Goal: Task Accomplishment & Management: Use online tool/utility

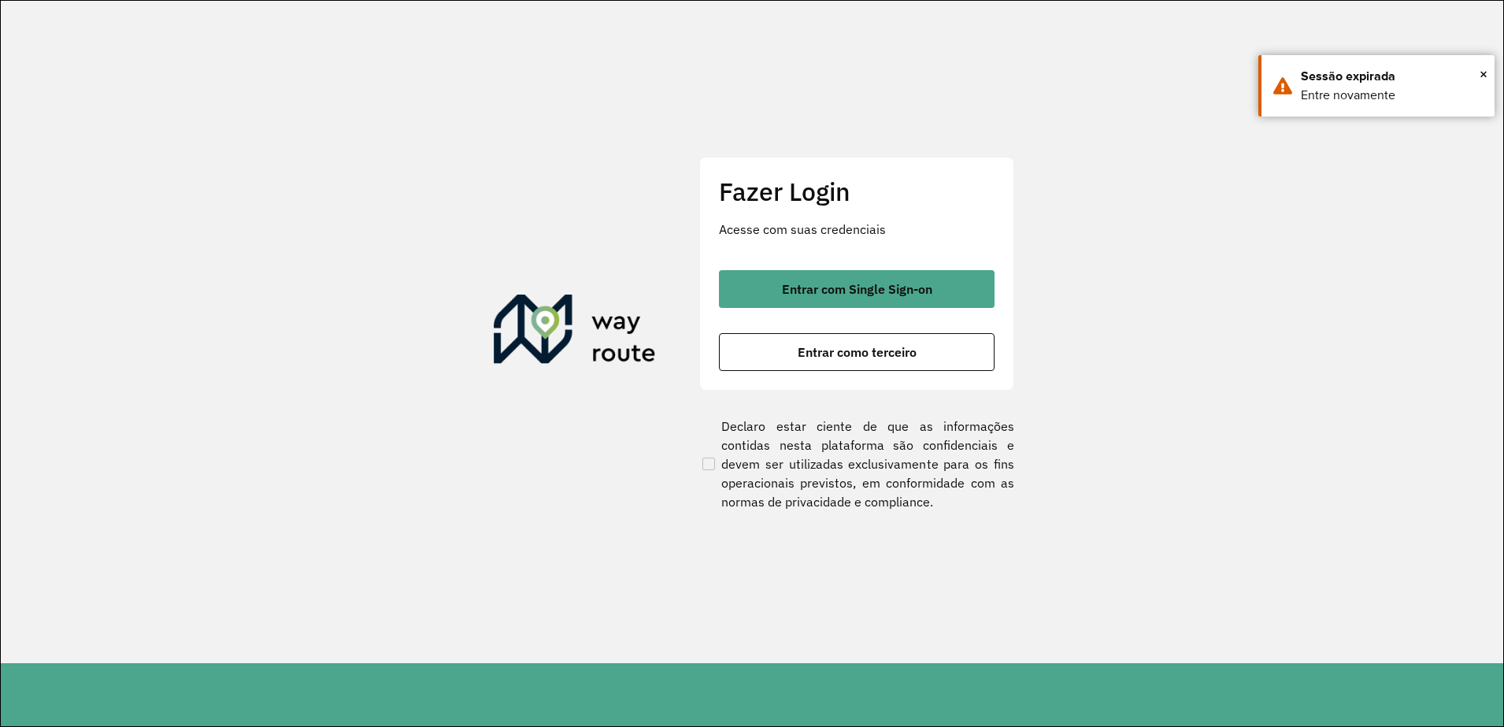
click at [822, 353] on span "Entrar como terceiro" at bounding box center [857, 352] width 119 height 13
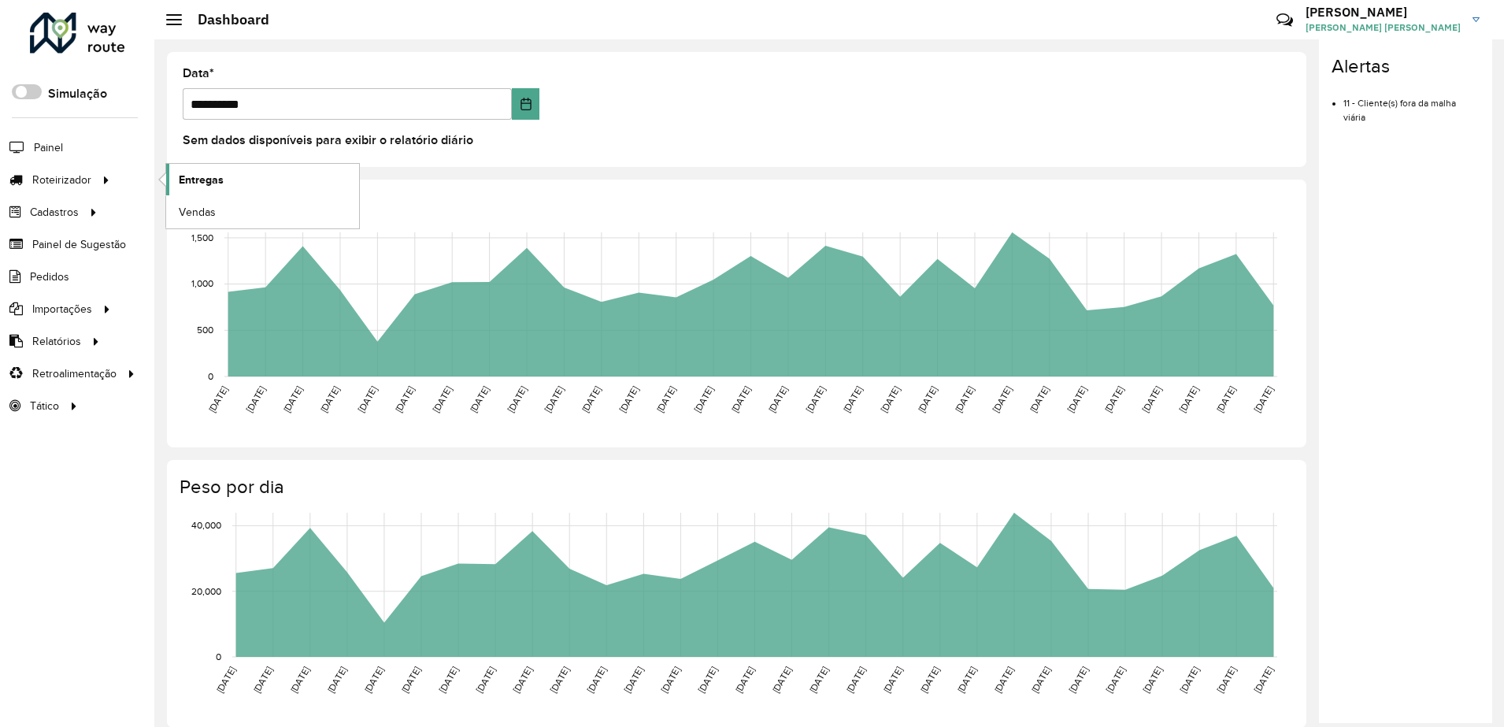
click at [228, 182] on link "Entregas" at bounding box center [262, 179] width 193 height 31
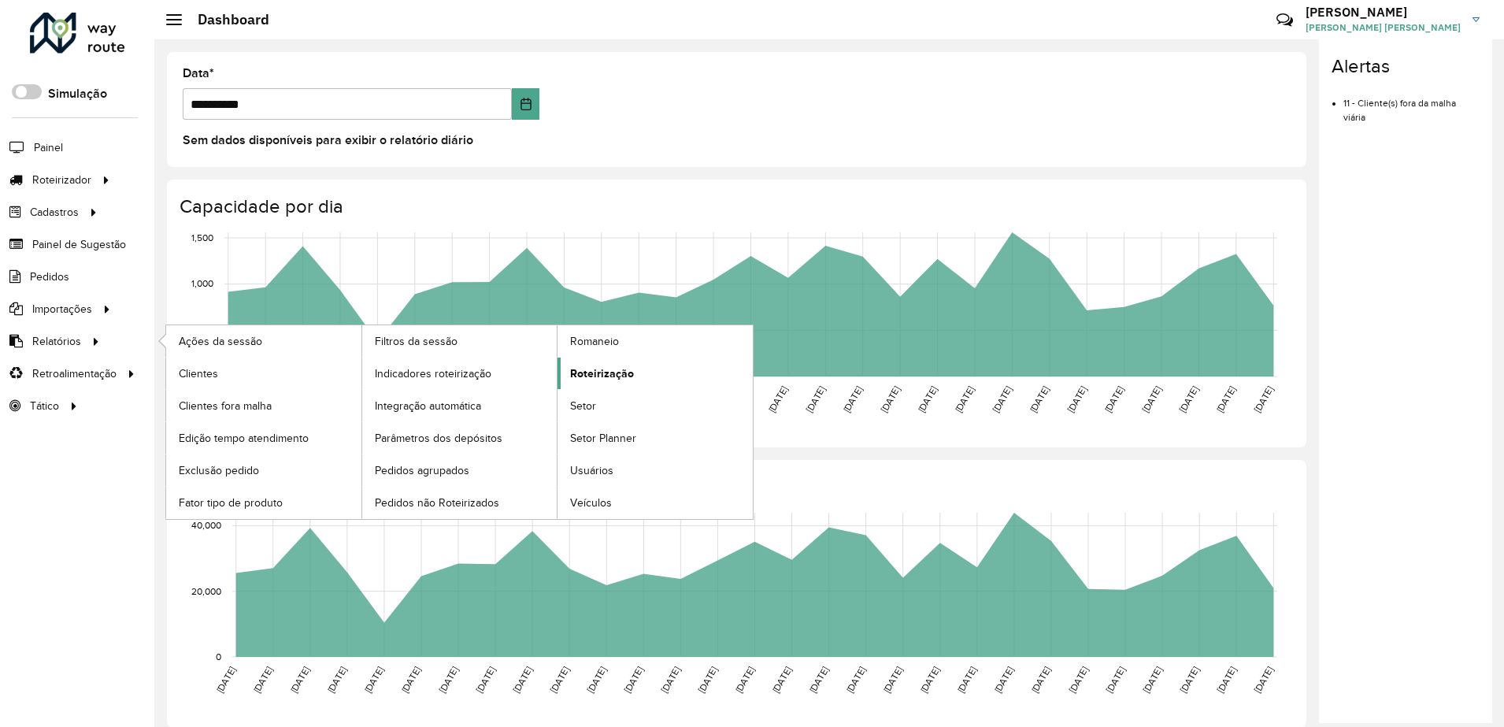
click at [578, 375] on span "Roteirização" at bounding box center [602, 373] width 64 height 17
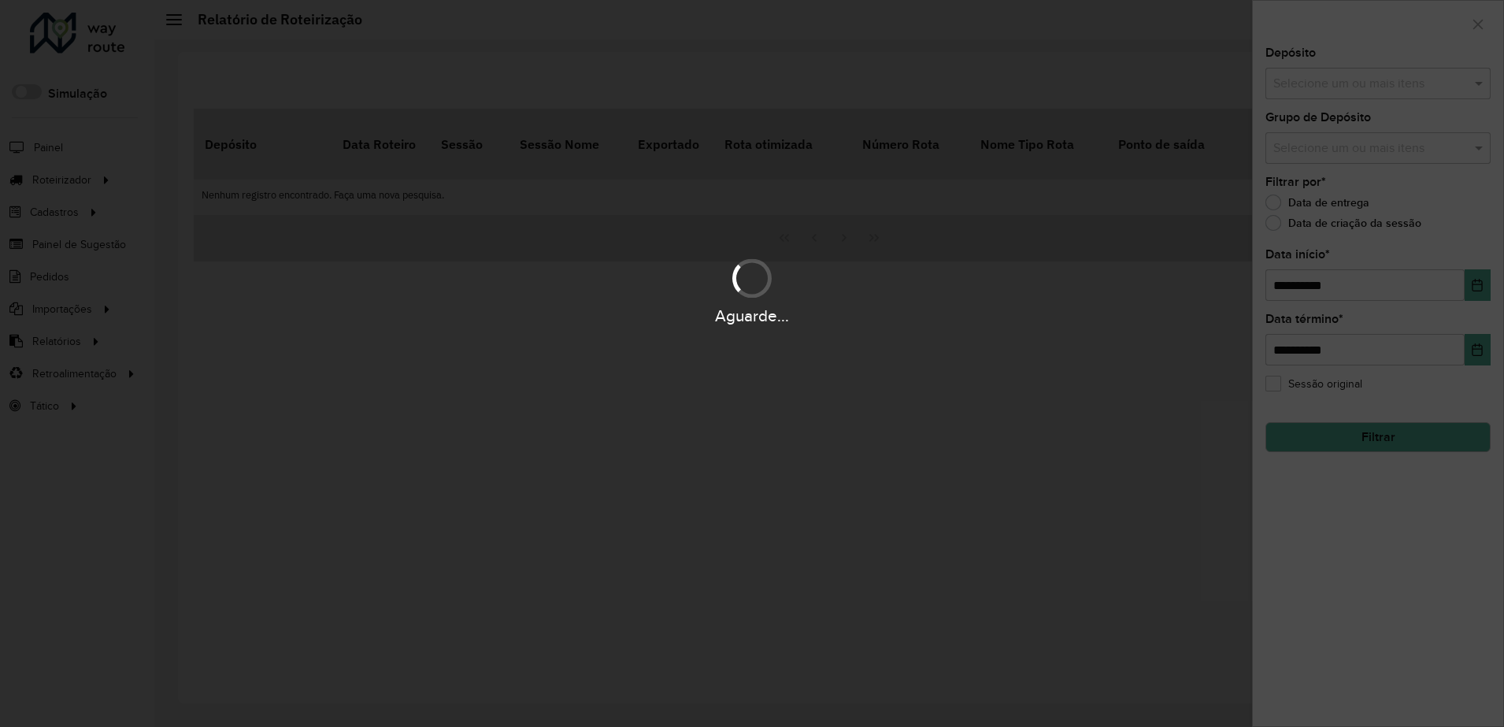
click at [1343, 87] on div "Aguarde..." at bounding box center [752, 363] width 1504 height 727
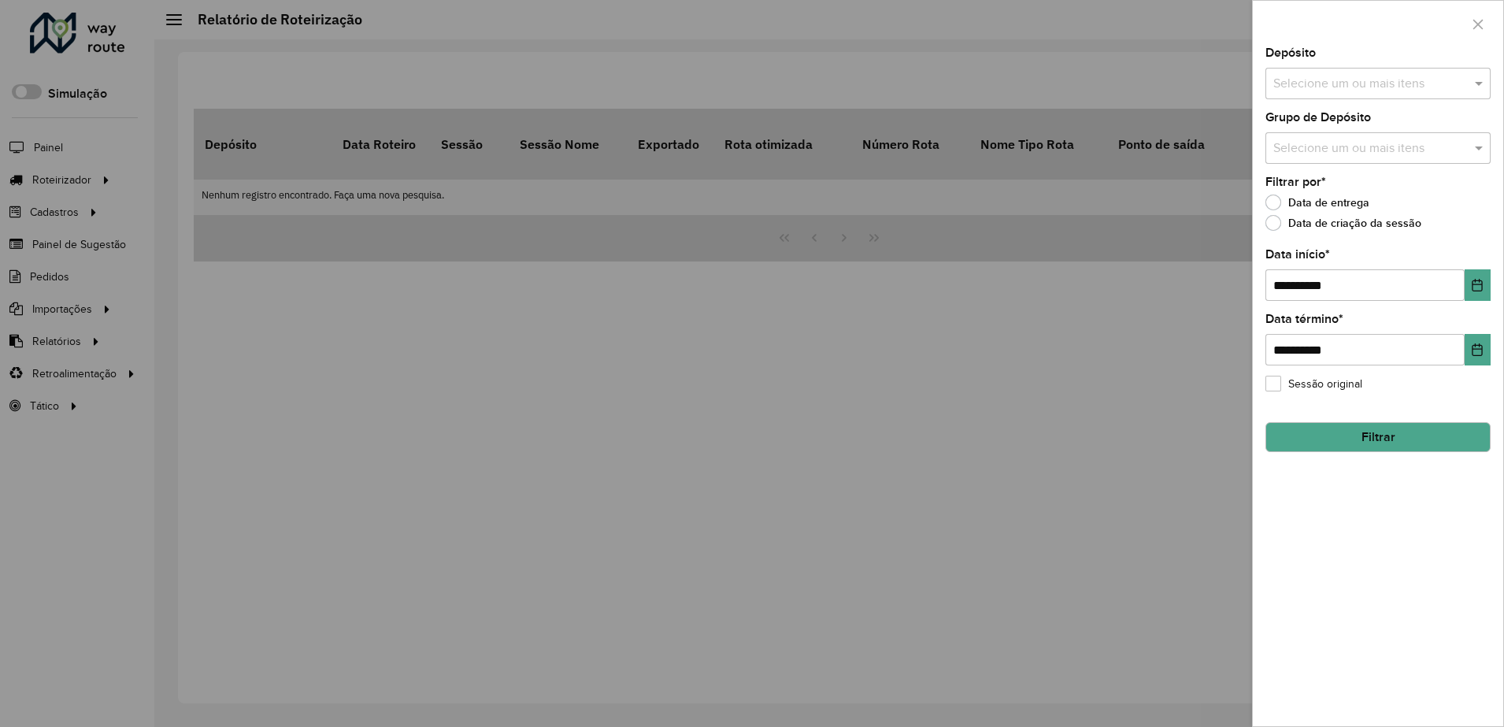
click at [1343, 87] on input "text" at bounding box center [1370, 84] width 202 height 19
click at [1310, 161] on div "CMD" at bounding box center [1378, 162] width 224 height 27
click at [1350, 439] on button "Filtrar" at bounding box center [1377, 437] width 225 height 30
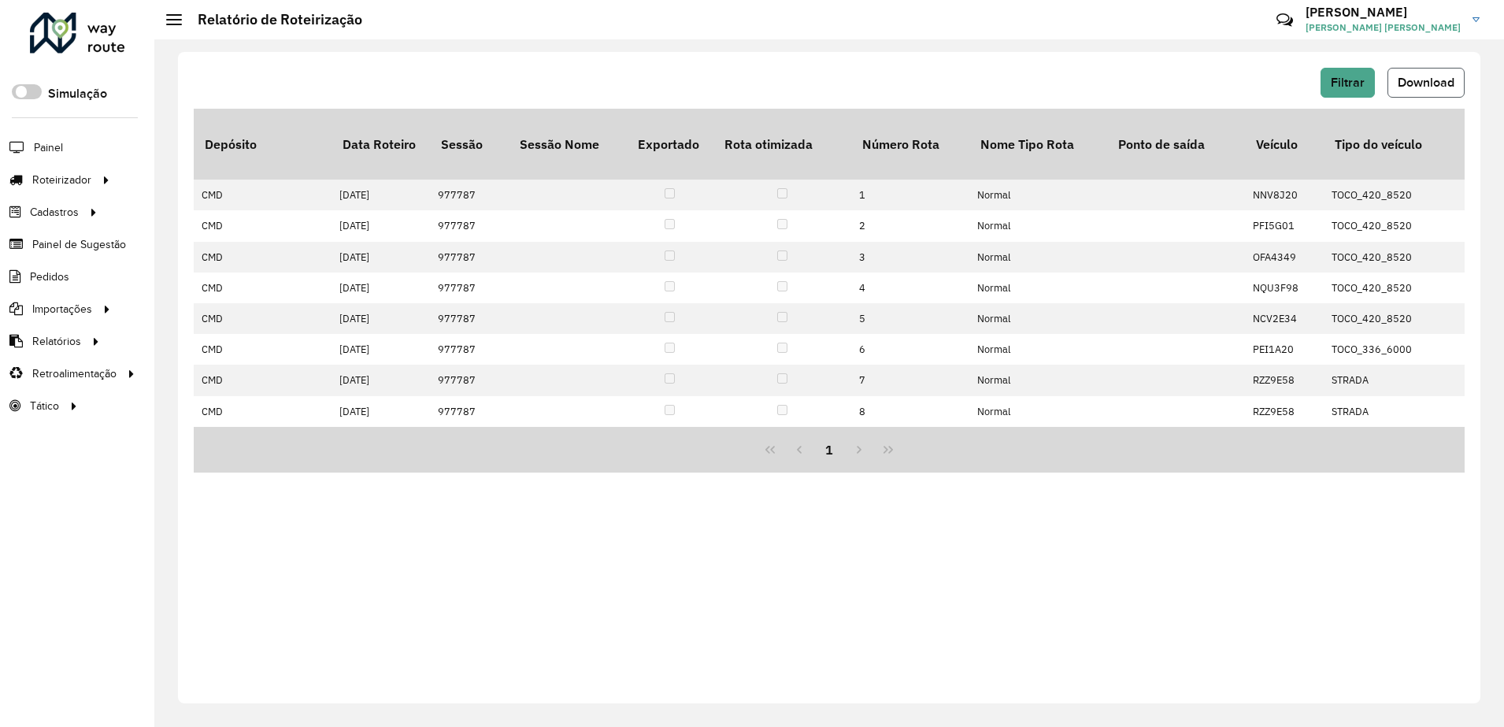
click at [1417, 80] on span "Download" at bounding box center [1426, 82] width 57 height 13
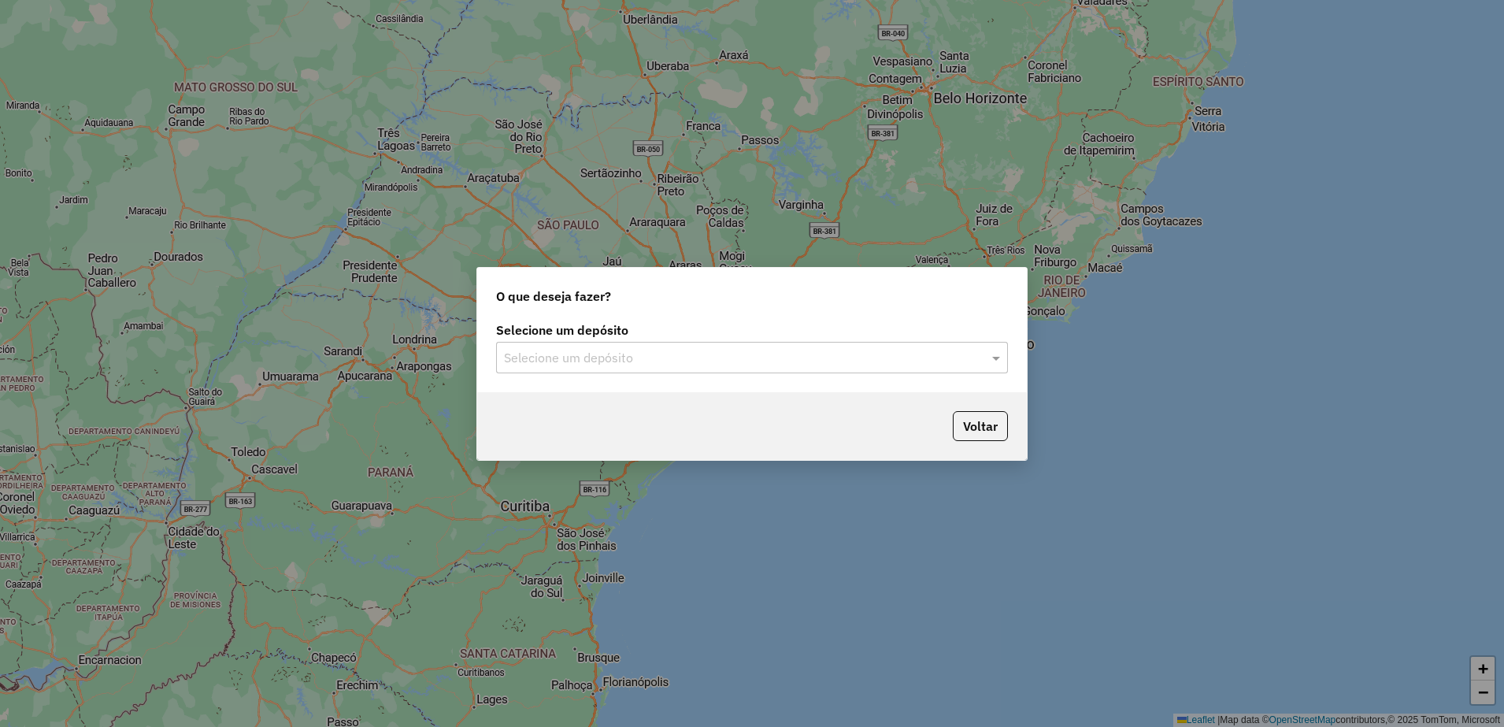
click at [669, 354] on input "text" at bounding box center [736, 358] width 465 height 19
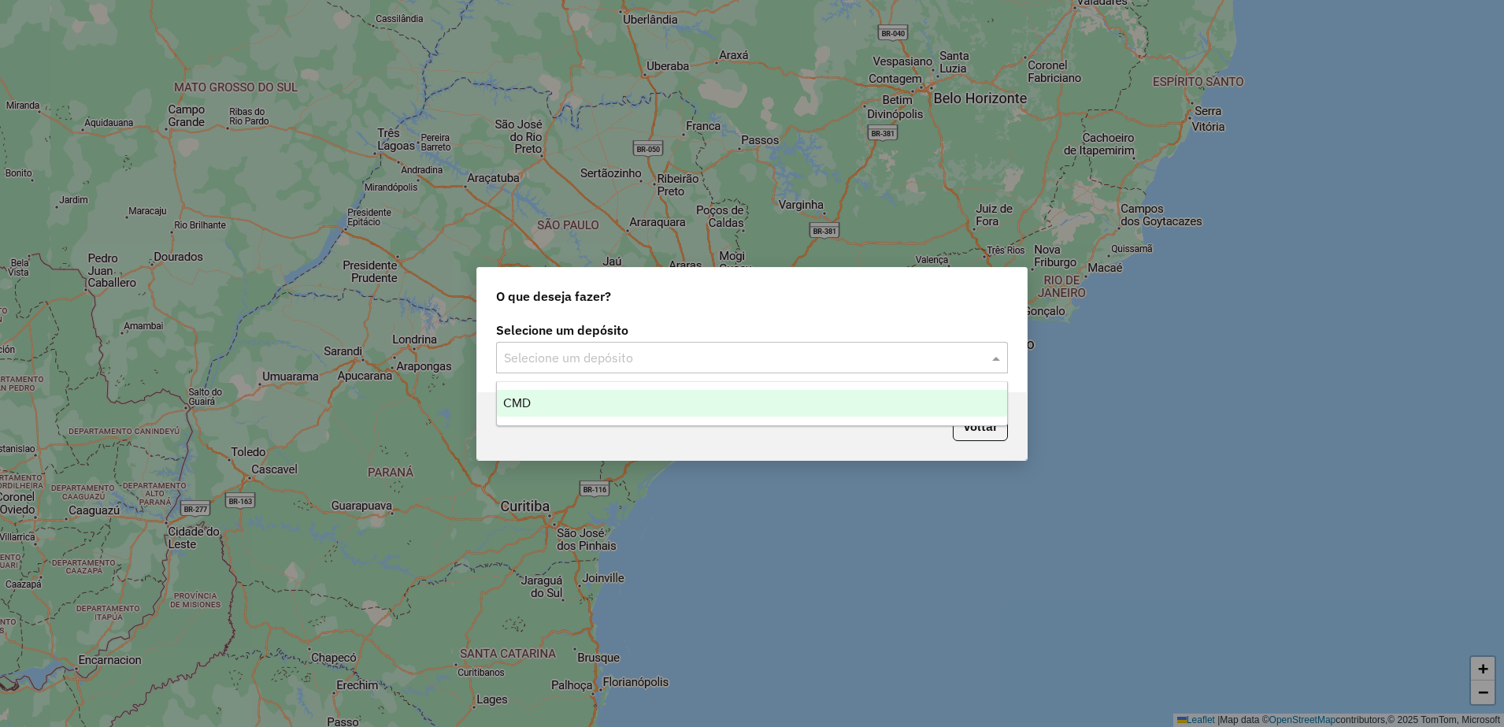
click at [601, 399] on div "CMD" at bounding box center [752, 403] width 510 height 27
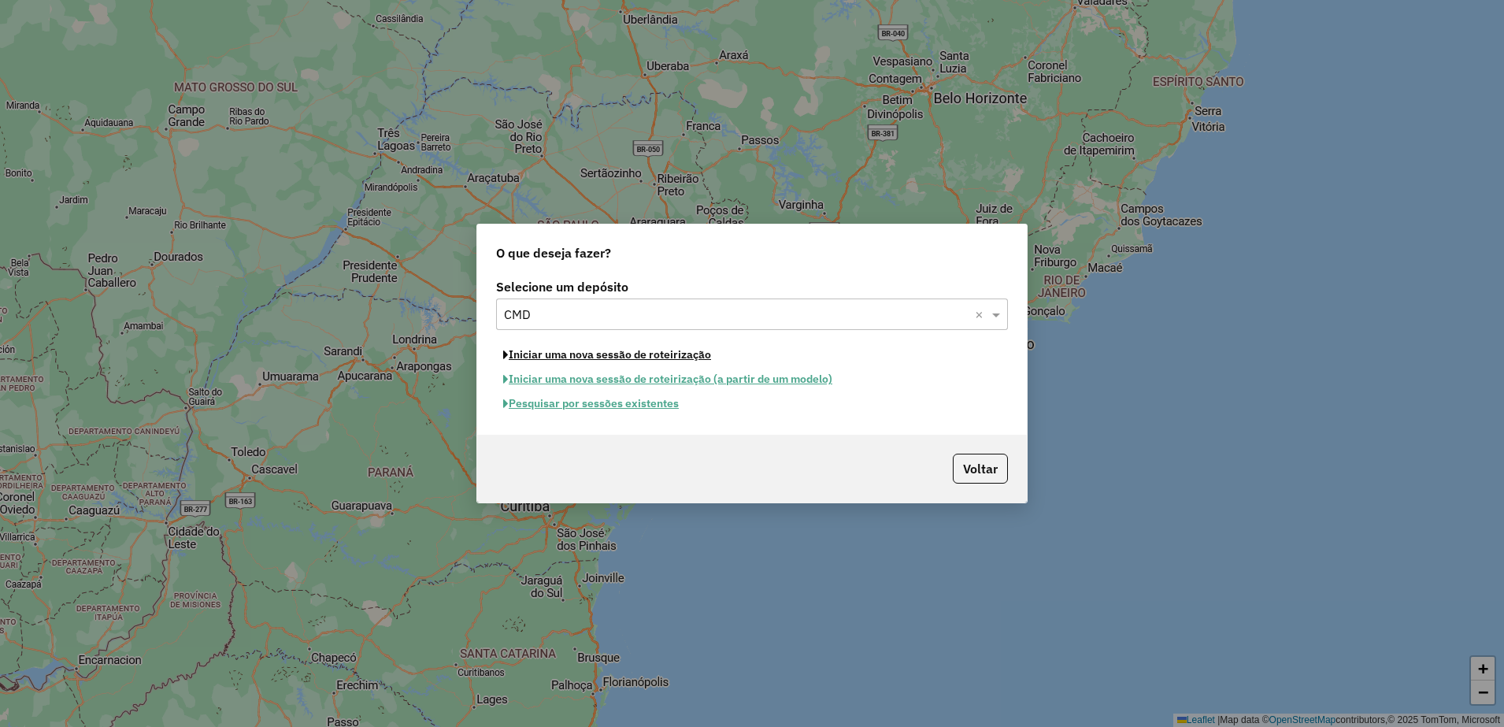
click at [608, 350] on button "Iniciar uma nova sessão de roteirização" at bounding box center [607, 355] width 222 height 24
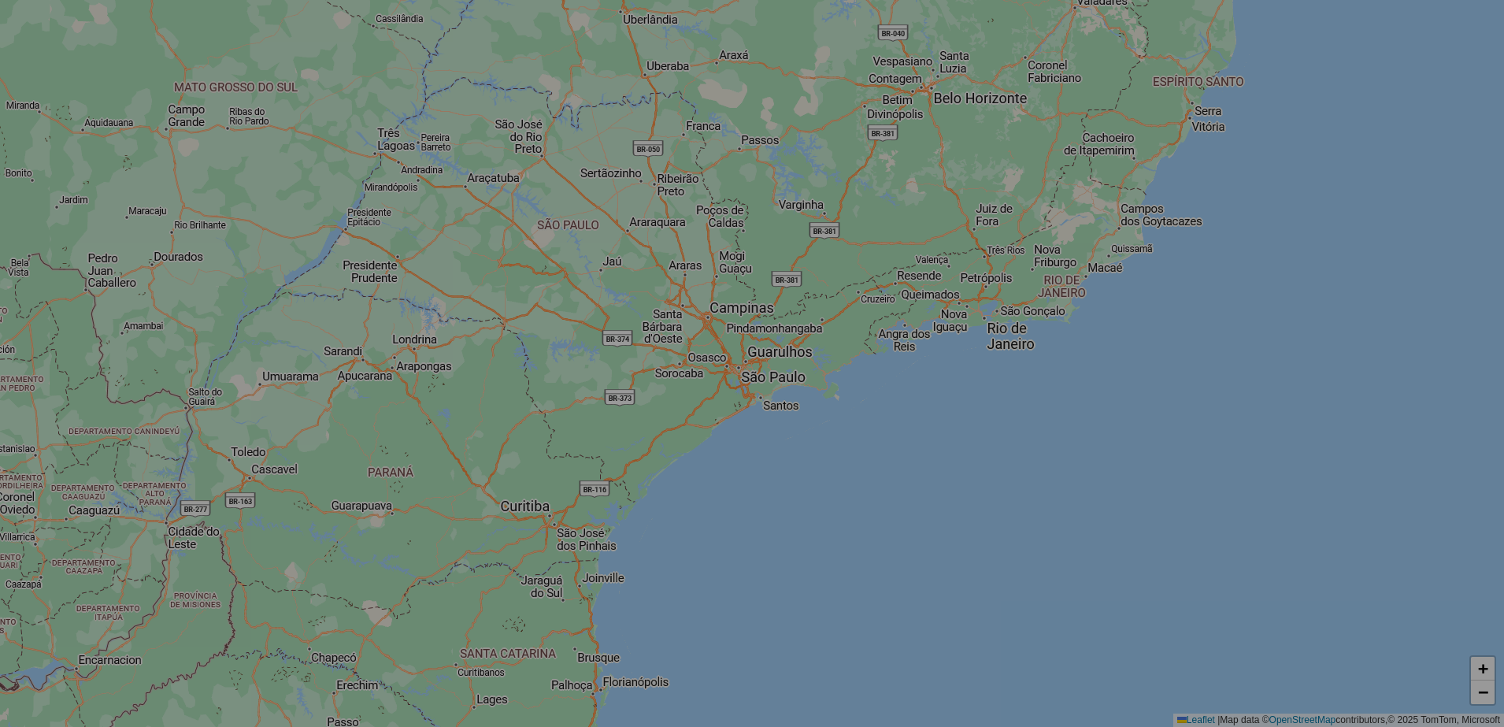
select select "*"
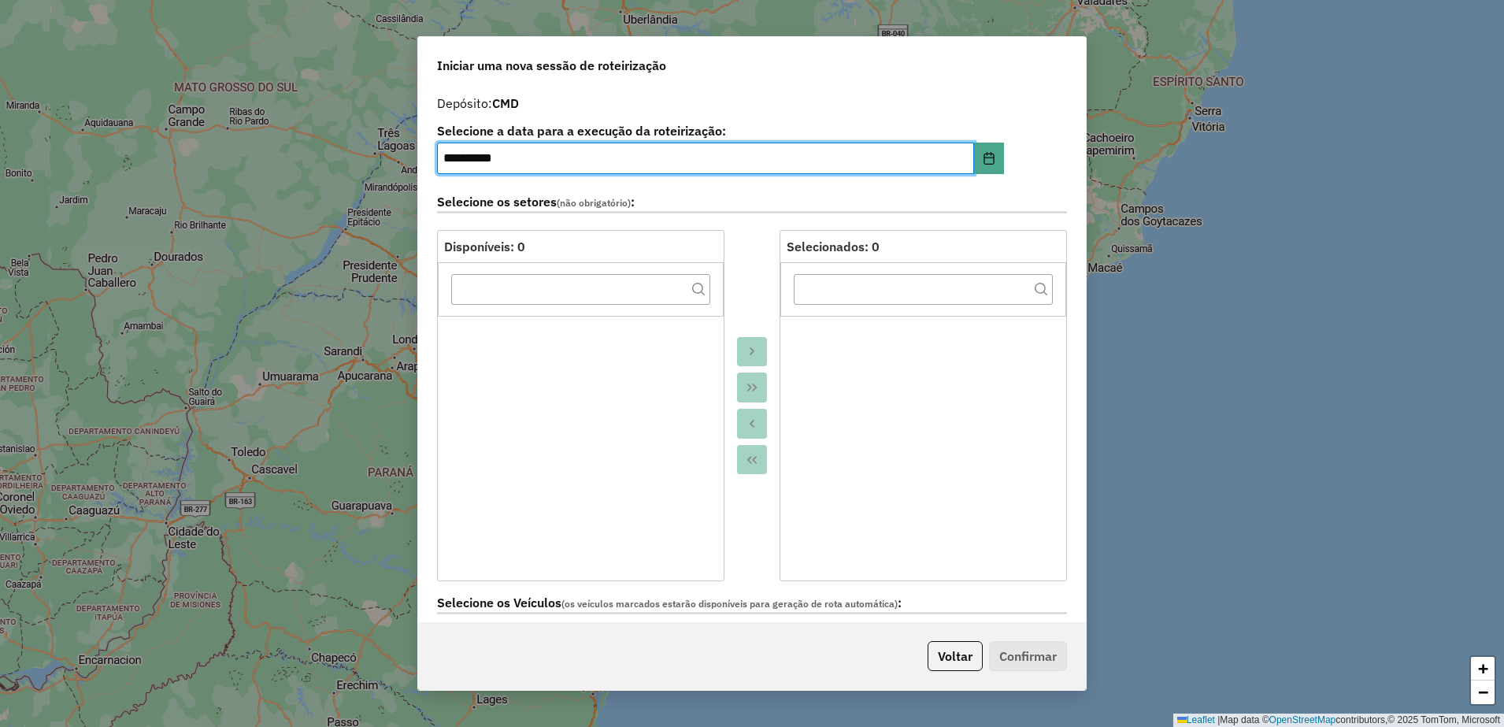
click at [456, 157] on input "**********" at bounding box center [705, 158] width 537 height 31
type input "**********"
click at [745, 276] on div at bounding box center [751, 405] width 55 height 351
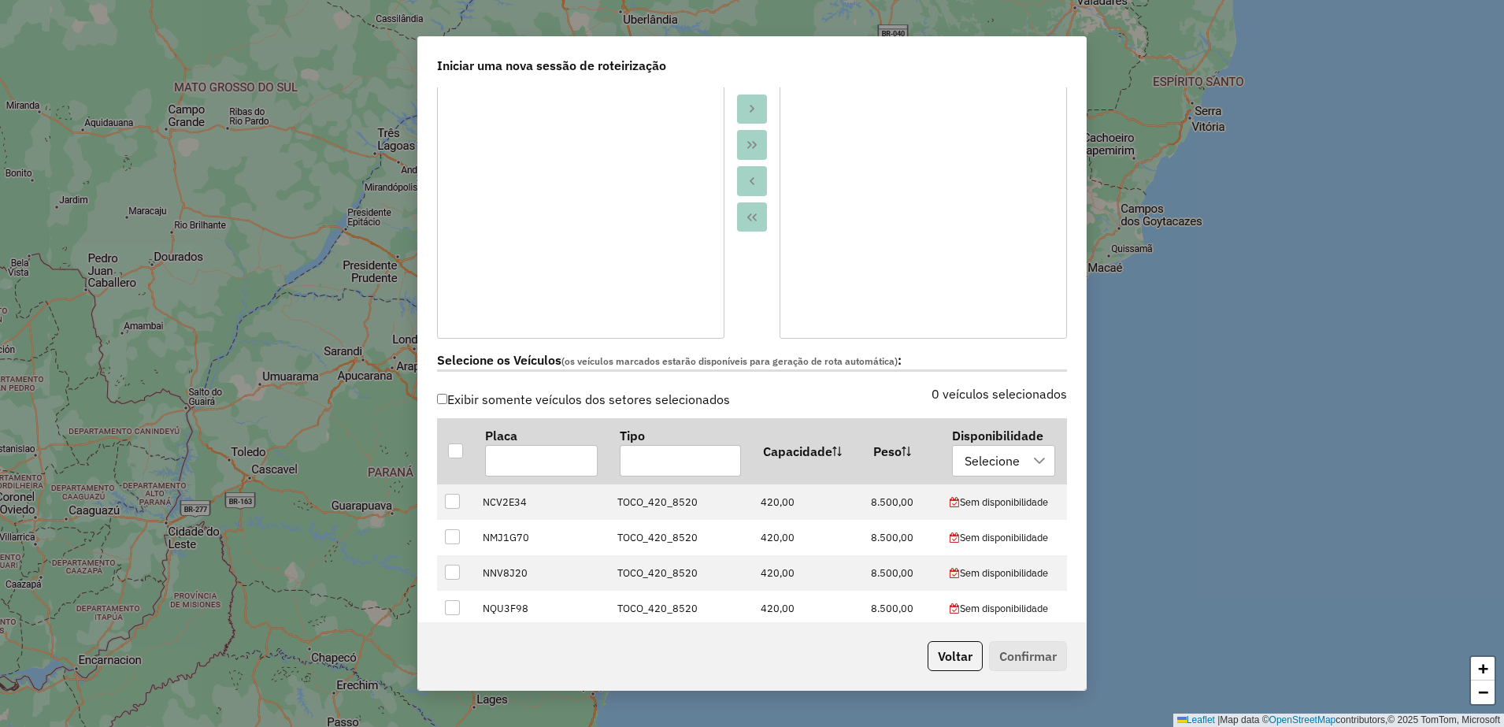
scroll to position [492, 0]
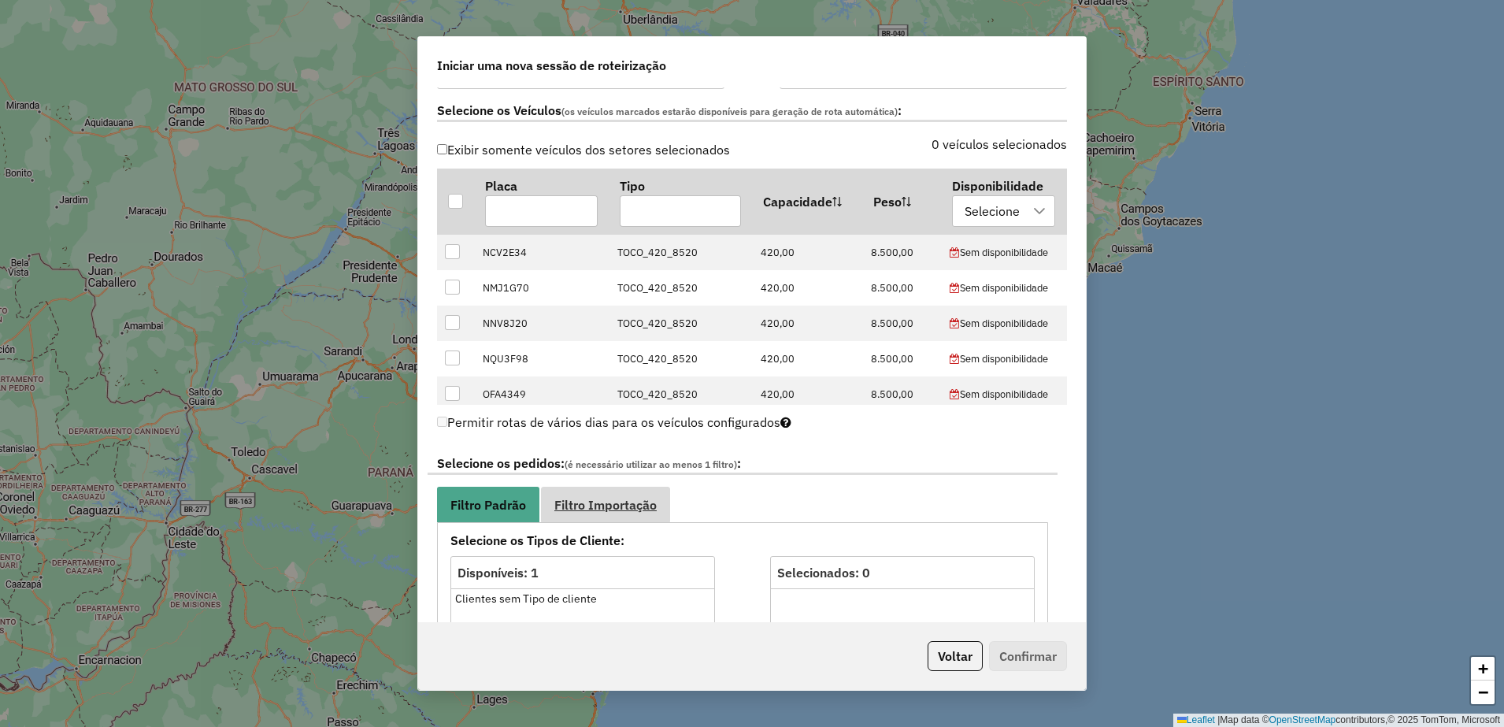
click at [607, 509] on span "Filtro Importação" at bounding box center [605, 504] width 102 height 13
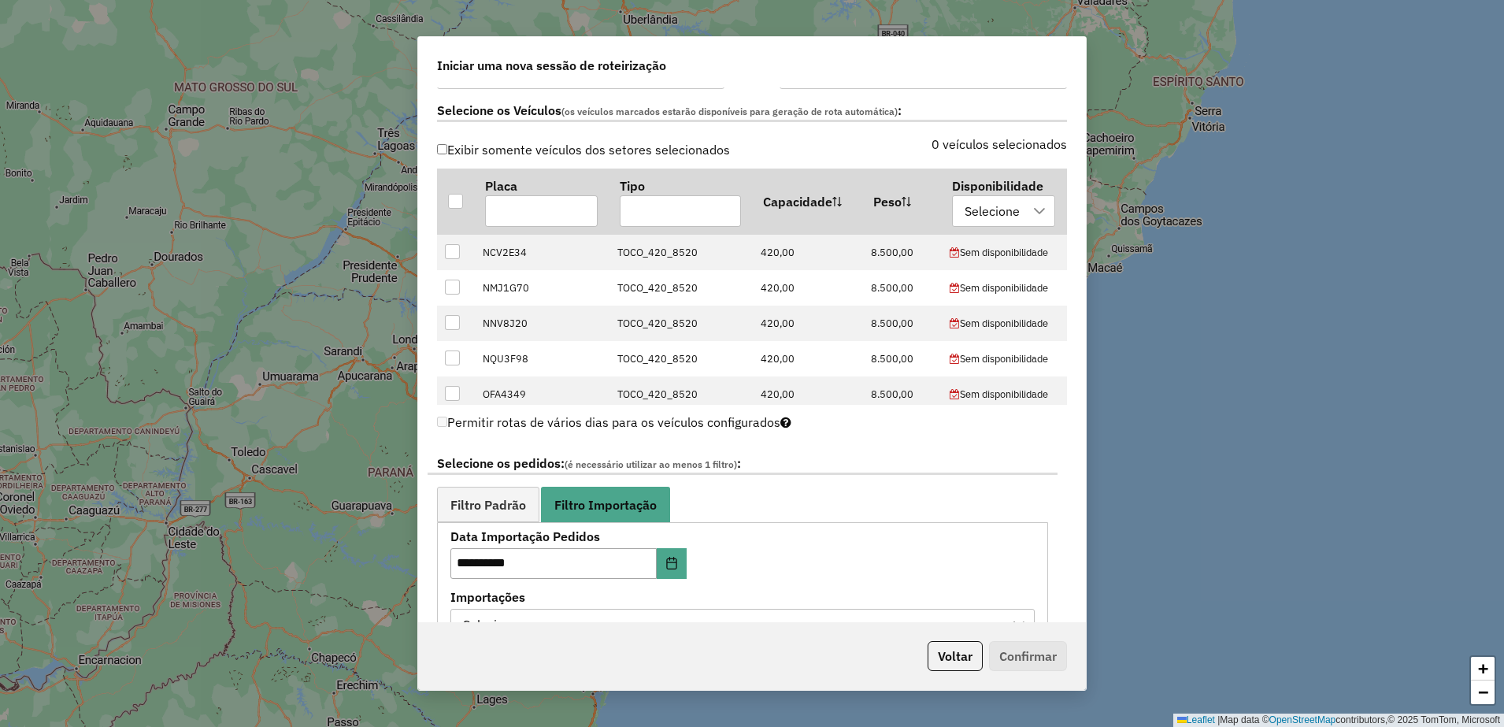
scroll to position [689, 0]
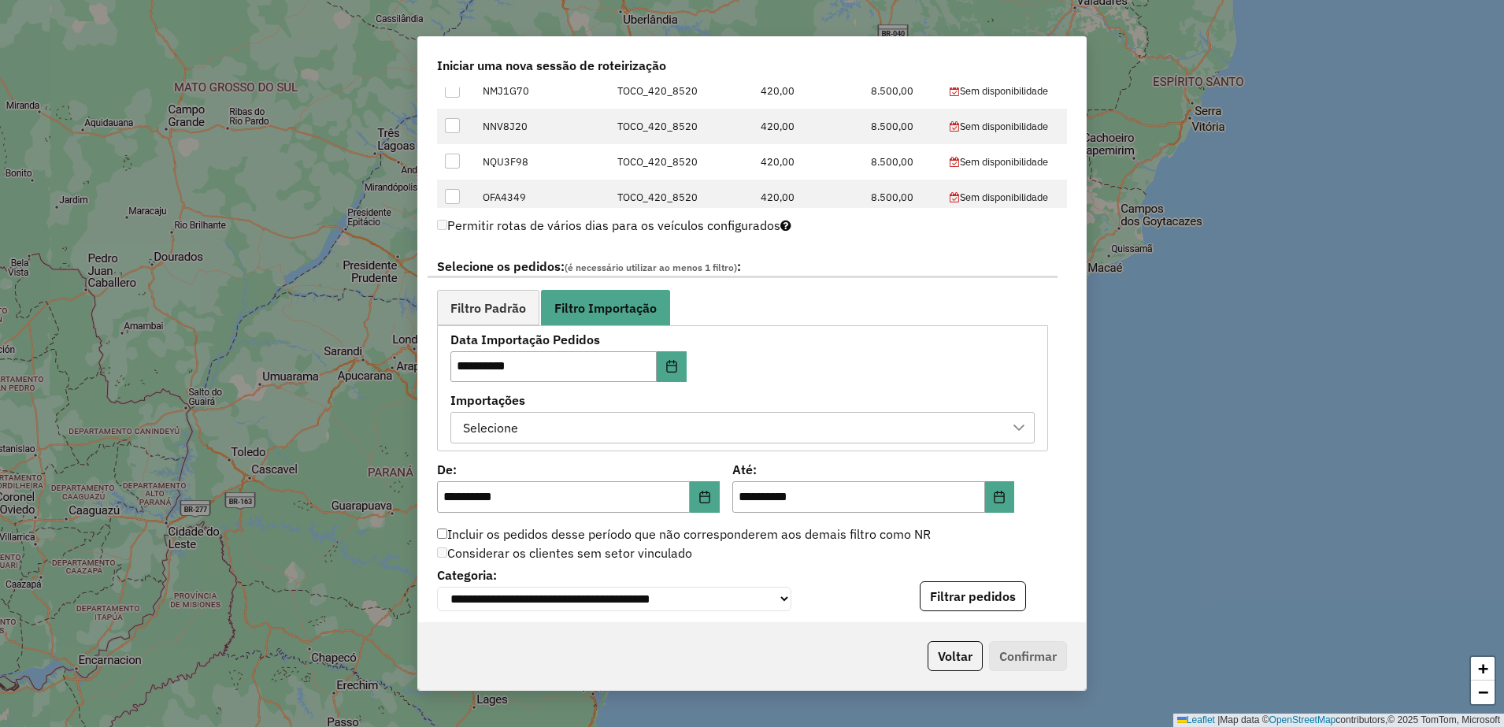
click at [713, 429] on div "Selecione" at bounding box center [730, 428] width 546 height 30
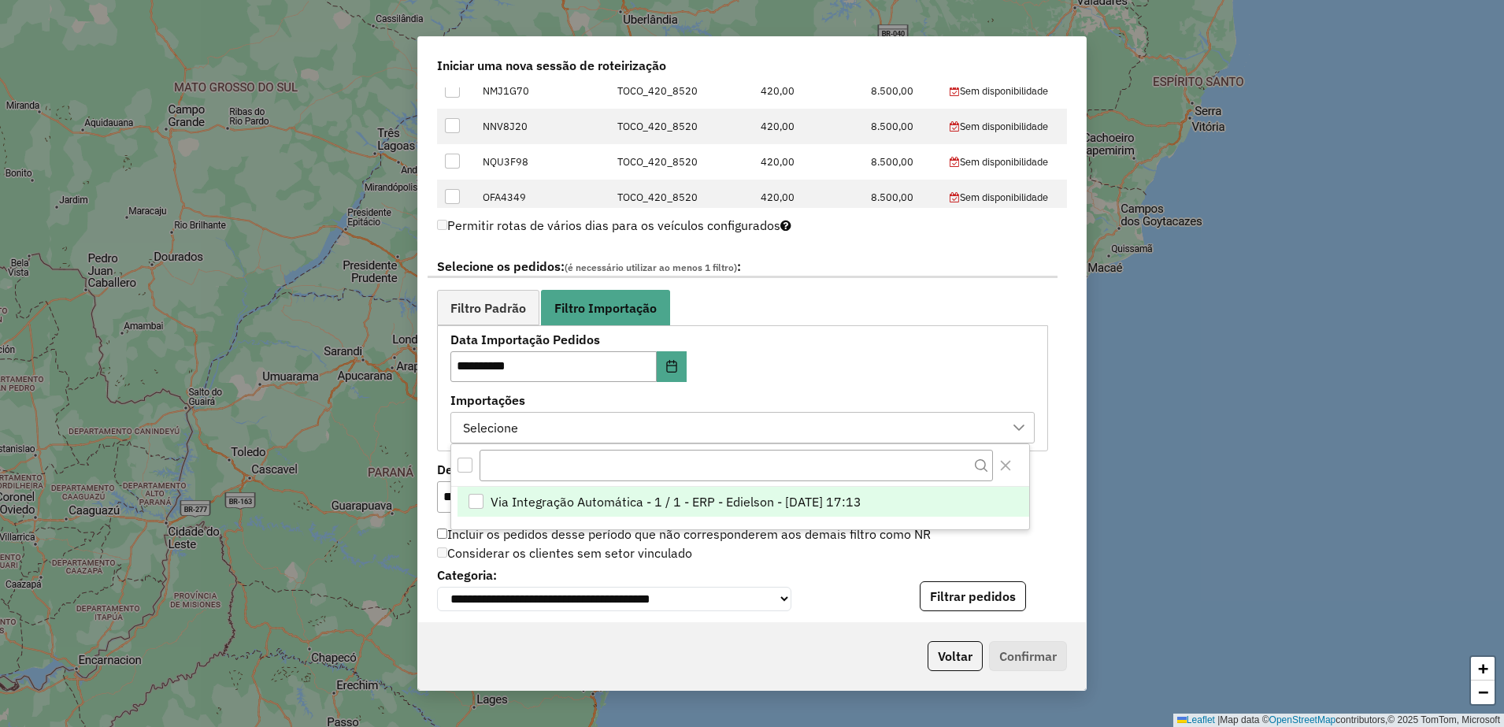
scroll to position [12, 72]
click at [736, 502] on span "Via Integração Automática - 1 / 1 - ERP - Edielson - [DATE] 17:13" at bounding box center [676, 502] width 371 height 19
click at [839, 572] on div "**********" at bounding box center [752, 587] width 630 height 48
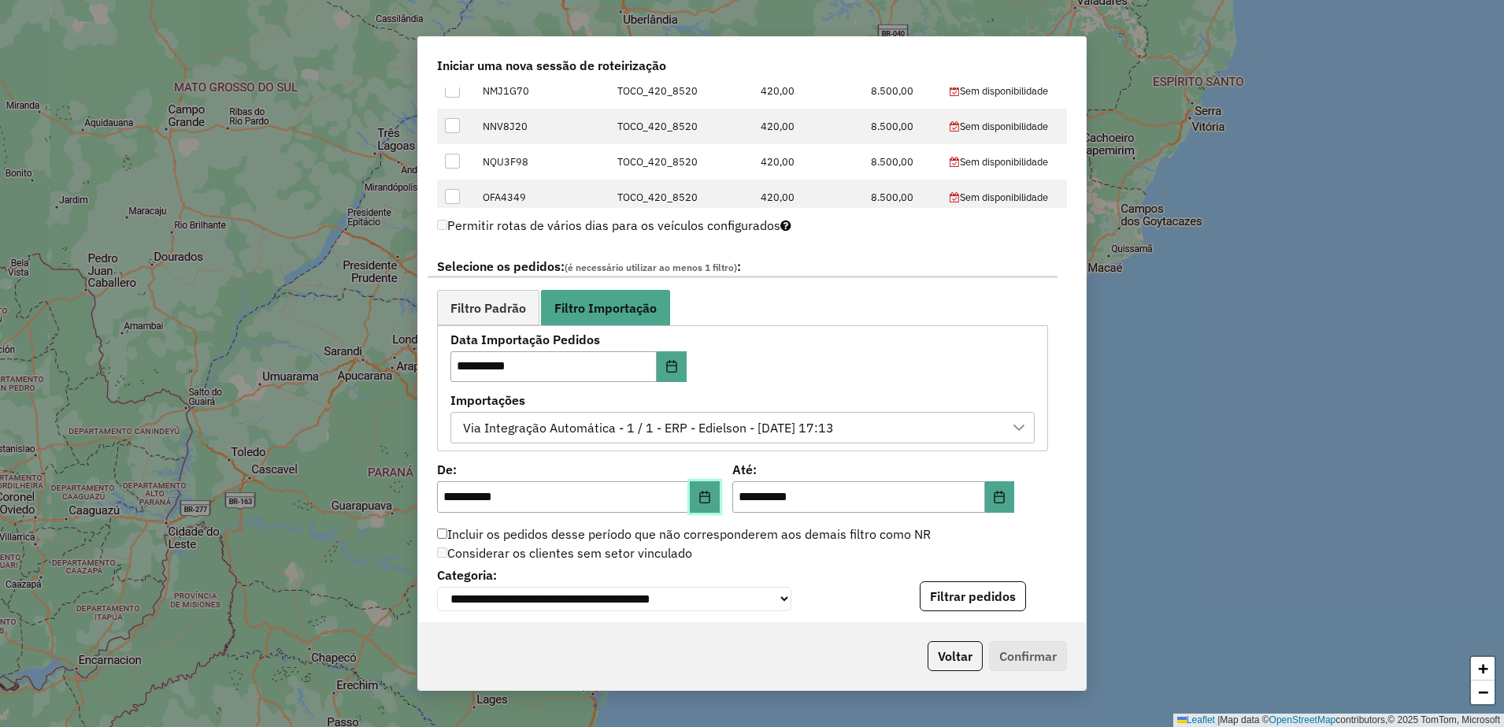
click at [703, 502] on icon "Choose Date" at bounding box center [704, 497] width 13 height 13
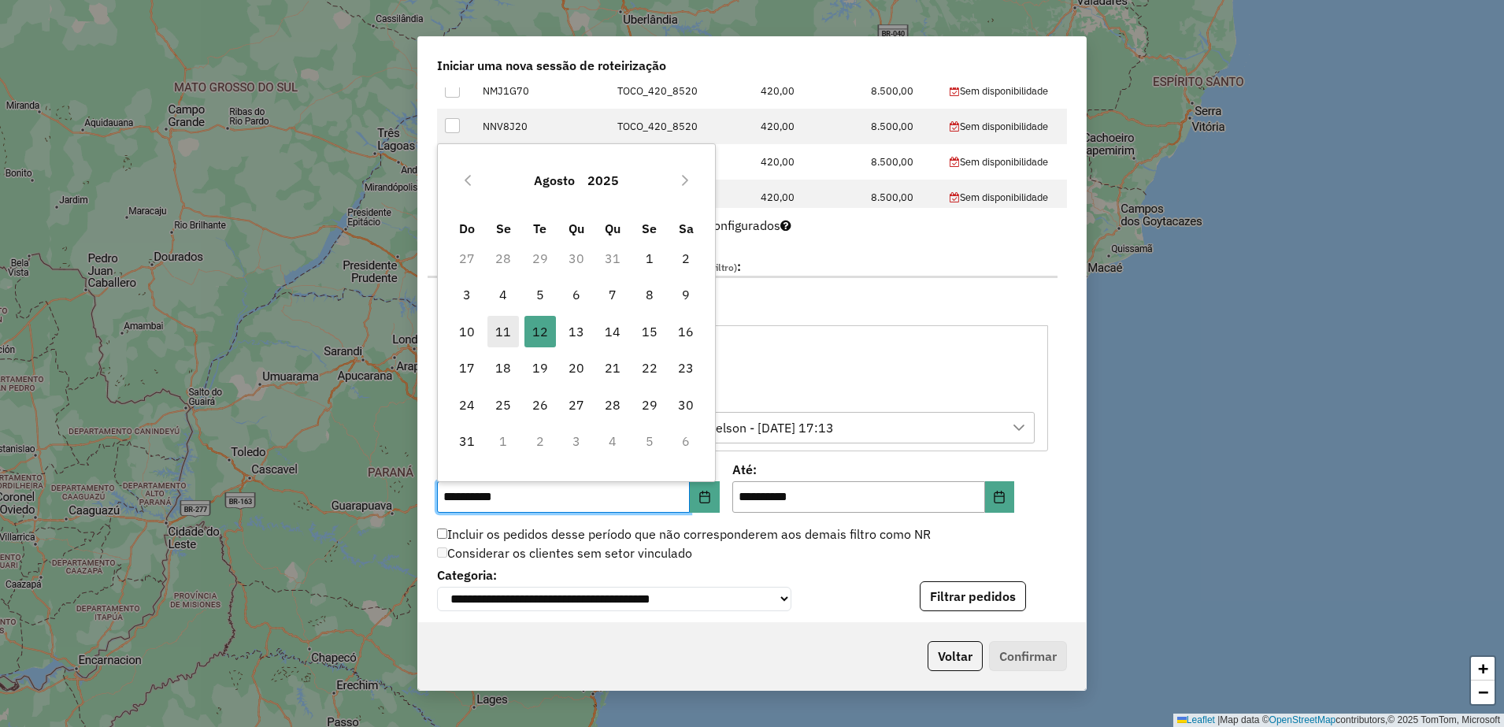
click at [503, 330] on span "11" at bounding box center [502, 331] width 31 height 31
type input "**********"
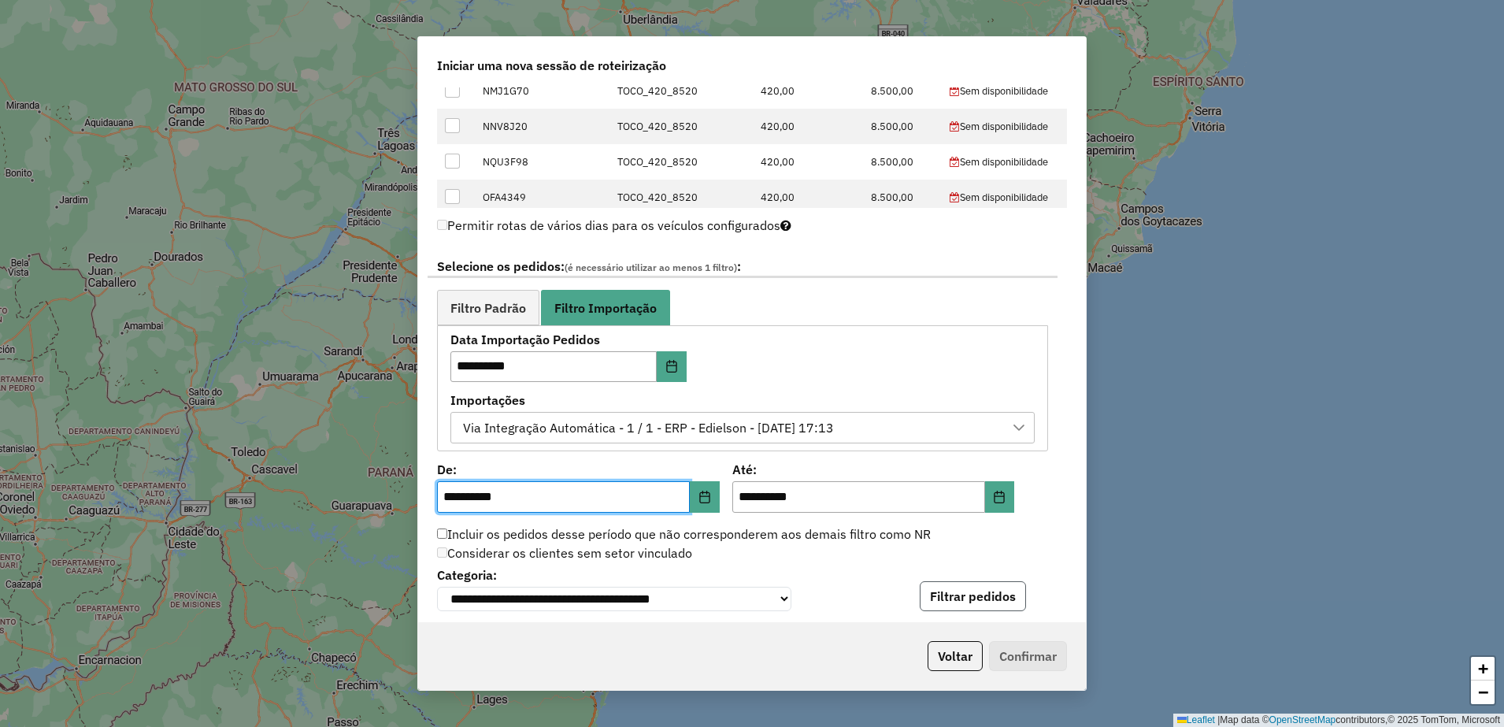
click at [931, 587] on button "Filtrar pedidos" at bounding box center [973, 596] width 106 height 30
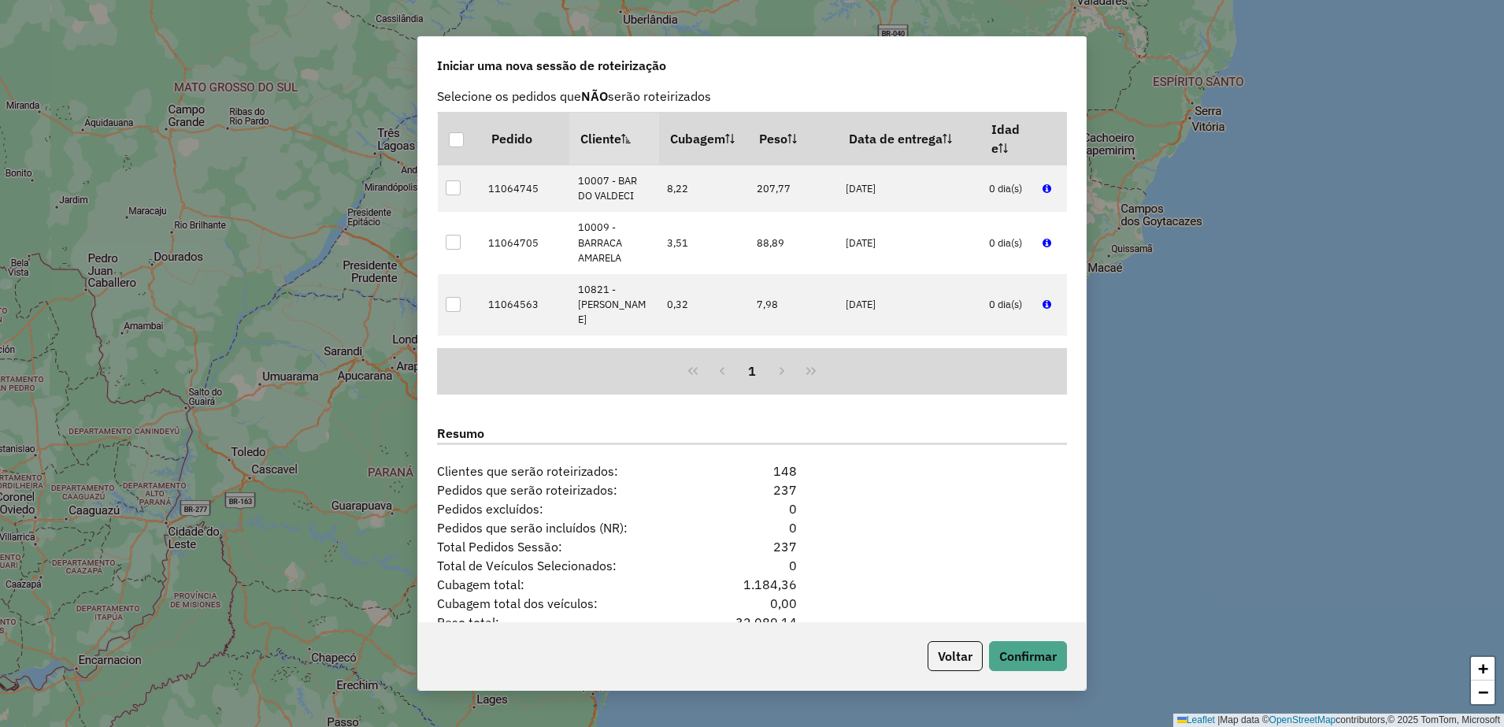
scroll to position [1328, 0]
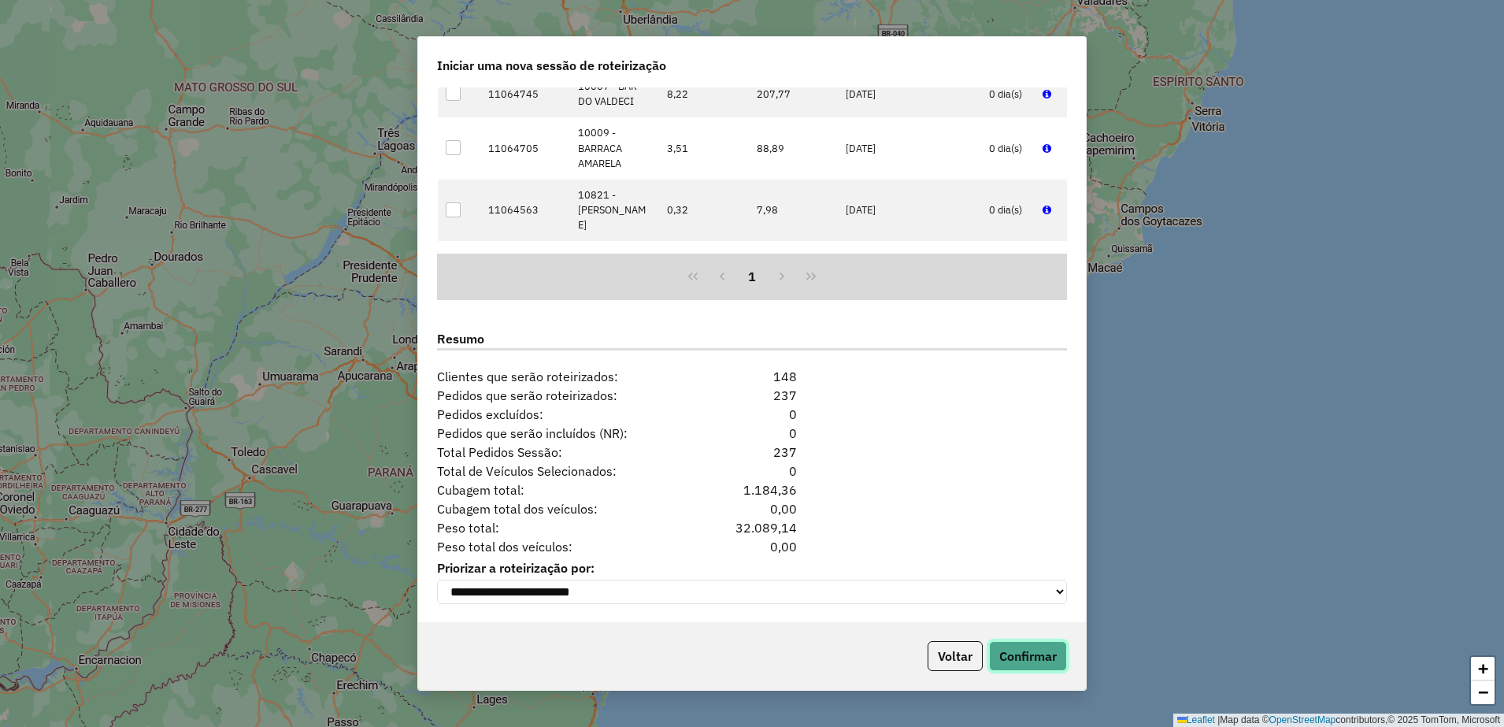
click at [1040, 654] on button "Confirmar" at bounding box center [1028, 656] width 78 height 30
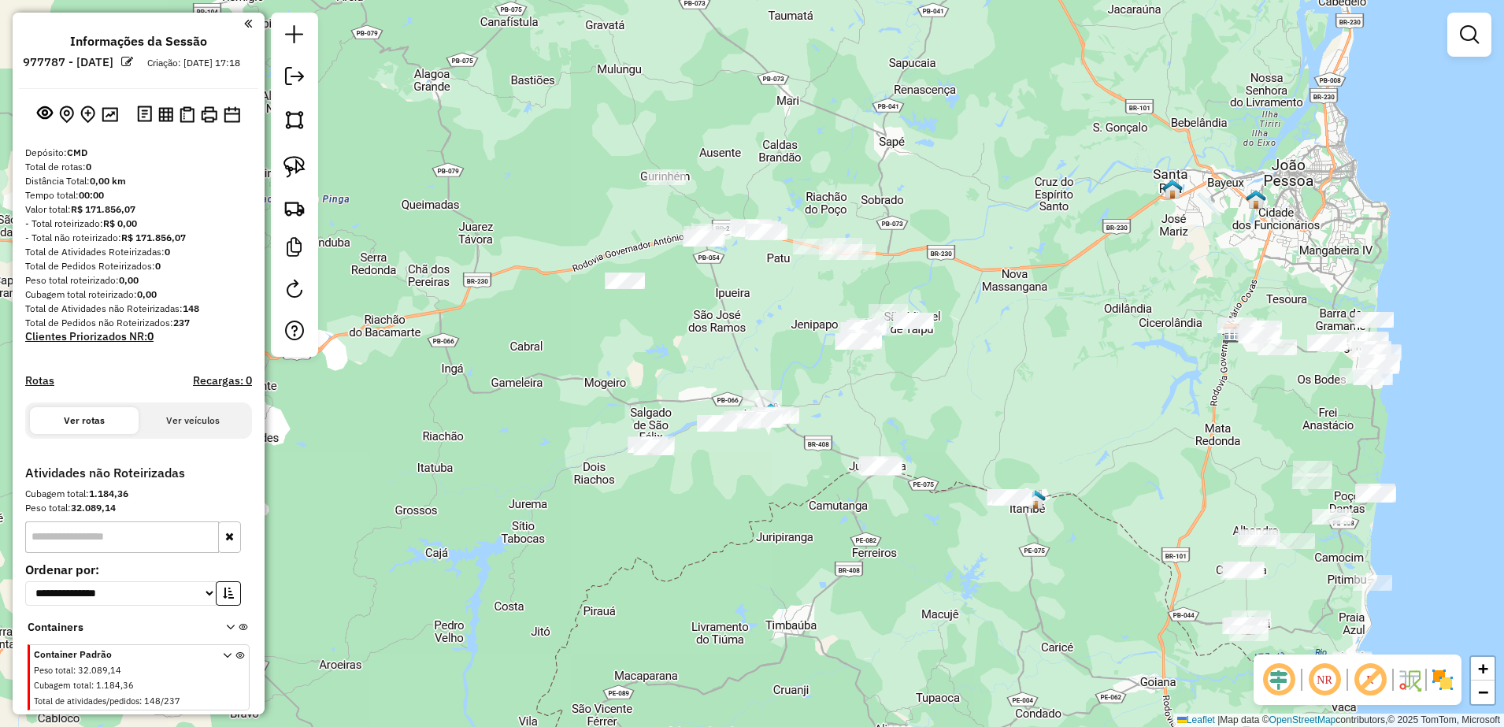
drag, startPoint x: 517, startPoint y: 348, endPoint x: 764, endPoint y: 324, distance: 248.4
click at [764, 324] on div "Janela de atendimento Grade de atendimento Capacidade Transportadoras Veículos …" at bounding box center [752, 363] width 1504 height 727
click at [290, 172] on img at bounding box center [294, 167] width 22 height 22
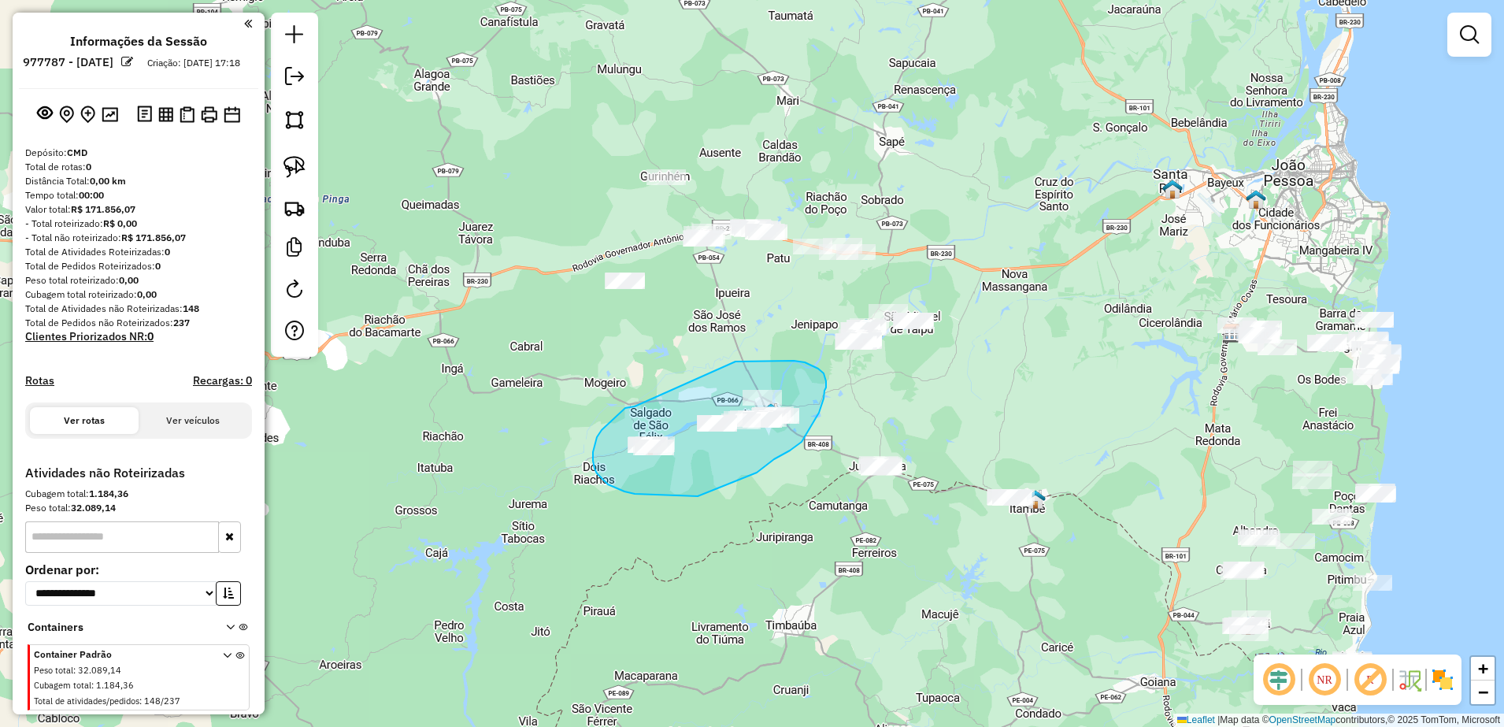
drag, startPoint x: 625, startPoint y: 408, endPoint x: 735, endPoint y: 361, distance: 119.6
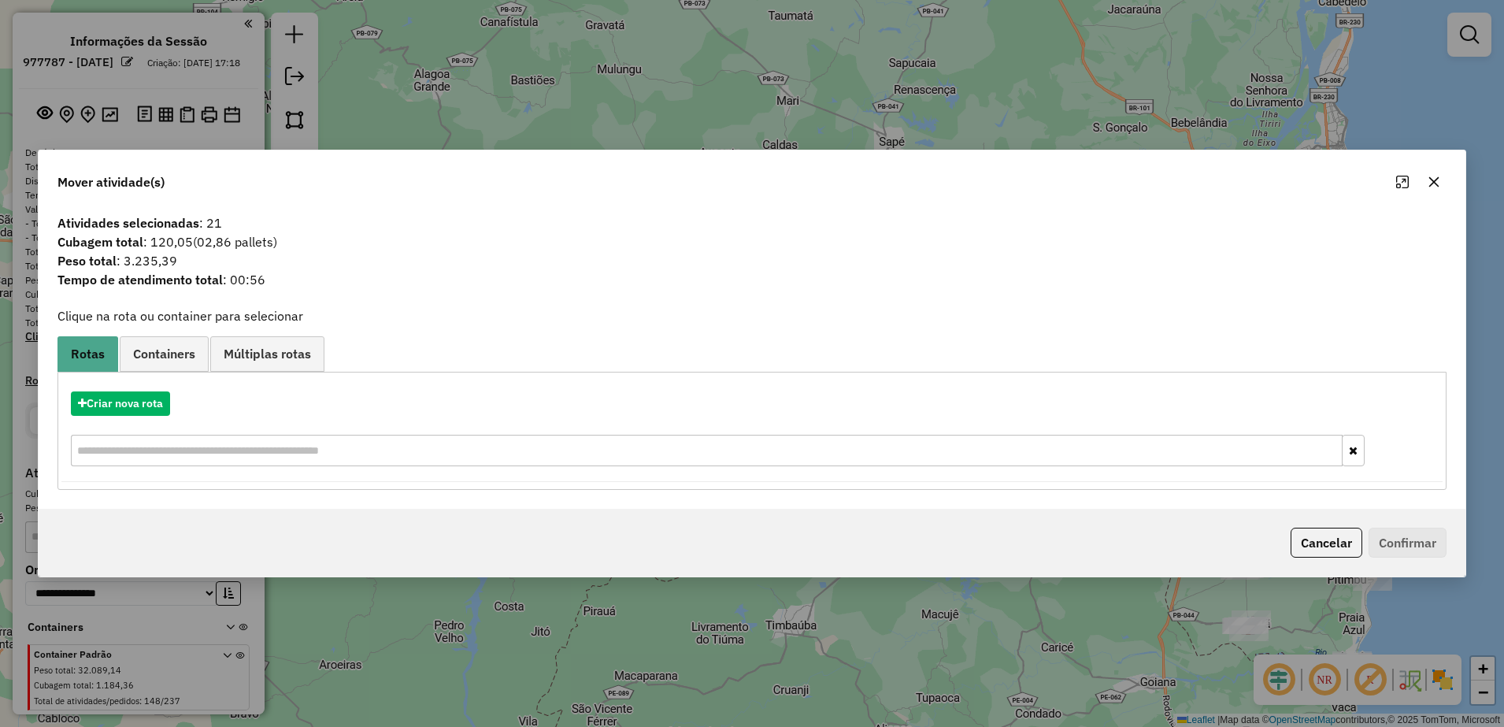
click at [1432, 176] on icon "button" at bounding box center [1434, 182] width 13 height 13
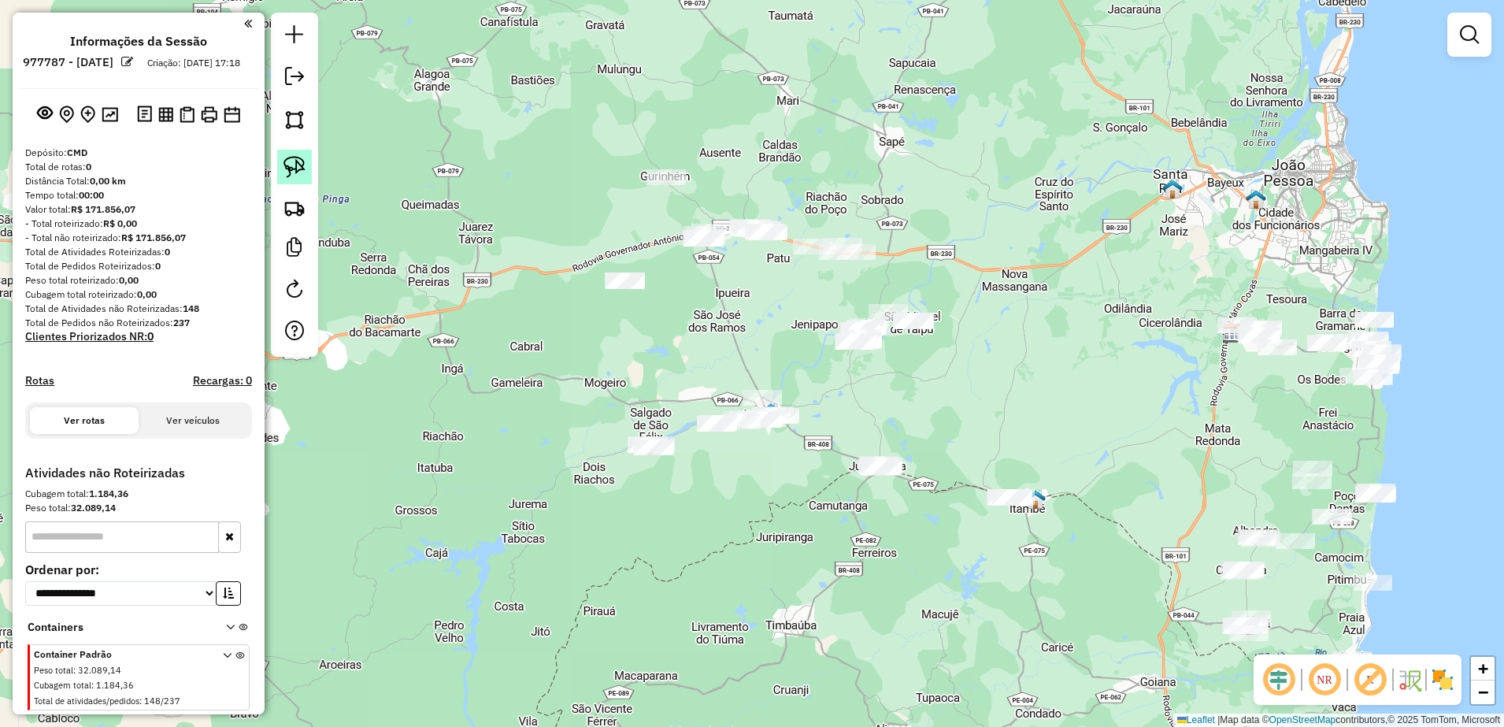
click at [296, 165] on img at bounding box center [294, 167] width 22 height 22
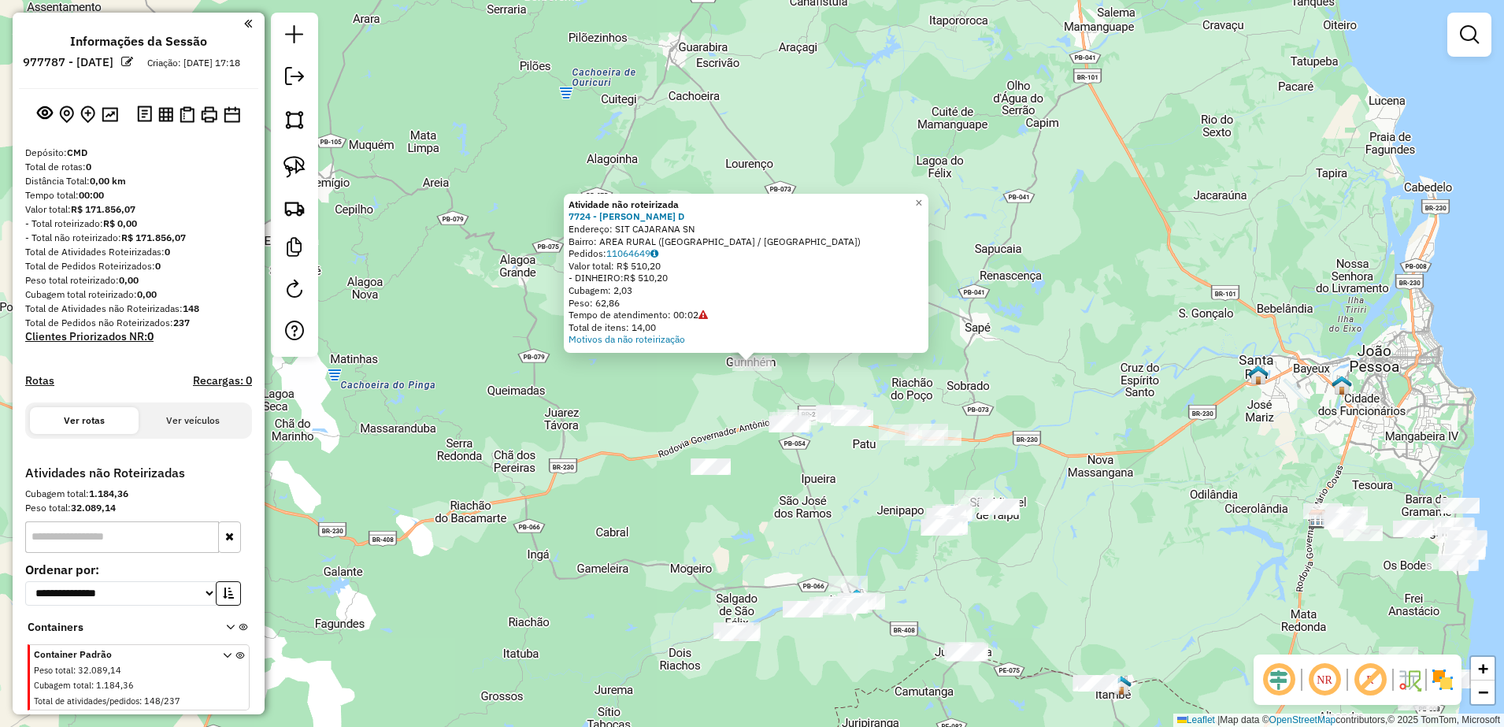
click at [985, 393] on div "Atividade não roteirizada 7724 - [PERSON_NAME] D Endereço: SIT CAJARANA SN Bair…" at bounding box center [752, 363] width 1504 height 727
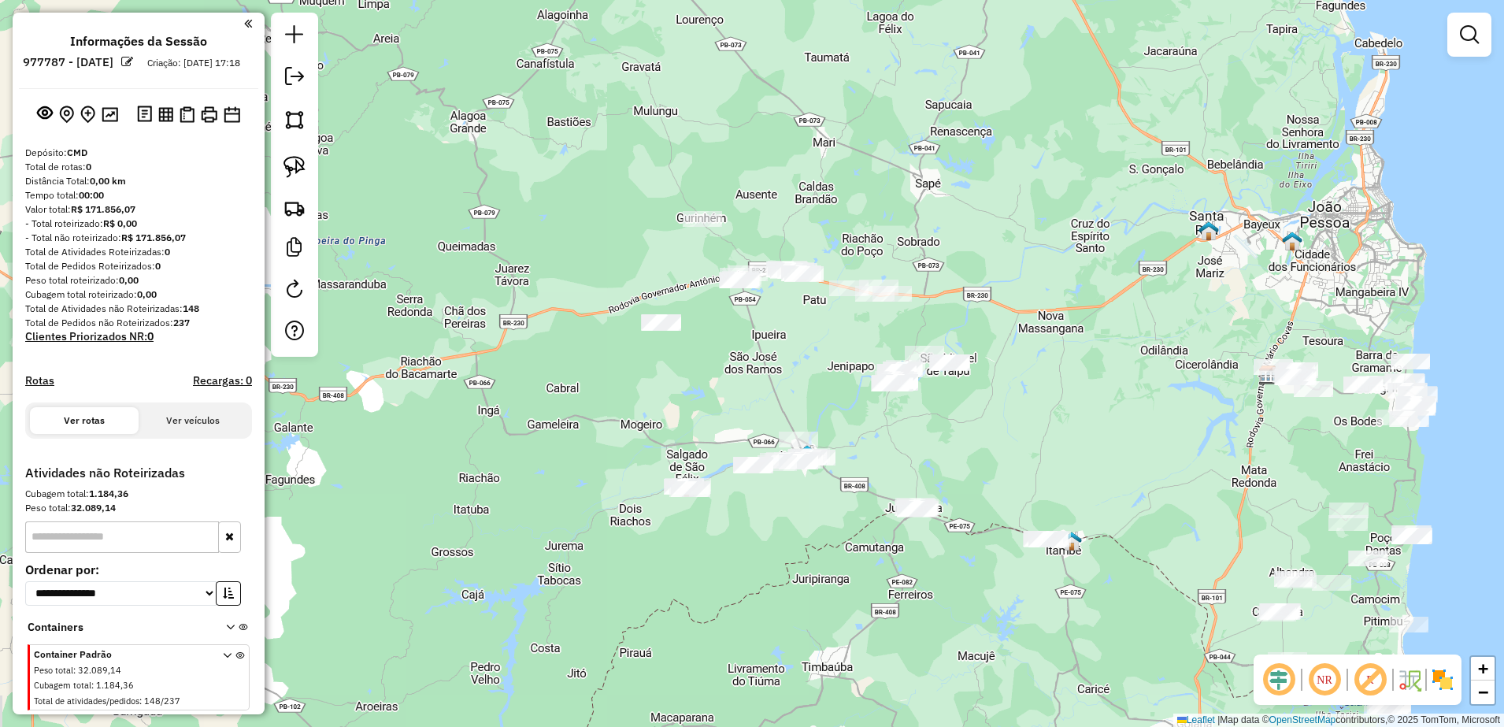
drag, startPoint x: 805, startPoint y: 302, endPoint x: 824, endPoint y: 230, distance: 74.9
click at [824, 230] on div "Janela de atendimento Grade de atendimento Capacidade Transportadoras Veículos …" at bounding box center [752, 363] width 1504 height 727
click at [306, 161] on link at bounding box center [294, 167] width 35 height 35
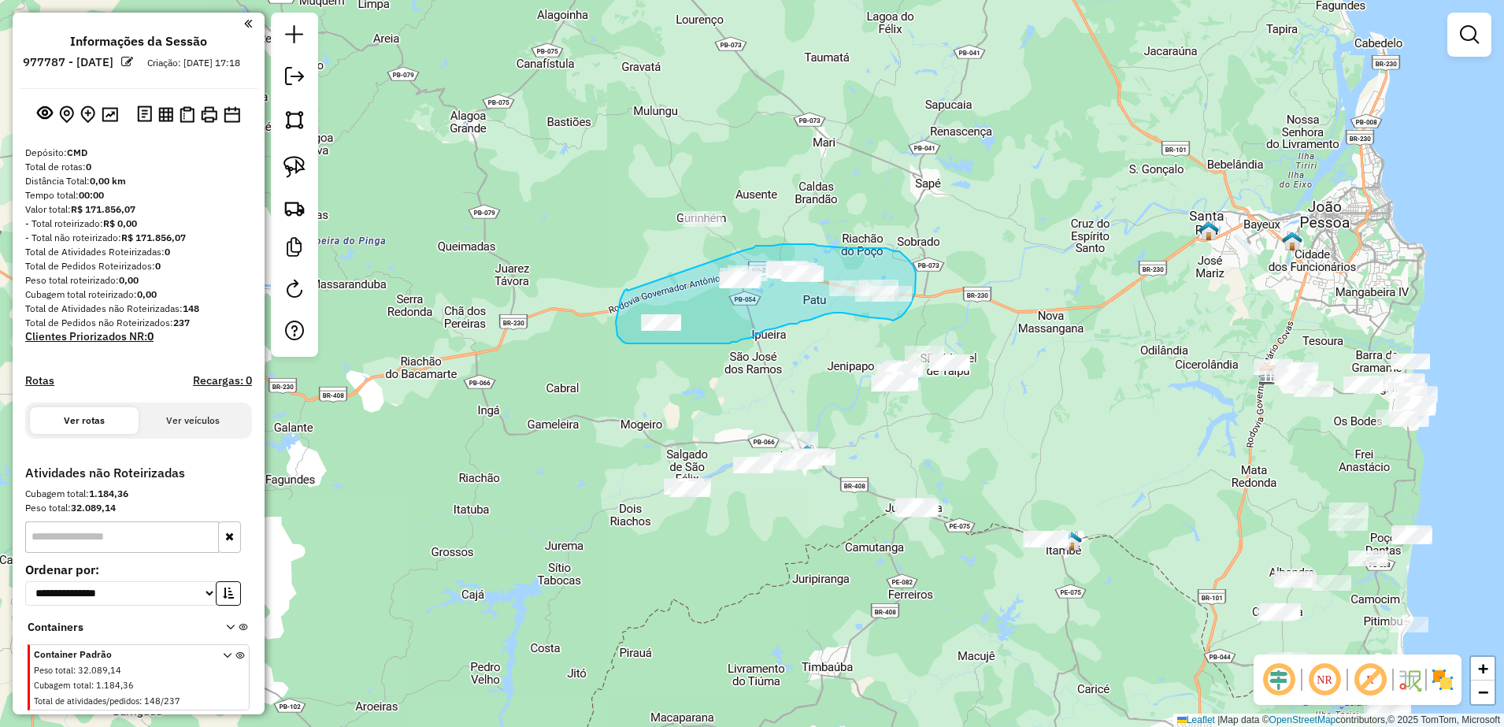
drag, startPoint x: 628, startPoint y: 291, endPoint x: 743, endPoint y: 250, distance: 122.5
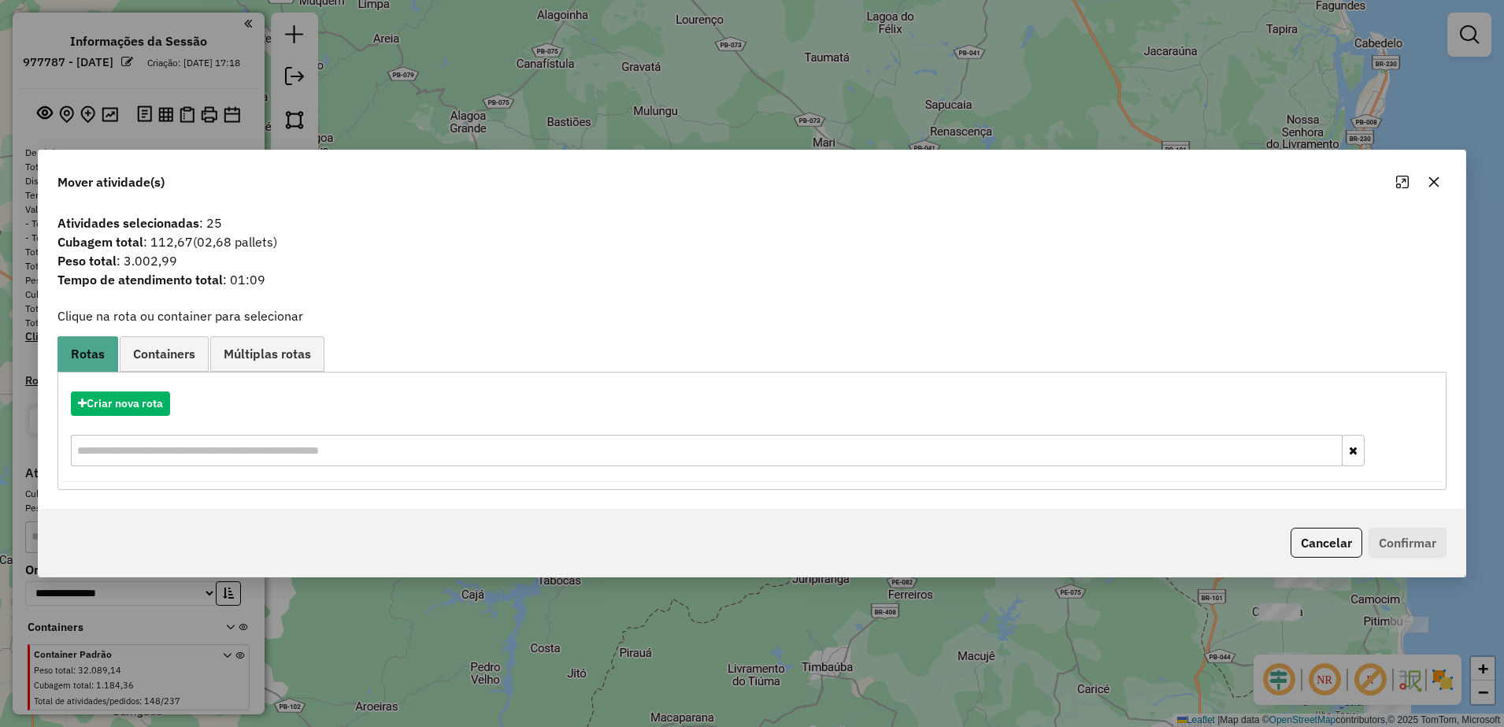
click at [1428, 178] on icon "button" at bounding box center [1434, 182] width 13 height 13
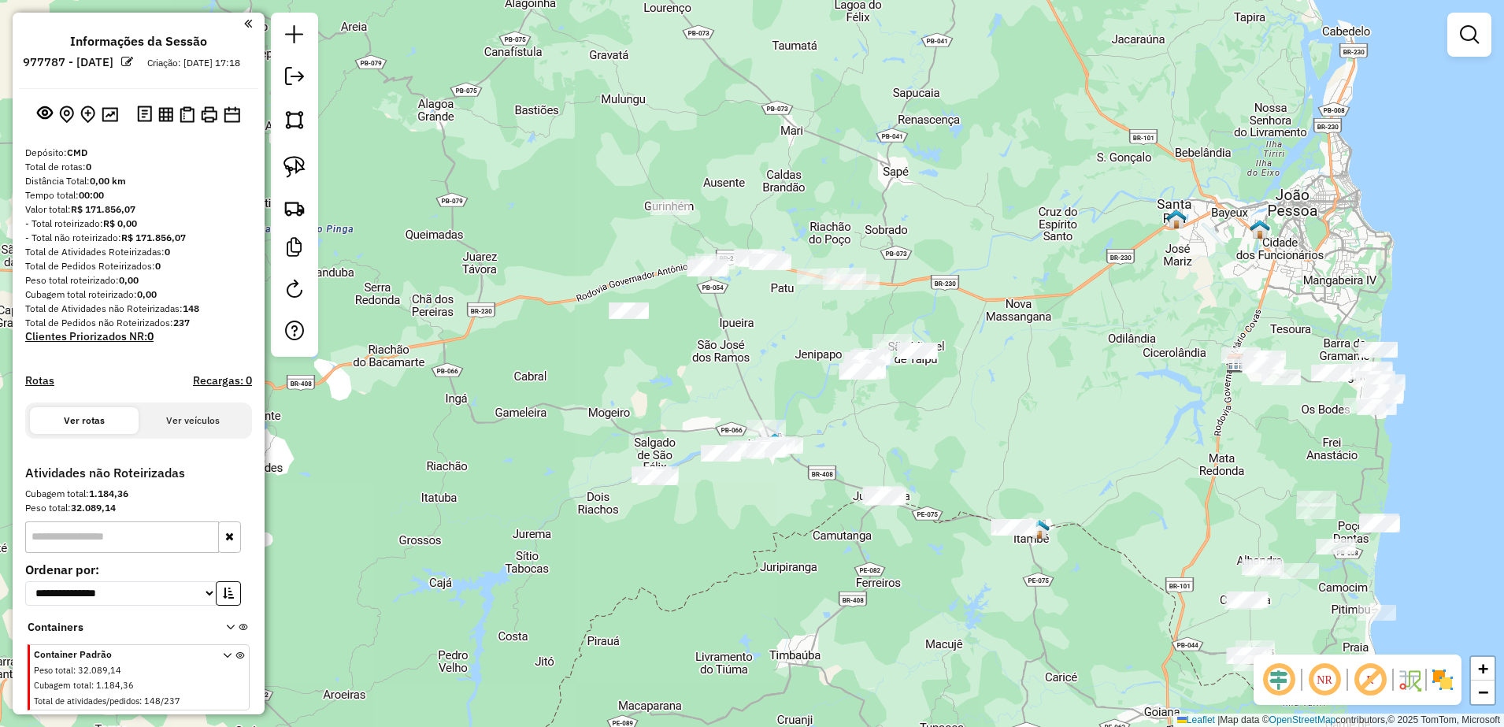
drag, startPoint x: 1035, startPoint y: 377, endPoint x: 994, endPoint y: 361, distance: 44.2
click at [994, 361] on div "Janela de atendimento Grade de atendimento Capacidade Transportadoras Veículos …" at bounding box center [752, 363] width 1504 height 727
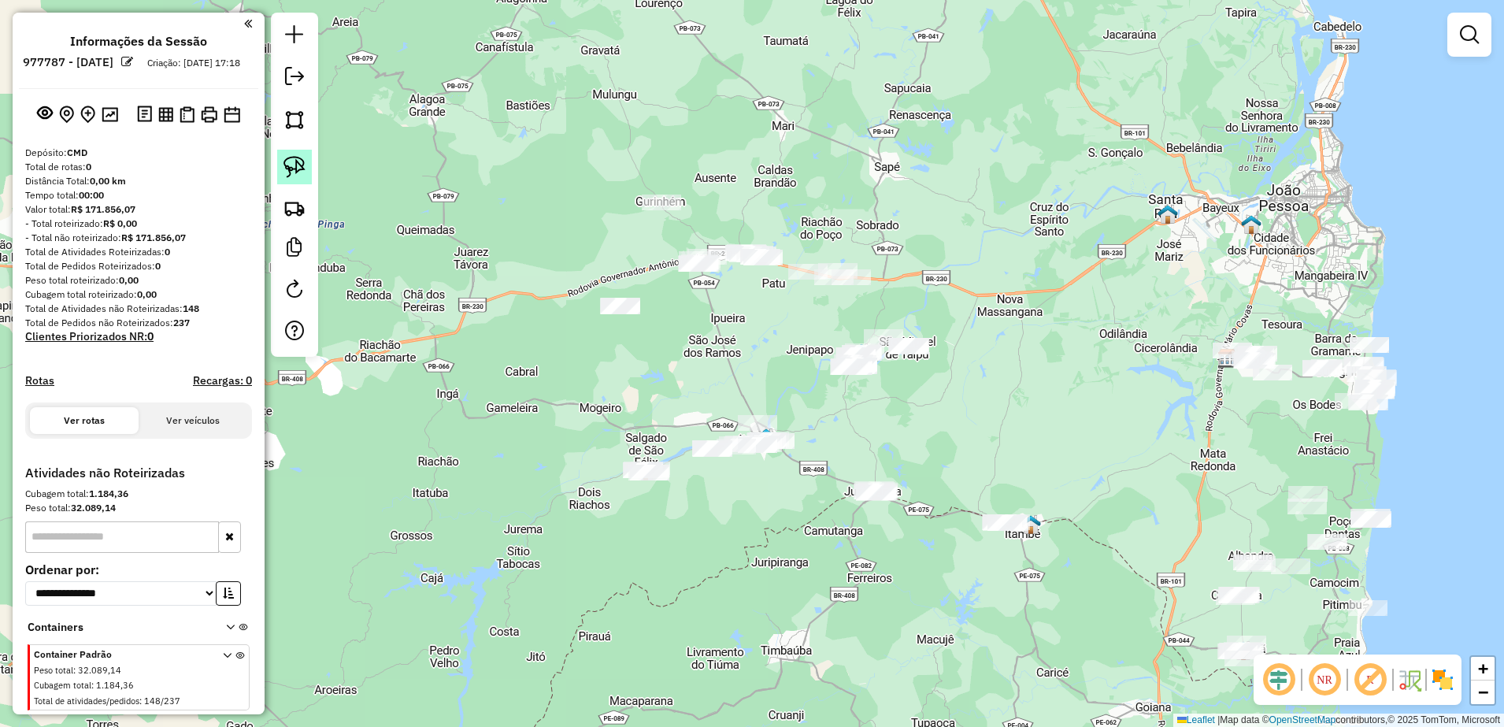
click at [303, 161] on img at bounding box center [294, 167] width 22 height 22
drag, startPoint x: 806, startPoint y: 359, endPoint x: 920, endPoint y: 313, distance: 122.5
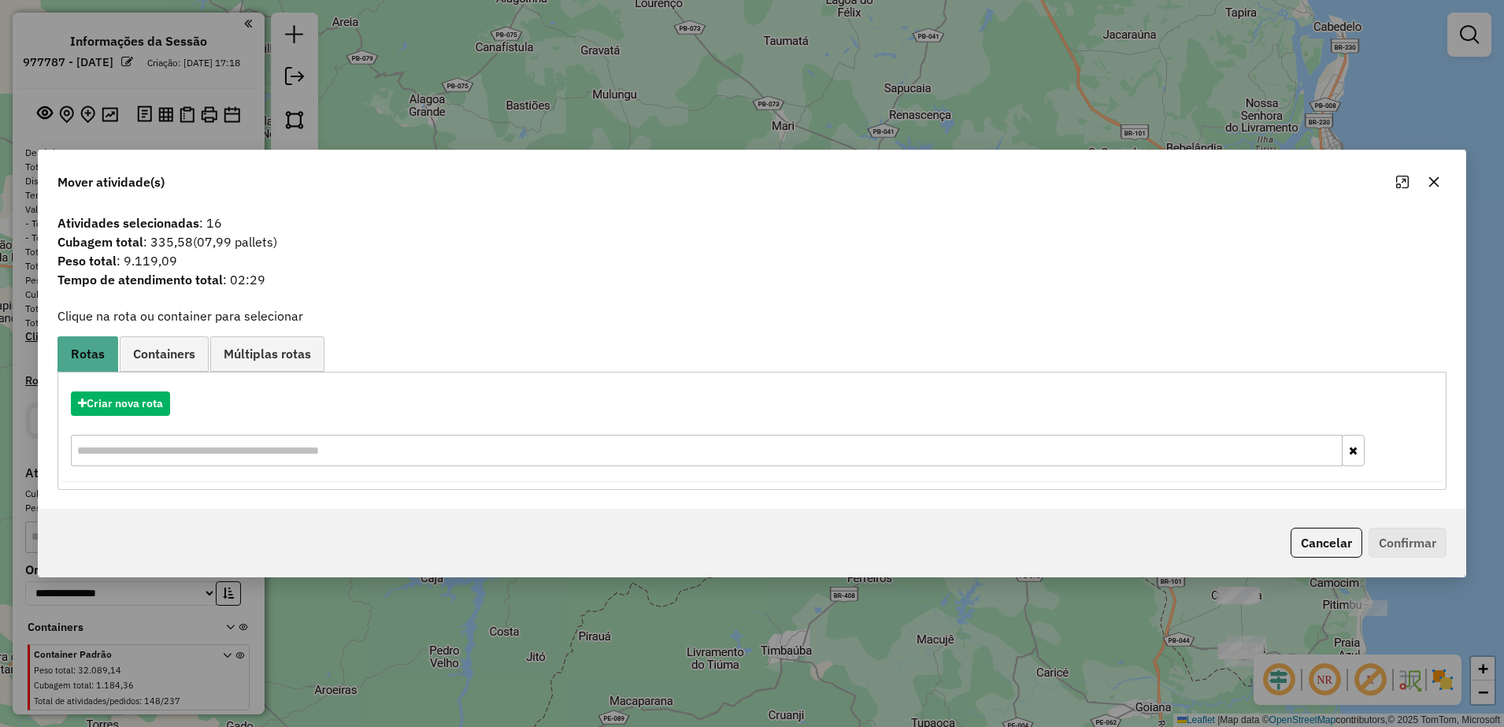
click at [1436, 176] on icon "button" at bounding box center [1434, 182] width 13 height 13
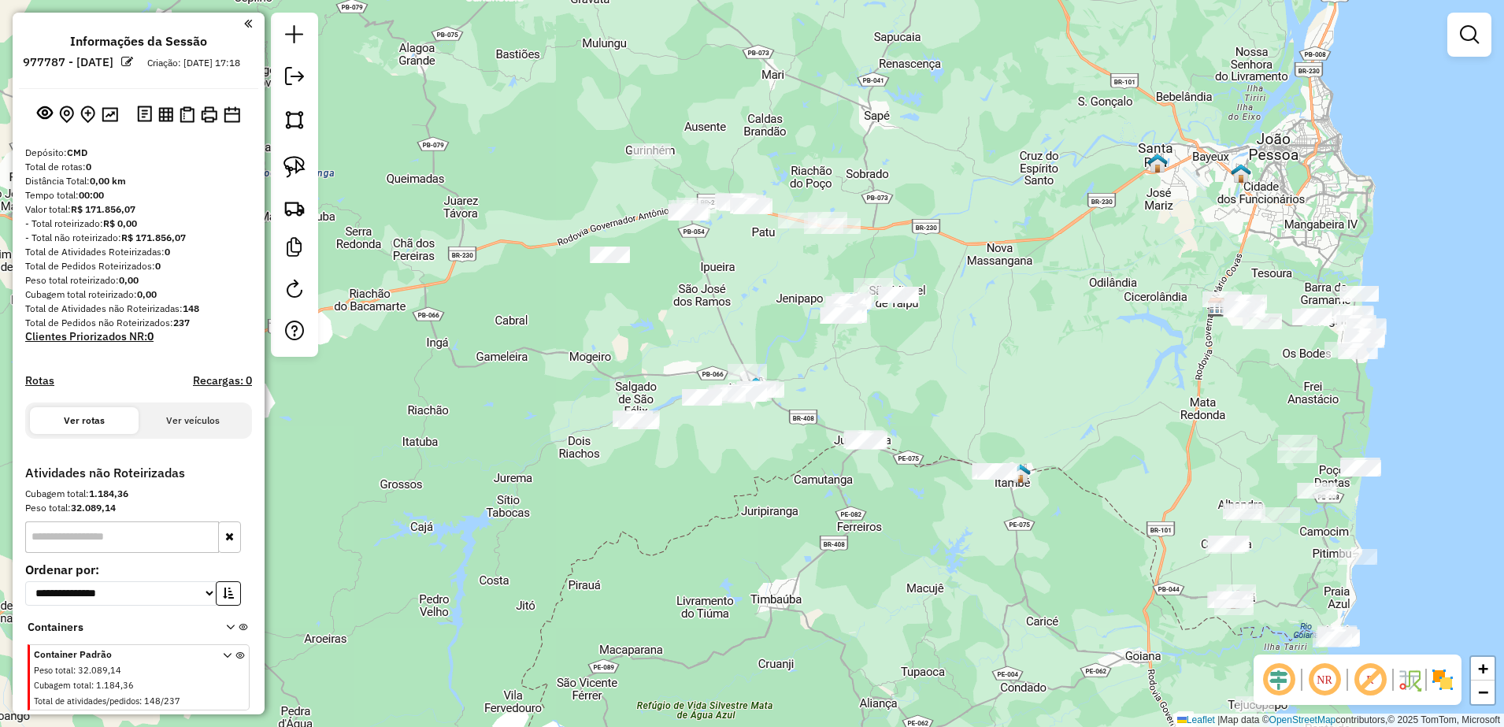
drag, startPoint x: 832, startPoint y: 409, endPoint x: 822, endPoint y: 357, distance: 52.2
click at [822, 357] on div "Janela de atendimento Grade de atendimento Capacidade Transportadoras Veículos …" at bounding box center [752, 363] width 1504 height 727
drag, startPoint x: 301, startPoint y: 172, endPoint x: 316, endPoint y: 174, distance: 15.0
click at [301, 172] on img at bounding box center [294, 167] width 22 height 22
drag, startPoint x: 817, startPoint y: 400, endPoint x: 898, endPoint y: 426, distance: 85.9
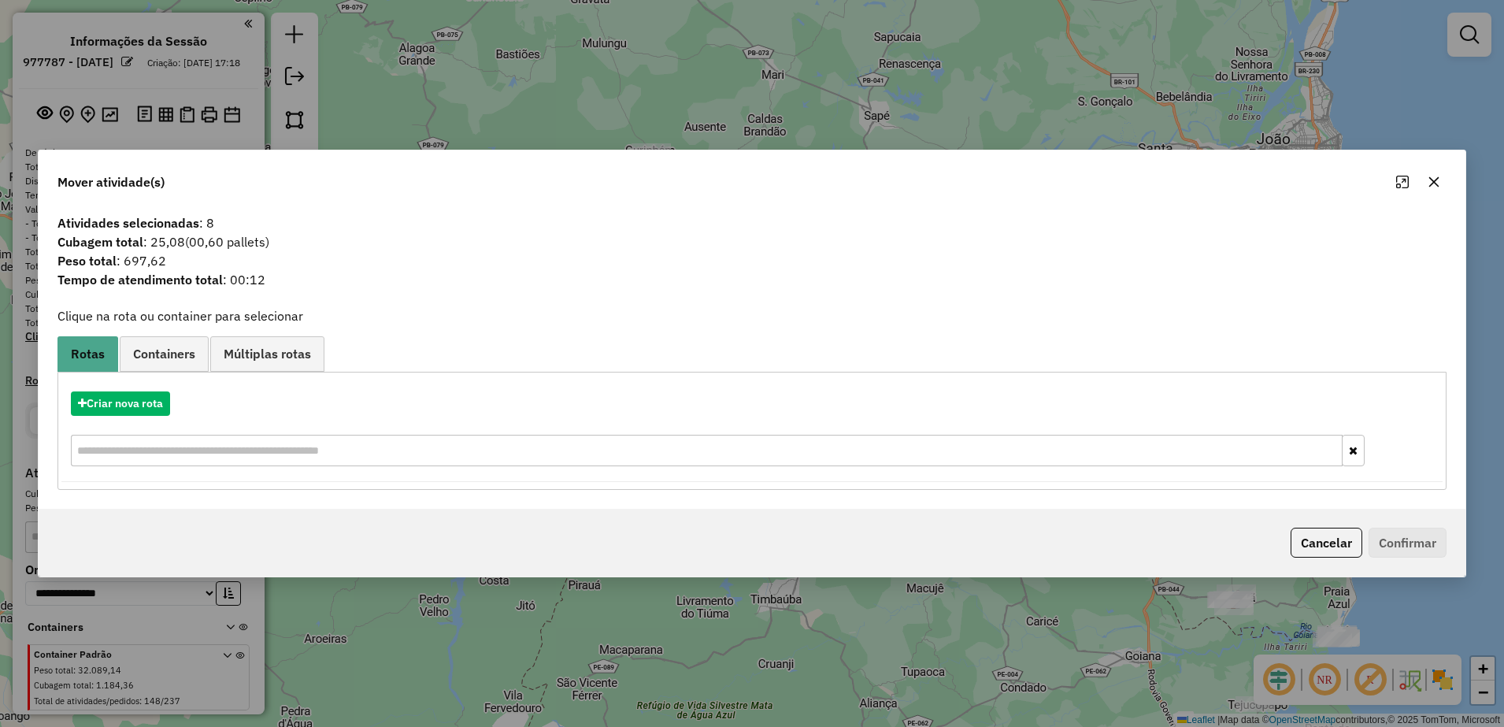
click at [1424, 183] on button "button" at bounding box center [1433, 181] width 25 height 25
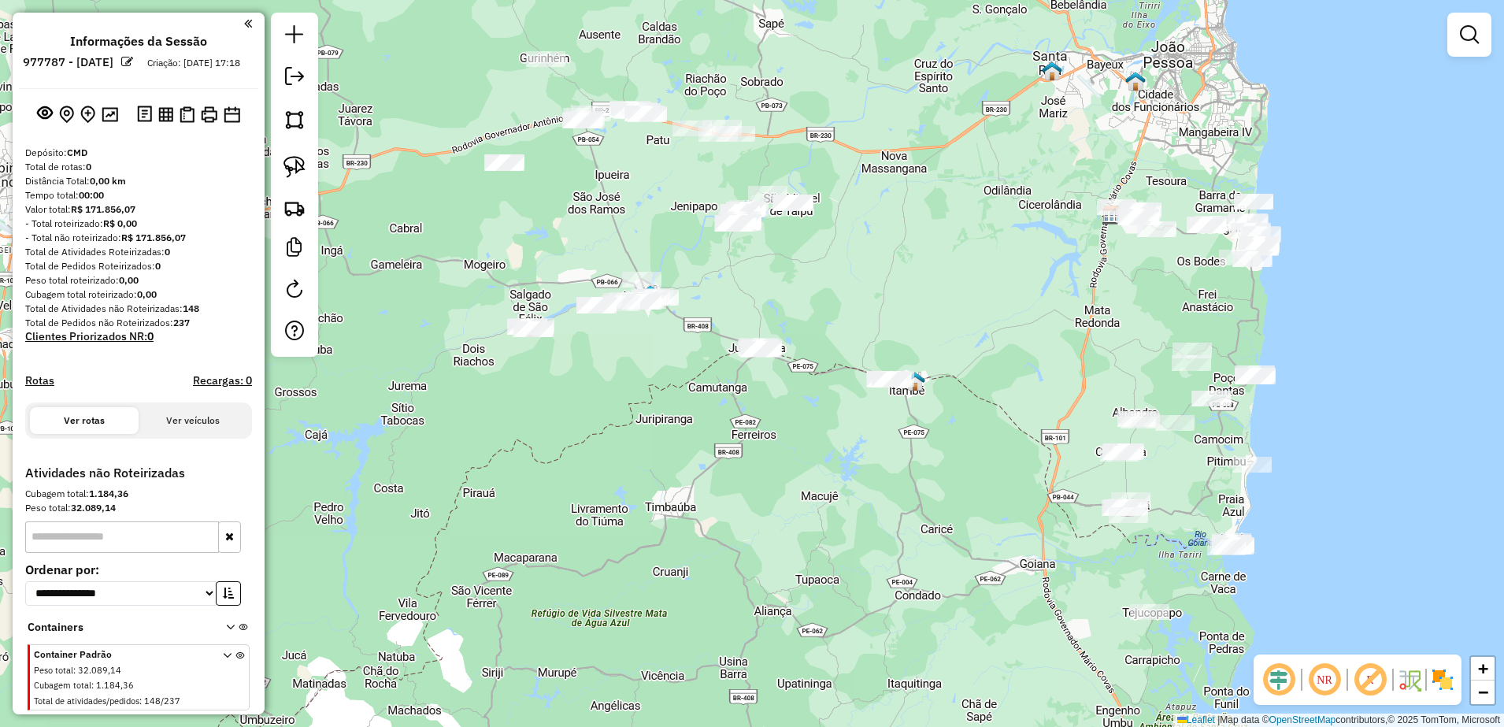
drag, startPoint x: 1065, startPoint y: 317, endPoint x: 873, endPoint y: 210, distance: 219.3
click at [881, 213] on div "Janela de atendimento Grade de atendimento Capacidade Transportadoras Veículos …" at bounding box center [752, 363] width 1504 height 727
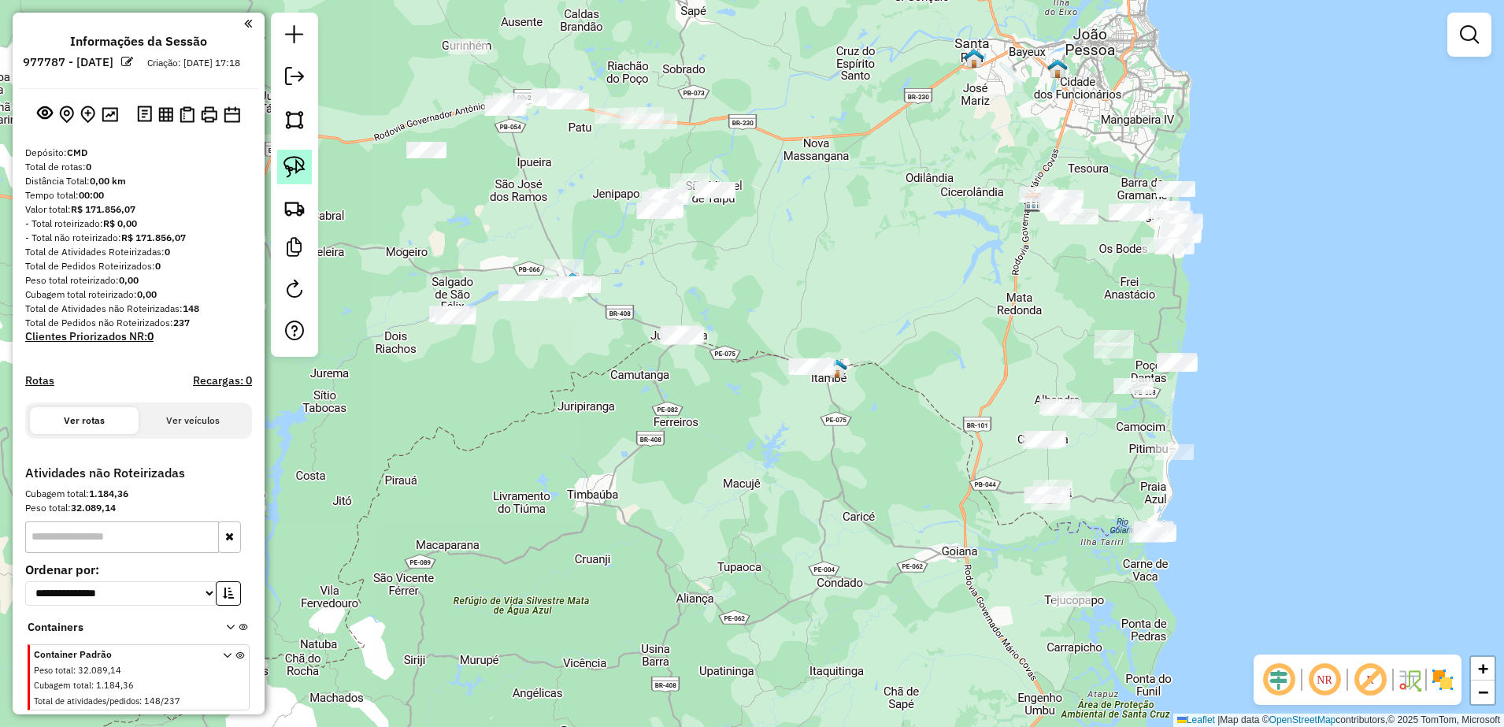
click at [302, 163] on img at bounding box center [294, 167] width 22 height 22
drag, startPoint x: 776, startPoint y: 338, endPoint x: 880, endPoint y: 349, distance: 104.5
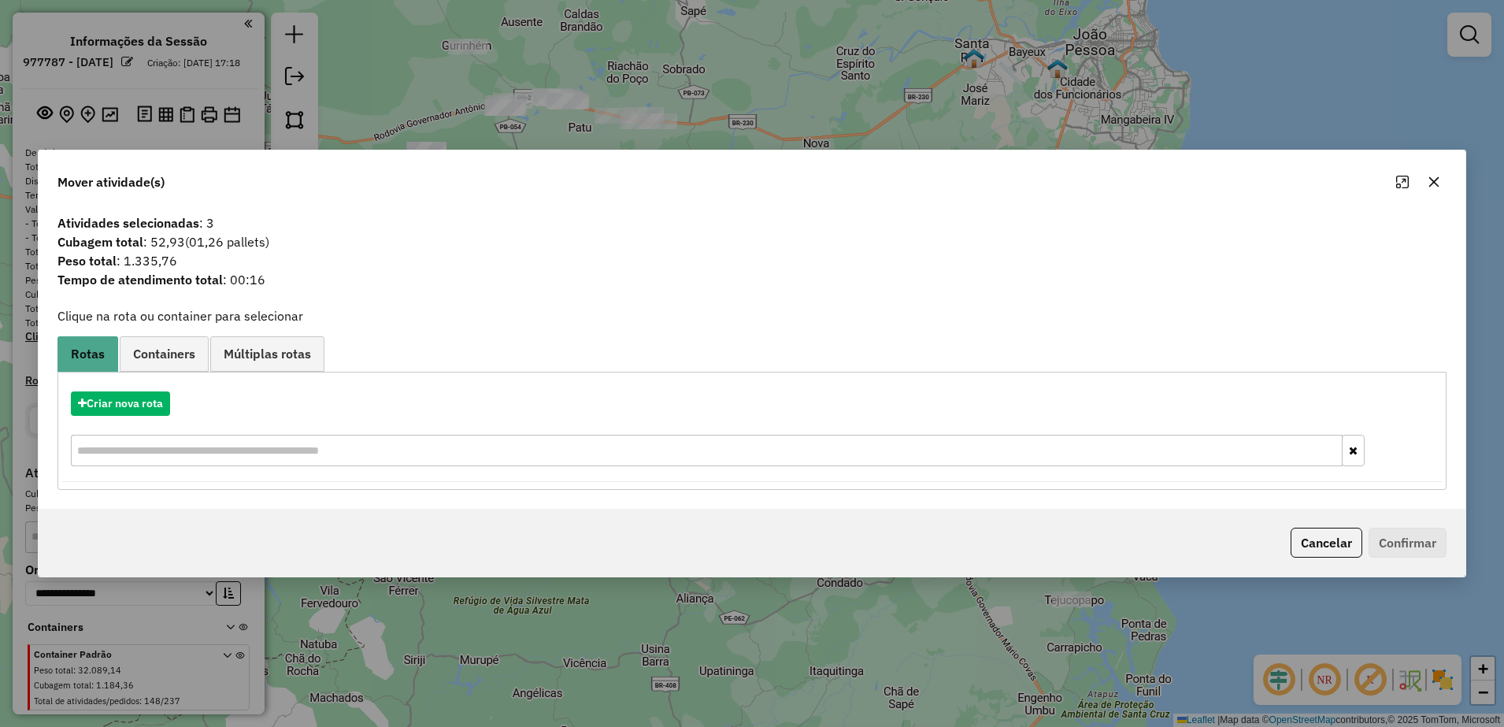
click at [1443, 183] on button "button" at bounding box center [1433, 181] width 25 height 25
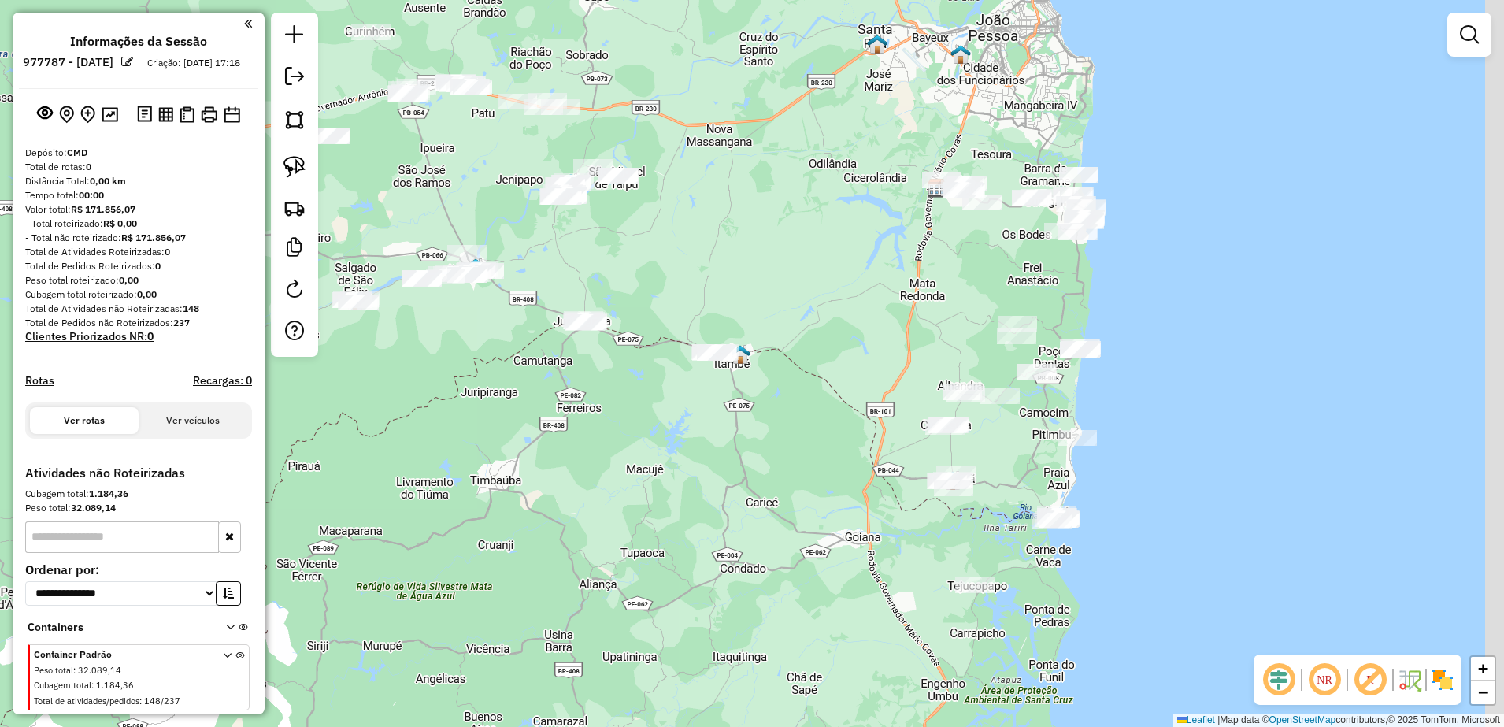
drag, startPoint x: 1138, startPoint y: 315, endPoint x: 1042, endPoint y: 301, distance: 97.1
click at [1042, 301] on div "Janela de atendimento Grade de atendimento Capacidade Transportadoras Veículos …" at bounding box center [752, 363] width 1504 height 727
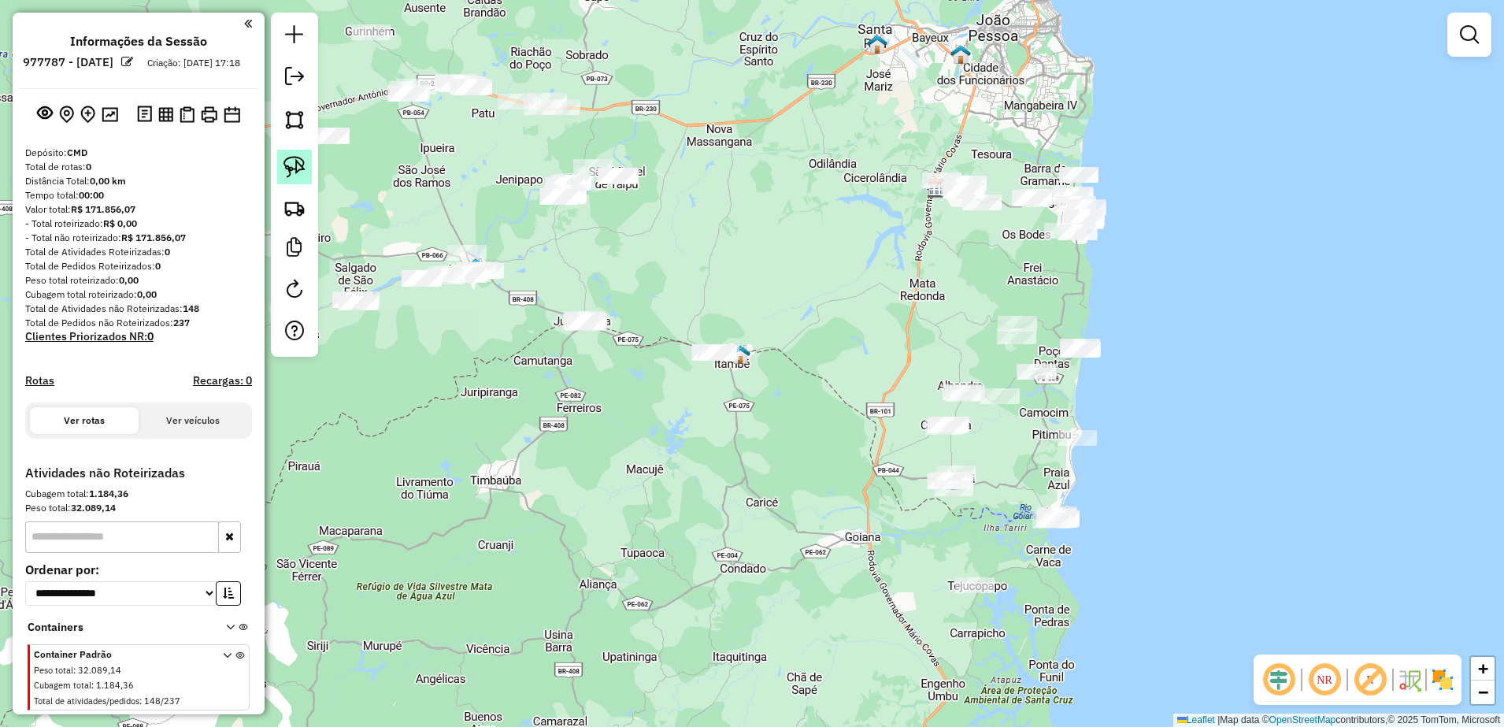
click at [302, 170] on img at bounding box center [294, 167] width 22 height 22
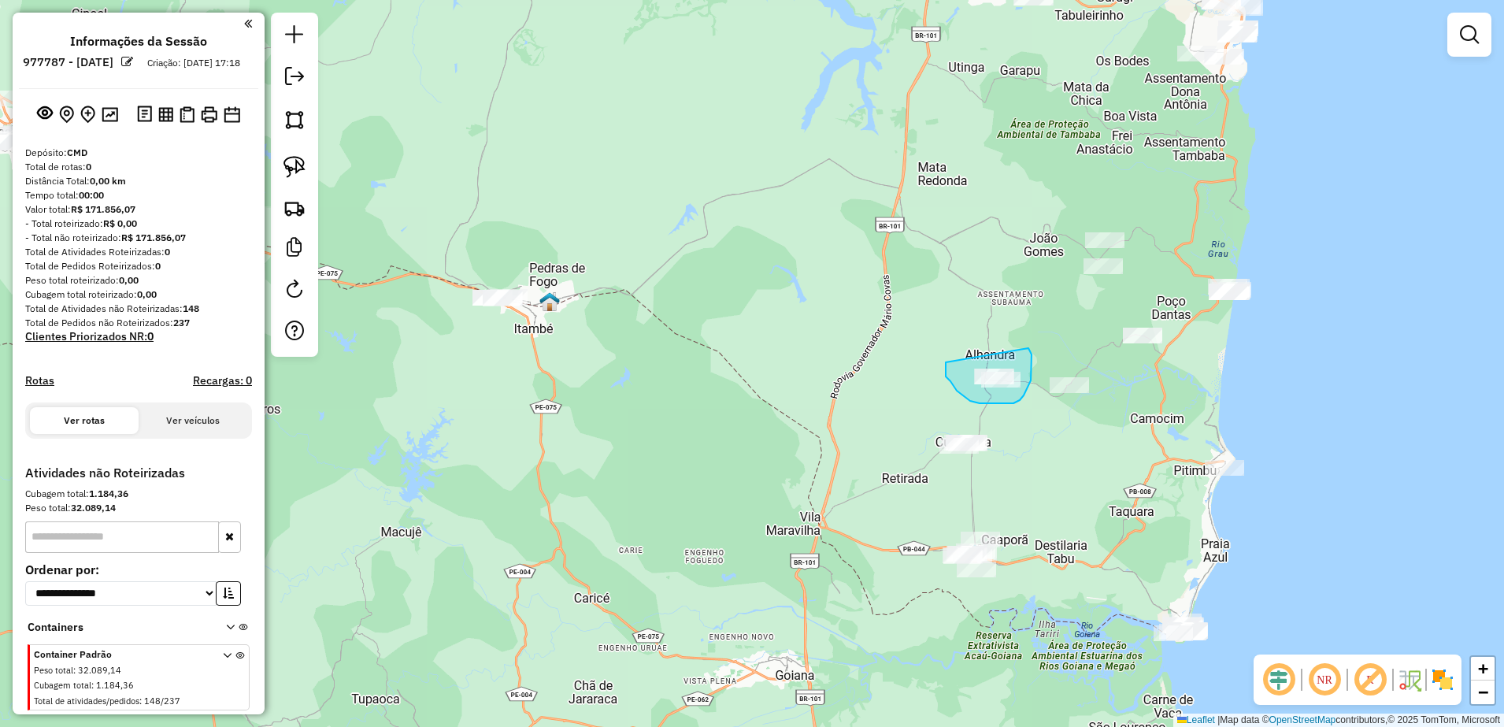
drag, startPoint x: 946, startPoint y: 362, endPoint x: 1028, endPoint y: 346, distance: 83.4
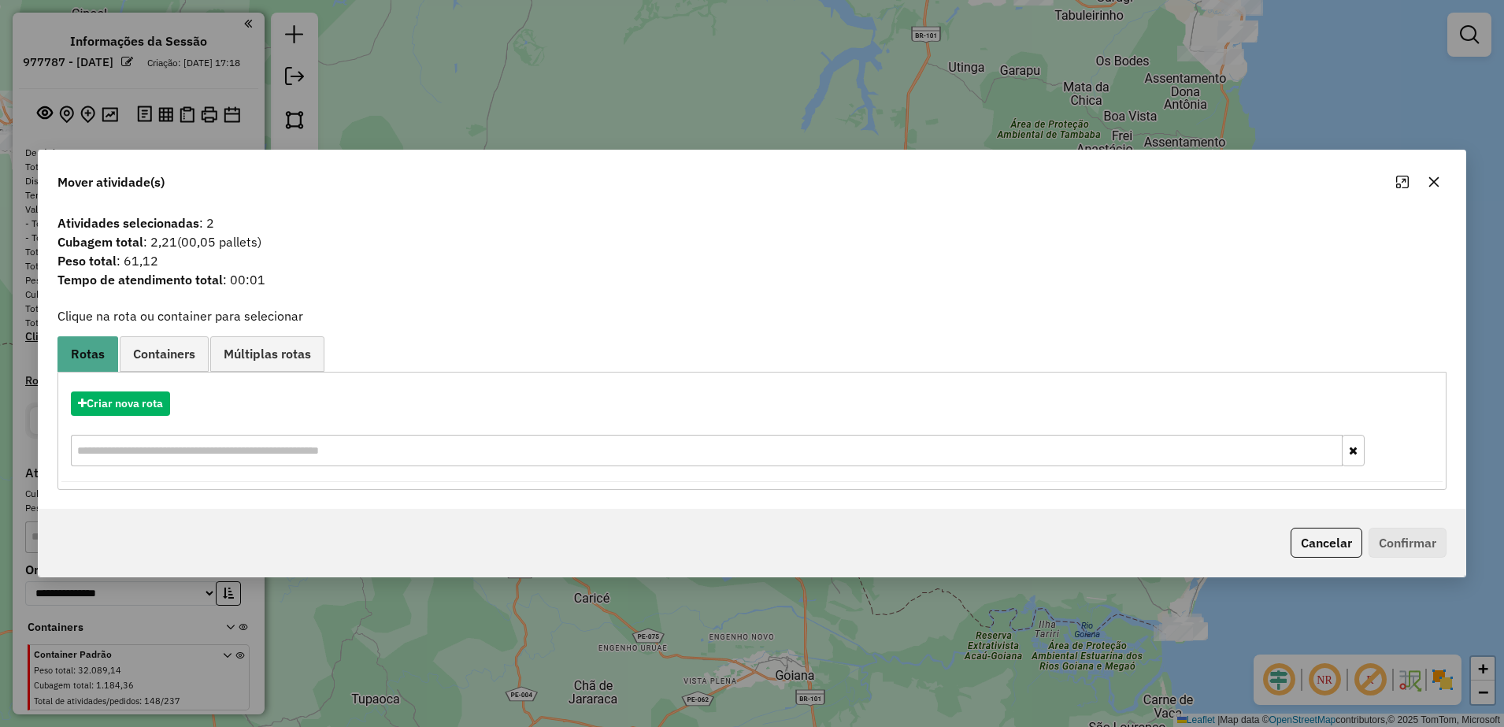
click at [1426, 187] on button "button" at bounding box center [1433, 181] width 25 height 25
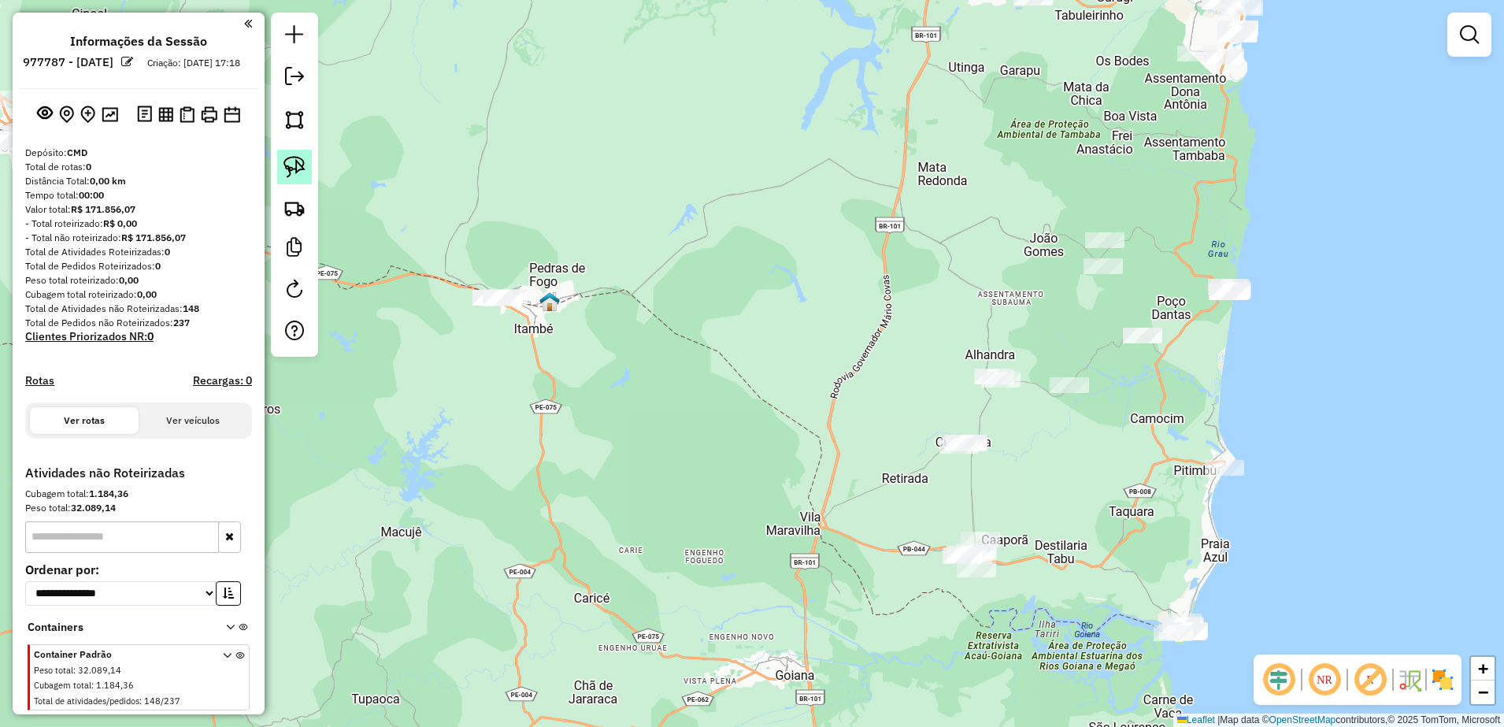
click at [283, 172] on link at bounding box center [294, 167] width 35 height 35
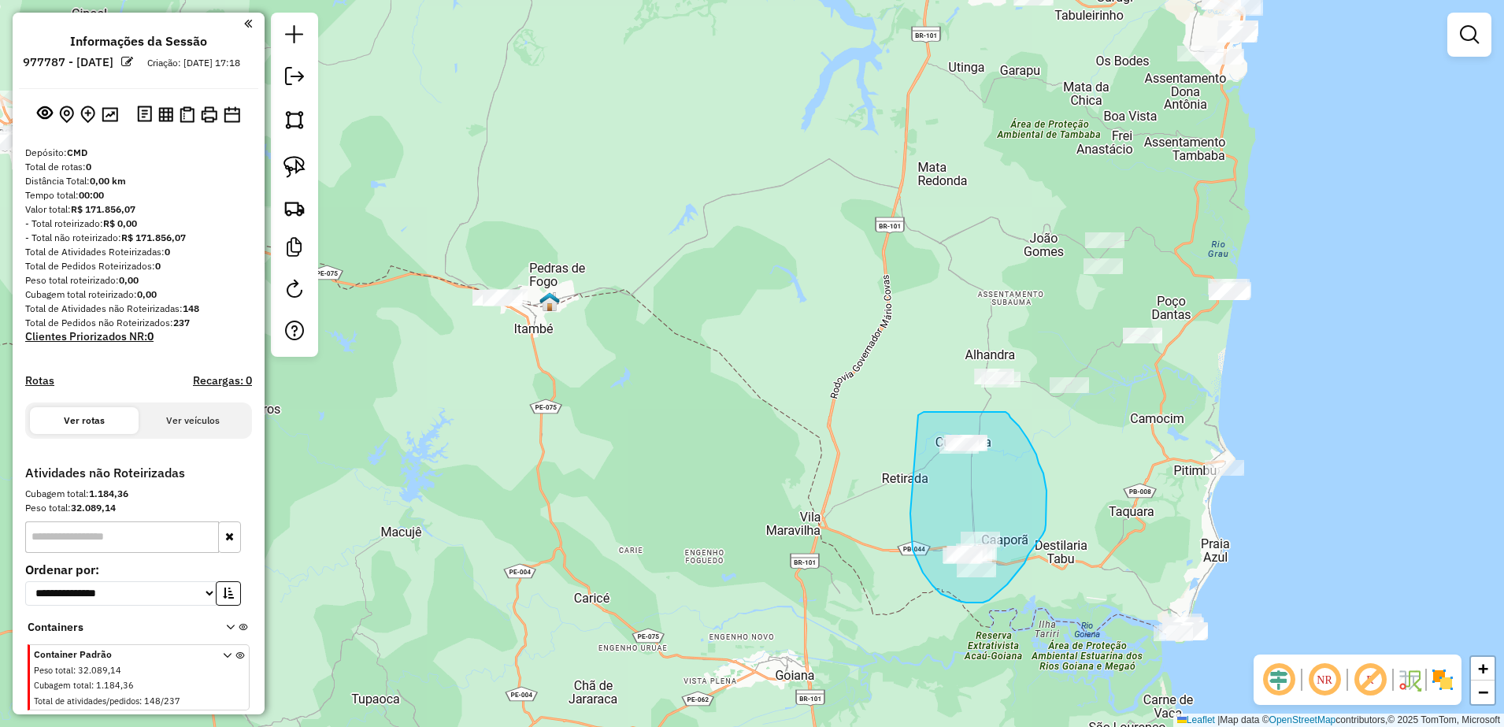
drag, startPoint x: 923, startPoint y: 572, endPoint x: 918, endPoint y: 415, distance: 157.6
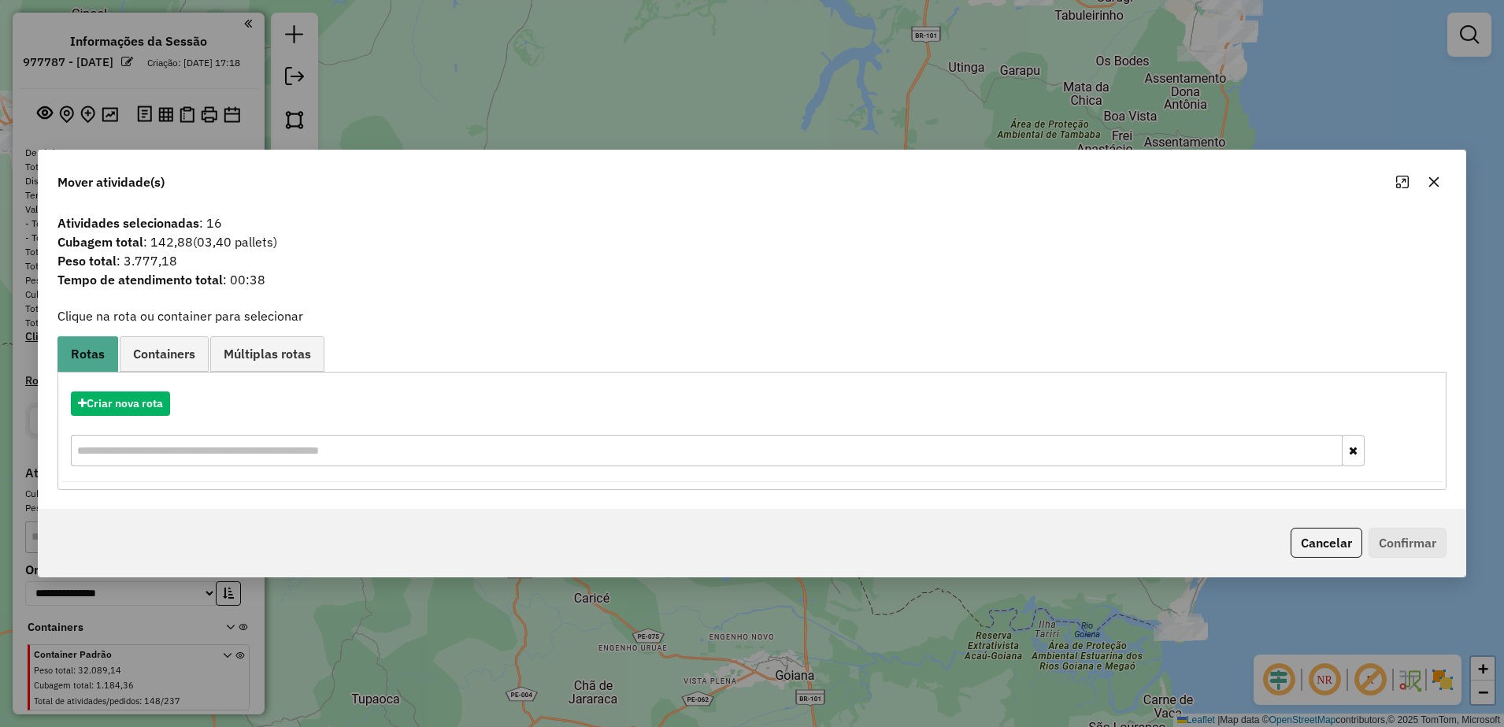
click at [1425, 180] on button "button" at bounding box center [1433, 181] width 25 height 25
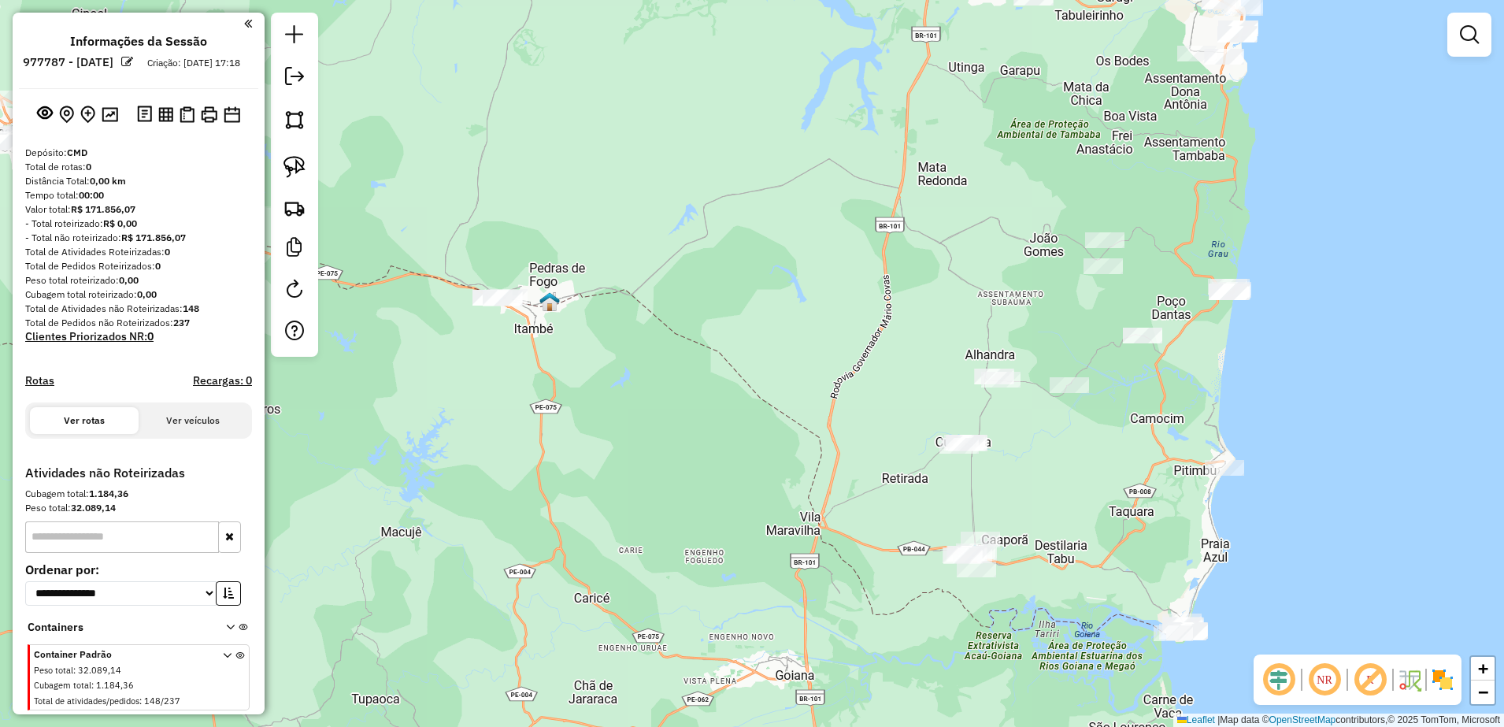
drag, startPoint x: 296, startPoint y: 155, endPoint x: 563, endPoint y: 256, distance: 285.3
click at [295, 156] on img at bounding box center [294, 167] width 22 height 22
drag, startPoint x: 1127, startPoint y: 626, endPoint x: 1217, endPoint y: 606, distance: 92.8
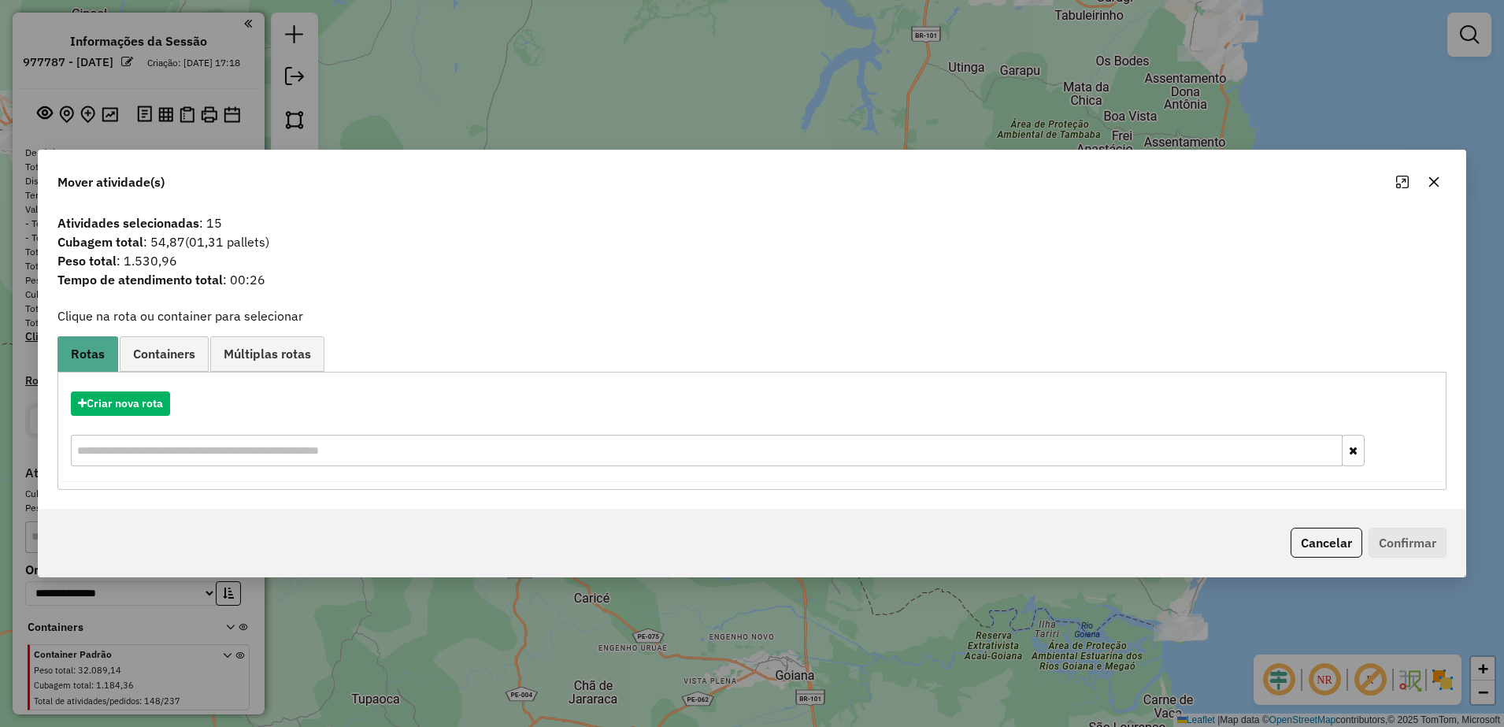
click at [1446, 184] on button "button" at bounding box center [1433, 181] width 25 height 25
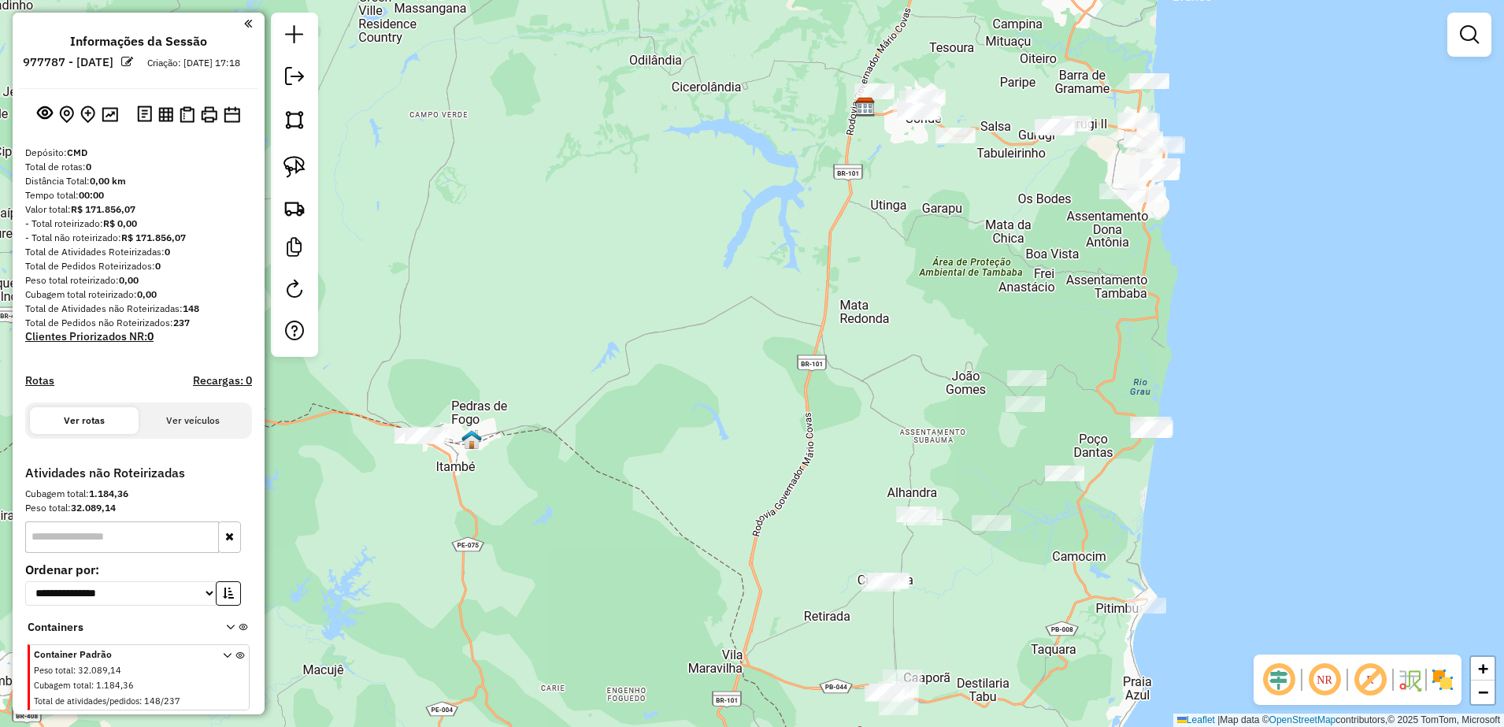
drag, startPoint x: 1038, startPoint y: 435, endPoint x: 960, endPoint y: 573, distance: 158.3
click at [960, 573] on div "Janela de atendimento Grade de atendimento Capacidade Transportadoras Veículos …" at bounding box center [752, 363] width 1504 height 727
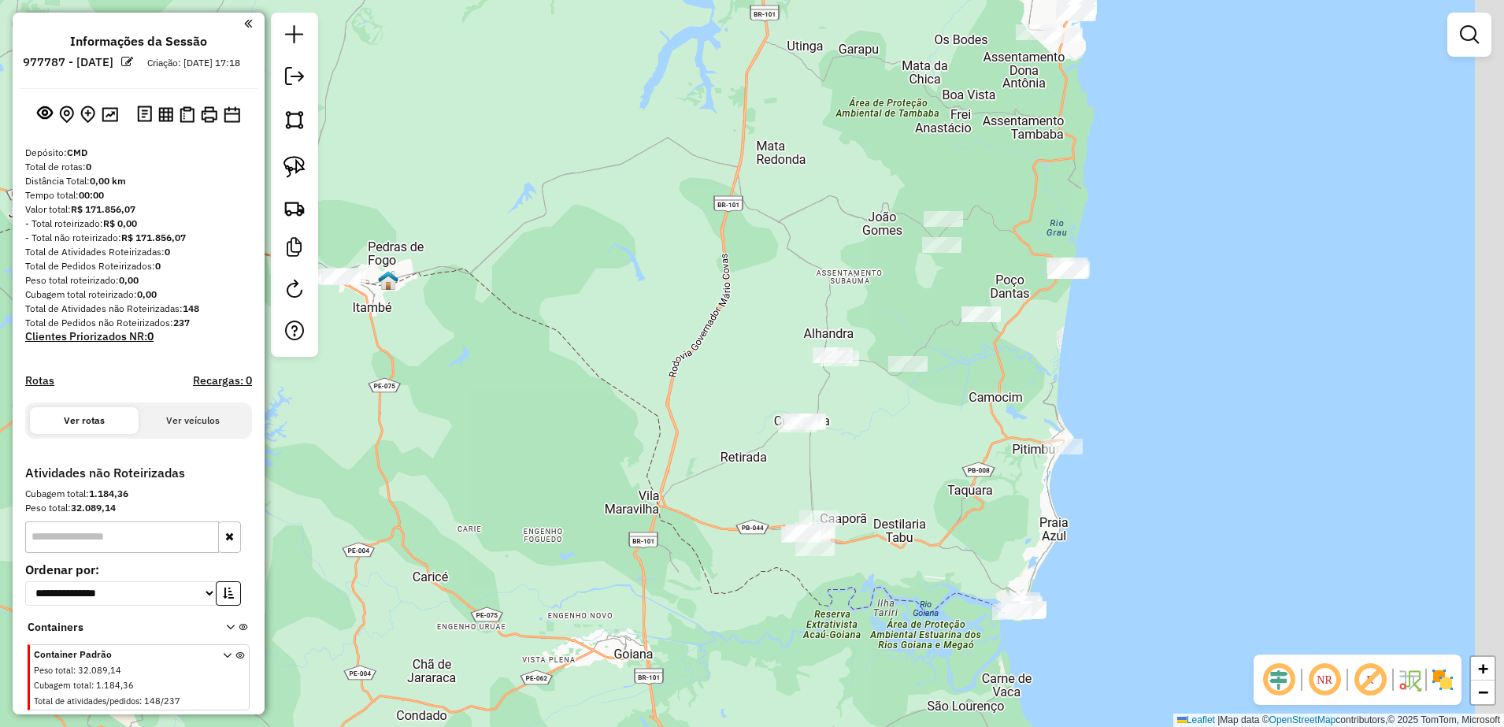
drag, startPoint x: 1021, startPoint y: 614, endPoint x: 937, endPoint y: 454, distance: 180.7
click at [937, 454] on div "Janela de atendimento Grade de atendimento Capacidade Transportadoras Veículos …" at bounding box center [752, 363] width 1504 height 727
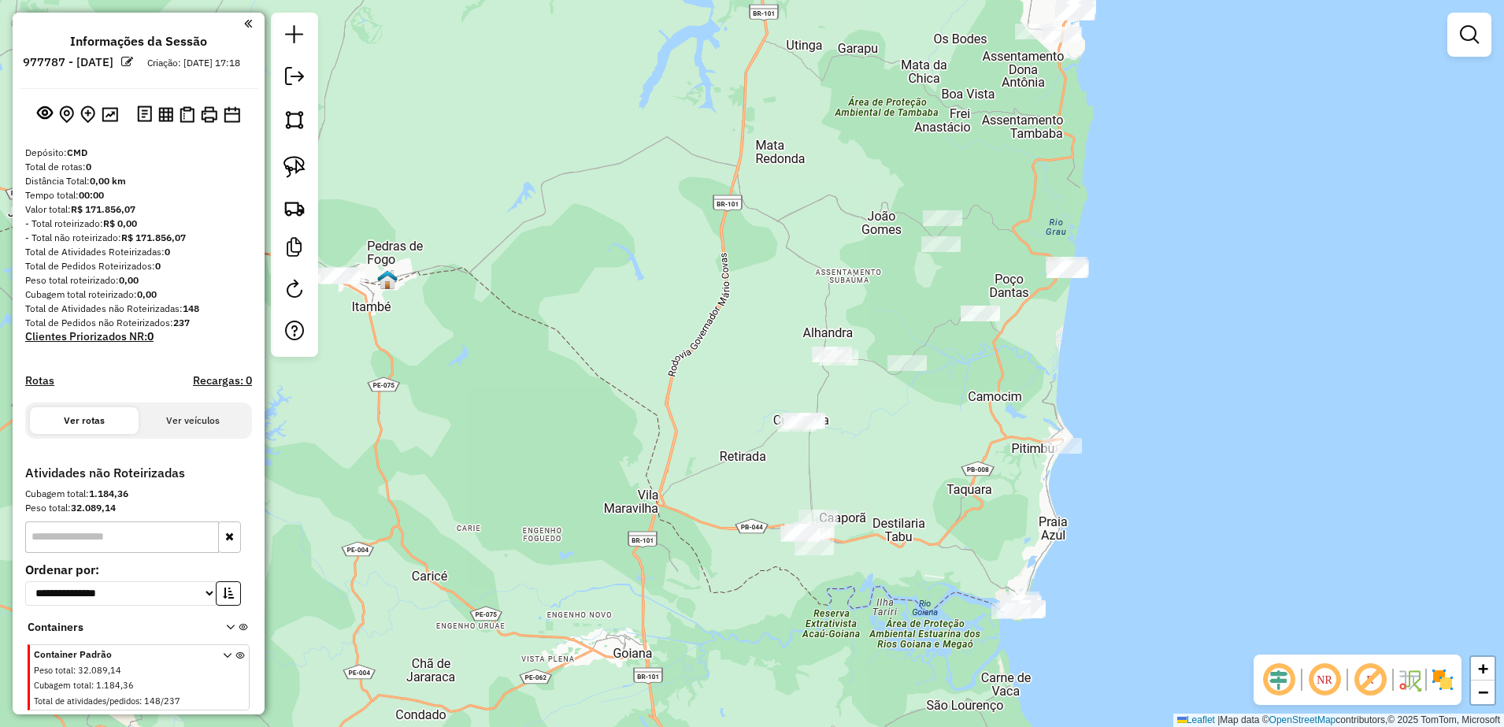
click at [423, 200] on div "Janela de atendimento Grade de atendimento Capacidade Transportadoras Veículos …" at bounding box center [752, 363] width 1504 height 727
click at [303, 180] on link at bounding box center [294, 167] width 35 height 35
drag, startPoint x: 1054, startPoint y: 220, endPoint x: 1102, endPoint y: 264, distance: 64.7
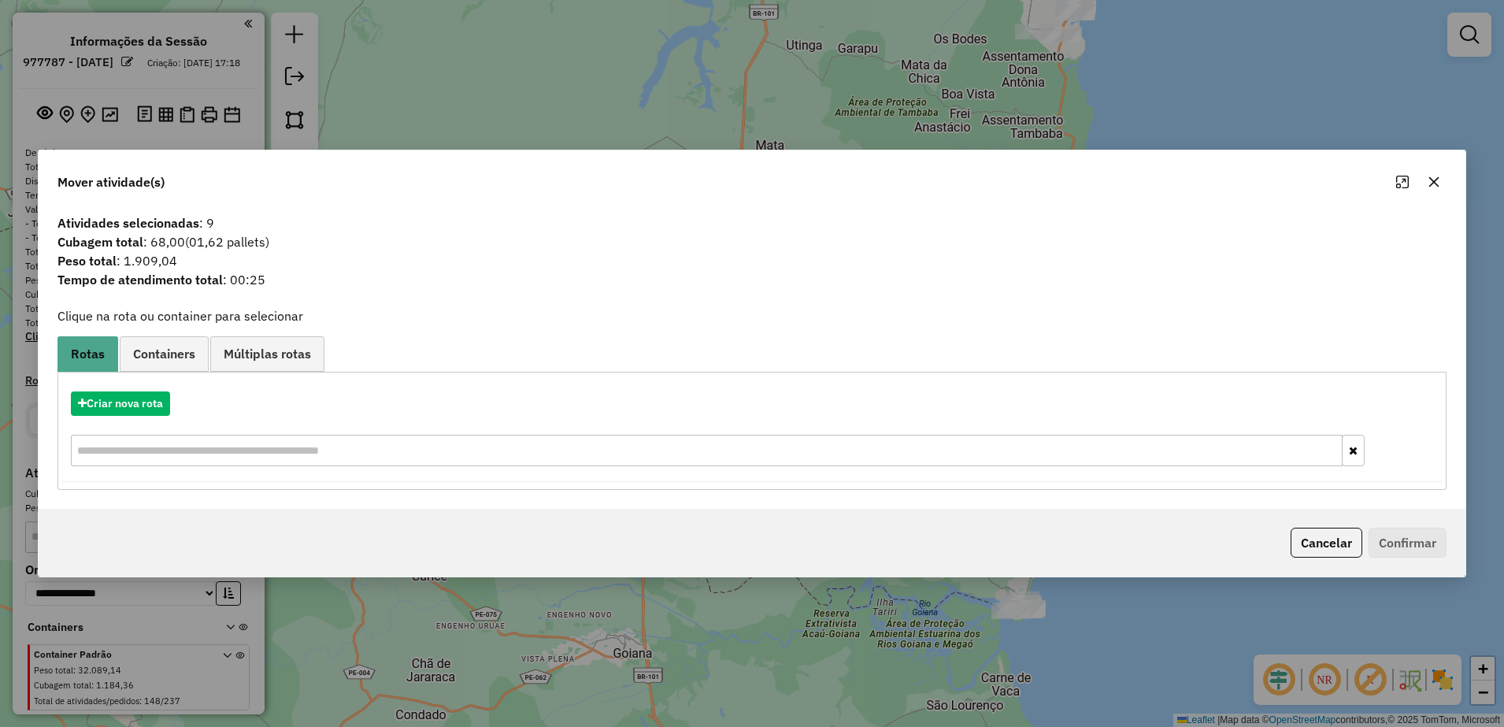
click at [1438, 178] on icon "button" at bounding box center [1434, 181] width 10 height 10
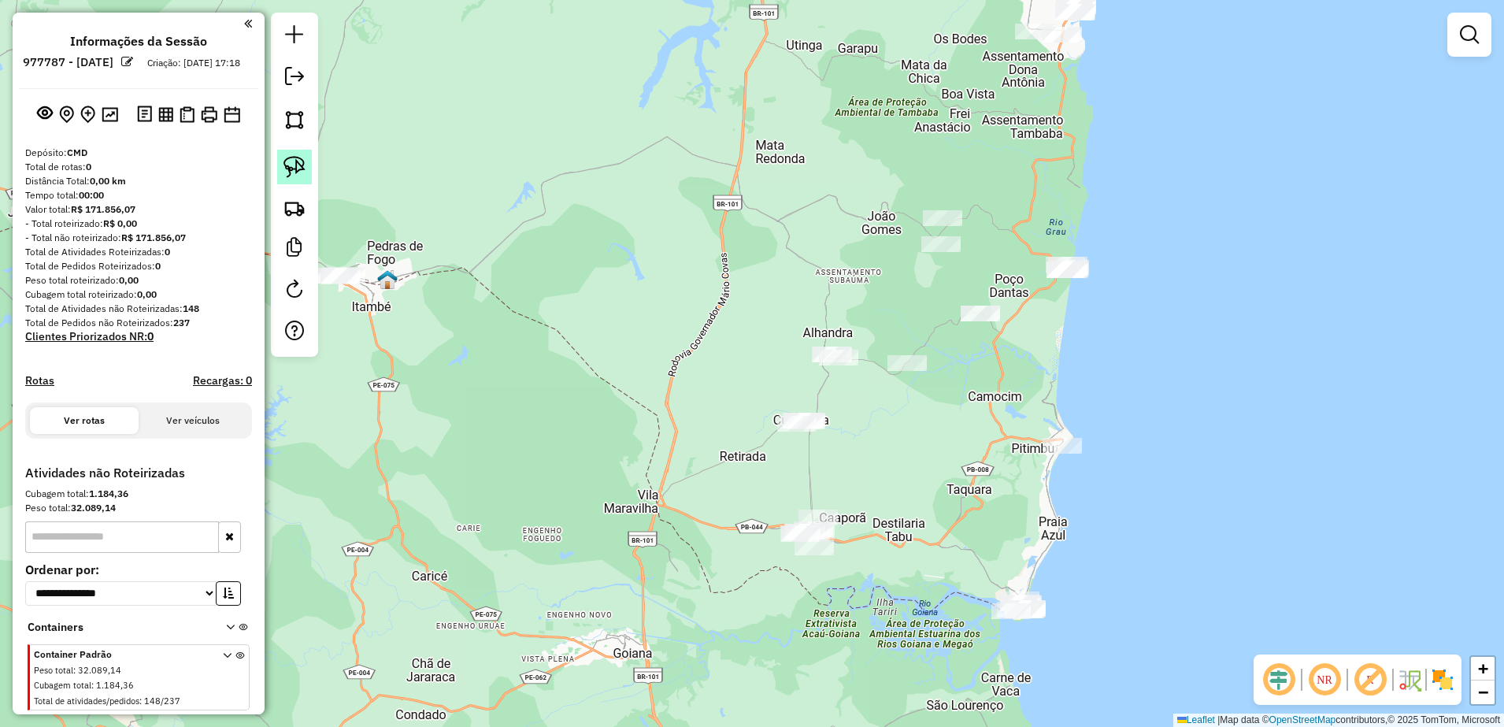
click at [297, 169] on img at bounding box center [294, 167] width 22 height 22
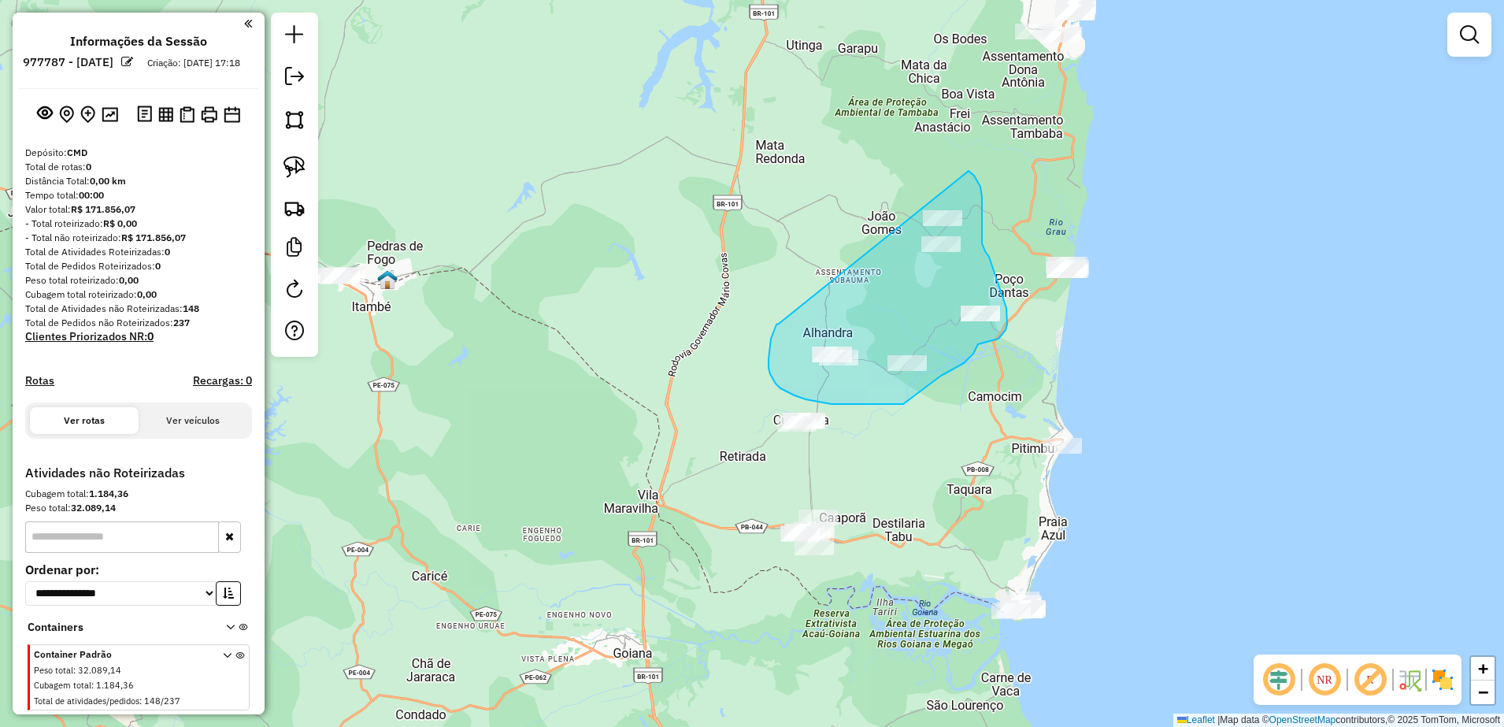
drag, startPoint x: 771, startPoint y: 339, endPoint x: 914, endPoint y: 176, distance: 216.4
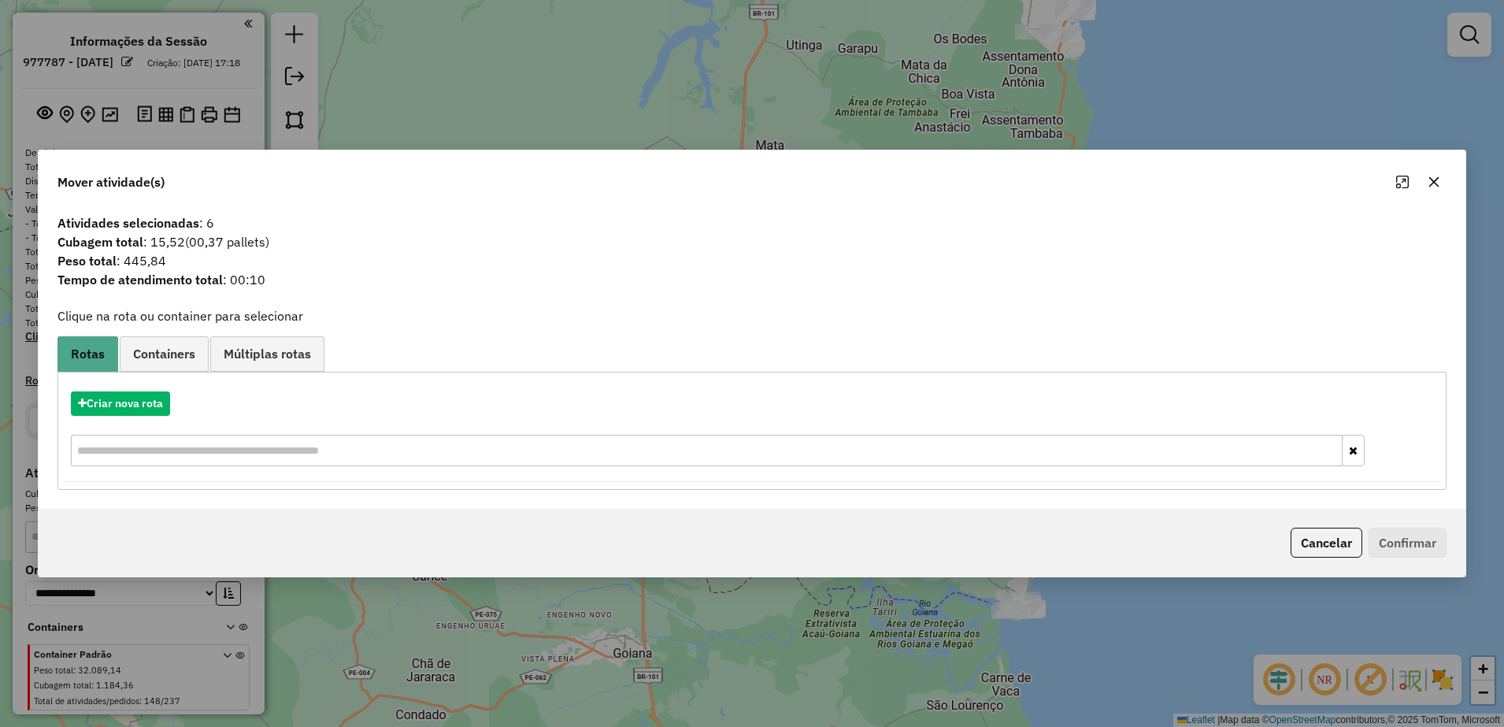
click at [1424, 184] on button "button" at bounding box center [1433, 181] width 25 height 25
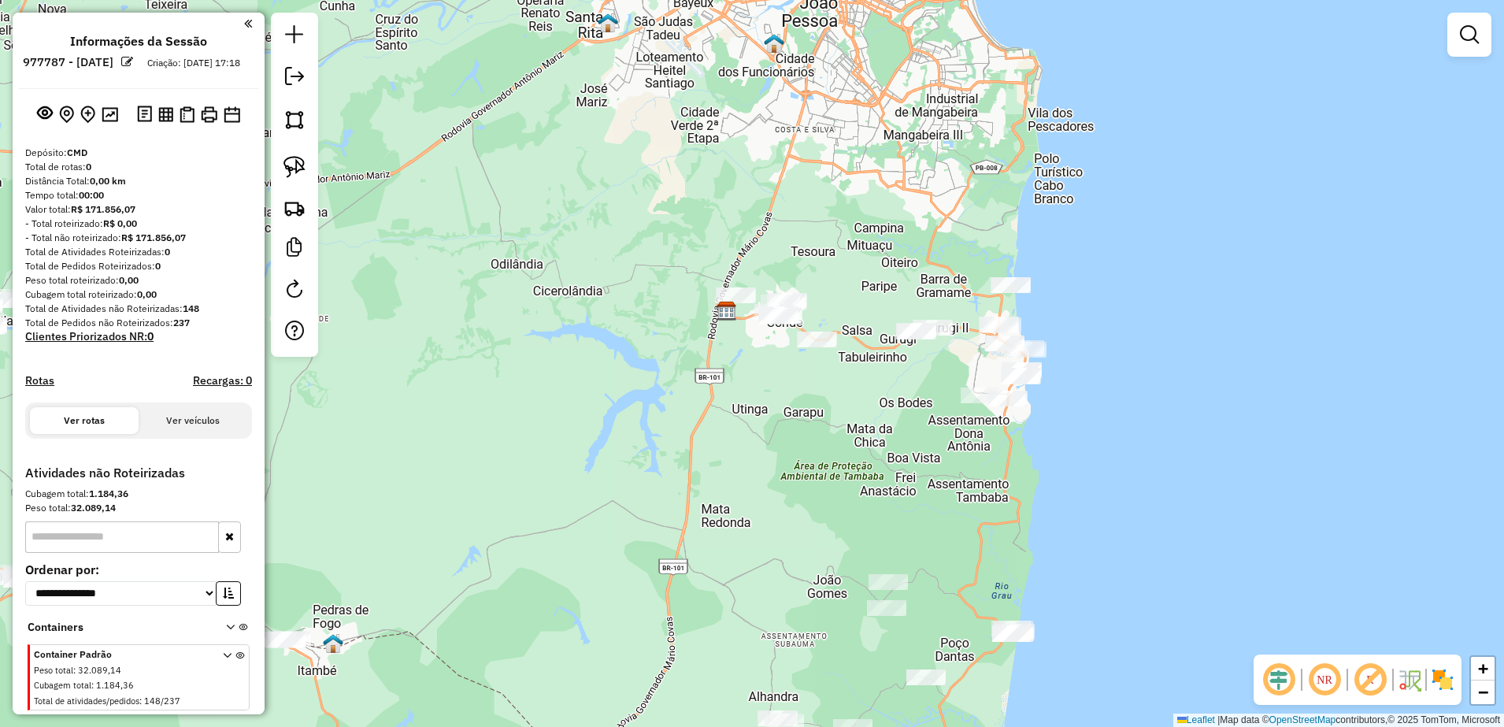
drag, startPoint x: 997, startPoint y: 164, endPoint x: 943, endPoint y: 528, distance: 367.8
click at [943, 528] on div "Janela de atendimento Grade de atendimento Capacidade Transportadoras Veículos …" at bounding box center [752, 363] width 1504 height 727
click at [290, 166] on img at bounding box center [294, 167] width 22 height 22
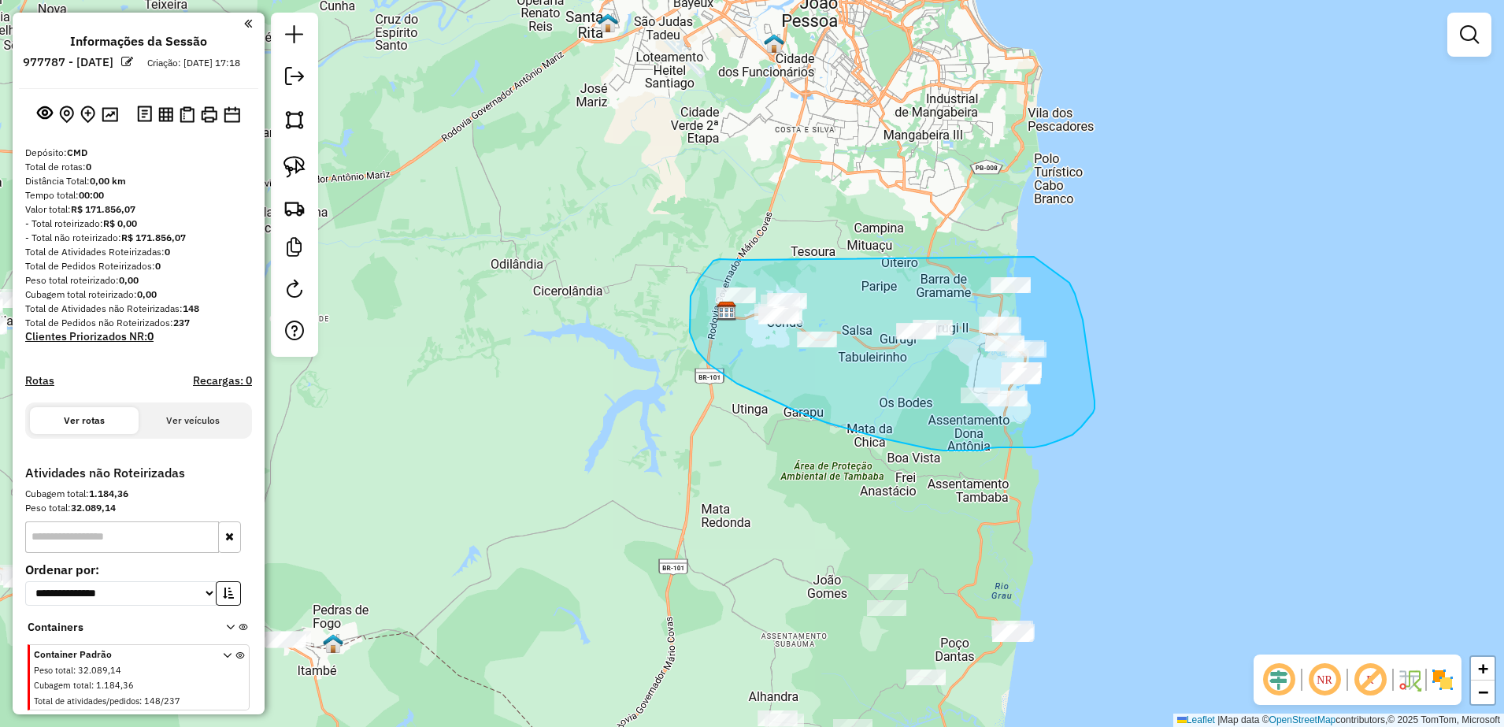
drag, startPoint x: 690, startPoint y: 303, endPoint x: 1032, endPoint y: 254, distance: 345.2
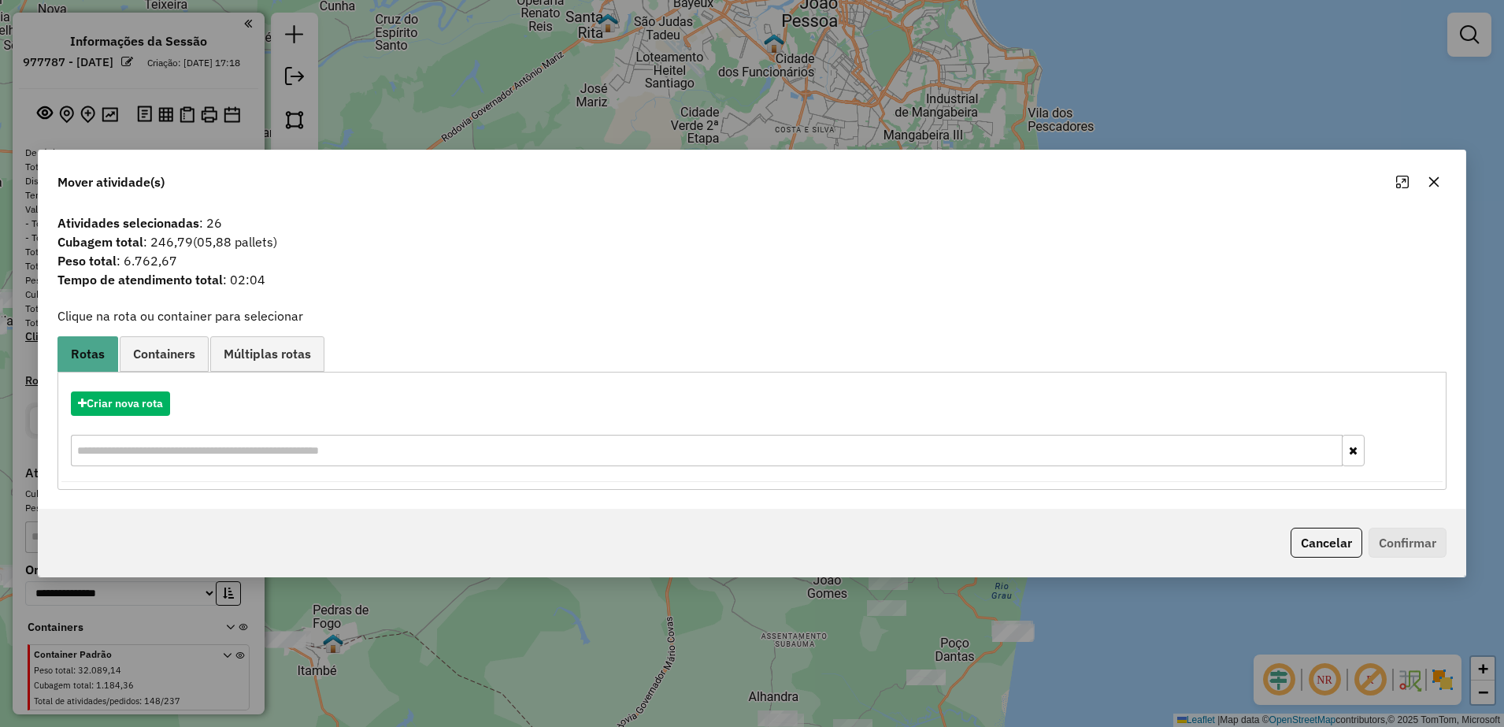
click at [1436, 176] on icon "button" at bounding box center [1434, 182] width 13 height 13
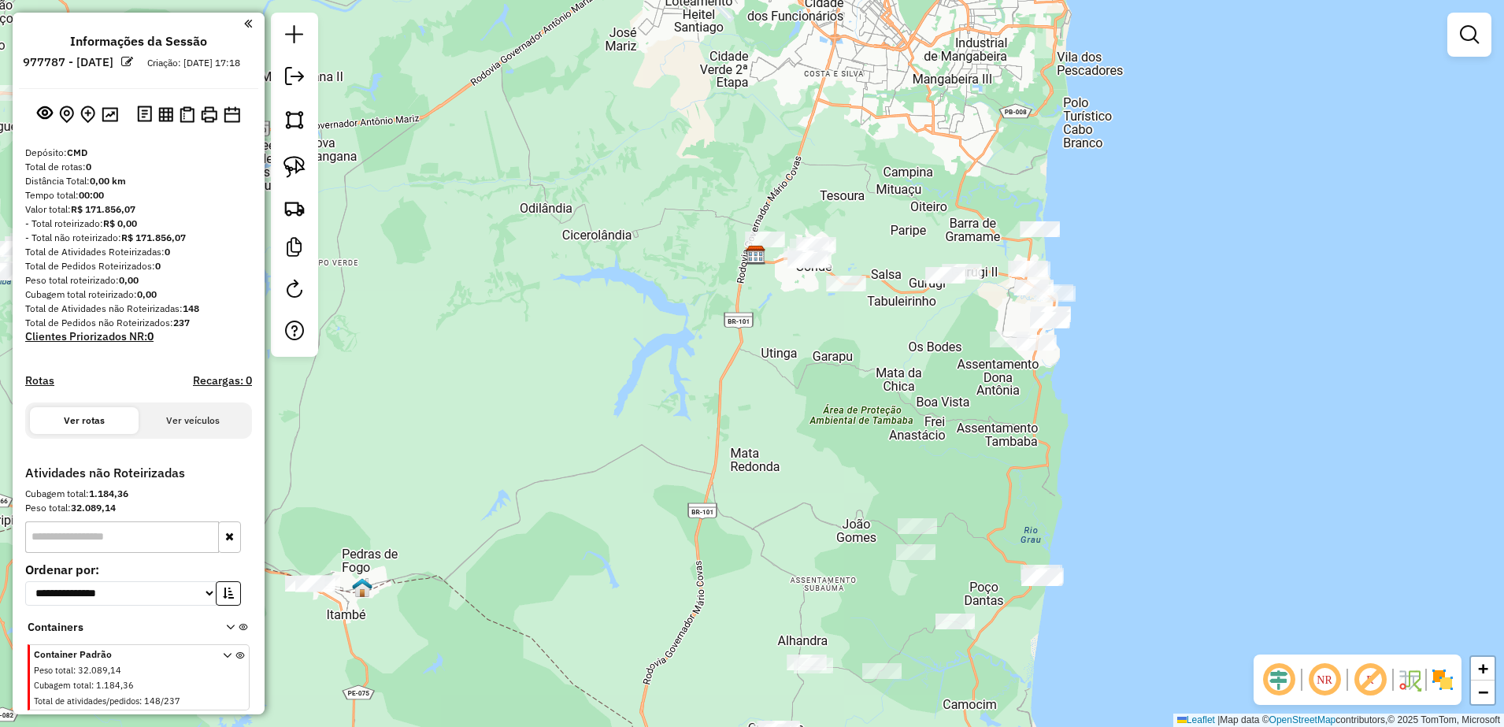
drag, startPoint x: 812, startPoint y: 379, endPoint x: 816, endPoint y: 176, distance: 202.4
click at [820, 190] on div "Janela de atendimento Grade de atendimento Capacidade Transportadoras Veículos …" at bounding box center [752, 363] width 1504 height 727
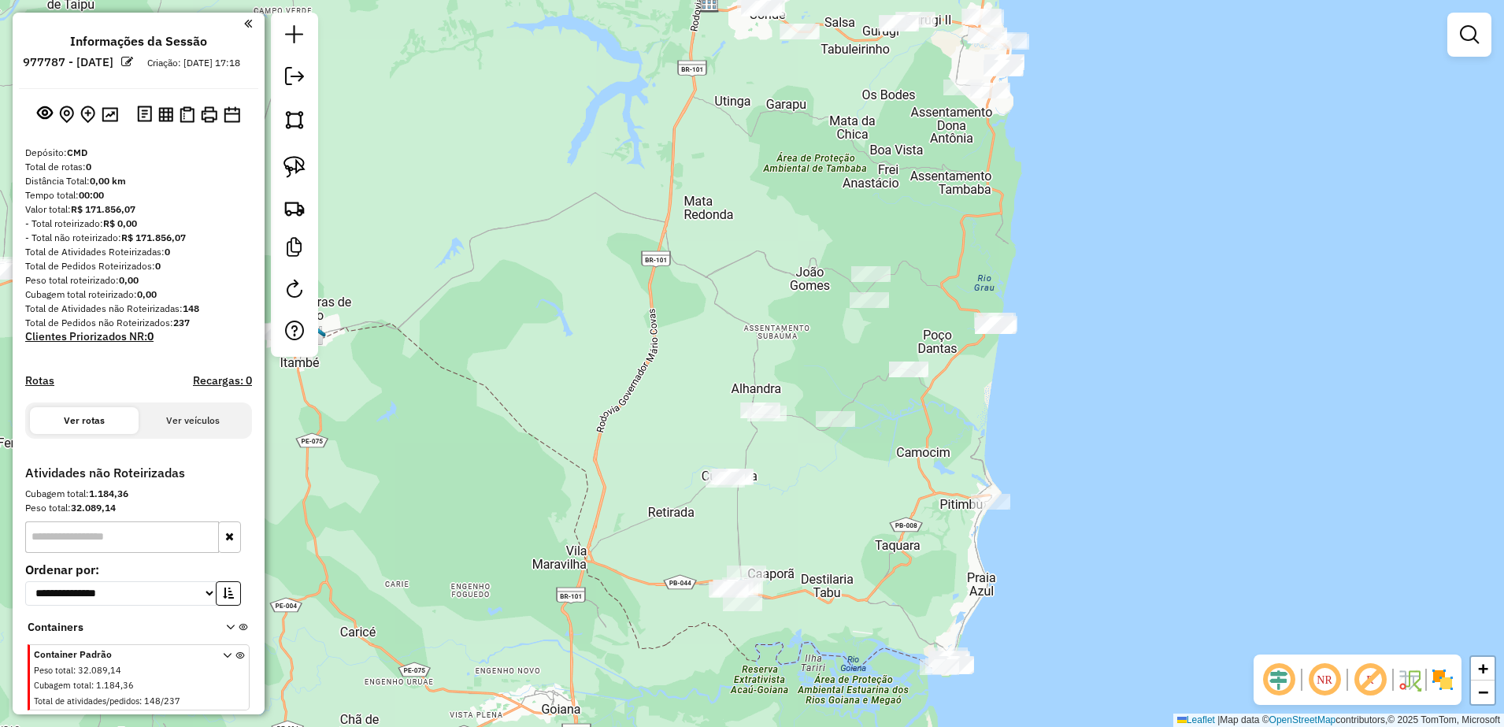
drag, startPoint x: 849, startPoint y: 526, endPoint x: 785, endPoint y: 474, distance: 82.3
click at [785, 474] on div "Janela de atendimento Grade de atendimento Capacidade Transportadoras Veículos …" at bounding box center [752, 363] width 1504 height 727
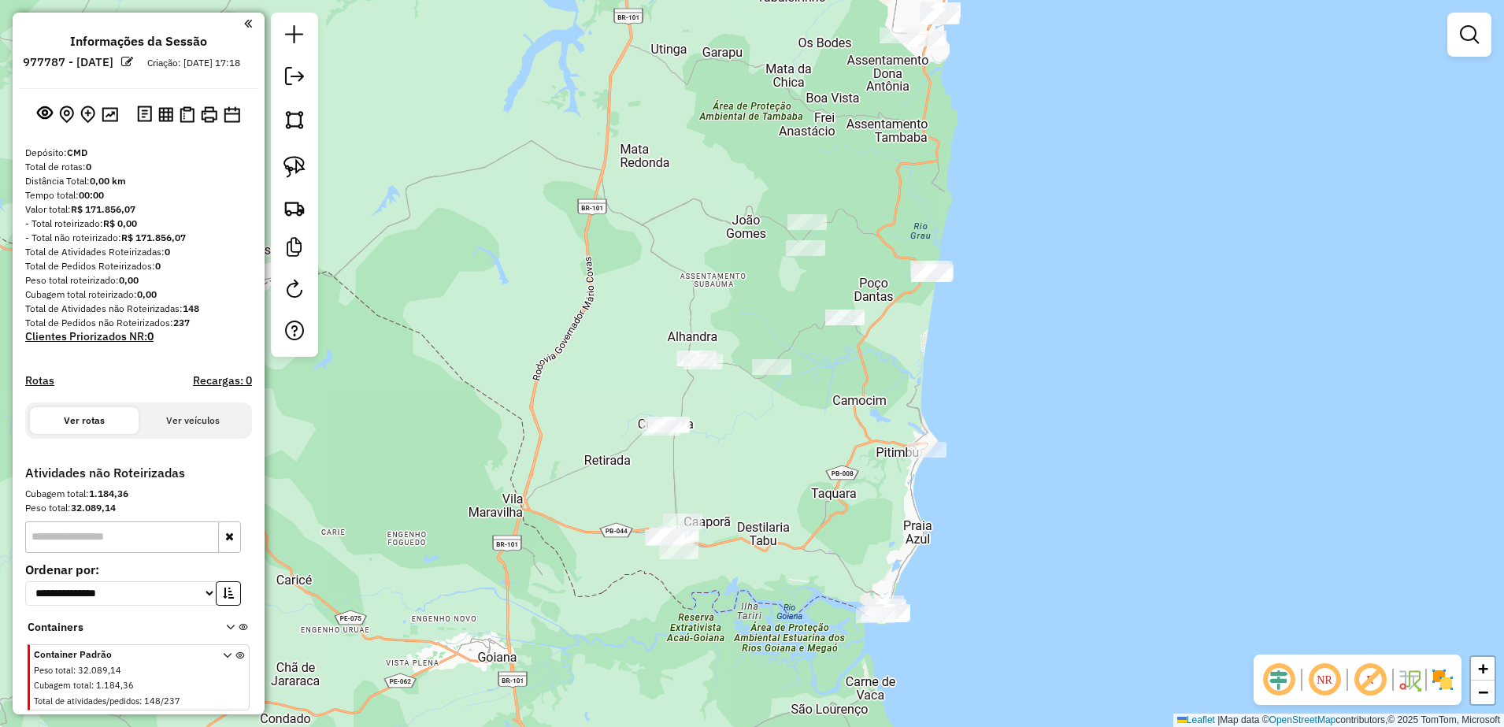
click at [297, 160] on img at bounding box center [294, 167] width 22 height 22
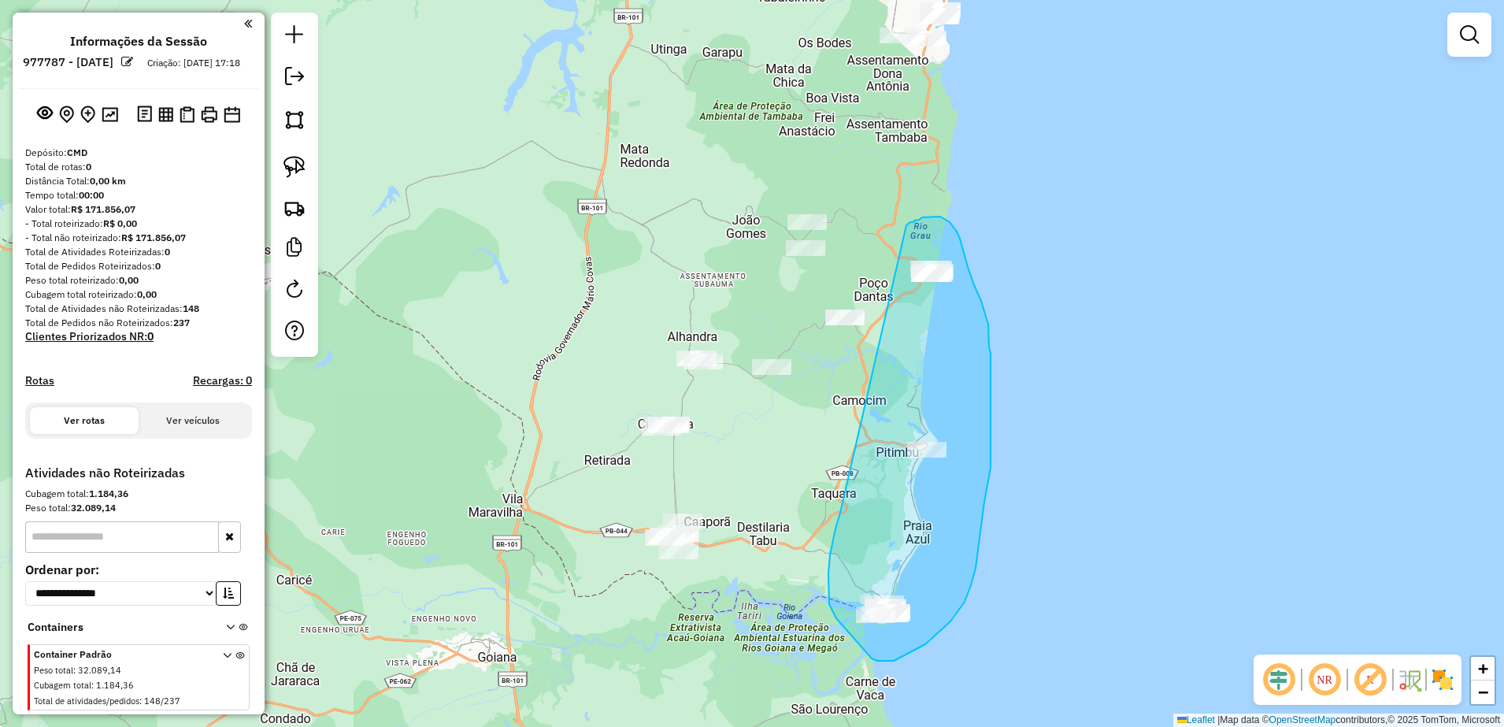
drag, startPoint x: 828, startPoint y: 573, endPoint x: 906, endPoint y: 225, distance: 356.7
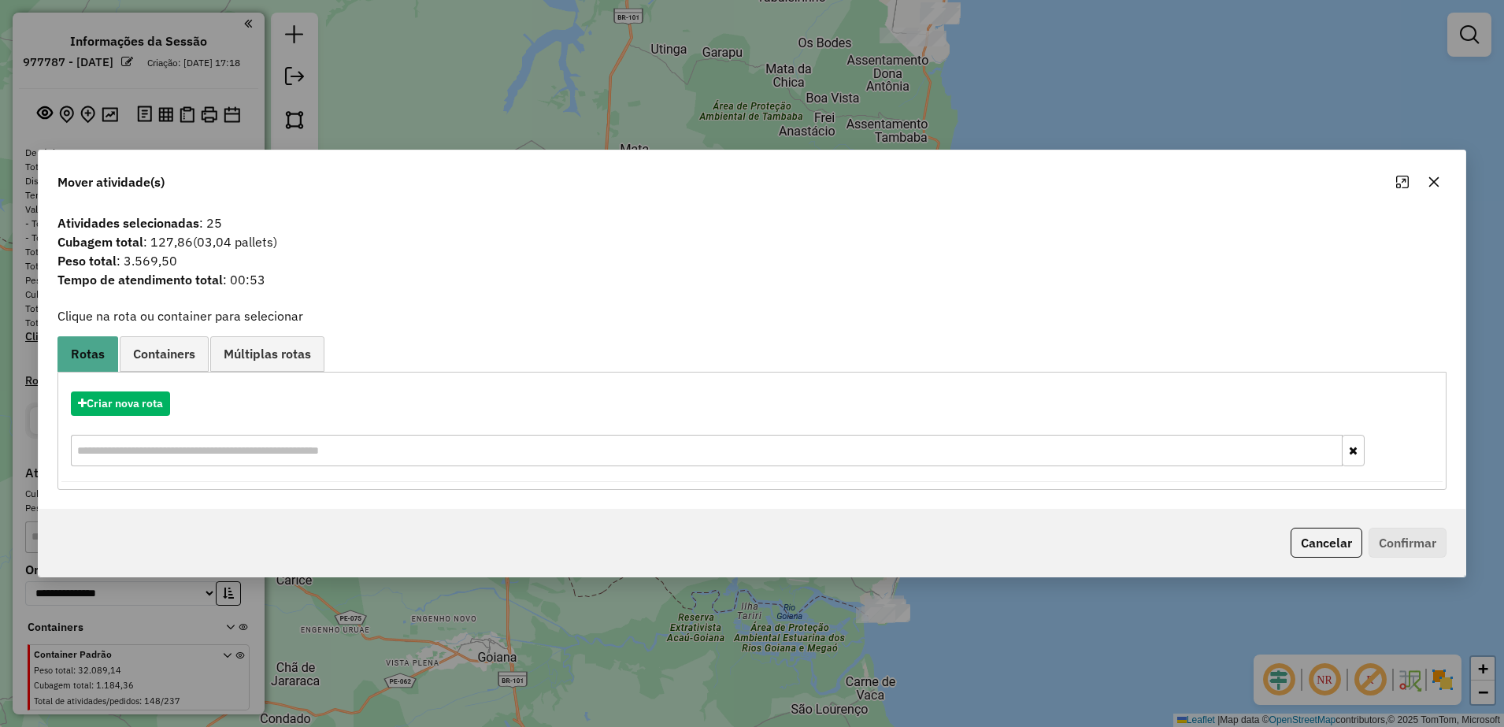
click at [1432, 178] on icon "button" at bounding box center [1434, 181] width 10 height 10
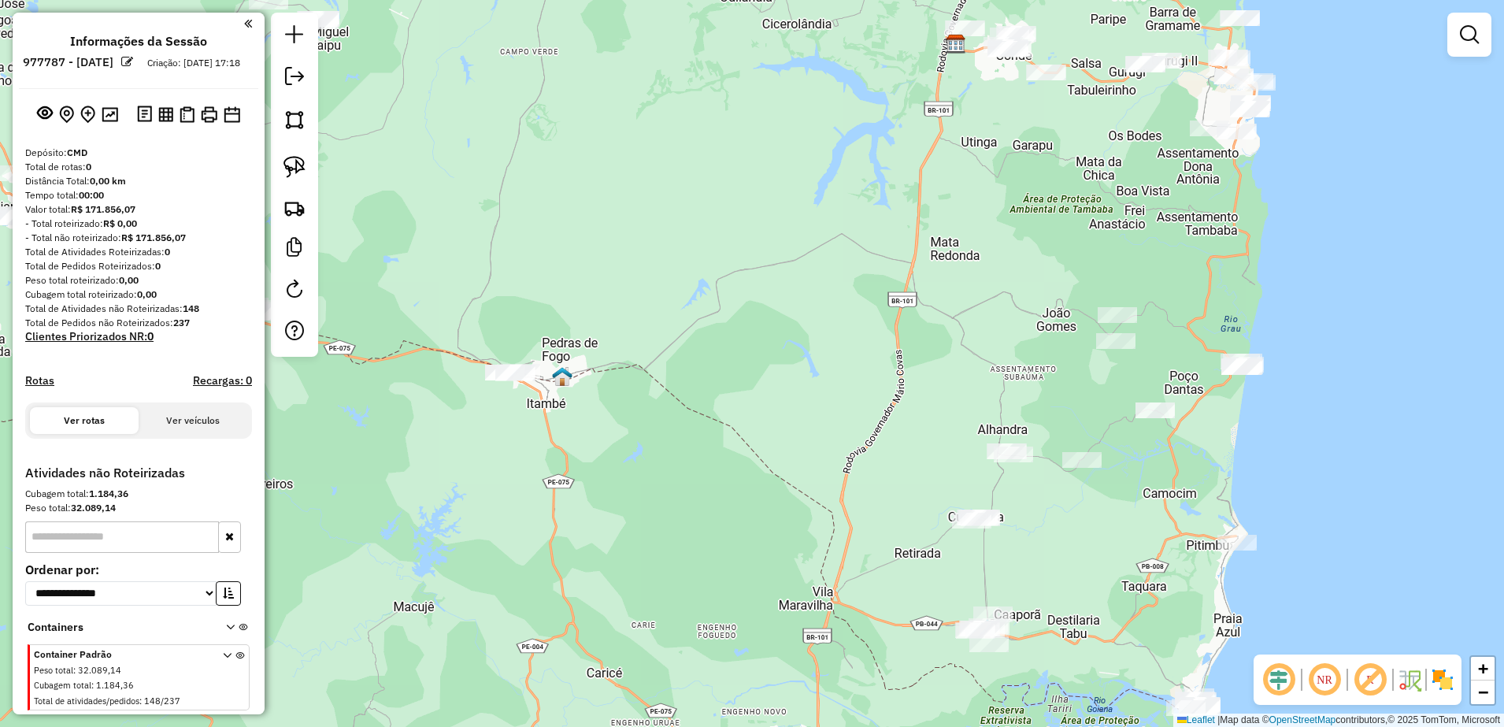
drag, startPoint x: 991, startPoint y: 394, endPoint x: 1250, endPoint y: 436, distance: 262.5
click at [1250, 438] on div "Janela de atendimento Grade de atendimento Capacidade Transportadoras Veículos …" at bounding box center [752, 363] width 1504 height 727
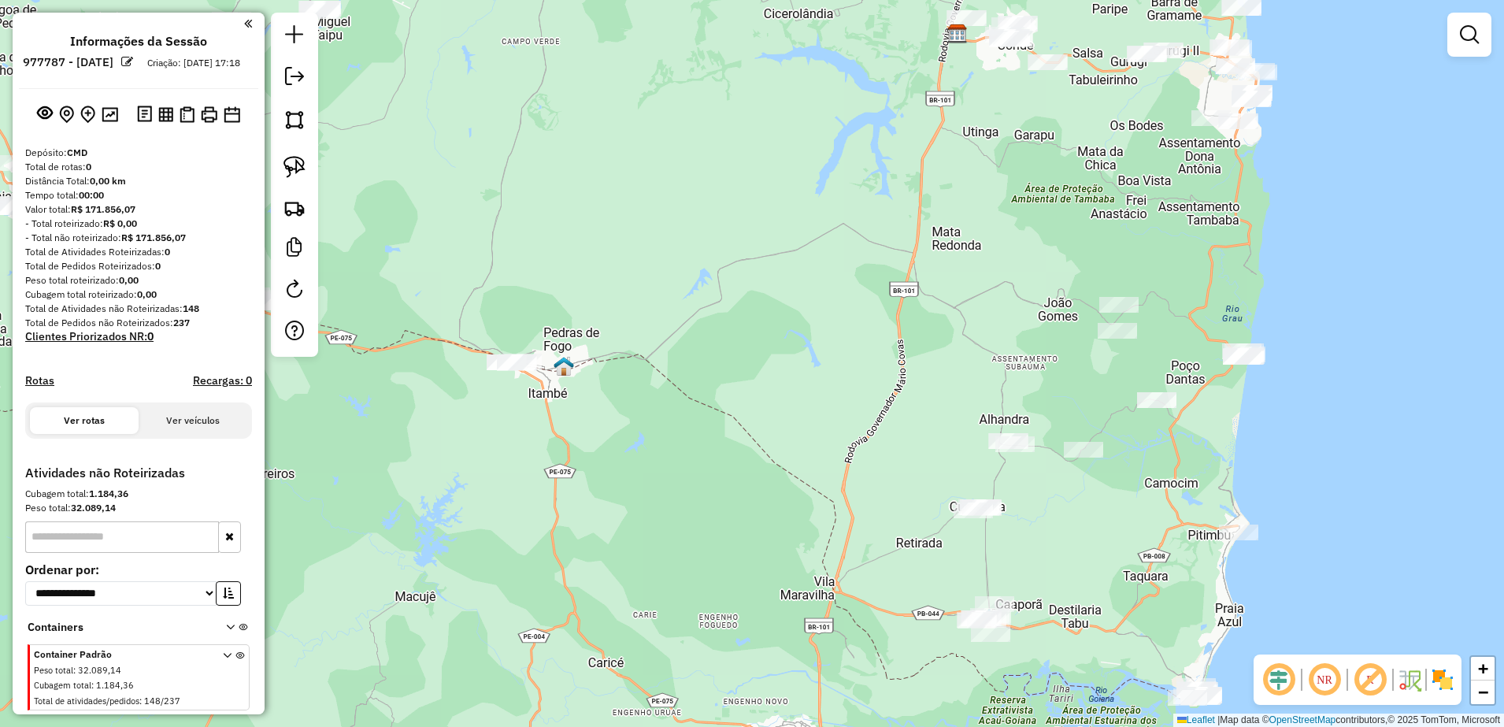
drag, startPoint x: 746, startPoint y: 326, endPoint x: 1172, endPoint y: 497, distance: 459.0
click at [1161, 496] on div "Janela de atendimento Grade de atendimento Capacidade Transportadoras Veículos …" at bounding box center [752, 363] width 1504 height 727
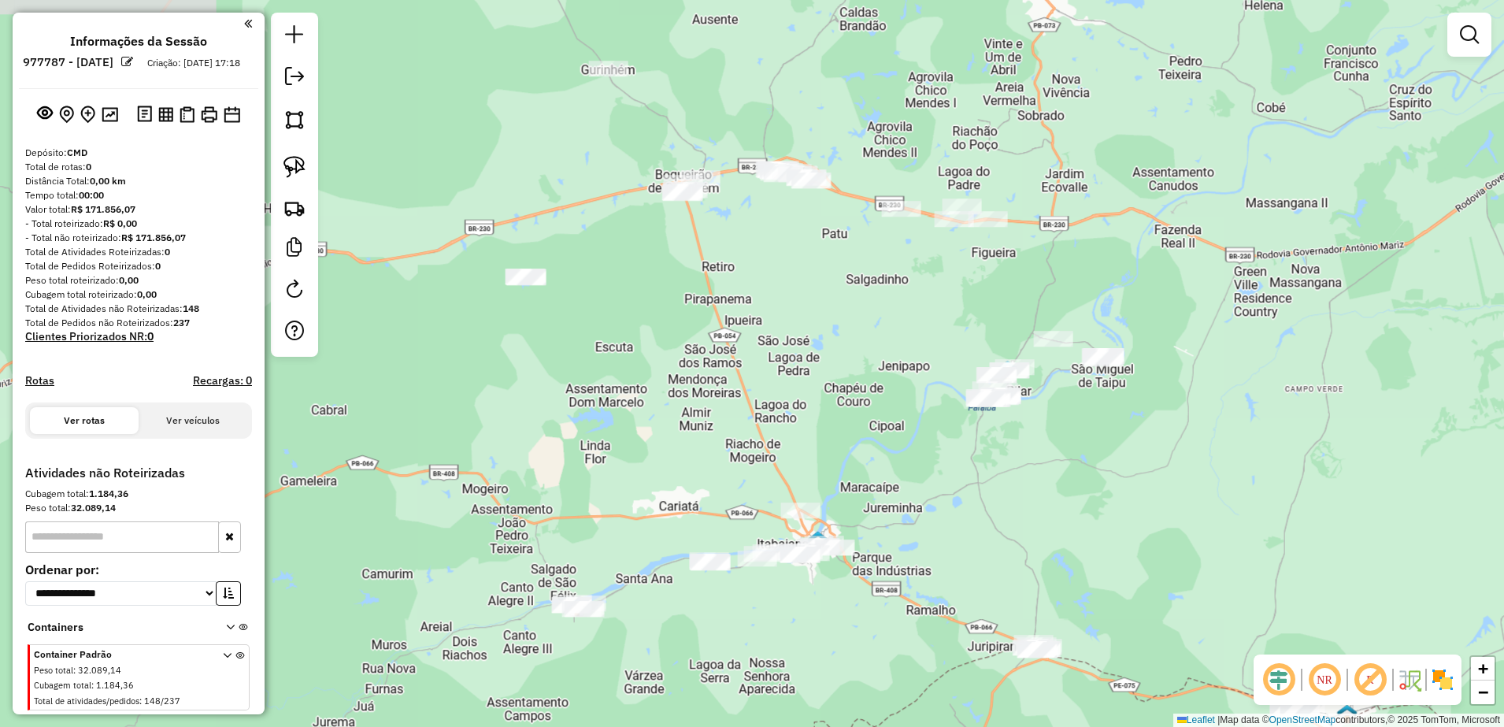
drag, startPoint x: 857, startPoint y: 441, endPoint x: 1120, endPoint y: 590, distance: 302.9
click at [1120, 590] on div "Janela de atendimento Grade de atendimento Capacidade Transportadoras Veículos …" at bounding box center [752, 363] width 1504 height 727
click at [294, 164] on img at bounding box center [294, 167] width 22 height 22
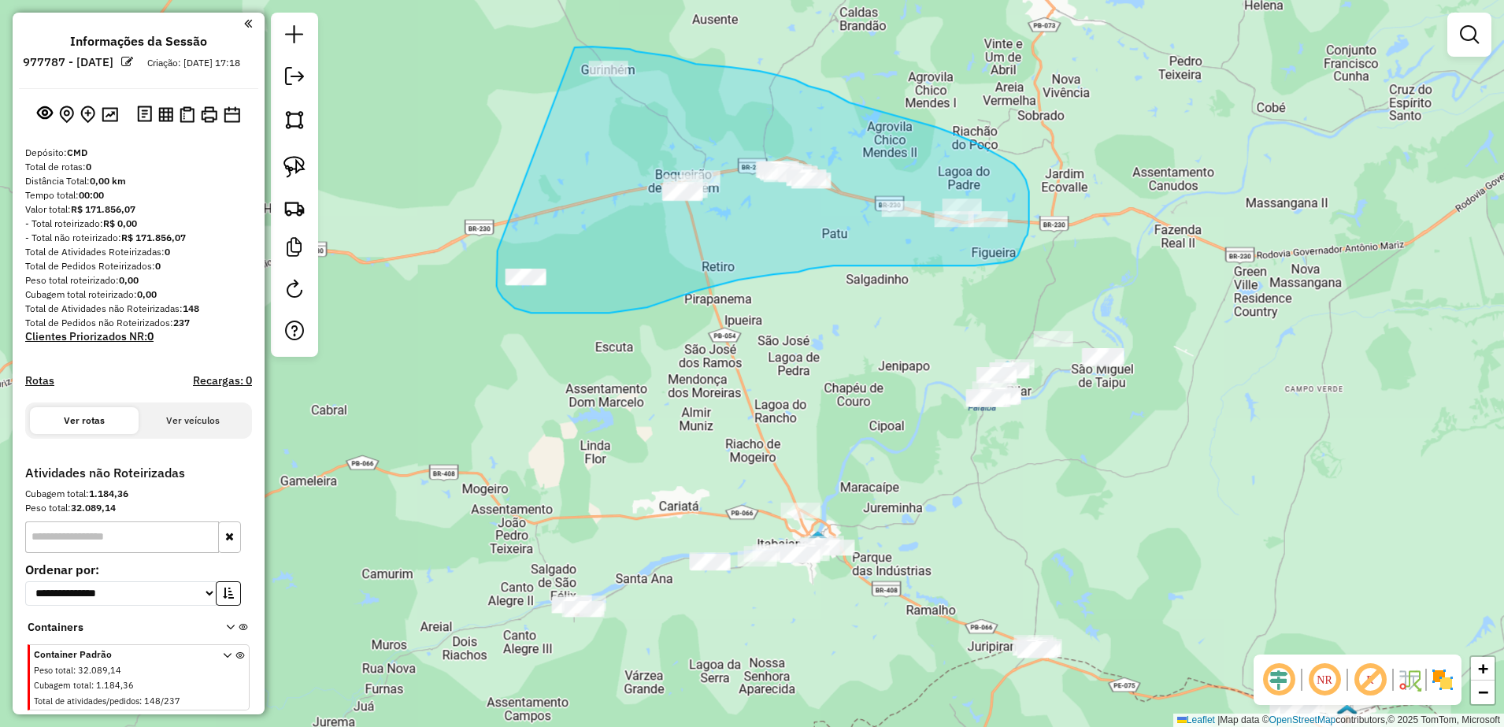
drag, startPoint x: 497, startPoint y: 278, endPoint x: 574, endPoint y: 47, distance: 243.3
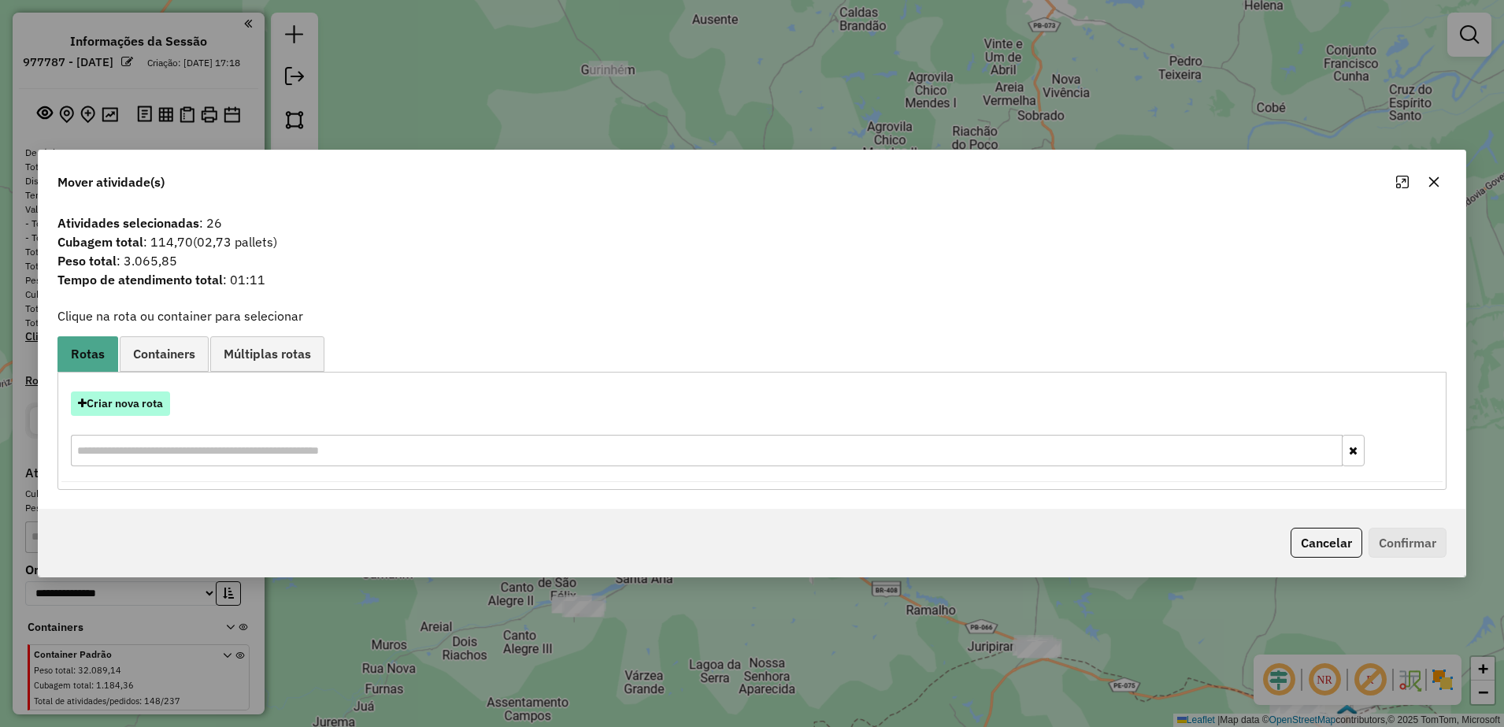
click at [166, 399] on button "Criar nova rota" at bounding box center [120, 403] width 99 height 24
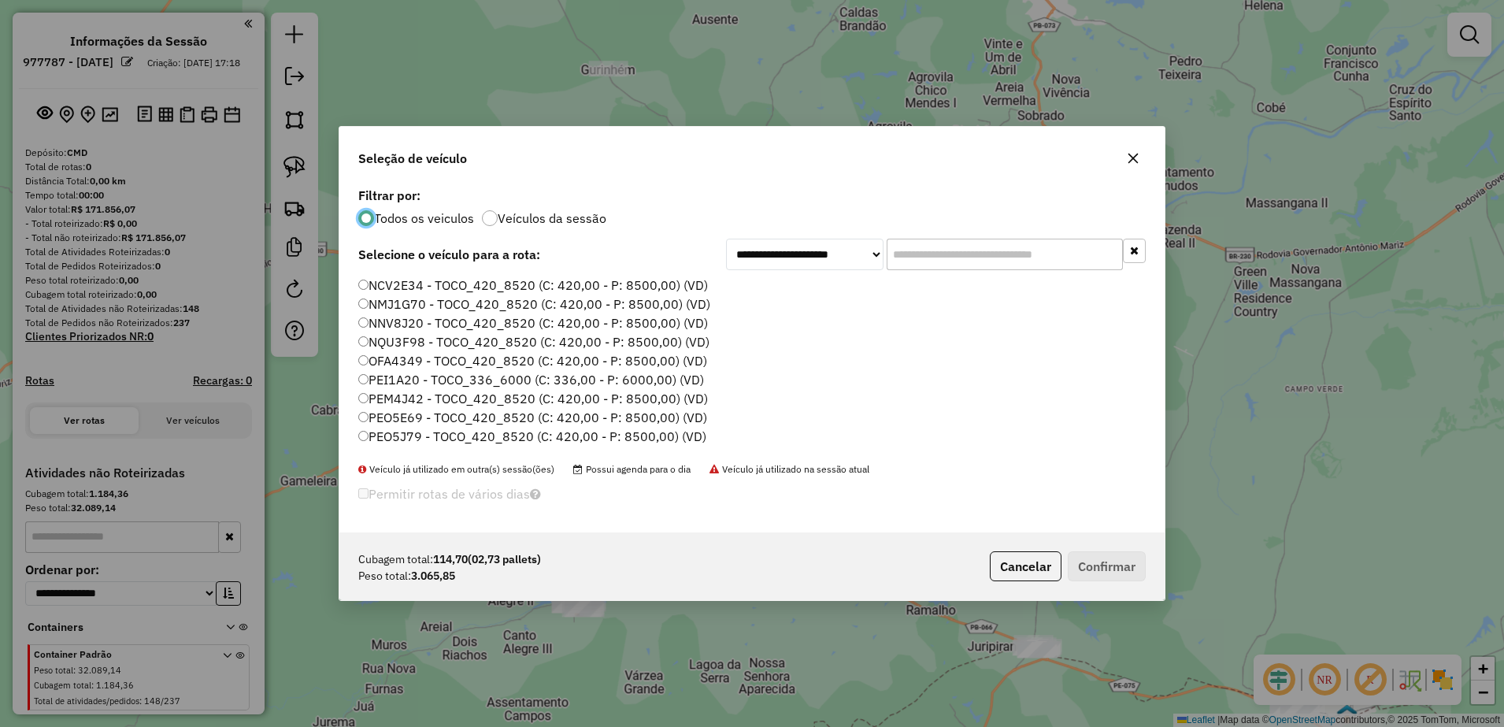
scroll to position [9, 5]
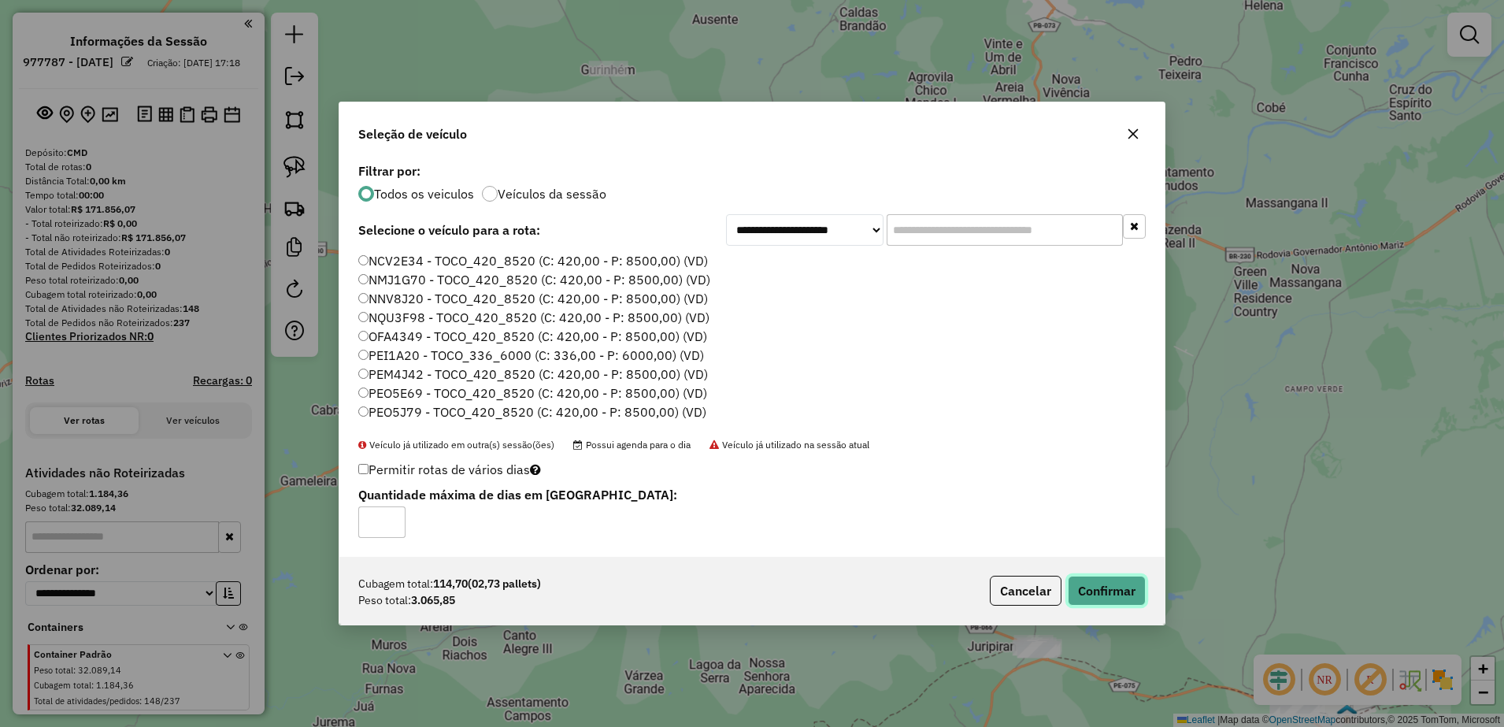
click at [1094, 582] on button "Confirmar" at bounding box center [1107, 591] width 78 height 30
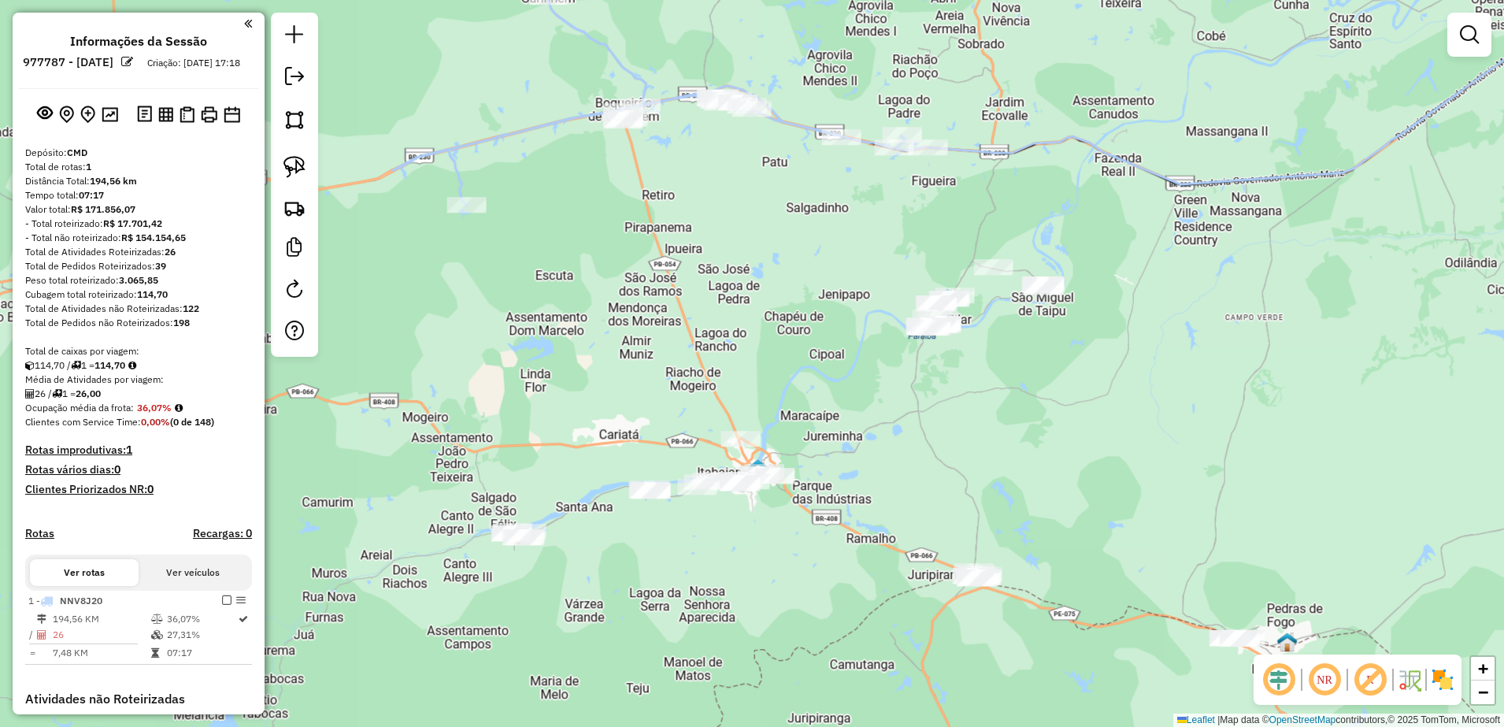
drag, startPoint x: 890, startPoint y: 482, endPoint x: 830, endPoint y: 410, distance: 93.4
click at [830, 410] on div "Janela de atendimento Grade de atendimento Capacidade Transportadoras Veículos …" at bounding box center [752, 363] width 1504 height 727
click at [287, 160] on img at bounding box center [294, 167] width 22 height 22
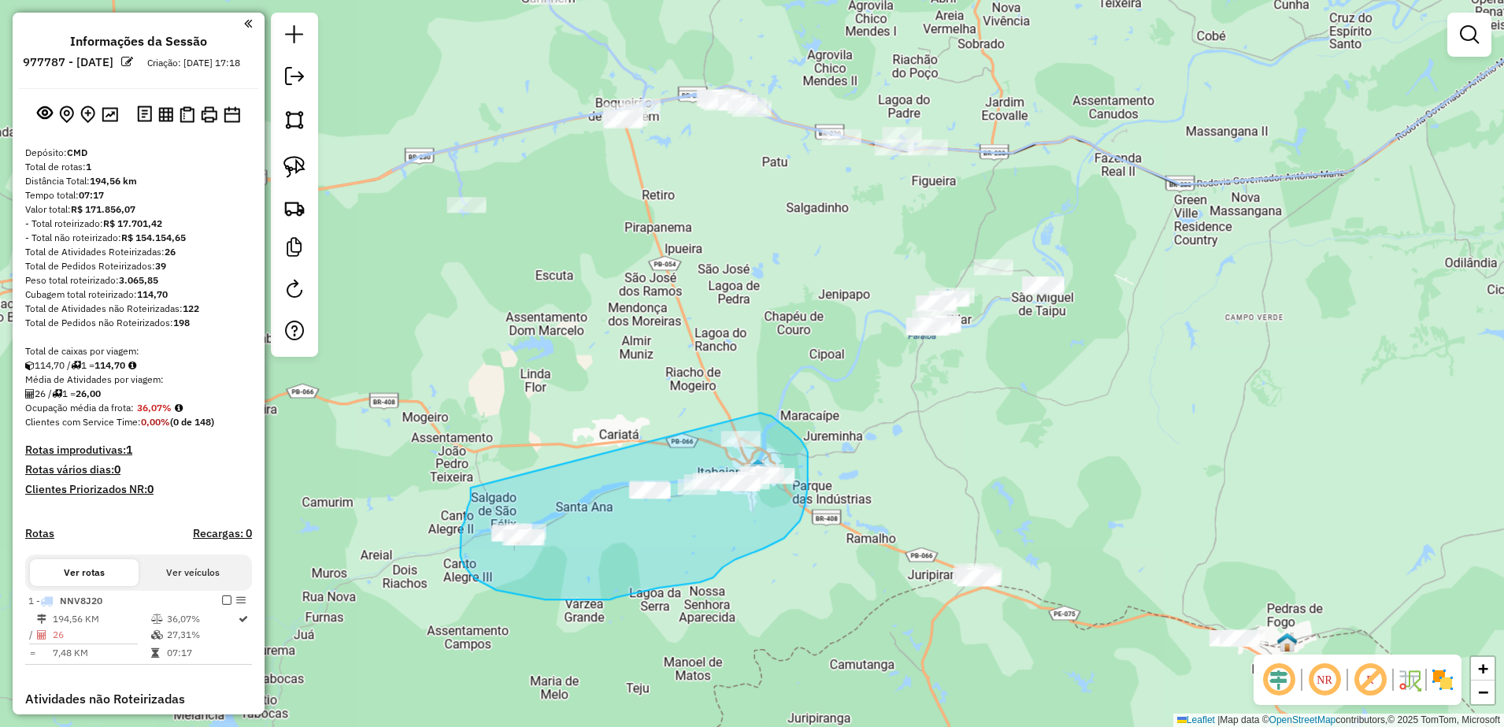
drag, startPoint x: 471, startPoint y: 489, endPoint x: 761, endPoint y: 413, distance: 299.7
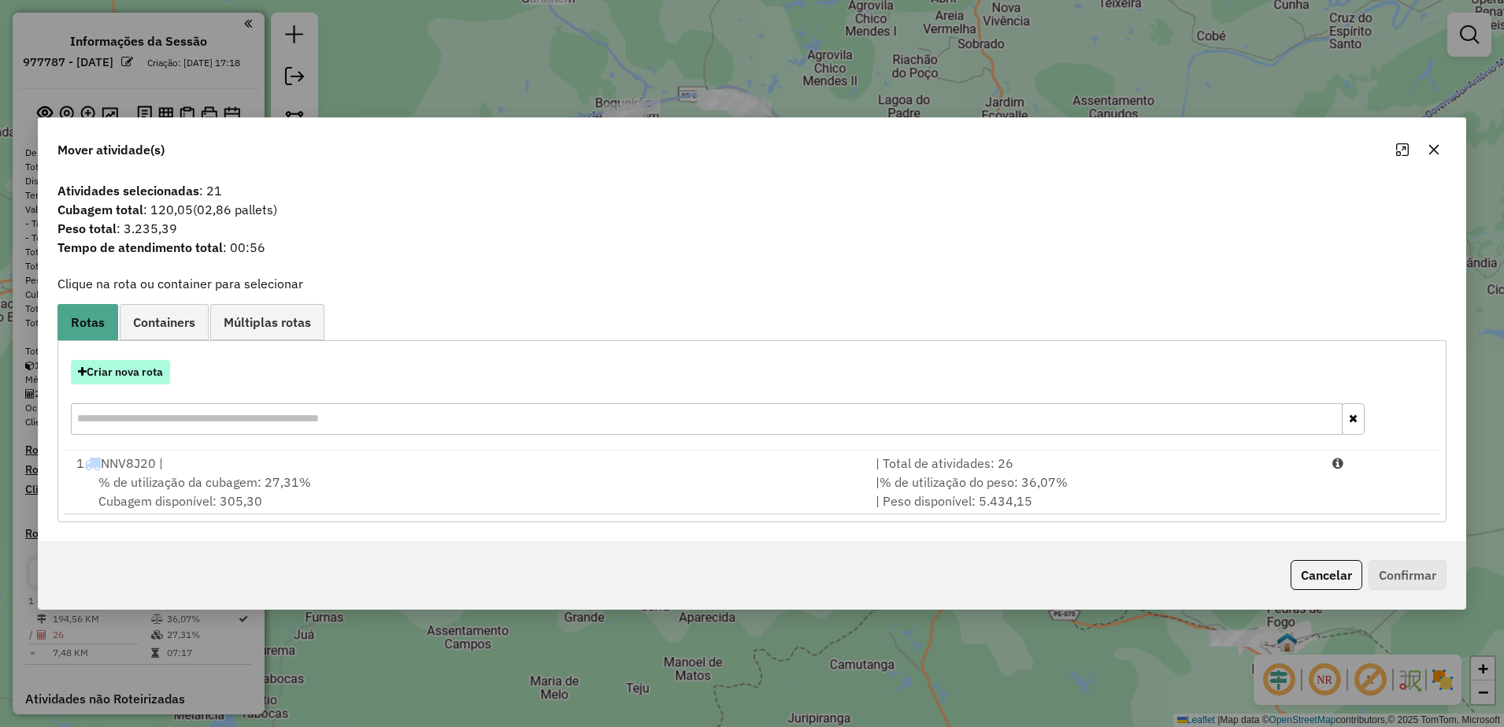
click at [158, 369] on button "Criar nova rota" at bounding box center [120, 372] width 99 height 24
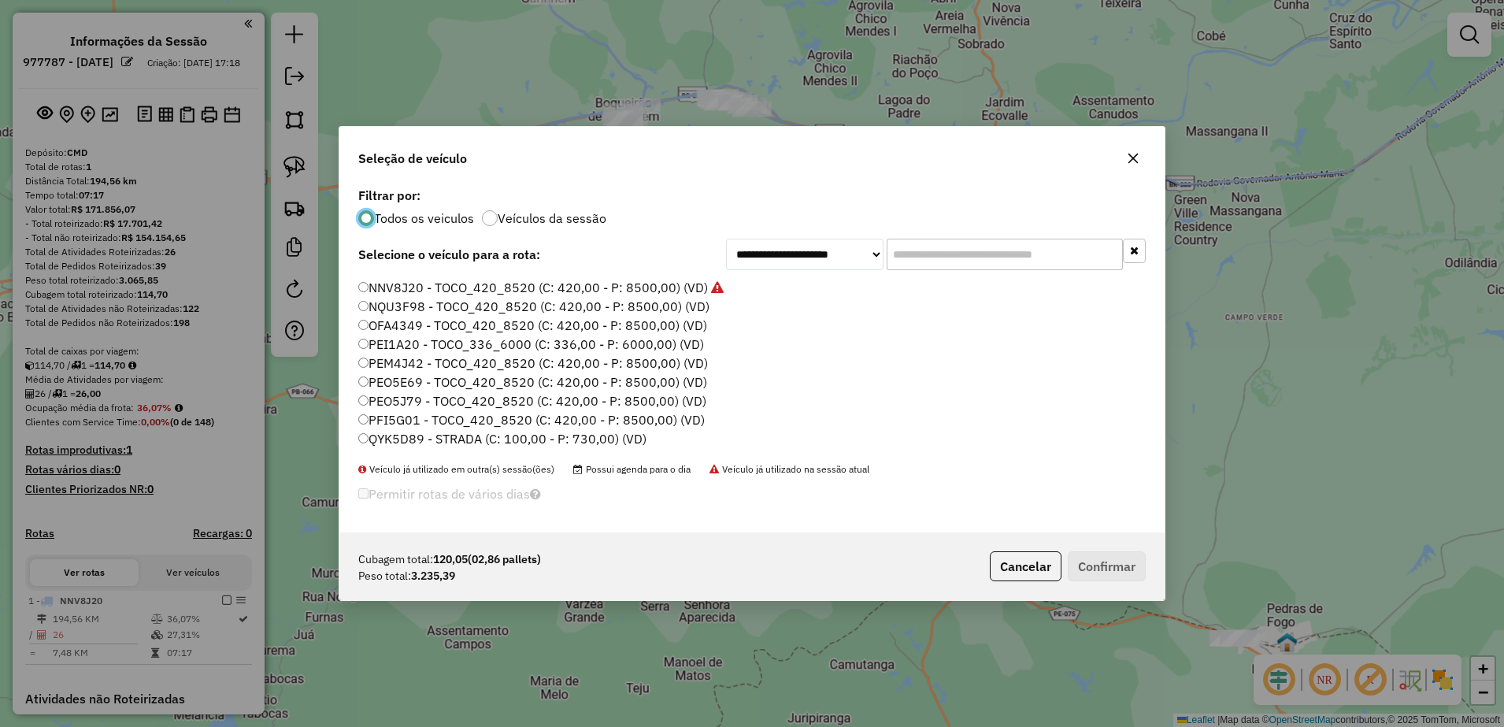
scroll to position [54, 0]
click at [372, 405] on label "PFI5G01 - TOCO_420_8520 (C: 420,00 - P: 8500,00) (VD)" at bounding box center [531, 401] width 346 height 19
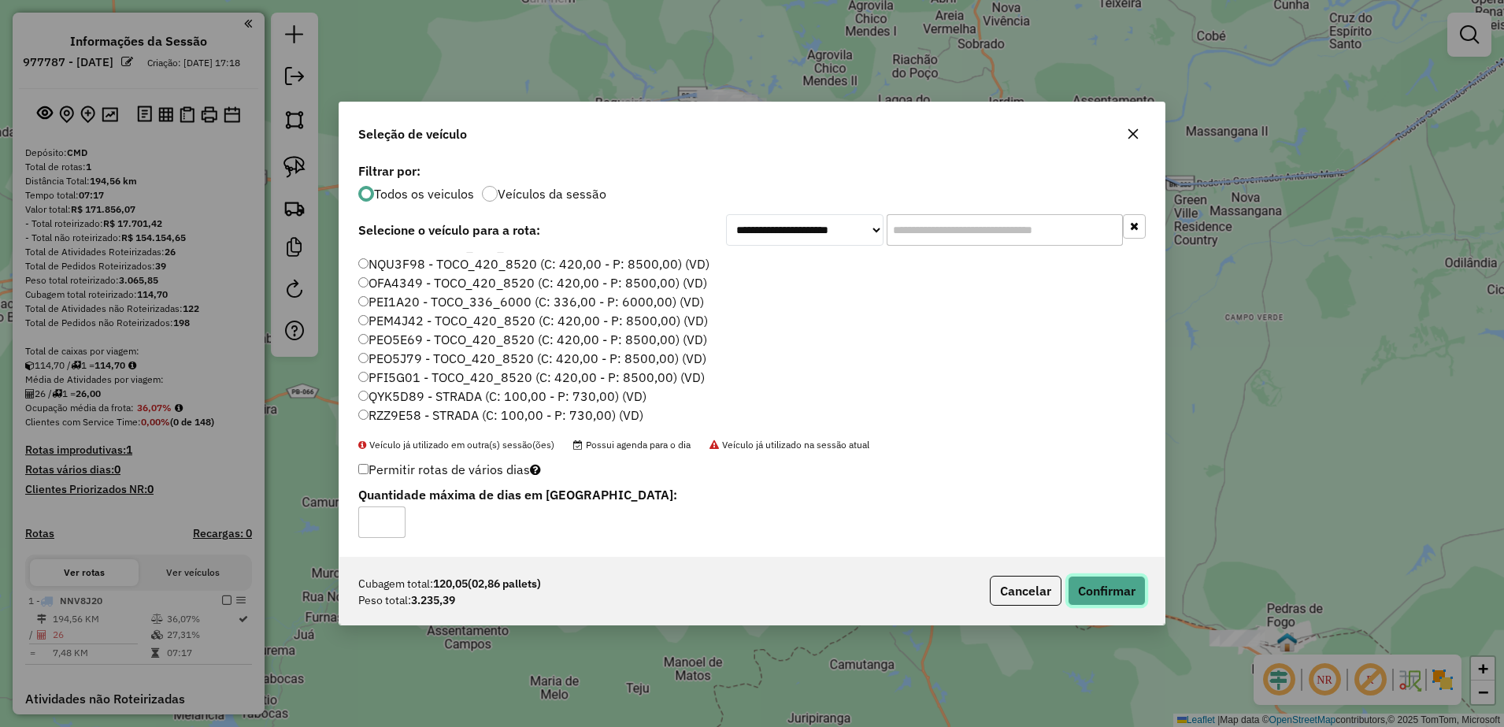
click at [1095, 585] on button "Confirmar" at bounding box center [1107, 591] width 78 height 30
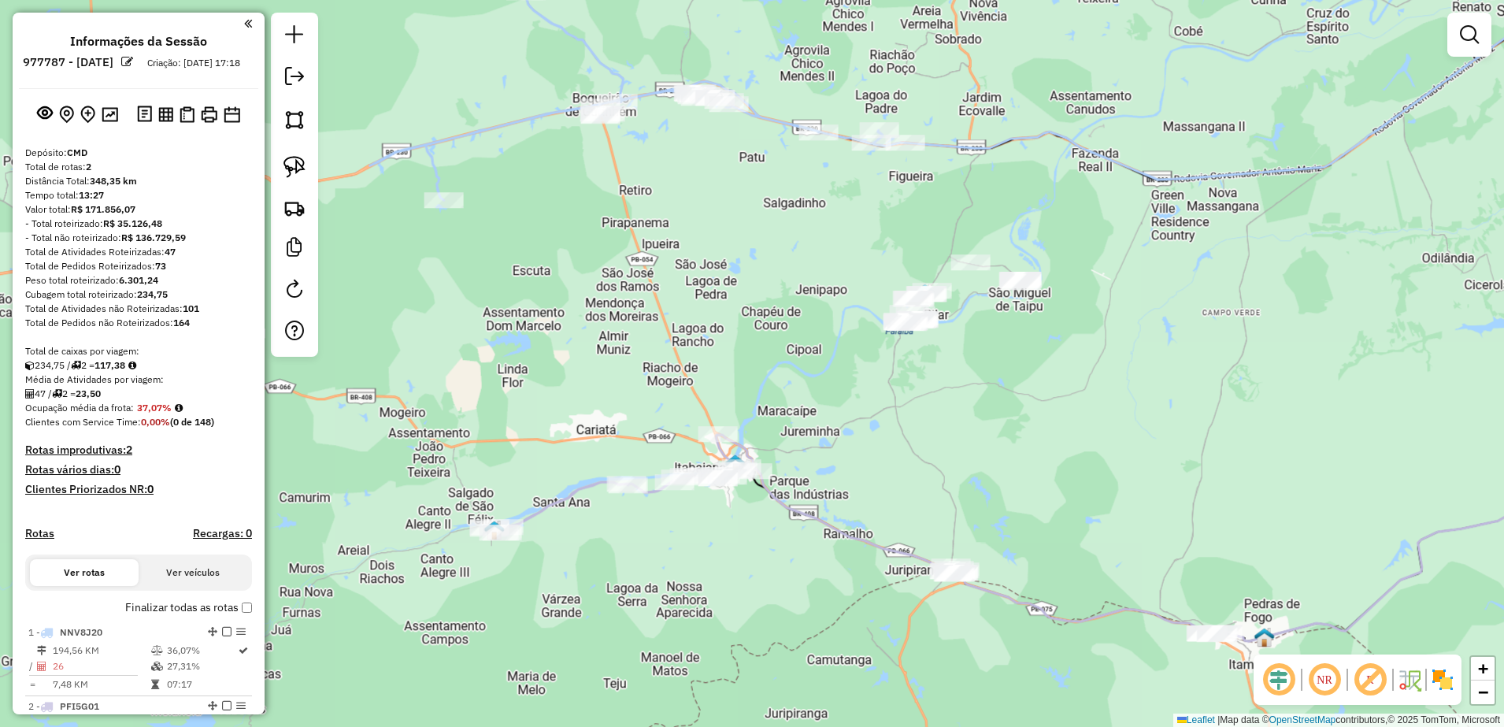
drag, startPoint x: 905, startPoint y: 563, endPoint x: 818, endPoint y: 537, distance: 90.4
click at [821, 539] on div "Janela de atendimento Grade de atendimento Capacidade Transportadoras Veículos …" at bounding box center [752, 363] width 1504 height 727
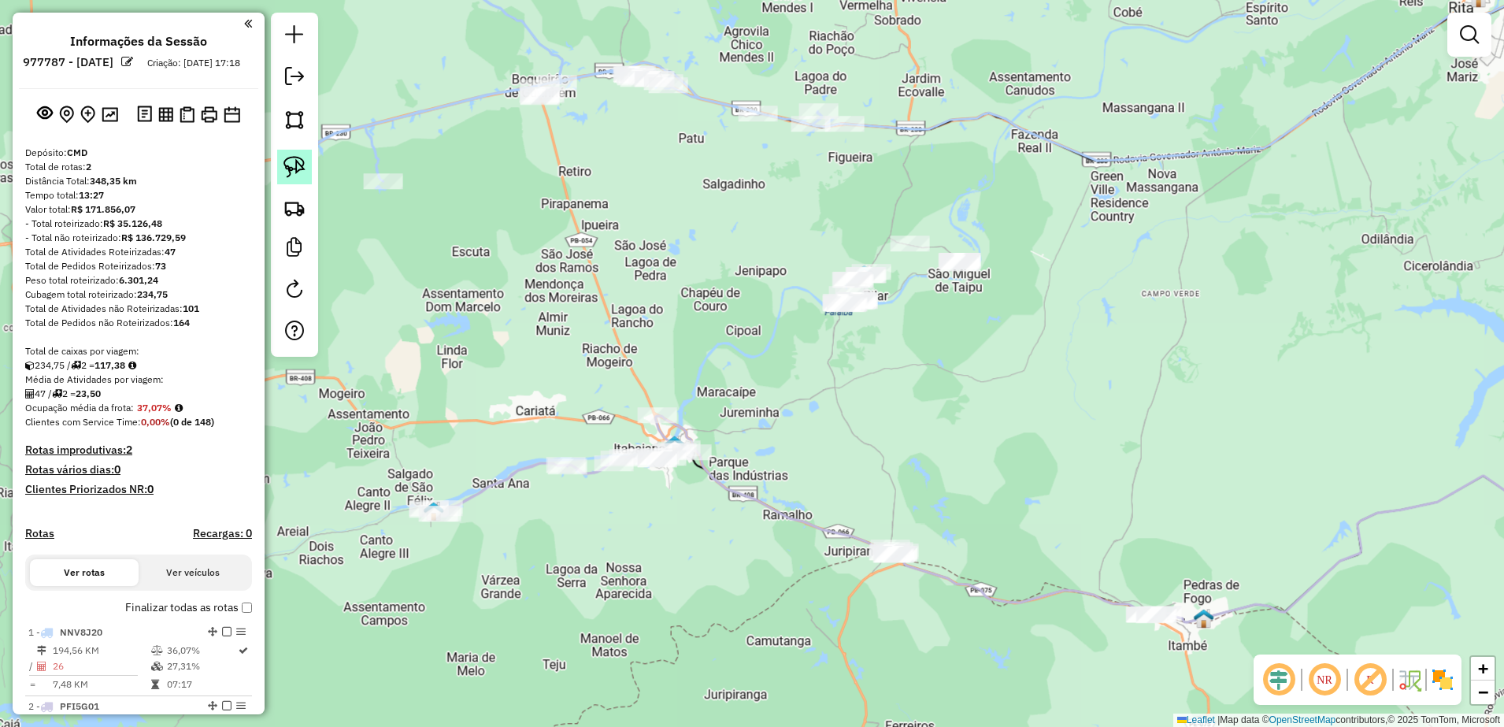
click at [298, 178] on link at bounding box center [294, 167] width 35 height 35
drag, startPoint x: 846, startPoint y: 516, endPoint x: 965, endPoint y: 525, distance: 119.3
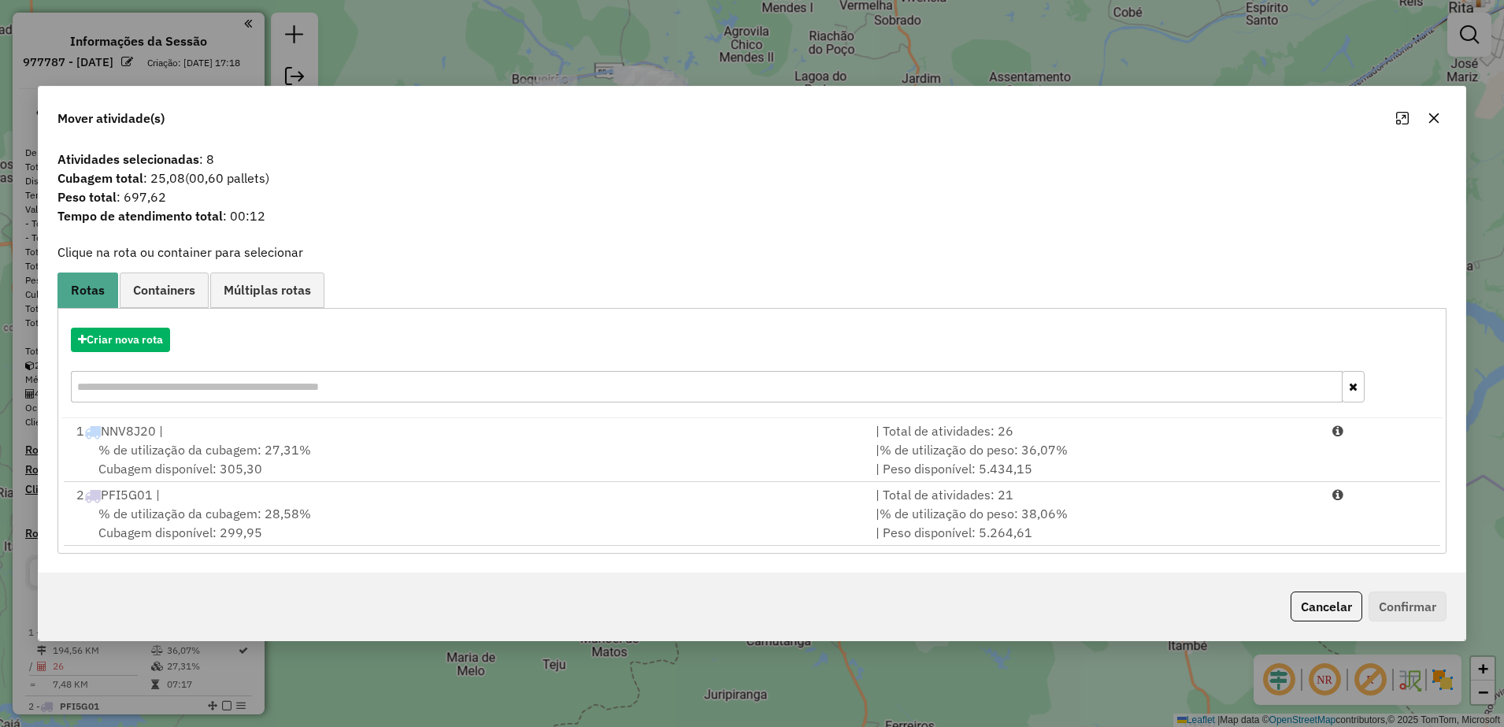
click at [1432, 115] on icon "button" at bounding box center [1434, 118] width 10 height 10
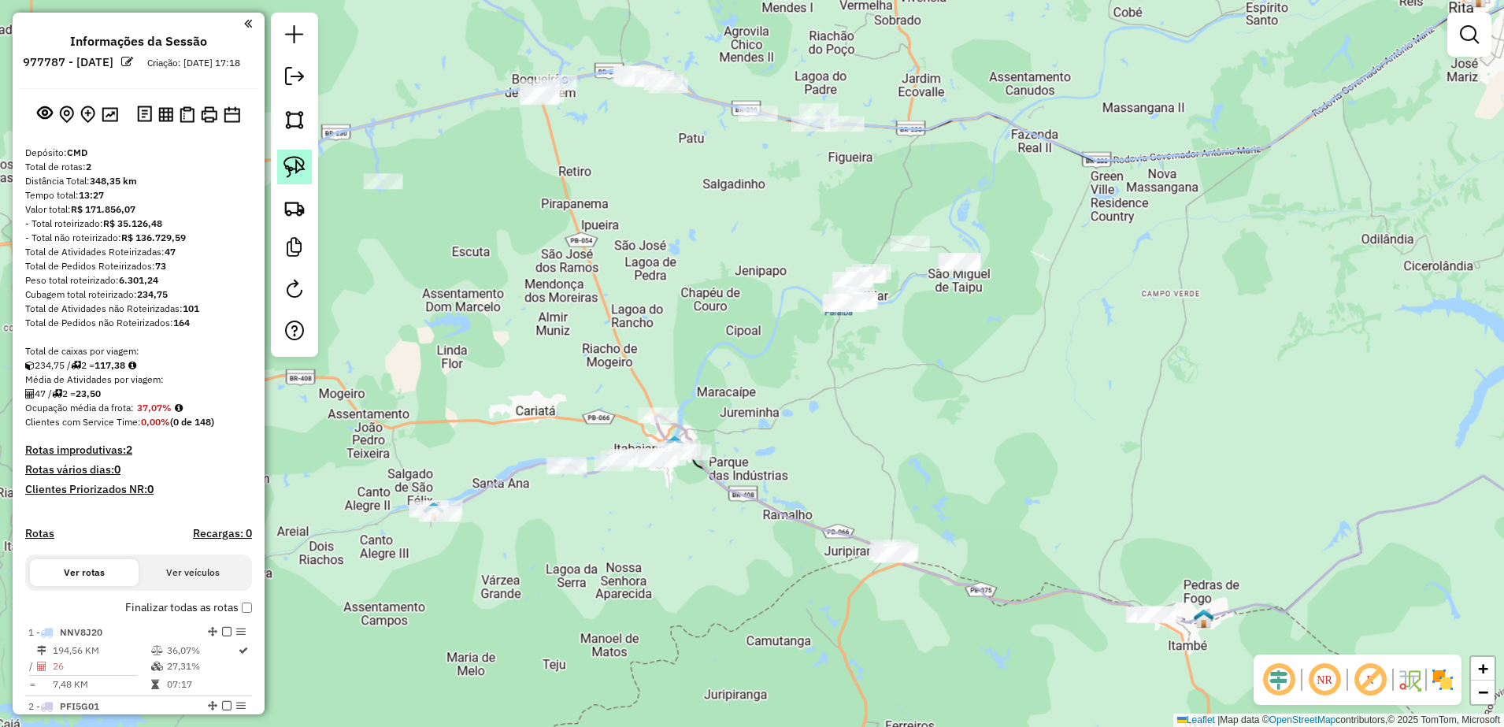
click at [299, 165] on img at bounding box center [294, 167] width 22 height 22
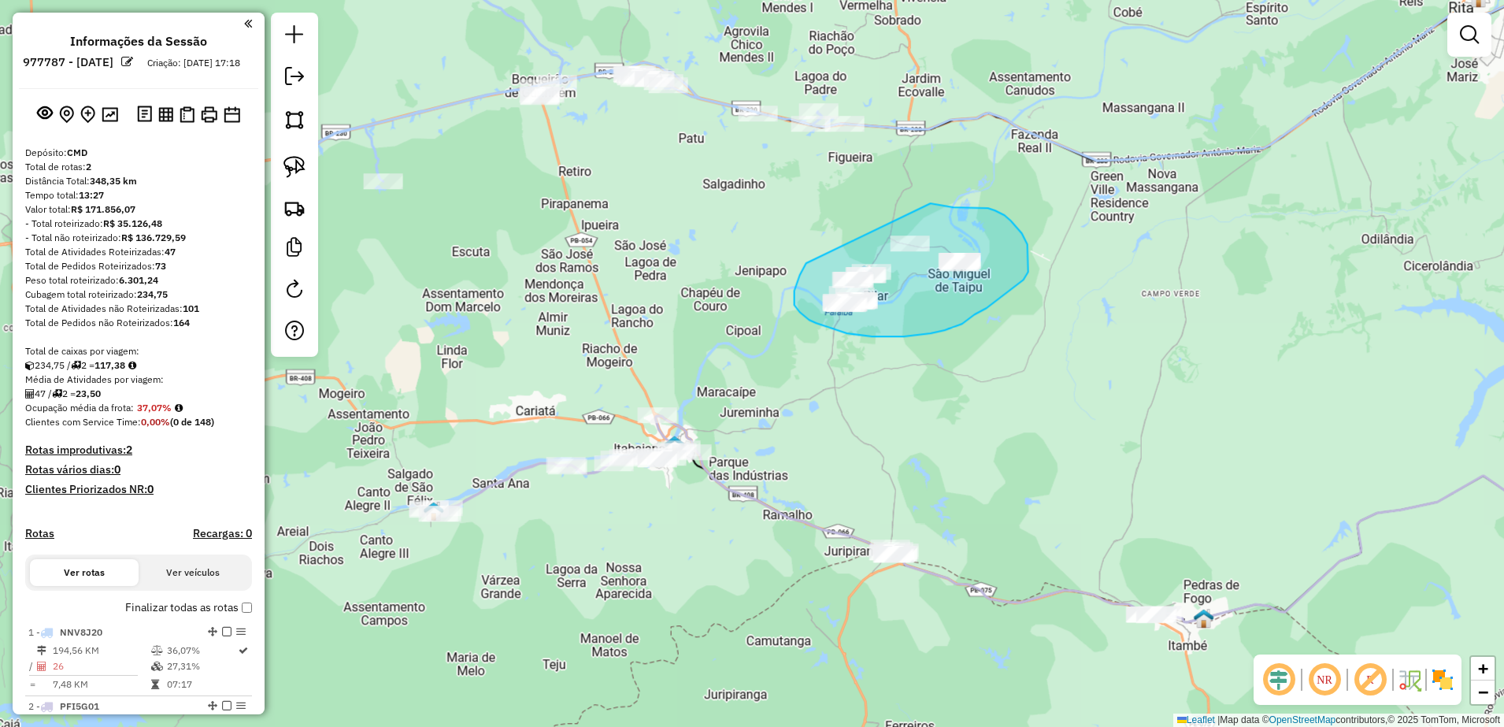
drag, startPoint x: 803, startPoint y: 269, endPoint x: 923, endPoint y: 201, distance: 137.5
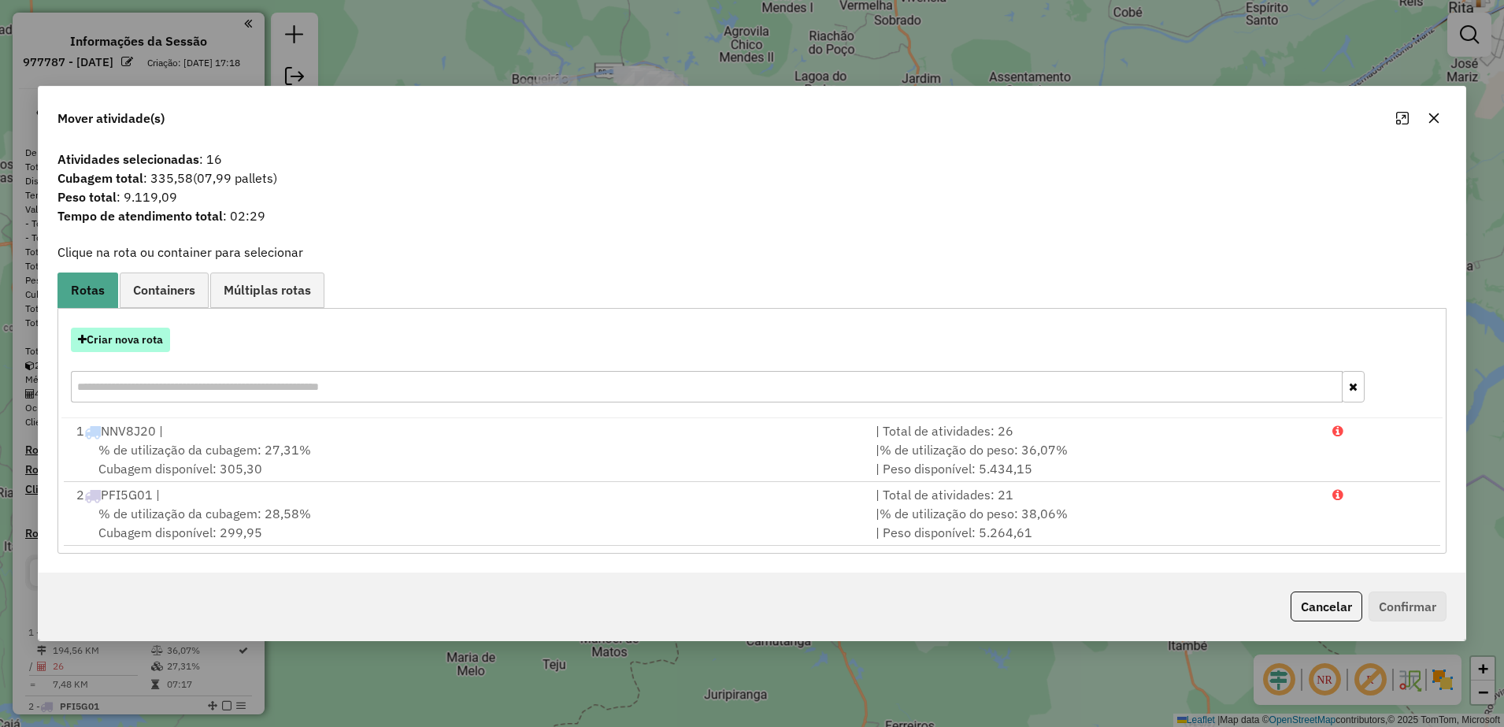
click at [162, 349] on button "Criar nova rota" at bounding box center [120, 340] width 99 height 24
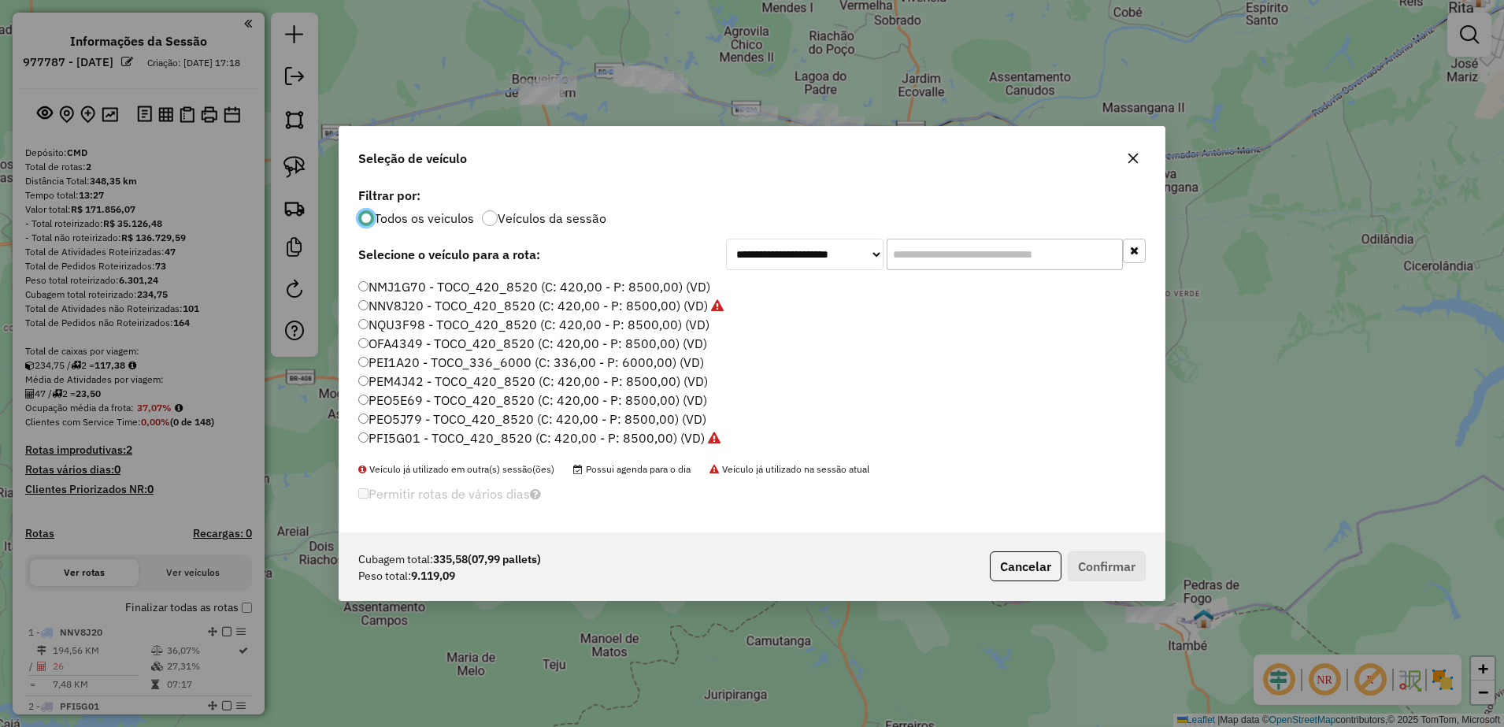
scroll to position [0, 0]
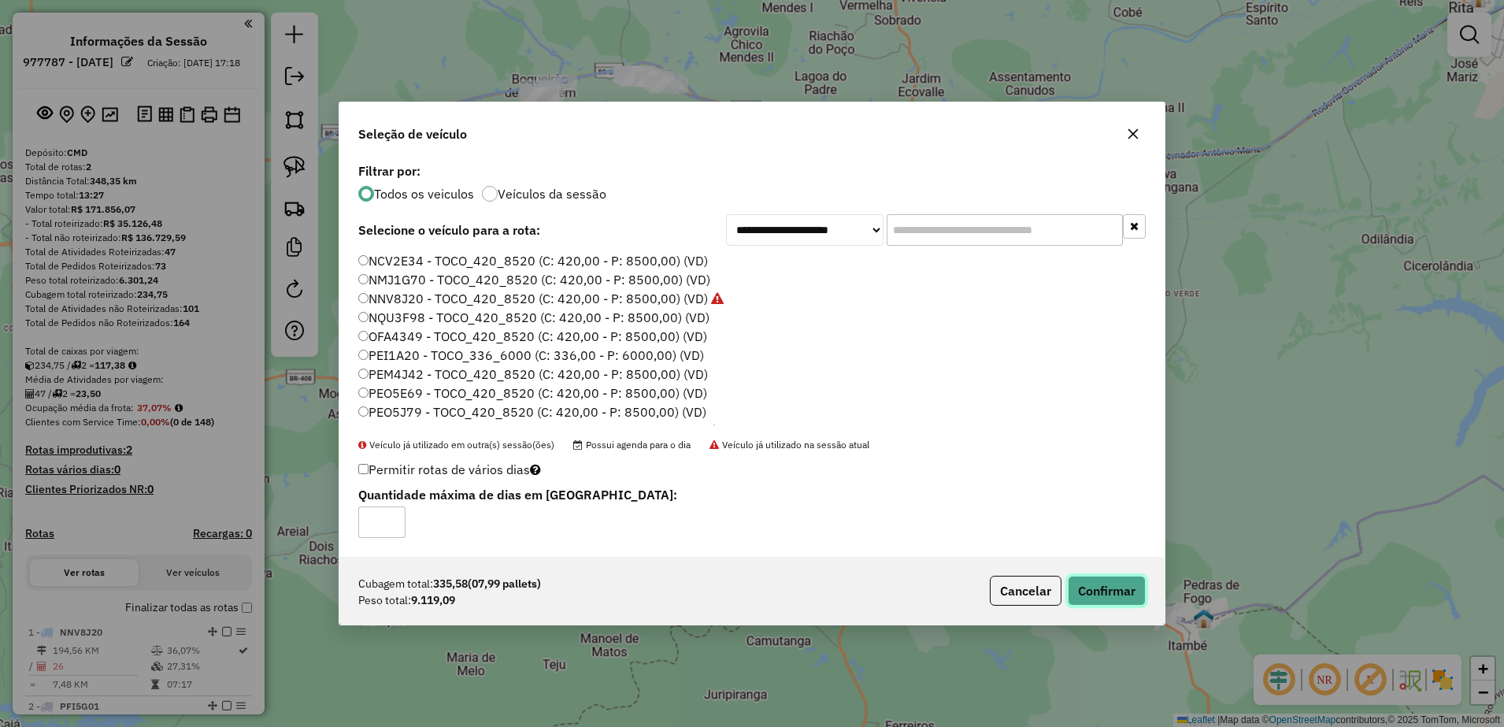
click at [1098, 591] on button "Confirmar" at bounding box center [1107, 591] width 78 height 30
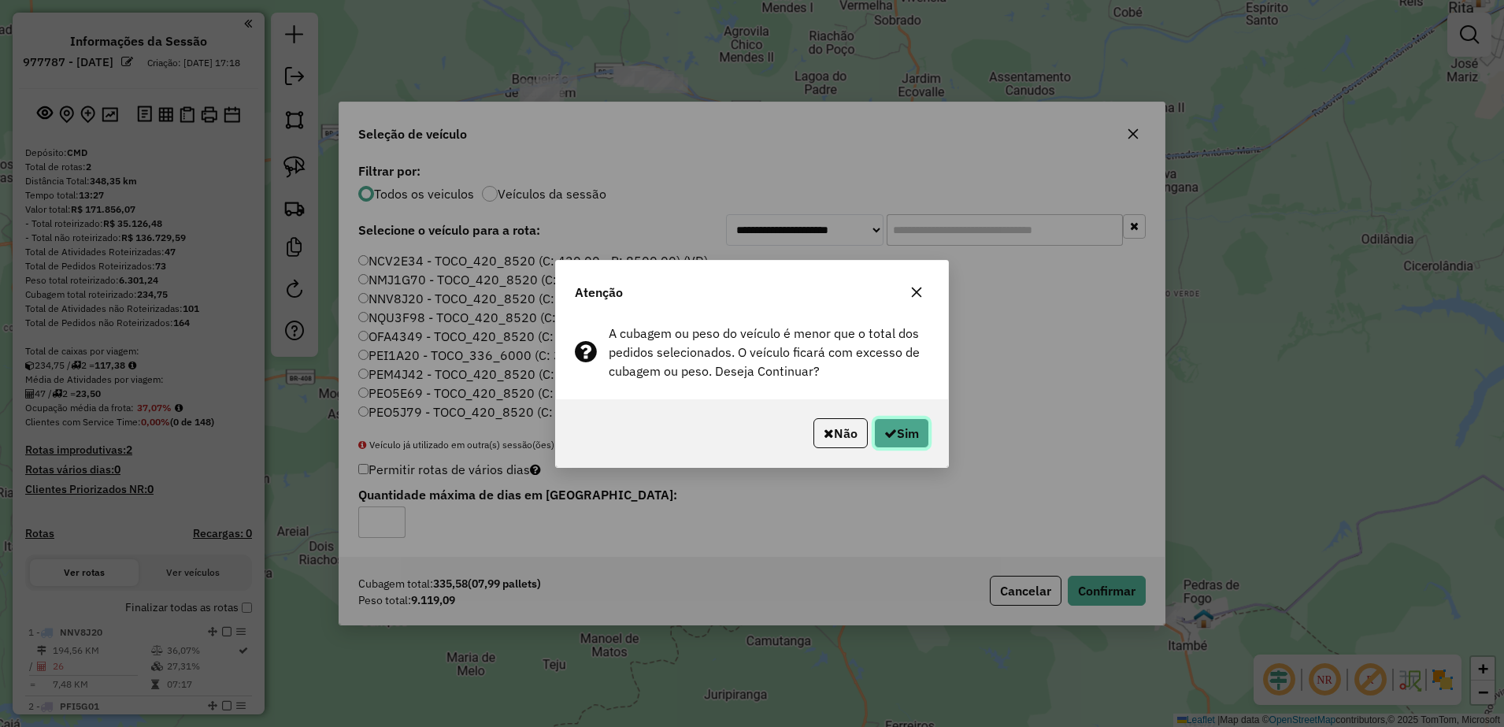
click at [912, 439] on button "Sim" at bounding box center [901, 433] width 55 height 30
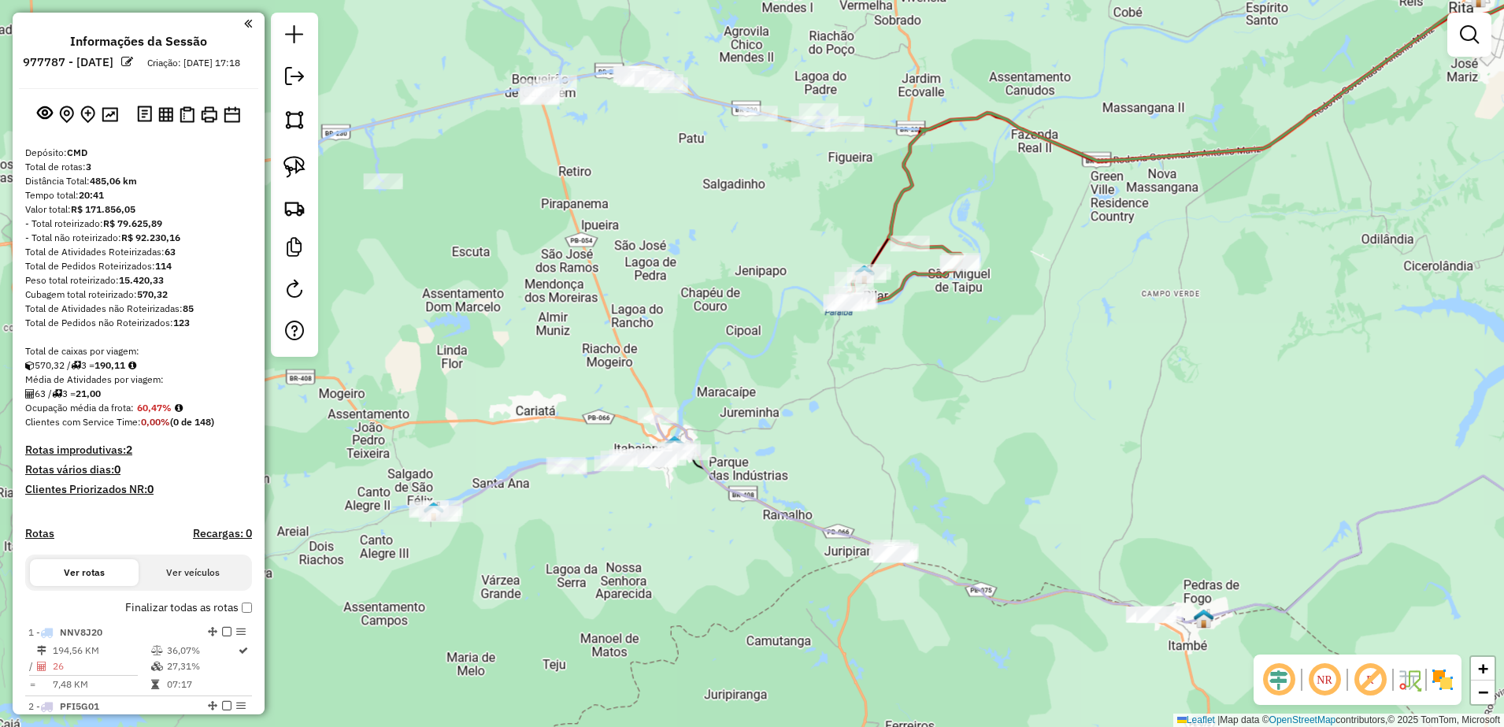
drag, startPoint x: 966, startPoint y: 407, endPoint x: 682, endPoint y: 321, distance: 296.9
click at [706, 326] on div "Janela de atendimento Grade de atendimento Capacidade Transportadoras Veículos …" at bounding box center [752, 363] width 1504 height 727
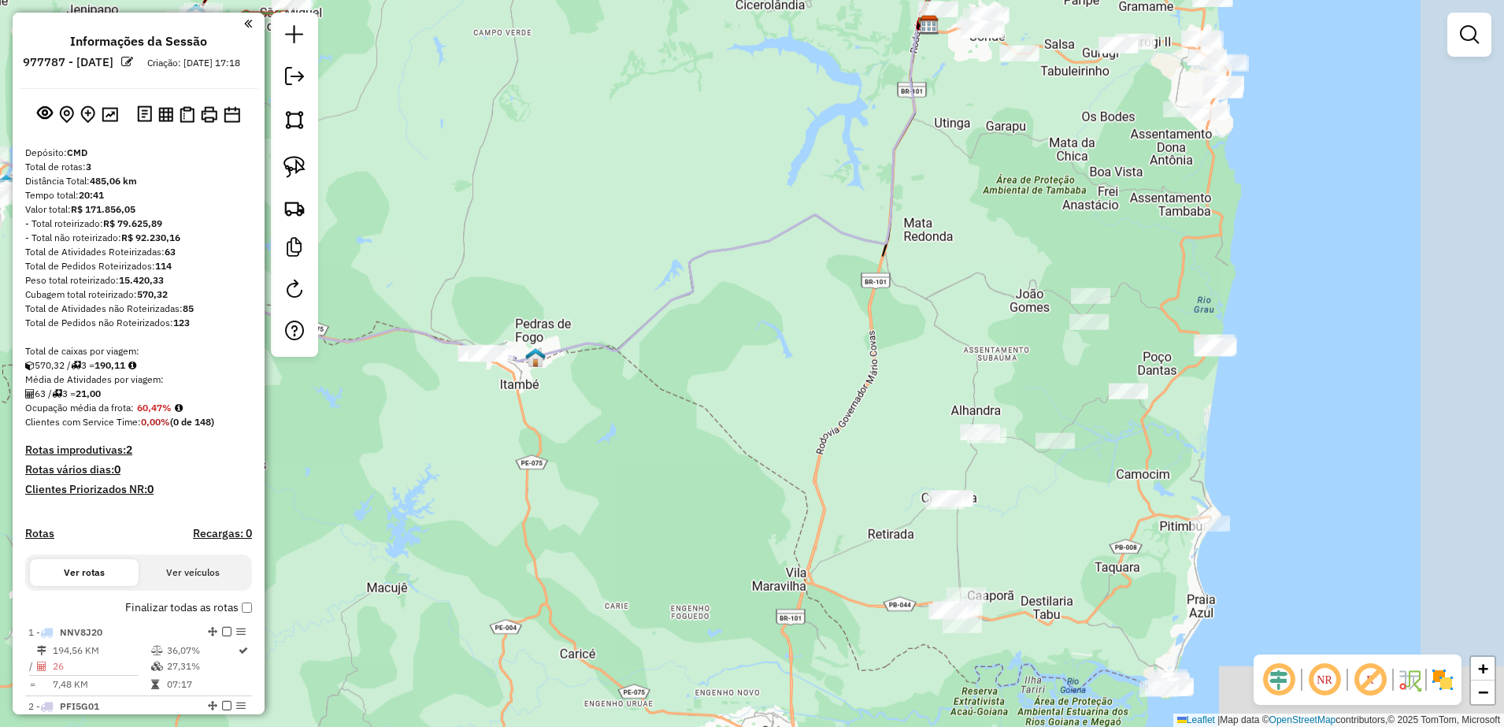
drag, startPoint x: 968, startPoint y: 377, endPoint x: 838, endPoint y: 226, distance: 199.3
click at [839, 228] on div "Janela de atendimento Grade de atendimento Capacidade Transportadoras Veículos …" at bounding box center [752, 363] width 1504 height 727
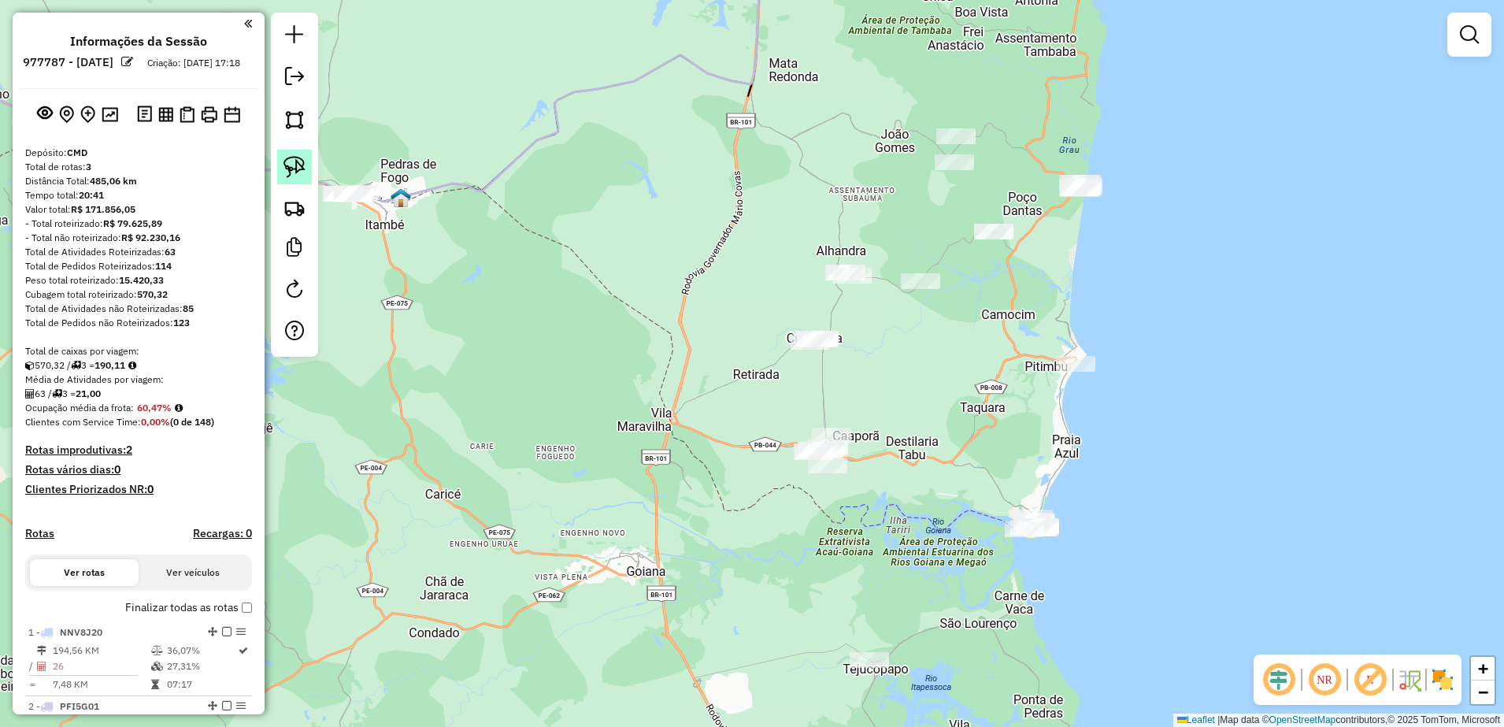
click at [283, 162] on link at bounding box center [294, 167] width 35 height 35
drag, startPoint x: 844, startPoint y: 617, endPoint x: 921, endPoint y: 675, distance: 96.7
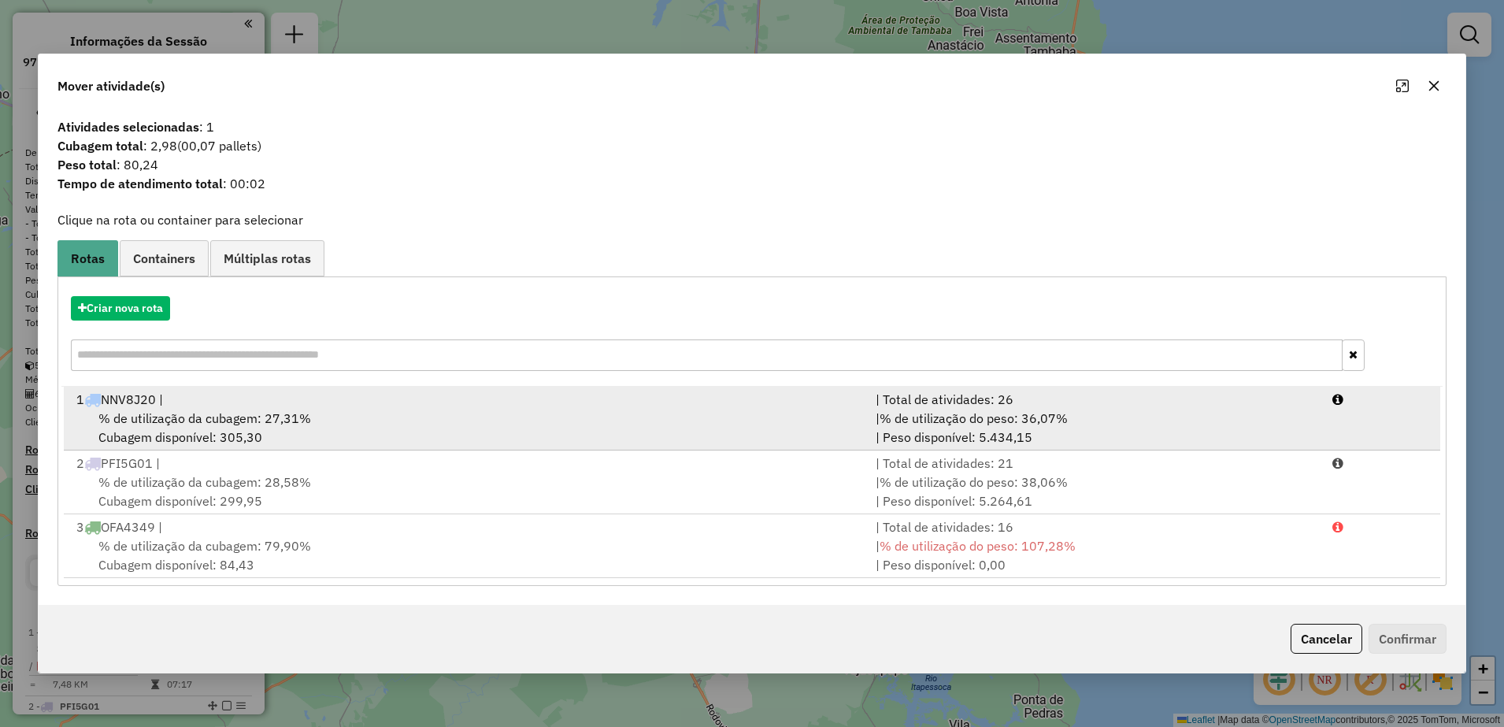
click at [350, 428] on div "% de utilização da cubagem: 27,31% Cubagem disponível: 305,30" at bounding box center [466, 428] width 799 height 38
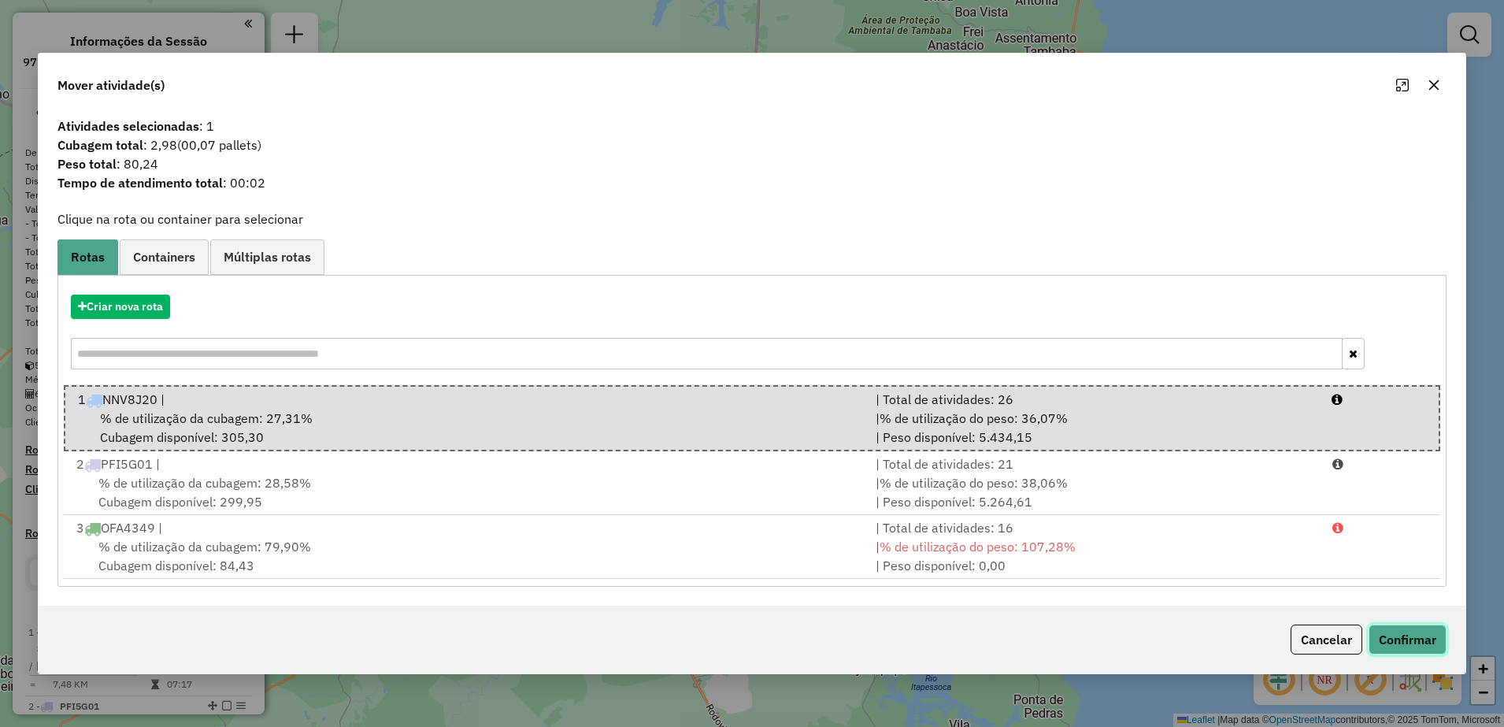
click at [1383, 629] on button "Confirmar" at bounding box center [1408, 639] width 78 height 30
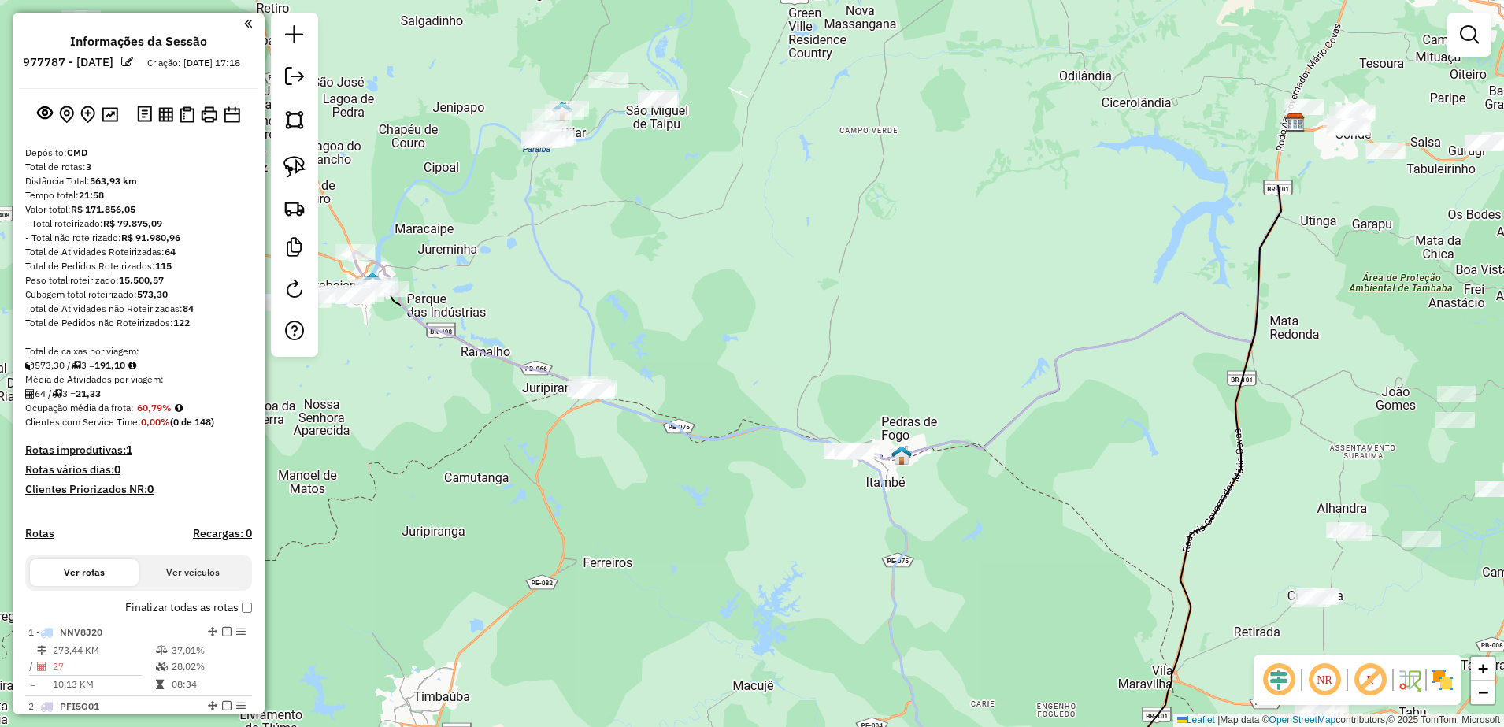
drag, startPoint x: 687, startPoint y: 395, endPoint x: 1110, endPoint y: 544, distance: 448.3
click at [1115, 606] on div "Janela de atendimento Grade de atendimento Capacidade Transportadoras Veículos …" at bounding box center [752, 363] width 1504 height 727
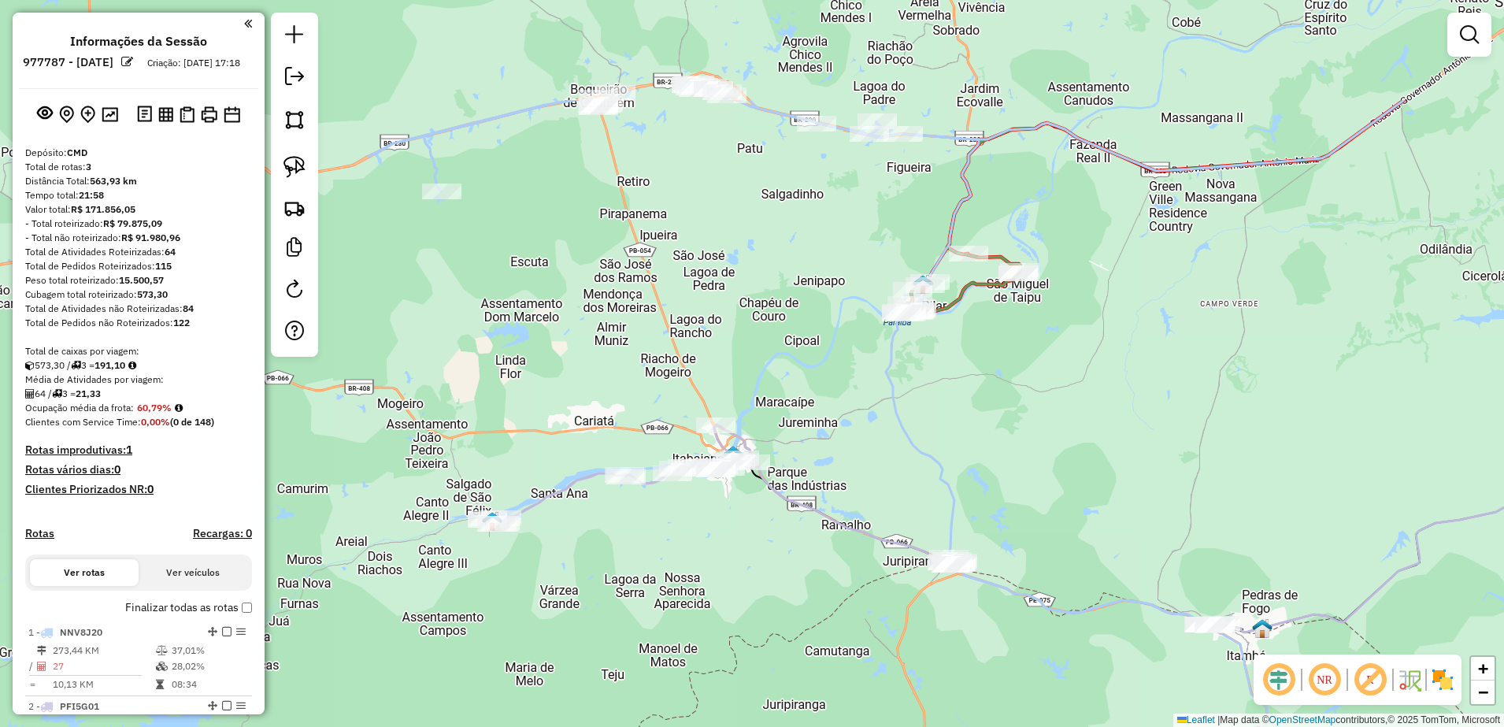
drag, startPoint x: 816, startPoint y: 281, endPoint x: 1165, endPoint y: 448, distance: 387.4
click at [1165, 448] on div "Janela de atendimento Grade de atendimento Capacidade Transportadoras Veículos …" at bounding box center [752, 363] width 1504 height 727
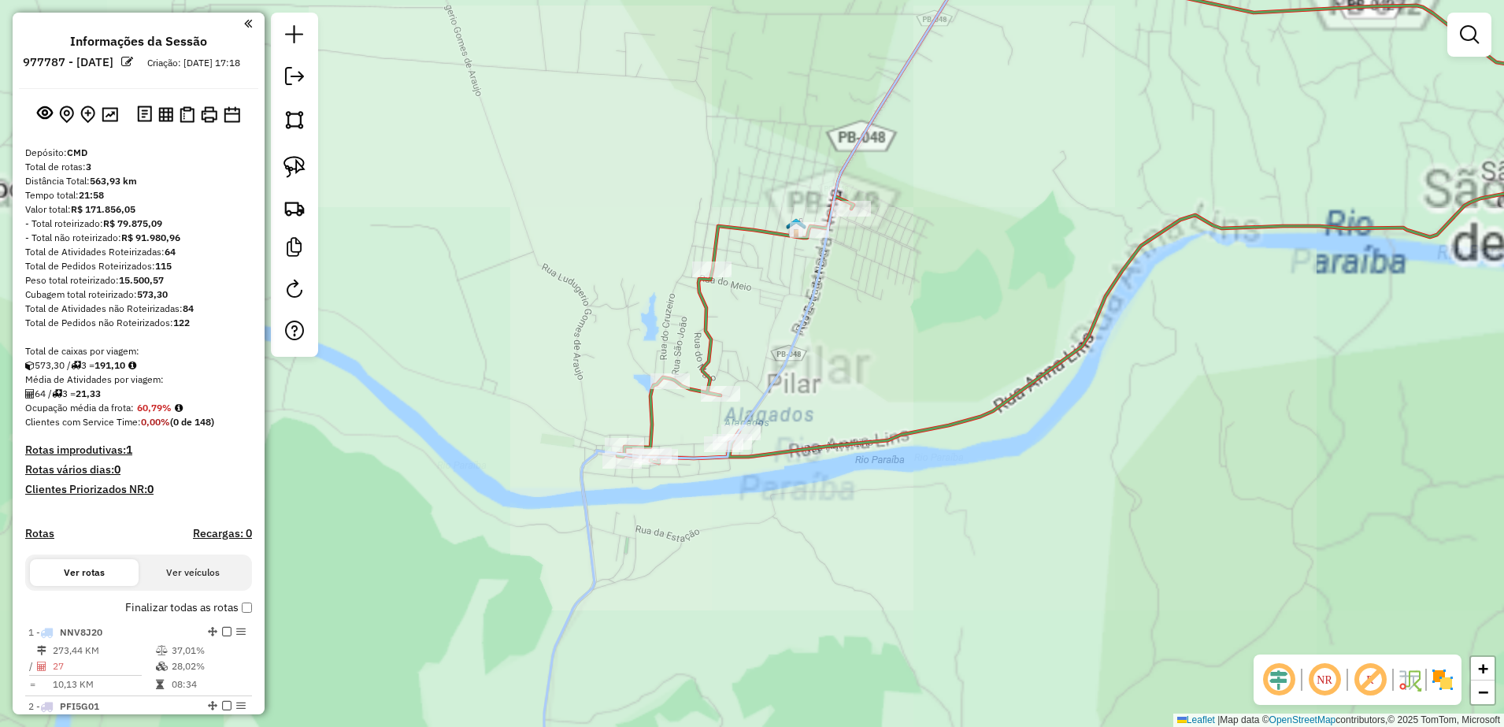
drag, startPoint x: 1051, startPoint y: 279, endPoint x: 1083, endPoint y: 275, distance: 31.7
click at [1066, 277] on div "Janela de atendimento Grade de atendimento Capacidade Transportadoras Veículos …" at bounding box center [752, 363] width 1504 height 727
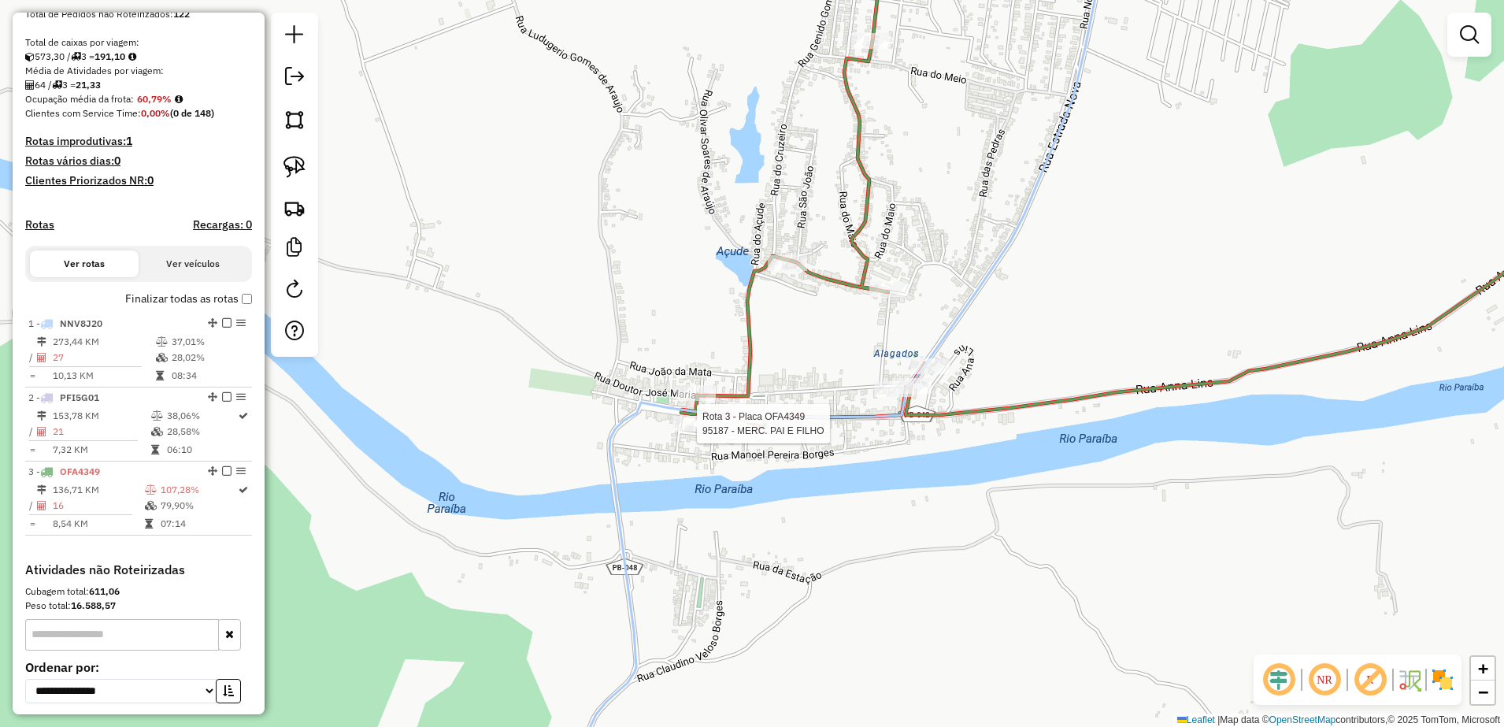
select select "**********"
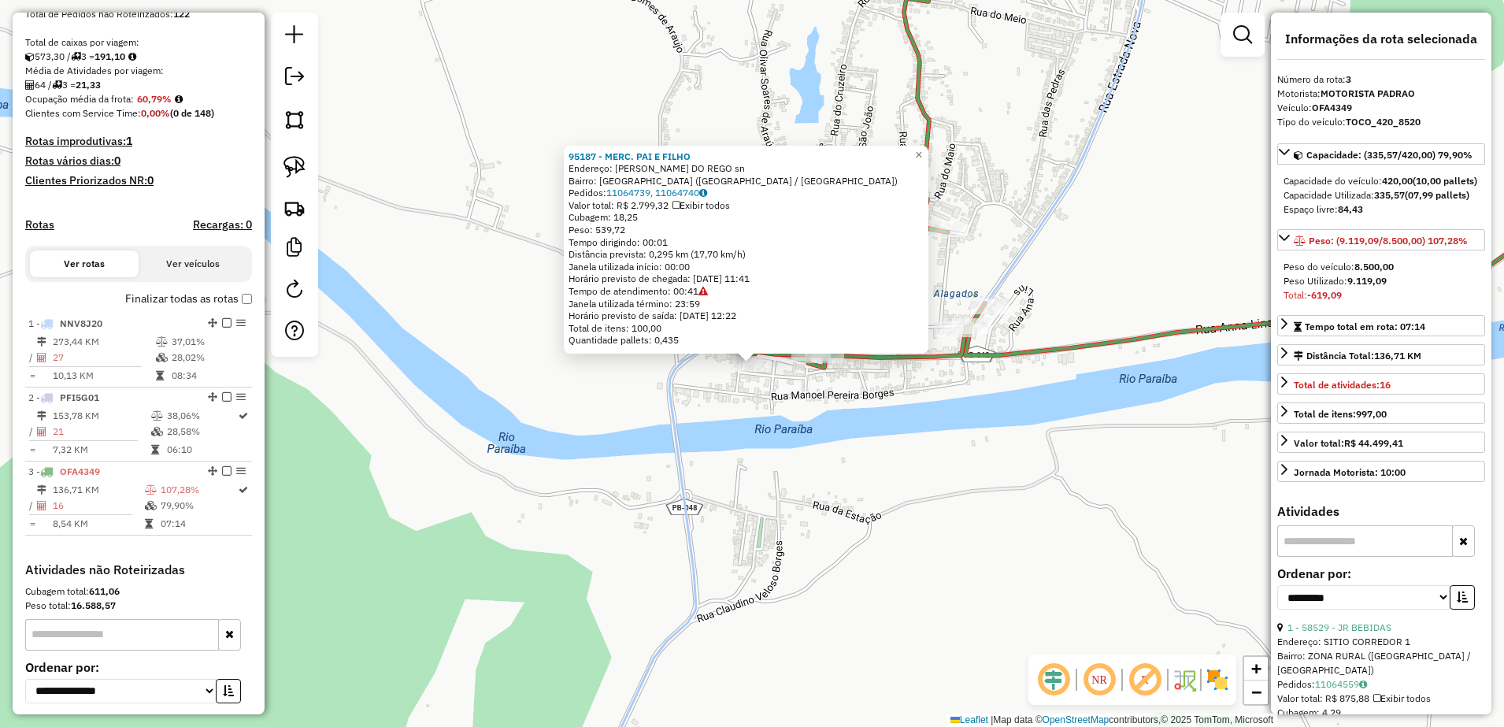
scroll to position [454, 0]
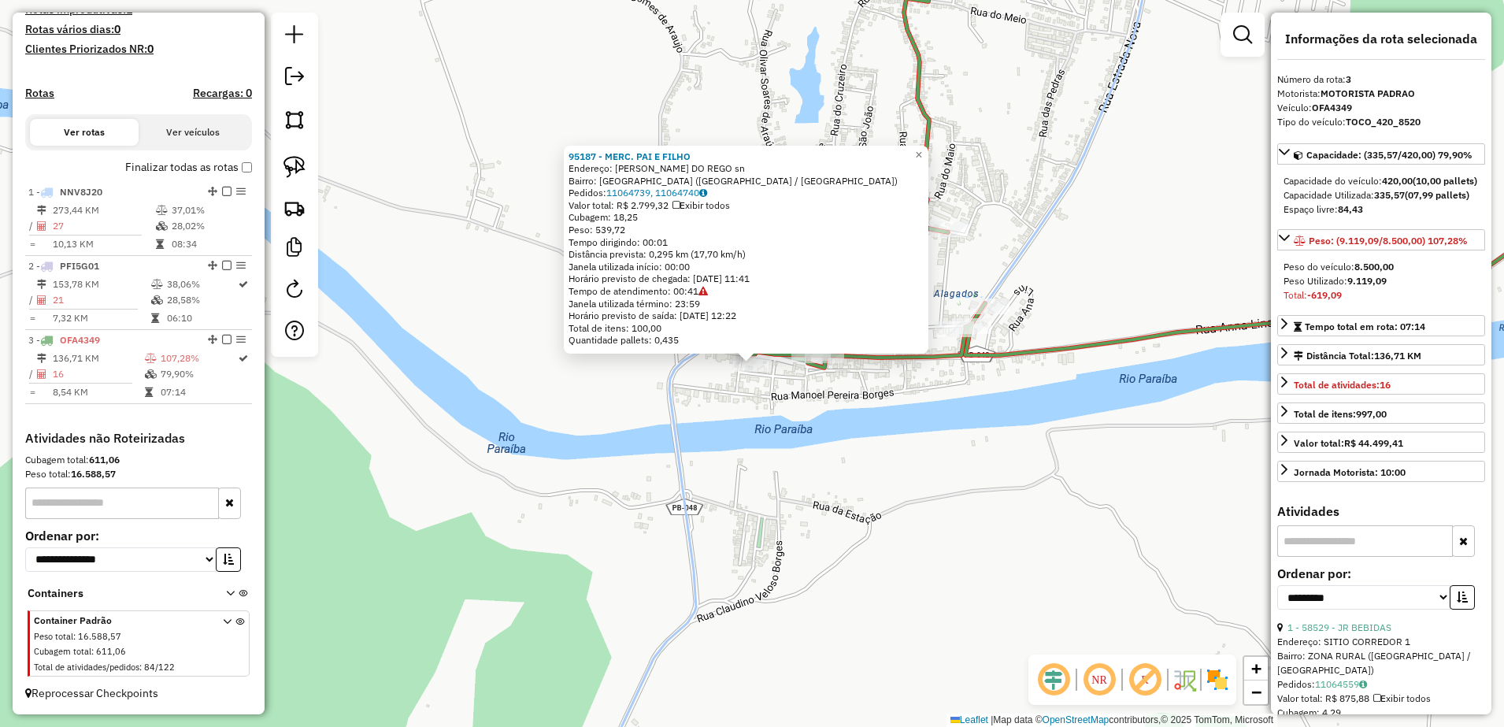
click at [861, 482] on div "95187 - MERC. PAI E FILHO Endereço: [PERSON_NAME] DO REGO sn Bairro: [GEOGRAPHI…" at bounding box center [752, 363] width 1504 height 727
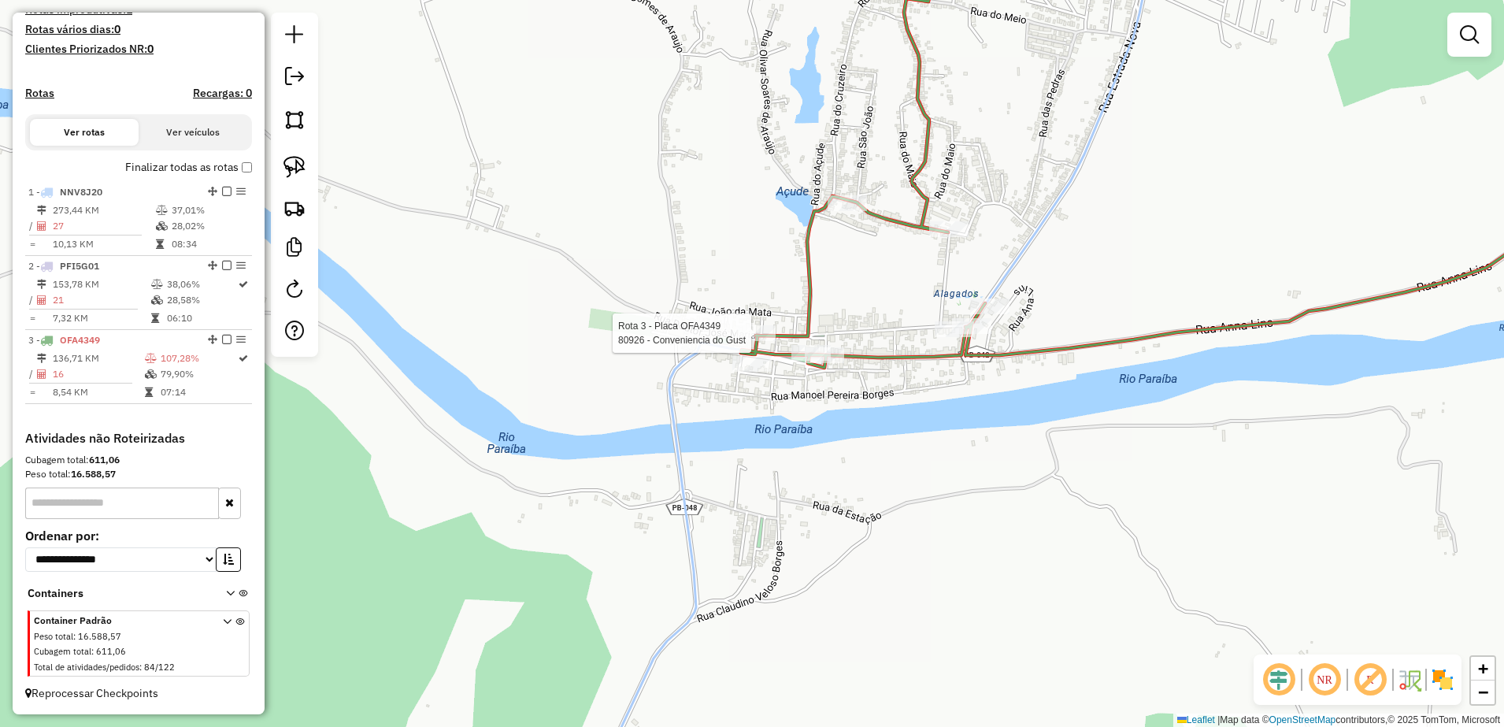
select select "**********"
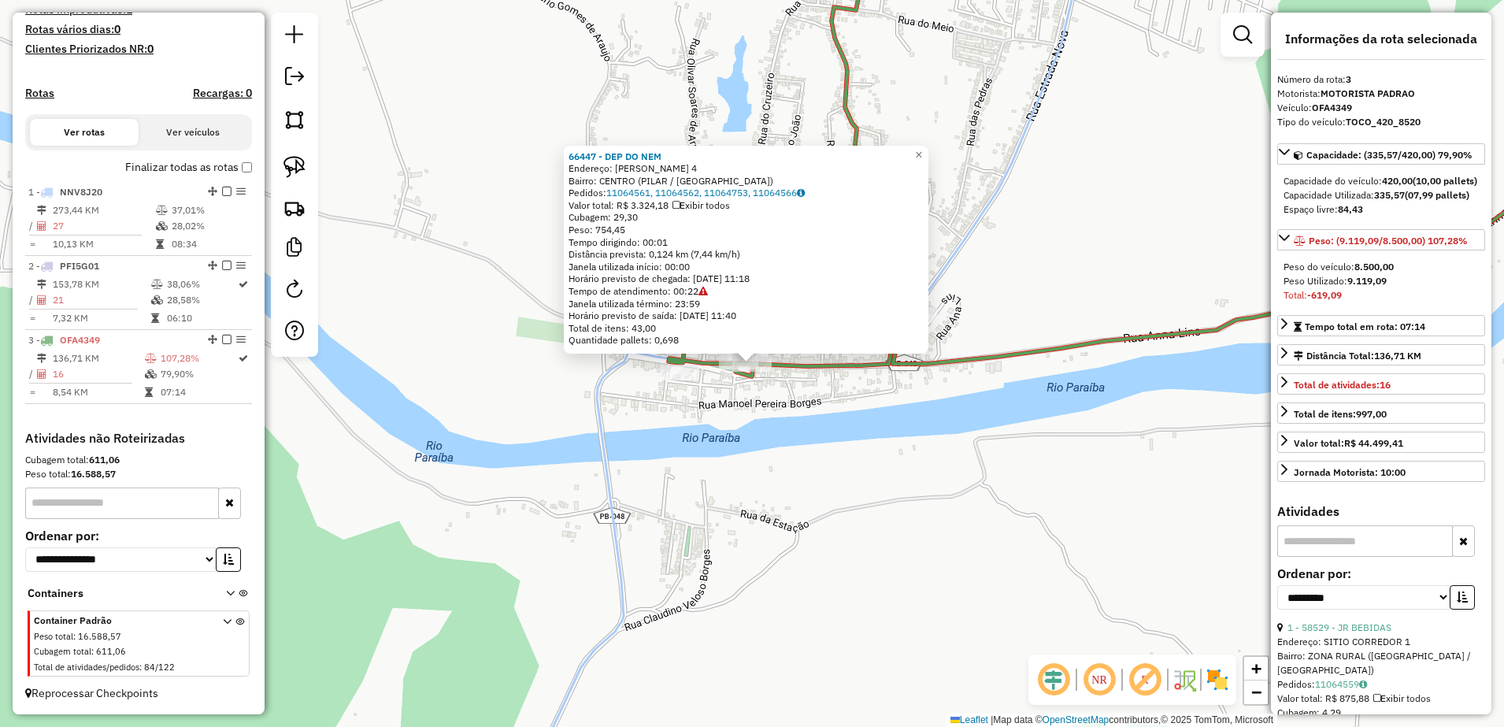
click at [910, 400] on div "66447 - DEP DO NEM Endereço: [PERSON_NAME] 4 Bairro: CENTRO (PILAR / PB) Pedido…" at bounding box center [752, 363] width 1504 height 727
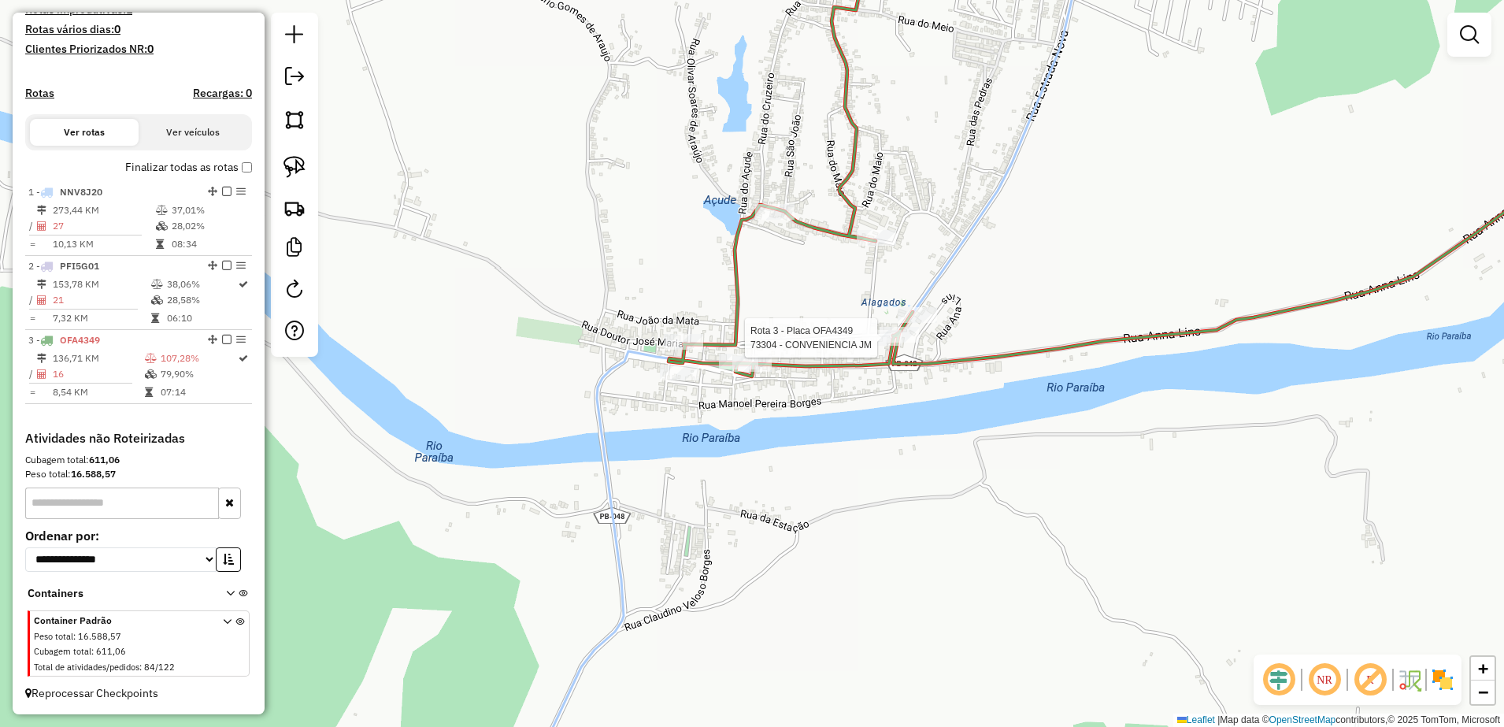
select select "**********"
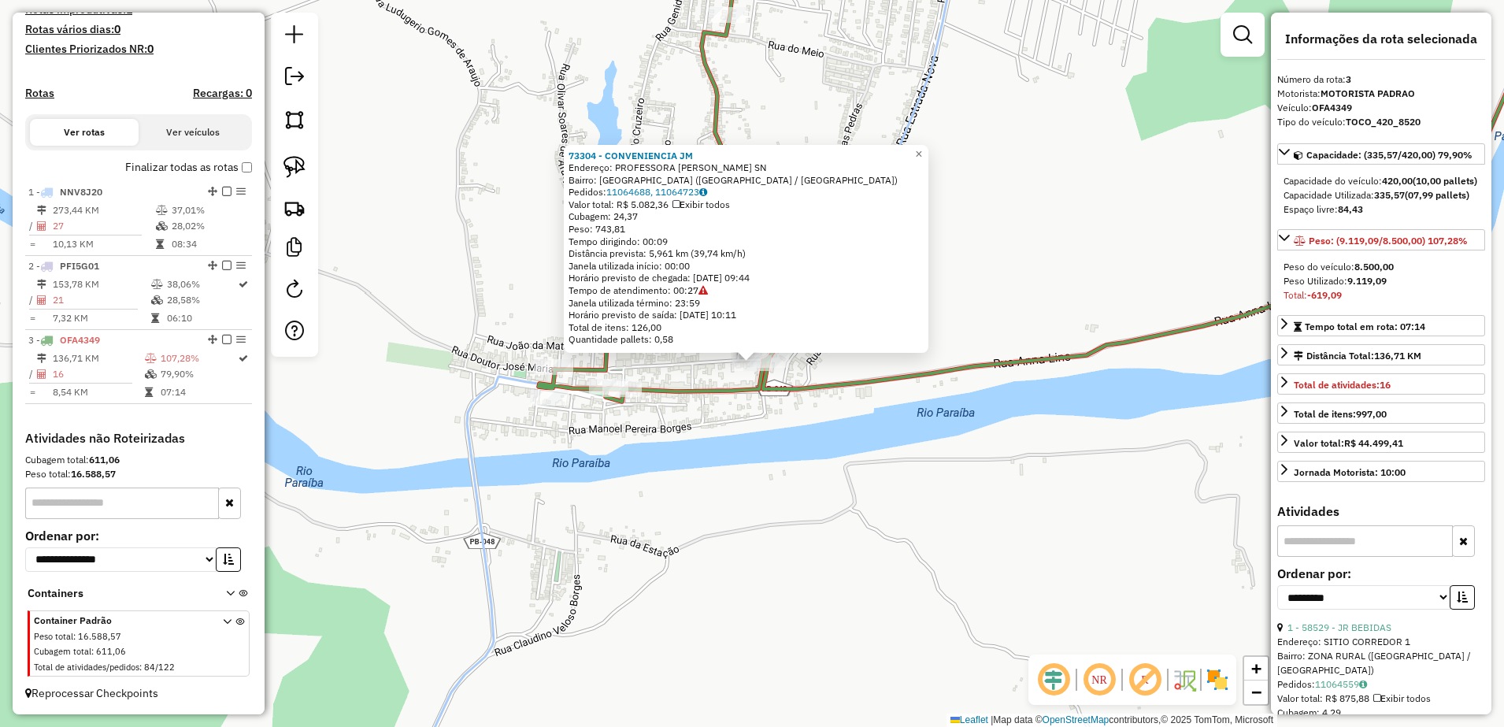
click at [775, 402] on div "73304 - CONVENIENCIA [PERSON_NAME]: PROFESSORA [PERSON_NAME] ALCAN SN Bairro: […" at bounding box center [752, 363] width 1504 height 727
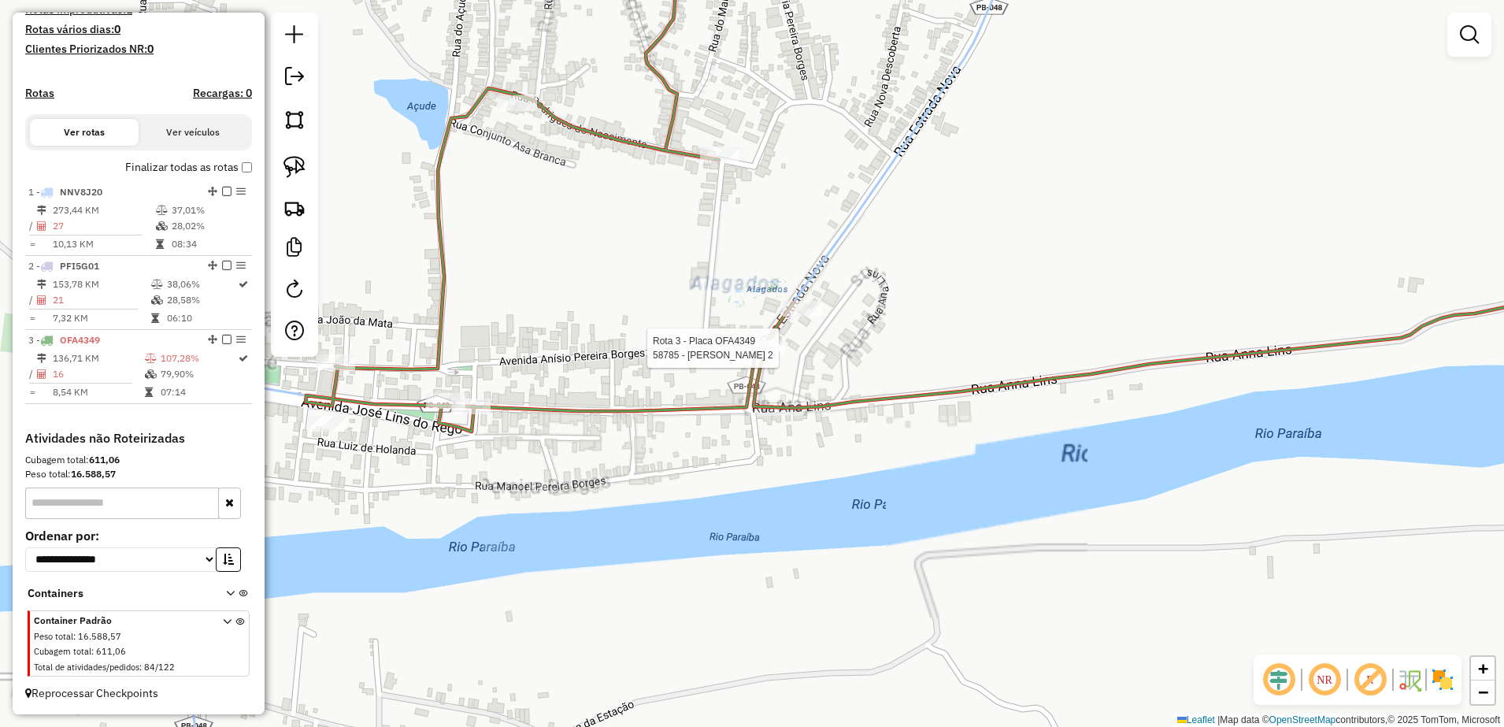
select select "**********"
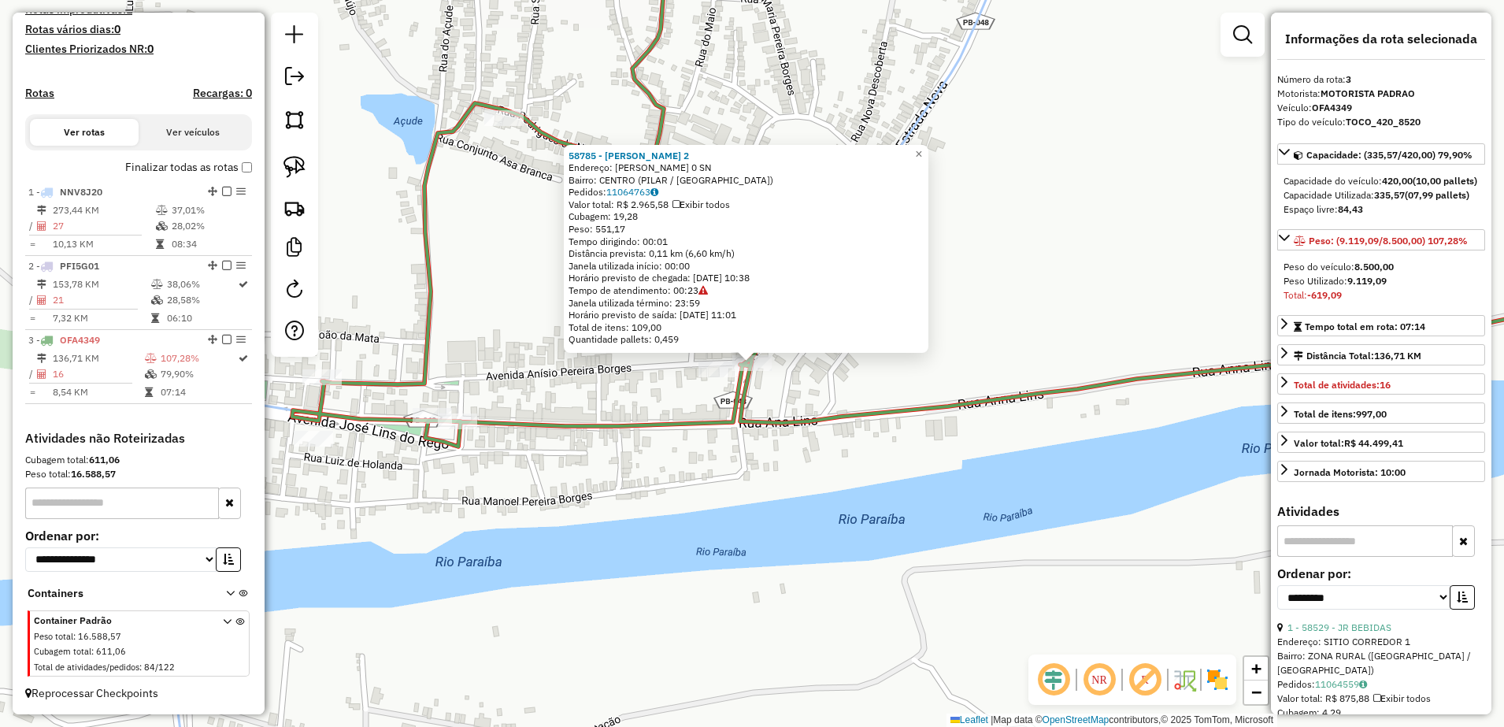
click at [798, 398] on div "58785 - [PERSON_NAME] 2 Endereço: [PERSON_NAME] 0 SN Bairro: CENTRO (PILAR / [G…" at bounding box center [752, 363] width 1504 height 727
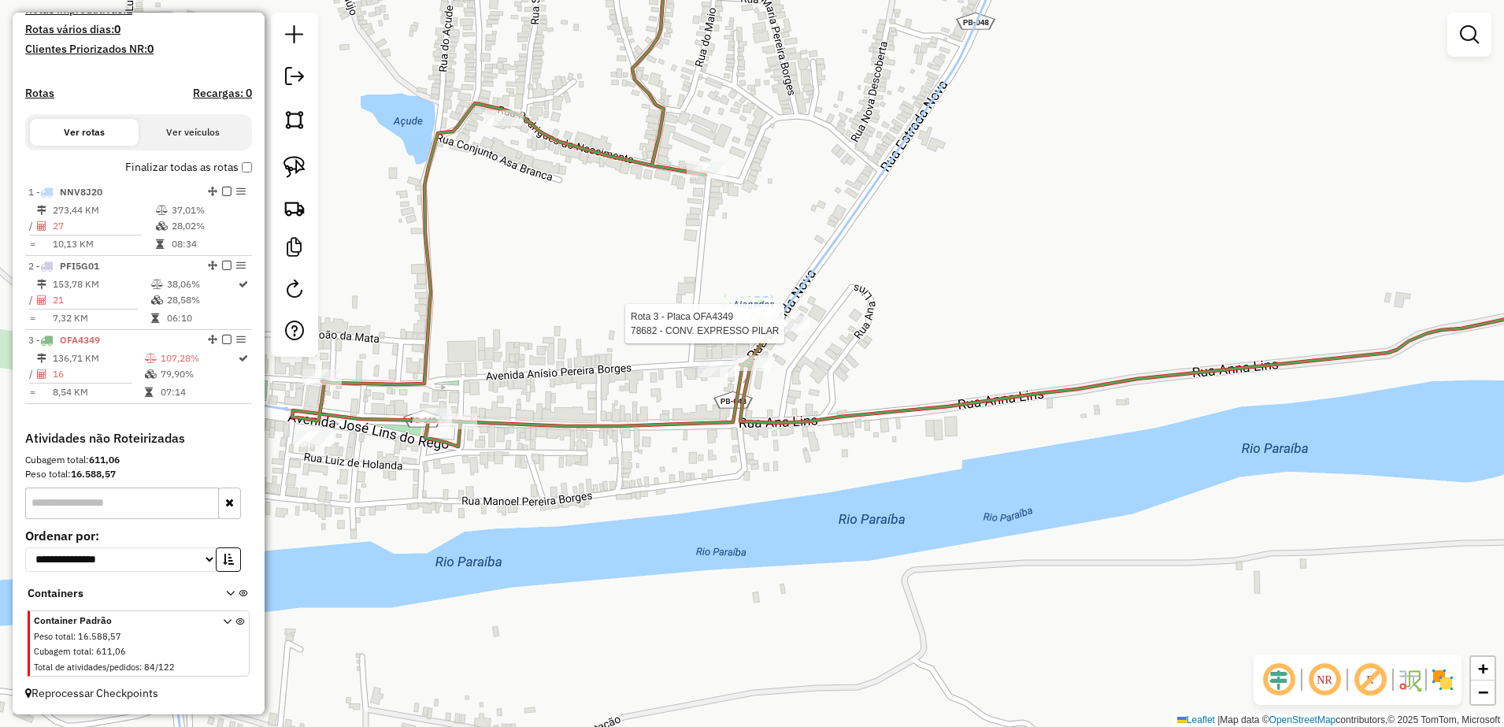
click at [797, 331] on div at bounding box center [788, 324] width 39 height 16
select select "**********"
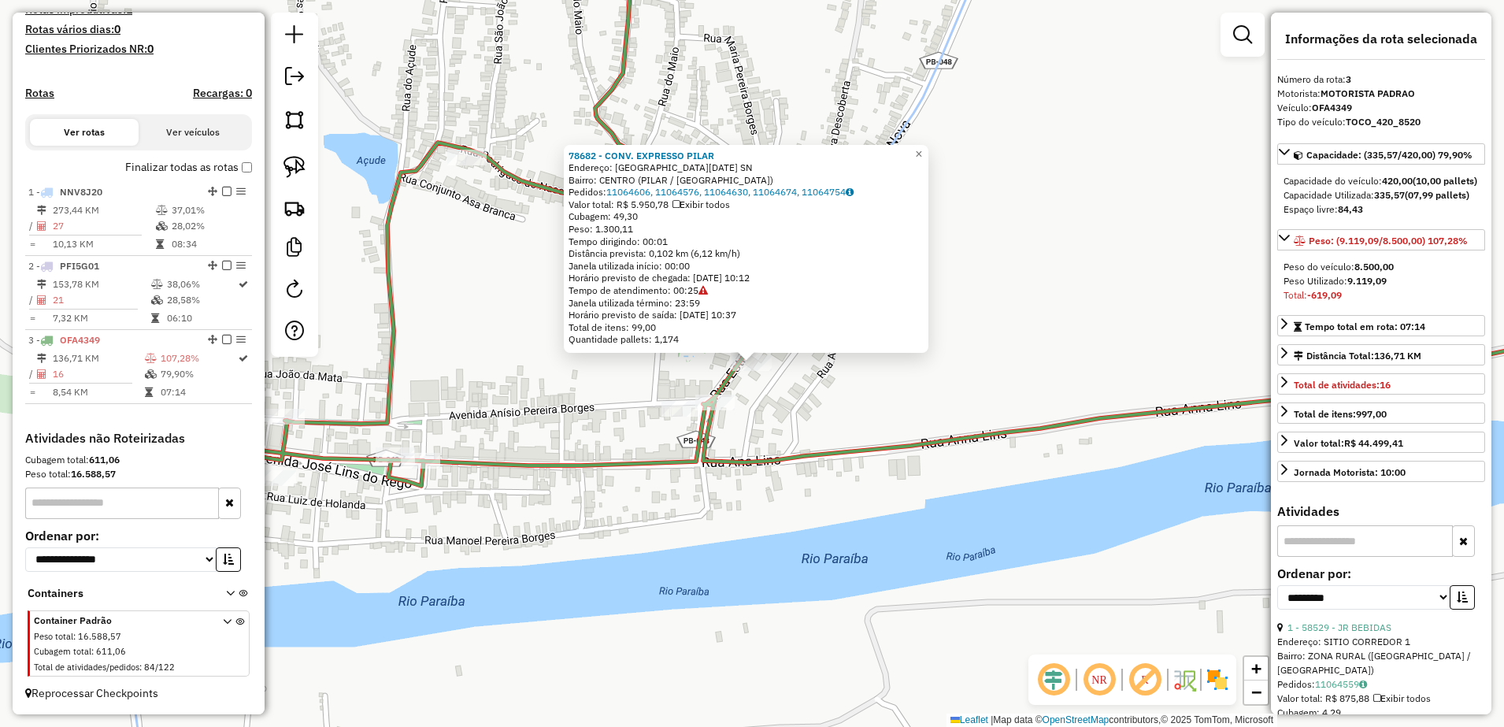
click at [811, 419] on div "78682 - CONV. EXPRESSO [PERSON_NAME]: RUA [DATE] SN Bairro: [GEOGRAPHIC_DATA] (…" at bounding box center [752, 363] width 1504 height 727
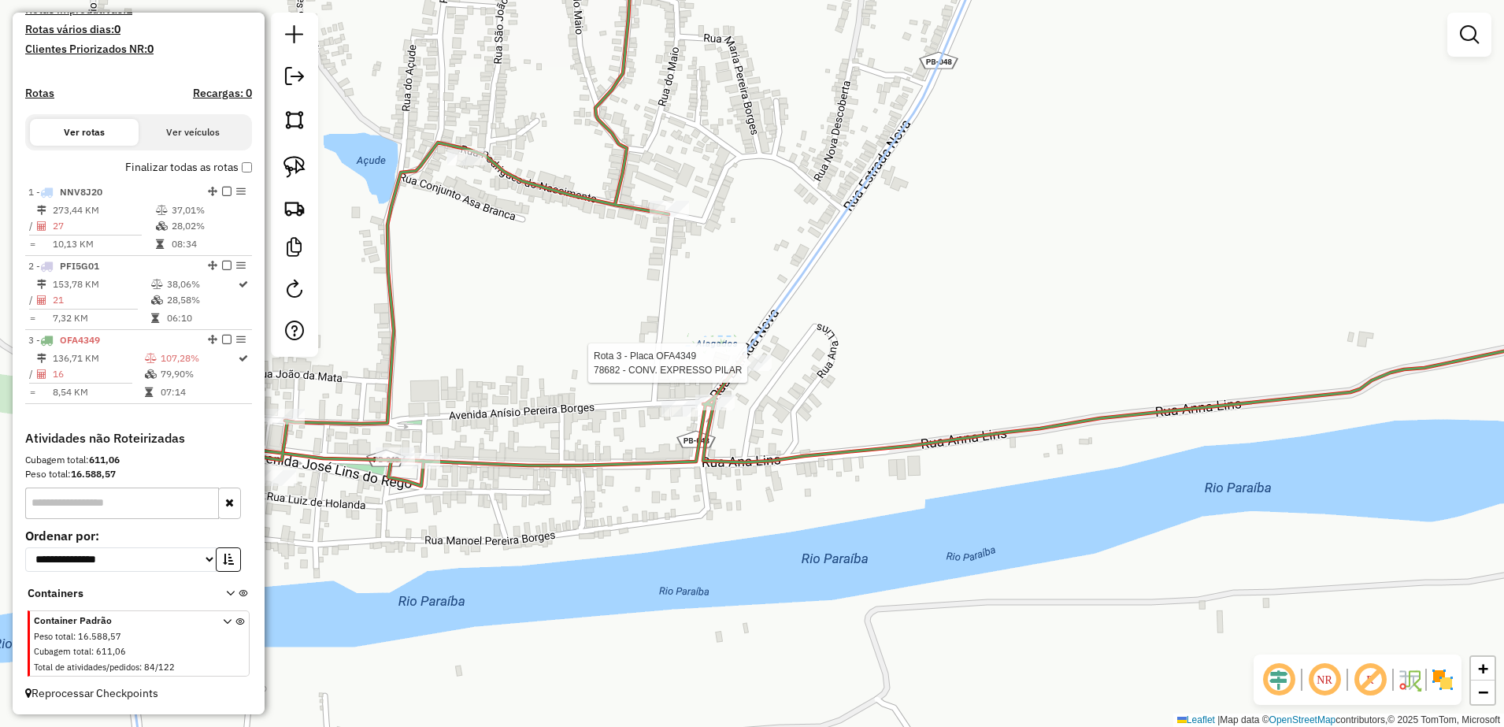
select select "**********"
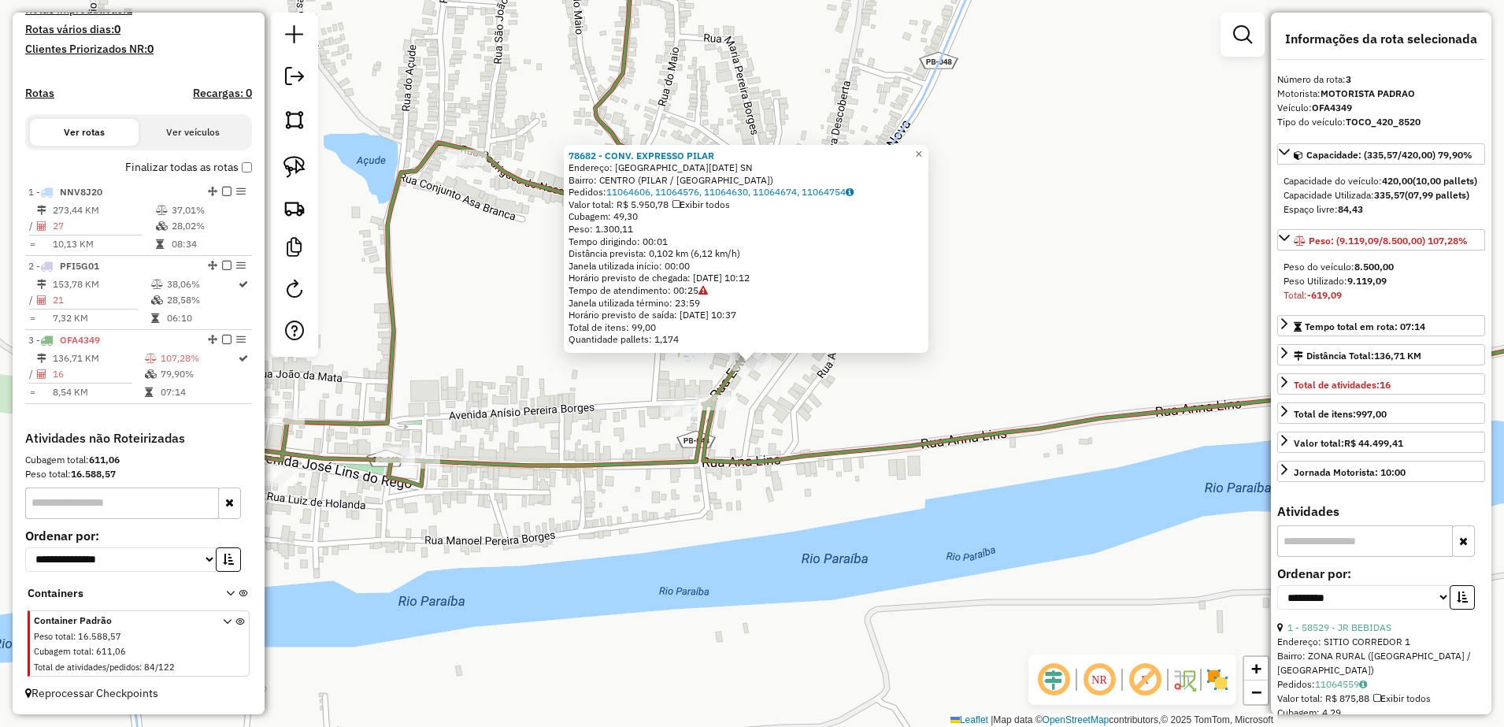
click at [789, 410] on div "78682 - CONV. EXPRESSO [PERSON_NAME]: RUA [DATE] SN Bairro: [GEOGRAPHIC_DATA] (…" at bounding box center [752, 363] width 1504 height 727
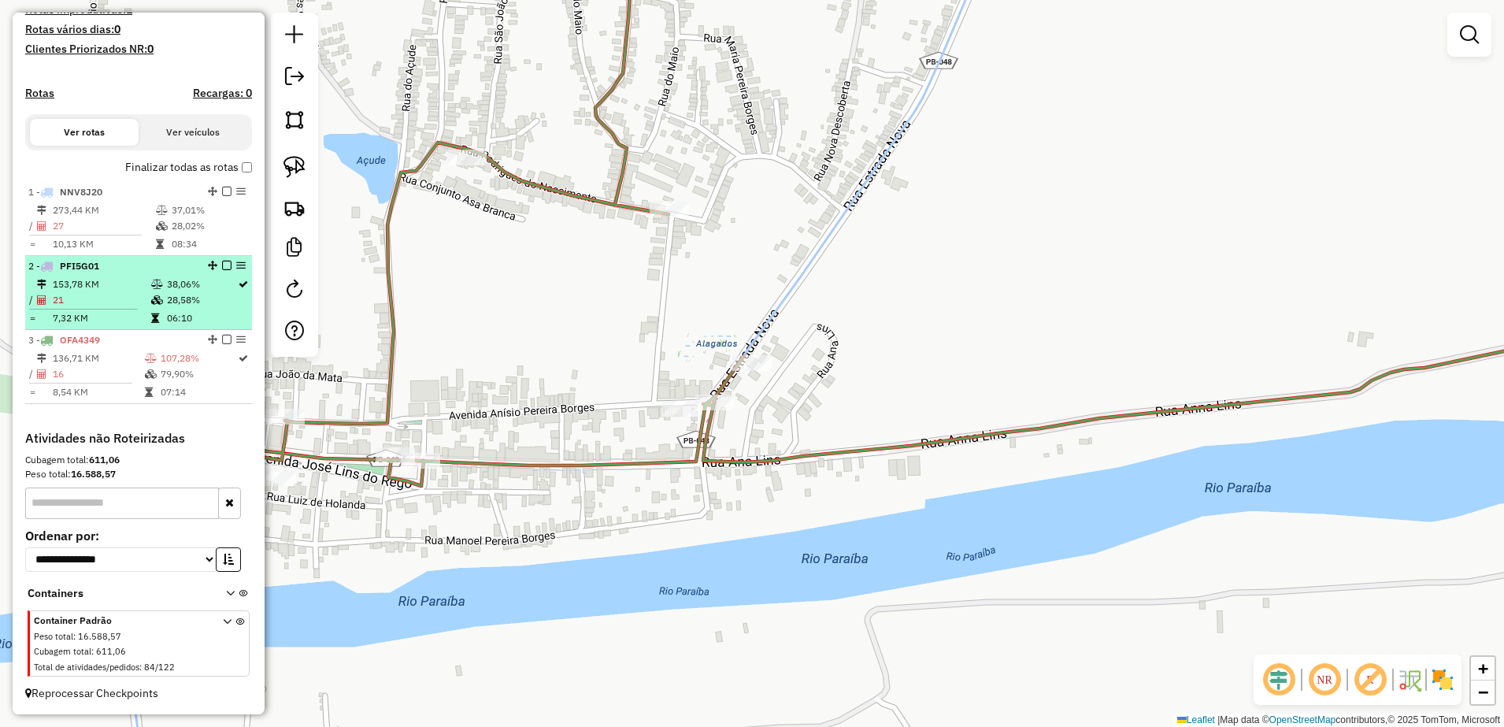
click at [83, 286] on td "153,78 KM" at bounding box center [101, 284] width 98 height 16
select select "**********"
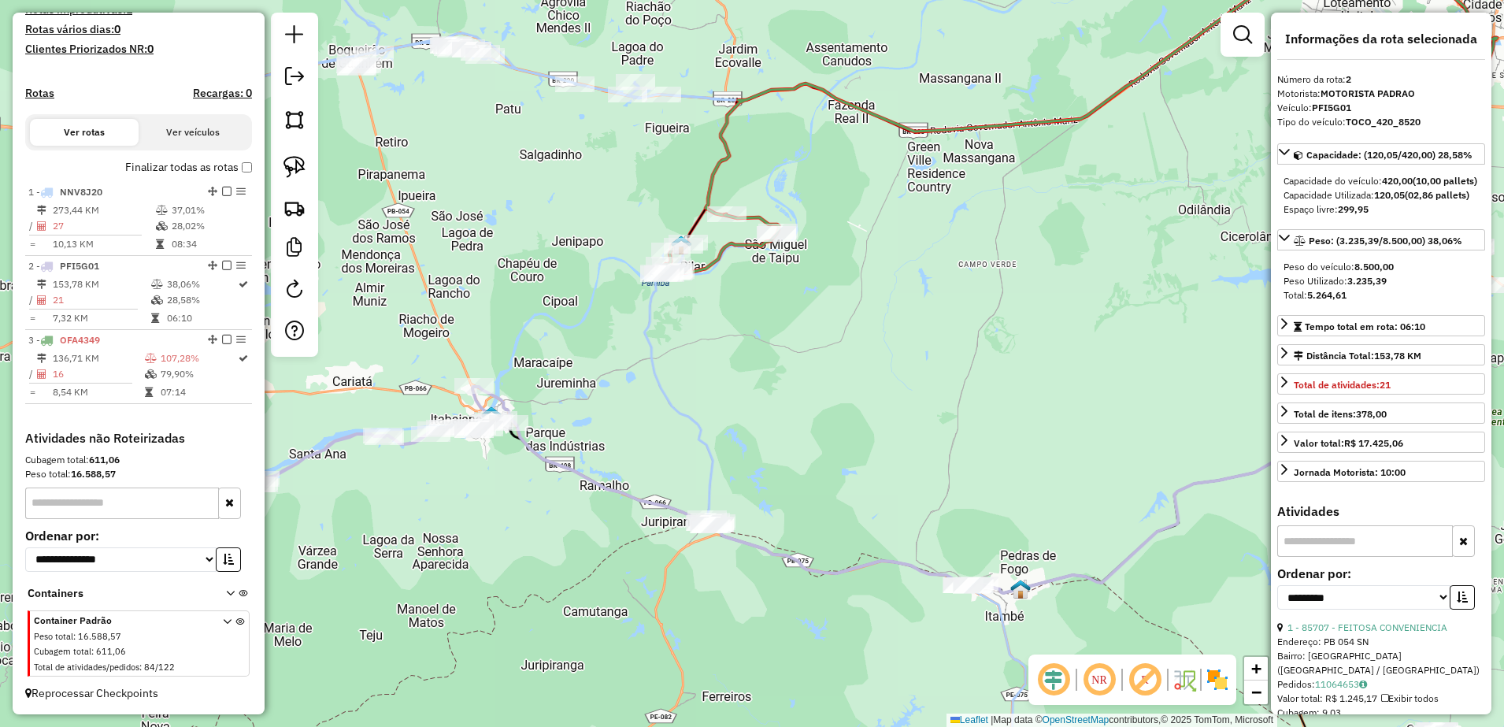
drag, startPoint x: 515, startPoint y: 461, endPoint x: 600, endPoint y: 553, distance: 124.8
click at [600, 553] on div "Janela de atendimento Grade de atendimento Capacidade Transportadoras Veículos …" at bounding box center [752, 363] width 1504 height 727
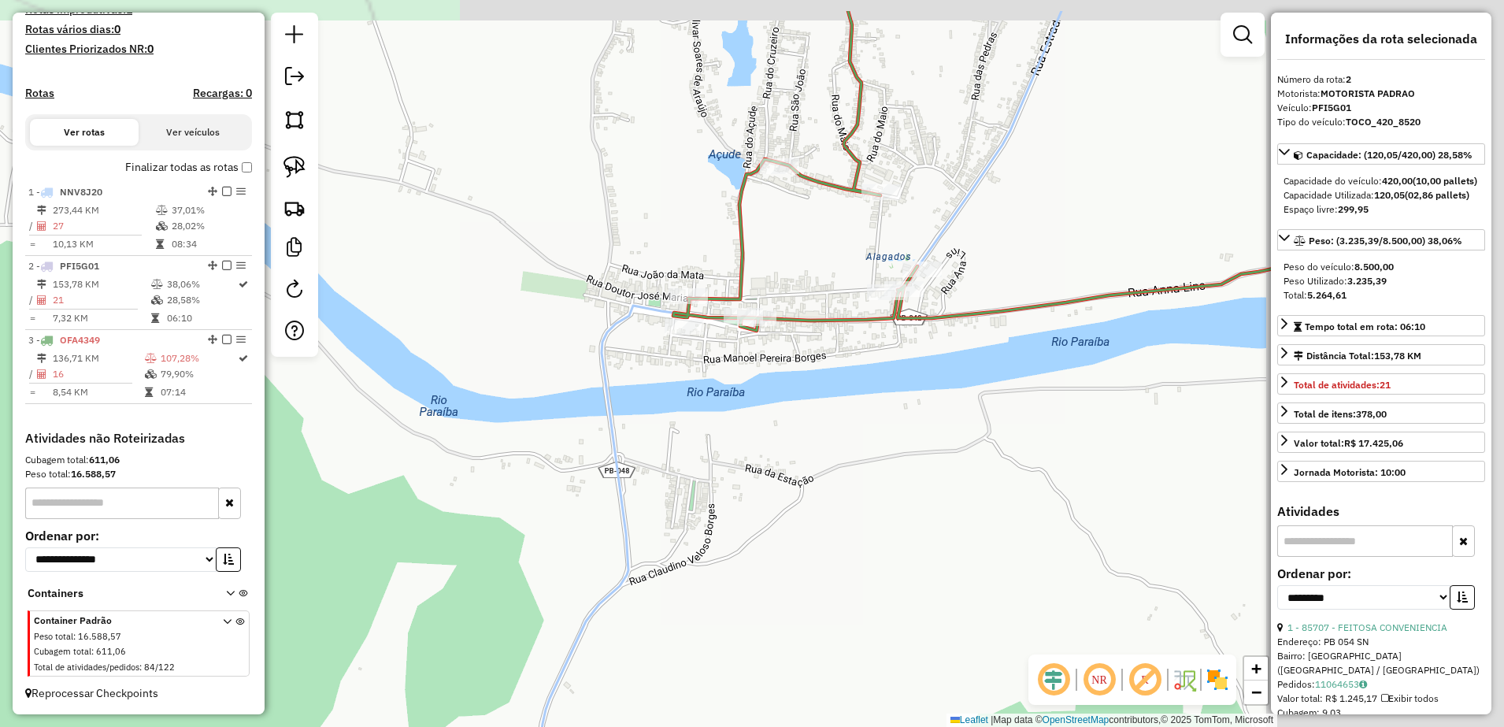
drag, startPoint x: 710, startPoint y: 296, endPoint x: 212, endPoint y: 421, distance: 513.9
click at [212, 421] on hb-router-mapa "Informações da Sessão 977787 - [DATE] Criação: [DATE] 17:18 Depósito: CMD Total…" at bounding box center [752, 363] width 1504 height 727
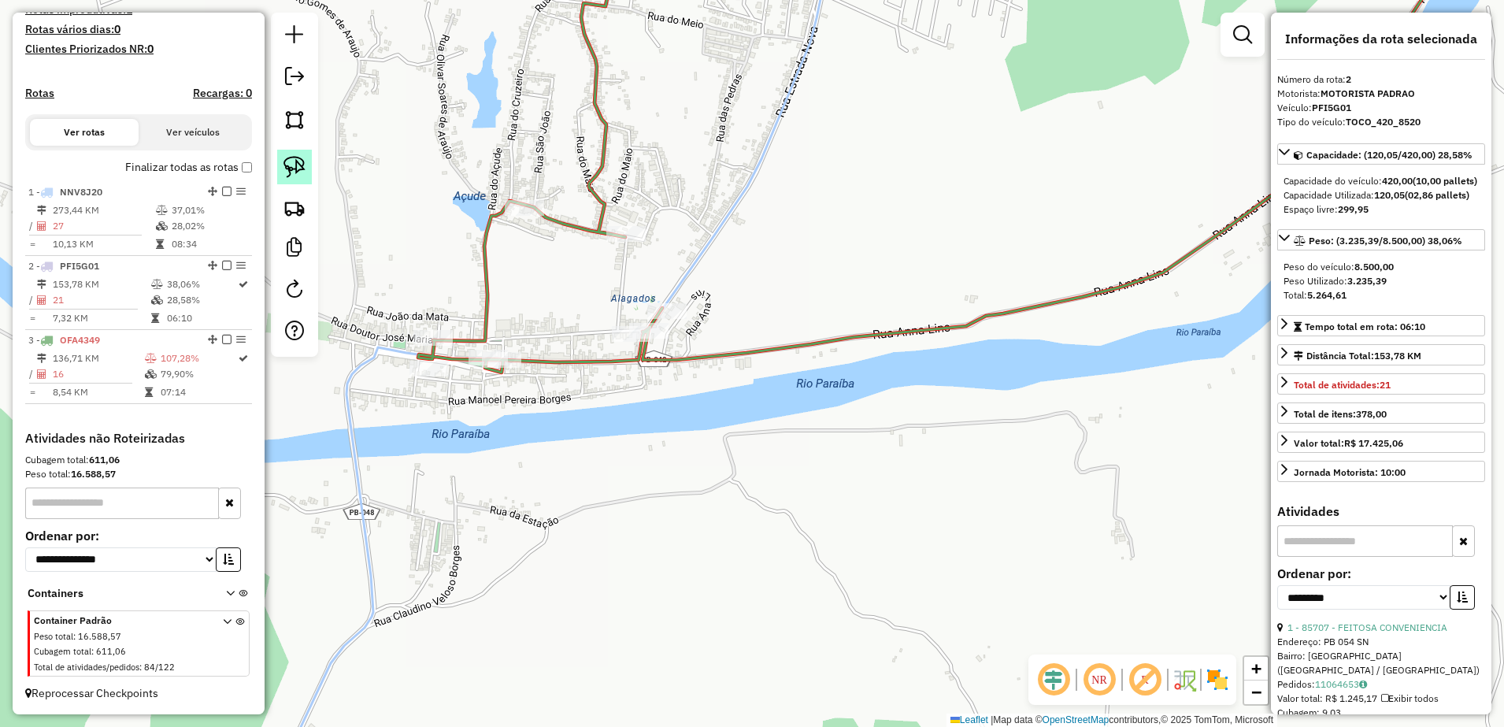
click at [294, 164] on img at bounding box center [294, 167] width 22 height 22
drag, startPoint x: 677, startPoint y: 294, endPoint x: 704, endPoint y: 313, distance: 32.8
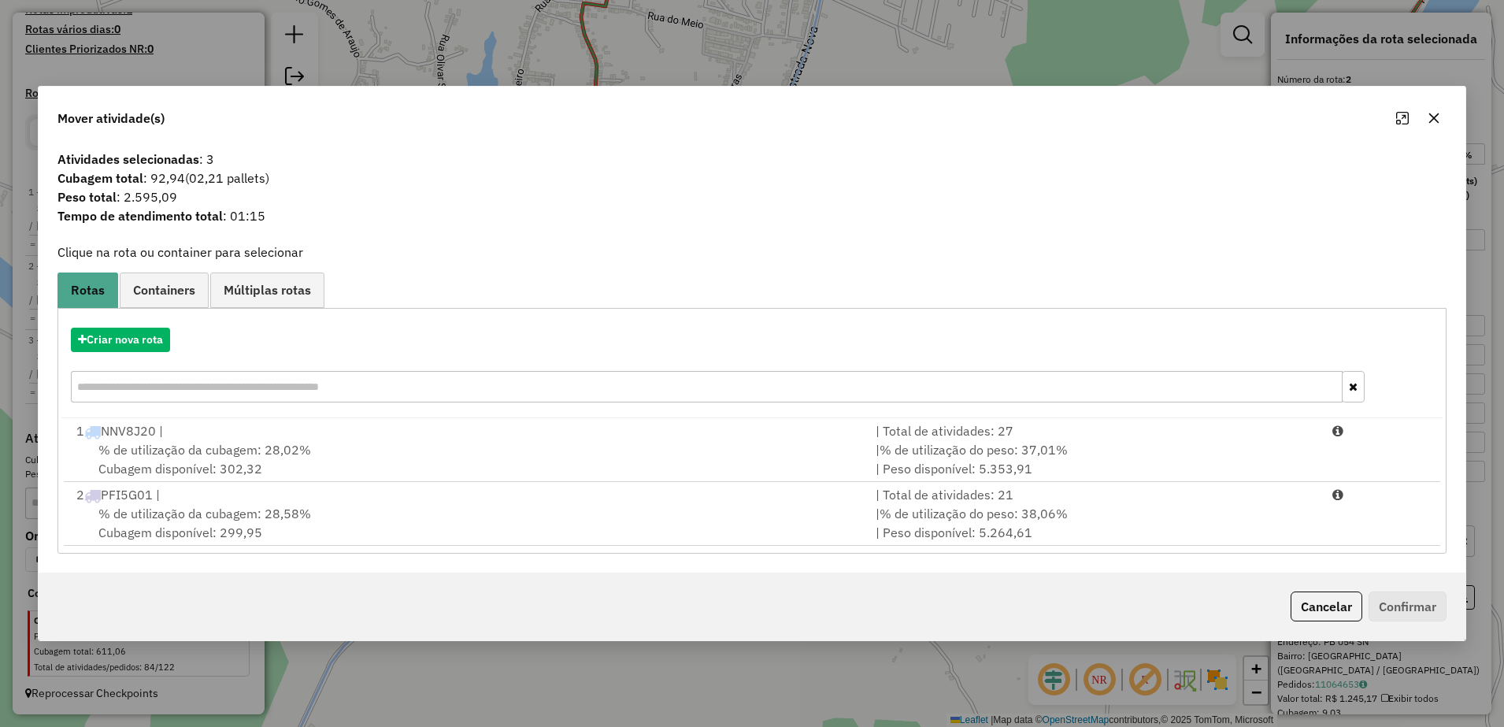
click at [1443, 112] on button "button" at bounding box center [1433, 118] width 25 height 25
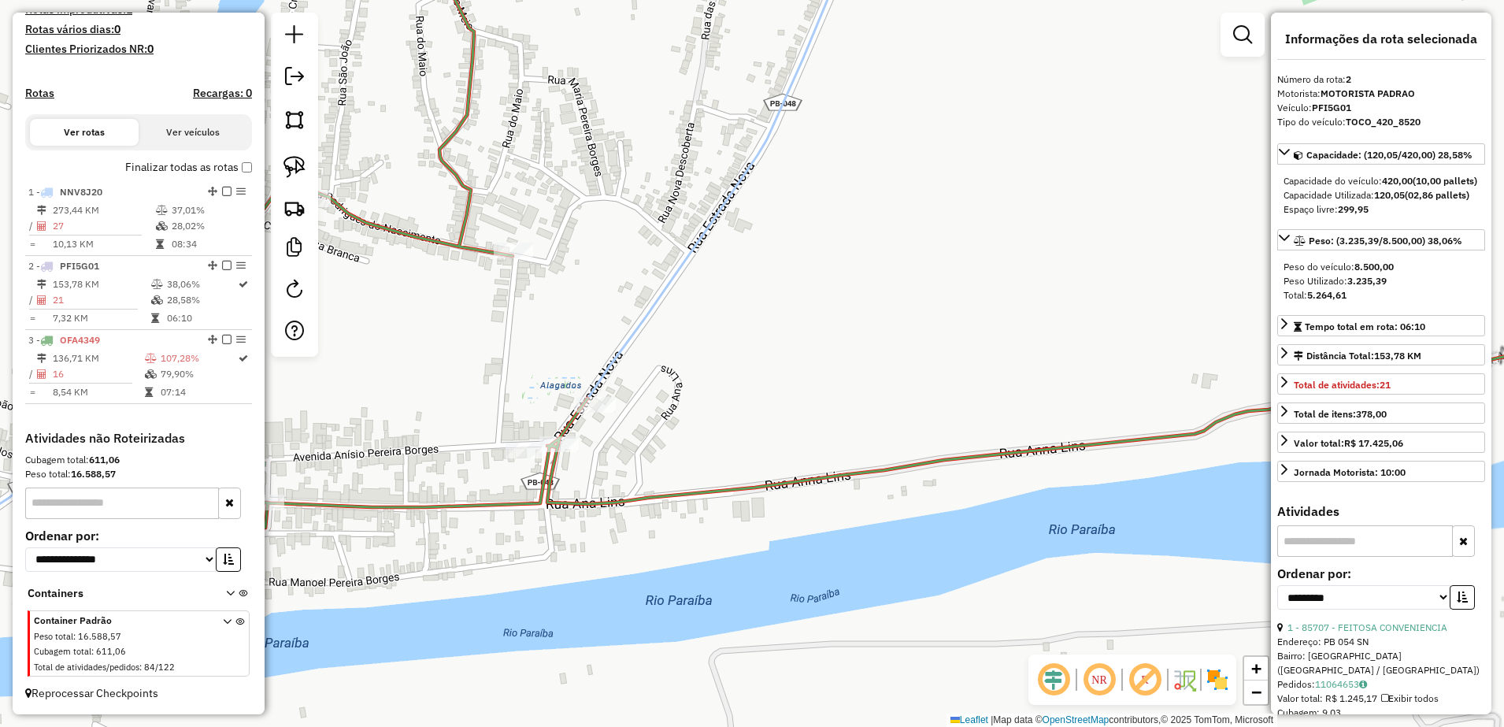
drag, startPoint x: 676, startPoint y: 300, endPoint x: 837, endPoint y: 246, distance: 170.1
click at [827, 253] on div "Janela de atendimento Grade de atendimento Capacidade Transportadoras Veículos …" at bounding box center [752, 363] width 1504 height 727
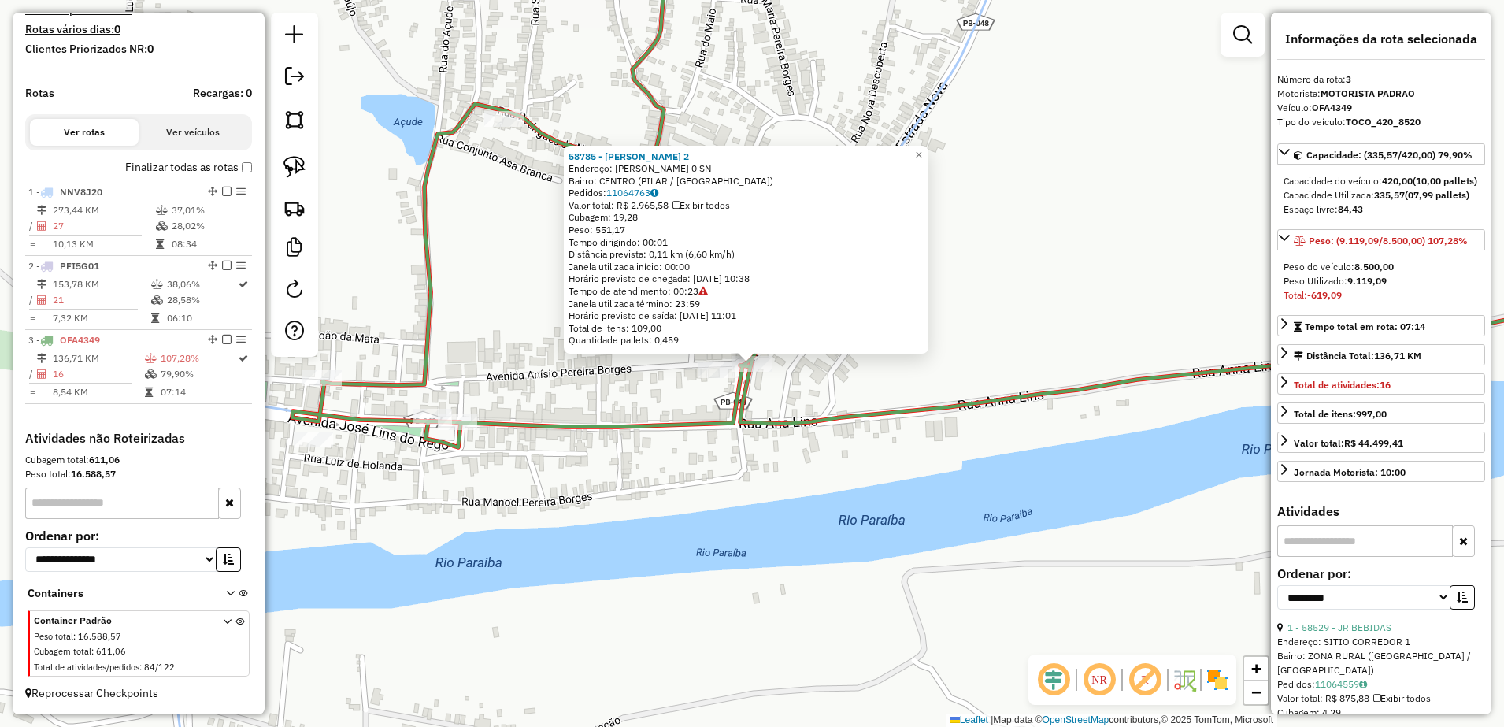
click at [791, 386] on div "58785 - [PERSON_NAME] 2 Endereço: [PERSON_NAME] 0 SN Bairro: CENTRO (PILAR / [G…" at bounding box center [752, 363] width 1504 height 727
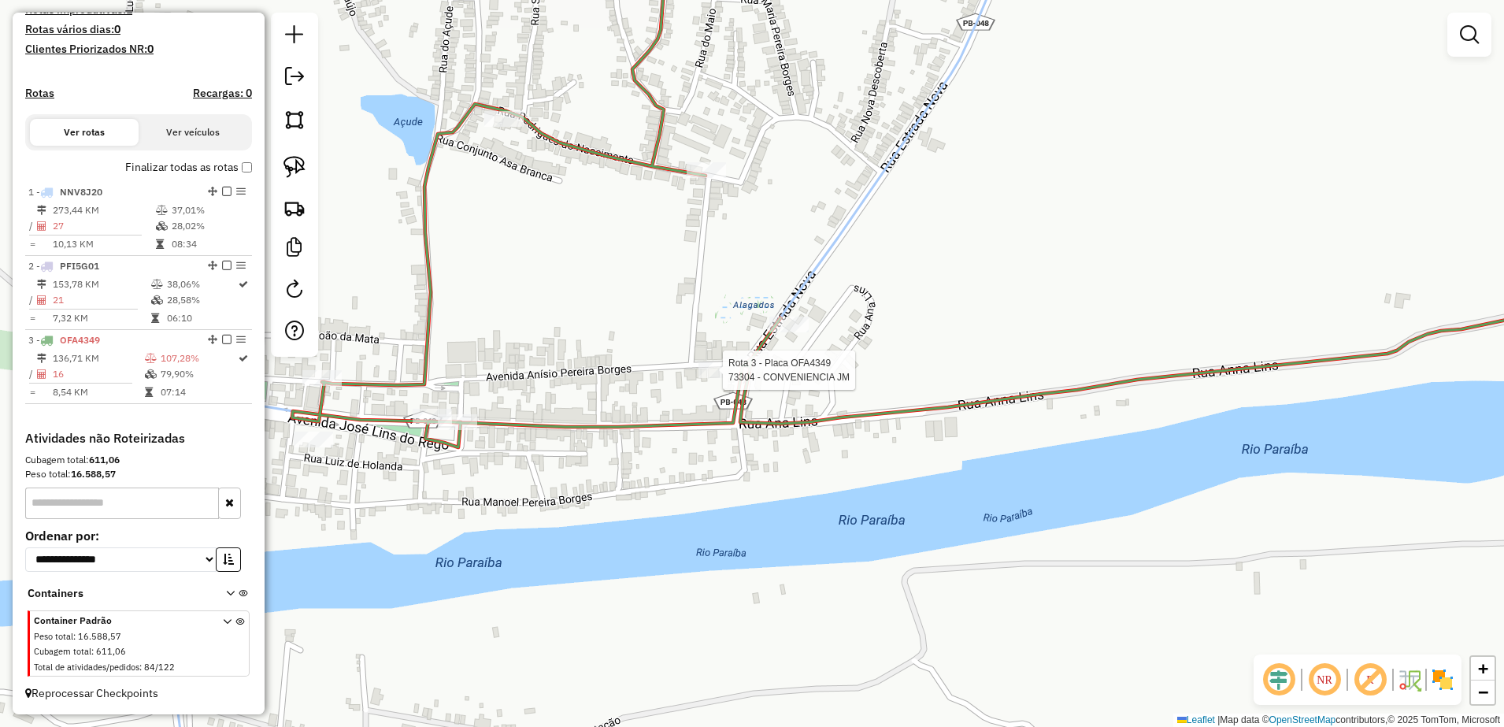
select select "**********"
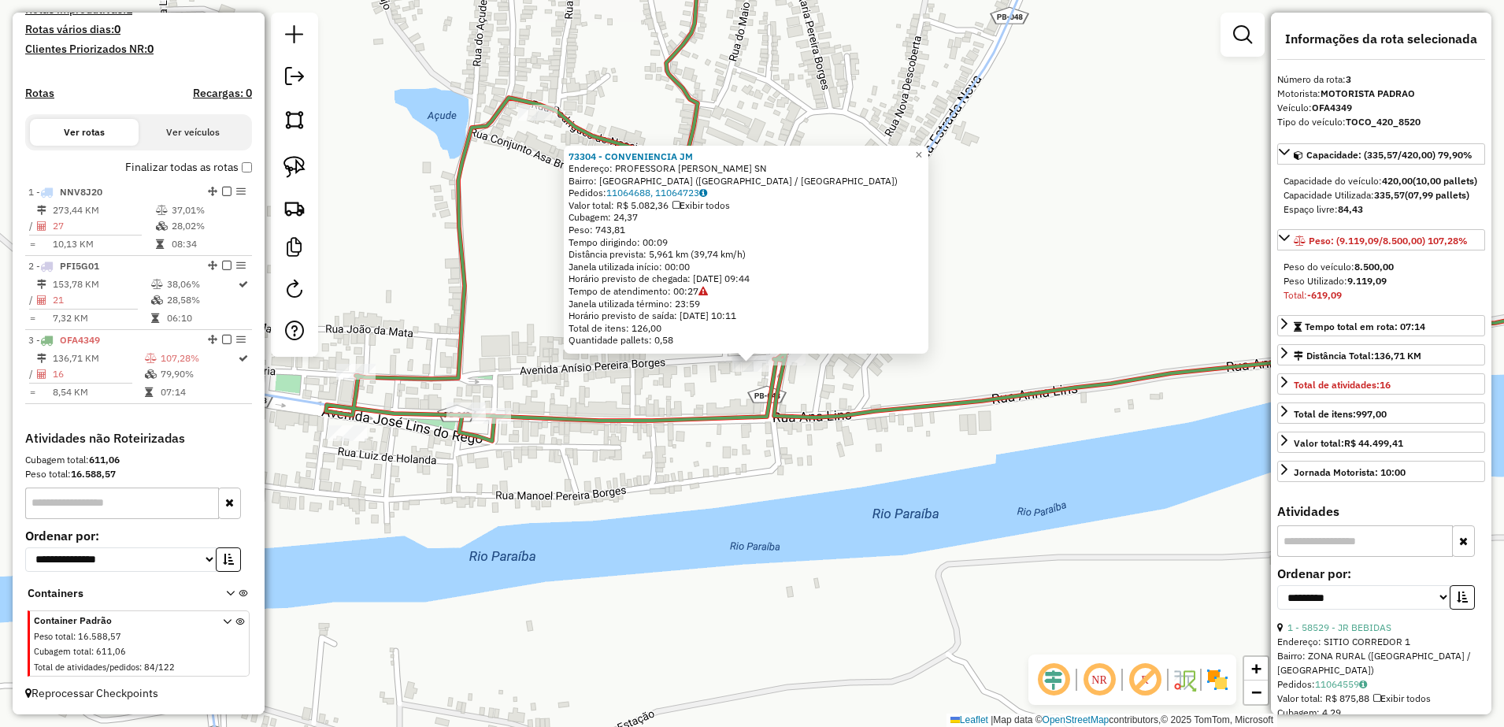
click at [811, 406] on div "Rota 3 - Placa OFA4349 73304 - CONVENIENCIA JM 73304 - CONVENIENCIA [PERSON_NAM…" at bounding box center [752, 363] width 1504 height 727
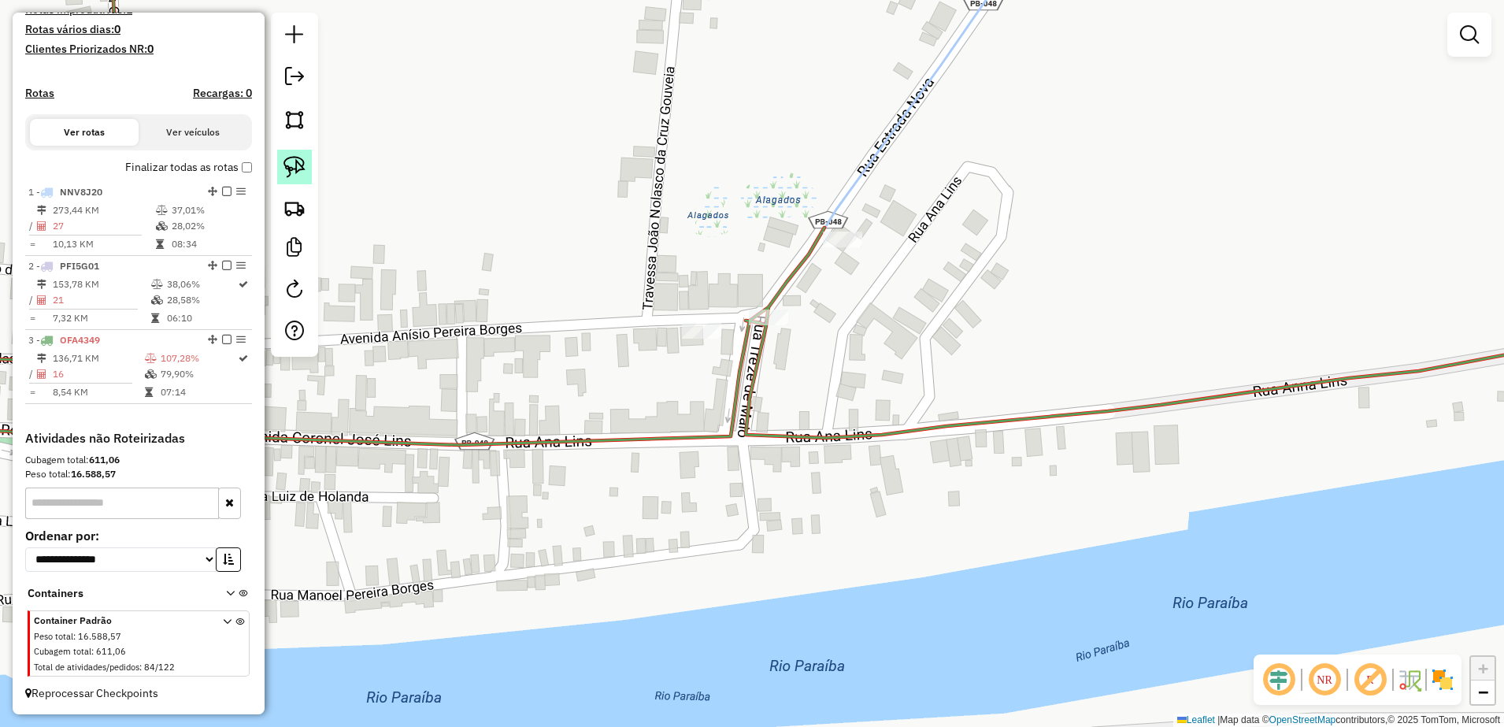
click at [297, 162] on img at bounding box center [294, 167] width 22 height 22
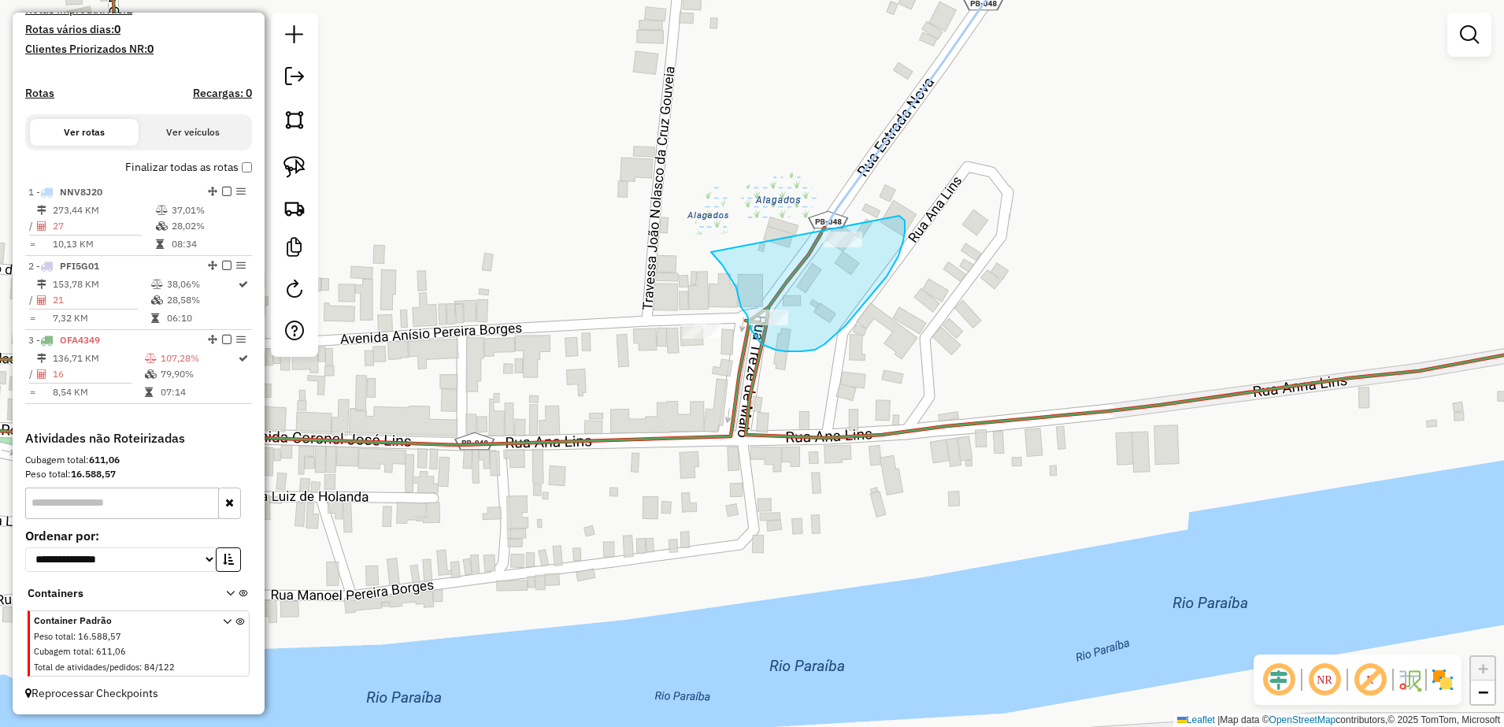
drag, startPoint x: 736, startPoint y: 287, endPoint x: 850, endPoint y: 188, distance: 150.7
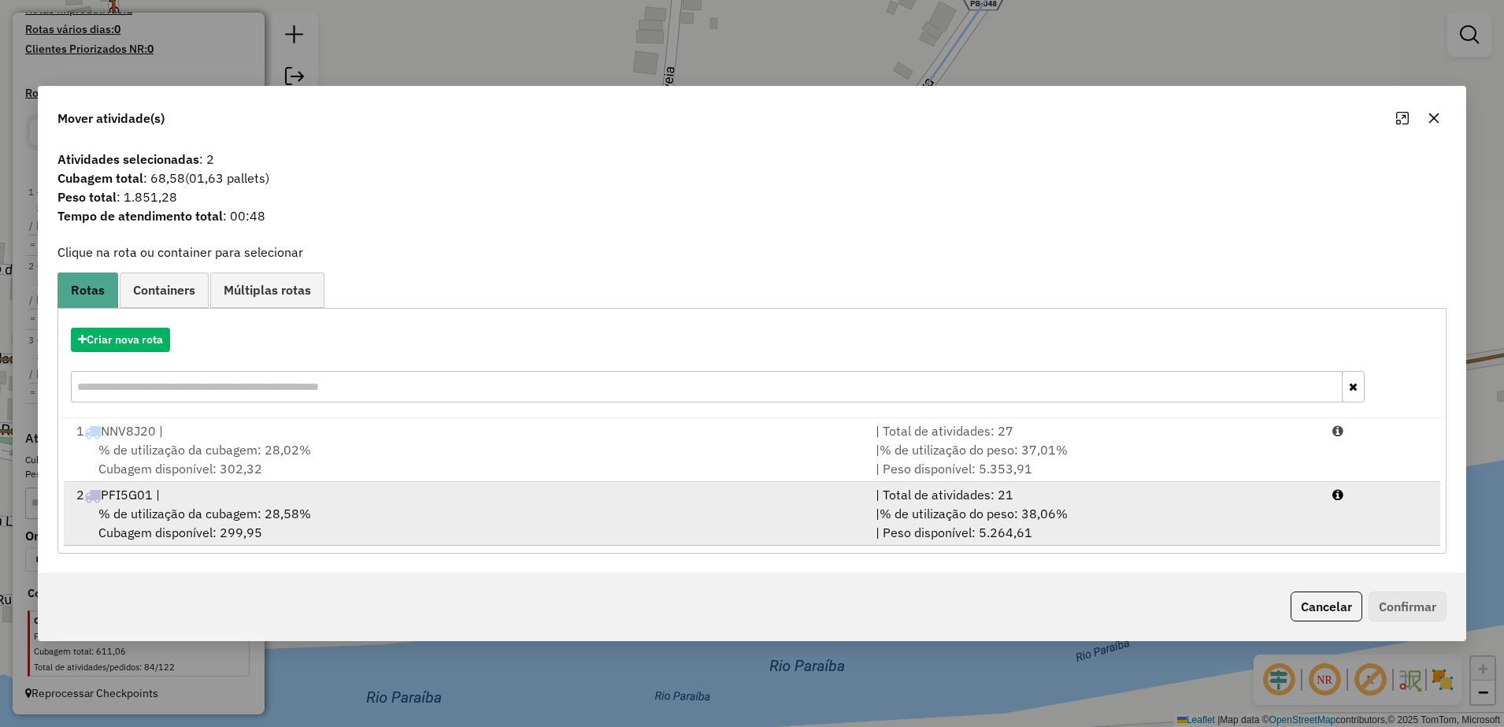
click at [262, 509] on span "% de utilização da cubagem: 28,58%" at bounding box center [204, 514] width 213 height 16
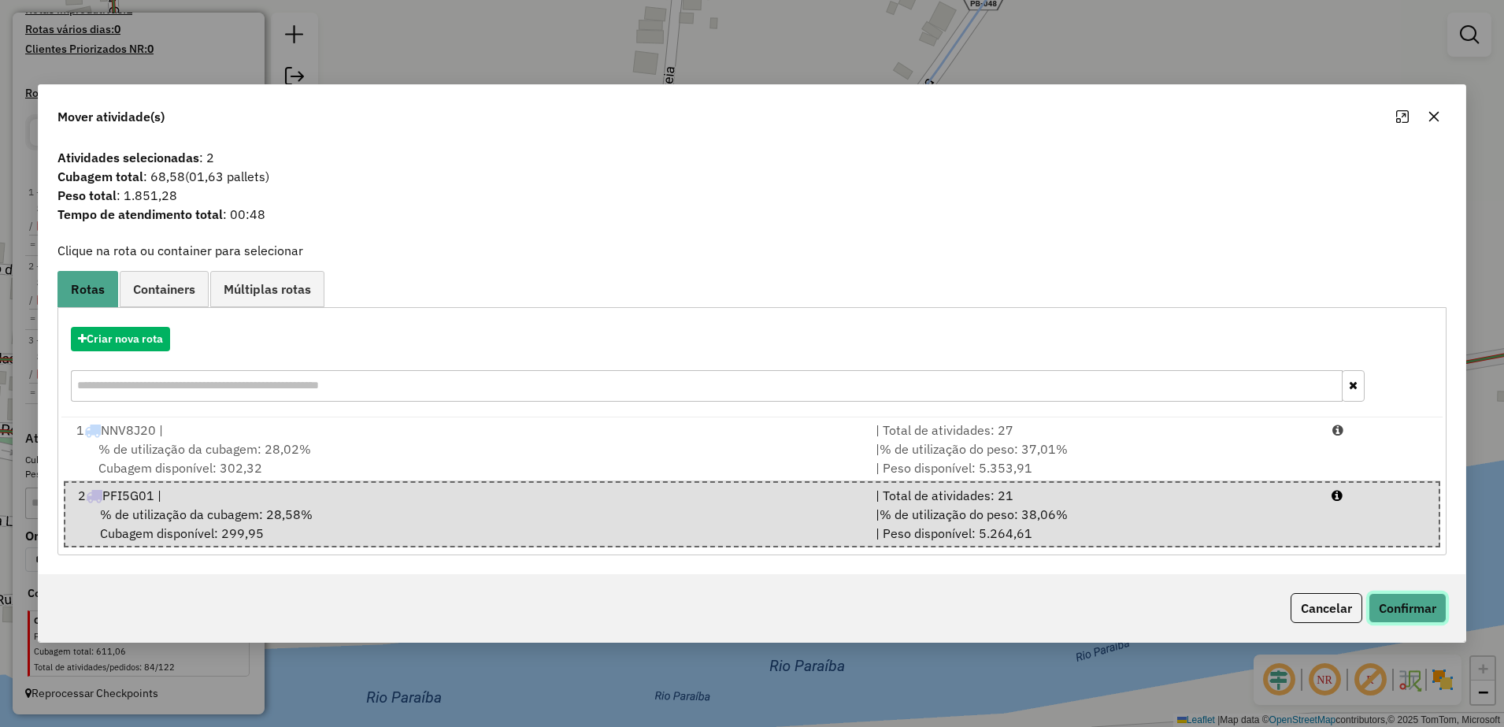
click at [1391, 598] on button "Confirmar" at bounding box center [1408, 608] width 78 height 30
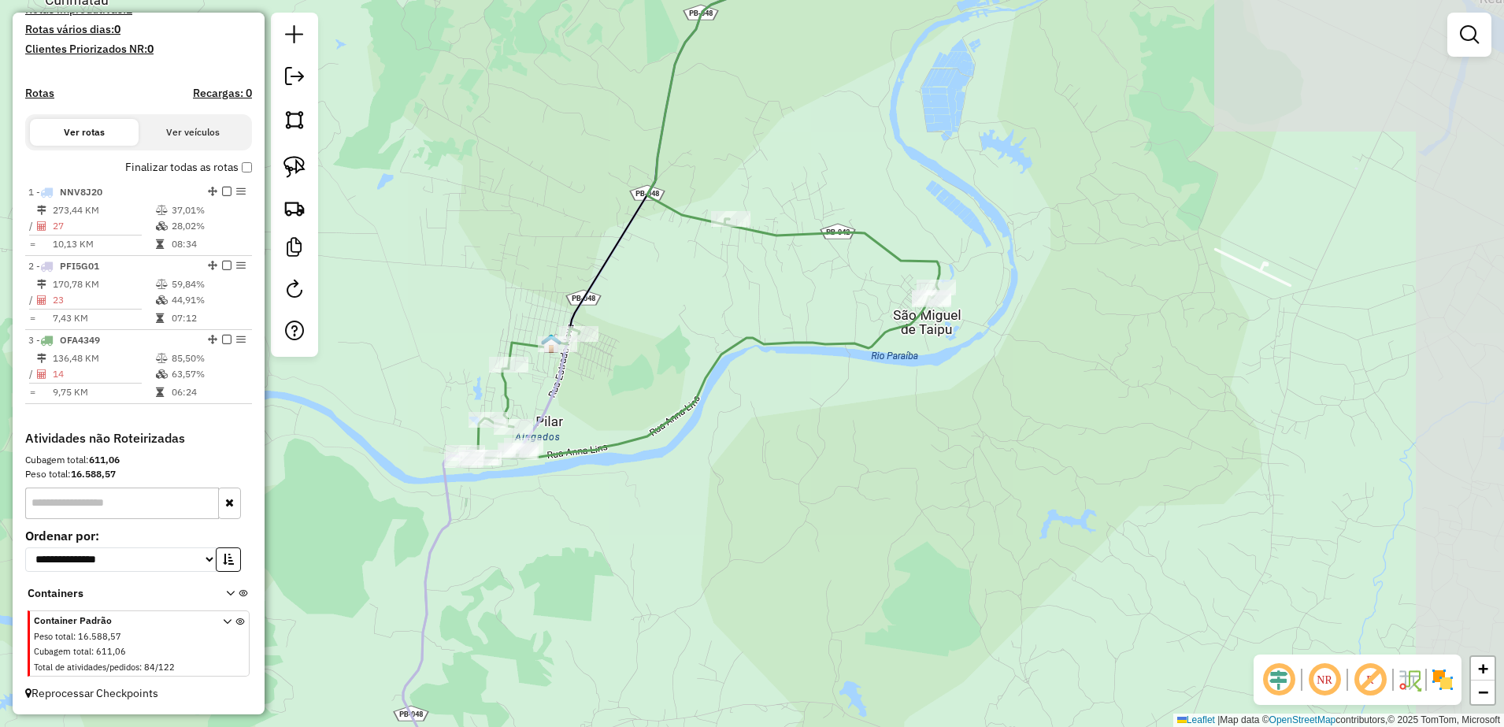
drag, startPoint x: 573, startPoint y: 533, endPoint x: 650, endPoint y: 365, distance: 184.3
click at [614, 437] on div "Janela de atendimento Grade de atendimento Capacidade Transportadoras Veículos …" at bounding box center [752, 363] width 1504 height 727
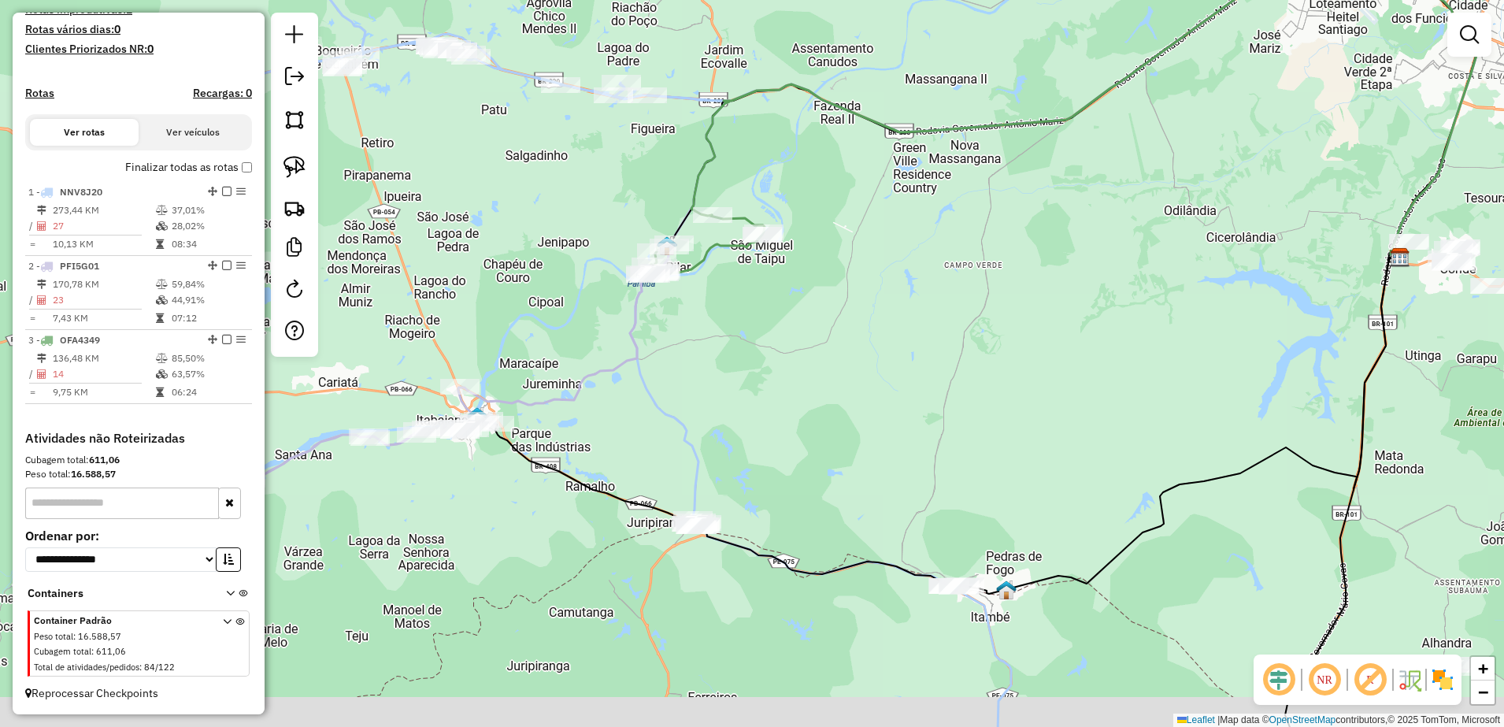
drag, startPoint x: 672, startPoint y: 459, endPoint x: 717, endPoint y: 363, distance: 106.4
click at [717, 363] on div "Janela de atendimento Grade de atendimento Capacidade Transportadoras Veículos …" at bounding box center [752, 363] width 1504 height 727
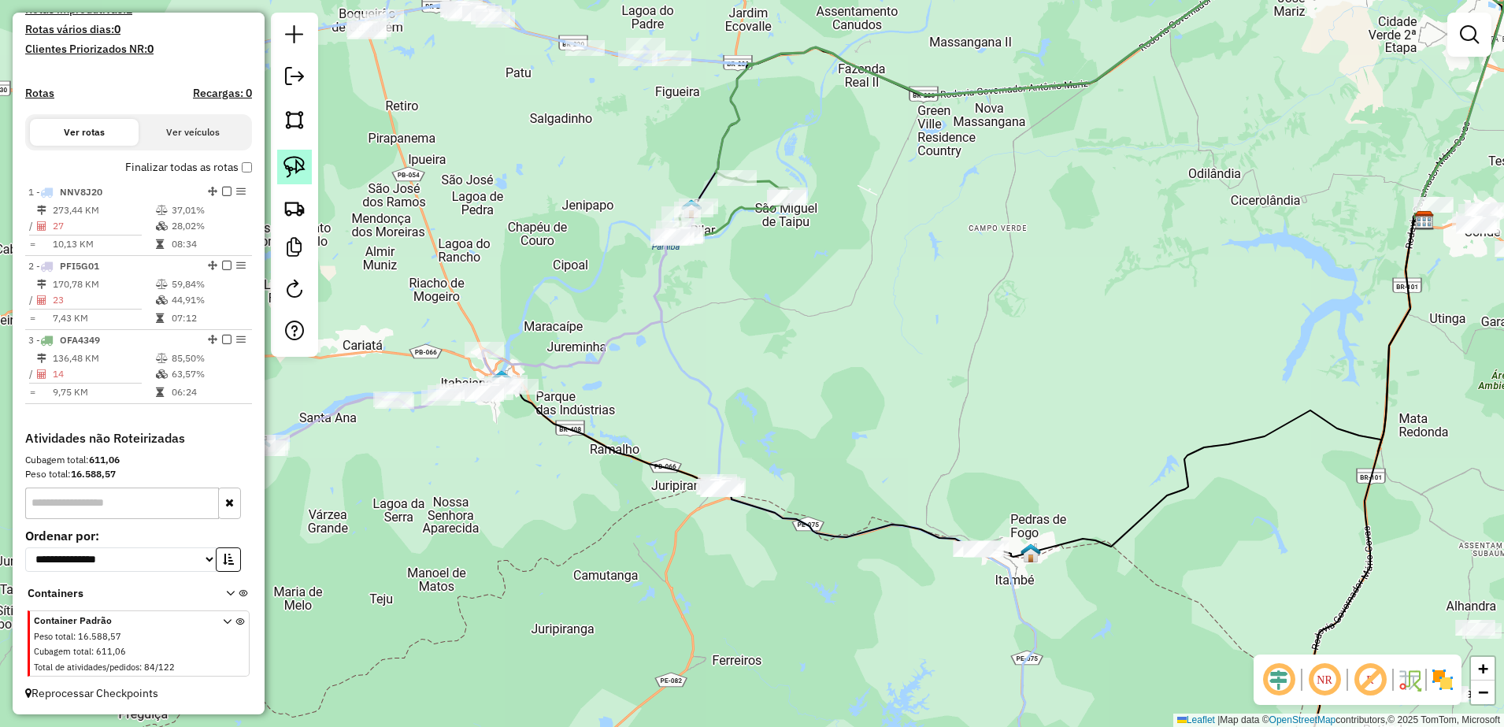
click at [298, 164] on img at bounding box center [294, 167] width 22 height 22
drag, startPoint x: 680, startPoint y: 467, endPoint x: 740, endPoint y: 454, distance: 61.9
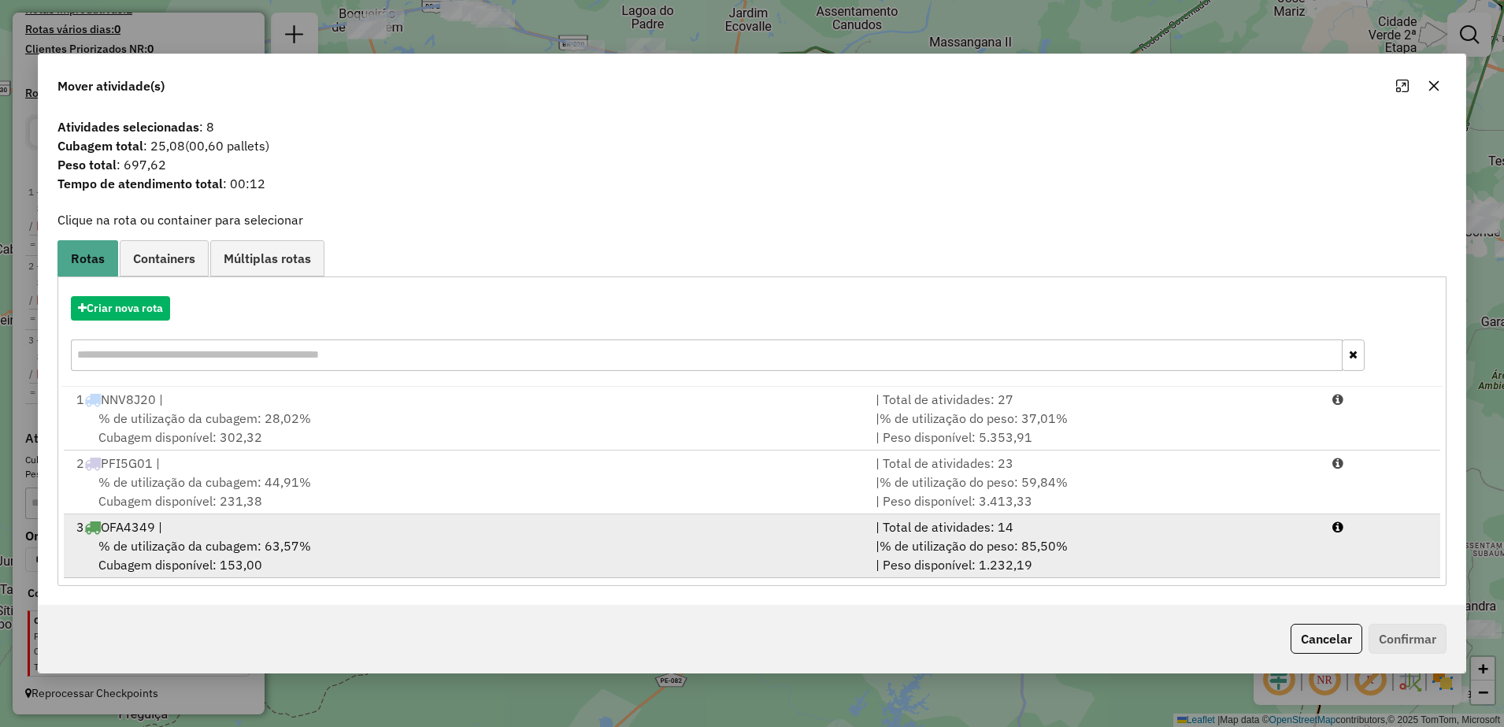
click at [254, 549] on span "% de utilização da cubagem: 63,57%" at bounding box center [204, 546] width 213 height 16
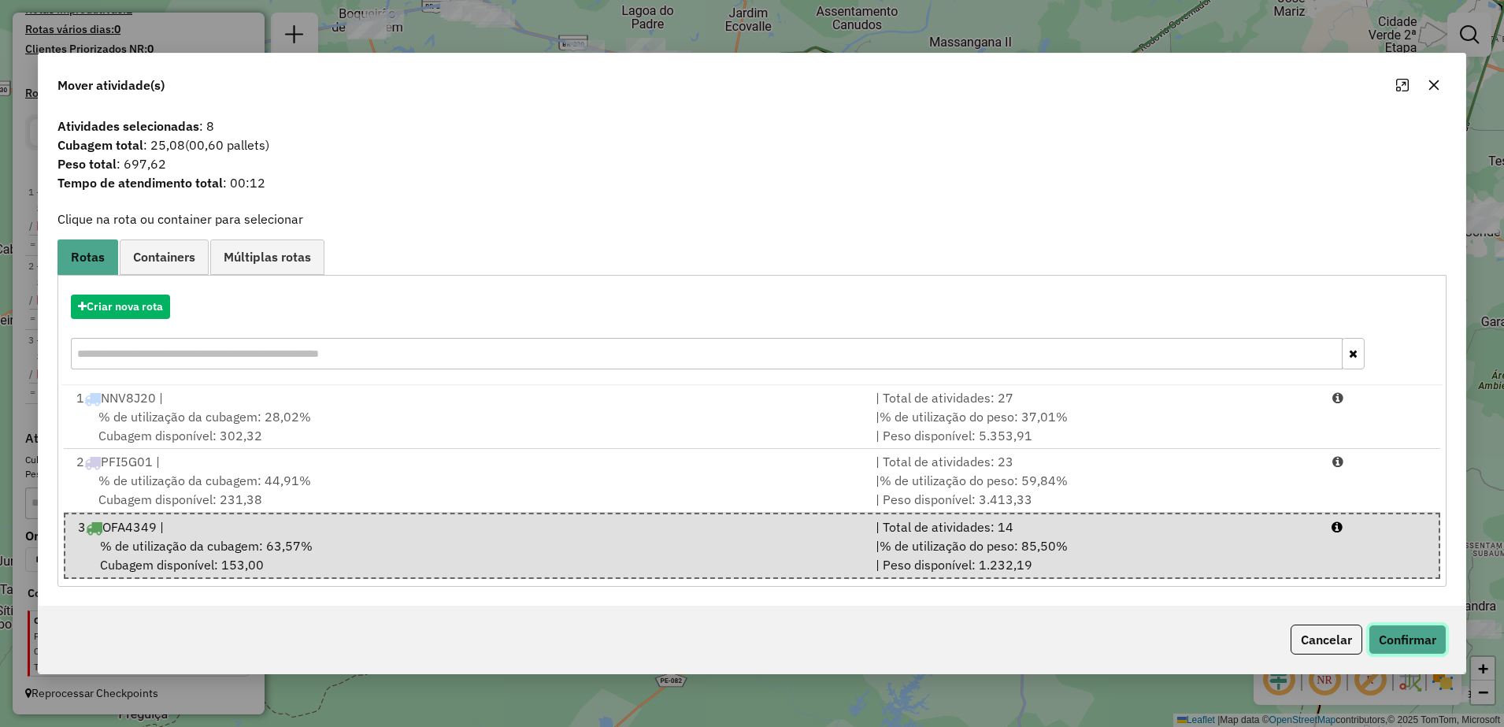
click at [1433, 643] on button "Confirmar" at bounding box center [1408, 639] width 78 height 30
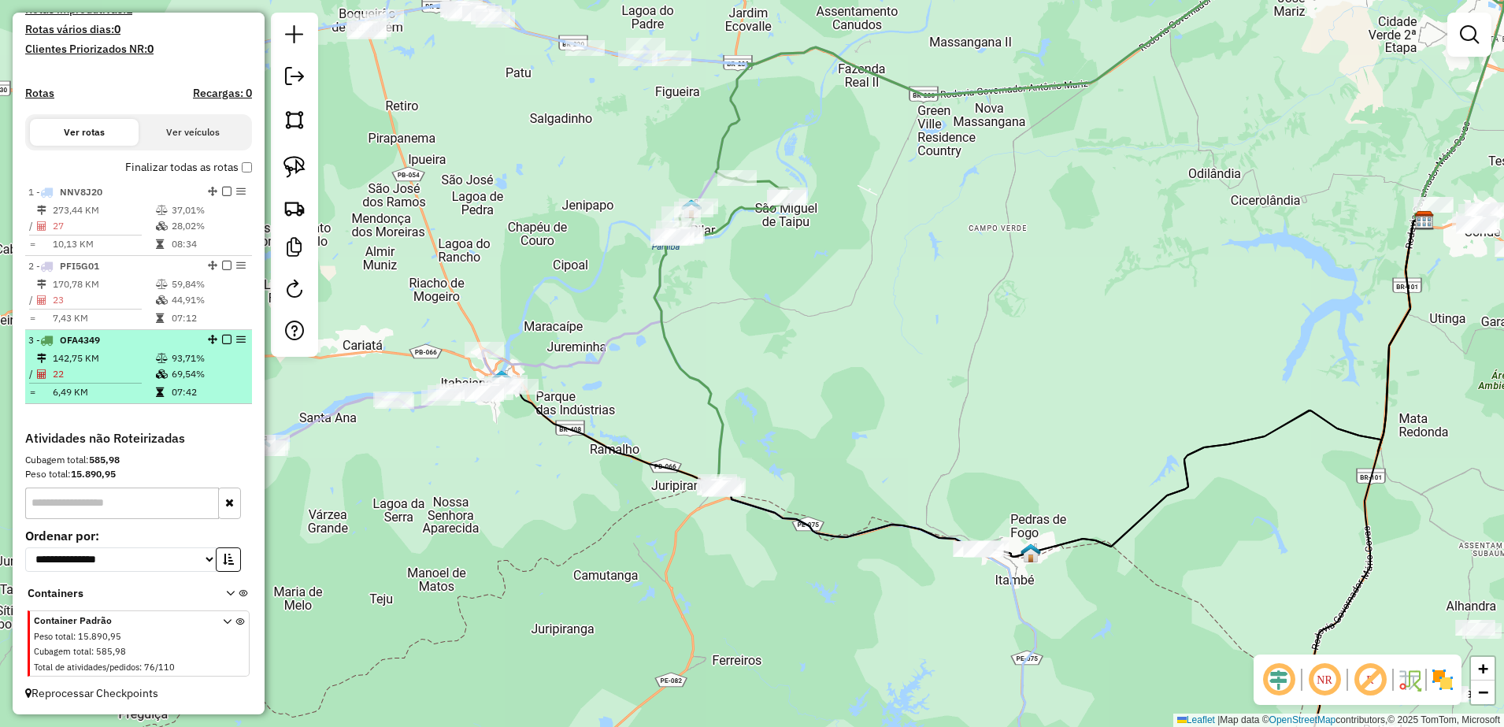
click at [105, 354] on td "142,75 KM" at bounding box center [103, 358] width 103 height 16
select select "**********"
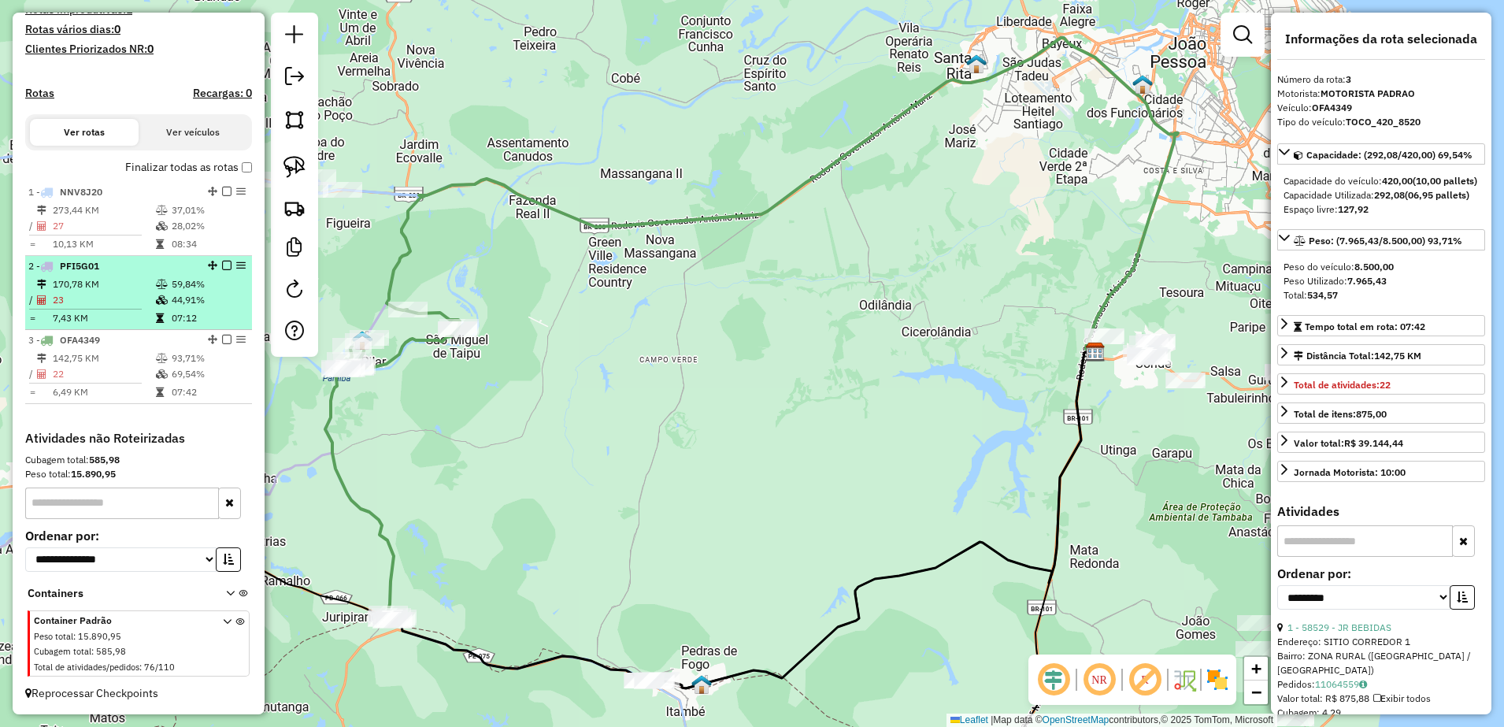
click at [92, 293] on td "23" at bounding box center [103, 300] width 103 height 16
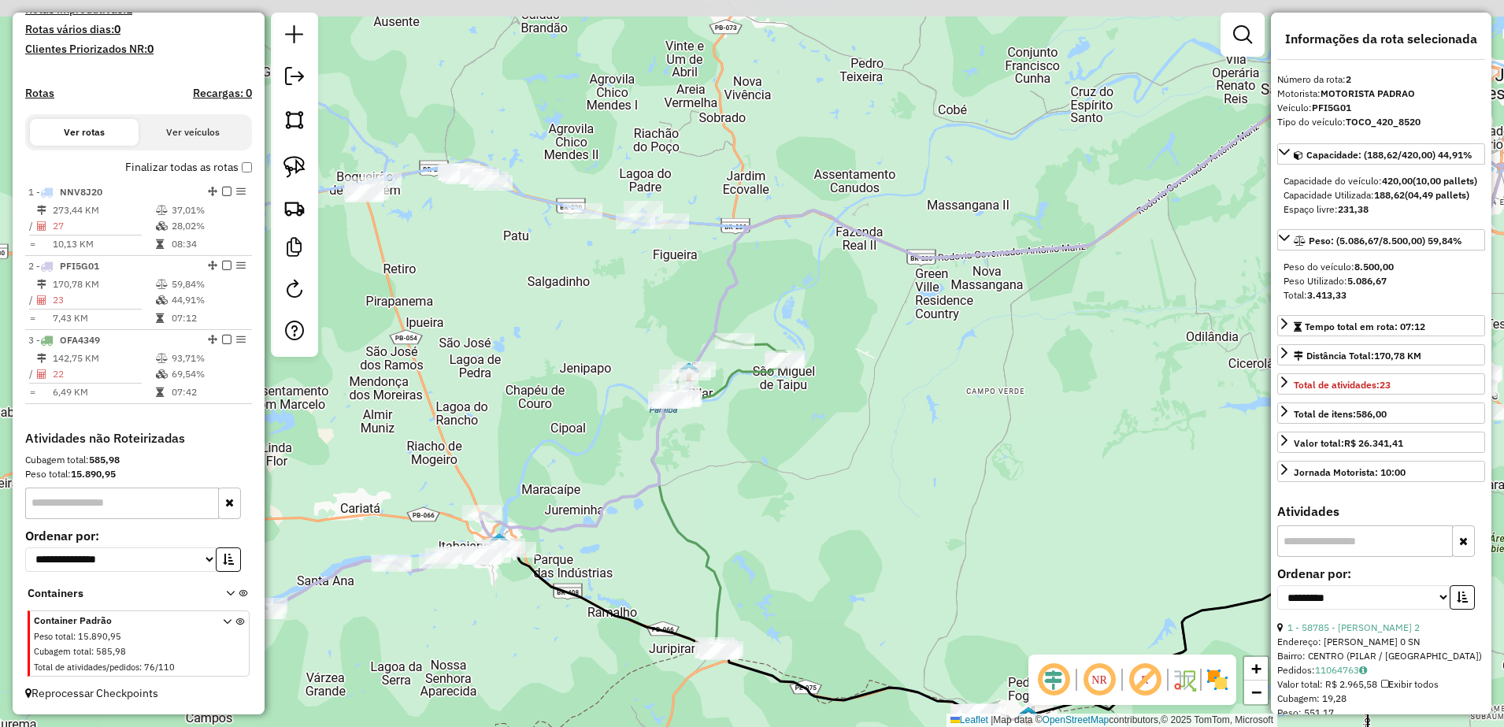
drag, startPoint x: 607, startPoint y: 448, endPoint x: 764, endPoint y: 483, distance: 160.7
click at [764, 483] on div "Janela de atendimento Grade de atendimento Capacidade Transportadoras Veículos …" at bounding box center [752, 363] width 1504 height 727
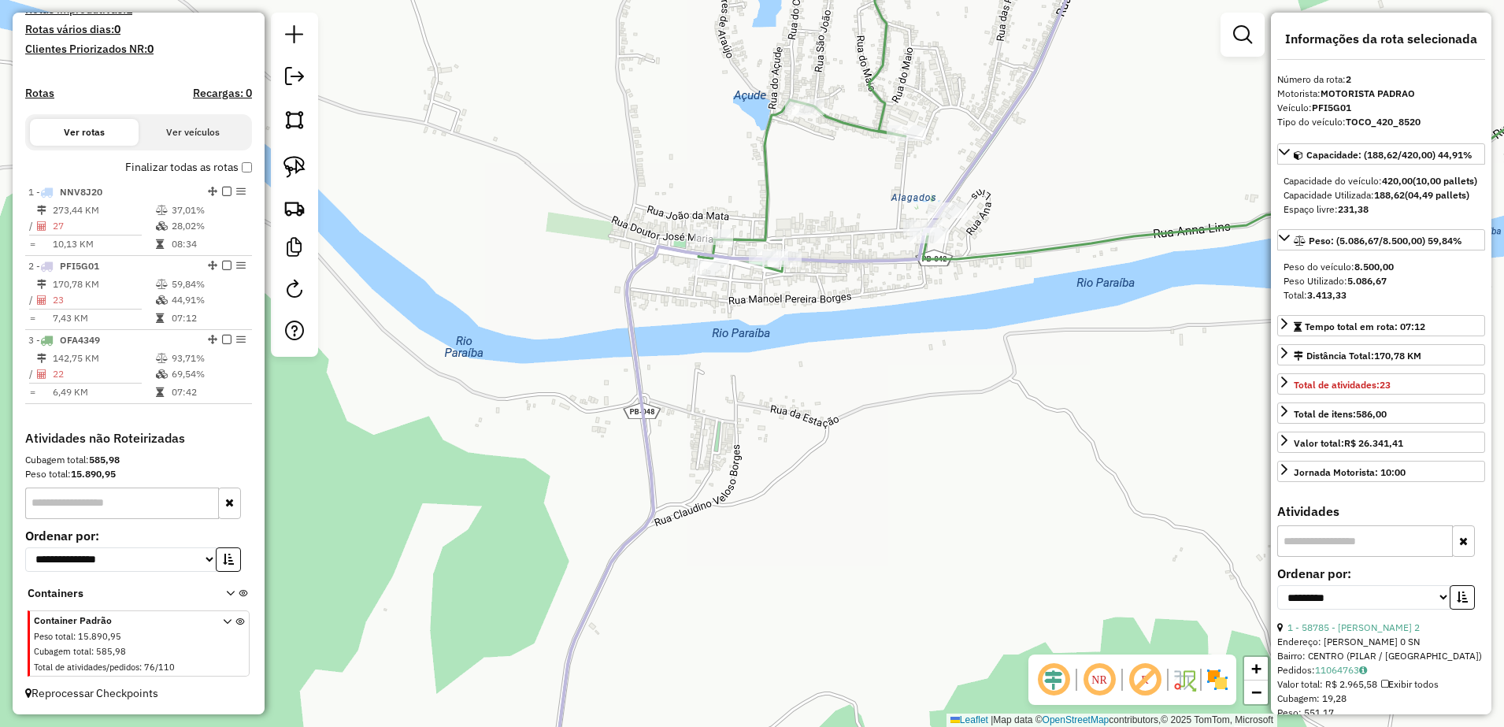
drag, startPoint x: 919, startPoint y: 279, endPoint x: 826, endPoint y: 401, distance: 153.4
click at [829, 397] on div "Janela de atendimento Grade de atendimento Capacidade Transportadoras Veículos …" at bounding box center [752, 363] width 1504 height 727
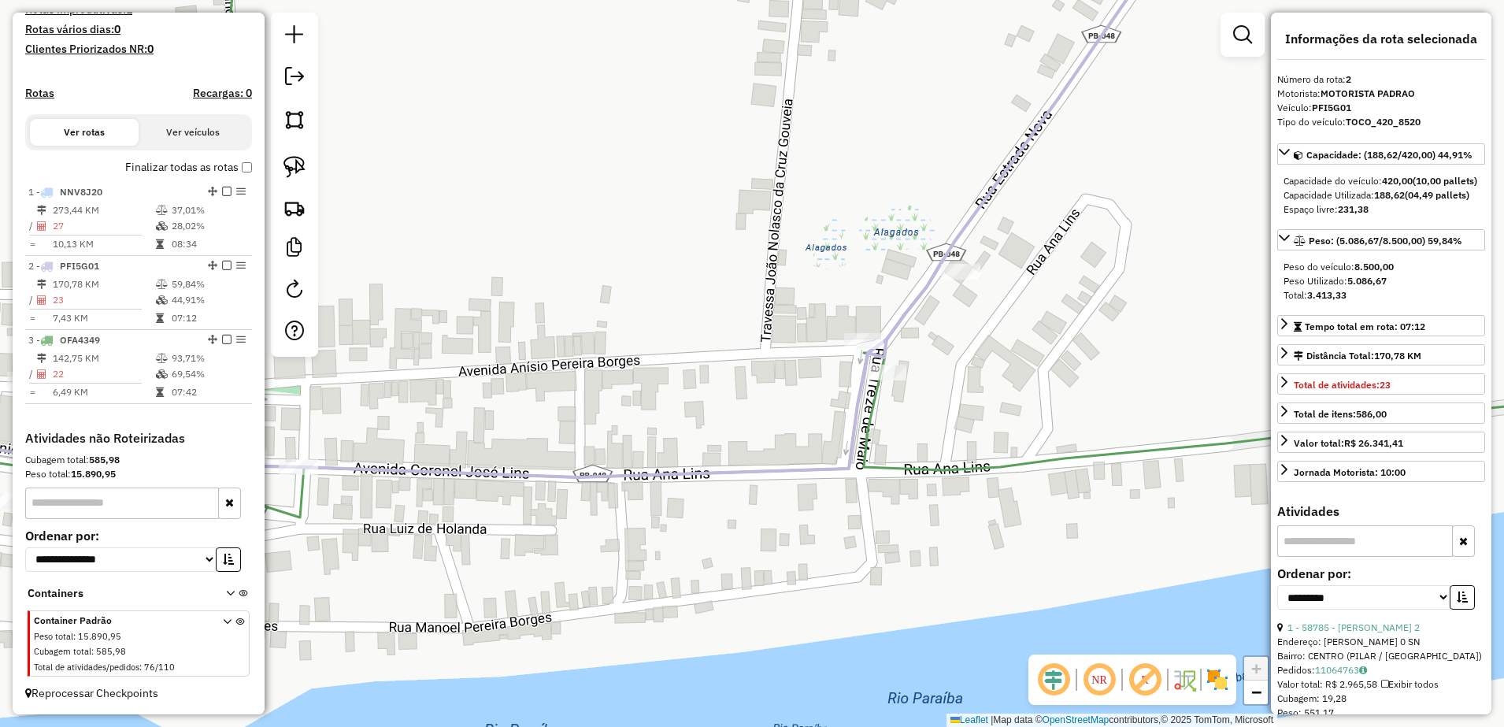
drag, startPoint x: 285, startPoint y: 161, endPoint x: 669, endPoint y: 299, distance: 407.7
click at [287, 161] on img at bounding box center [294, 167] width 22 height 22
drag, startPoint x: 827, startPoint y: 318, endPoint x: 898, endPoint y: 336, distance: 73.1
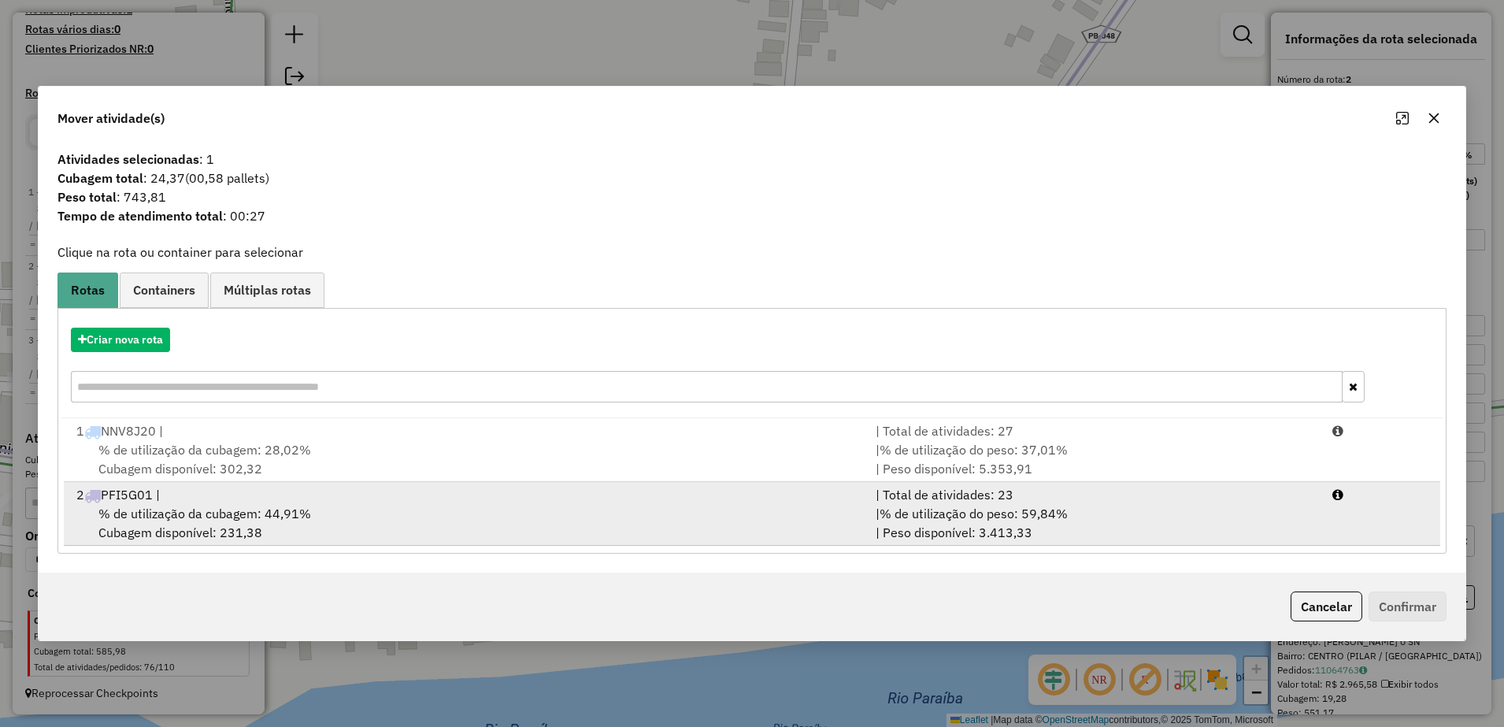
click at [298, 512] on span "% de utilização da cubagem: 44,91%" at bounding box center [204, 514] width 213 height 16
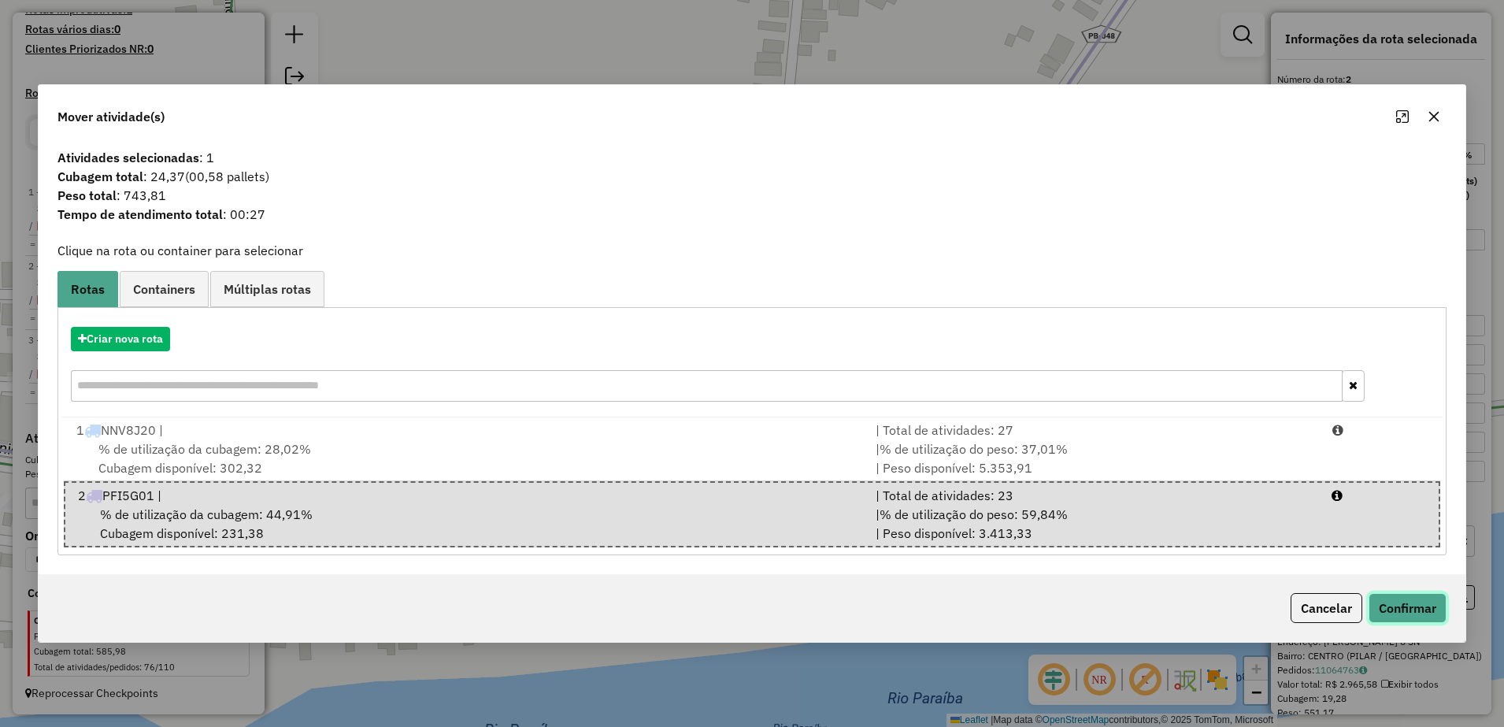
click at [1380, 606] on button "Confirmar" at bounding box center [1408, 608] width 78 height 30
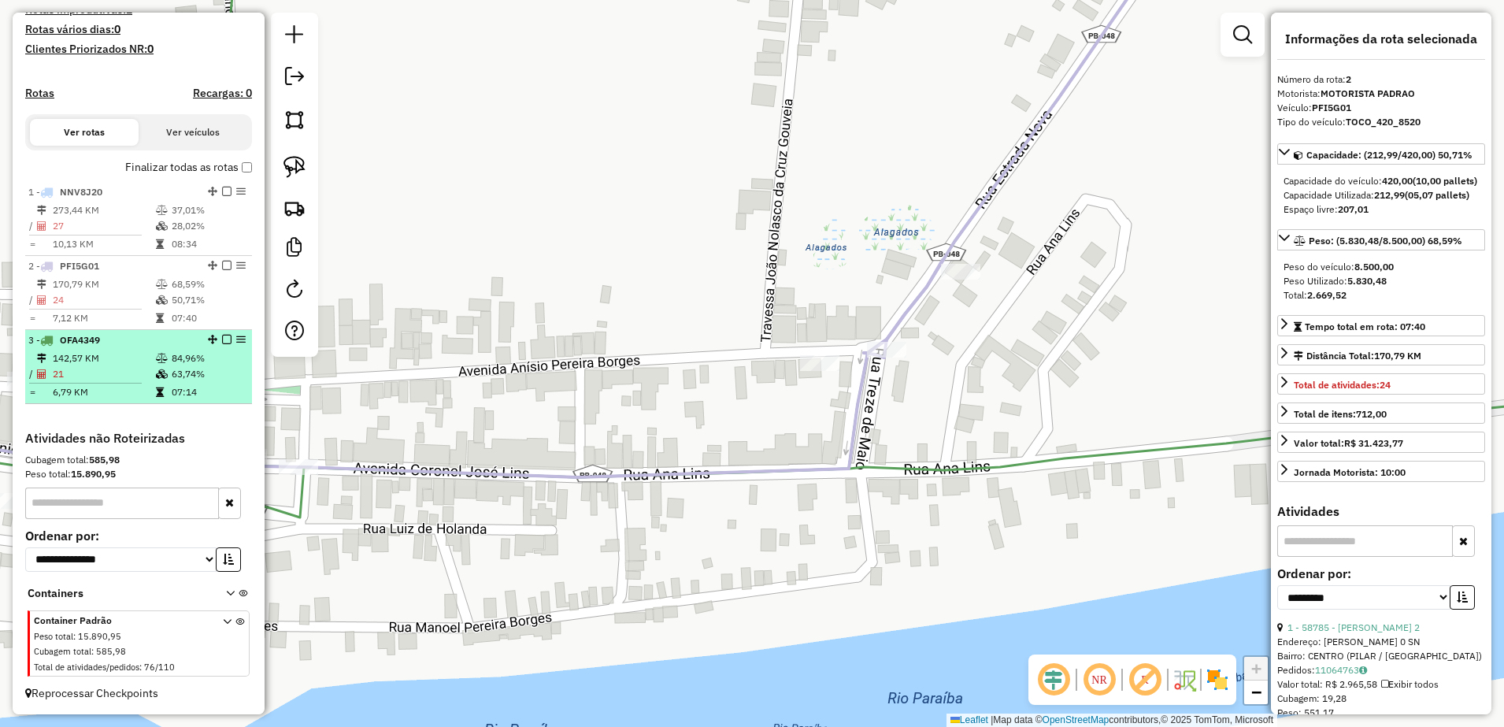
click at [103, 343] on div "3 - OFA4349" at bounding box center [111, 340] width 167 height 14
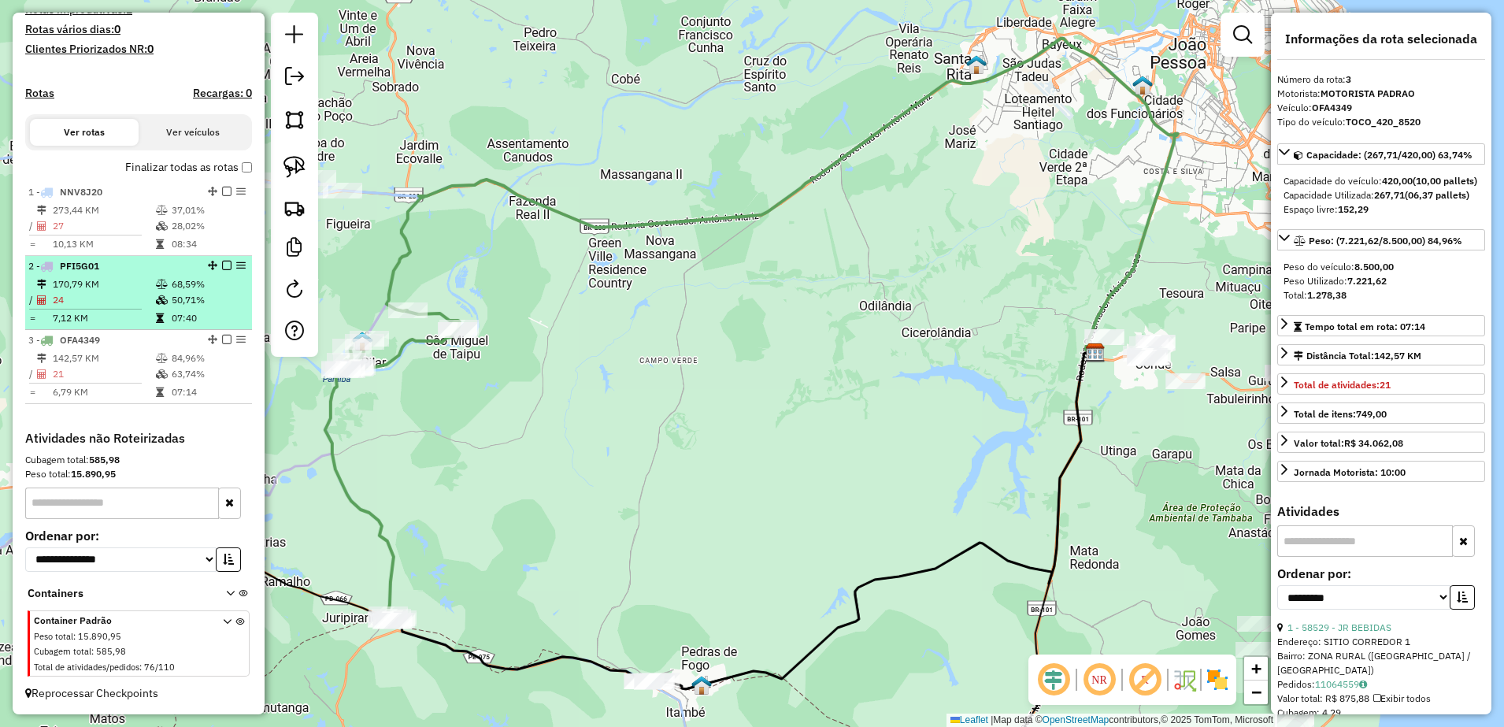
click at [103, 288] on td "170,79 KM" at bounding box center [103, 284] width 103 height 16
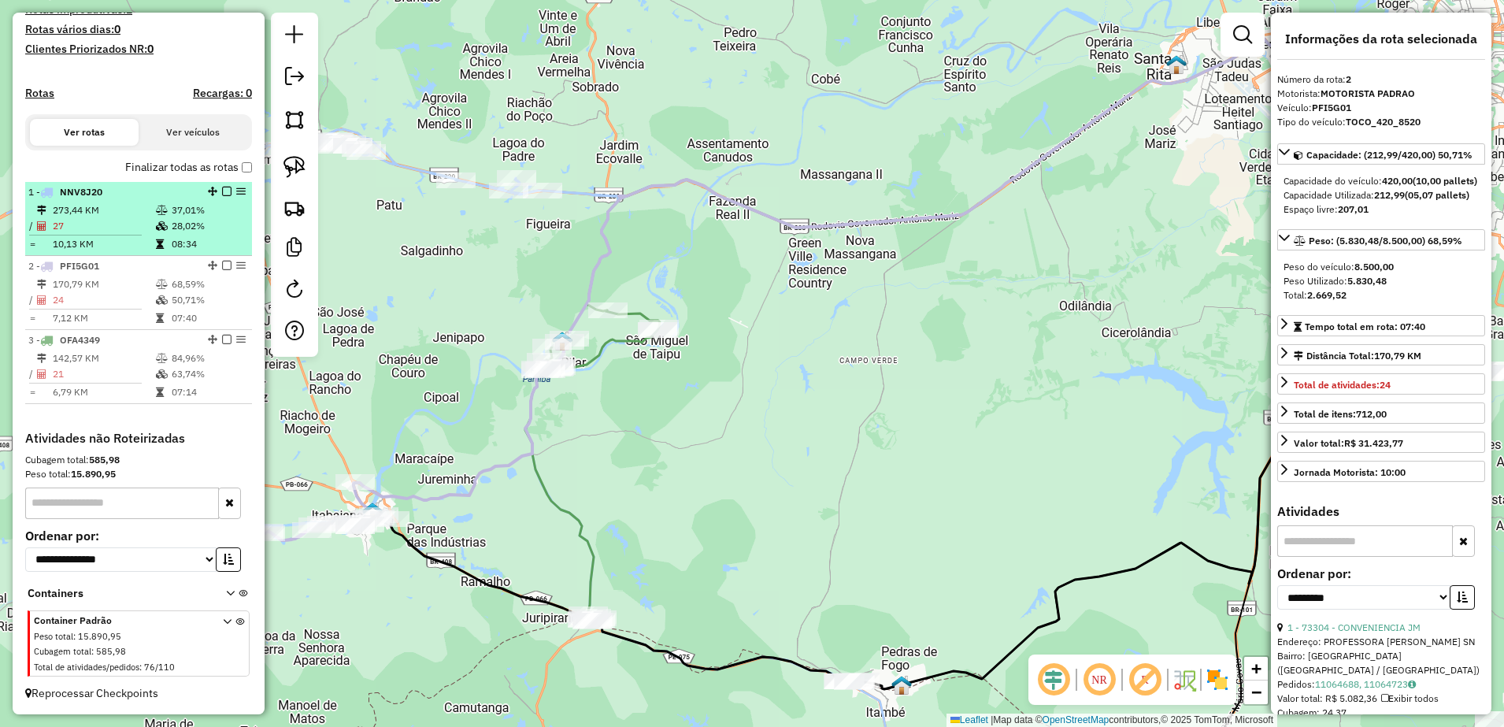
click at [103, 232] on table "273,44 KM 37,01% / 27 28,02% = 10,13 KM 08:34" at bounding box center [138, 227] width 220 height 50
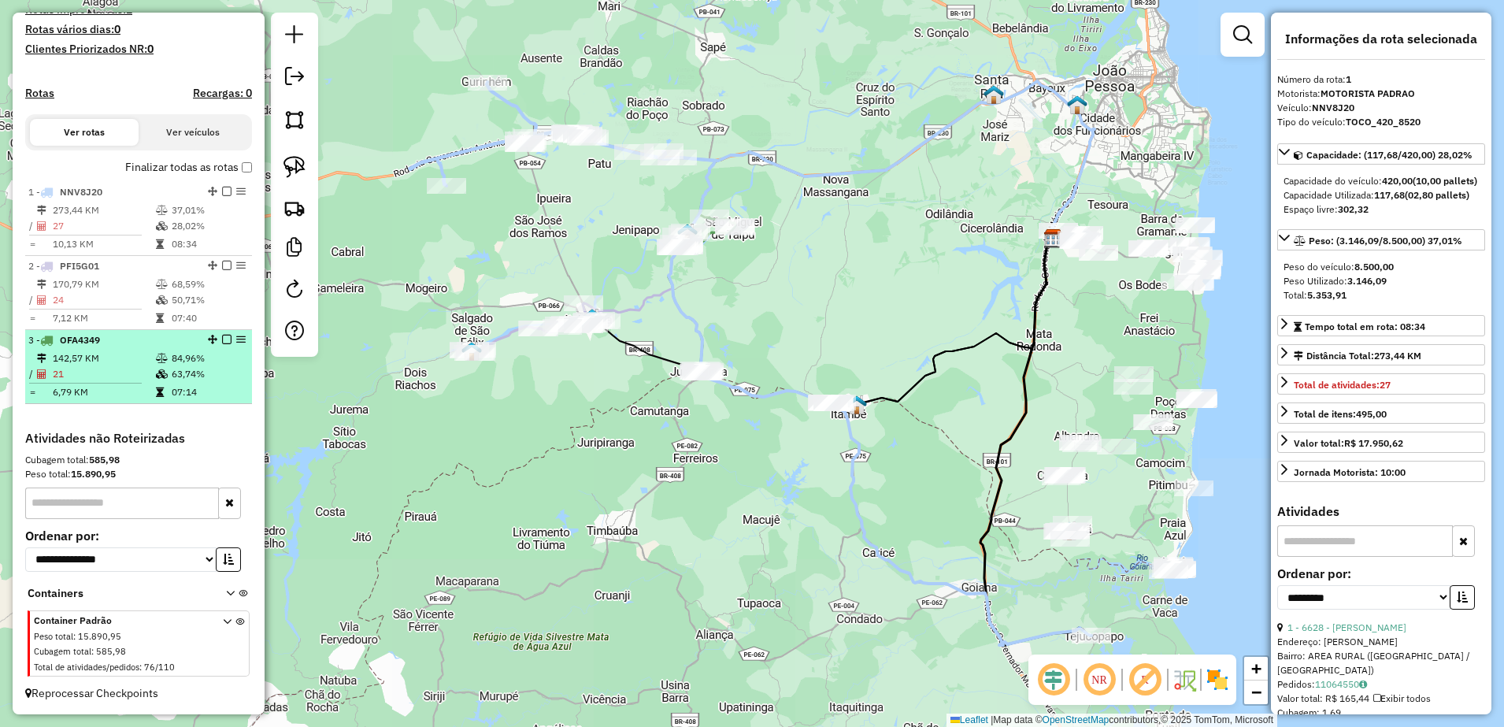
click at [94, 349] on li "3 - OFA4349 142,57 KM 84,96% / 21 63,74% = 6,79 KM 07:14" at bounding box center [138, 367] width 227 height 74
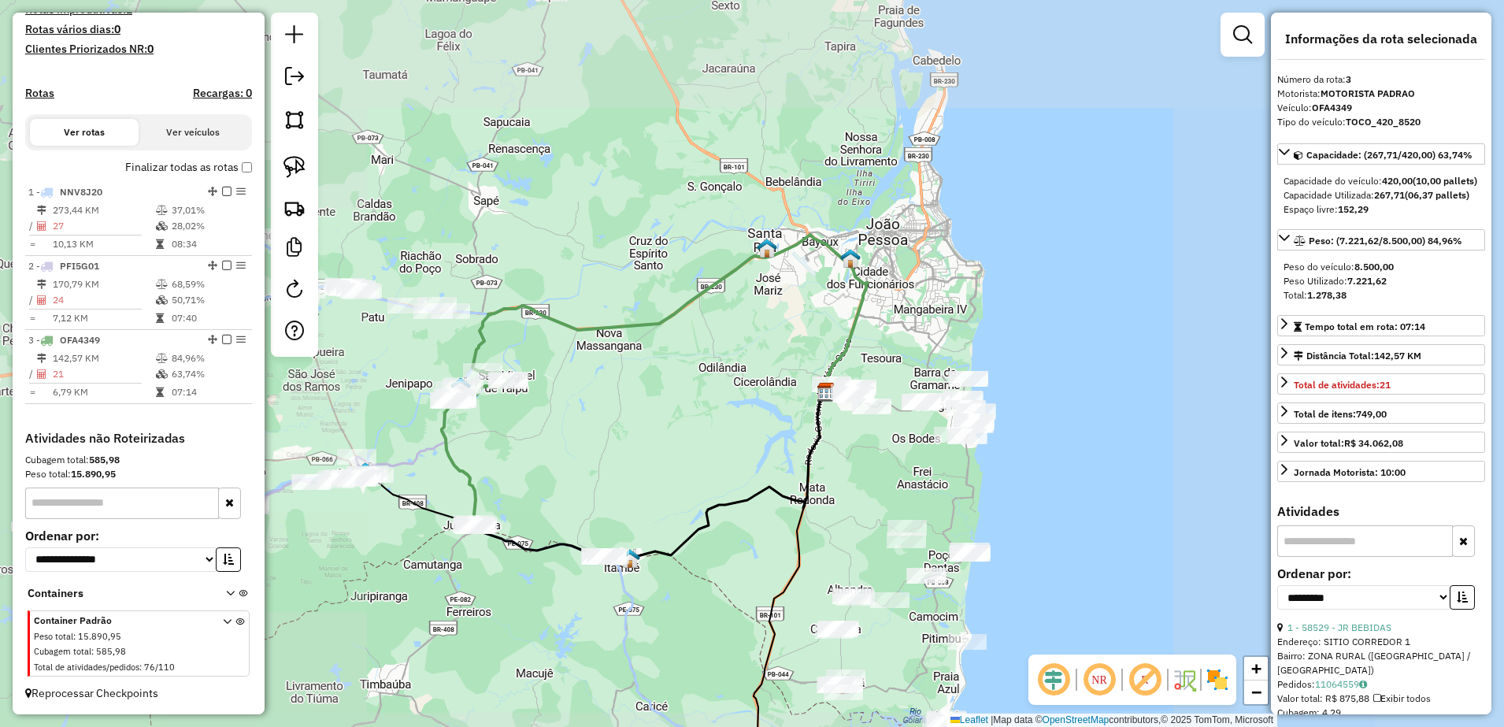
click at [559, 432] on div "Janela de atendimento Grade de atendimento Capacidade Transportadoras Veículos …" at bounding box center [752, 363] width 1504 height 727
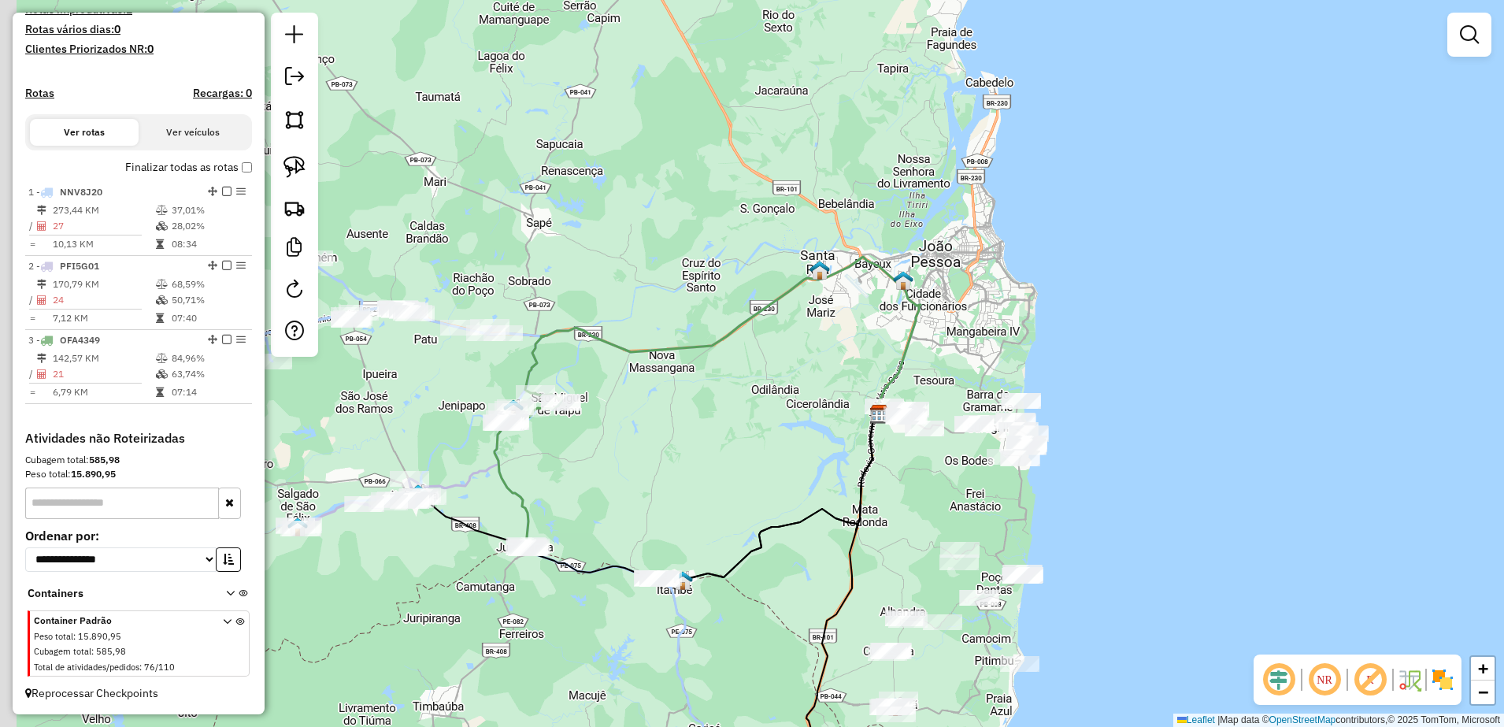
drag, startPoint x: 420, startPoint y: 465, endPoint x: 637, endPoint y: 511, distance: 222.2
click at [509, 511] on icon at bounding box center [402, 474] width 214 height 107
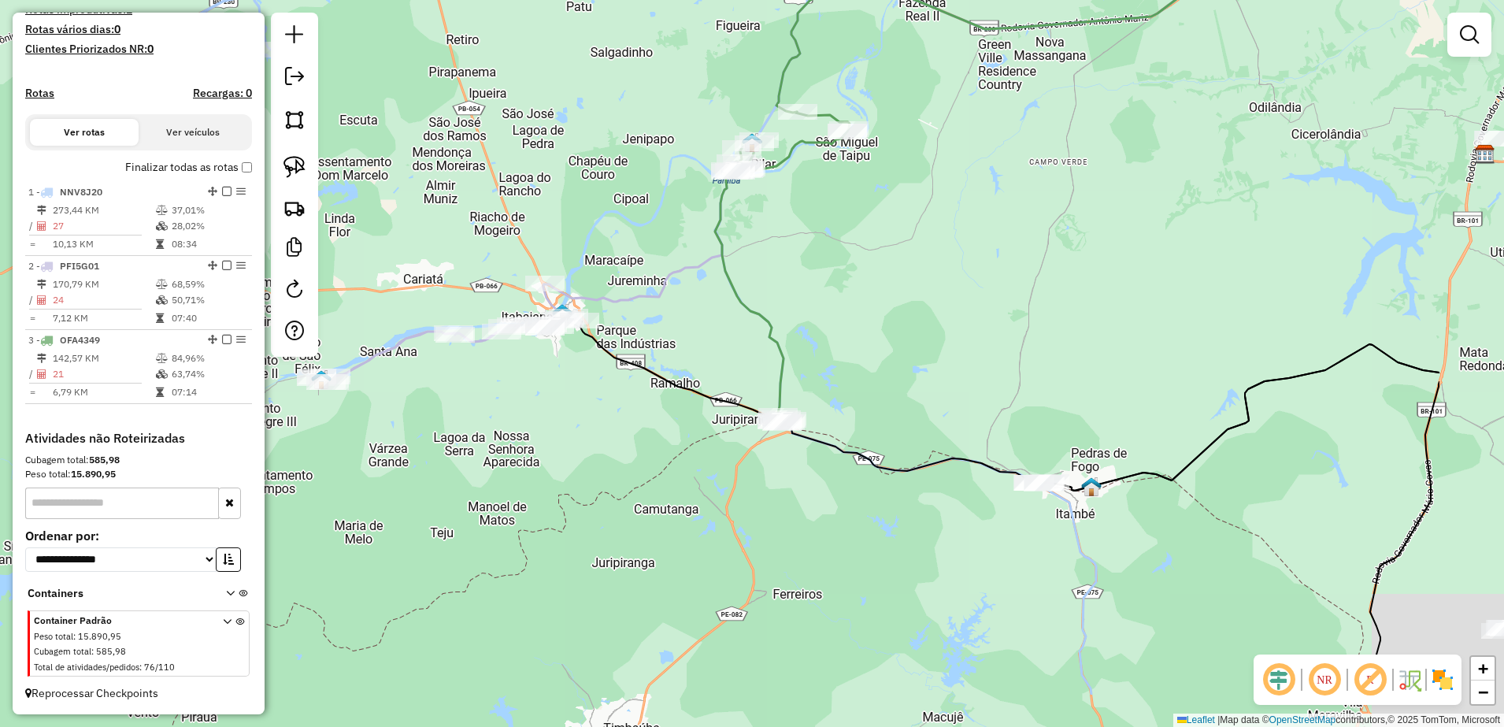
drag, startPoint x: 861, startPoint y: 354, endPoint x: 635, endPoint y: 224, distance: 260.7
click at [635, 226] on div "Janela de atendimento Grade de atendimento Capacidade Transportadoras Veículos …" at bounding box center [752, 363] width 1504 height 727
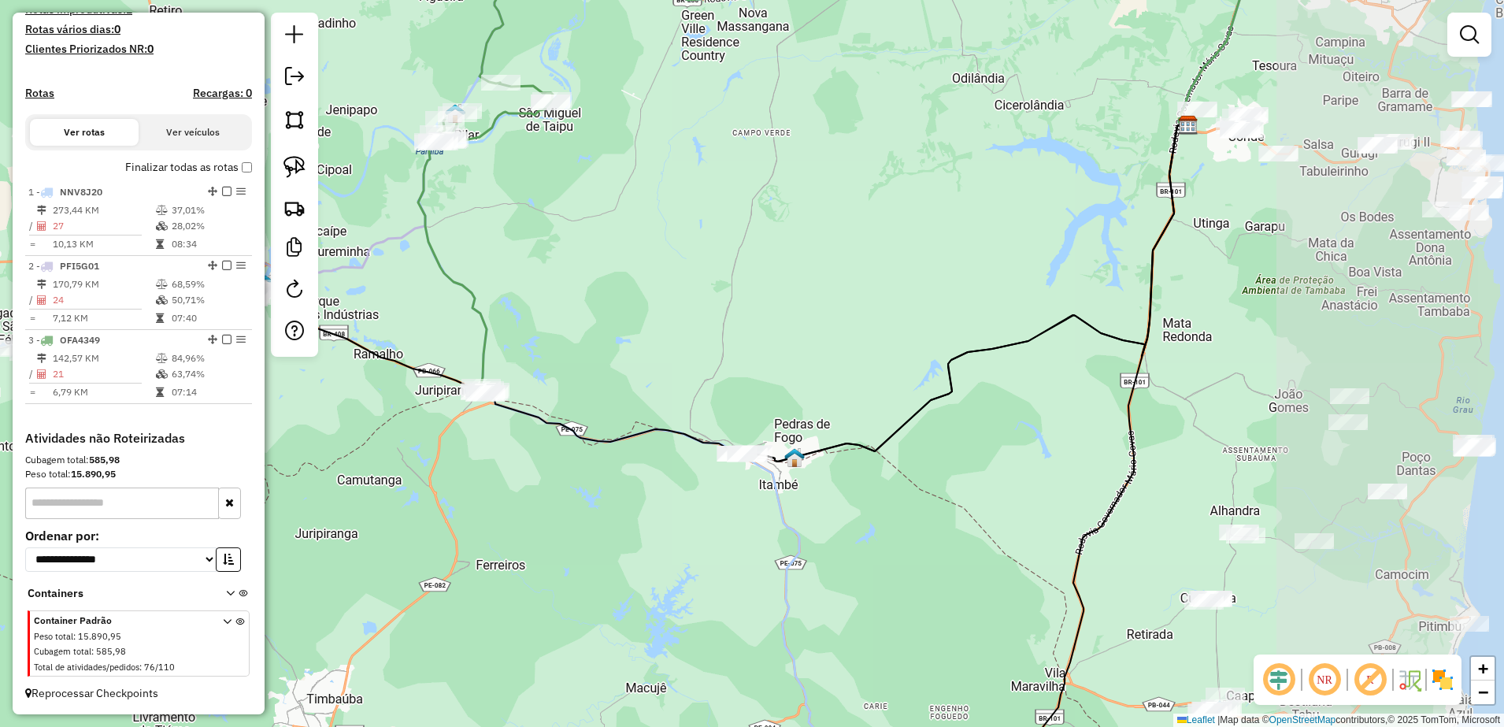
drag, startPoint x: 1053, startPoint y: 311, endPoint x: 740, endPoint y: 294, distance: 313.0
click at [755, 301] on div "Janela de atendimento Grade de atendimento Capacidade Transportadoras Veículos …" at bounding box center [752, 363] width 1504 height 727
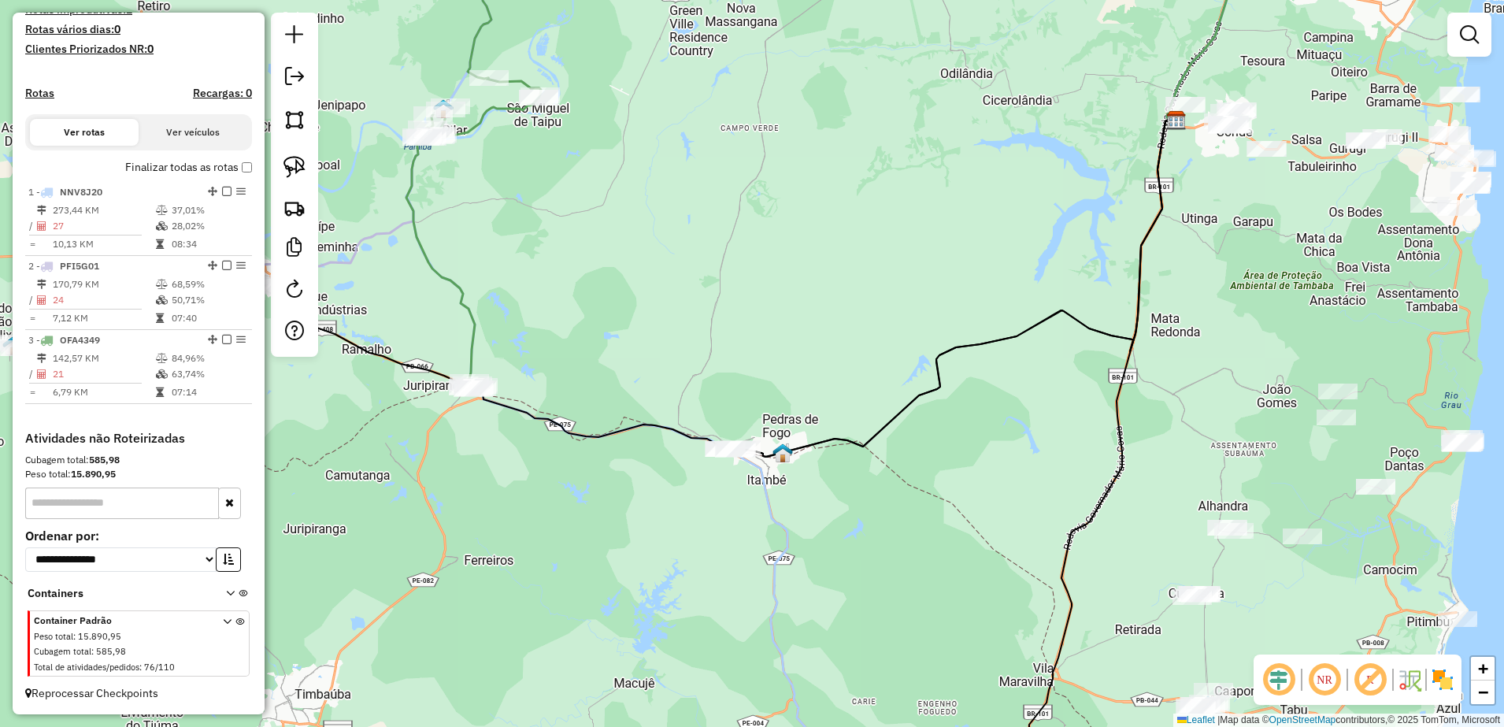
drag, startPoint x: 300, startPoint y: 158, endPoint x: 572, endPoint y: 304, distance: 308.2
click at [300, 158] on img at bounding box center [294, 167] width 22 height 22
drag, startPoint x: 709, startPoint y: 393, endPoint x: 829, endPoint y: 446, distance: 130.8
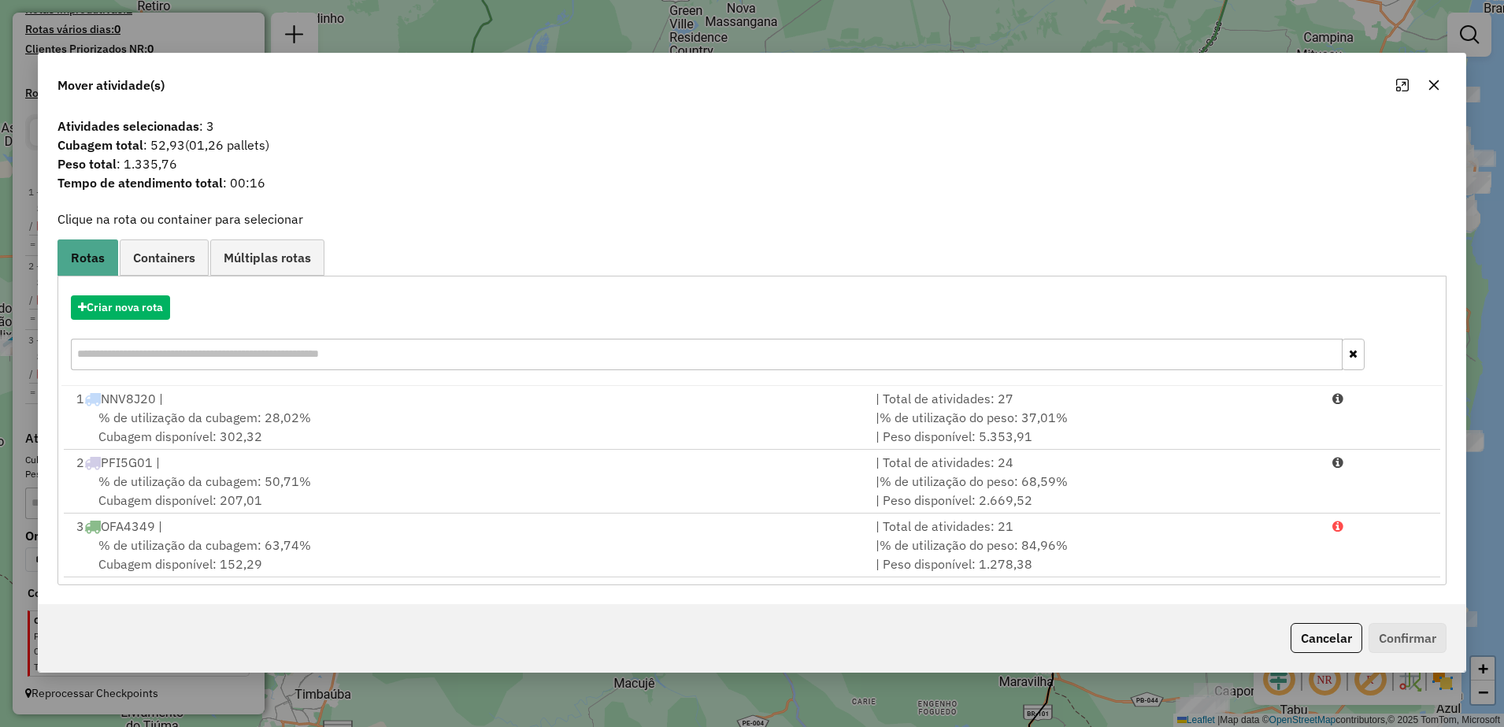
click at [1439, 80] on icon "button" at bounding box center [1434, 85] width 10 height 10
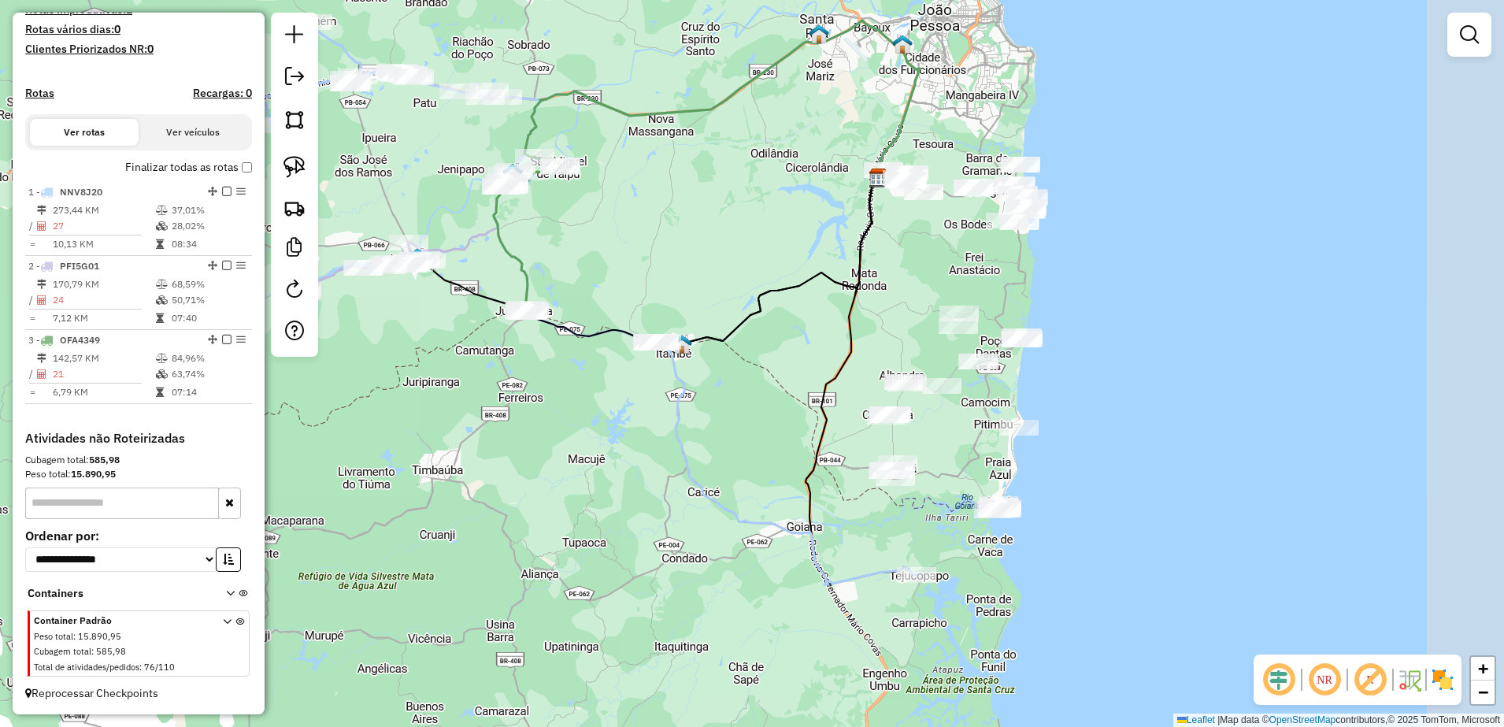
drag, startPoint x: 971, startPoint y: 270, endPoint x: 850, endPoint y: 271, distance: 120.5
click at [850, 271] on icon at bounding box center [700, 261] width 352 height 169
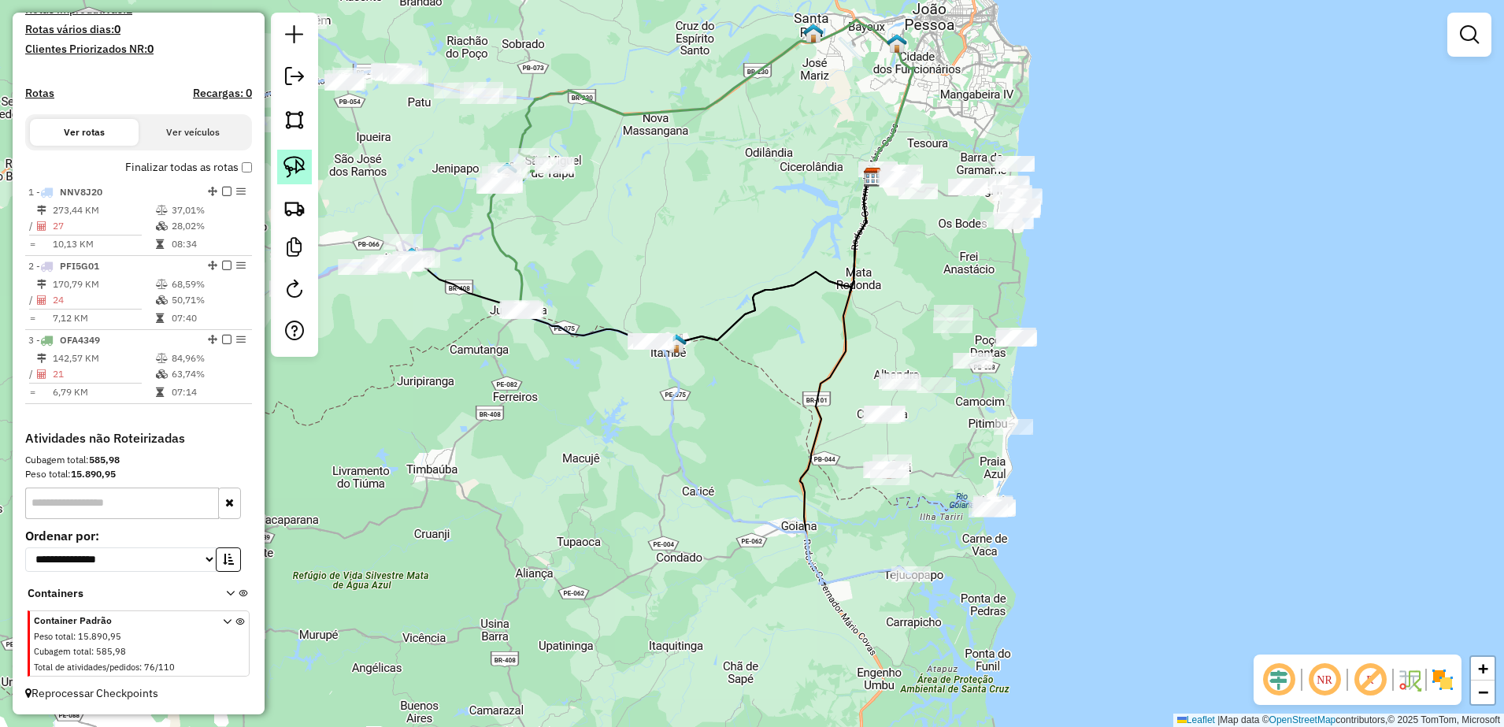
click at [297, 154] on link at bounding box center [294, 167] width 35 height 35
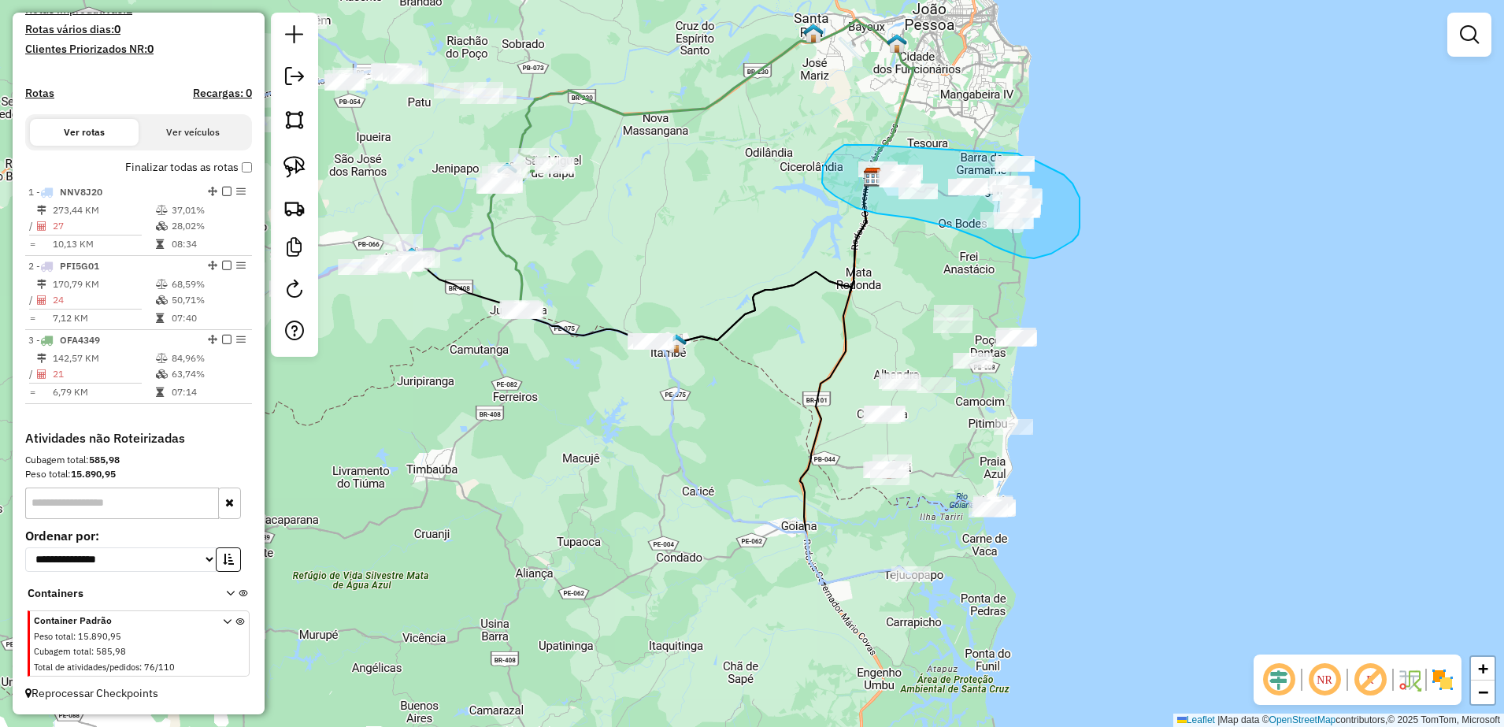
drag, startPoint x: 850, startPoint y: 145, endPoint x: 1017, endPoint y: 153, distance: 167.9
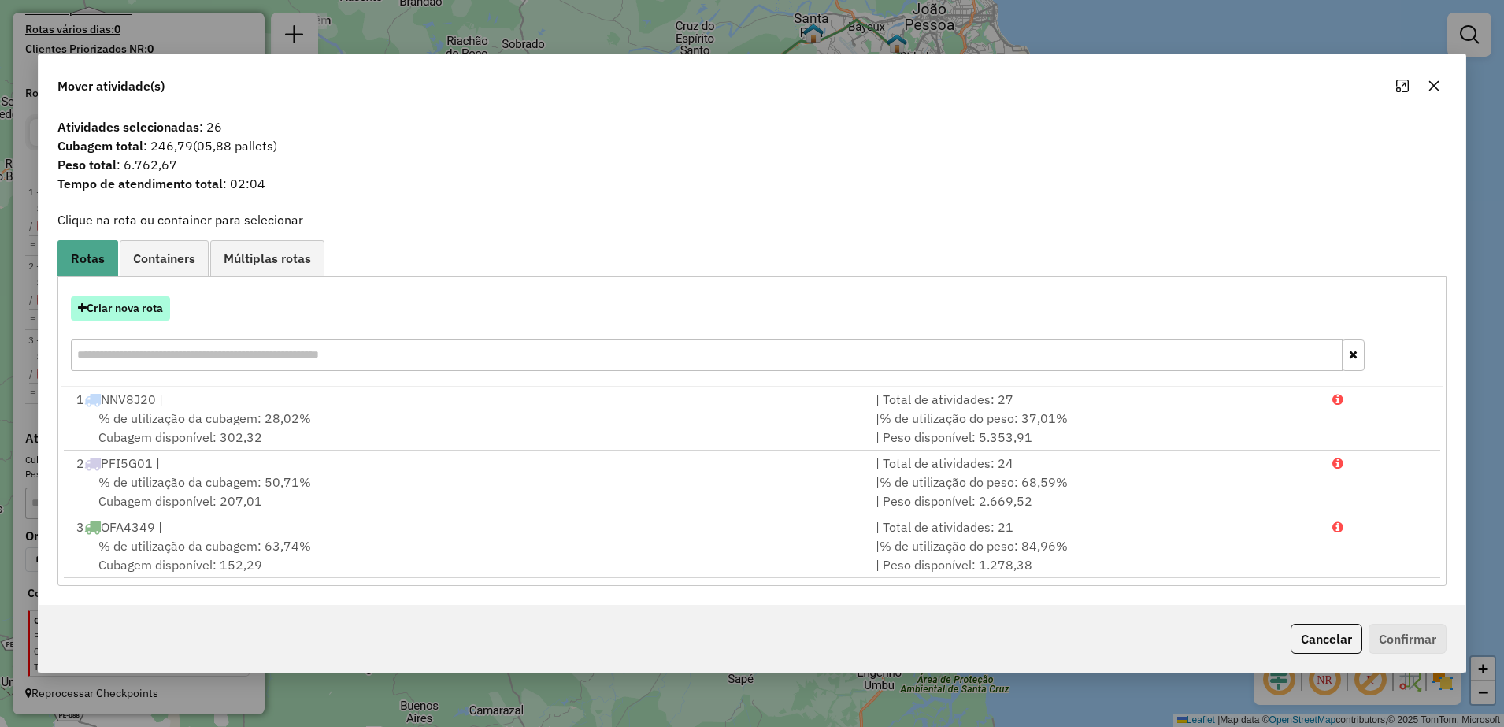
click at [119, 313] on button "Criar nova rota" at bounding box center [120, 308] width 99 height 24
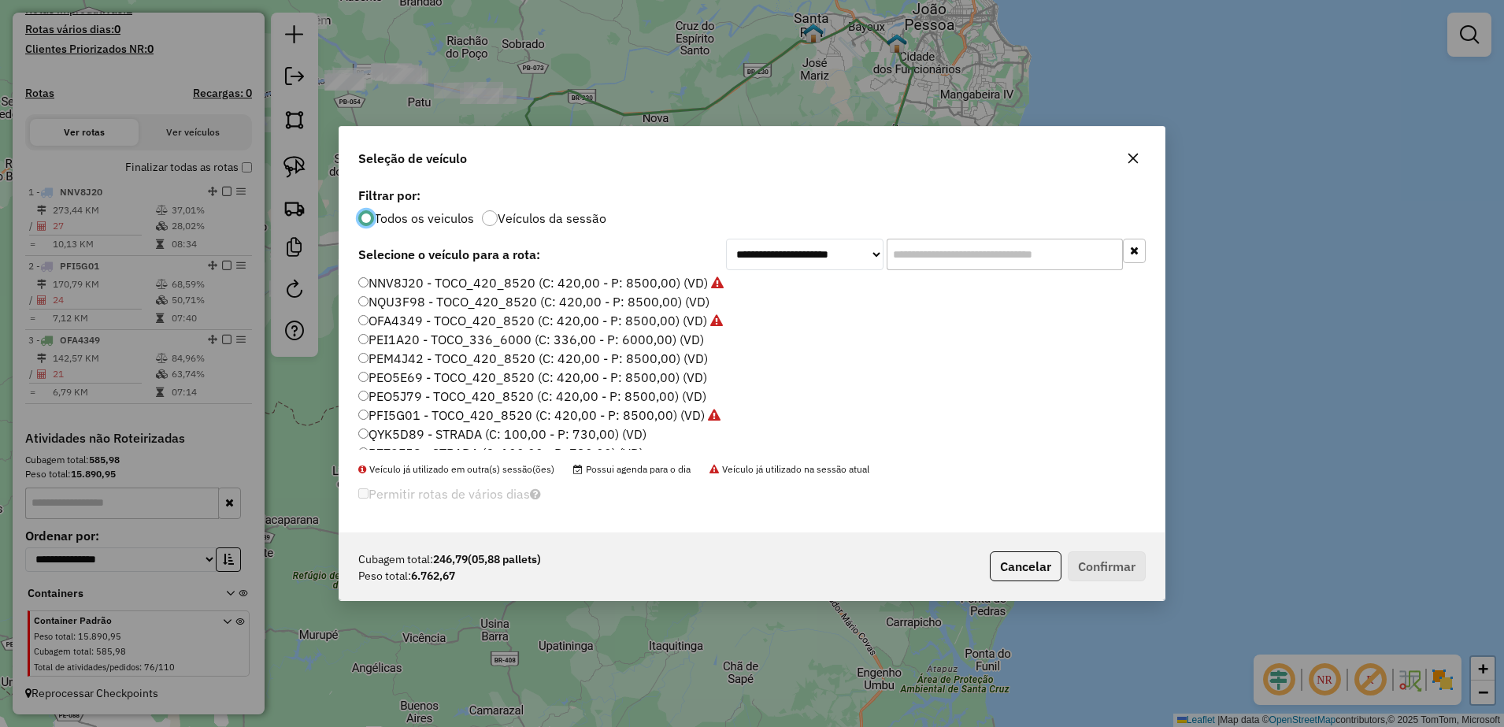
scroll to position [54, 0]
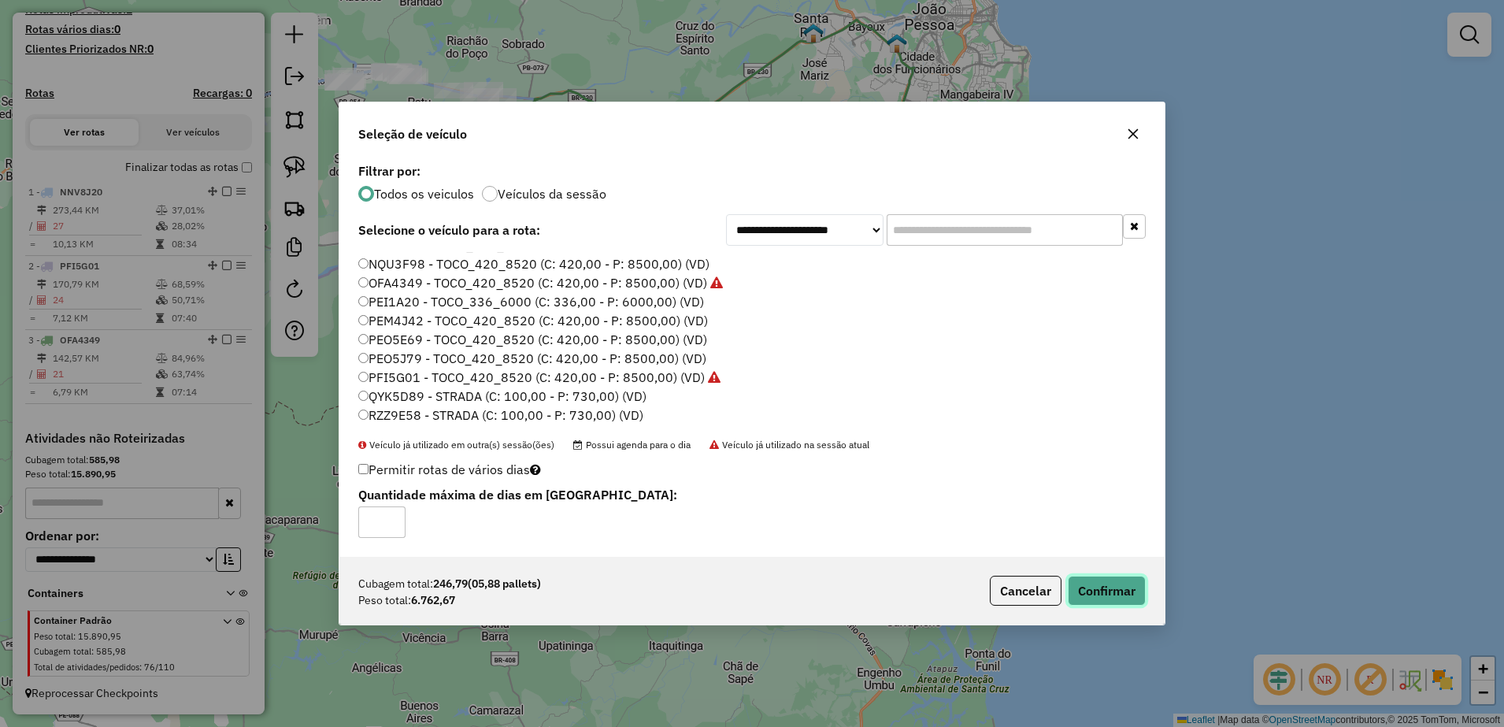
click at [1136, 589] on button "Confirmar" at bounding box center [1107, 591] width 78 height 30
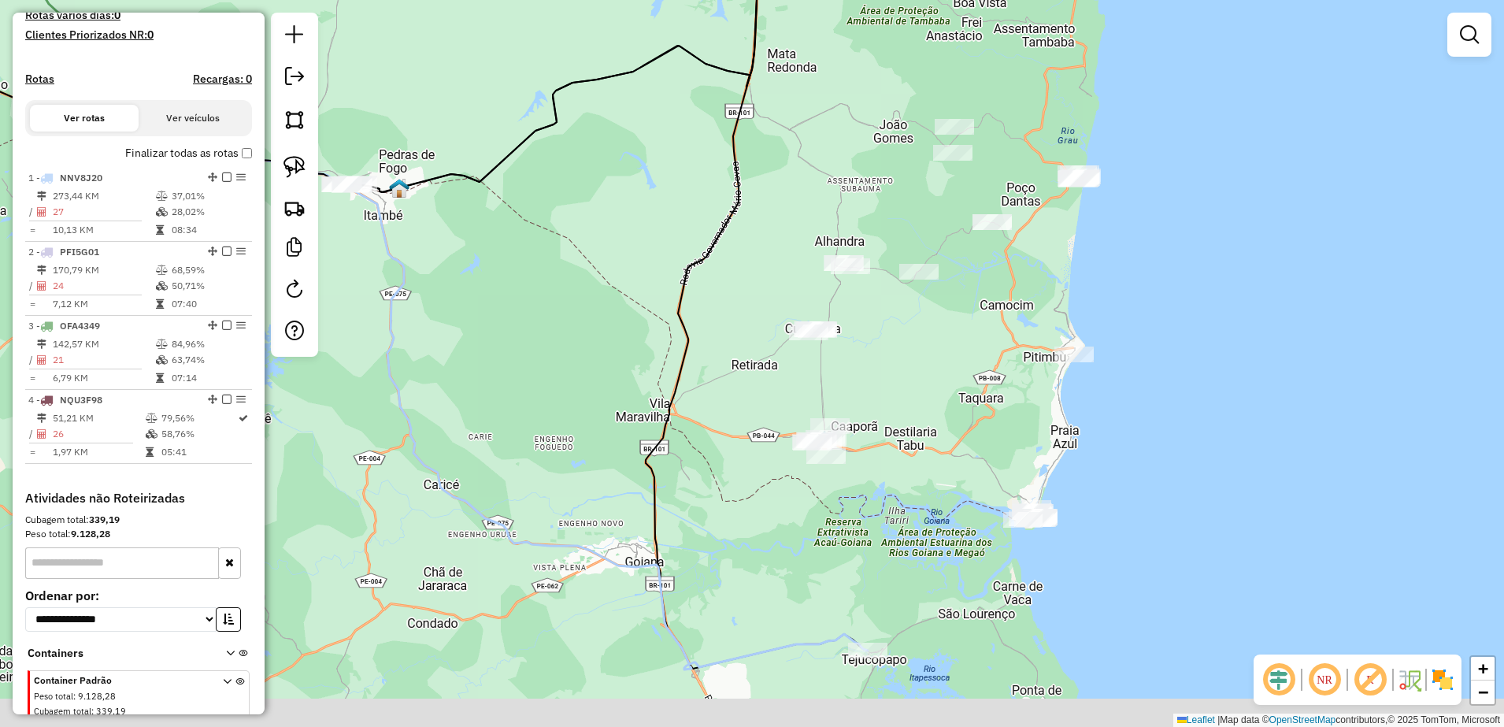
drag, startPoint x: 928, startPoint y: 443, endPoint x: 907, endPoint y: 343, distance: 102.2
click at [912, 346] on div "Janela de atendimento Grade de atendimento Capacidade Transportadoras Veículos …" at bounding box center [752, 363] width 1504 height 727
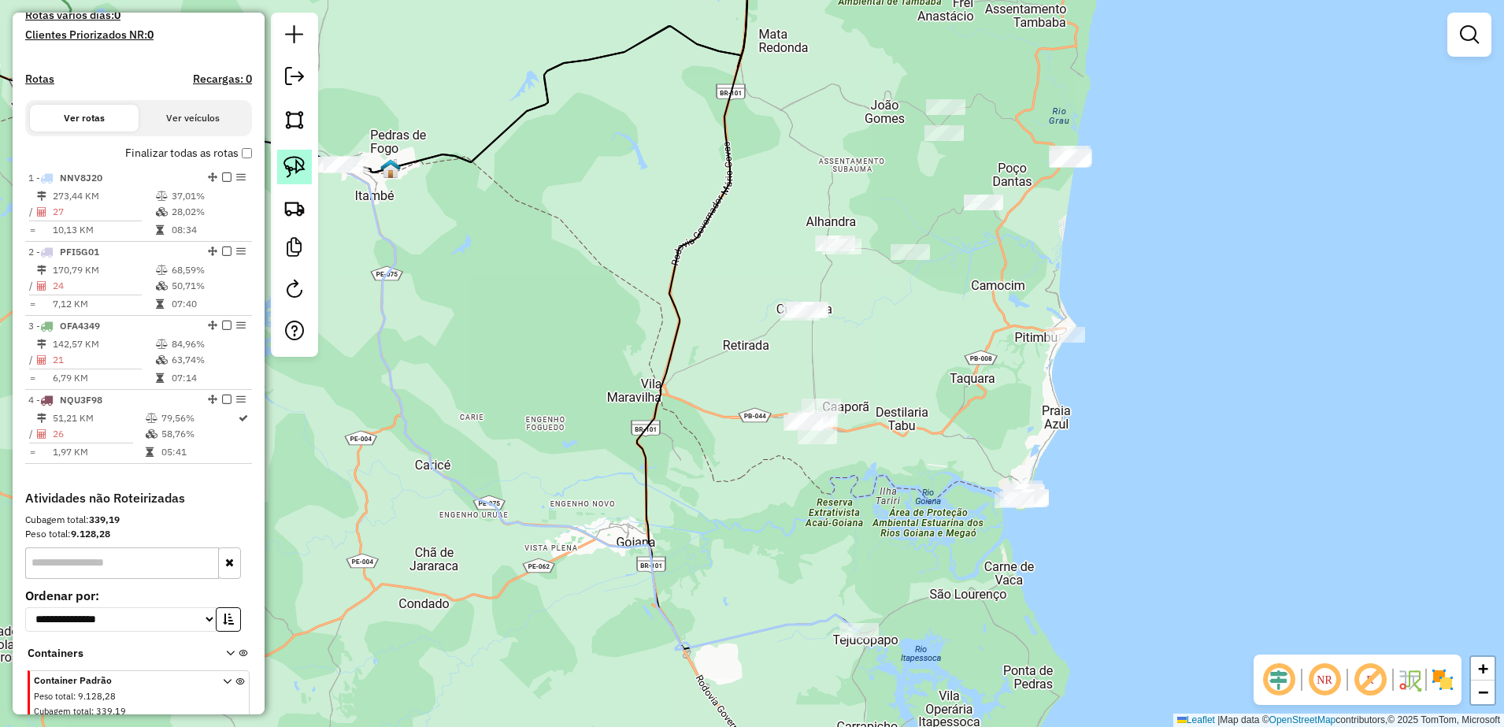
click at [299, 165] on img at bounding box center [294, 167] width 22 height 22
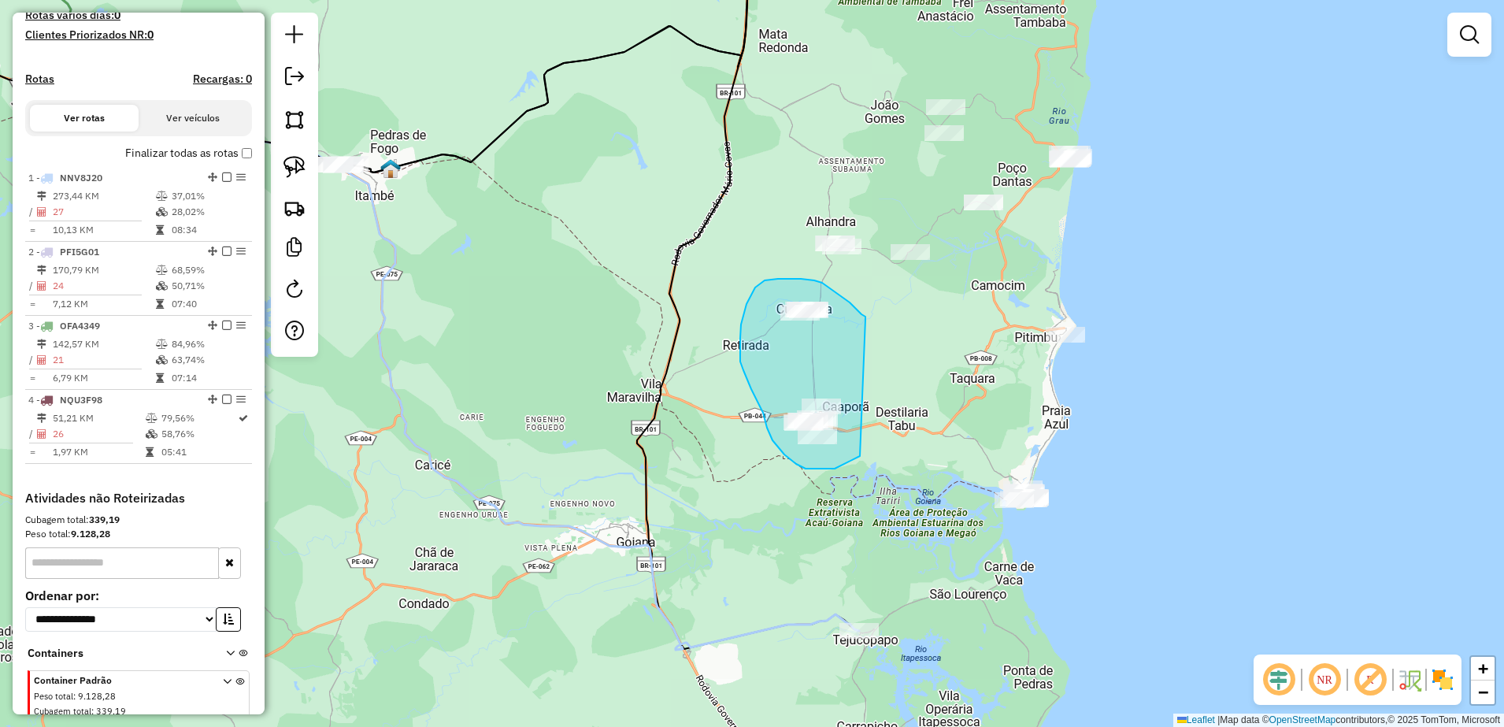
drag, startPoint x: 865, startPoint y: 317, endPoint x: 861, endPoint y: 454, distance: 137.1
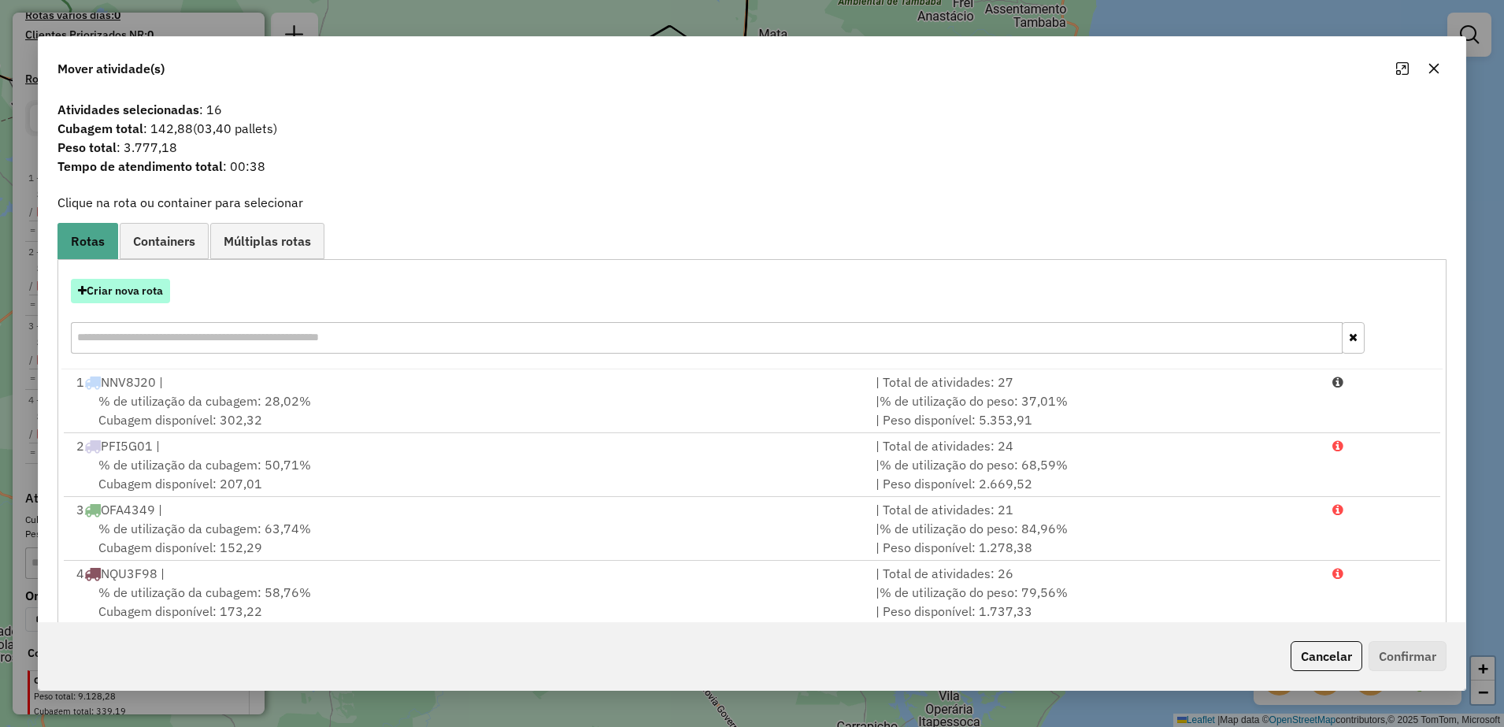
click at [160, 295] on button "Criar nova rota" at bounding box center [120, 291] width 99 height 24
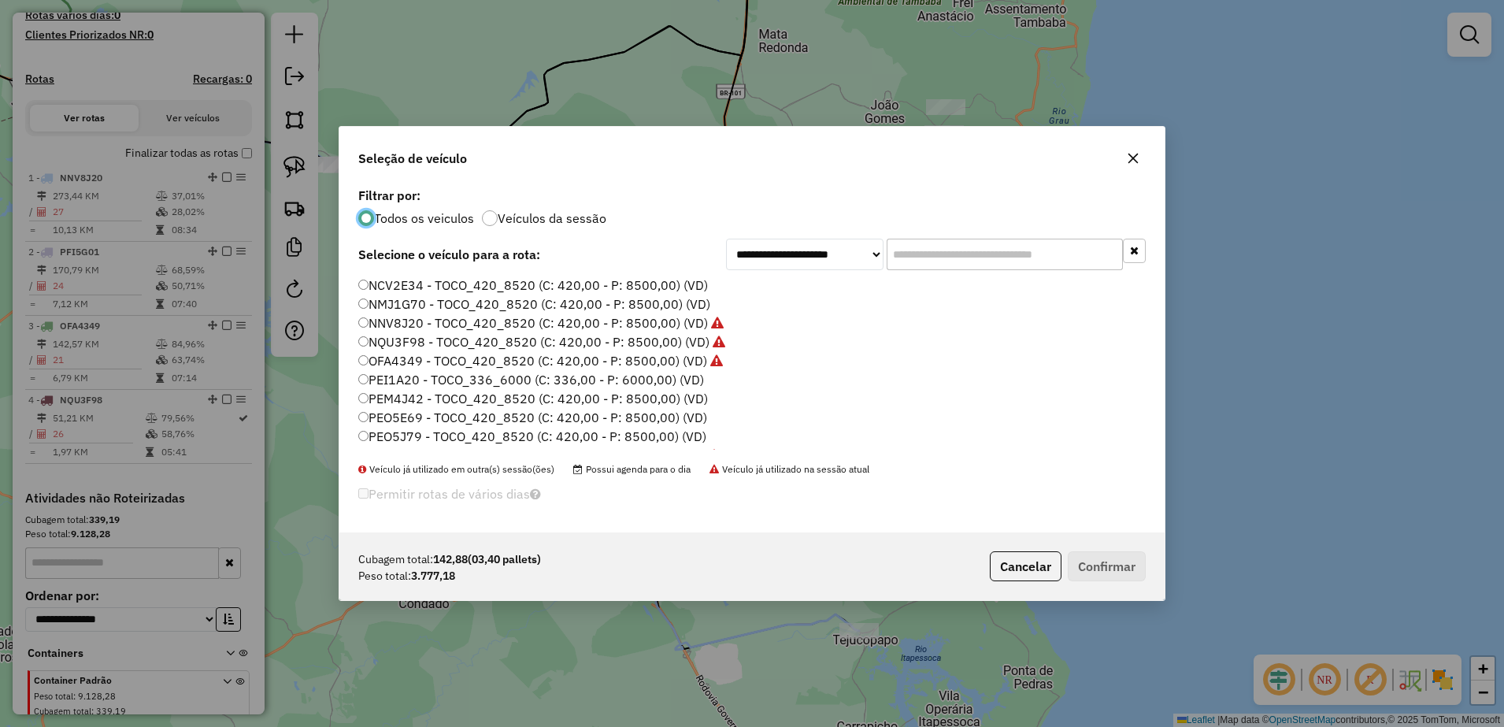
scroll to position [9, 5]
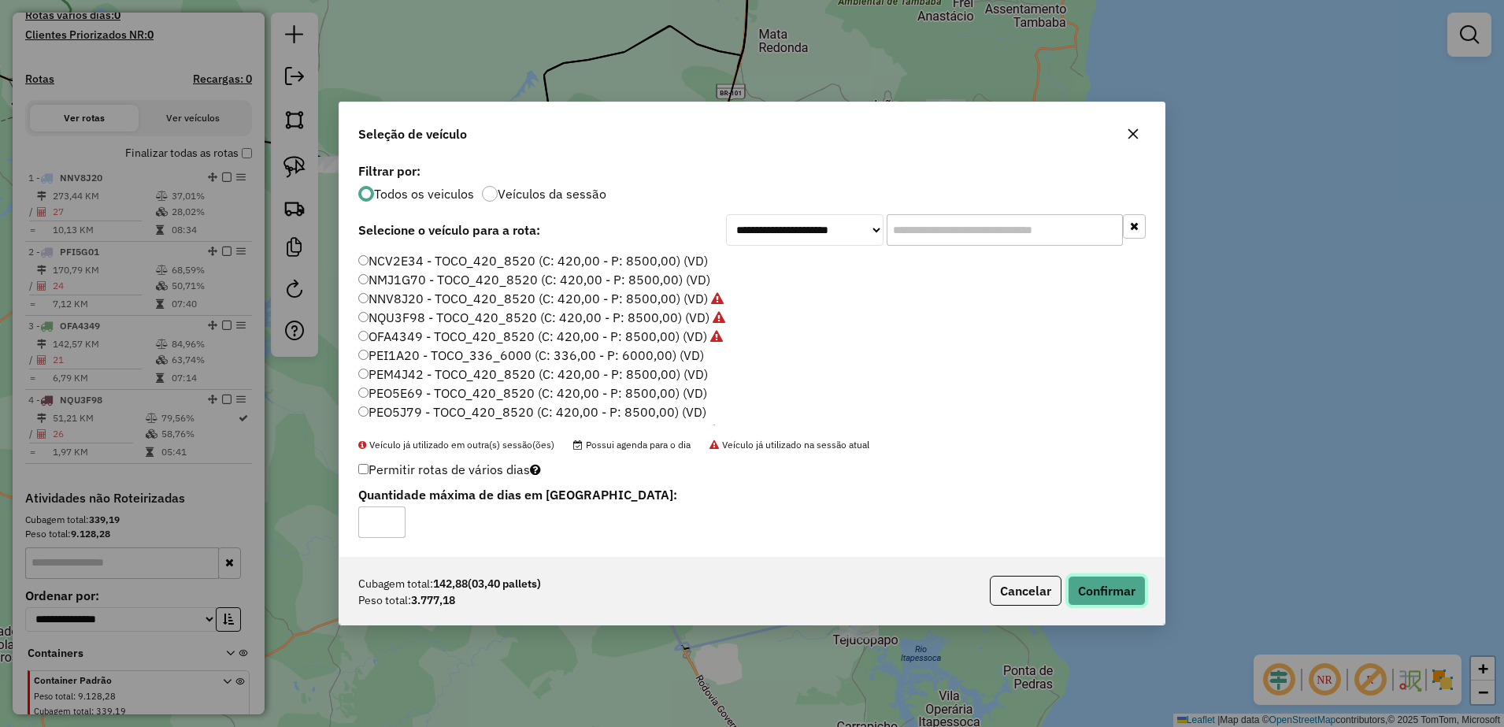
click at [1091, 586] on button "Confirmar" at bounding box center [1107, 591] width 78 height 30
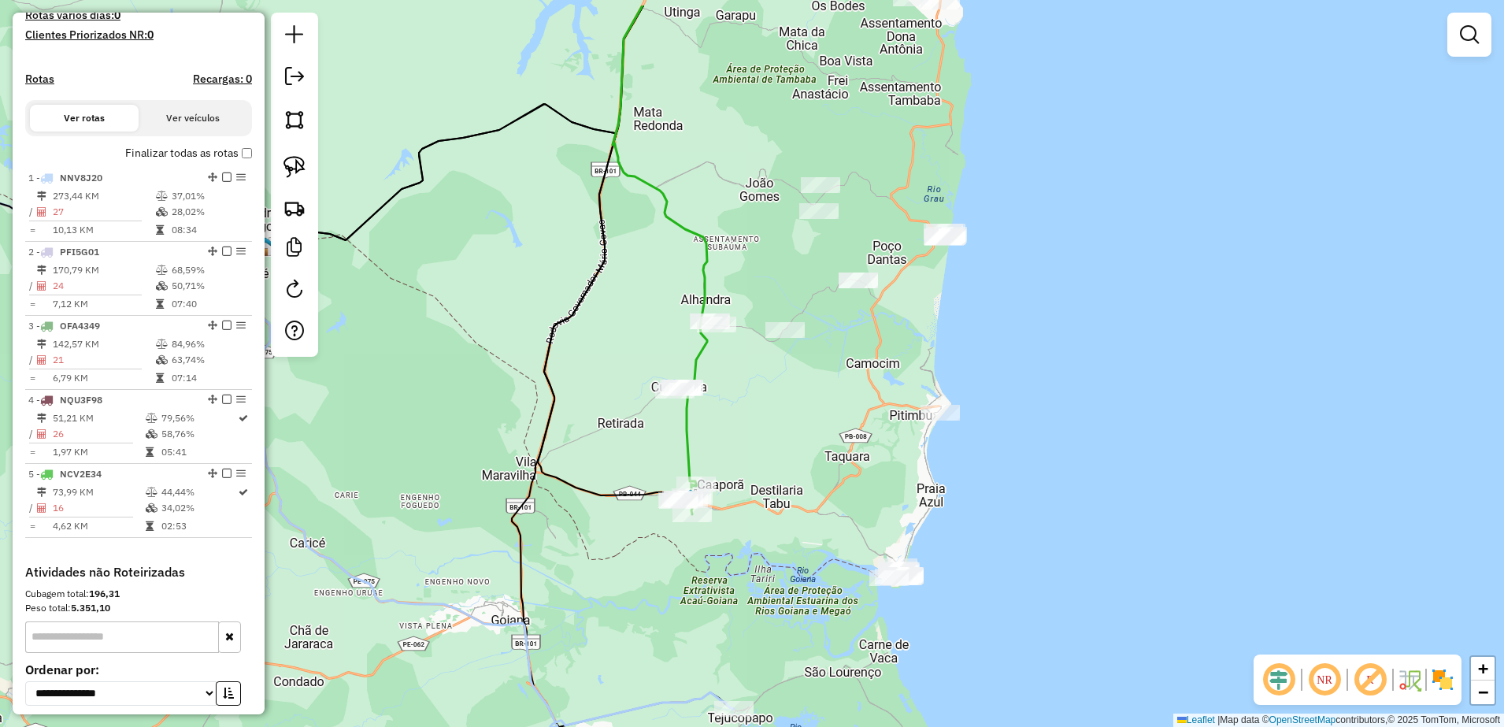
drag, startPoint x: 913, startPoint y: 390, endPoint x: 788, endPoint y: 468, distance: 147.5
click at [788, 468] on div "Janela de atendimento Grade de atendimento Capacidade Transportadoras Veículos …" at bounding box center [752, 363] width 1504 height 727
click at [300, 171] on img at bounding box center [294, 167] width 22 height 22
drag, startPoint x: 832, startPoint y: 557, endPoint x: 965, endPoint y: 550, distance: 132.5
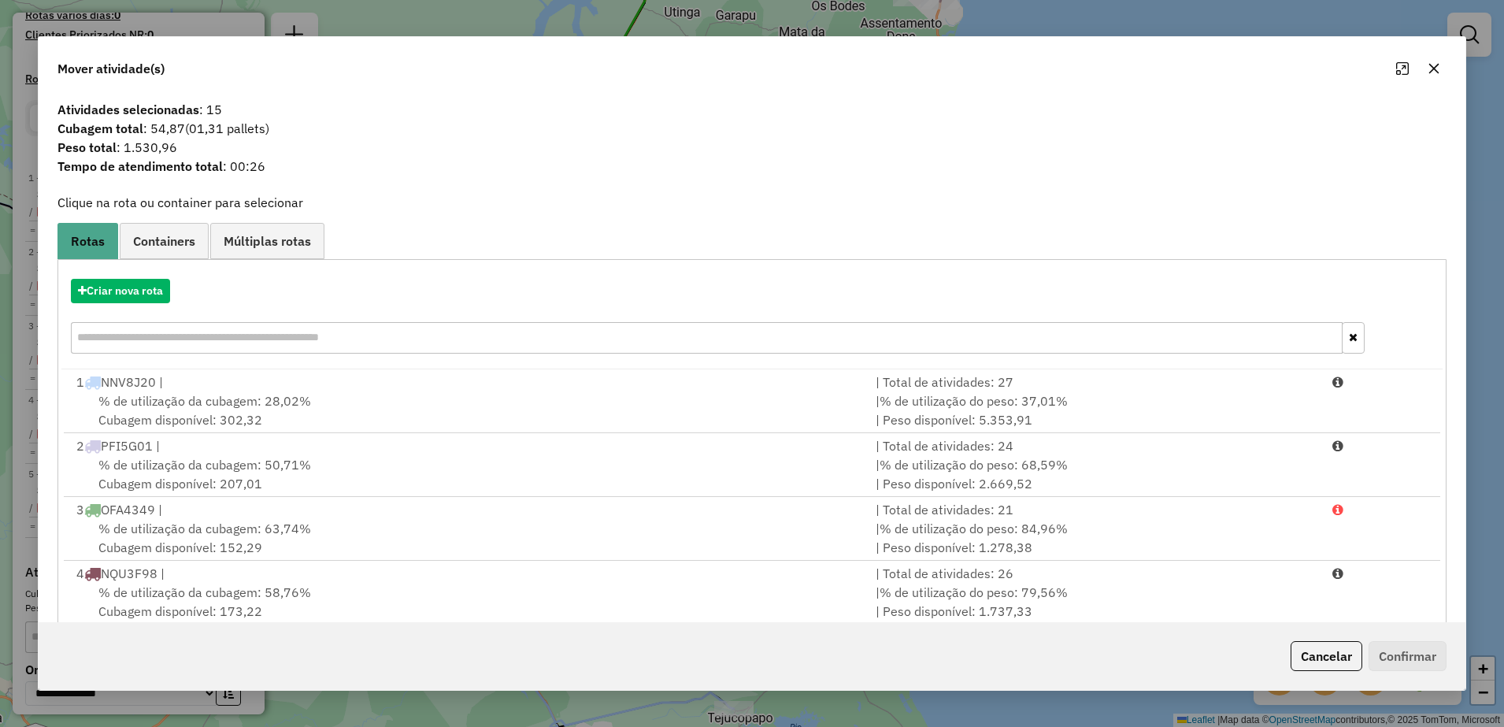
click at [1435, 65] on icon "button" at bounding box center [1434, 68] width 13 height 13
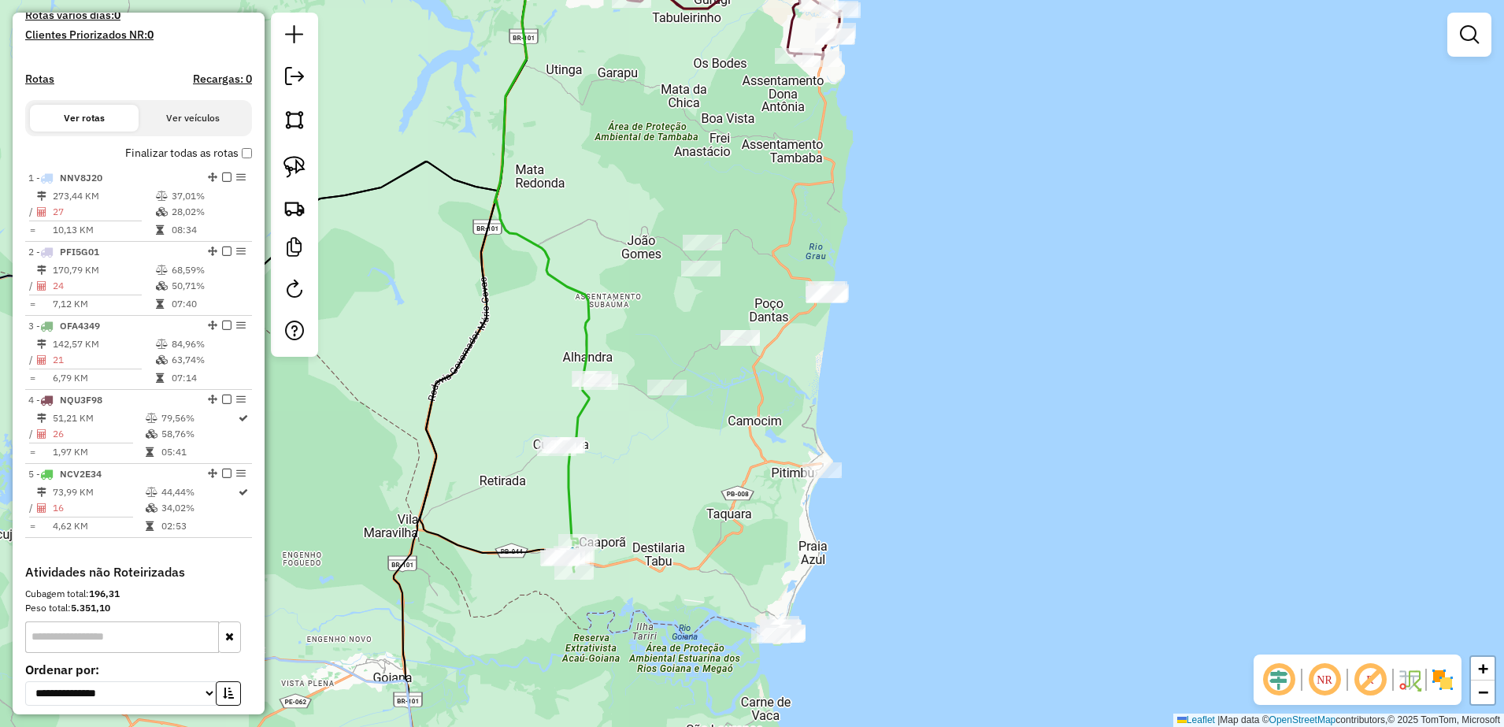
drag, startPoint x: 1009, startPoint y: 330, endPoint x: 883, endPoint y: 346, distance: 126.2
click at [902, 355] on div "Janela de atendimento Grade de atendimento Capacidade Transportadoras Veículos …" at bounding box center [752, 363] width 1504 height 727
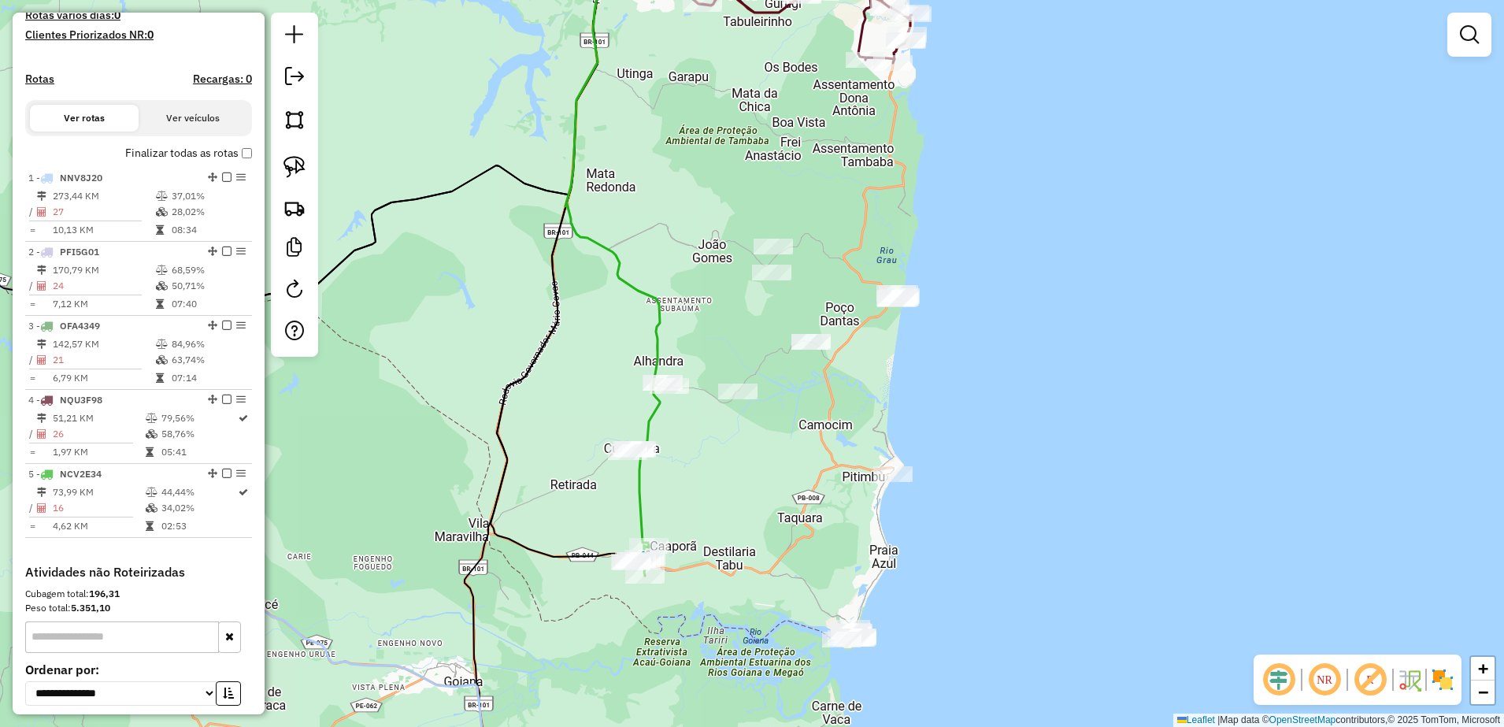
drag, startPoint x: 636, startPoint y: 303, endPoint x: 680, endPoint y: 307, distance: 44.3
click at [680, 307] on div "Janela de atendimento Grade de atendimento Capacidade Transportadoras Veículos …" at bounding box center [752, 363] width 1504 height 727
click at [283, 169] on link at bounding box center [294, 167] width 35 height 35
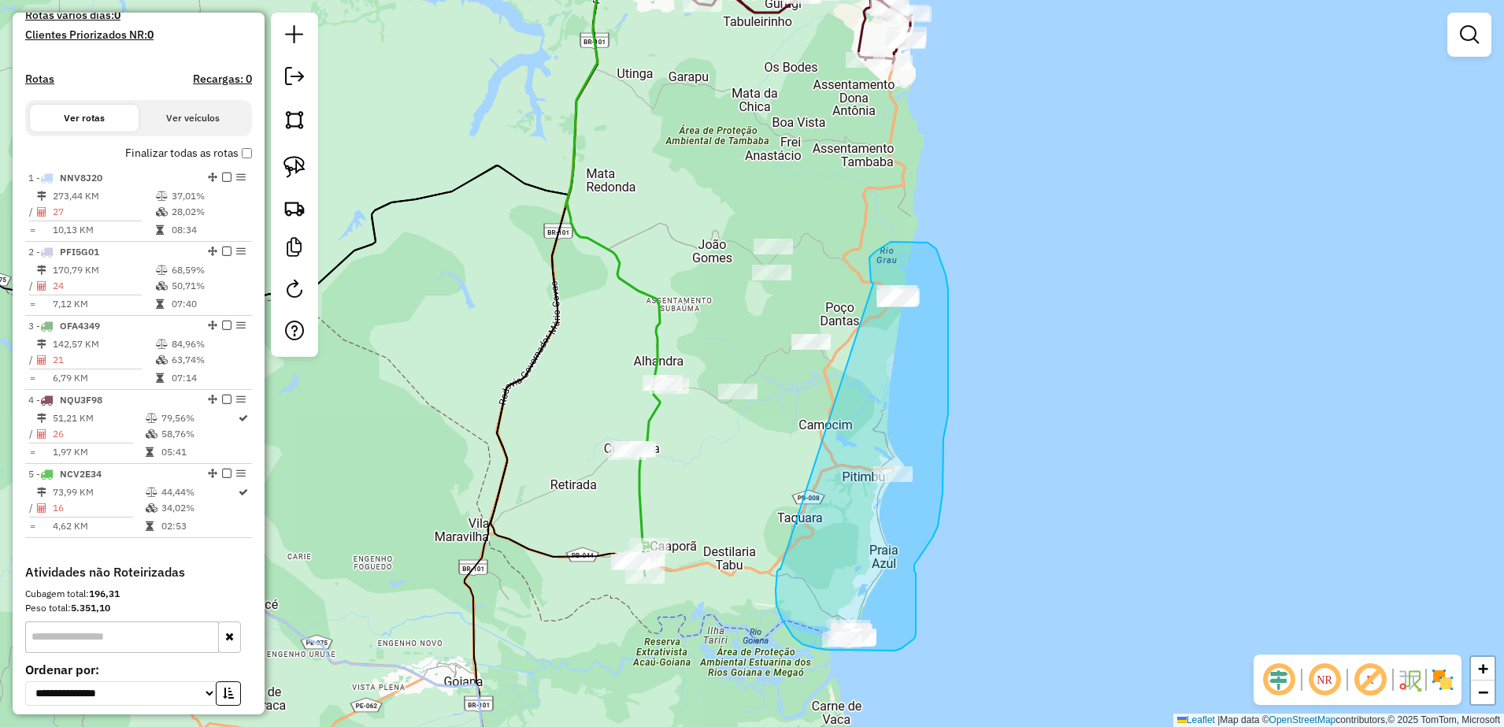
drag, startPoint x: 776, startPoint y: 605, endPoint x: 873, endPoint y: 283, distance: 335.5
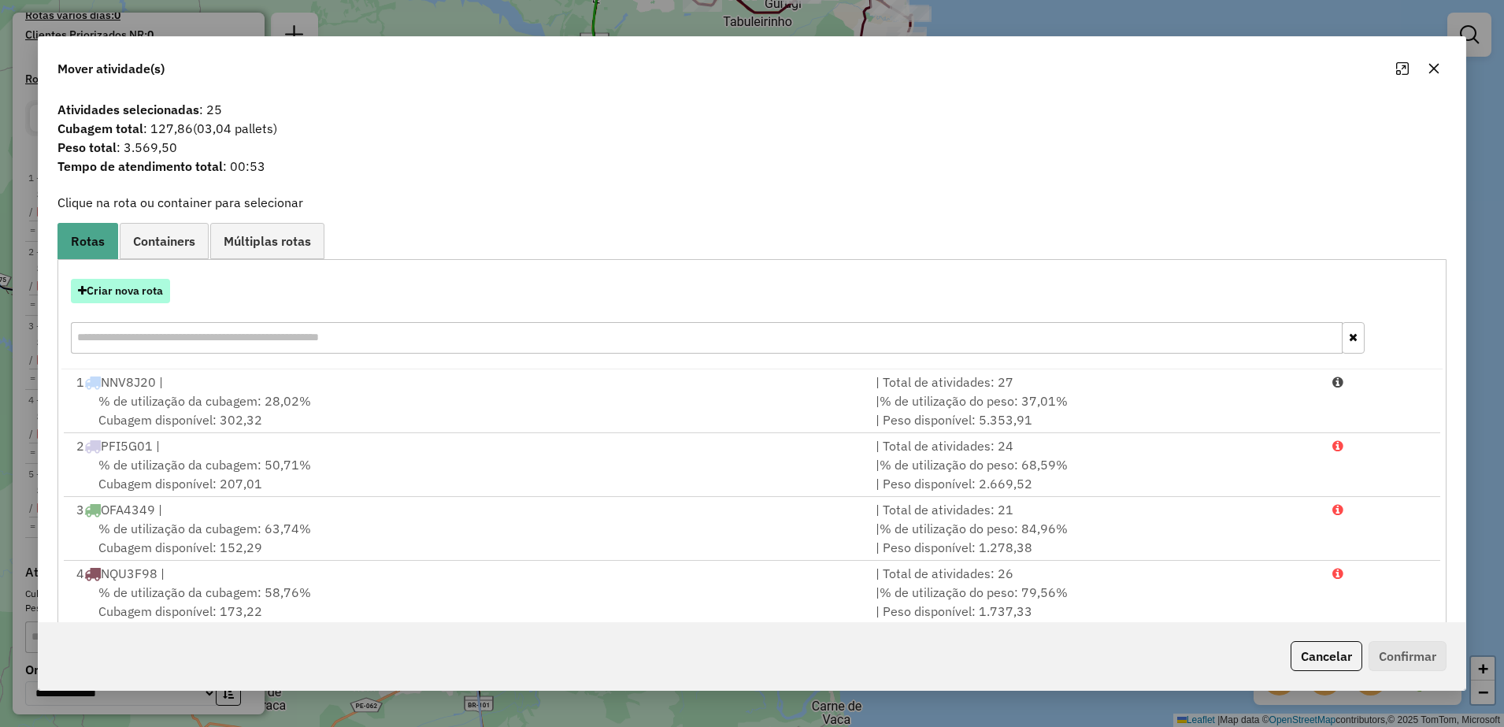
click at [117, 292] on button "Criar nova rota" at bounding box center [120, 291] width 99 height 24
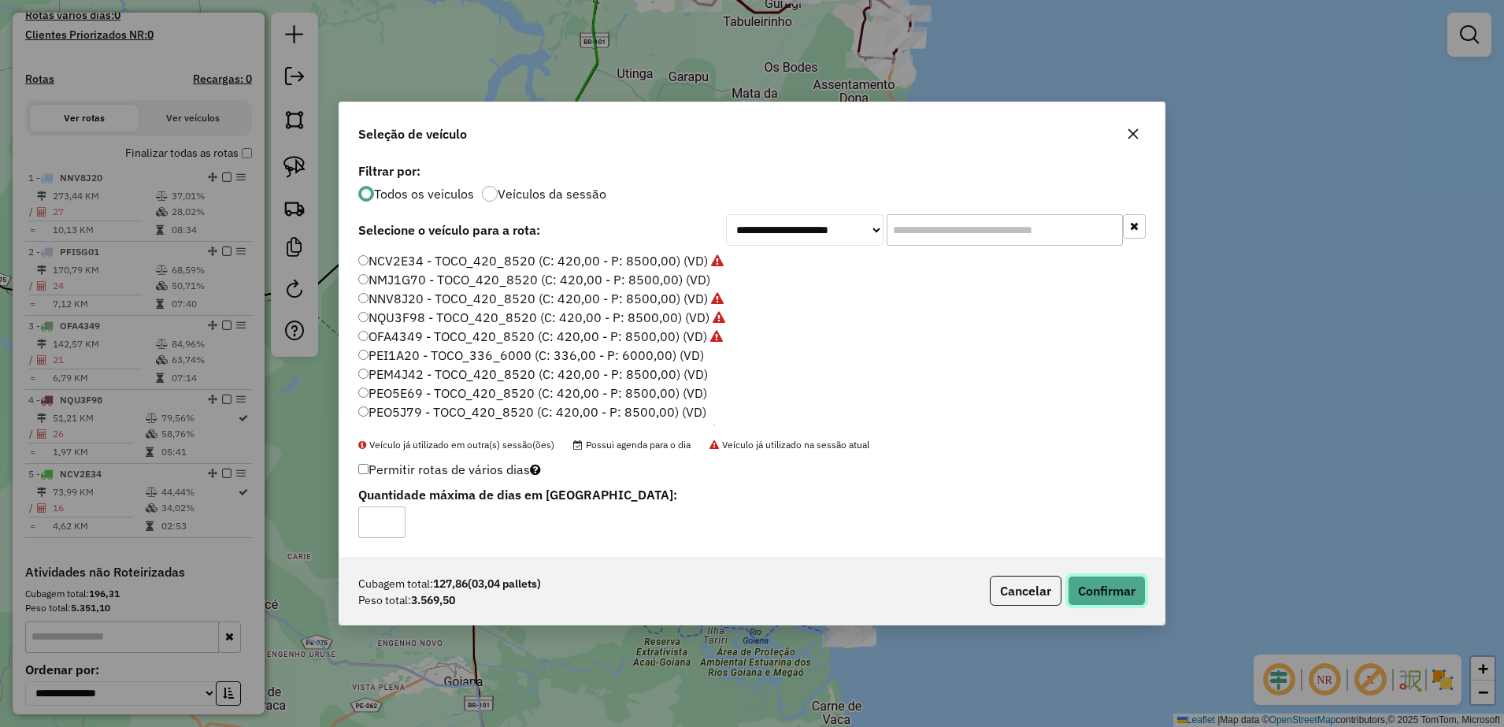
click at [1091, 592] on button "Confirmar" at bounding box center [1107, 591] width 78 height 30
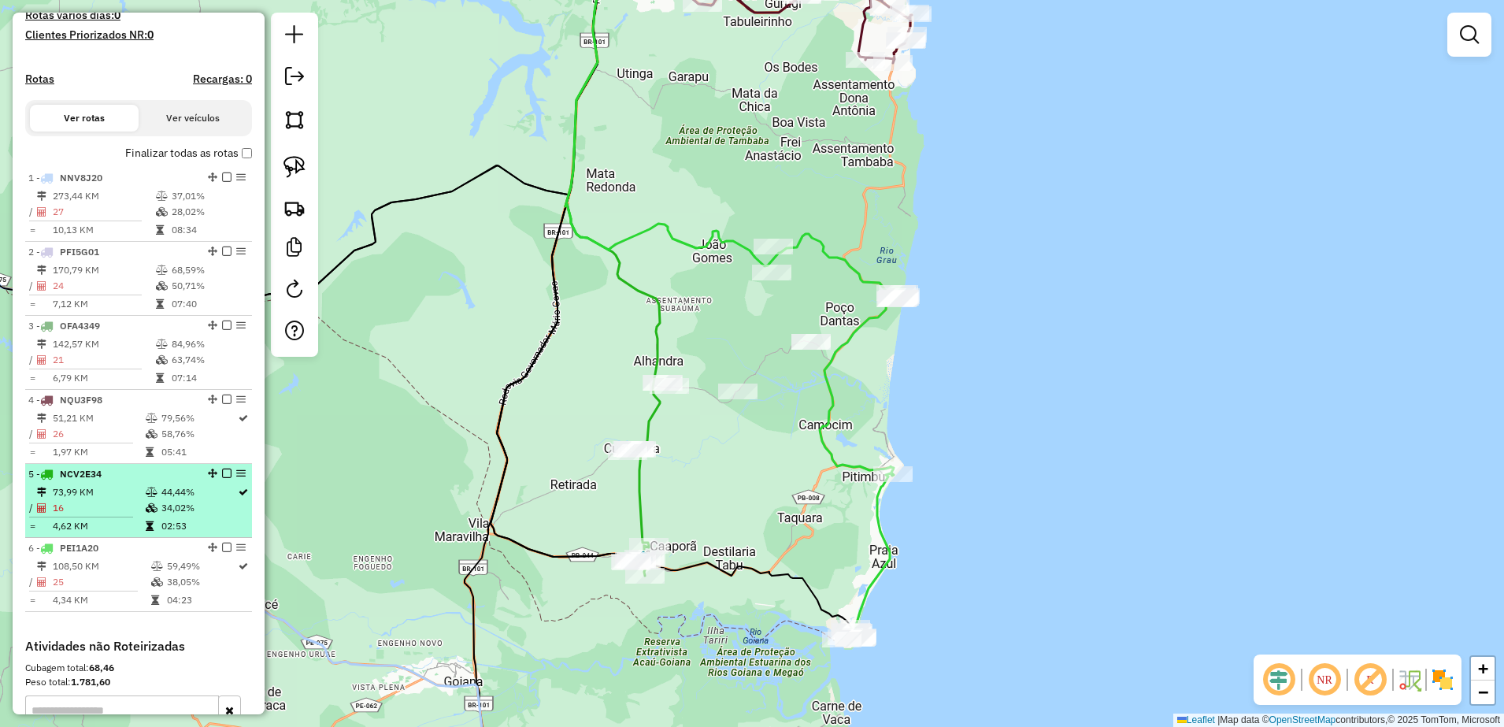
click at [97, 500] on td "73,99 KM" at bounding box center [98, 492] width 93 height 16
select select "**********"
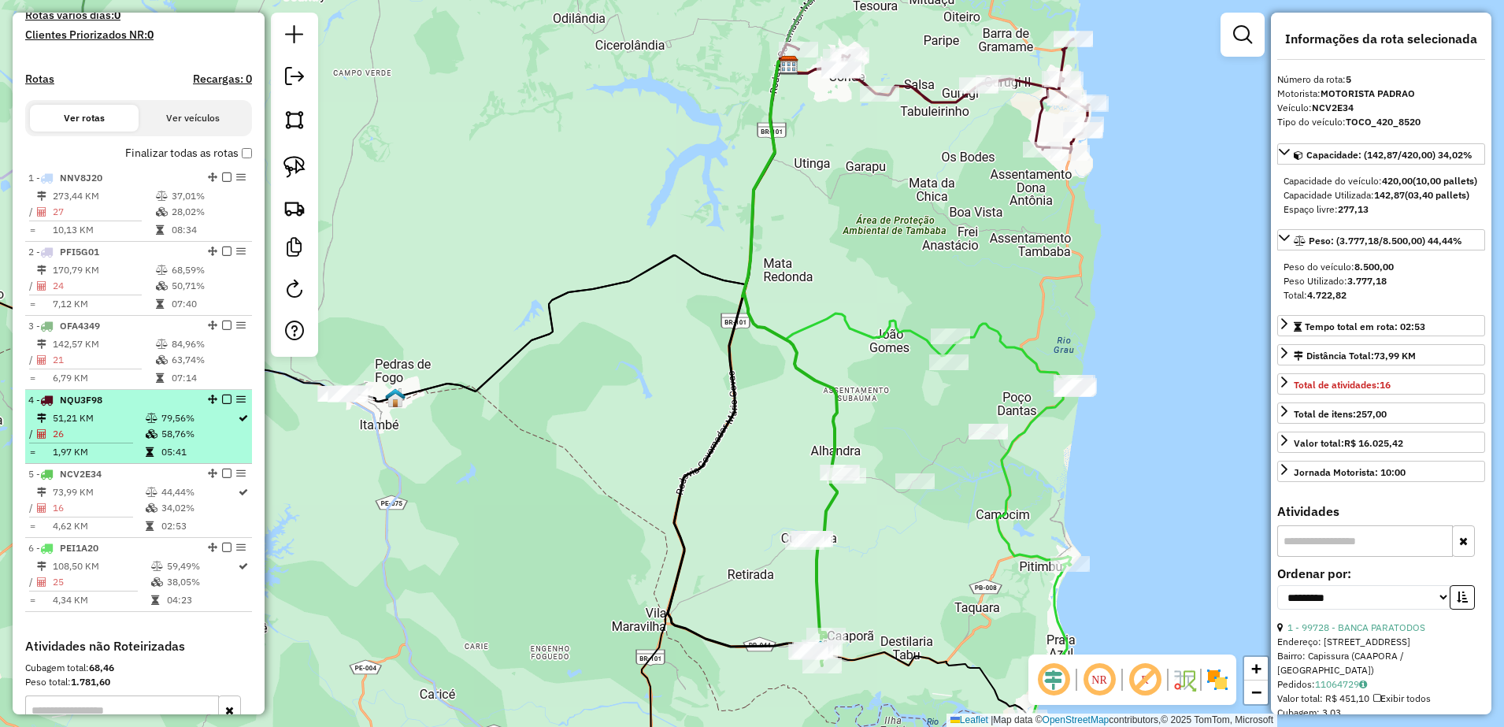
click at [88, 425] on td "51,21 KM" at bounding box center [98, 418] width 93 height 16
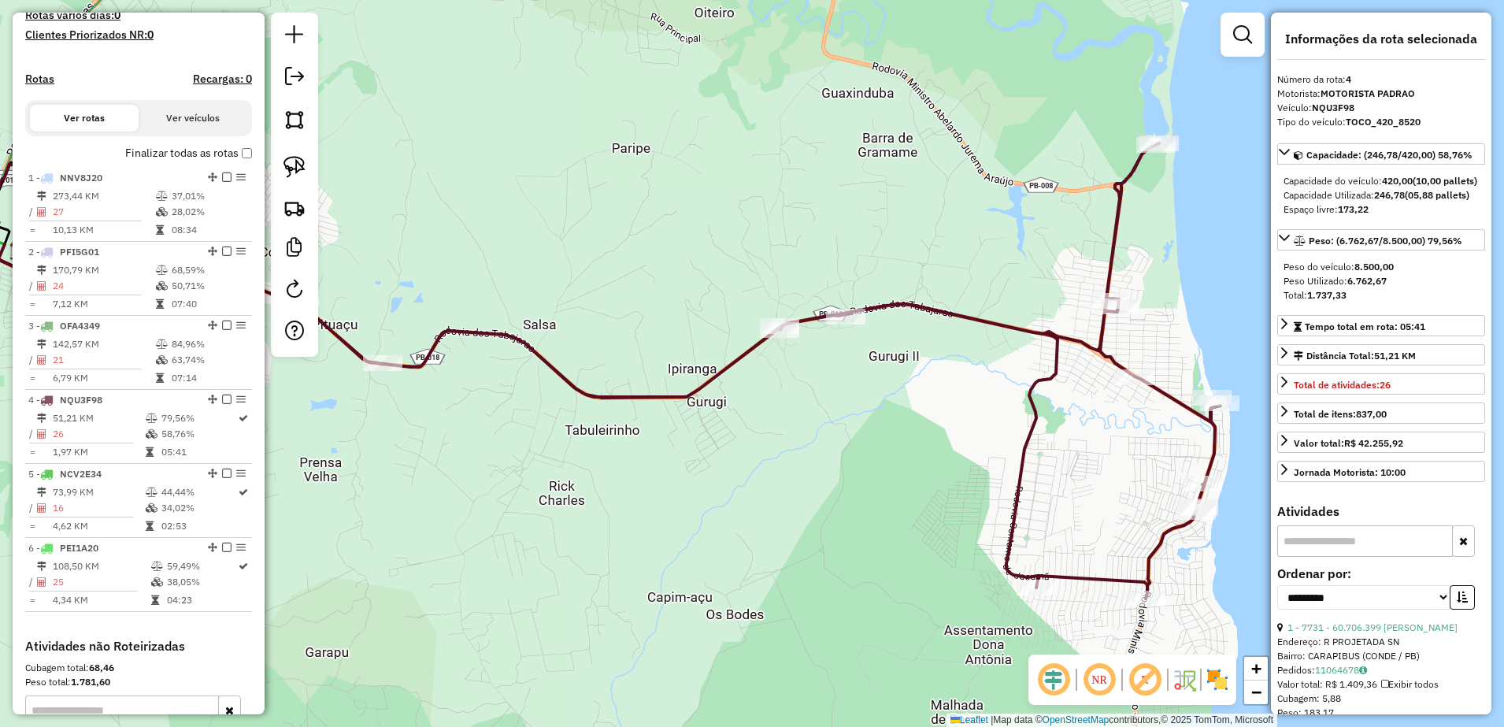
drag, startPoint x: 606, startPoint y: 409, endPoint x: 453, endPoint y: 396, distance: 154.1
click at [447, 412] on div "Janela de atendimento Grade de atendimento Capacidade Transportadoras Veículos …" at bounding box center [752, 363] width 1504 height 727
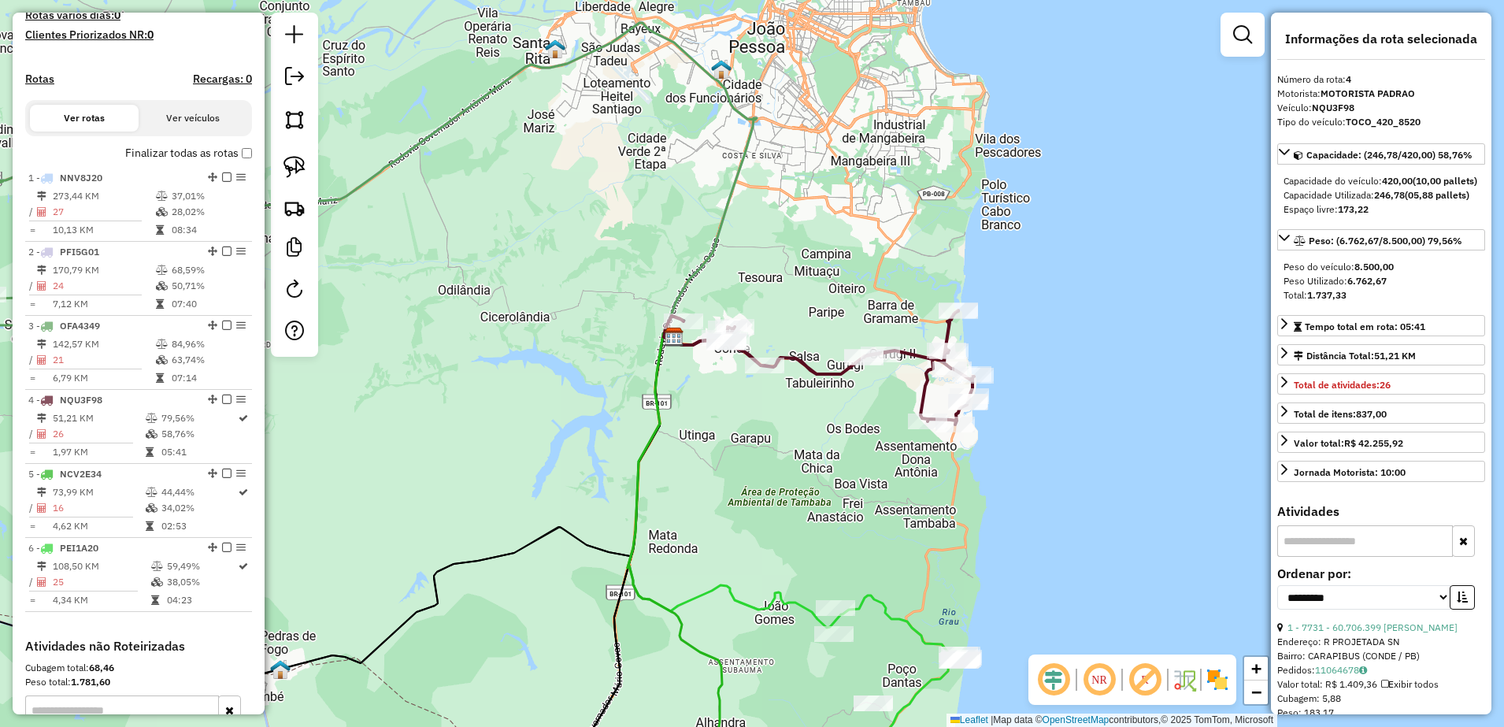
drag, startPoint x: 879, startPoint y: 487, endPoint x: 802, endPoint y: 304, distance: 198.3
click at [803, 309] on div "Janela de atendimento Grade de atendimento Capacidade Transportadoras Veículos …" at bounding box center [752, 363] width 1504 height 727
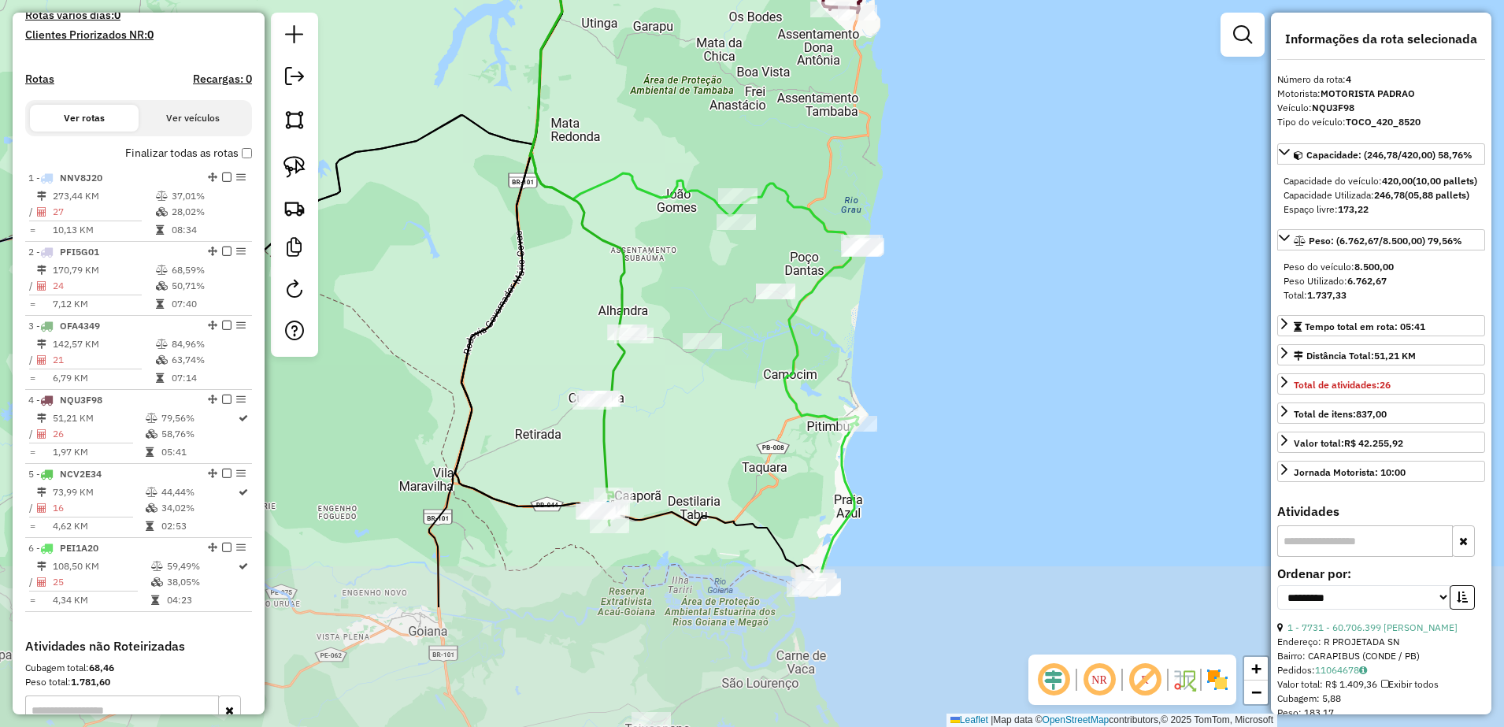
drag, startPoint x: 808, startPoint y: 389, endPoint x: 798, endPoint y: 205, distance: 184.5
click at [802, 195] on div "Janela de atendimento Grade de atendimento Capacidade Transportadoras Veículos …" at bounding box center [752, 363] width 1504 height 727
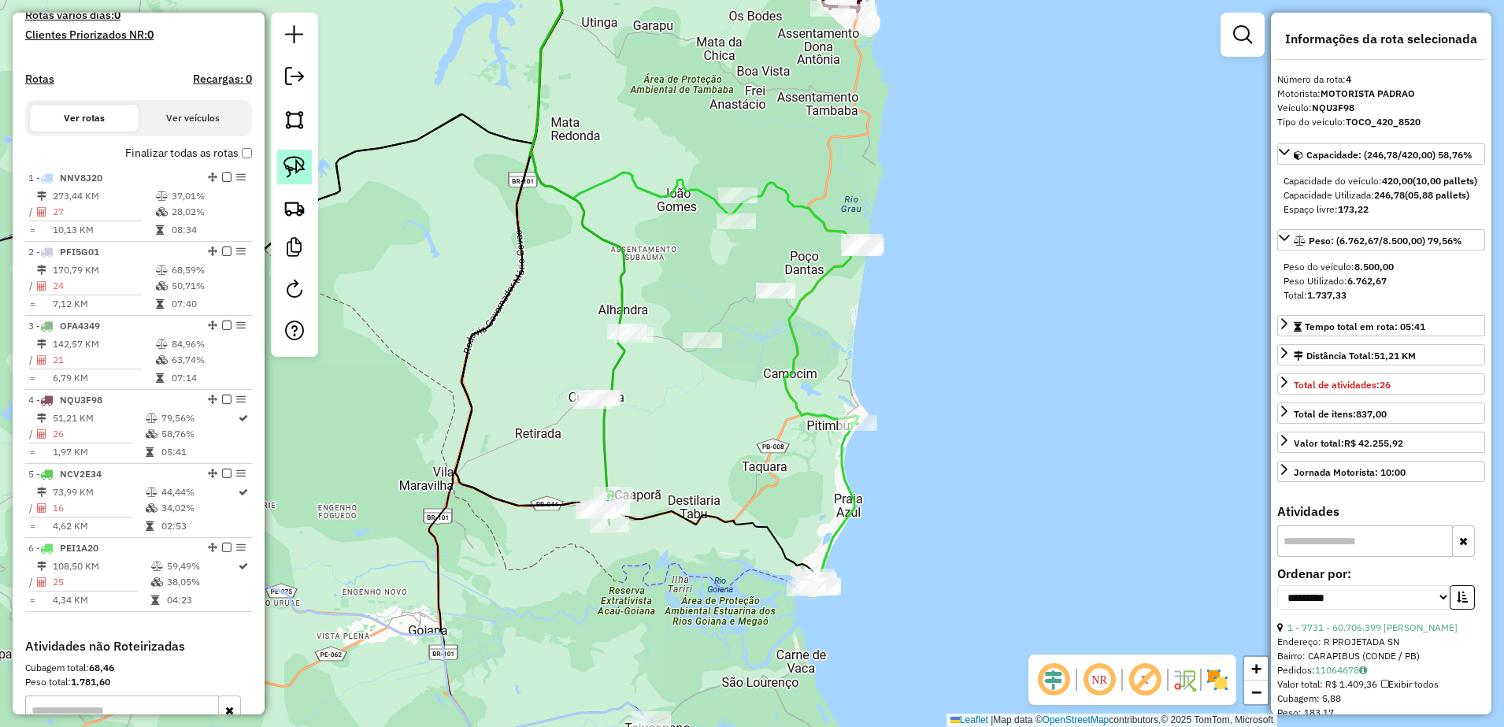
click at [302, 170] on img at bounding box center [294, 167] width 22 height 22
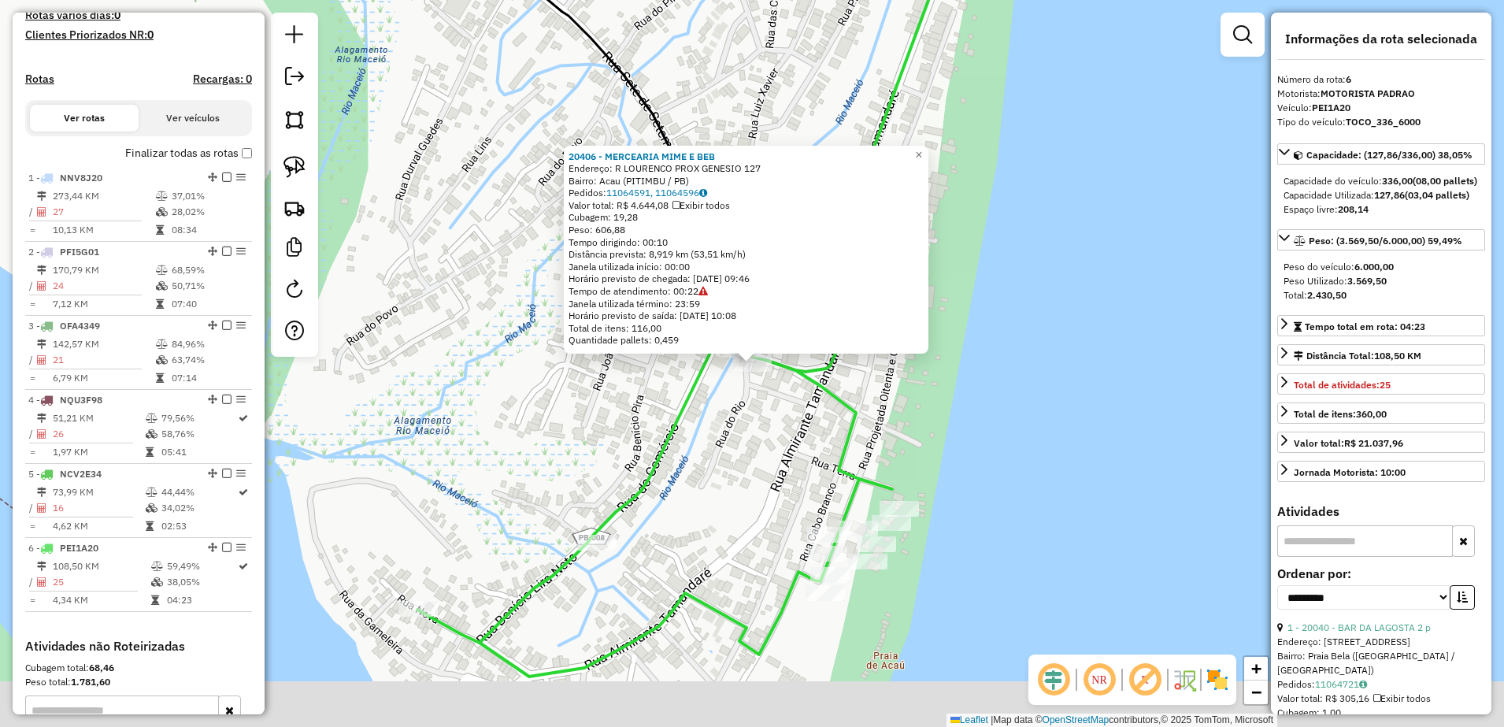
scroll to position [676, 0]
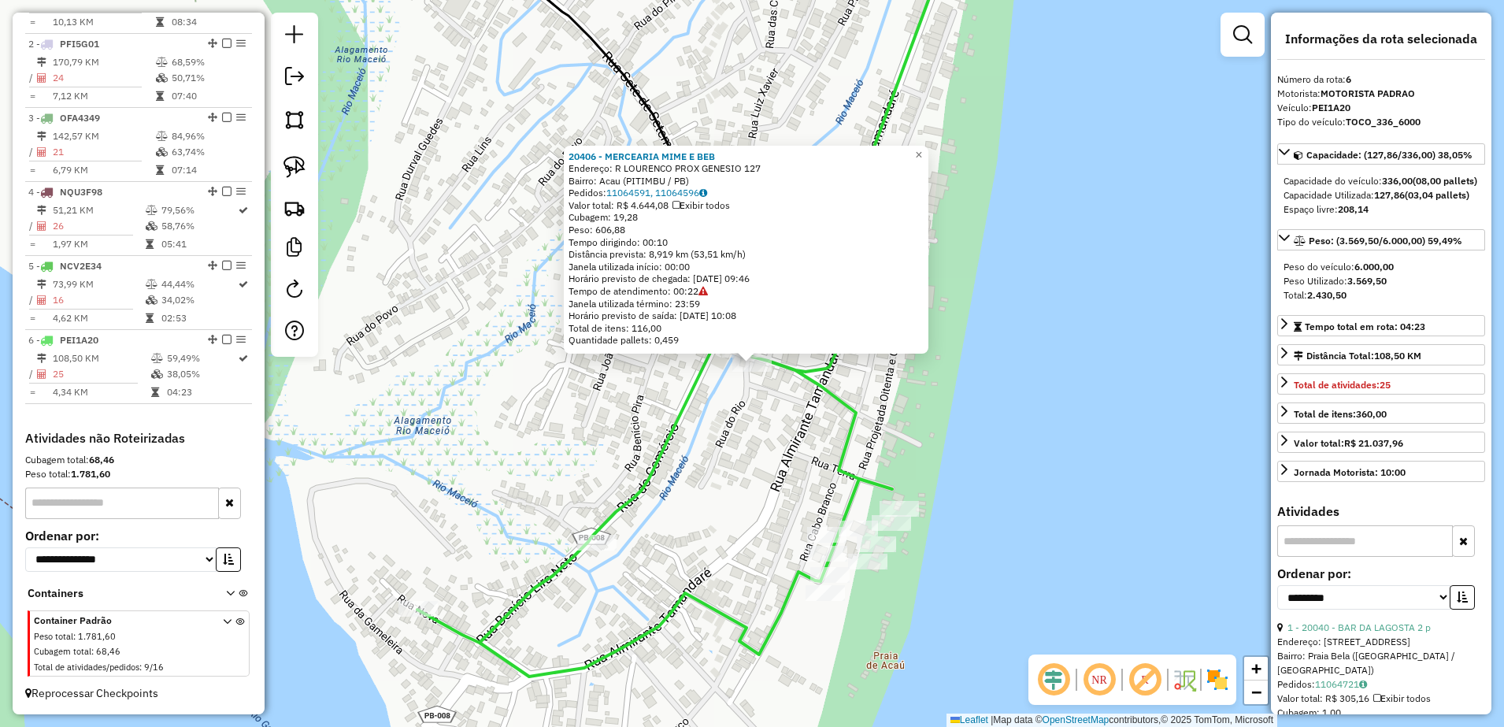
click at [705, 464] on div "20406 - MERCEARIA MIME E BEB Endereço: R LOURENCO PROX GENESIO 127 Bairro: Acau…" at bounding box center [752, 363] width 1504 height 727
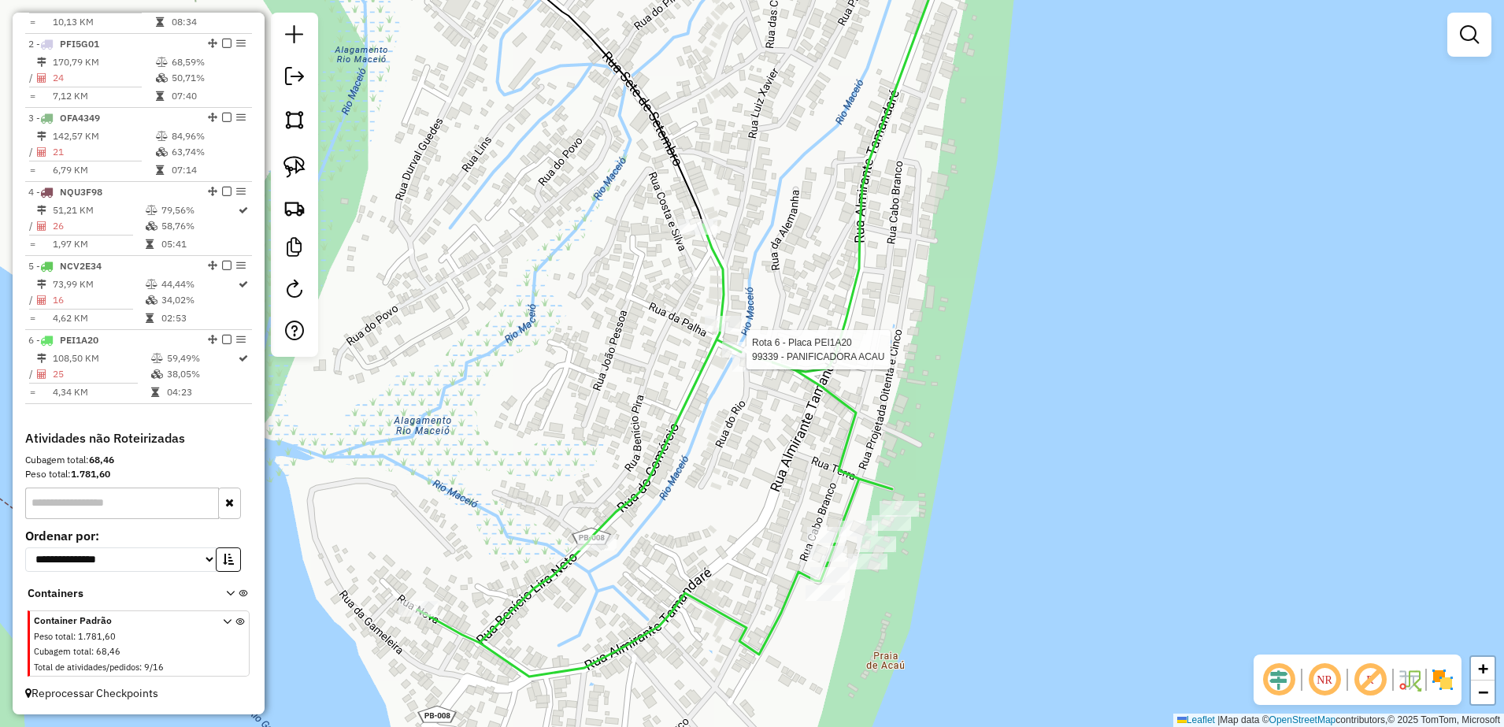
select select "**********"
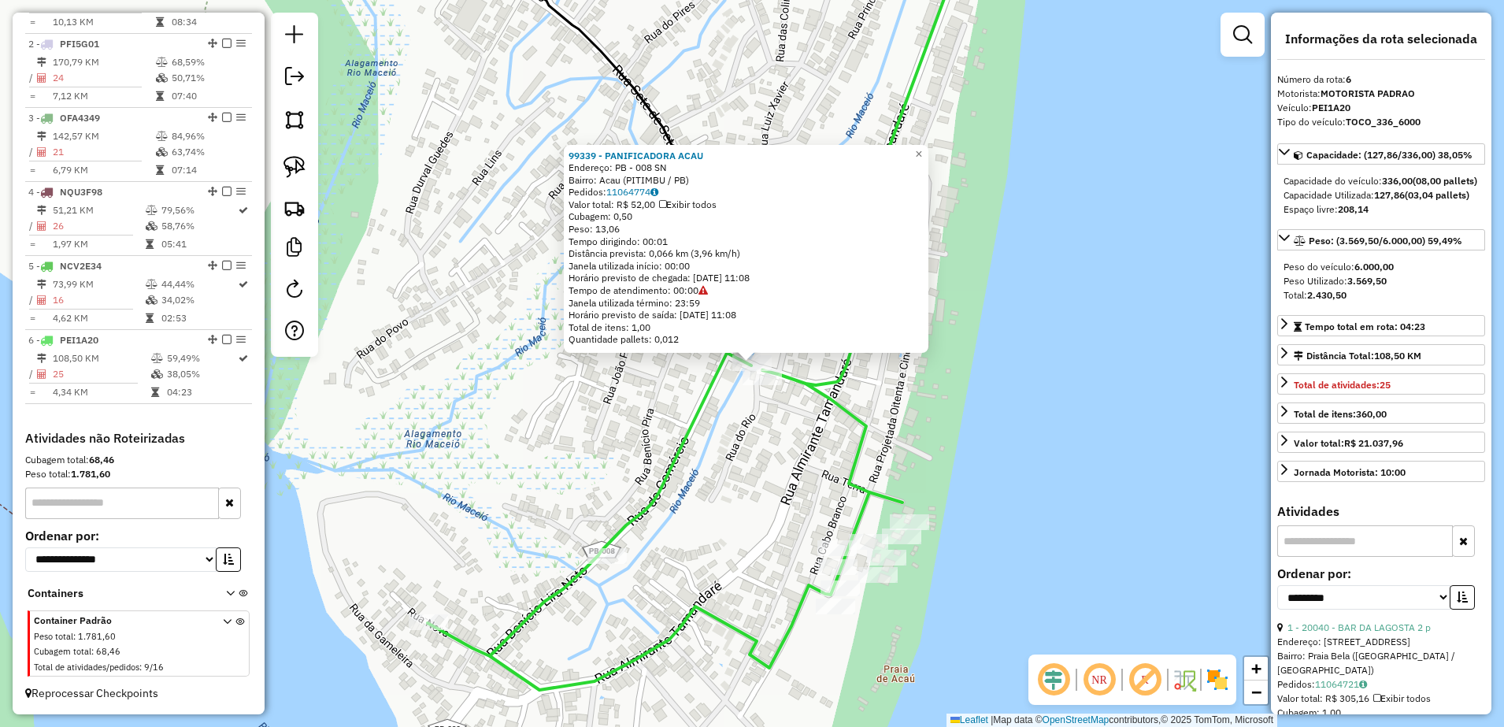
click at [754, 441] on div "99339 - PANIFICADORA ACAU Endereço: PB - 008 SN Bairro: [GEOGRAPHIC_DATA] ([GEO…" at bounding box center [752, 363] width 1504 height 727
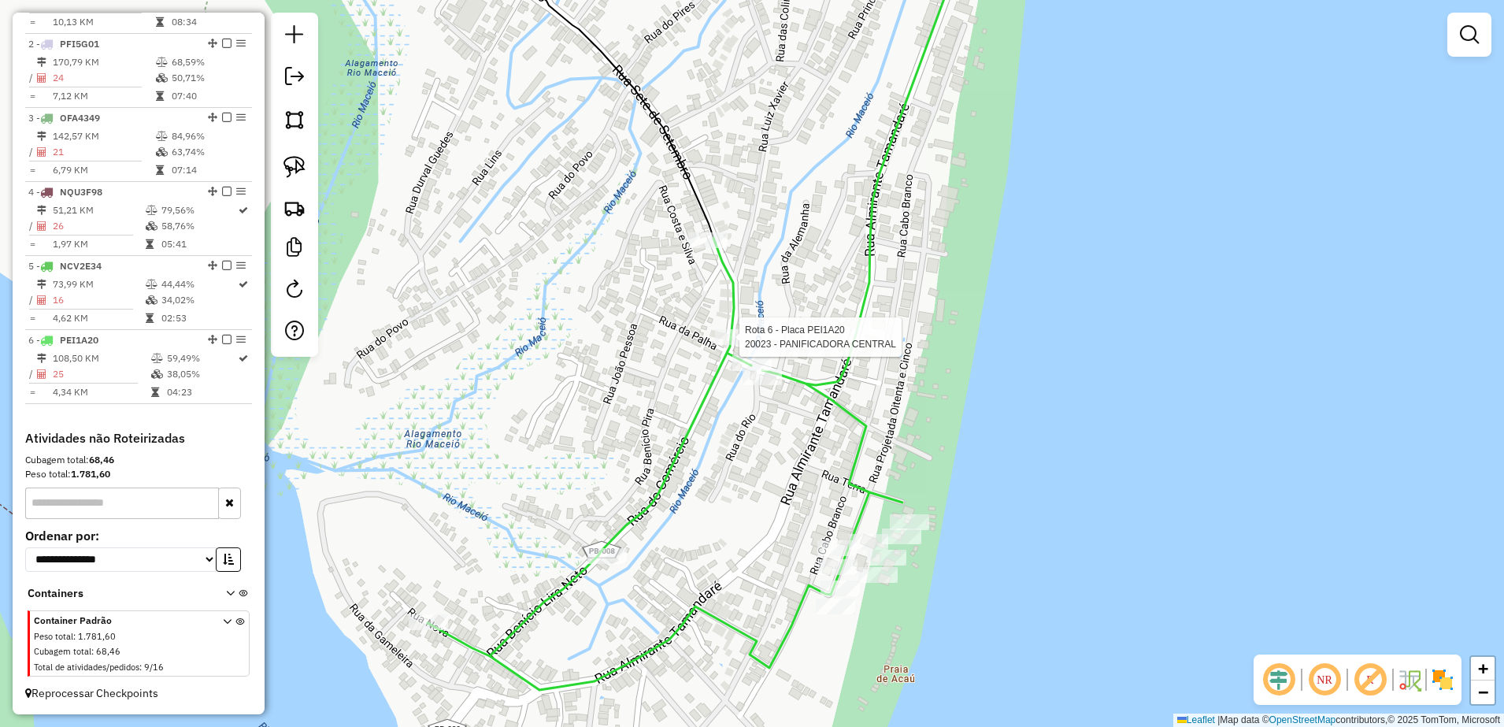
select select "**********"
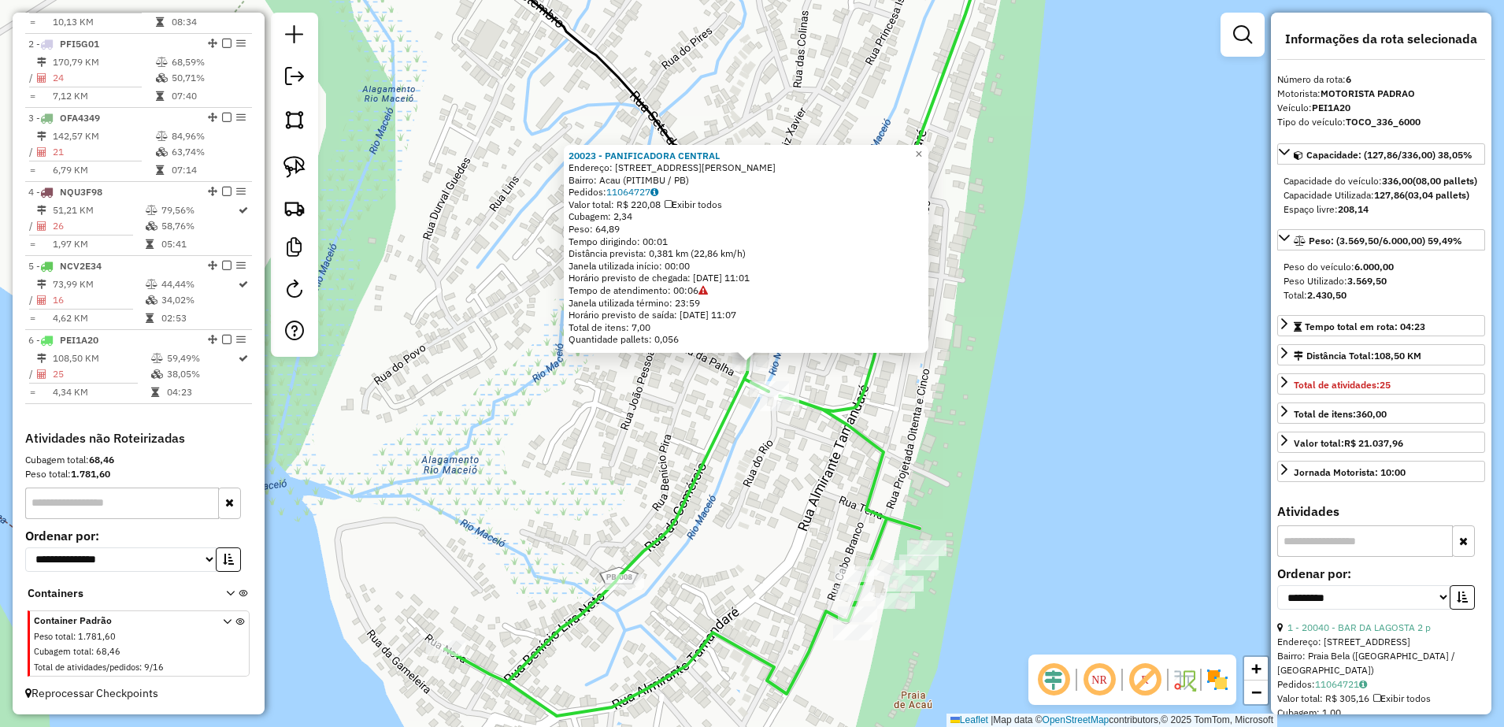
click at [746, 464] on div "20023 - PANIFICADORA CENTRAL Endereço: [STREET_ADDRESS][PERSON_NAME] Bairro: Ac…" at bounding box center [752, 363] width 1504 height 727
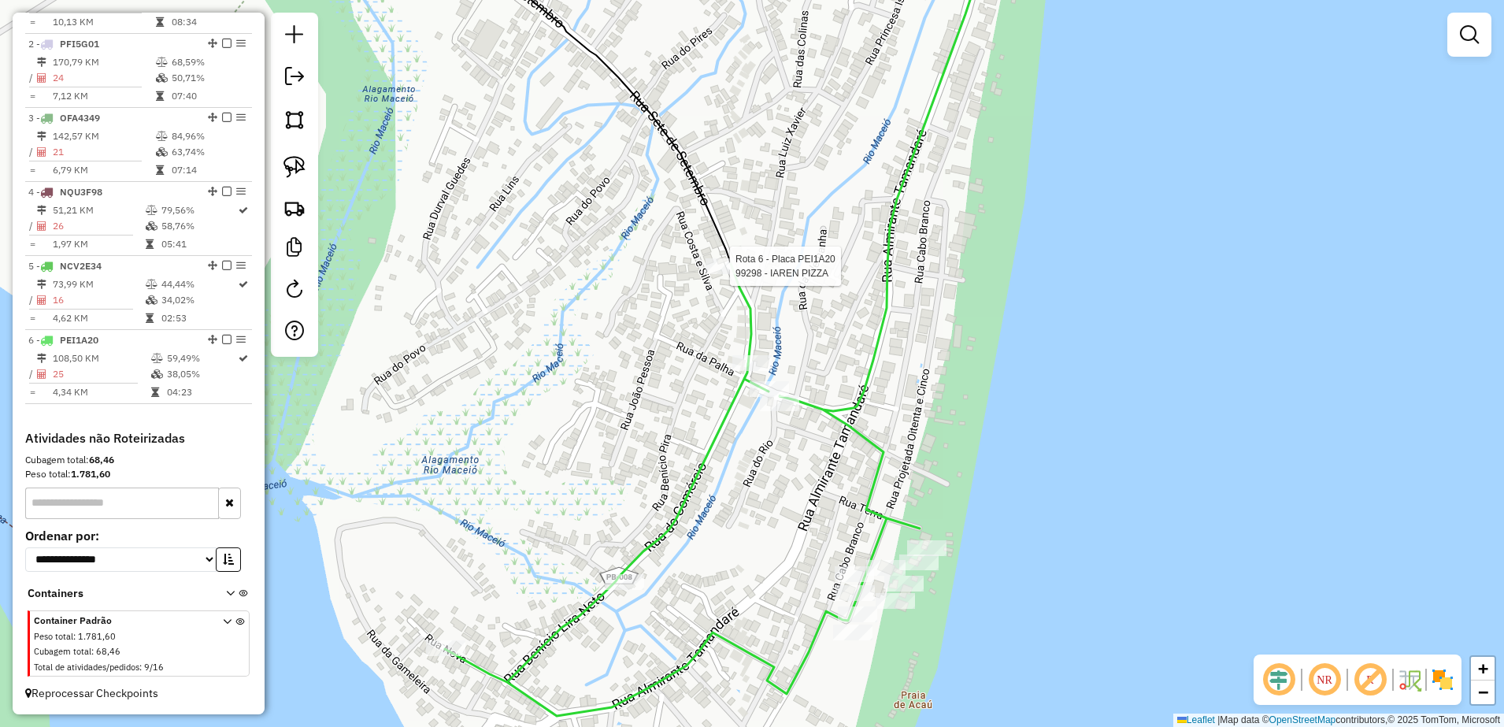
select select "**********"
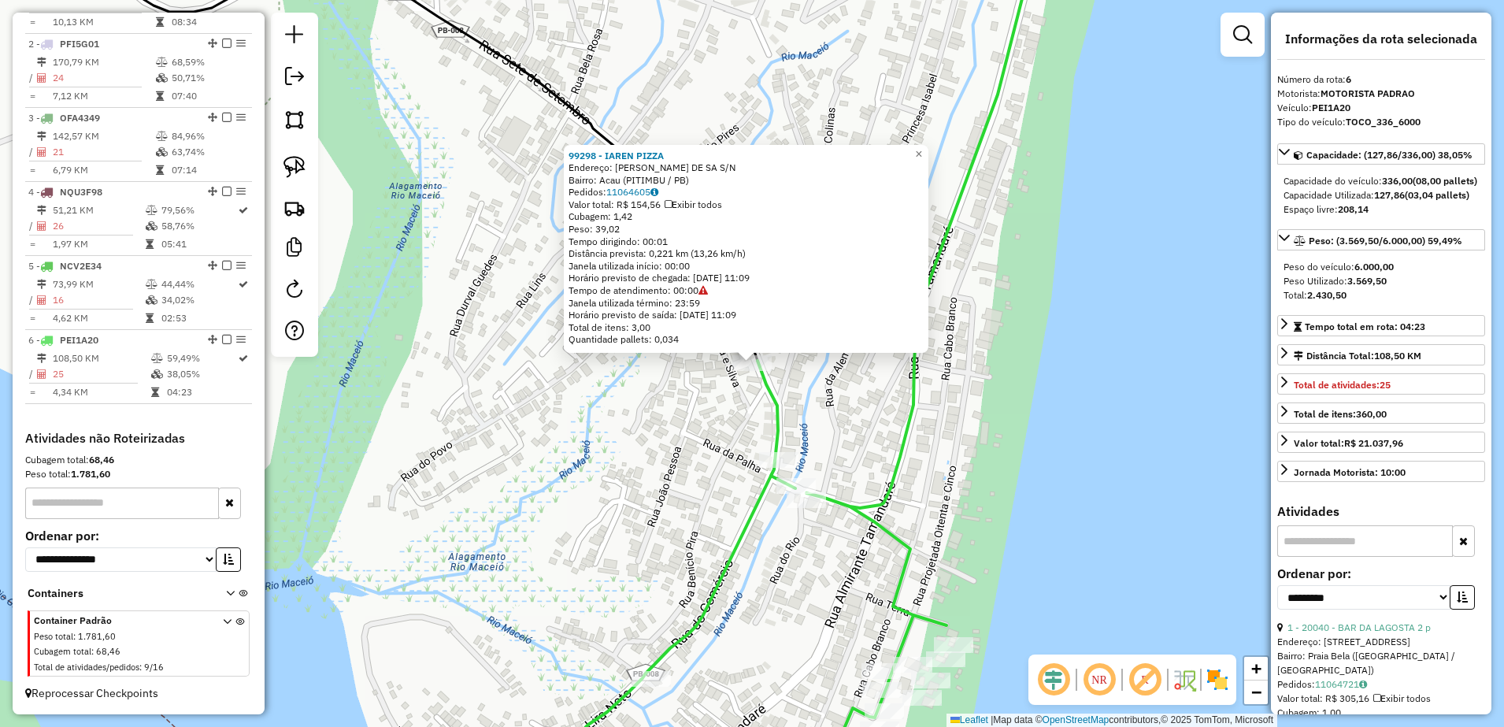
click at [743, 514] on icon at bounding box center [755, 364] width 566 height 872
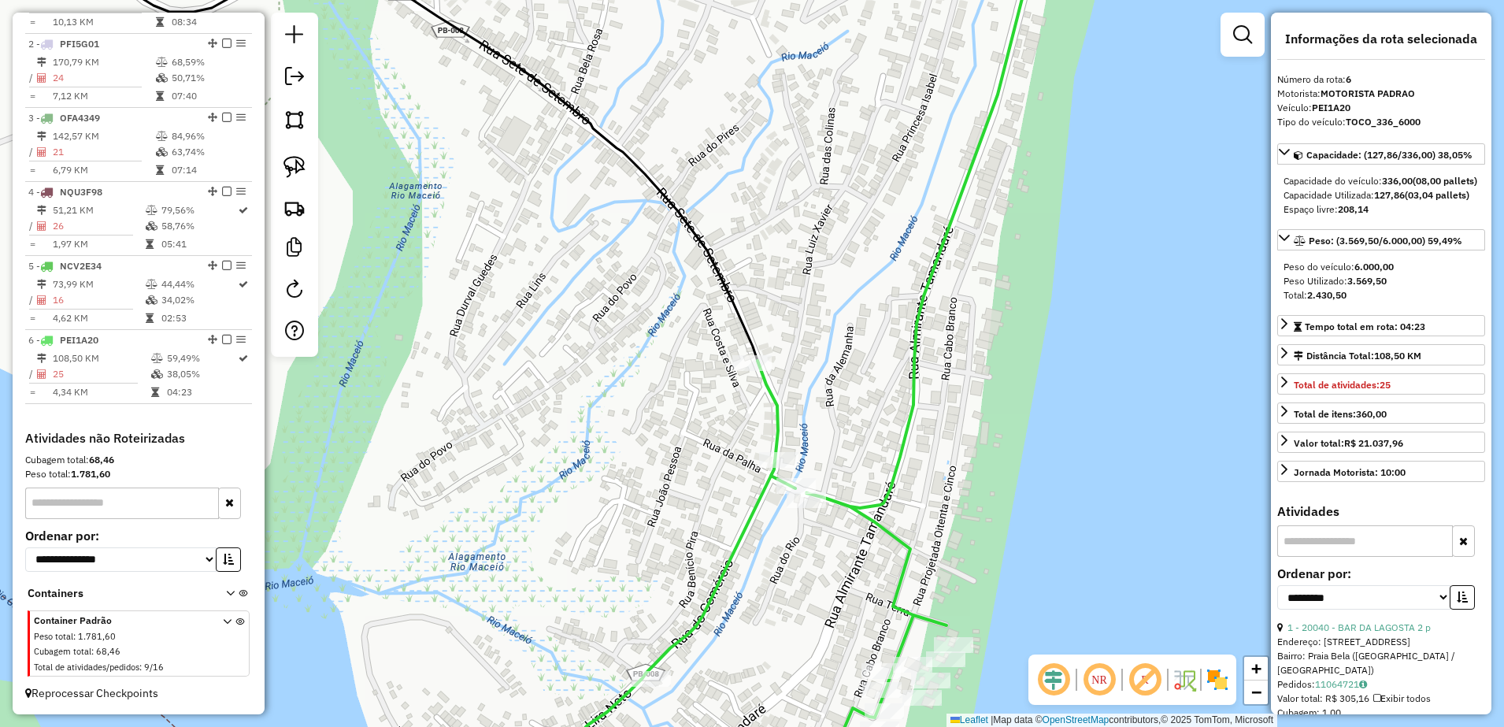
drag, startPoint x: 751, startPoint y: 548, endPoint x: 750, endPoint y: 383, distance: 164.6
click at [750, 385] on div "Janela de atendimento Grade de atendimento Capacidade Transportadoras Veículos …" at bounding box center [752, 363] width 1504 height 727
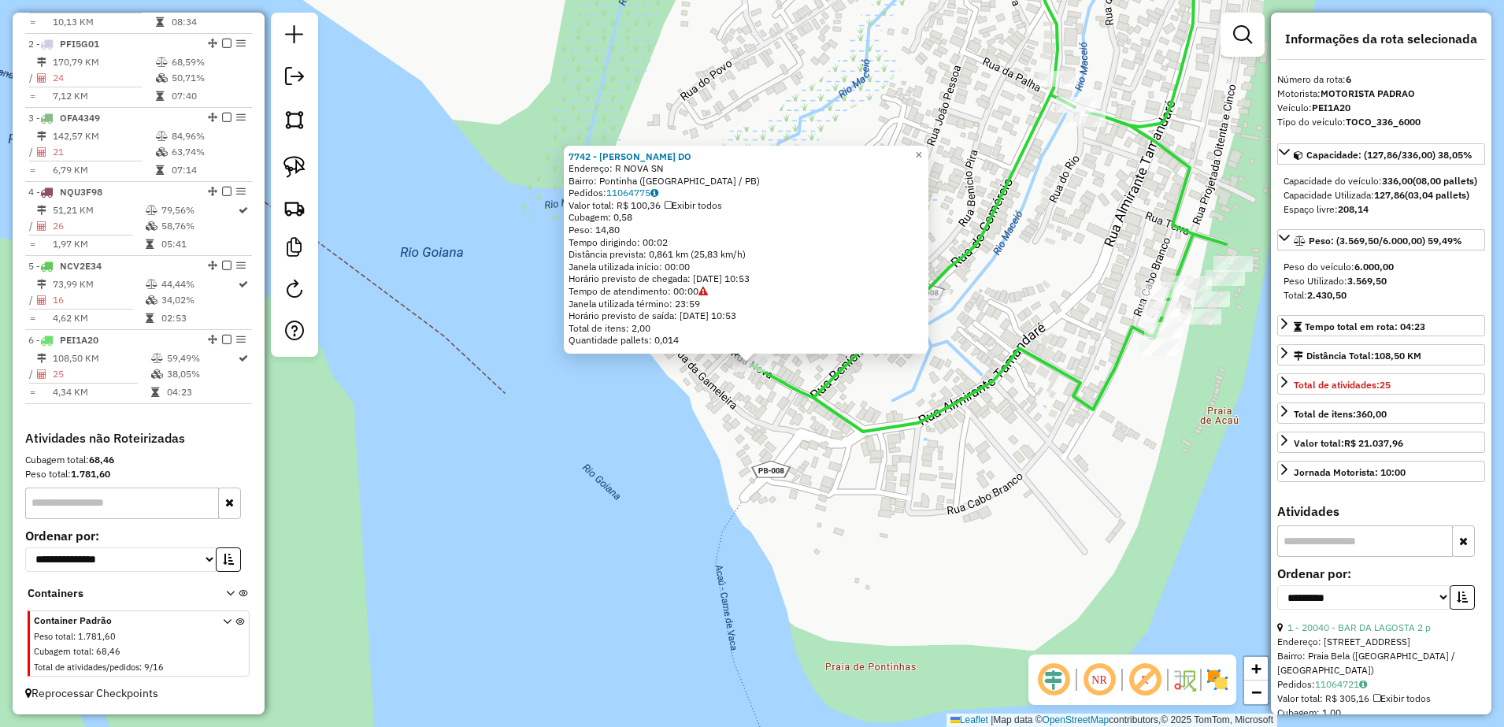
click at [897, 428] on icon at bounding box center [988, 180] width 475 height 504
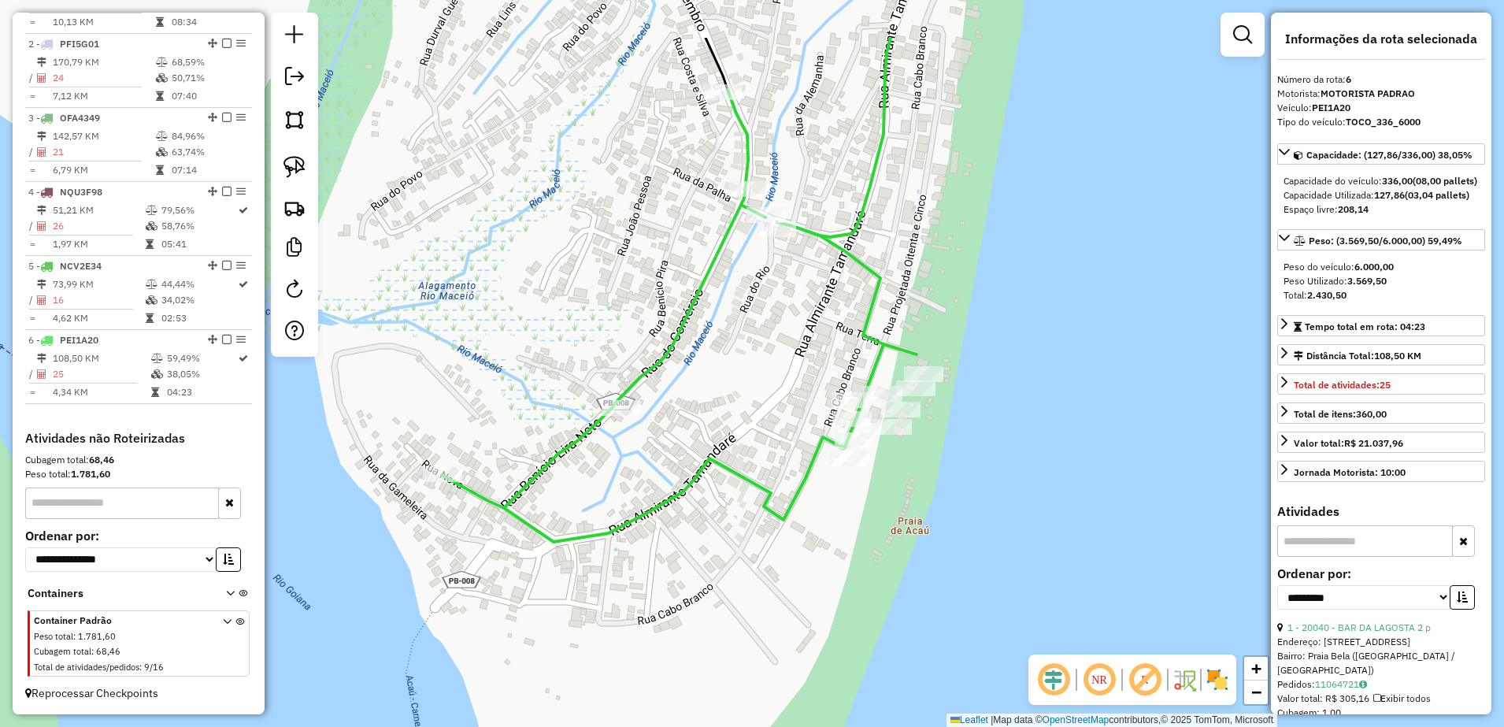
drag, startPoint x: 1128, startPoint y: 380, endPoint x: 814, endPoint y: 489, distance: 332.0
click at [820, 489] on div "Janela de atendimento Grade de atendimento Capacidade Transportadoras Veículos …" at bounding box center [752, 363] width 1504 height 727
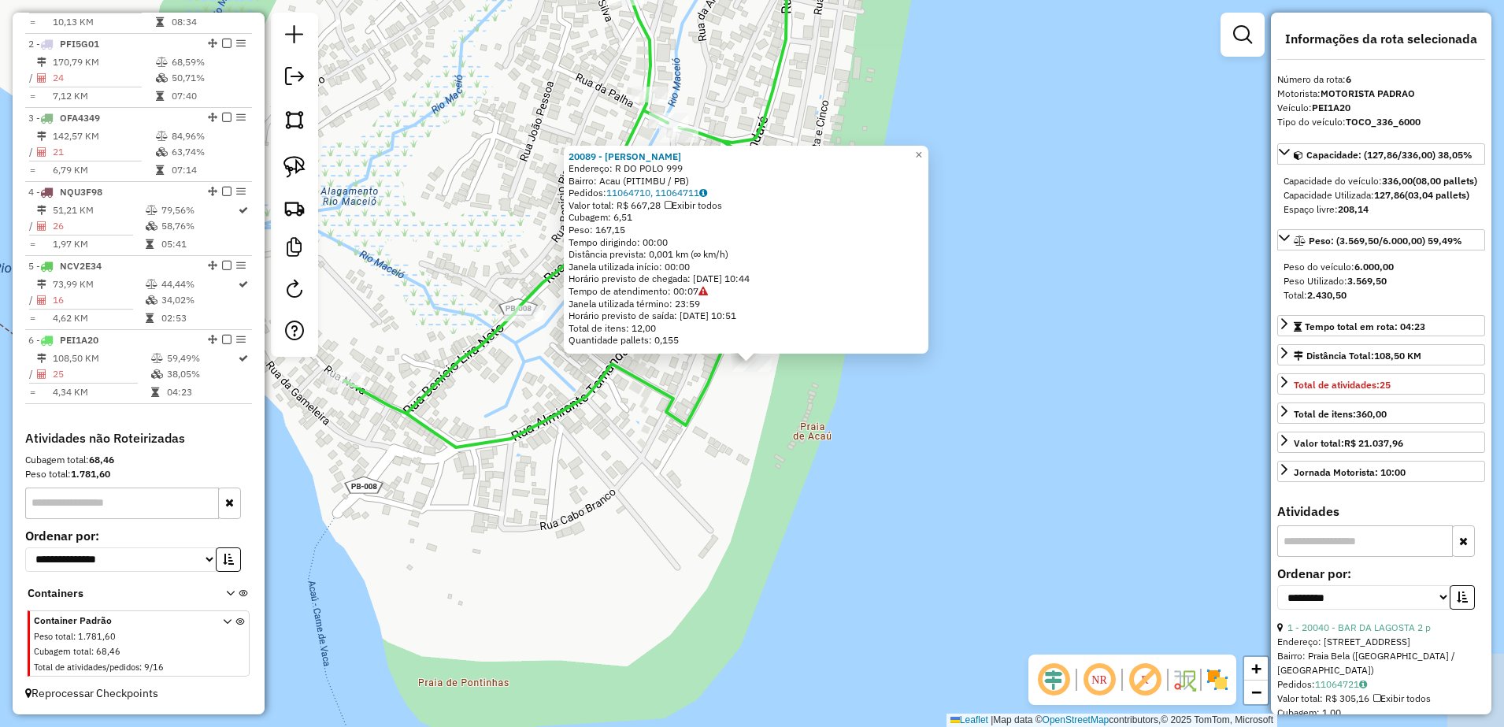
click at [785, 460] on div "20089 - CAICARA MORENINHA Endereço: R DO POLO 999 Bairro: Acau (PITIMBU / PB) P…" at bounding box center [752, 363] width 1504 height 727
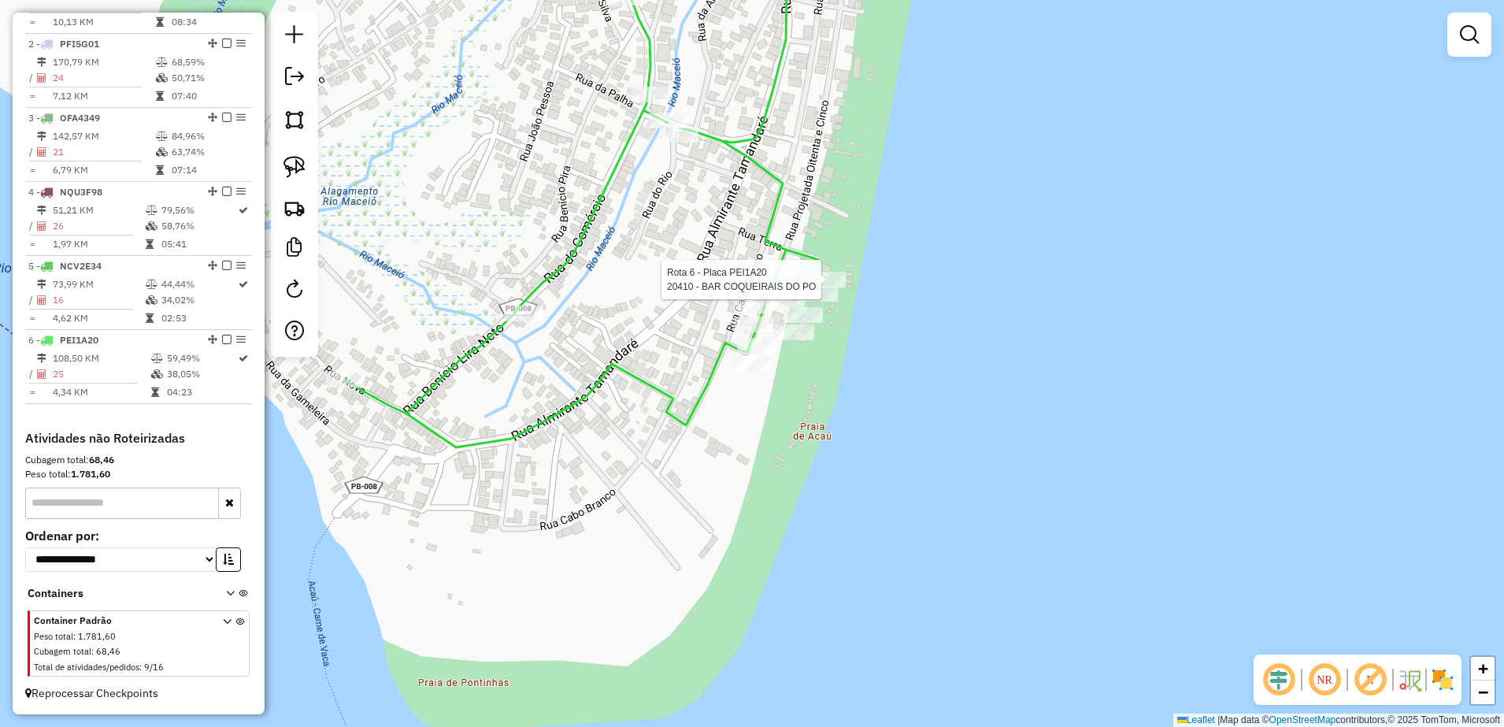
select select "**********"
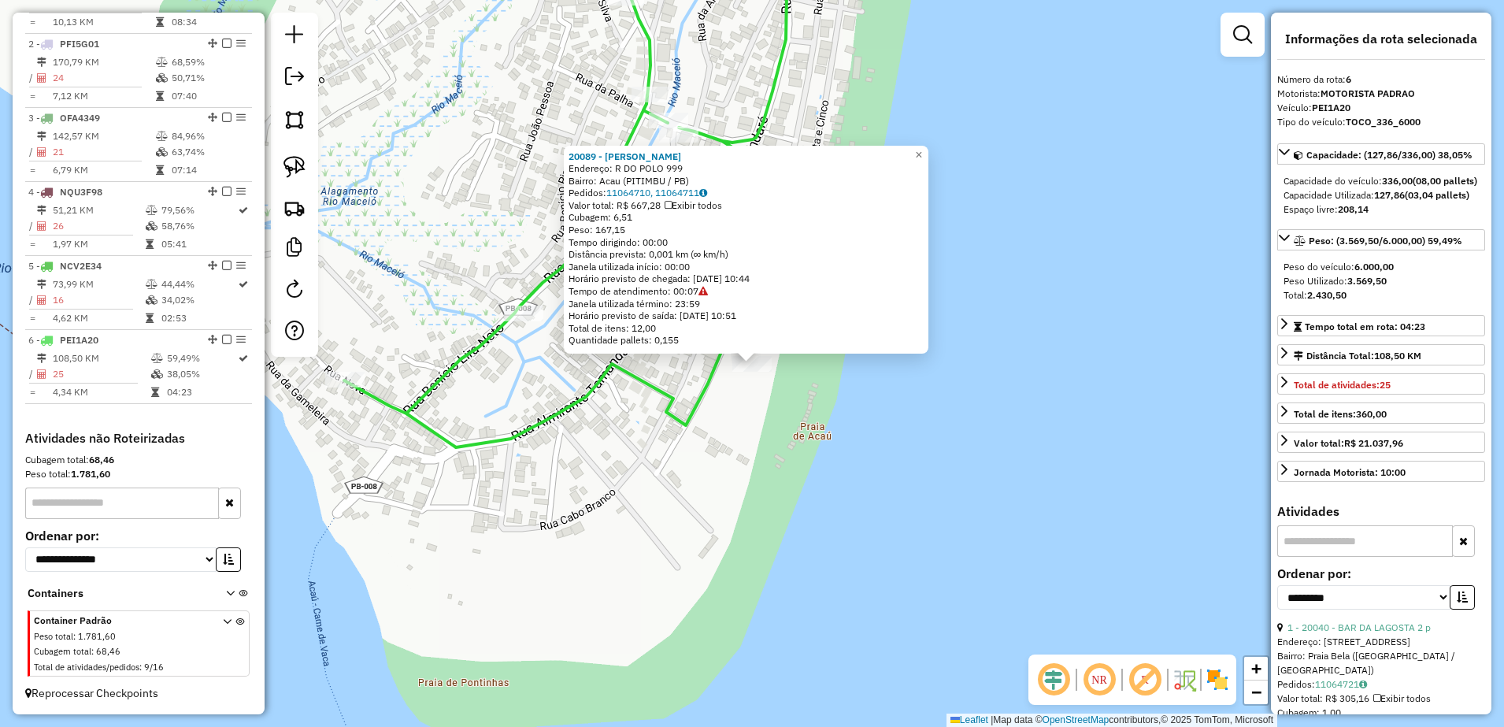
click at [745, 413] on div "20089 - CAICARA MORENINHA Endereço: R DO POLO 999 Bairro: Acau (PITIMBU / PB) P…" at bounding box center [752, 363] width 1504 height 727
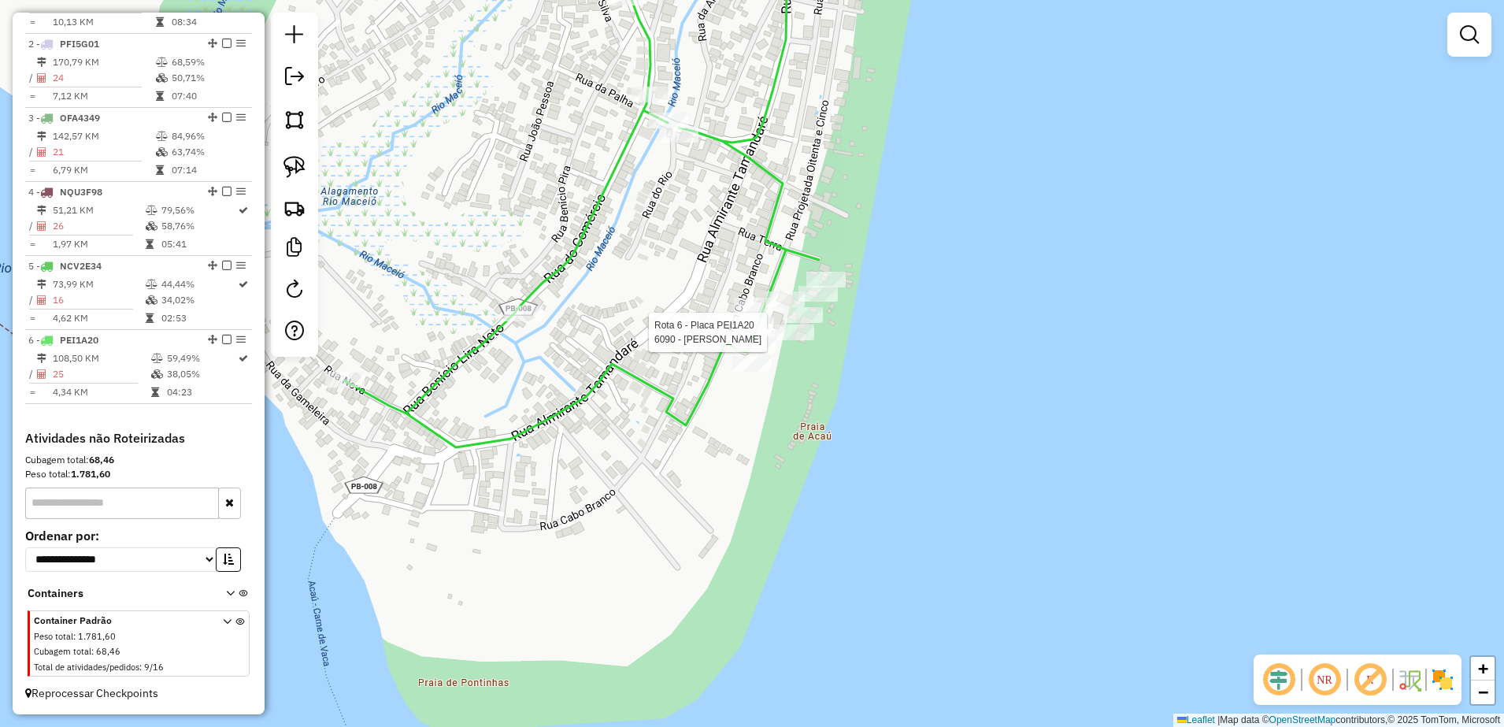
select select "**********"
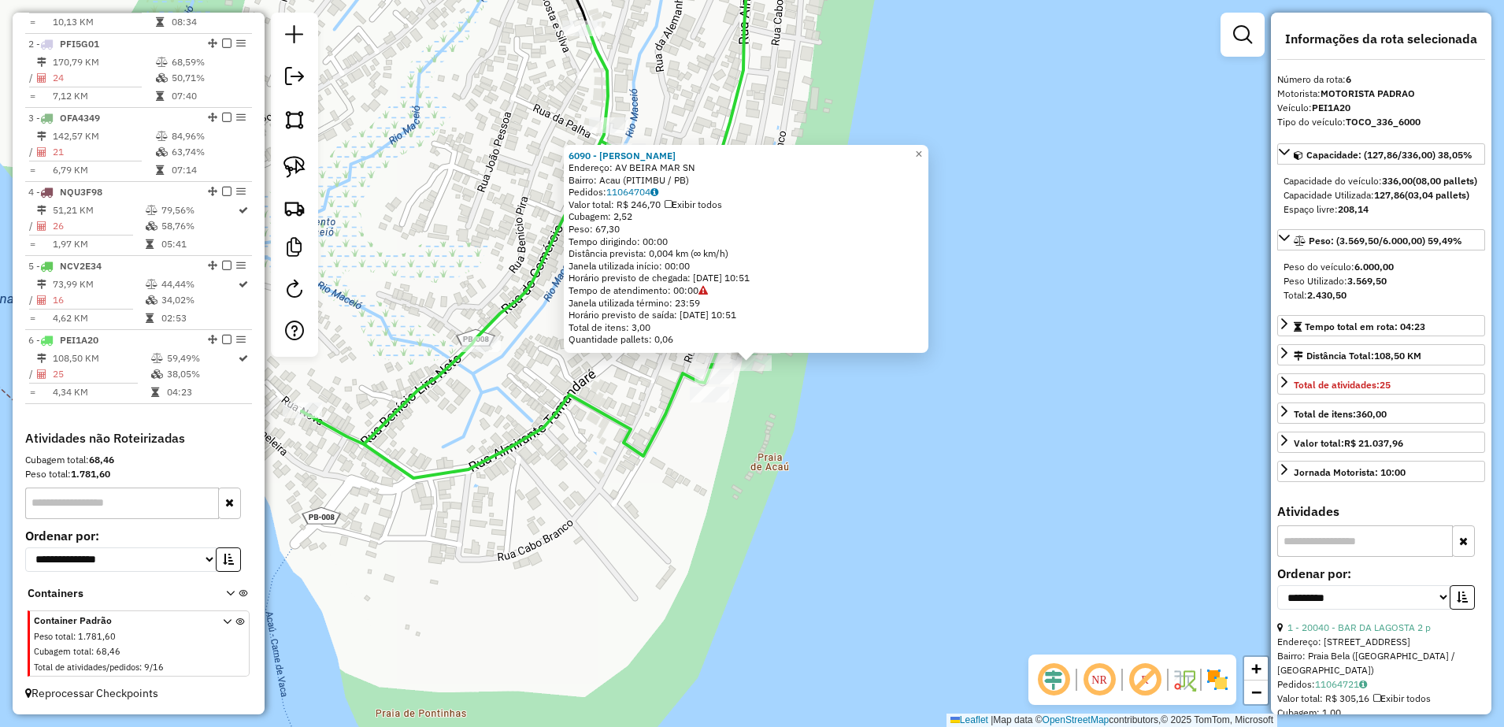
click at [697, 446] on div "6090 - [PERSON_NAME] Endereço: AV BEIRA MAR SN Bairro: [GEOGRAPHIC_DATA] (PITIM…" at bounding box center [752, 363] width 1504 height 727
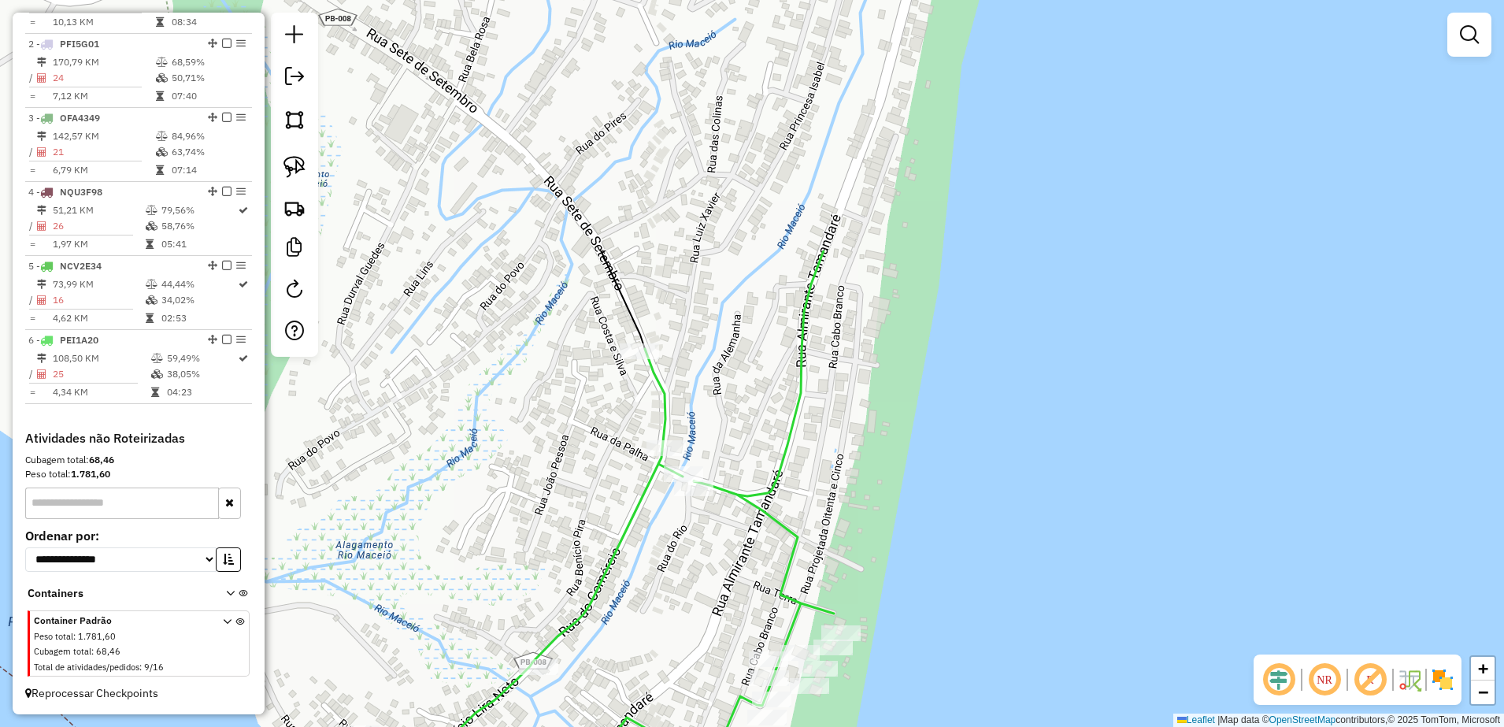
drag, startPoint x: 583, startPoint y: 318, endPoint x: 653, endPoint y: 661, distance: 350.2
click at [652, 663] on div "Janela de atendimento Grade de atendimento Capacidade Transportadoras Veículos …" at bounding box center [752, 363] width 1504 height 727
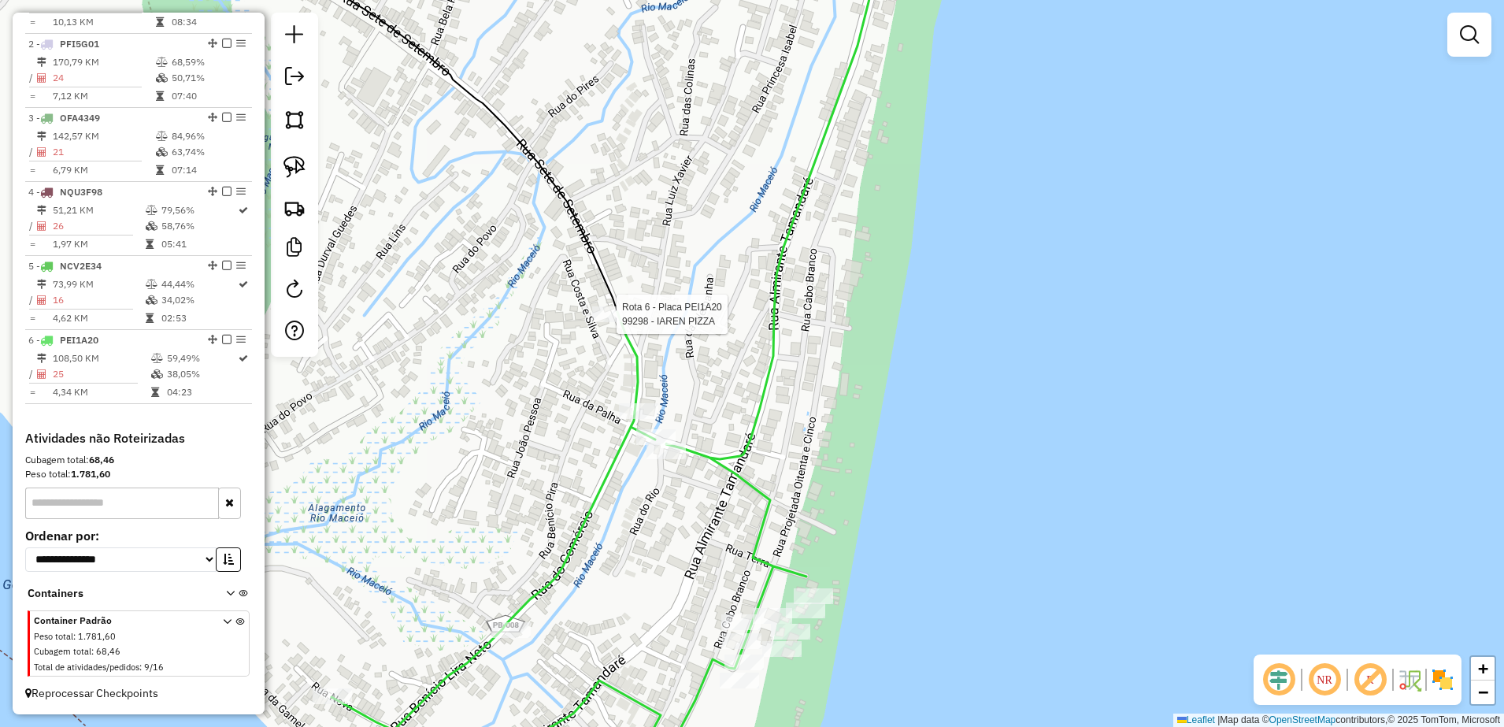
select select "**********"
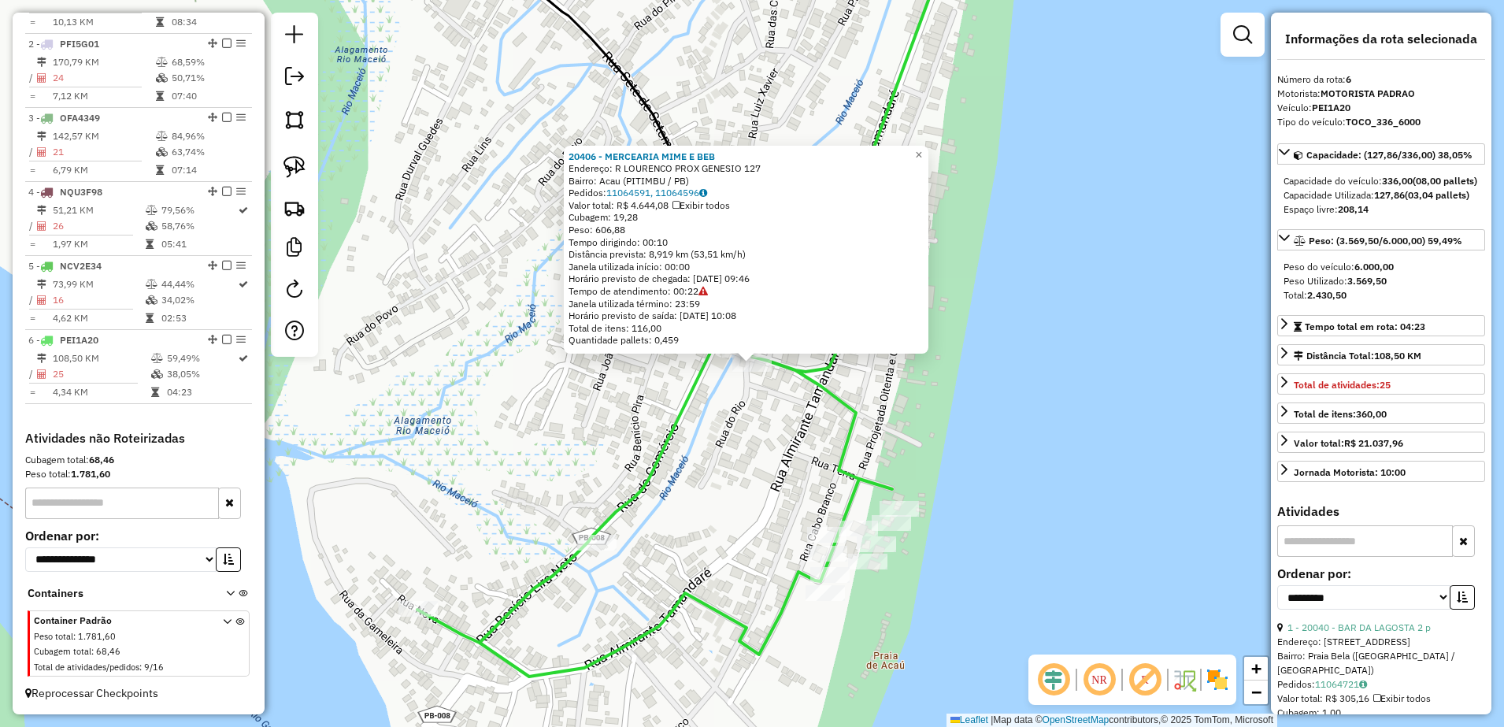
click at [735, 418] on div "20406 - MERCEARIA MIME E BEB Endereço: R LOURENCO PROX GENESIO 127 Bairro: Acau…" at bounding box center [752, 363] width 1504 height 727
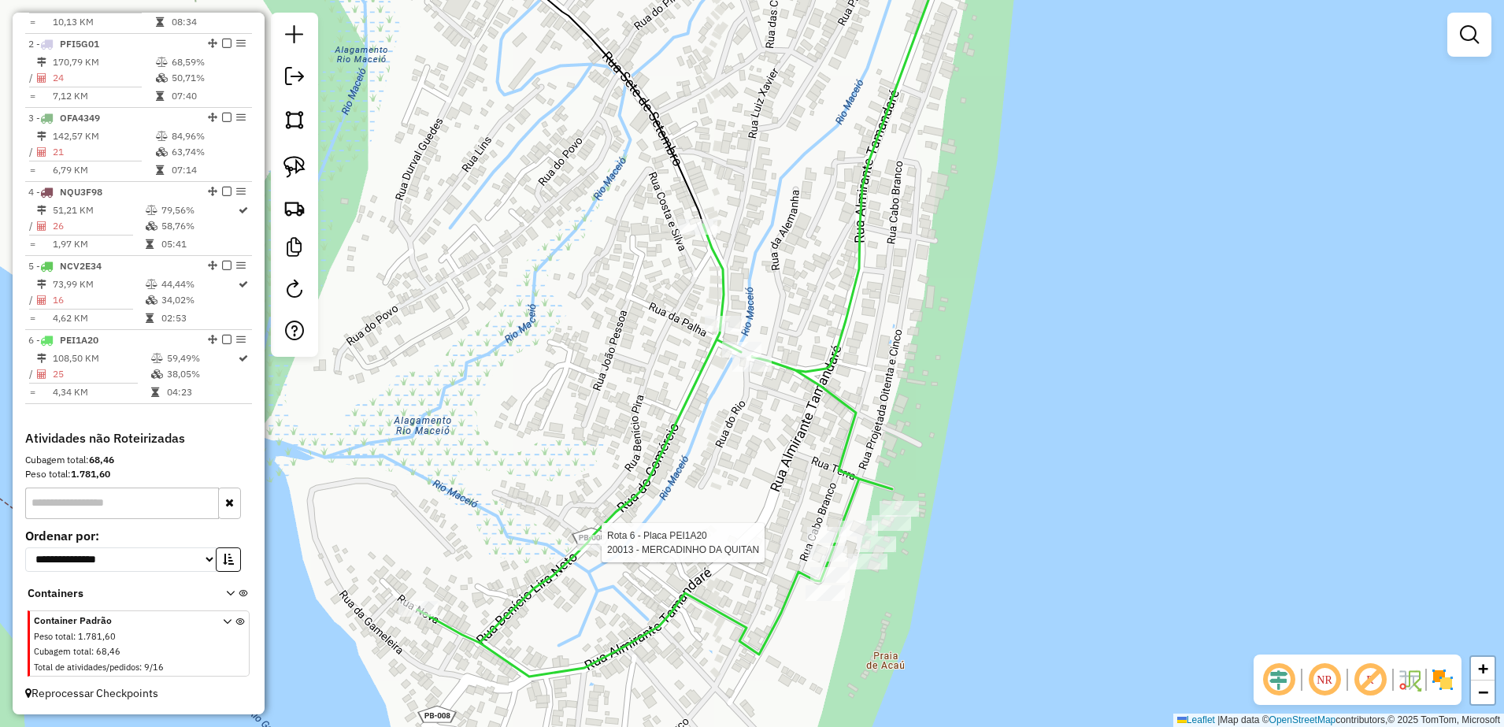
select select "**********"
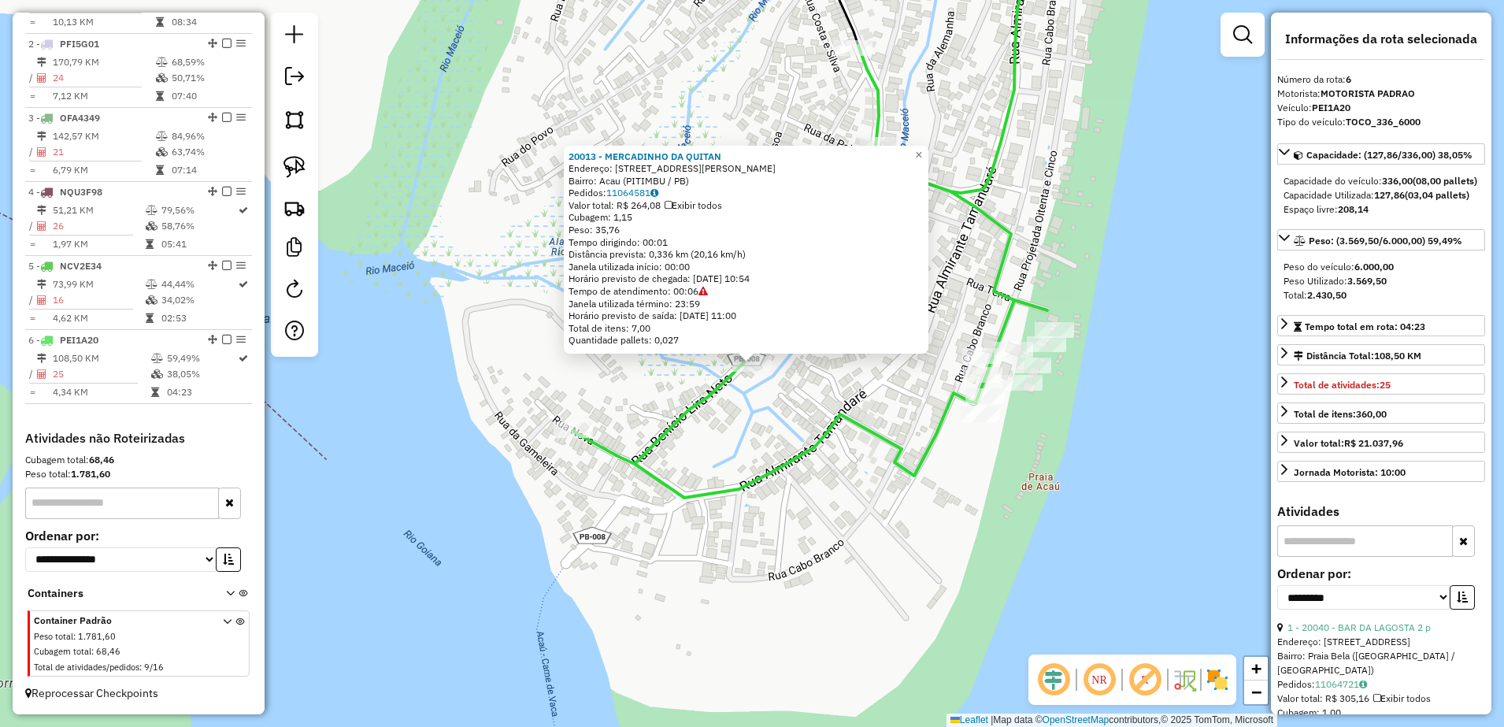
click at [809, 476] on div "20013 - MERCADINHO DA QUITAN Endereço: [STREET_ADDRESS][PERSON_NAME]) Pedidos: …" at bounding box center [752, 363] width 1504 height 727
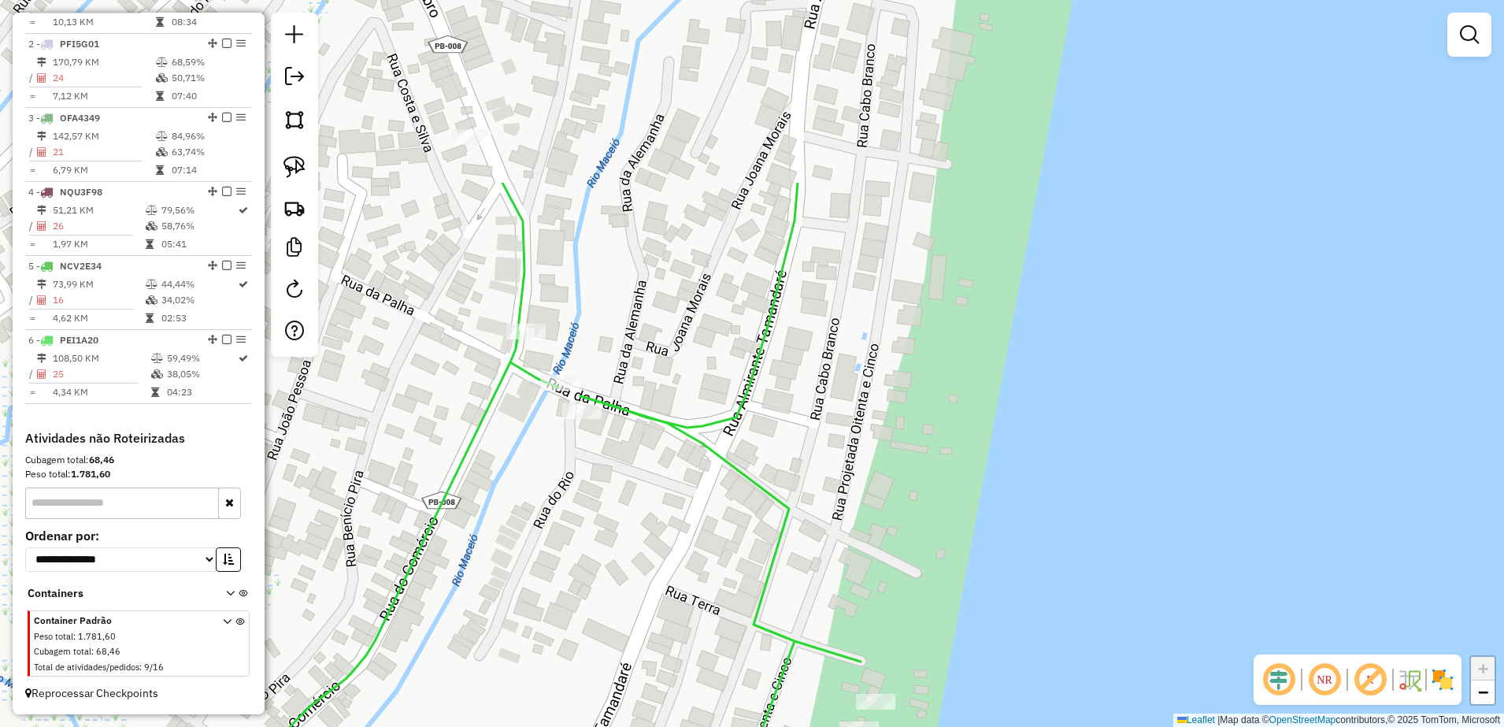
drag, startPoint x: 857, startPoint y: 212, endPoint x: 535, endPoint y: 447, distance: 398.9
click at [535, 447] on div "Janela de atendimento Grade de atendimento Capacidade Transportadoras Veículos …" at bounding box center [752, 363] width 1504 height 727
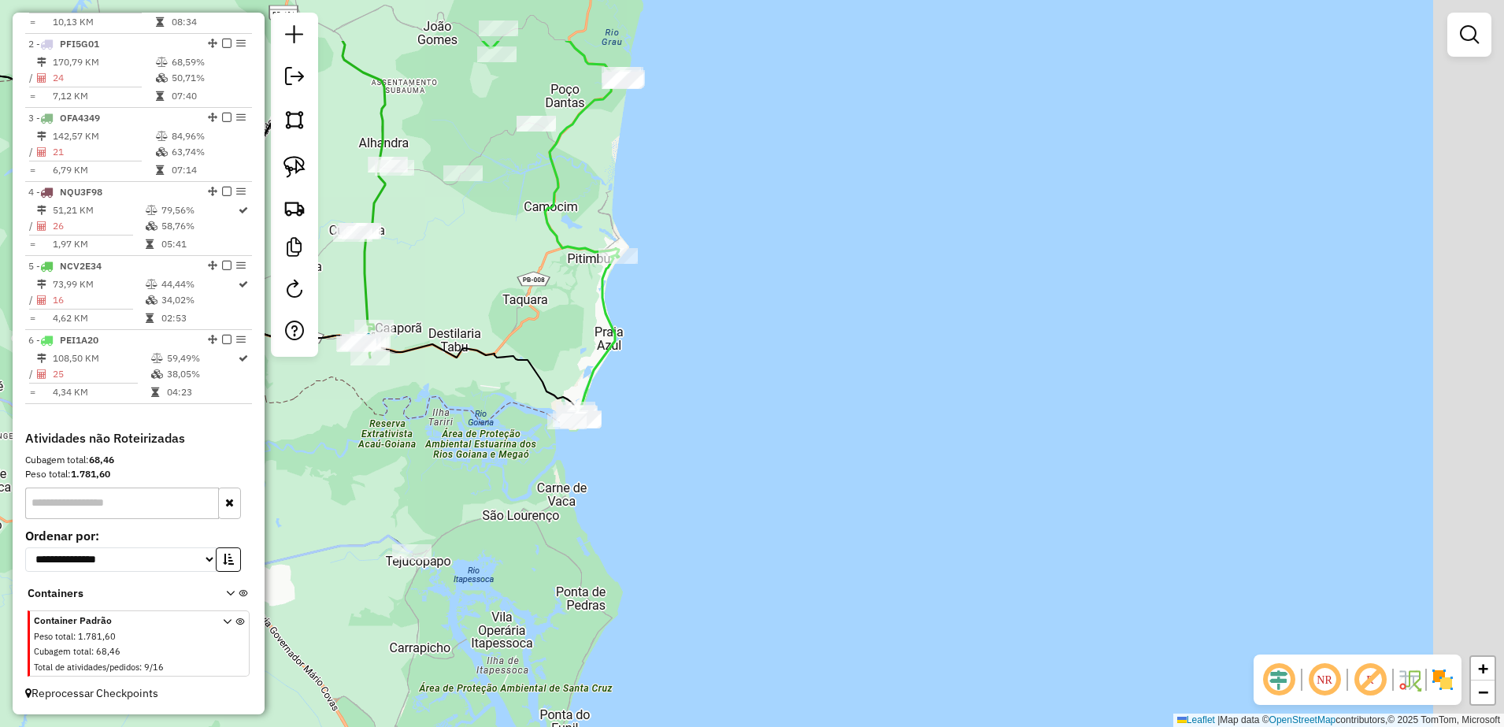
drag, startPoint x: 615, startPoint y: 211, endPoint x: 587, endPoint y: 481, distance: 271.5
click at [610, 424] on icon at bounding box center [585, 249] width 80 height 349
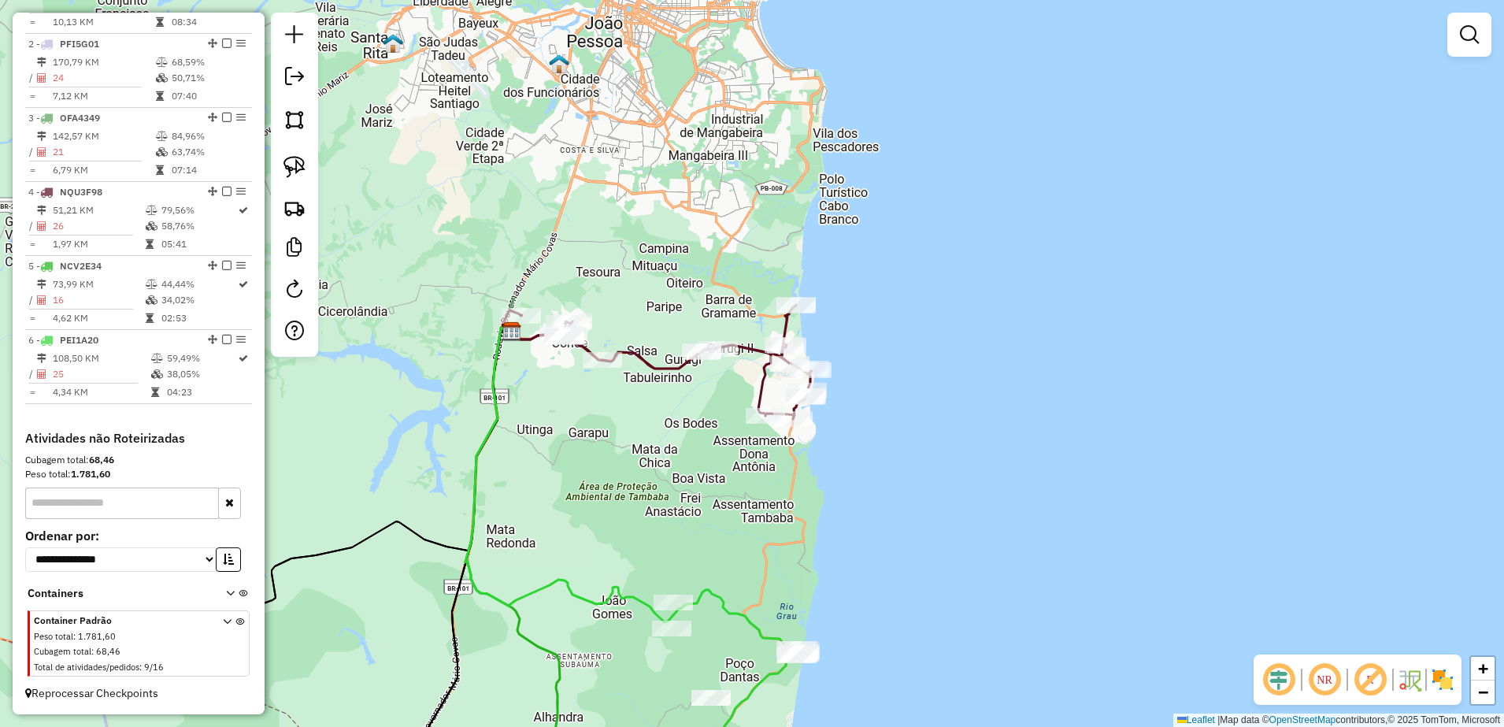
drag, startPoint x: 598, startPoint y: 176, endPoint x: 797, endPoint y: 545, distance: 419.6
click at [797, 545] on div "Janela de atendimento Grade de atendimento Capacidade Transportadoras Veículos …" at bounding box center [752, 363] width 1504 height 727
drag, startPoint x: 304, startPoint y: 165, endPoint x: 511, endPoint y: 191, distance: 208.7
click at [304, 164] on img at bounding box center [294, 167] width 22 height 22
drag, startPoint x: 776, startPoint y: 276, endPoint x: 828, endPoint y: 303, distance: 59.2
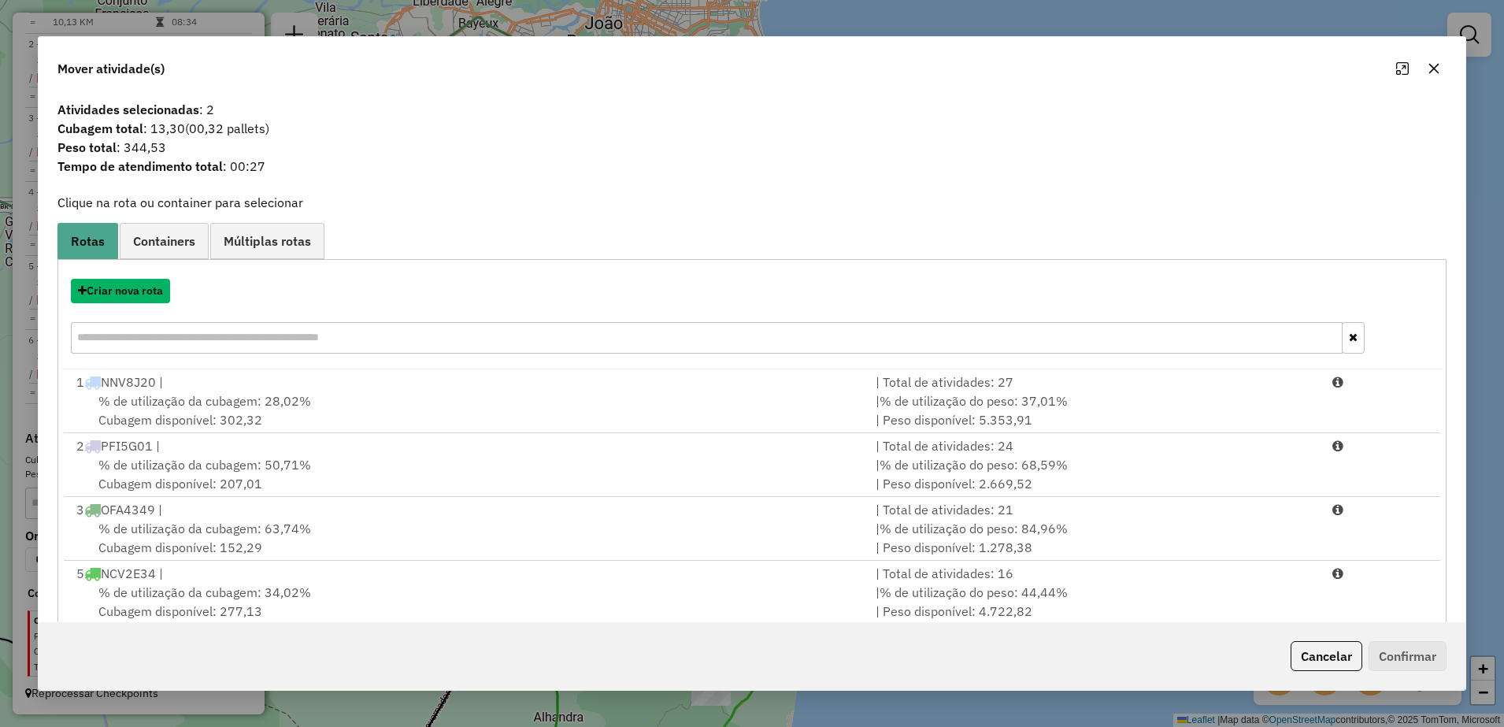
click at [148, 284] on button "Criar nova rota" at bounding box center [120, 291] width 99 height 24
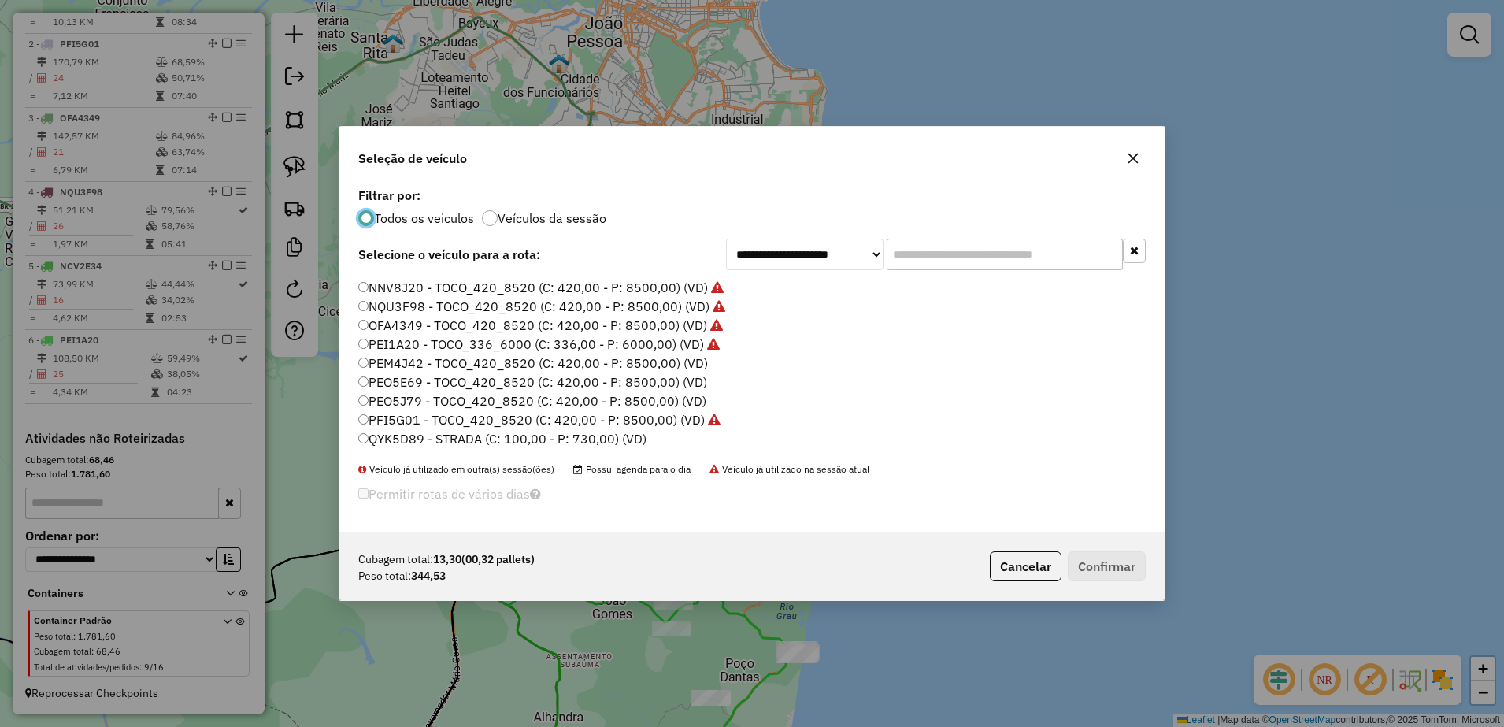
scroll to position [54, 0]
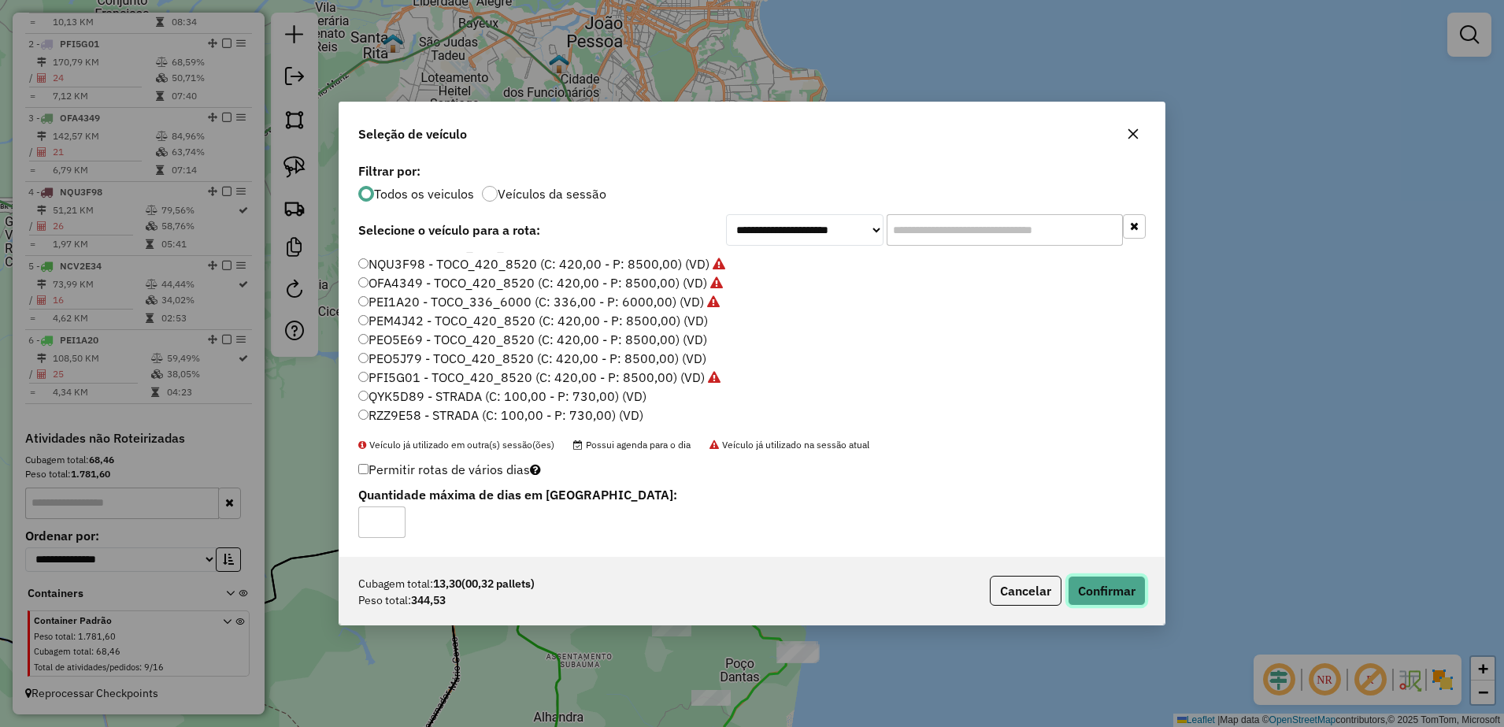
click at [1102, 581] on button "Confirmar" at bounding box center [1107, 591] width 78 height 30
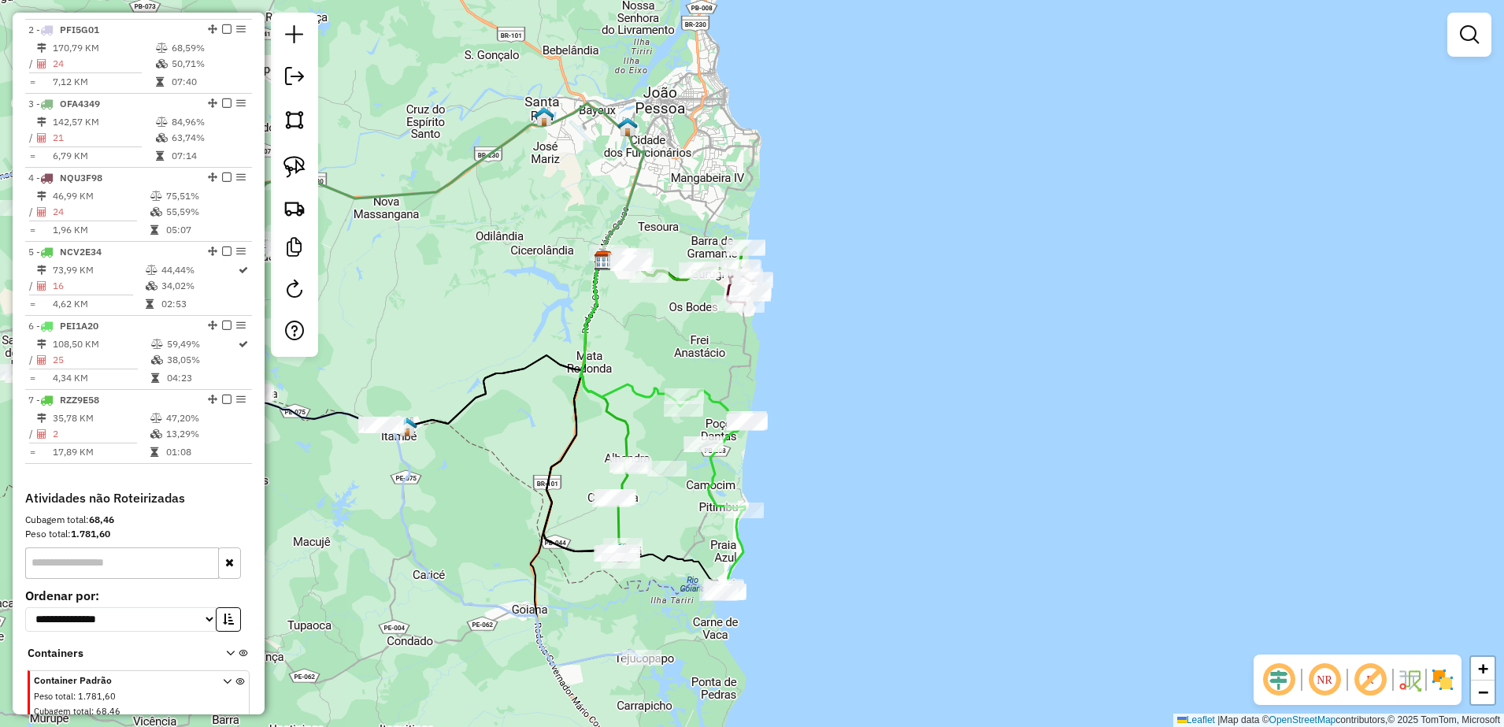
drag, startPoint x: 747, startPoint y: 506, endPoint x: 728, endPoint y: 360, distance: 147.7
click at [741, 376] on div "Janela de atendimento Grade de atendimento Capacidade Transportadoras Veículos …" at bounding box center [752, 363] width 1504 height 727
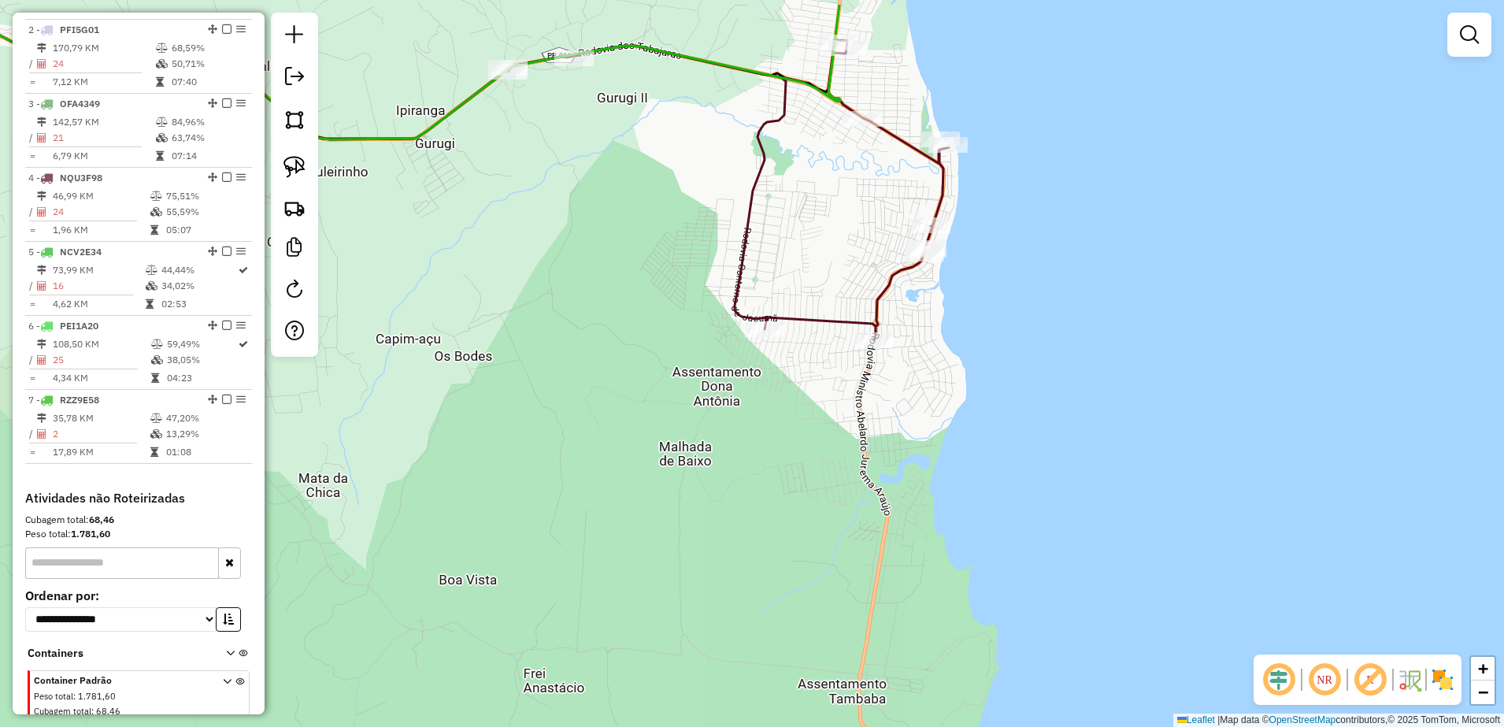
drag, startPoint x: 797, startPoint y: 229, endPoint x: 784, endPoint y: 324, distance: 96.1
click at [787, 325] on div "Janela de atendimento Grade de atendimento Capacidade Transportadoras Veículos …" at bounding box center [752, 363] width 1504 height 727
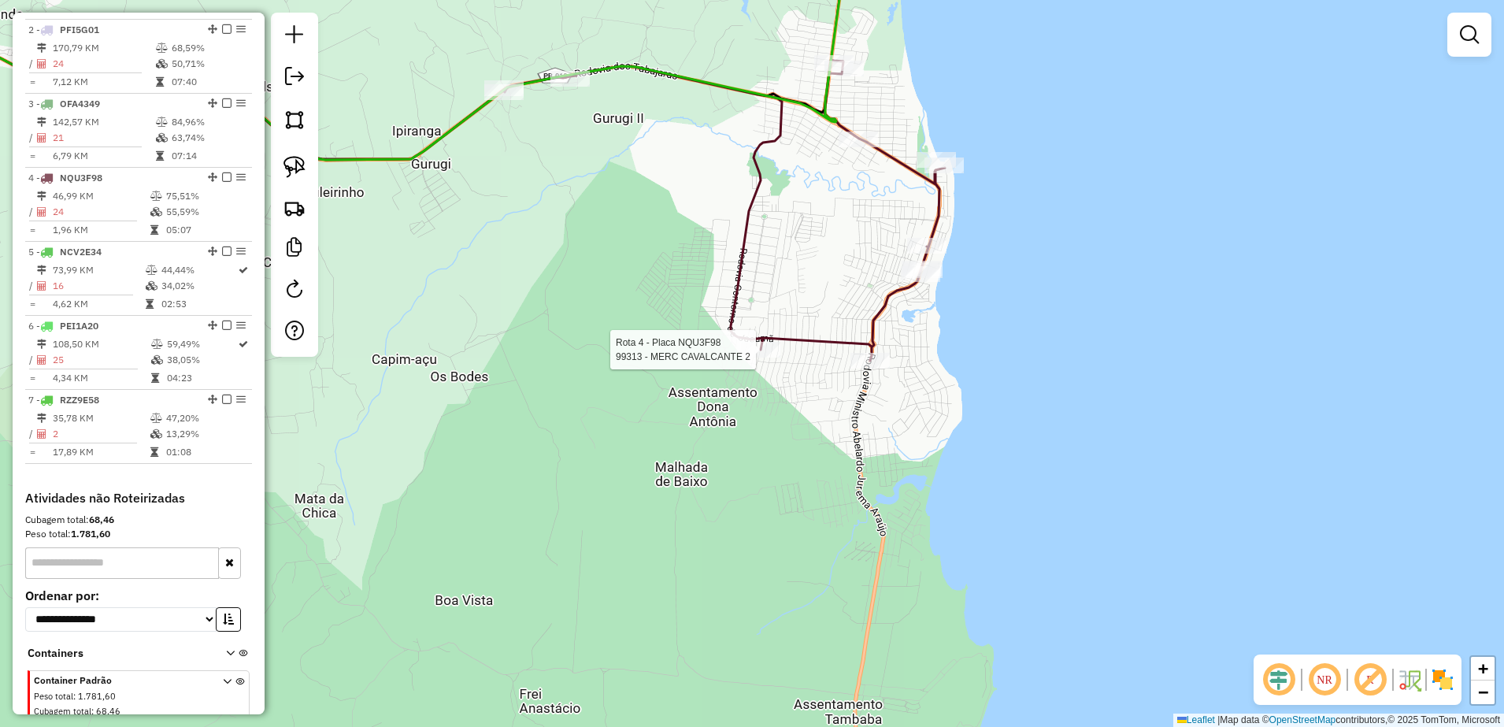
select select "**********"
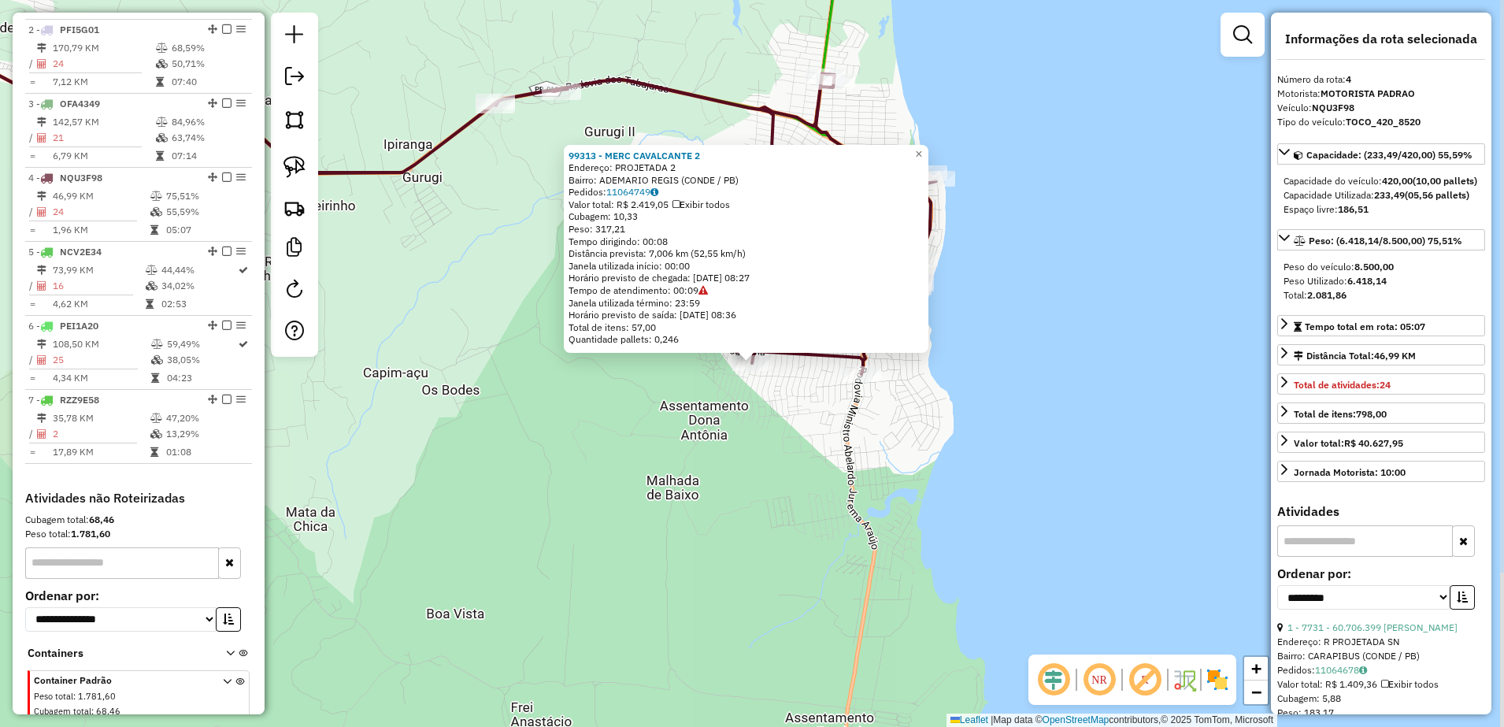
scroll to position [750, 0]
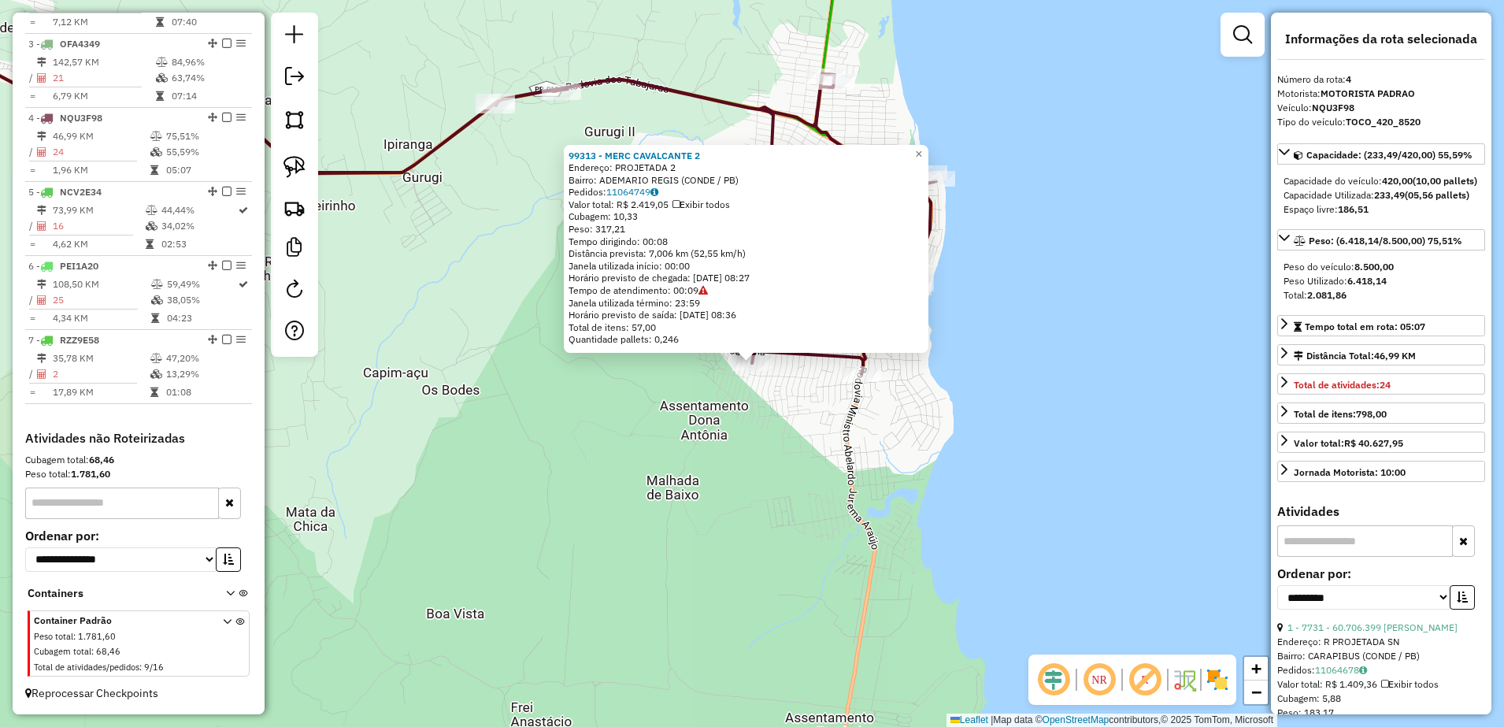
click at [784, 403] on div "99313 - MERC CAVALCANTE 2 Endereço: PROJETADA 2 Bairro: ADEMARIO REGIS (CONDE /…" at bounding box center [752, 363] width 1504 height 727
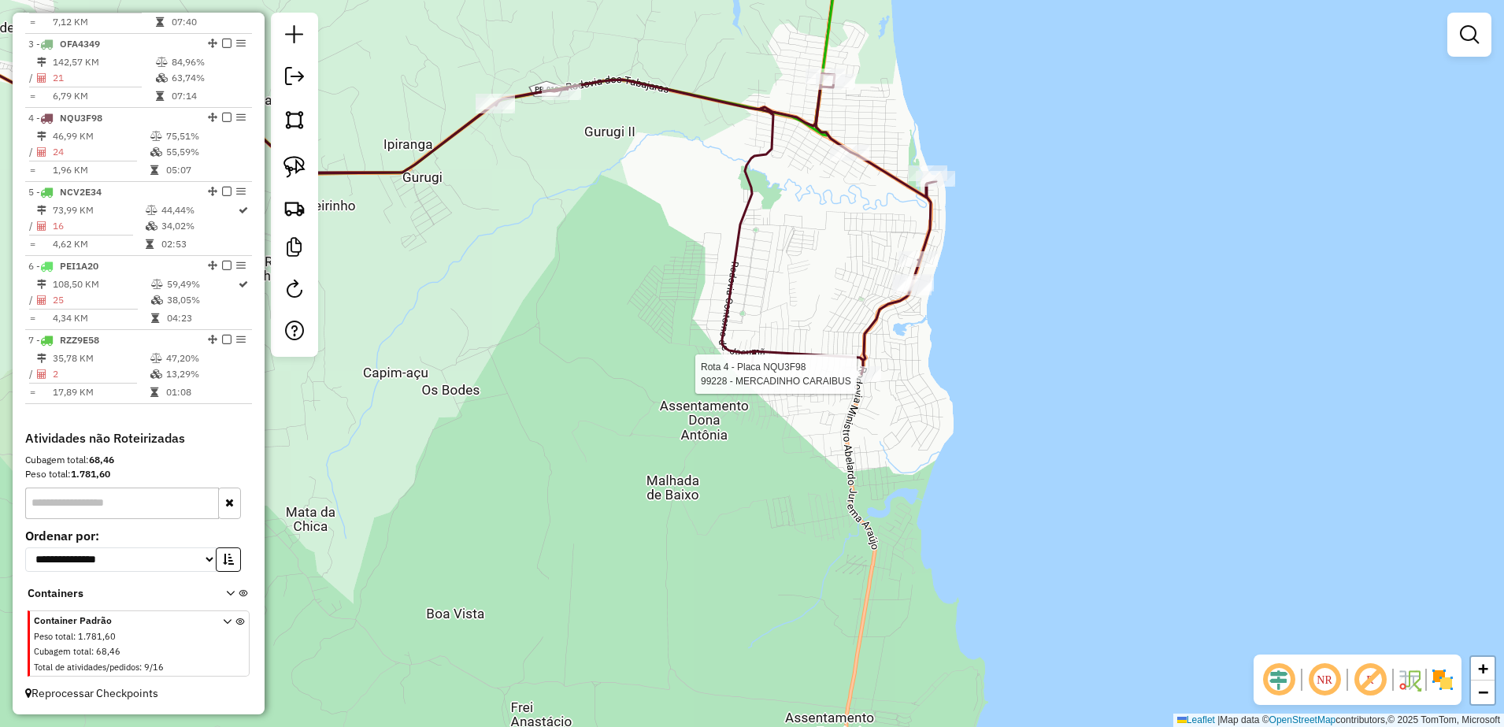
select select "**********"
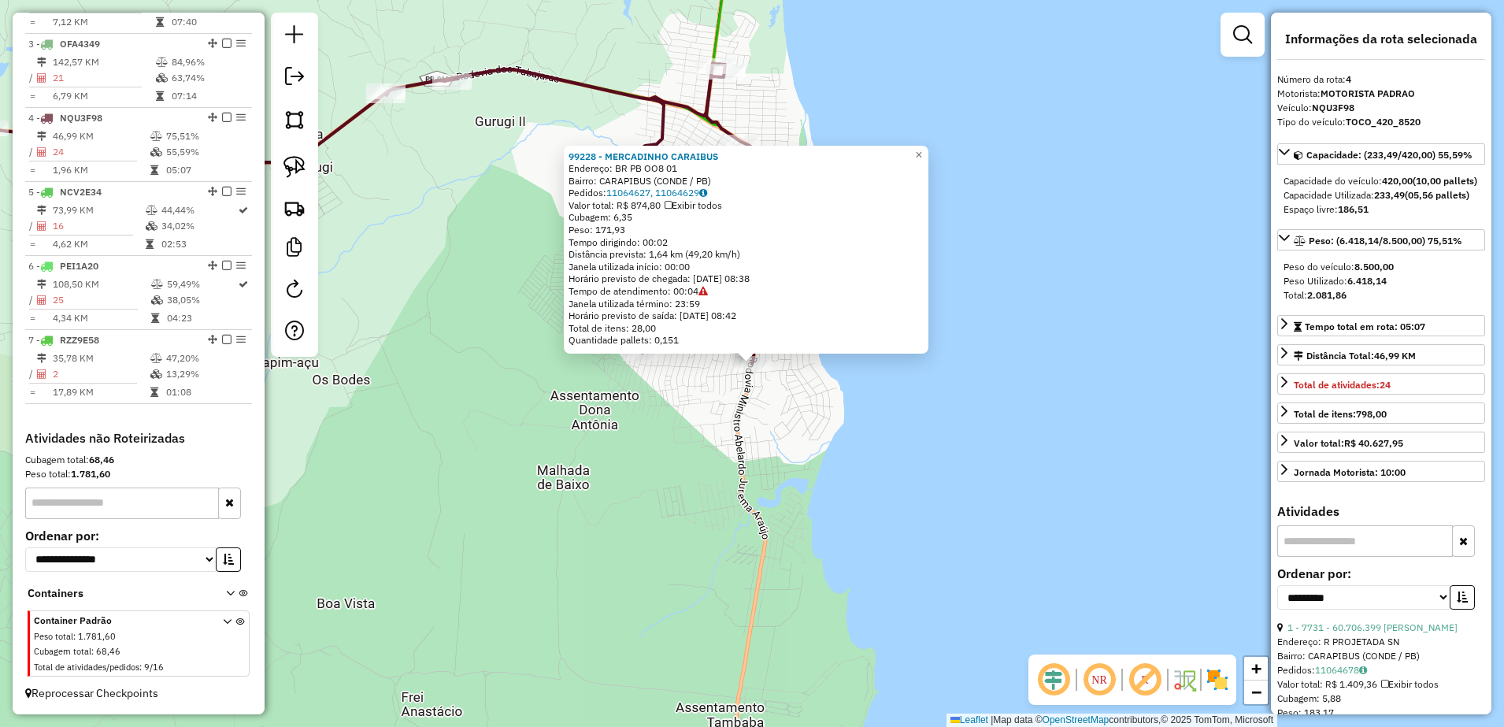
click at [856, 401] on div "99228 - MERCADINHO CARAIBUS Endereço: BR PB OO8 01 Bairro: CARAPIBUS (CONDE / P…" at bounding box center [752, 363] width 1504 height 727
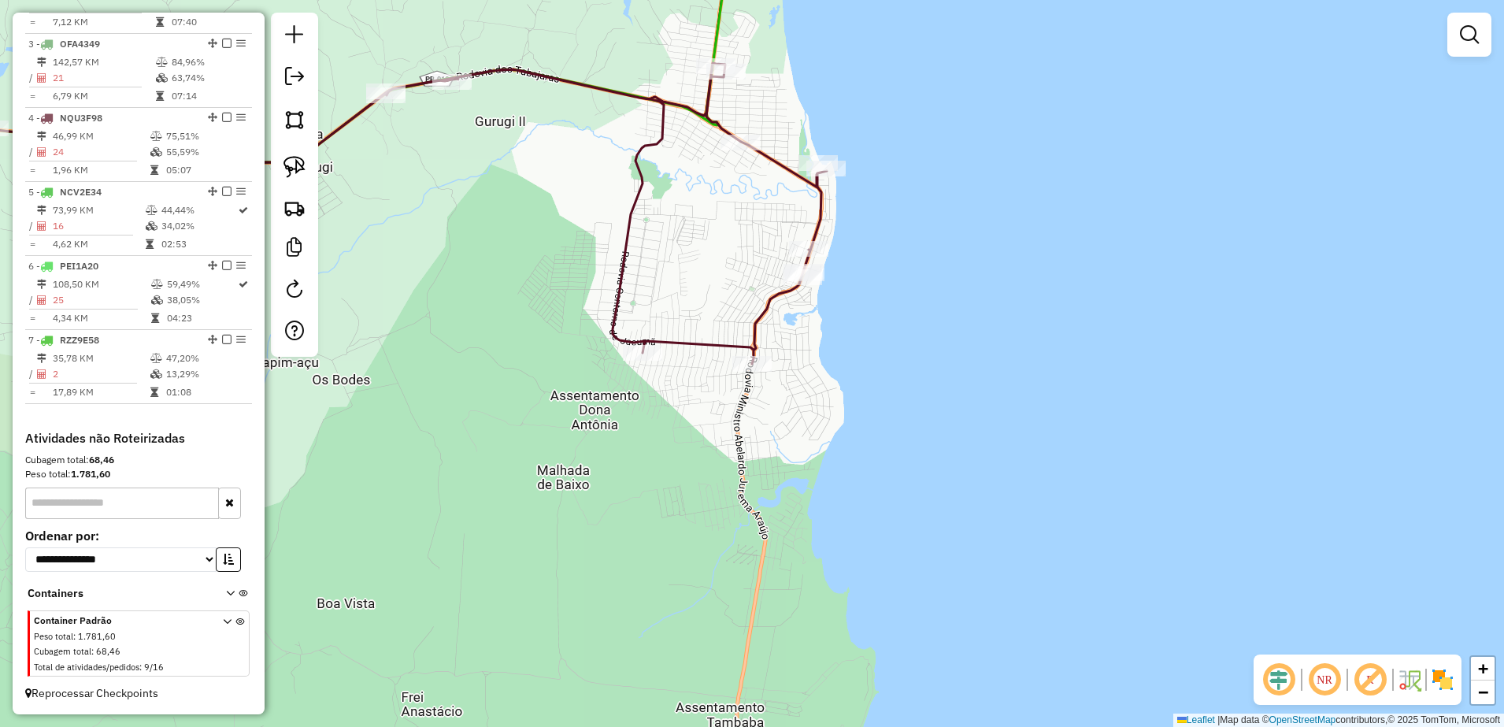
drag, startPoint x: 760, startPoint y: 348, endPoint x: 857, endPoint y: 508, distance: 187.3
click at [827, 364] on icon at bounding box center [338, 168] width 977 height 391
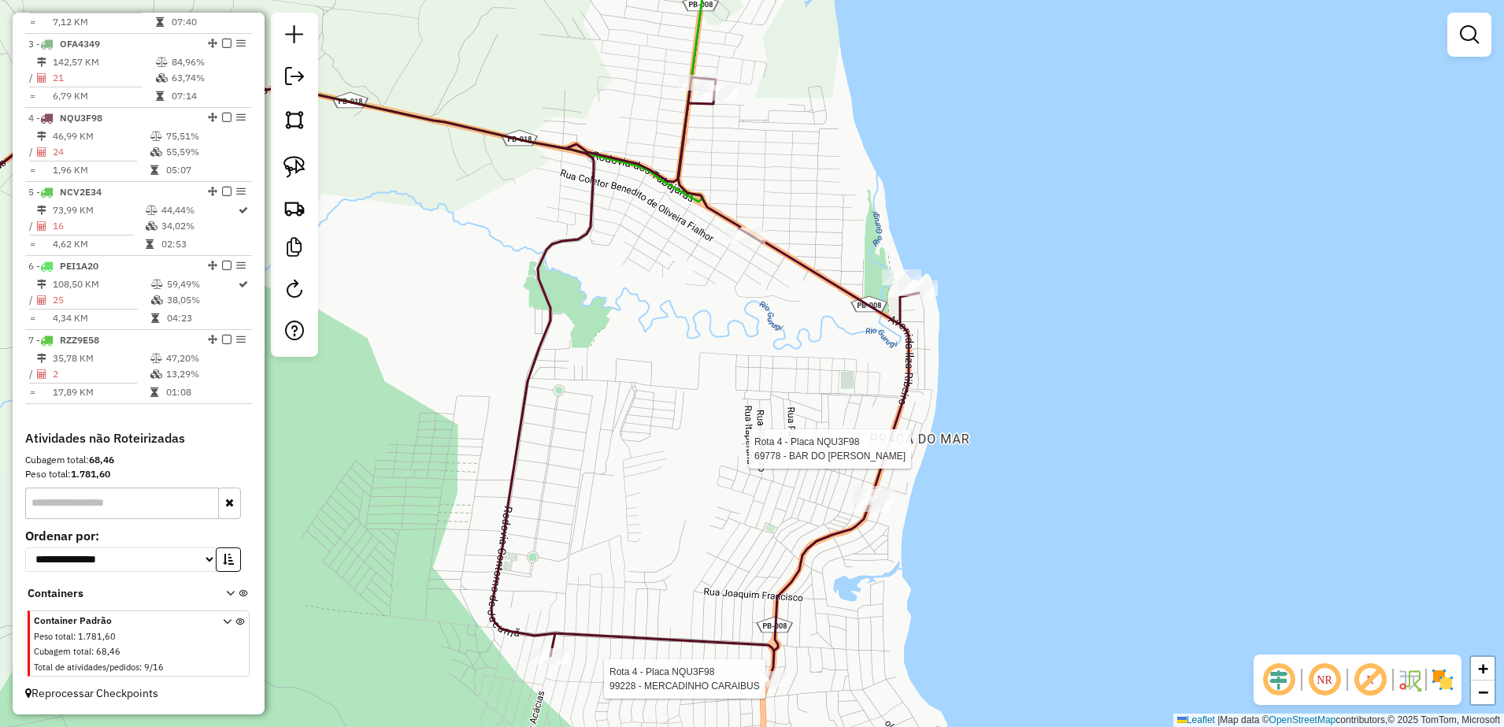
select select "**********"
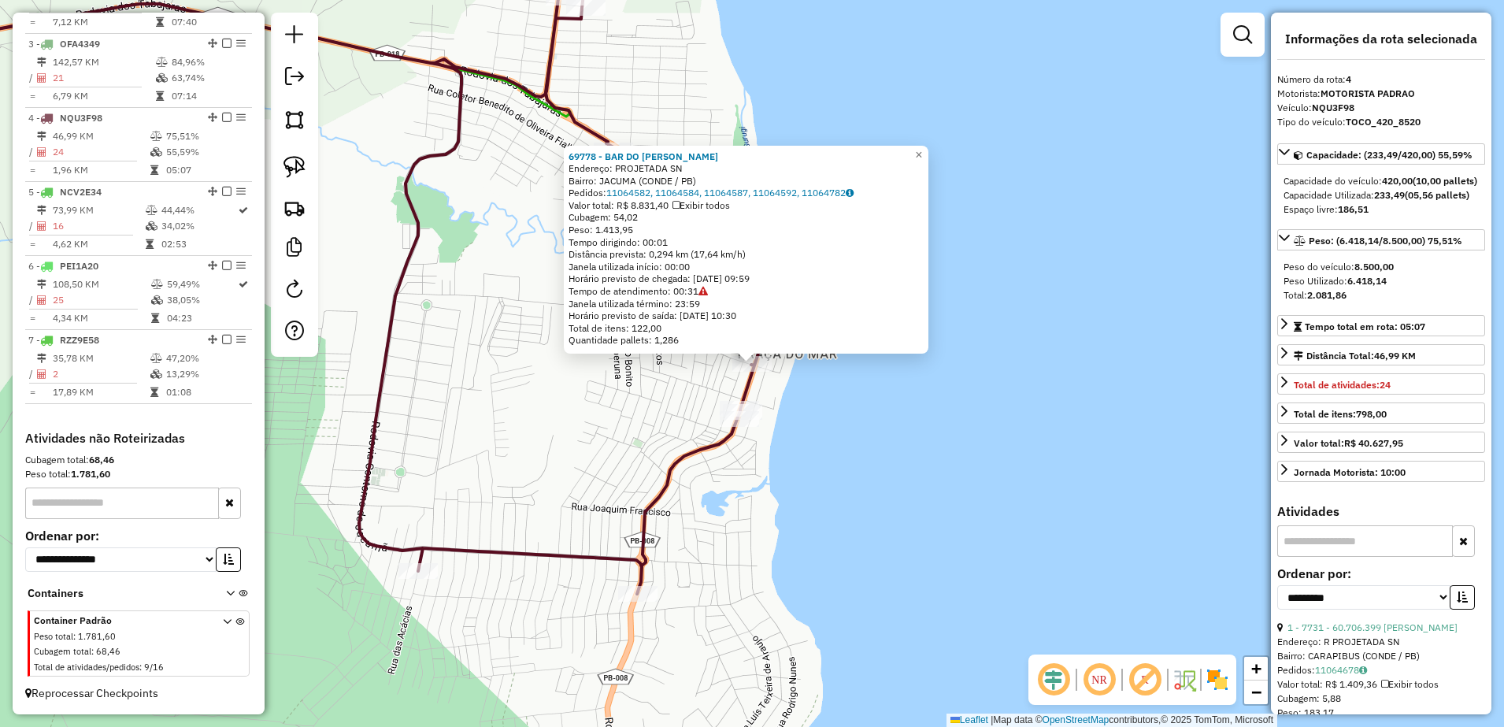
click at [801, 443] on div "69778 - BAR DO [PERSON_NAME]: PROJETADA SN Bairro: JACUMA (CONDE / PB) Pedidos:…" at bounding box center [752, 363] width 1504 height 727
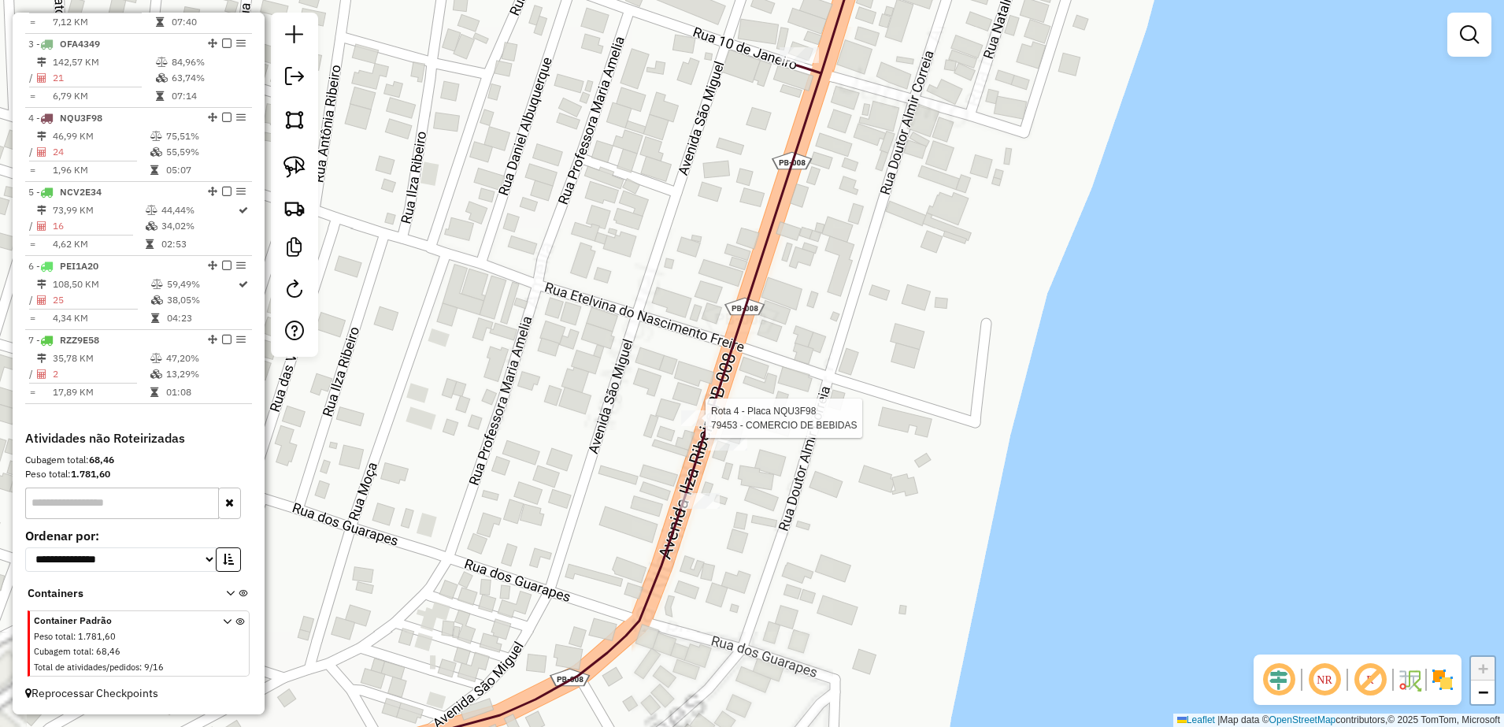
select select "**********"
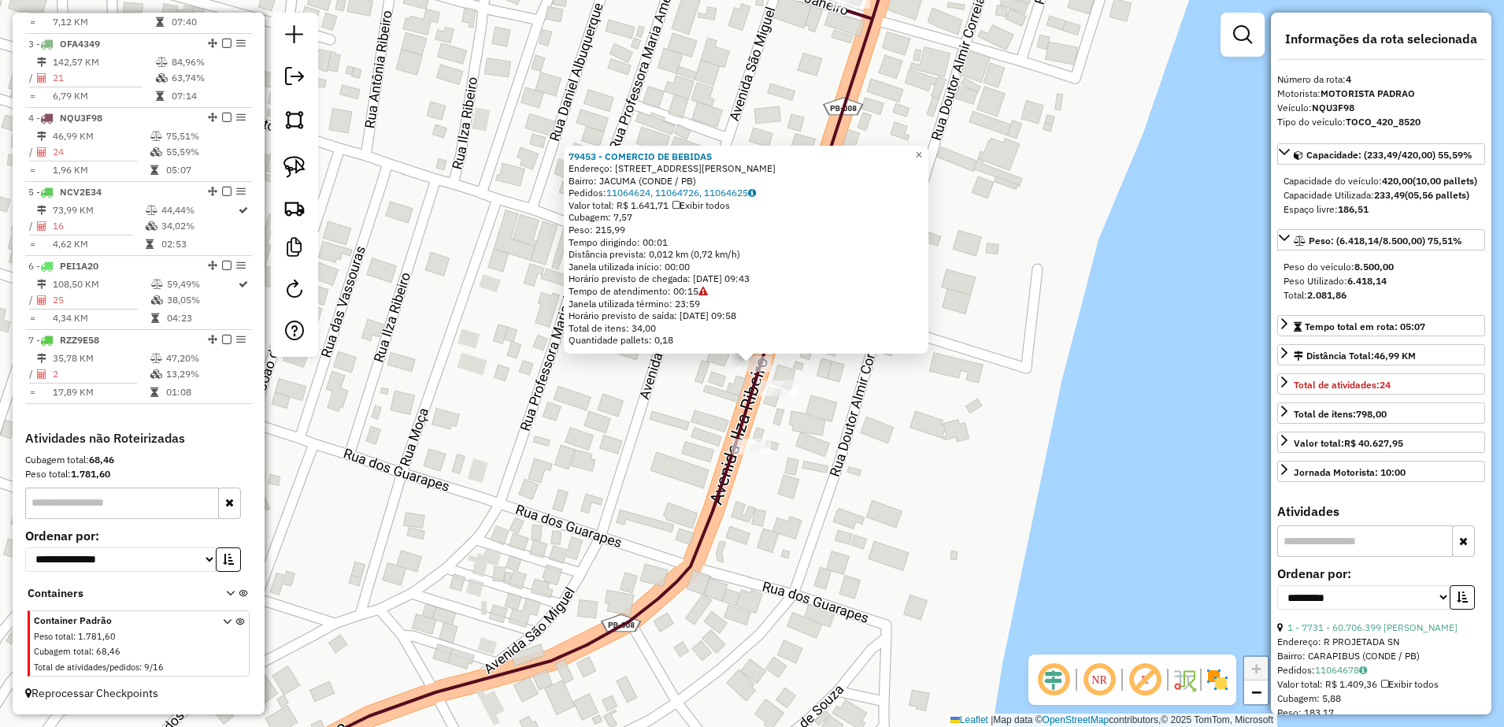
click at [776, 400] on div "79453 - COMERCIO DE BEBIDAS Endereço: [STREET_ADDRESS] Pedidos: 11064624, 11064…" at bounding box center [752, 363] width 1504 height 727
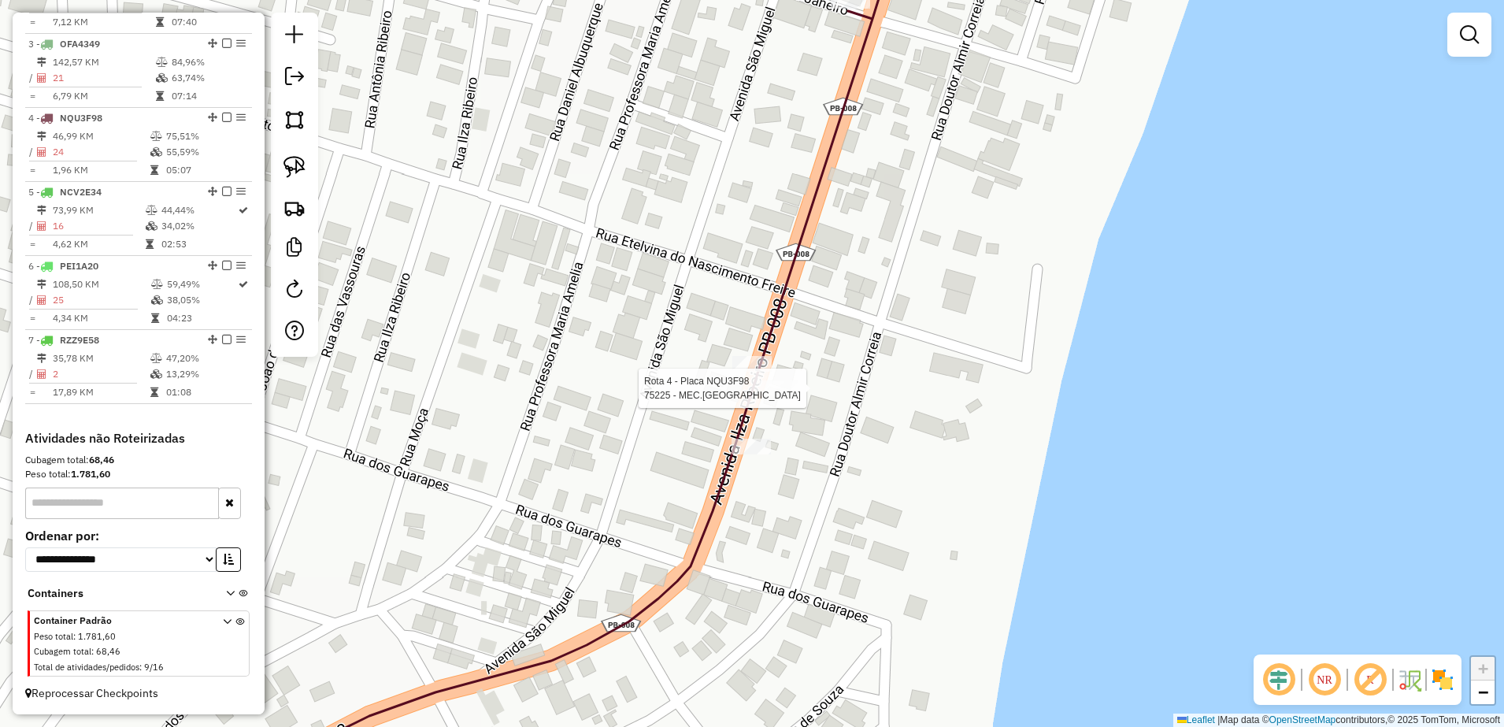
select select "**********"
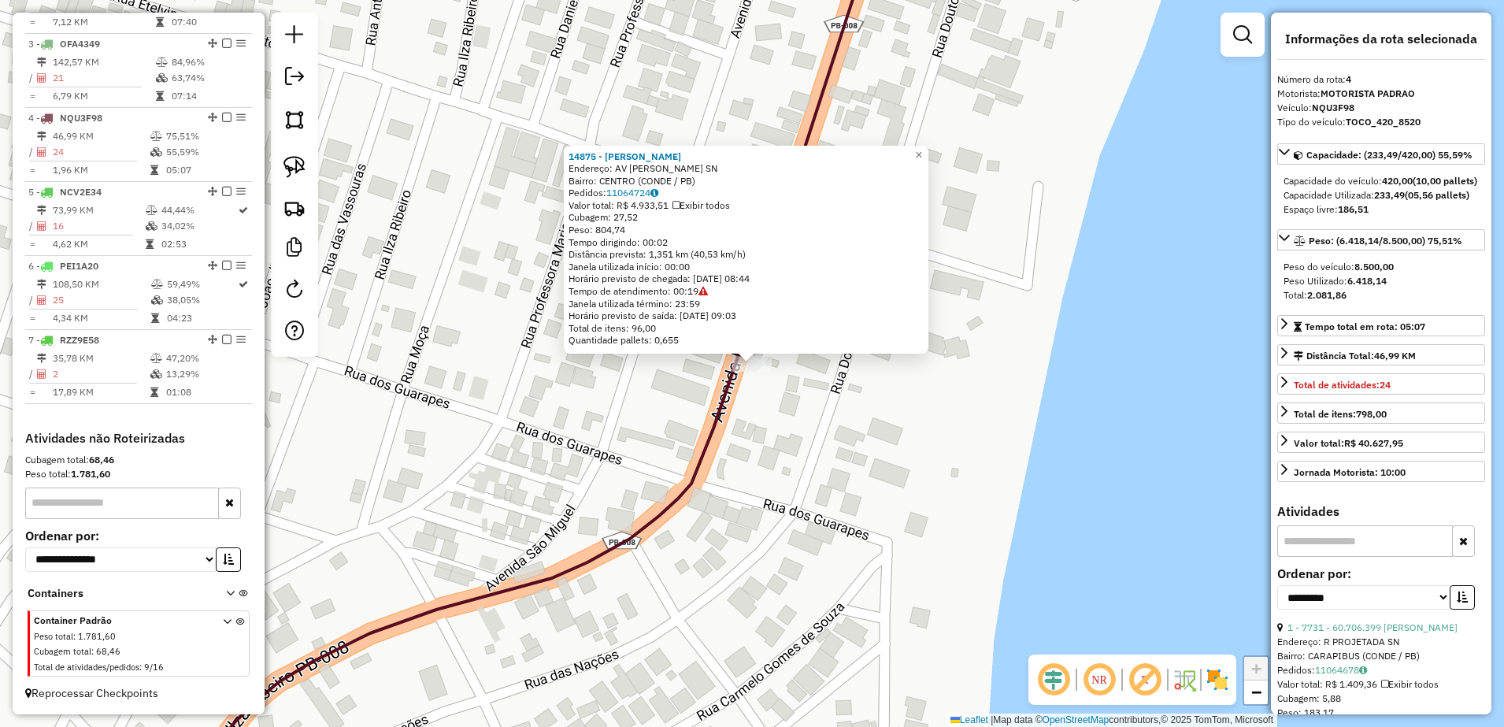
click at [788, 439] on div "14875 - [PERSON_NAME] Endereço: AV [PERSON_NAME] SN Bairro: CENTRO (CONDE / PB)…" at bounding box center [752, 363] width 1504 height 727
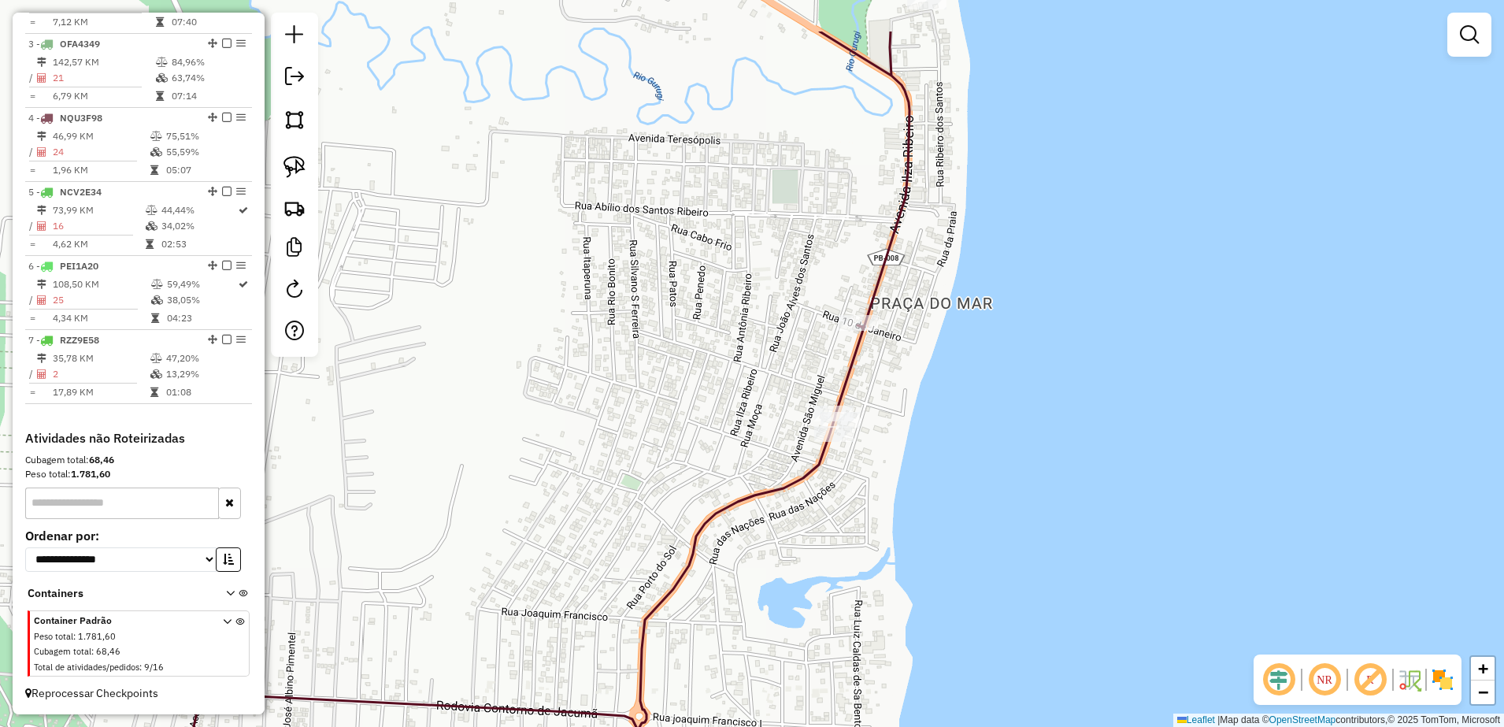
drag, startPoint x: 939, startPoint y: 219, endPoint x: 861, endPoint y: 564, distance: 353.6
click at [862, 563] on div "Janela de atendimento Grade de atendimento Capacidade Transportadoras Veículos …" at bounding box center [752, 363] width 1504 height 727
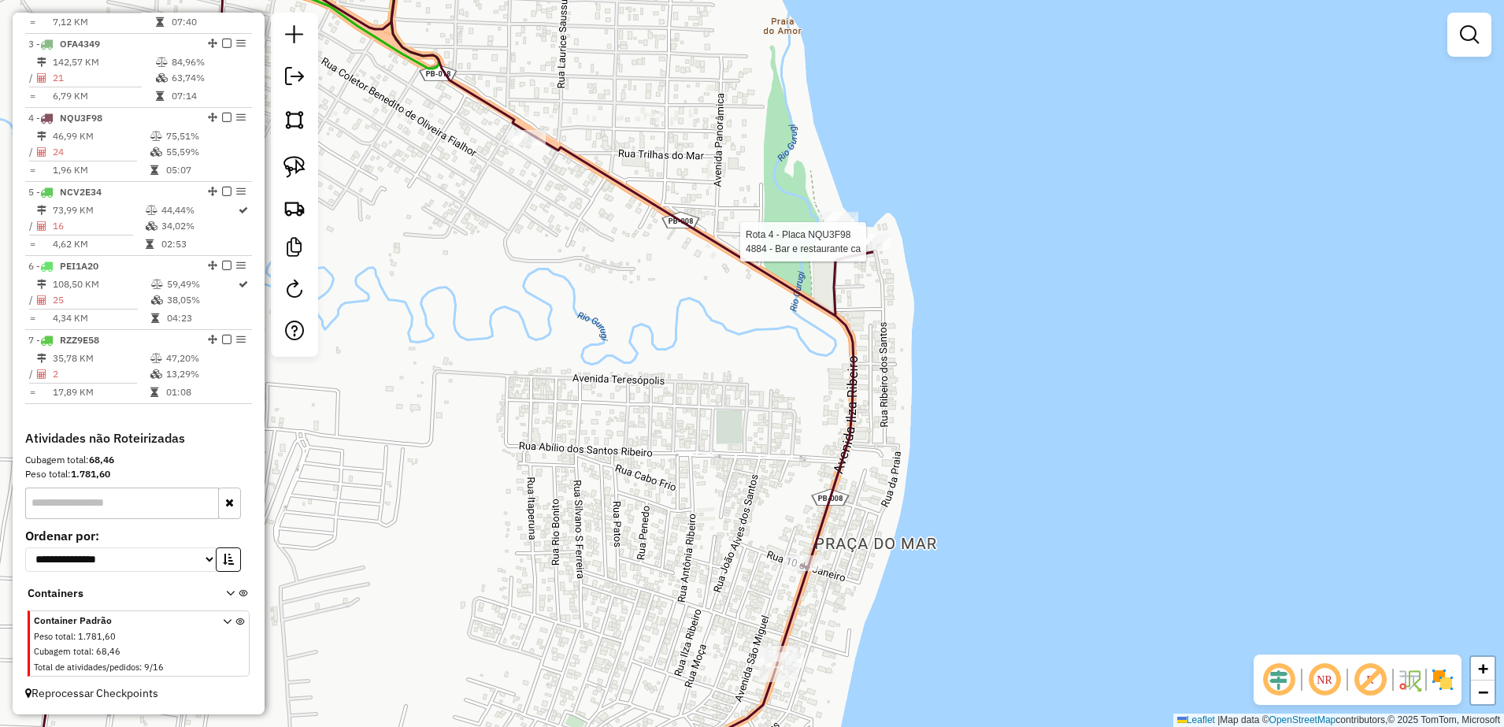
select select "**********"
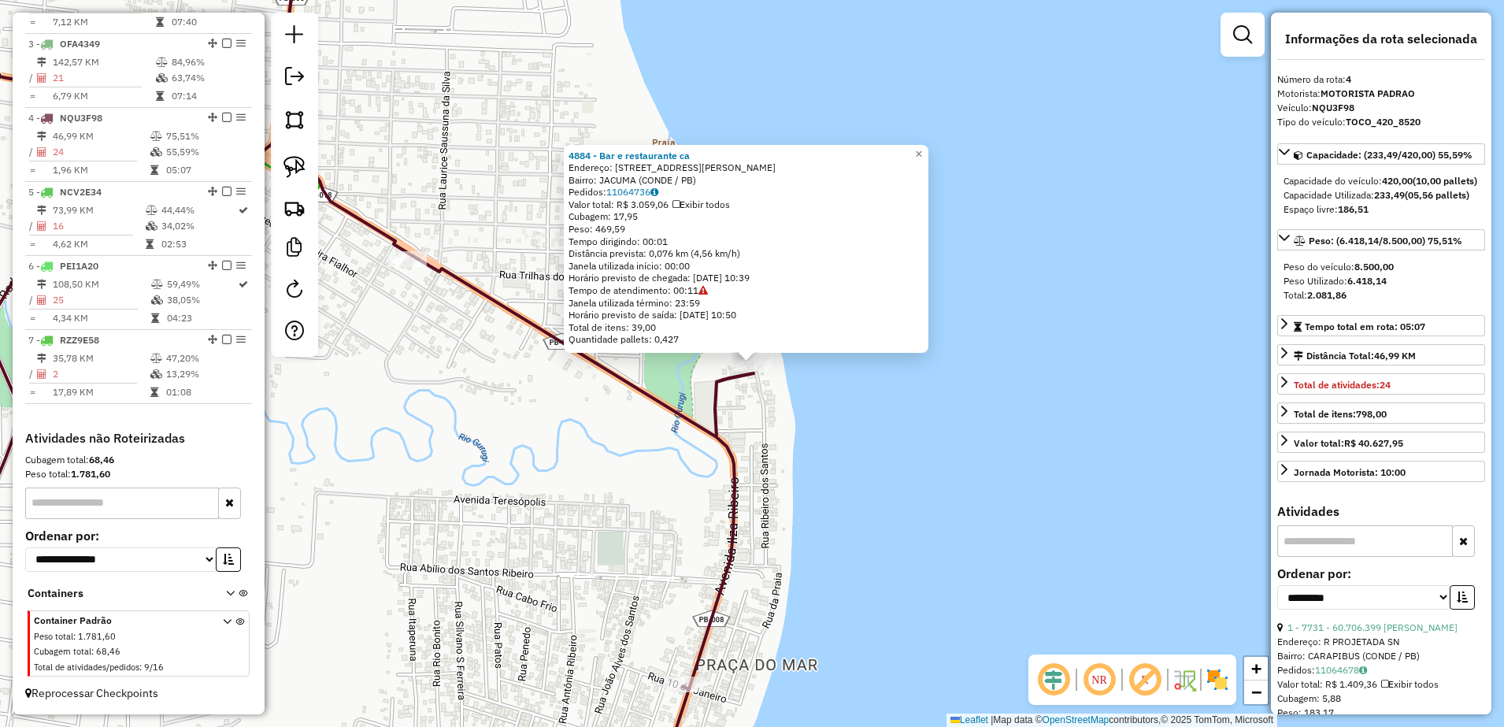
click at [774, 409] on div "4884 - Bar e restaurante ca Endereço: [STREET_ADDRESS] Bairro: JACUMA (CONDE / …" at bounding box center [752, 363] width 1504 height 727
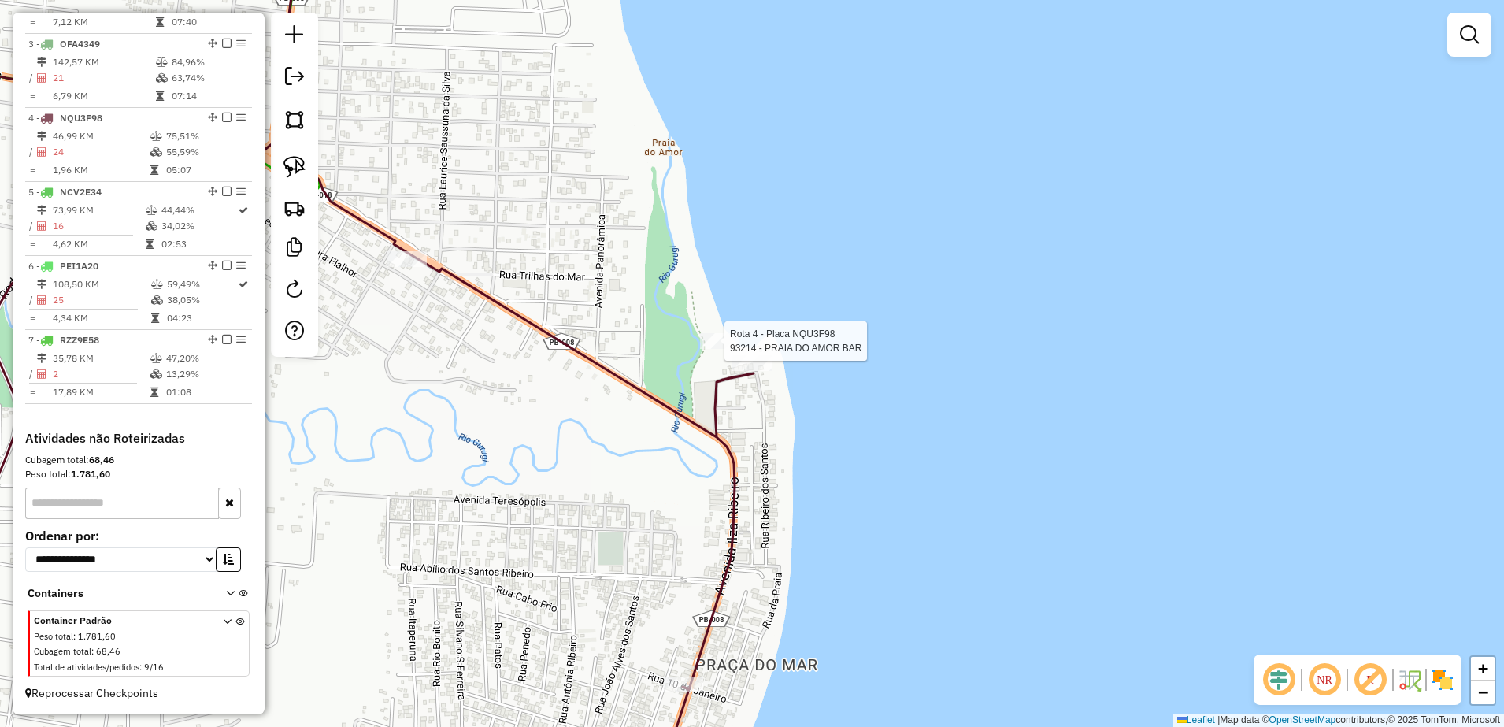
select select "**********"
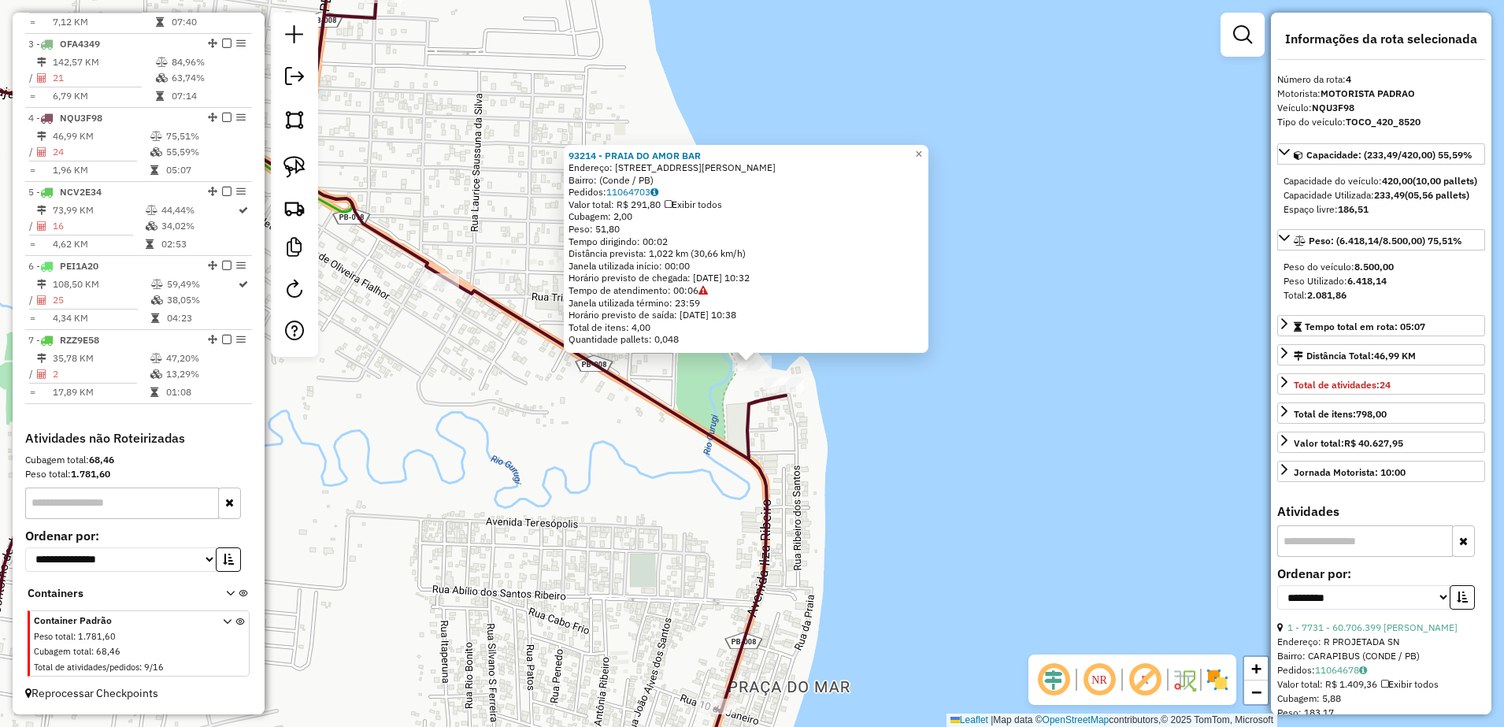
click at [667, 433] on div "93214 - PRAIA DO AMOR BAR Endereço: [STREET_ADDRESS][PERSON_NAME] Pedidos: 1106…" at bounding box center [752, 363] width 1504 height 727
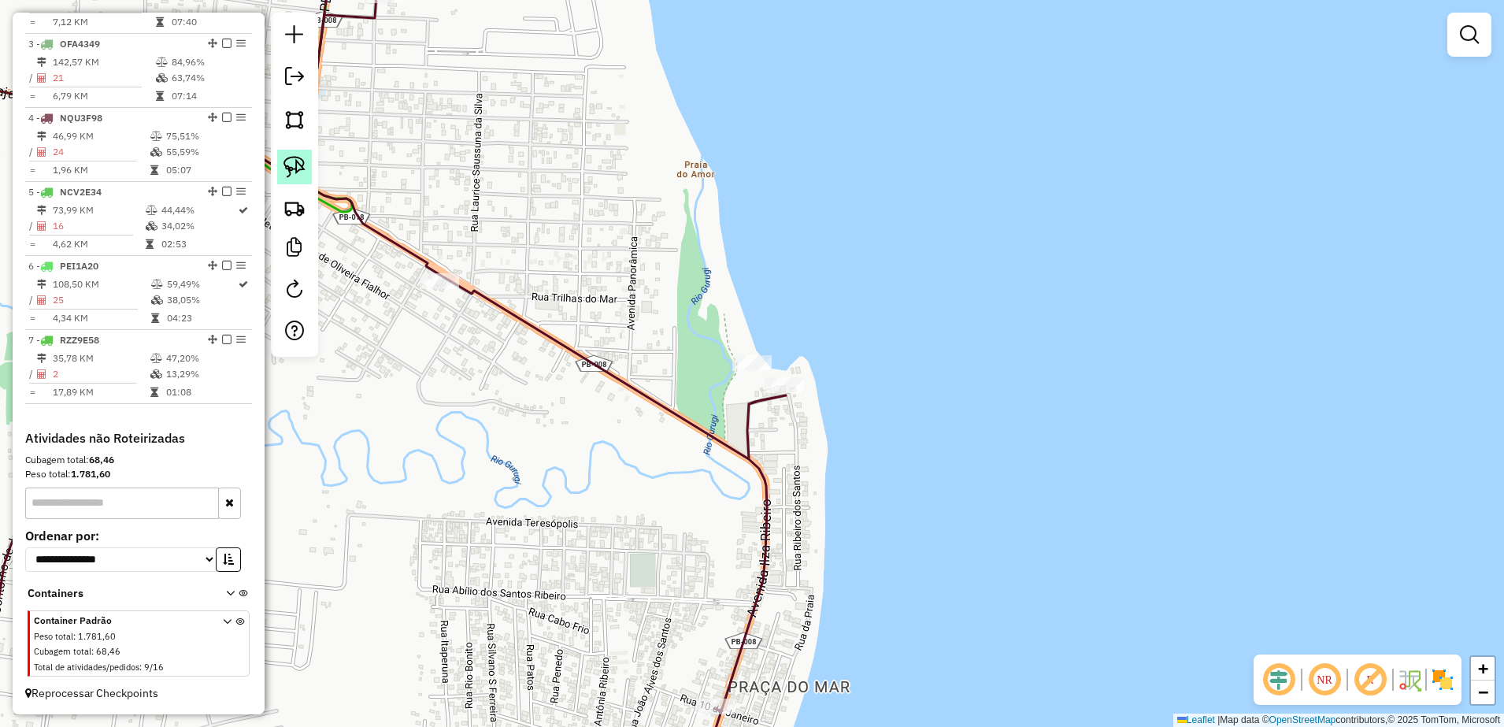
drag, startPoint x: 296, startPoint y: 170, endPoint x: 783, endPoint y: 287, distance: 501.1
click at [298, 172] on img at bounding box center [294, 167] width 22 height 22
drag, startPoint x: 712, startPoint y: 373, endPoint x: 775, endPoint y: 357, distance: 65.1
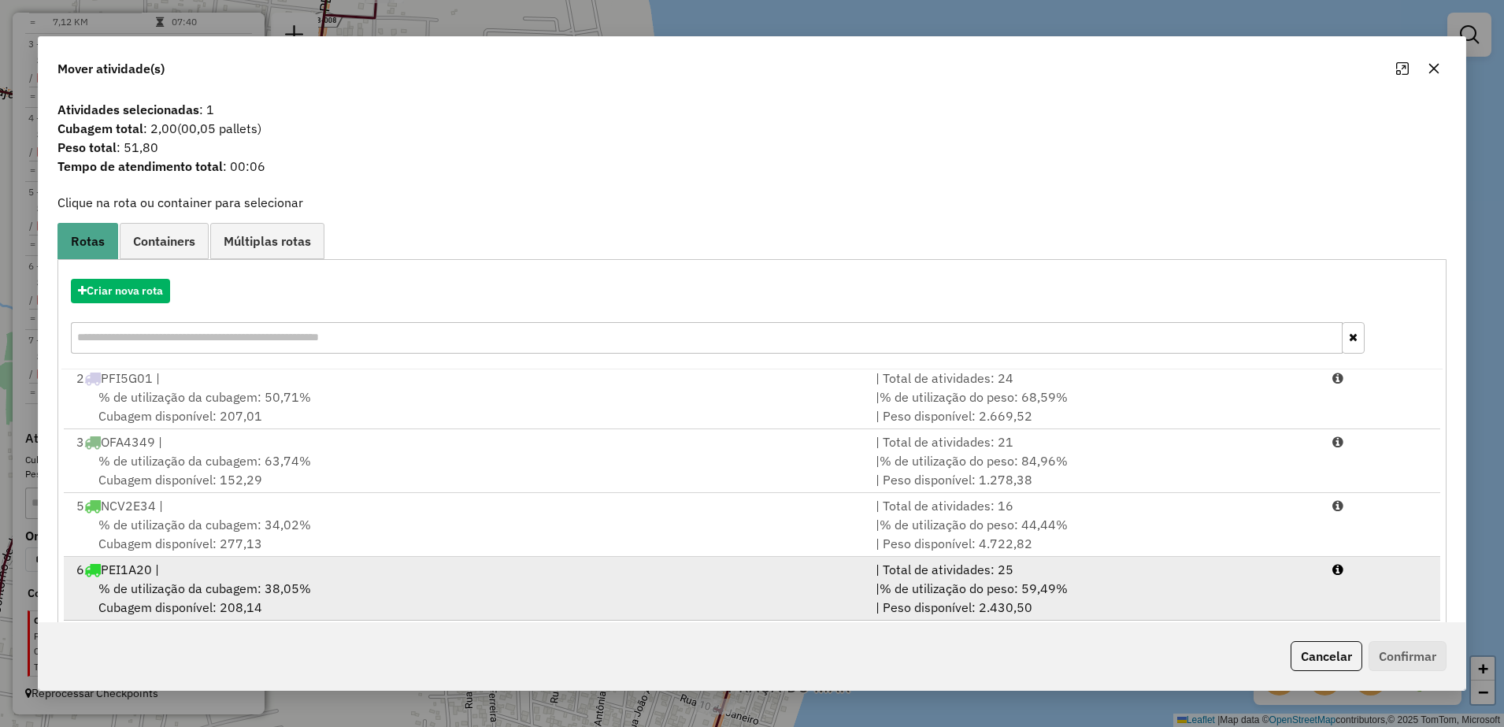
scroll to position [89, 0]
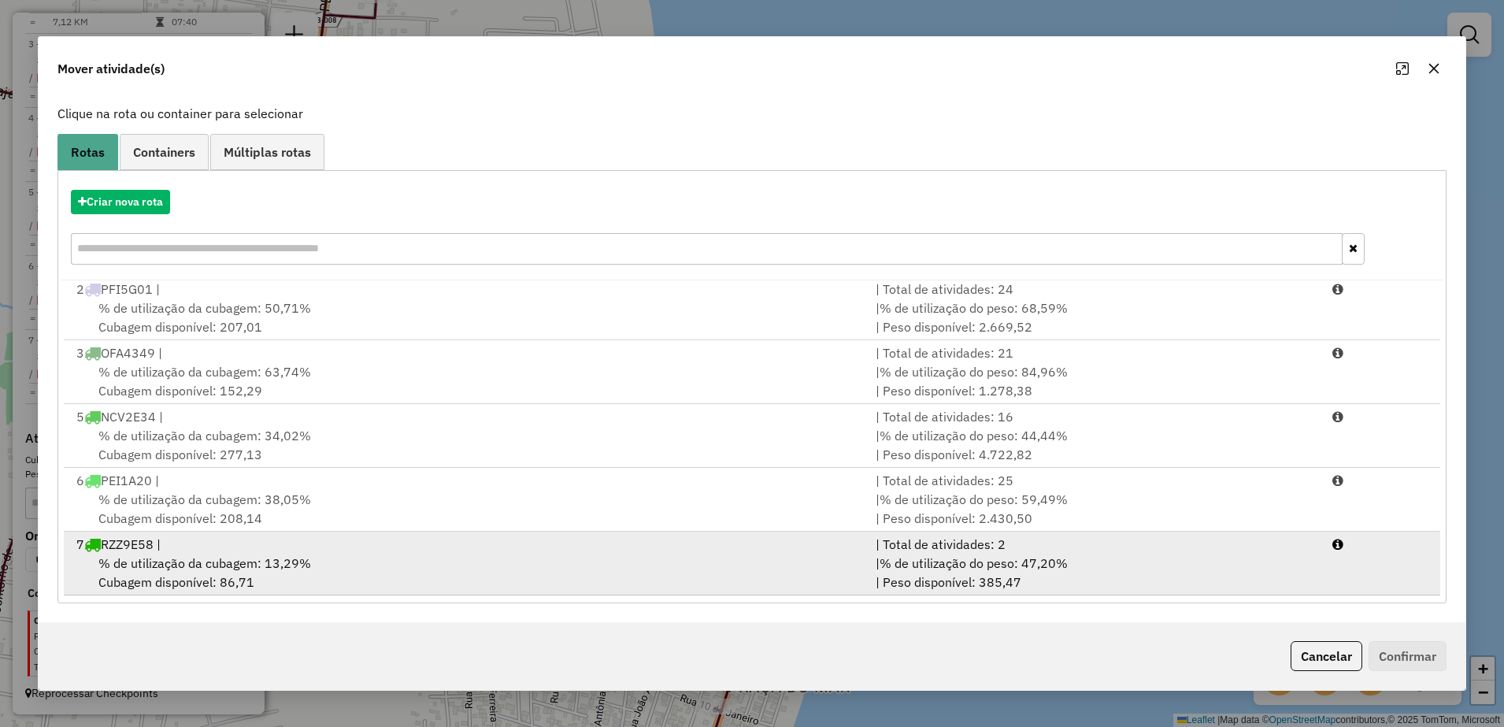
click at [279, 561] on span "% de utilização da cubagem: 13,29%" at bounding box center [204, 563] width 213 height 16
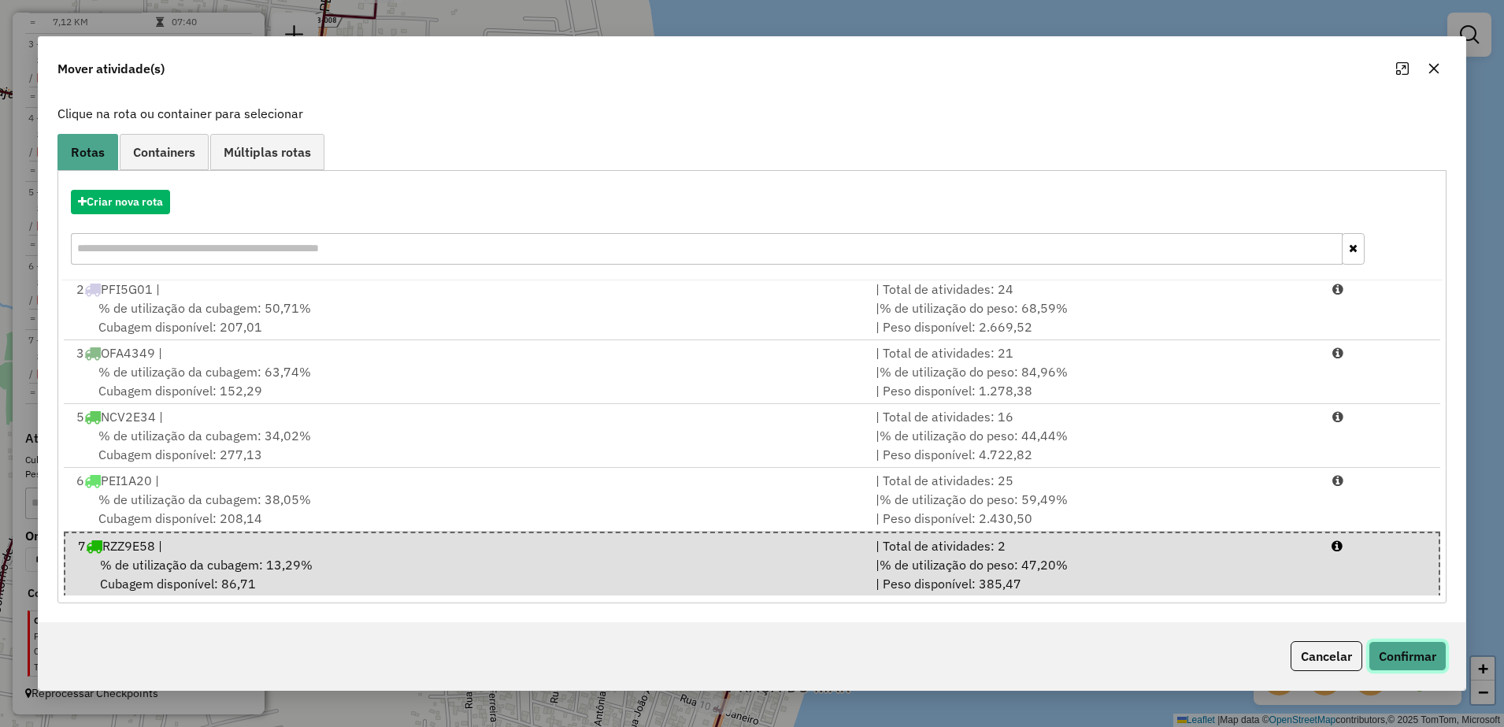
drag, startPoint x: 1414, startPoint y: 654, endPoint x: 1391, endPoint y: 648, distance: 23.7
click at [1413, 654] on button "Confirmar" at bounding box center [1408, 656] width 78 height 30
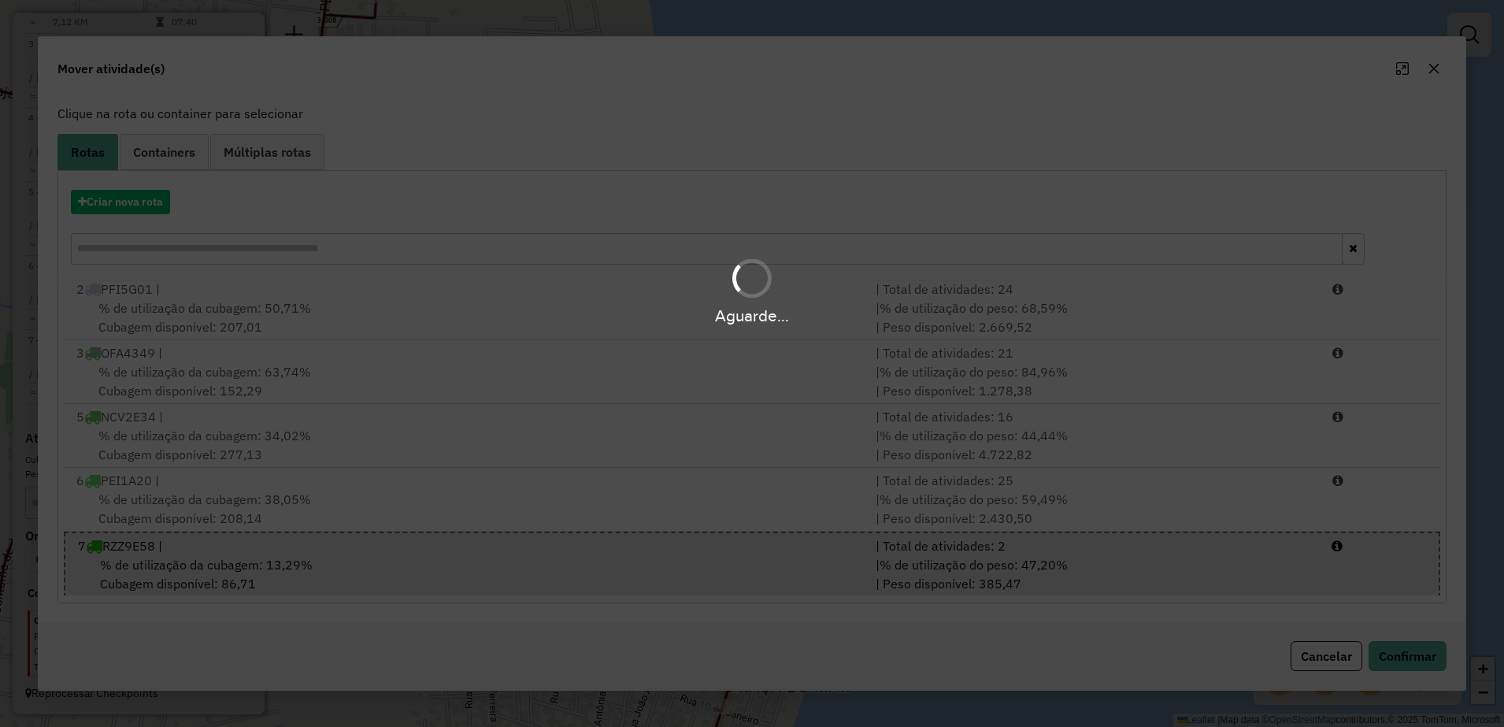
scroll to position [0, 0]
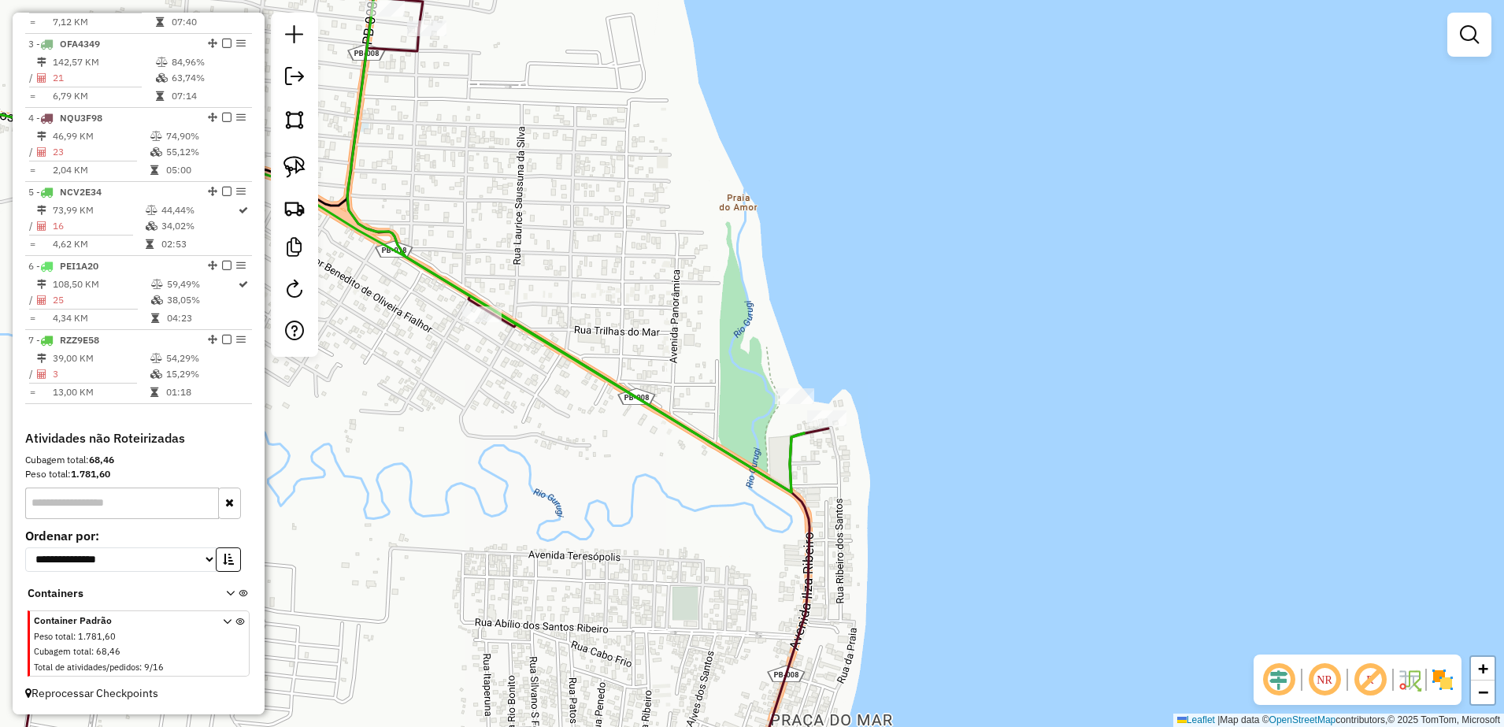
drag, startPoint x: 617, startPoint y: 369, endPoint x: 809, endPoint y: 465, distance: 214.5
click at [804, 468] on icon at bounding box center [575, 227] width 457 height 532
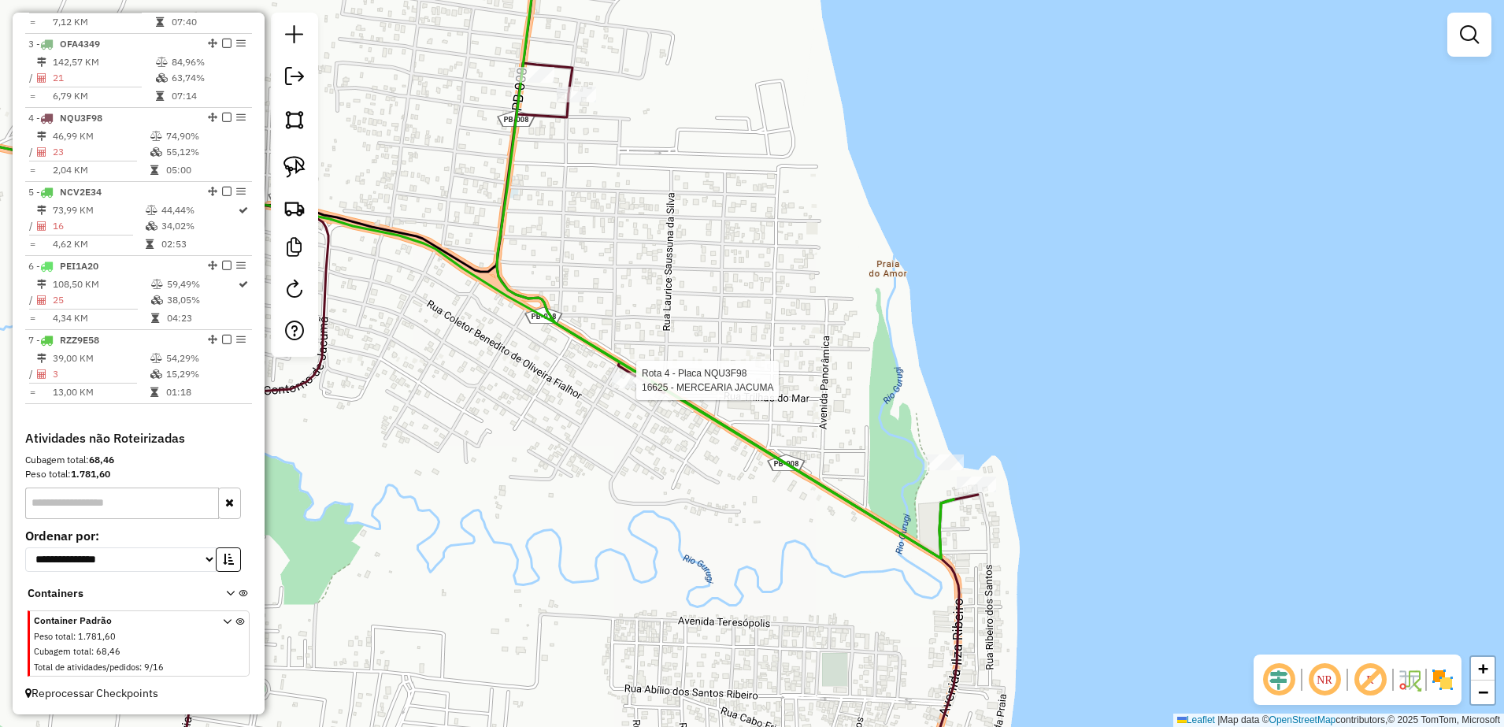
select select "**********"
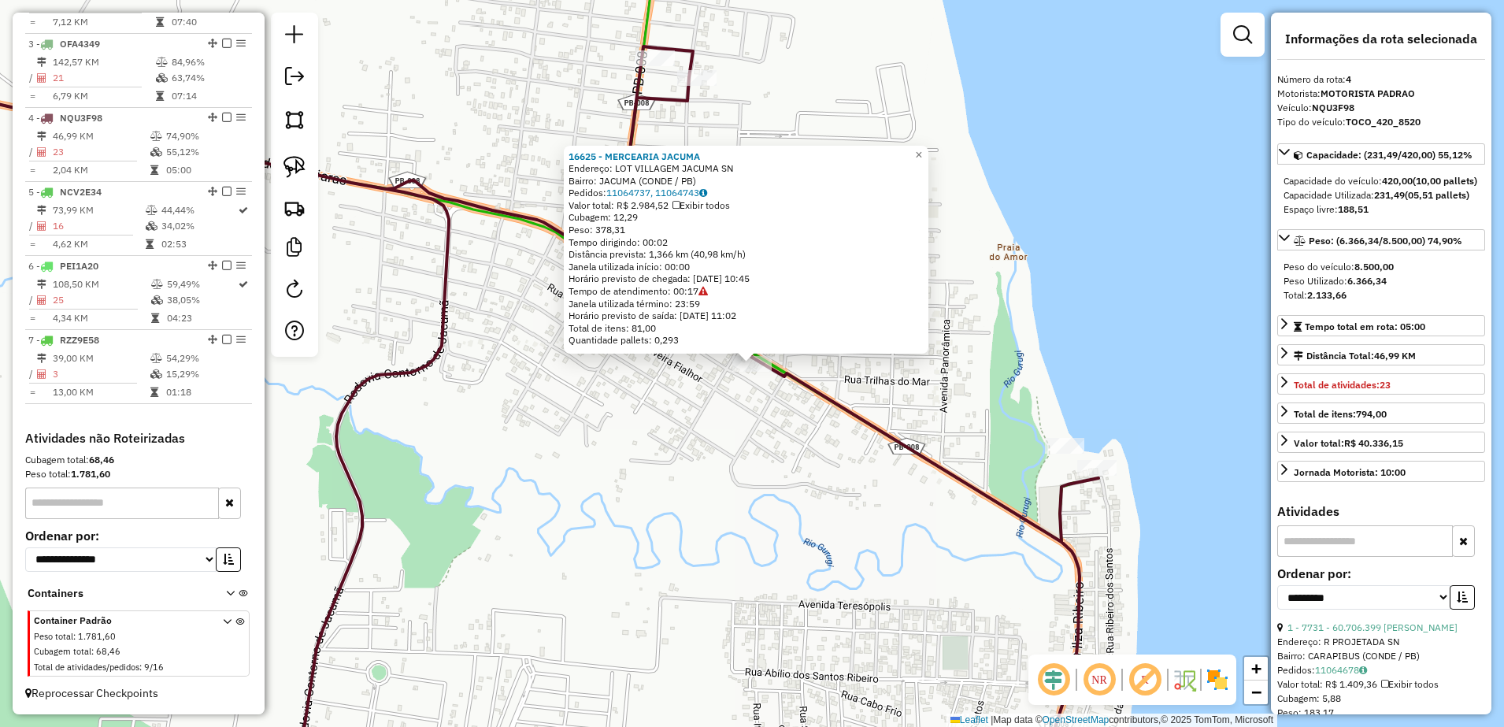
click at [719, 468] on div "16625 - MERCEARIA JACUMA Endereço: [GEOGRAPHIC_DATA] JACUMA SN Bairro: JACUMA (…" at bounding box center [752, 363] width 1504 height 727
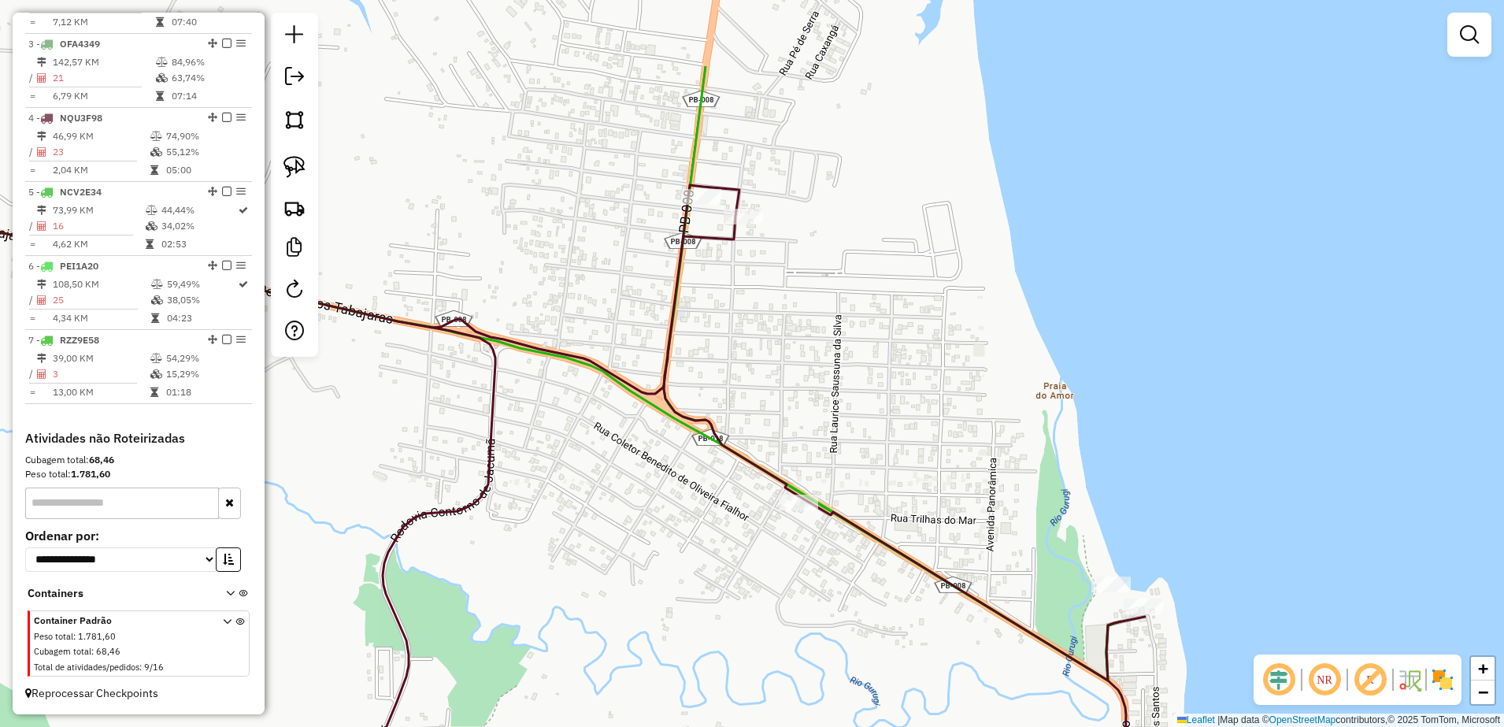
drag, startPoint x: 680, startPoint y: 124, endPoint x: 734, endPoint y: 284, distance: 169.6
click at [733, 283] on div "Janela de atendimento Grade de atendimento Capacidade Transportadoras Veículos …" at bounding box center [752, 363] width 1504 height 727
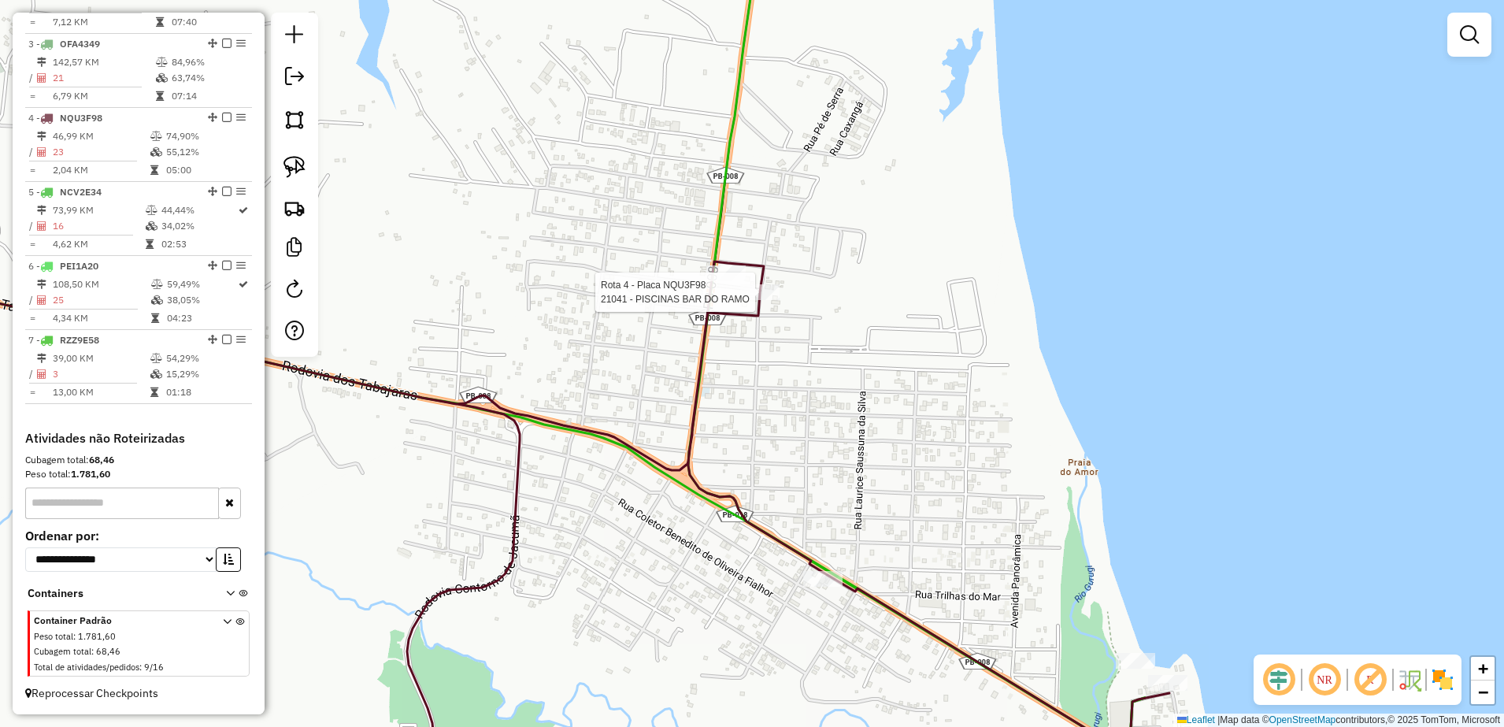
select select "**********"
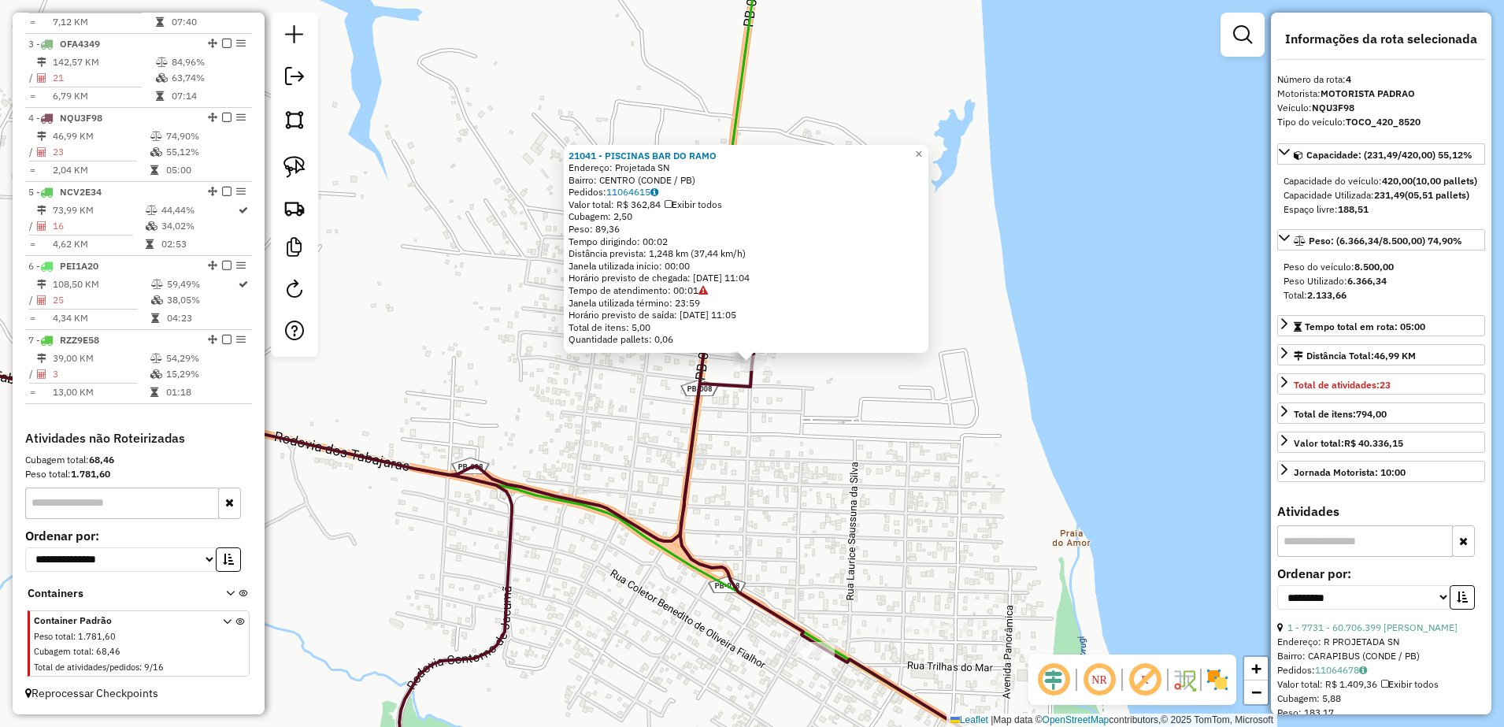
click at [747, 432] on div "Rota 4 - Placa NQU3F98 21041 - PISCINAS BAR DO RAMO 21041 - PISCINAS BAR DO RAM…" at bounding box center [752, 363] width 1504 height 727
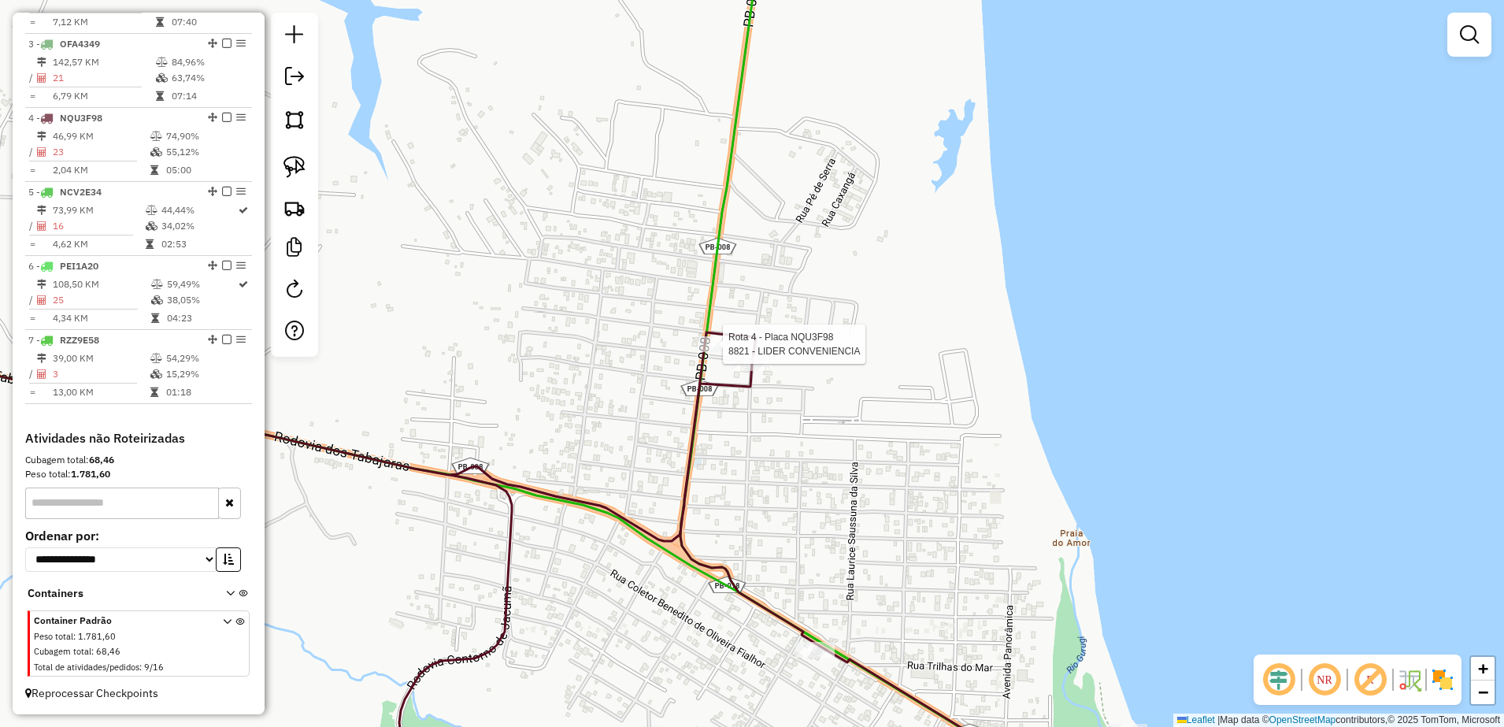
select select "**********"
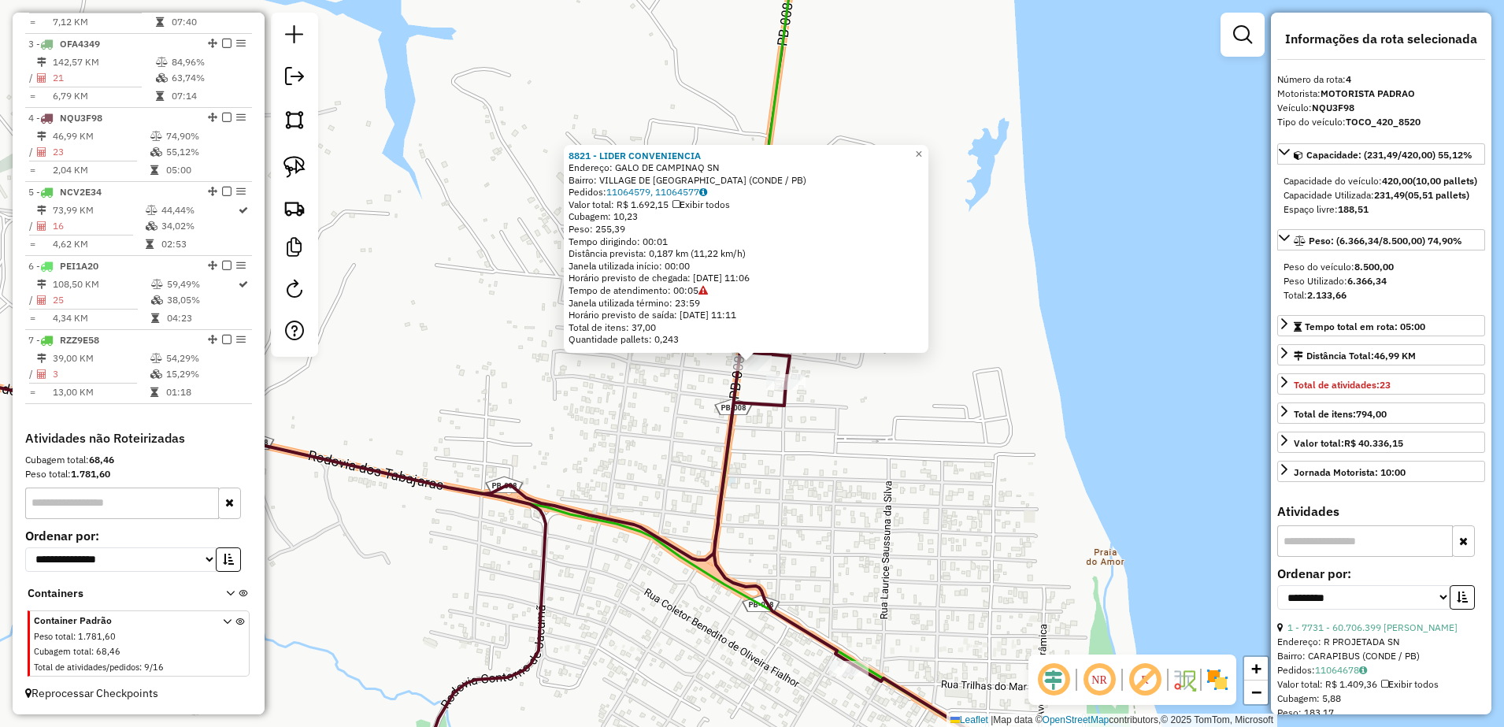
click at [705, 421] on div "8821 - LIDER CONVENIENCIA Endereço: GALO DE CAMPINAQ SN Bairro: VILLAGE DE JACU…" at bounding box center [752, 363] width 1504 height 727
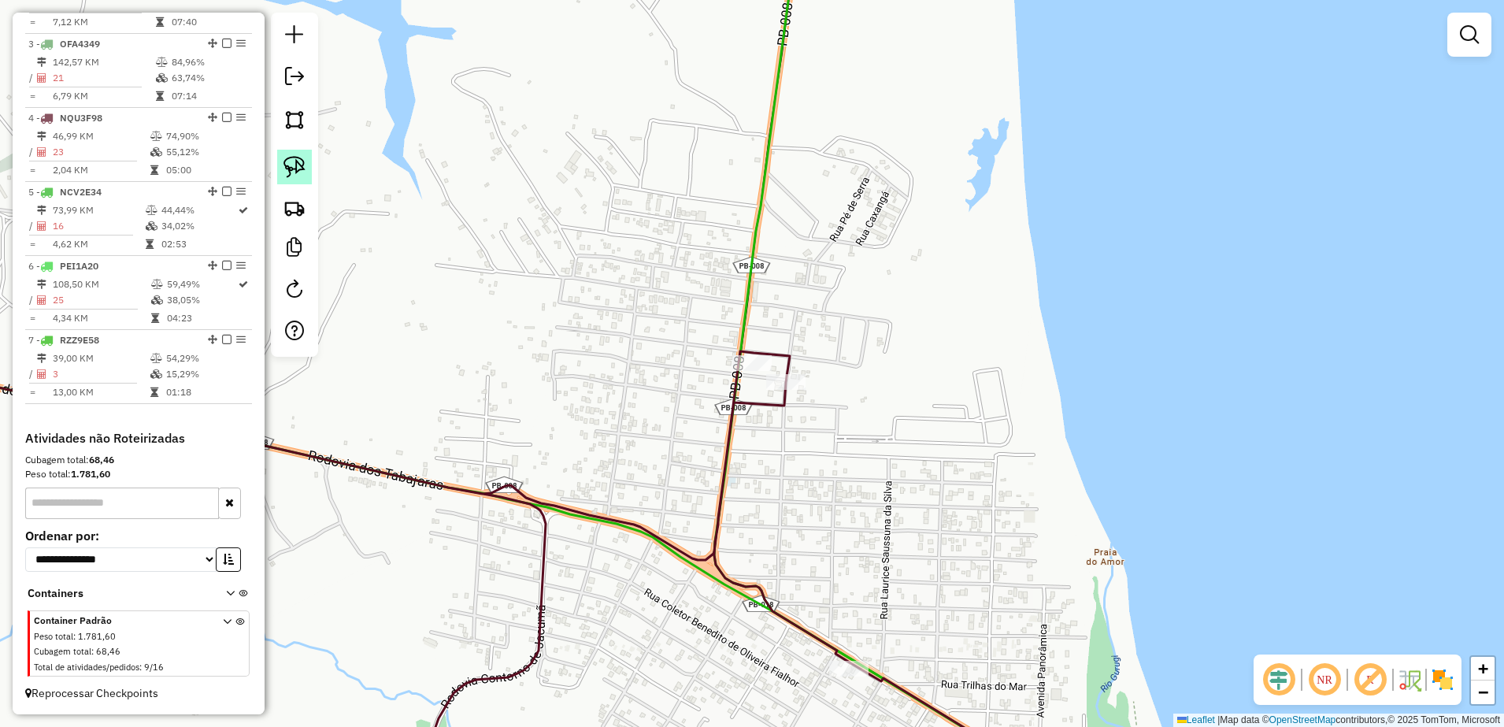
click at [298, 170] on img at bounding box center [294, 167] width 22 height 22
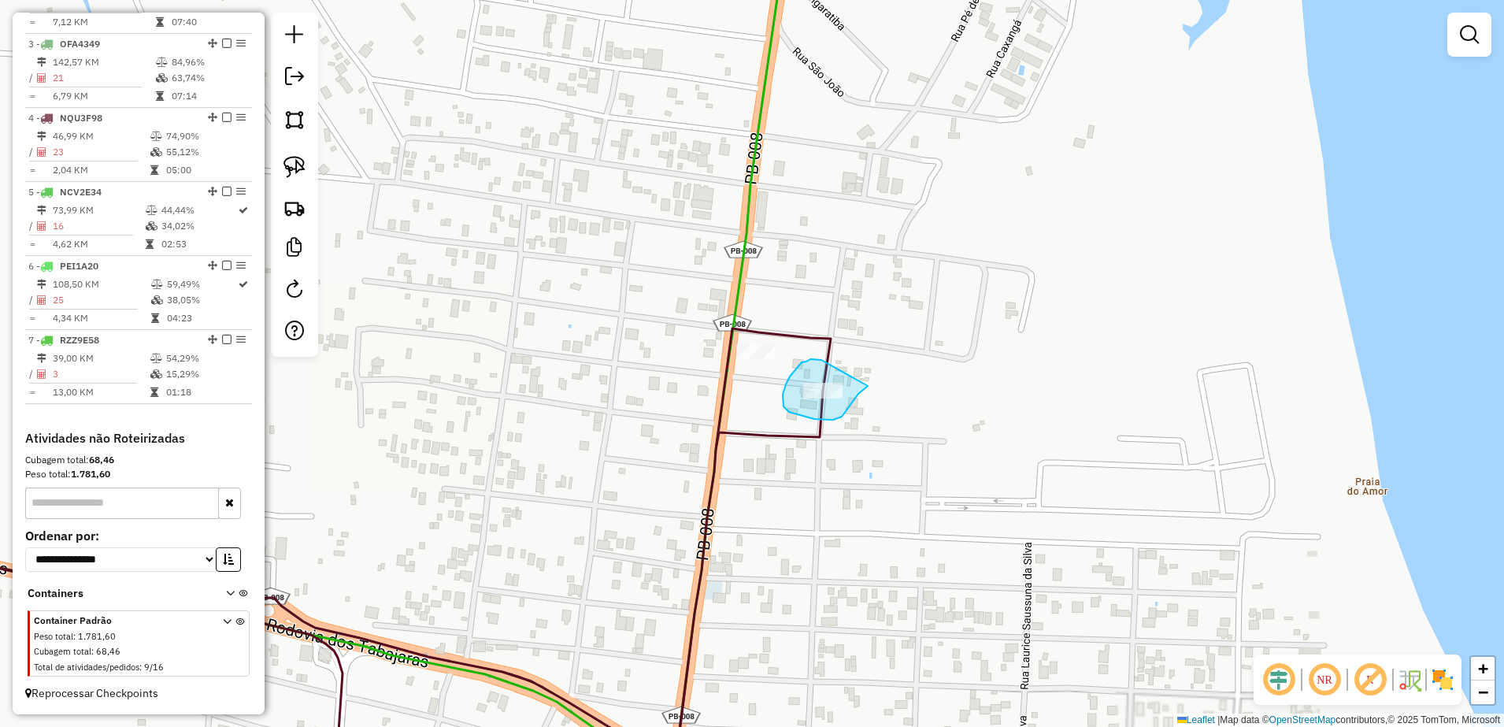
drag, startPoint x: 802, startPoint y: 362, endPoint x: 868, endPoint y: 386, distance: 70.2
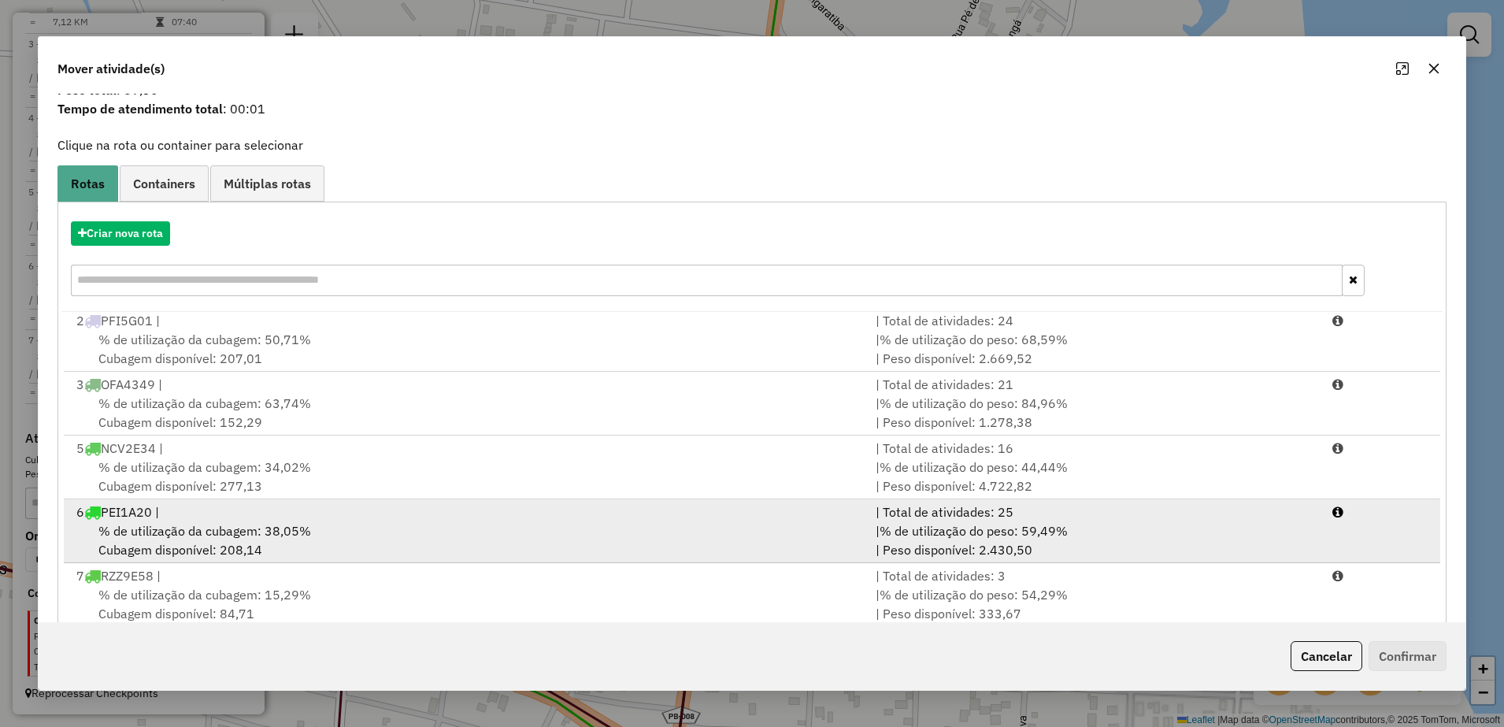
scroll to position [89, 0]
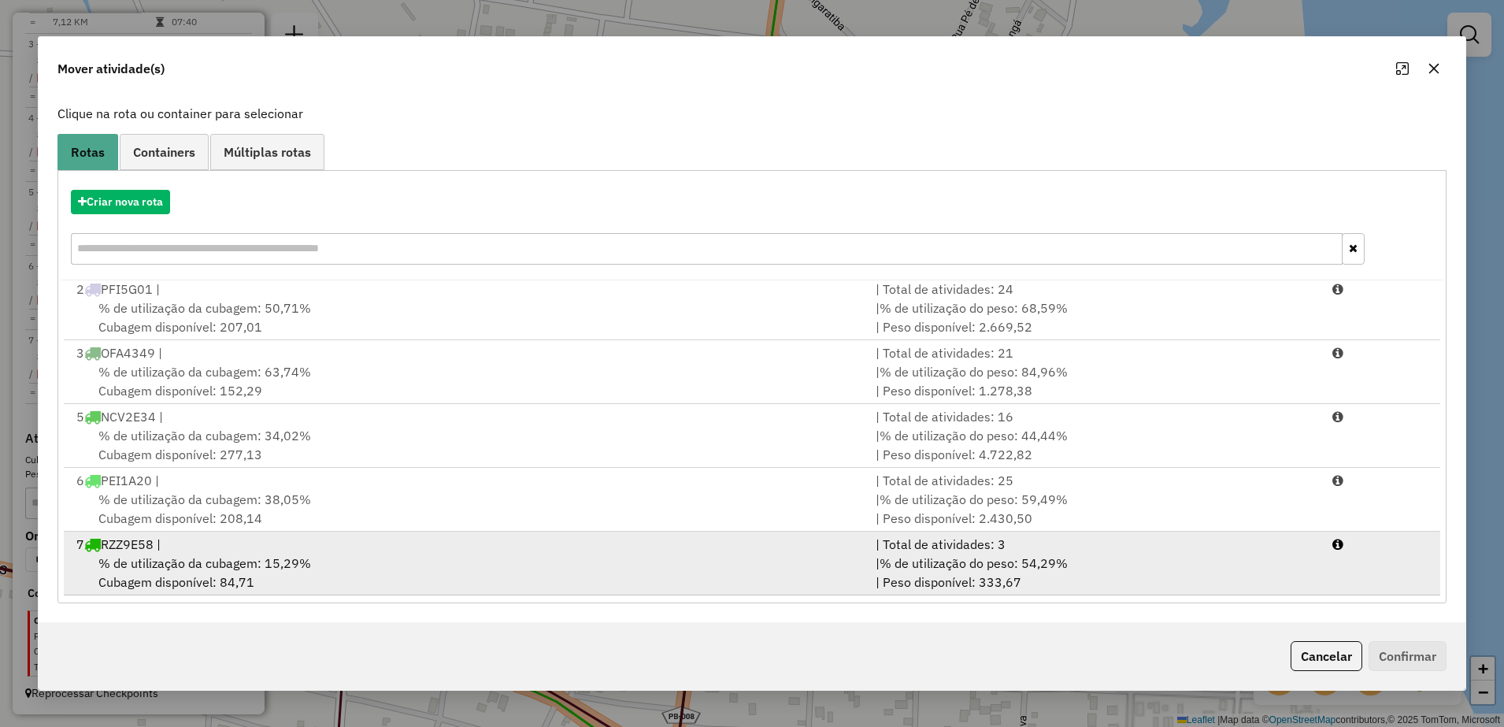
click at [310, 561] on div "% de utilização da cubagem: 15,29% Cubagem disponível: 84,71" at bounding box center [466, 573] width 799 height 38
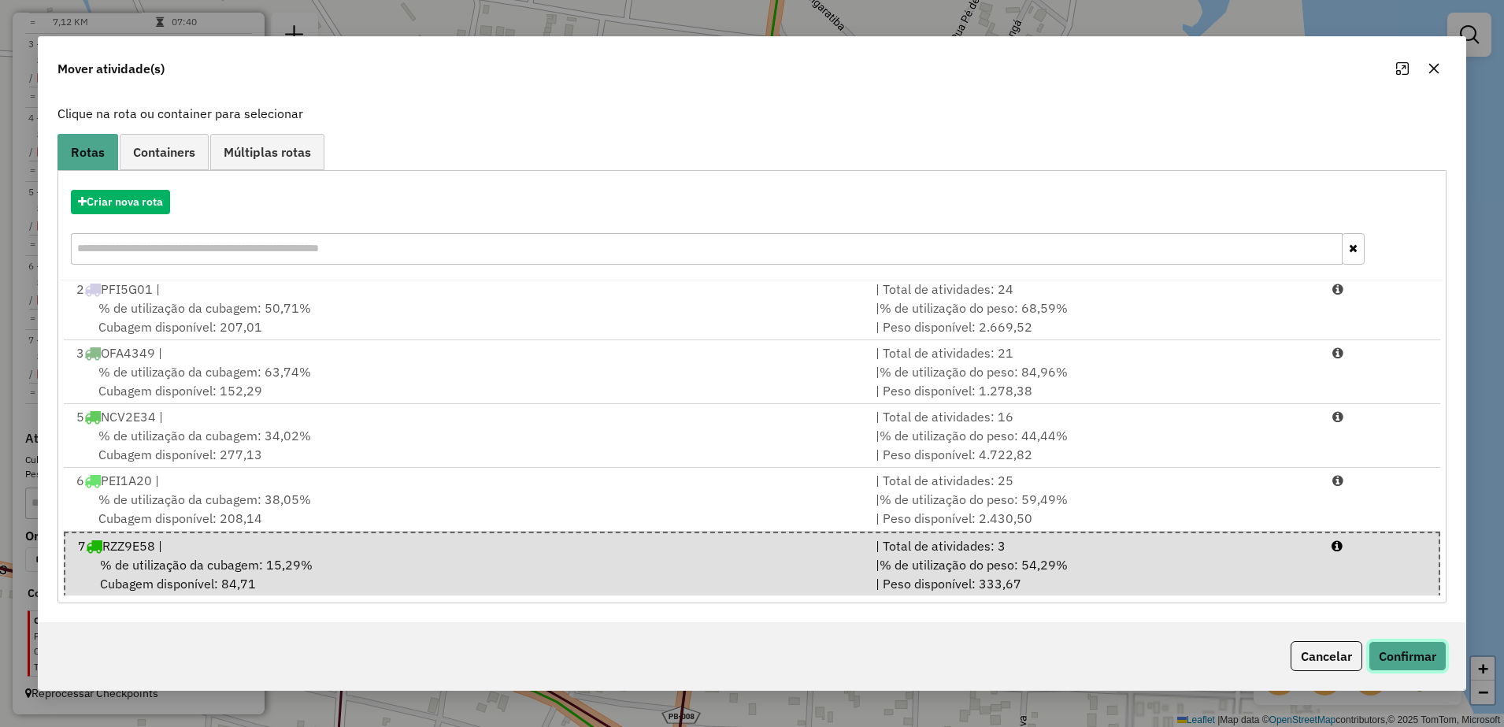
click at [1385, 654] on button "Confirmar" at bounding box center [1408, 656] width 78 height 30
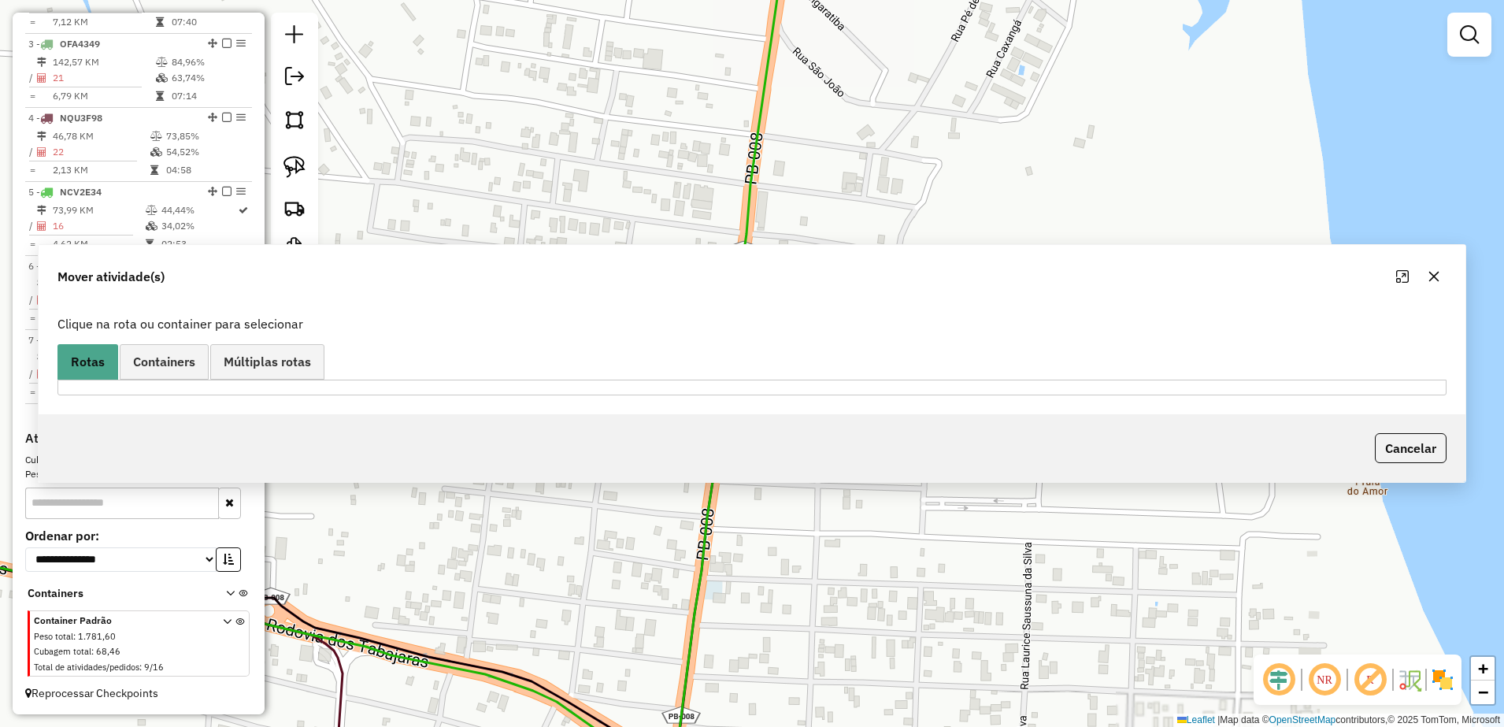
scroll to position [0, 0]
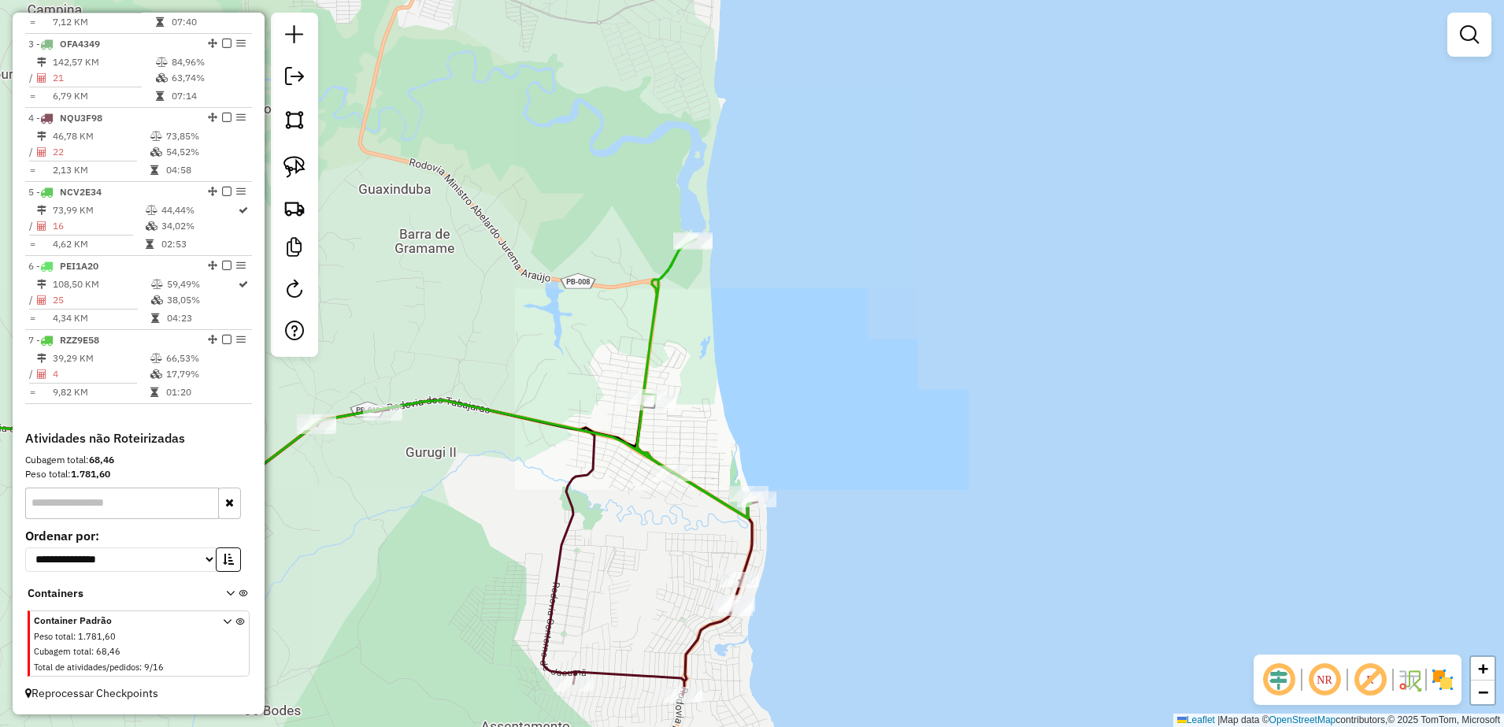
drag, startPoint x: 572, startPoint y: 392, endPoint x: 746, endPoint y: 403, distance: 174.4
click at [735, 415] on div "Janela de atendimento Grade de atendimento Capacidade Transportadoras Veículos …" at bounding box center [752, 363] width 1504 height 727
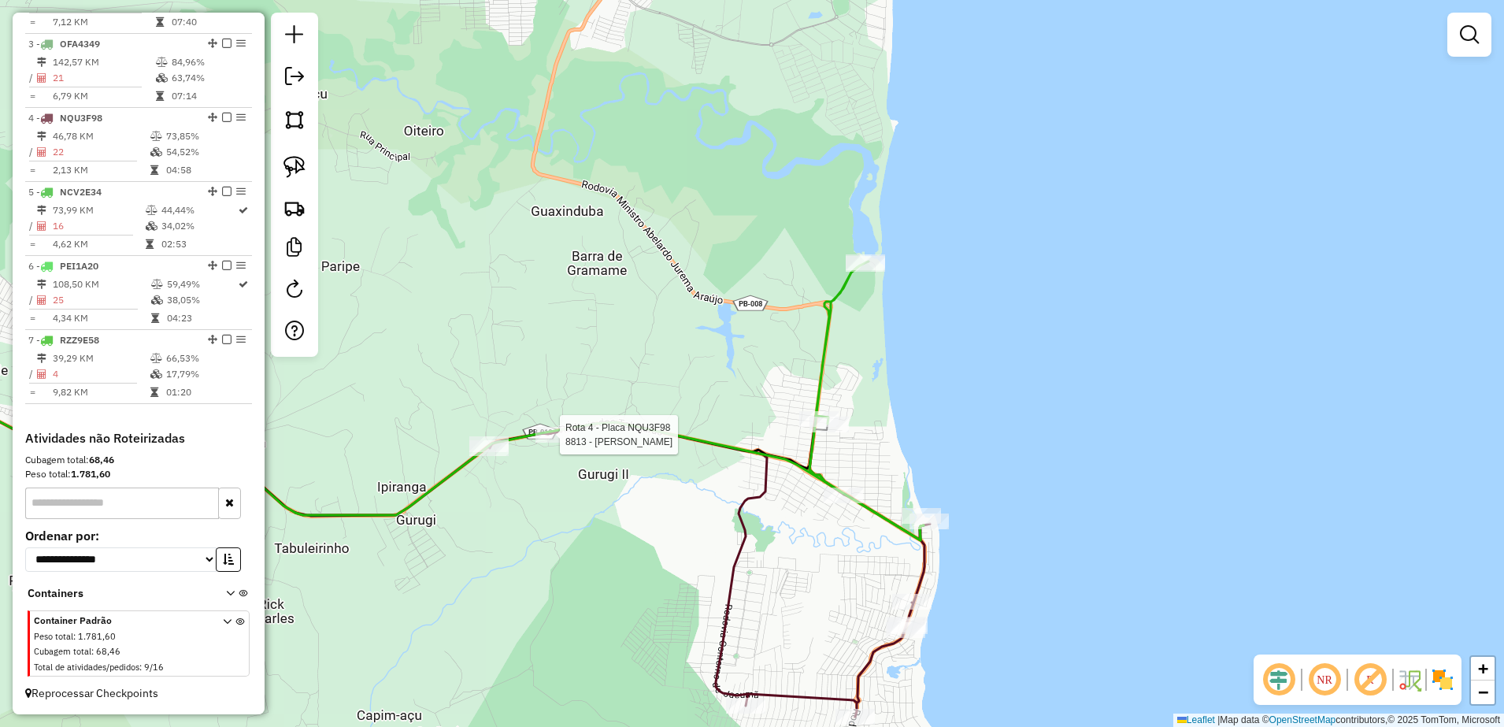
select select "**********"
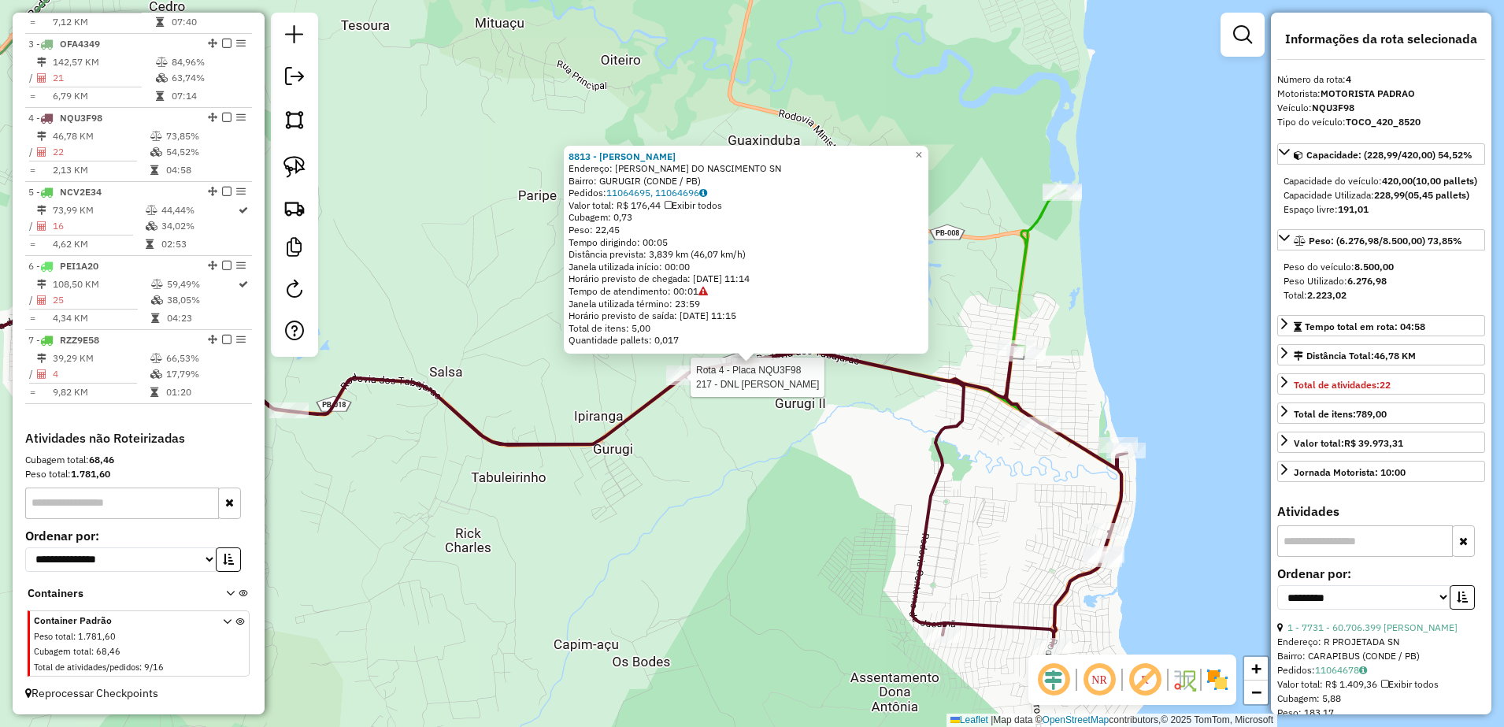
click at [676, 385] on div at bounding box center [685, 377] width 39 height 16
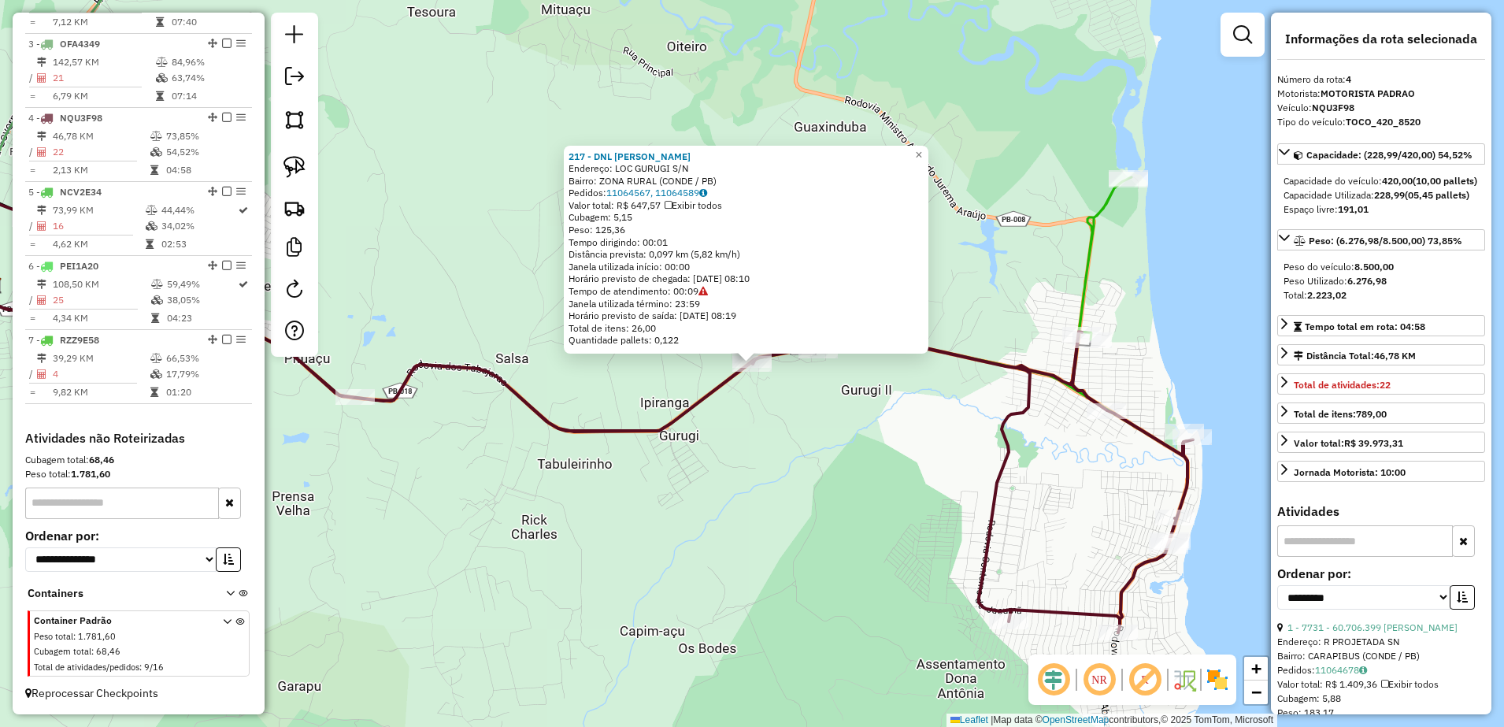
click at [738, 406] on div "217 - DNL [PERSON_NAME] Endereço: LOC GURUGI S/N Bairro: ZONA RURAL (CONDE / PB…" at bounding box center [752, 363] width 1504 height 727
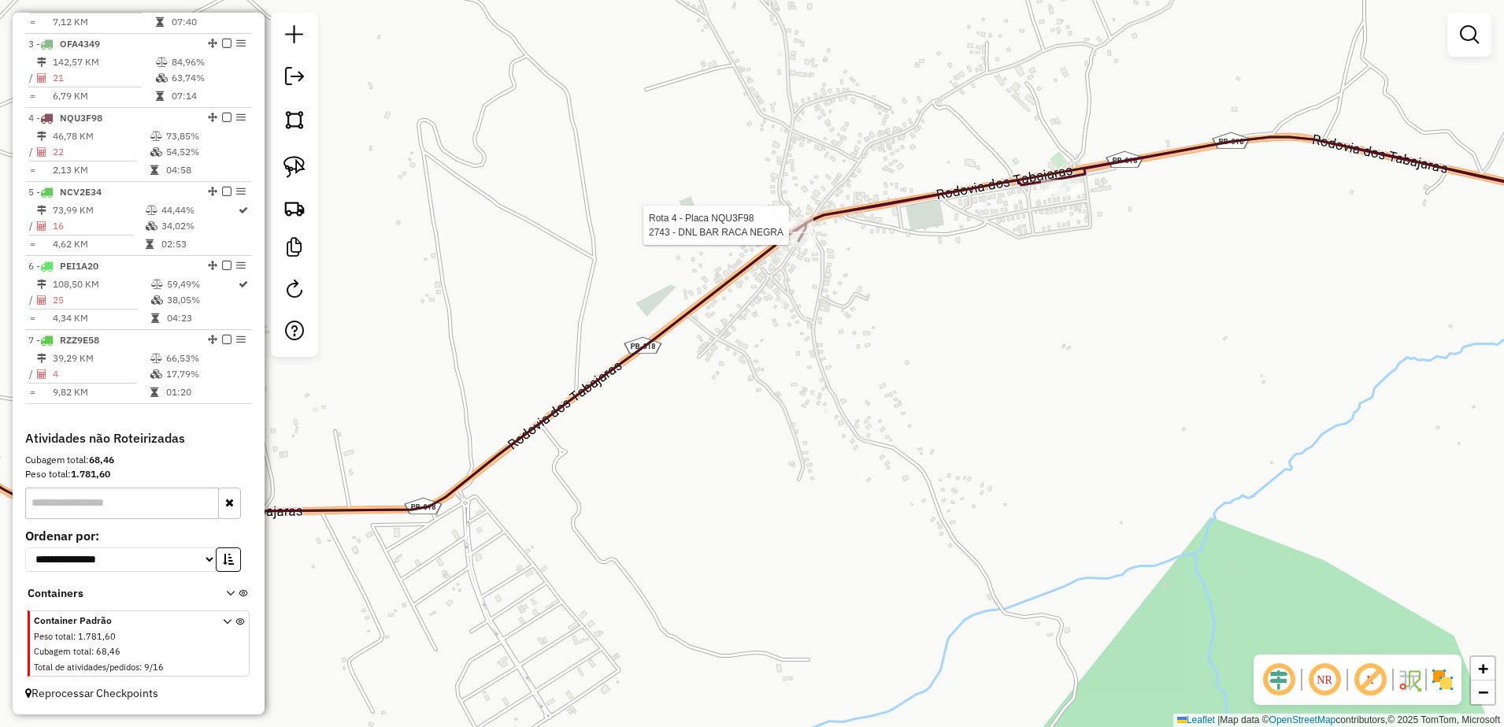
select select "**********"
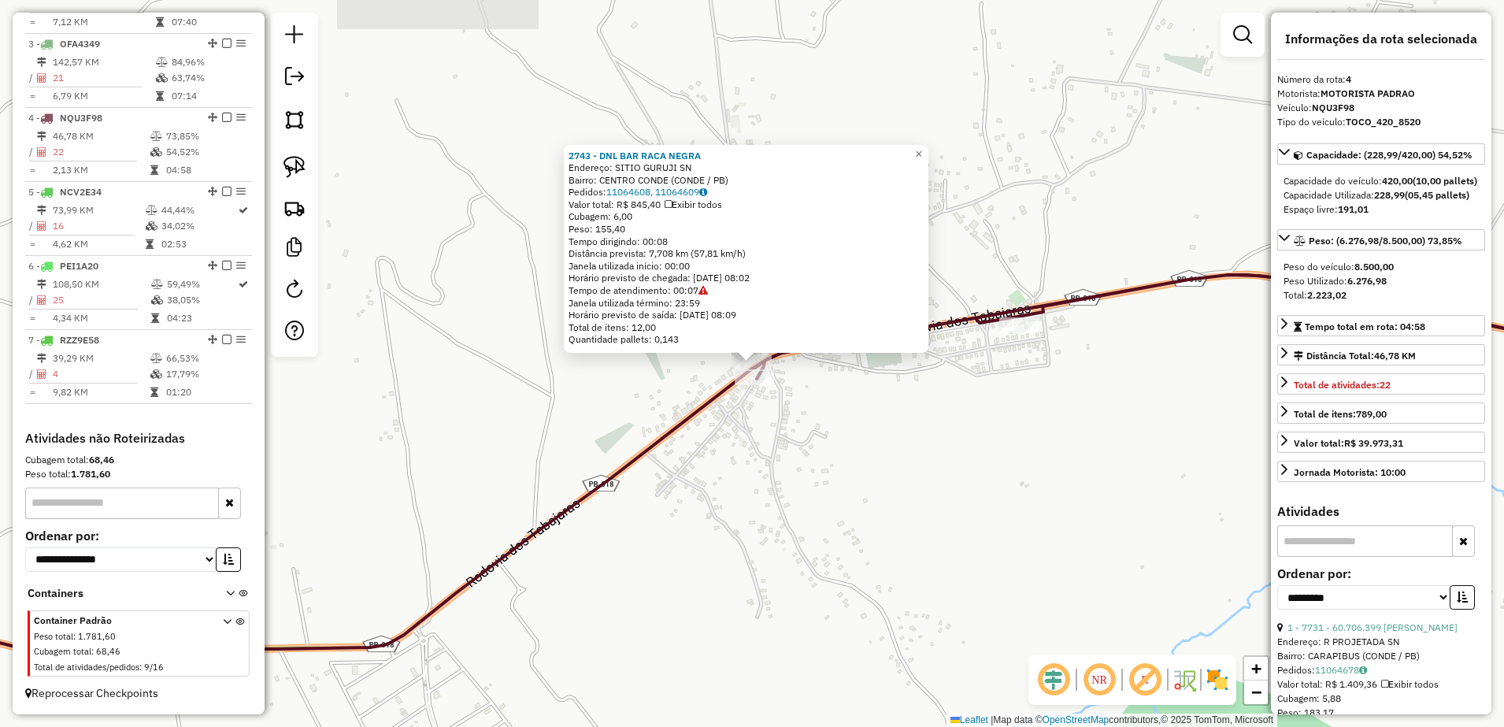
click at [863, 406] on div "2743 - DNL BAR RACA NEGRA Endereço: SITIO GURUJI SN Bairro: CENTRO CONDE (CONDE…" at bounding box center [752, 363] width 1504 height 727
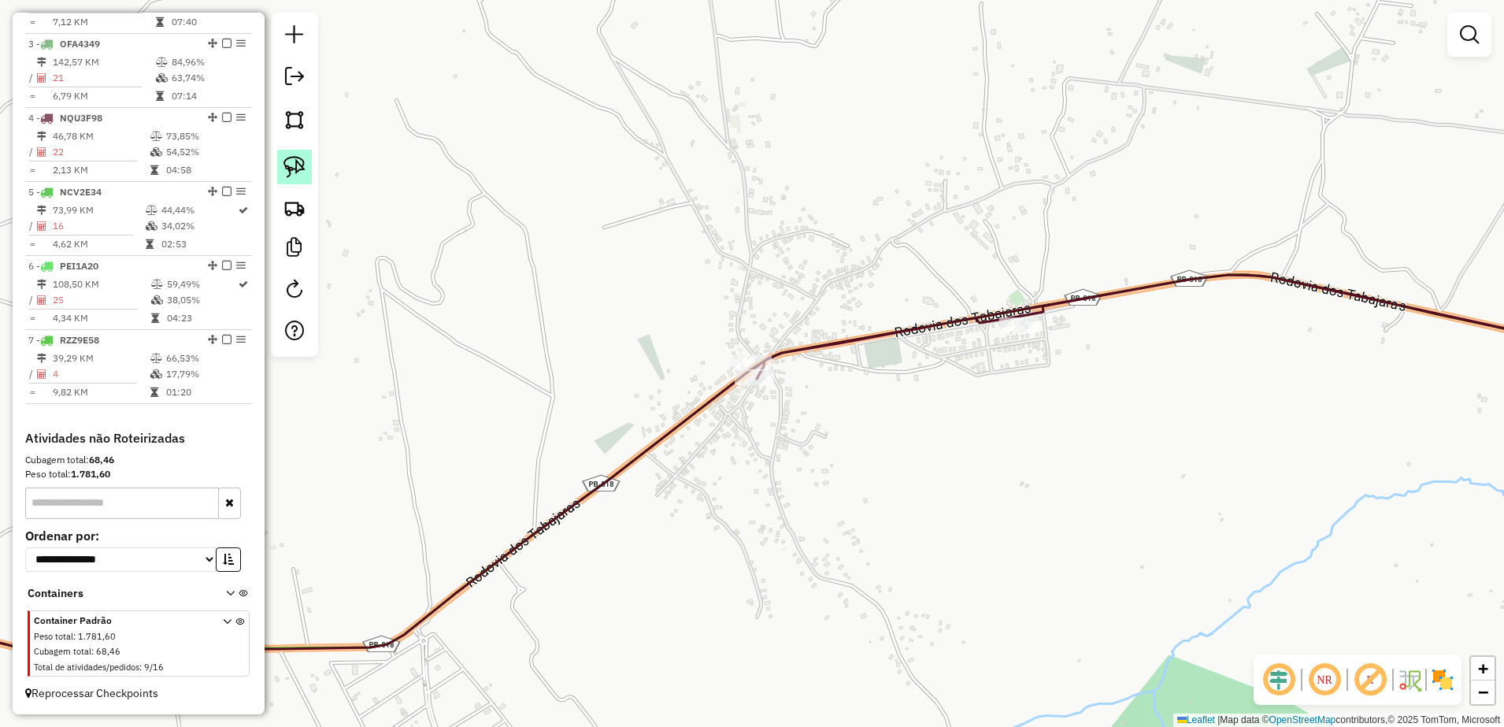
click at [310, 166] on link at bounding box center [294, 167] width 35 height 35
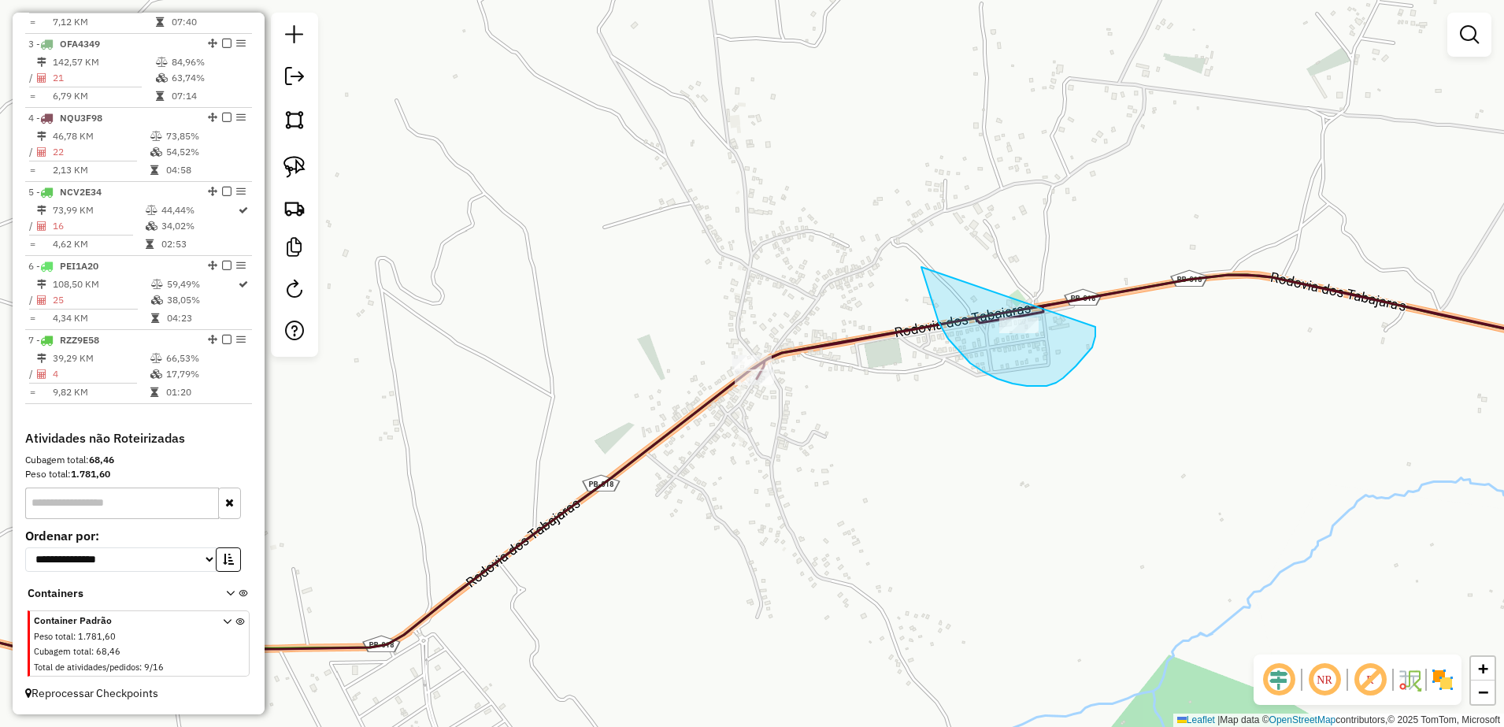
drag, startPoint x: 931, startPoint y: 295, endPoint x: 1095, endPoint y: 327, distance: 167.6
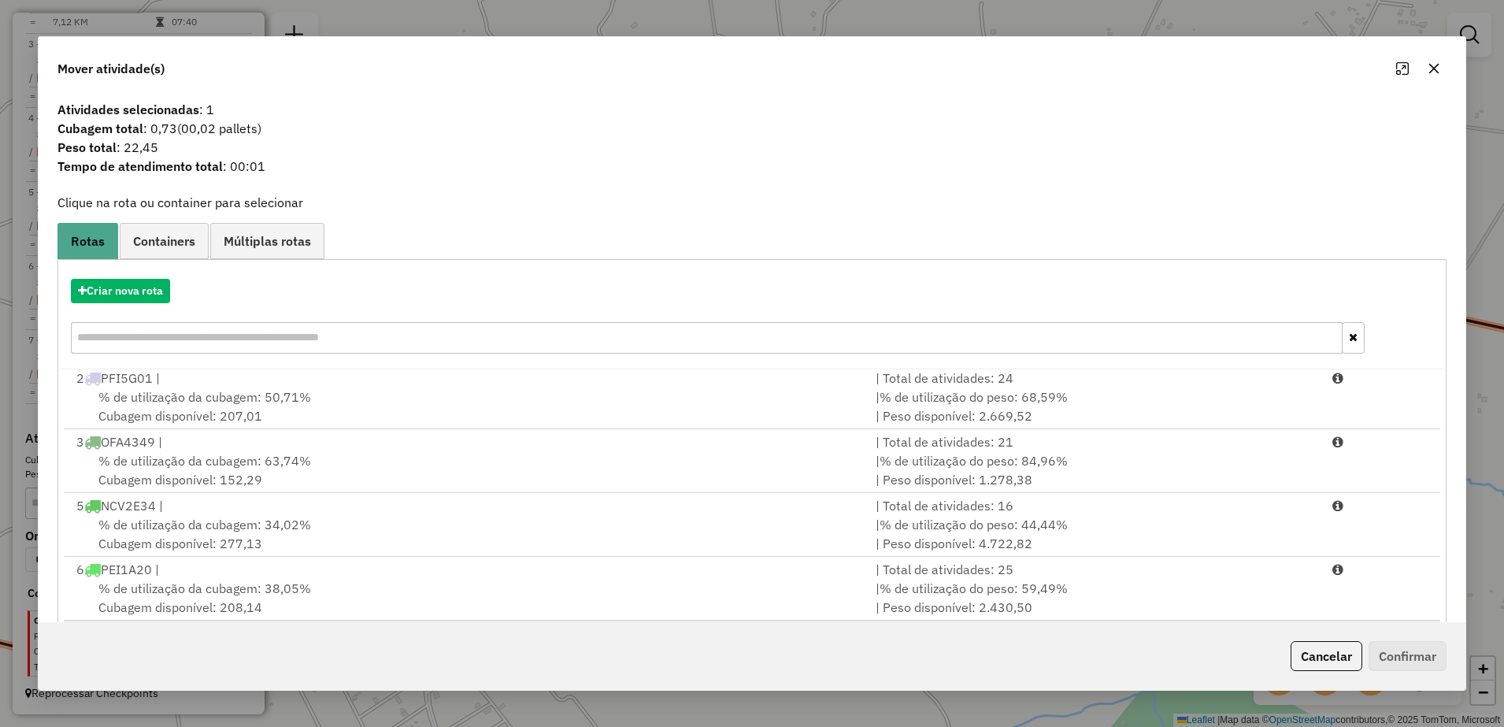
scroll to position [89, 0]
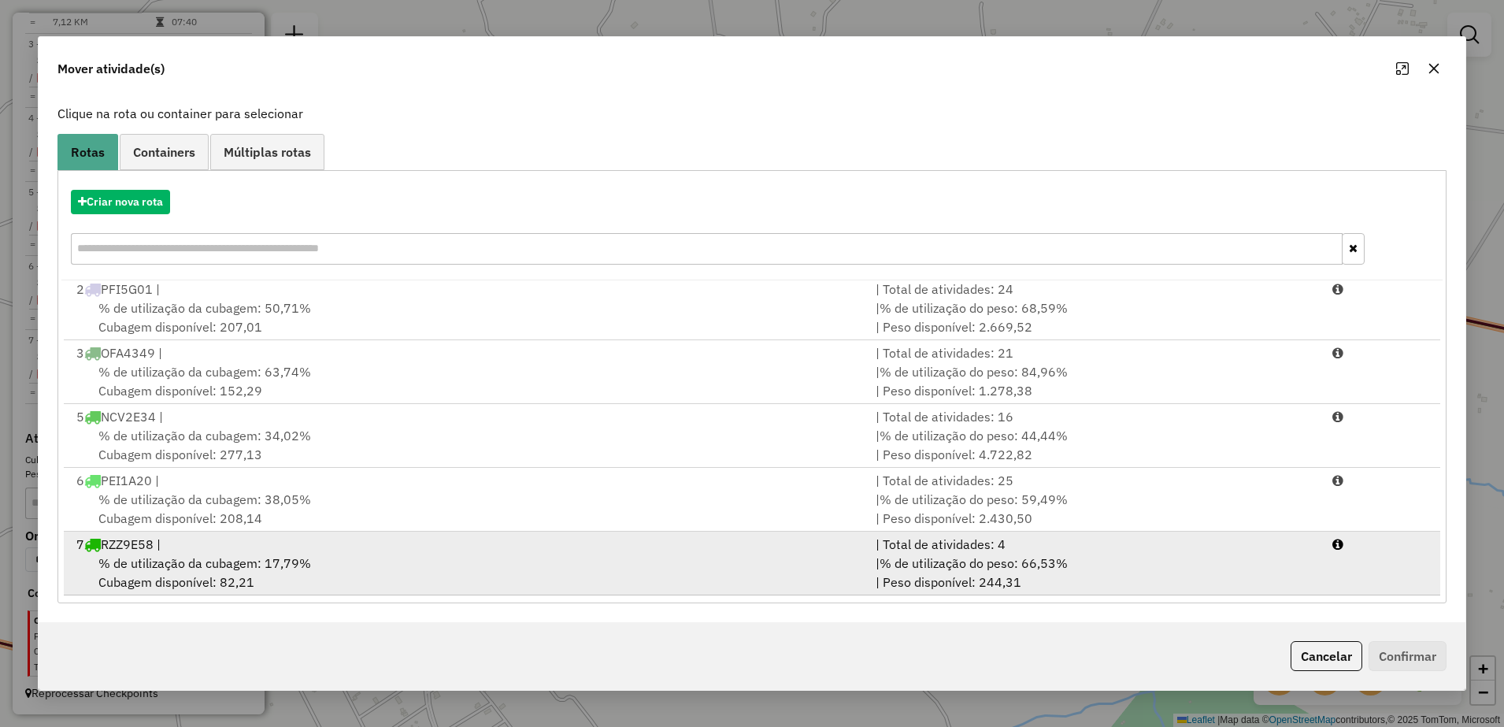
click at [320, 549] on div "7 RZZ9E58 |" at bounding box center [466, 544] width 799 height 19
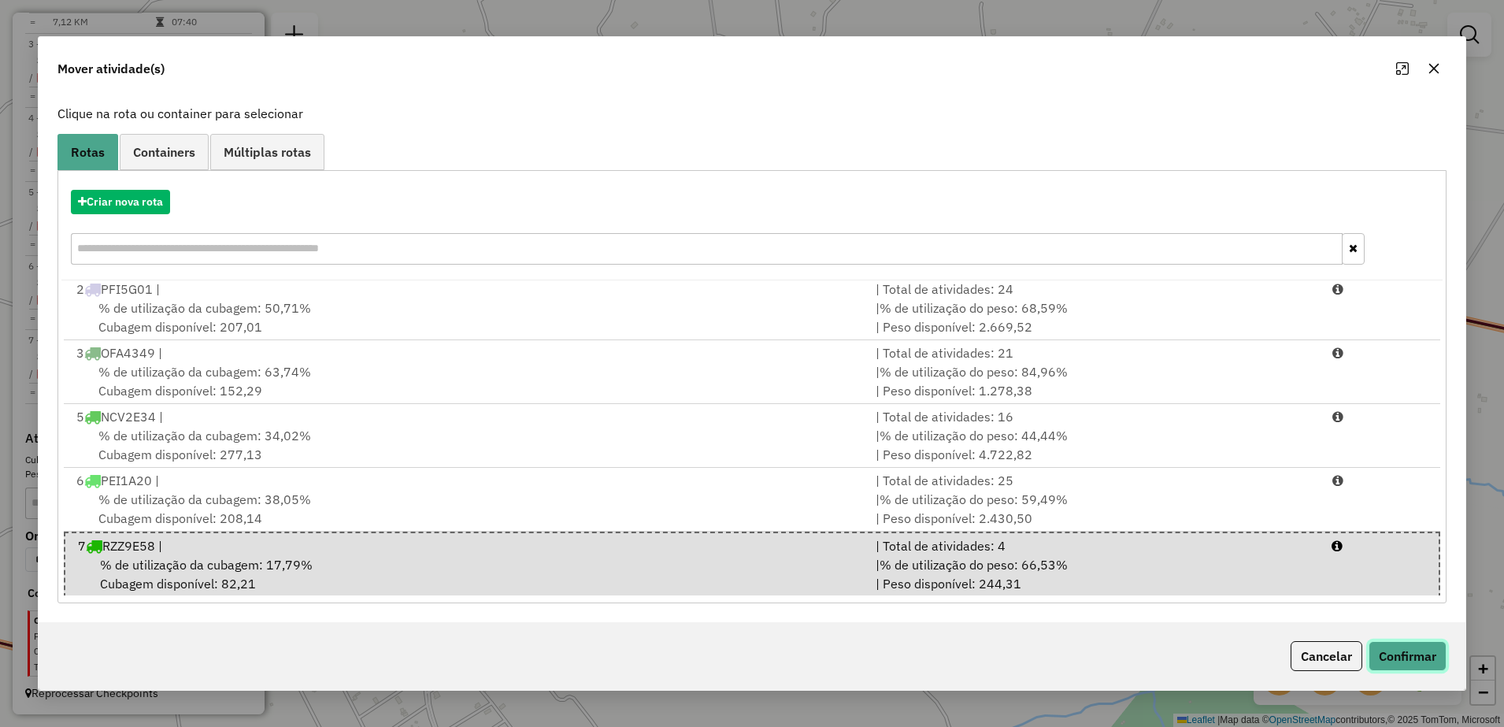
click at [1413, 664] on button "Confirmar" at bounding box center [1408, 656] width 78 height 30
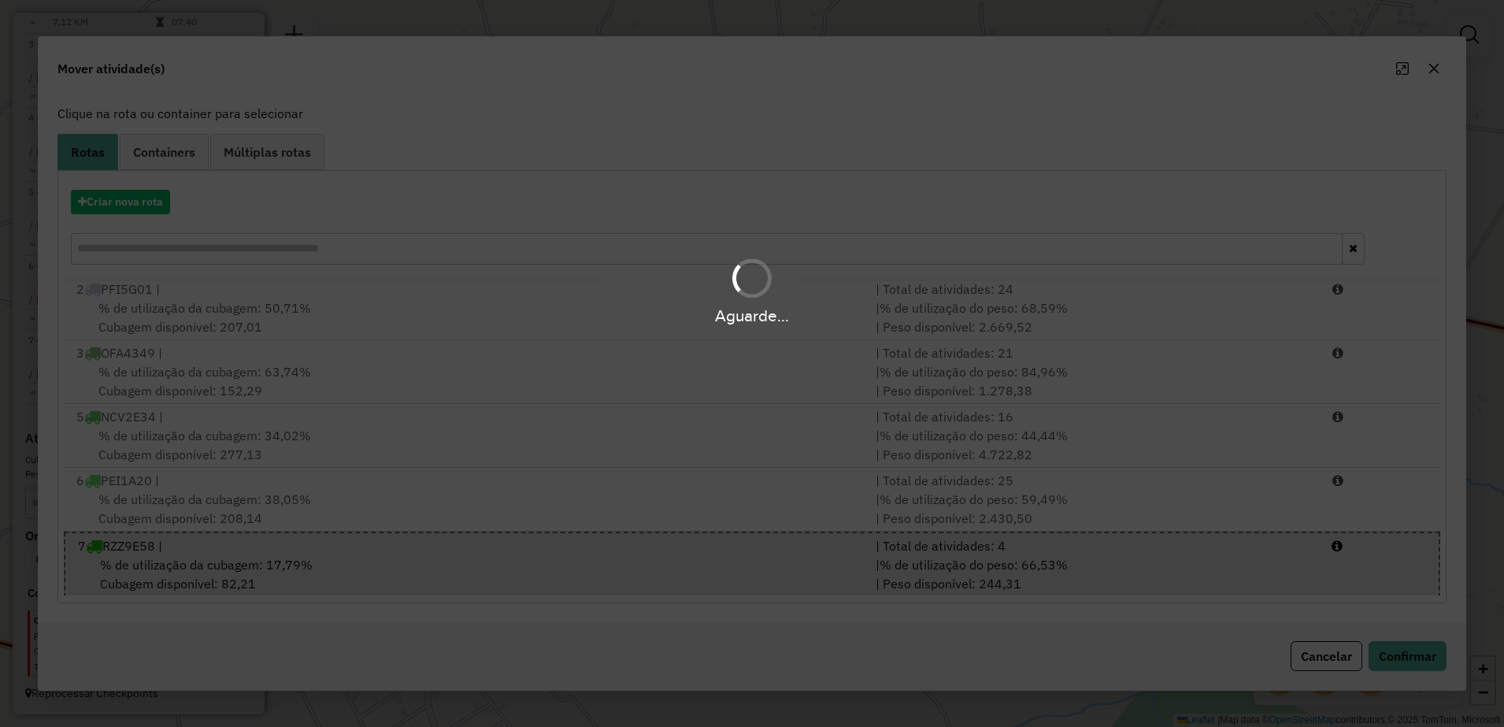
scroll to position [0, 0]
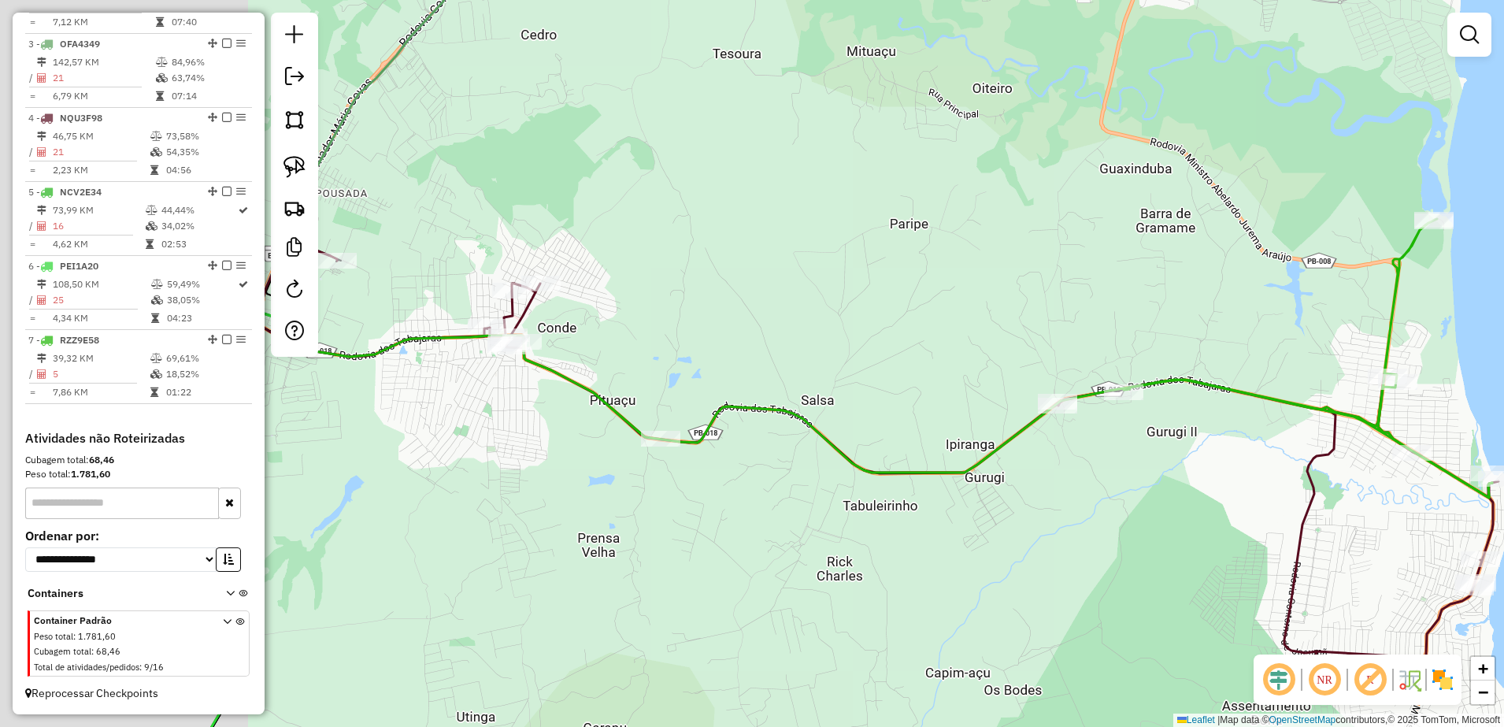
drag, startPoint x: 853, startPoint y: 392, endPoint x: 913, endPoint y: 390, distance: 60.7
click at [913, 390] on div "Janela de atendimento Grade de atendimento Capacidade Transportadoras Veículos …" at bounding box center [752, 363] width 1504 height 727
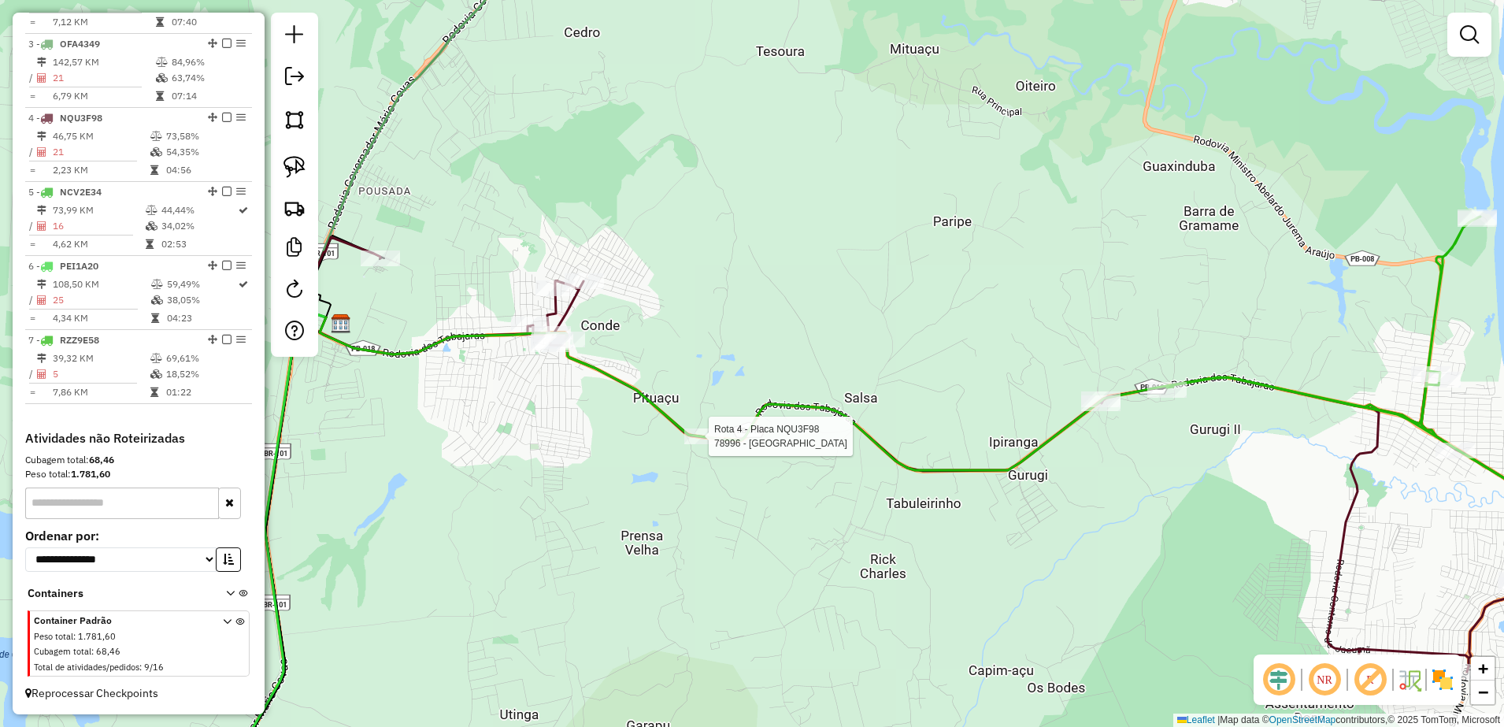
select select "**********"
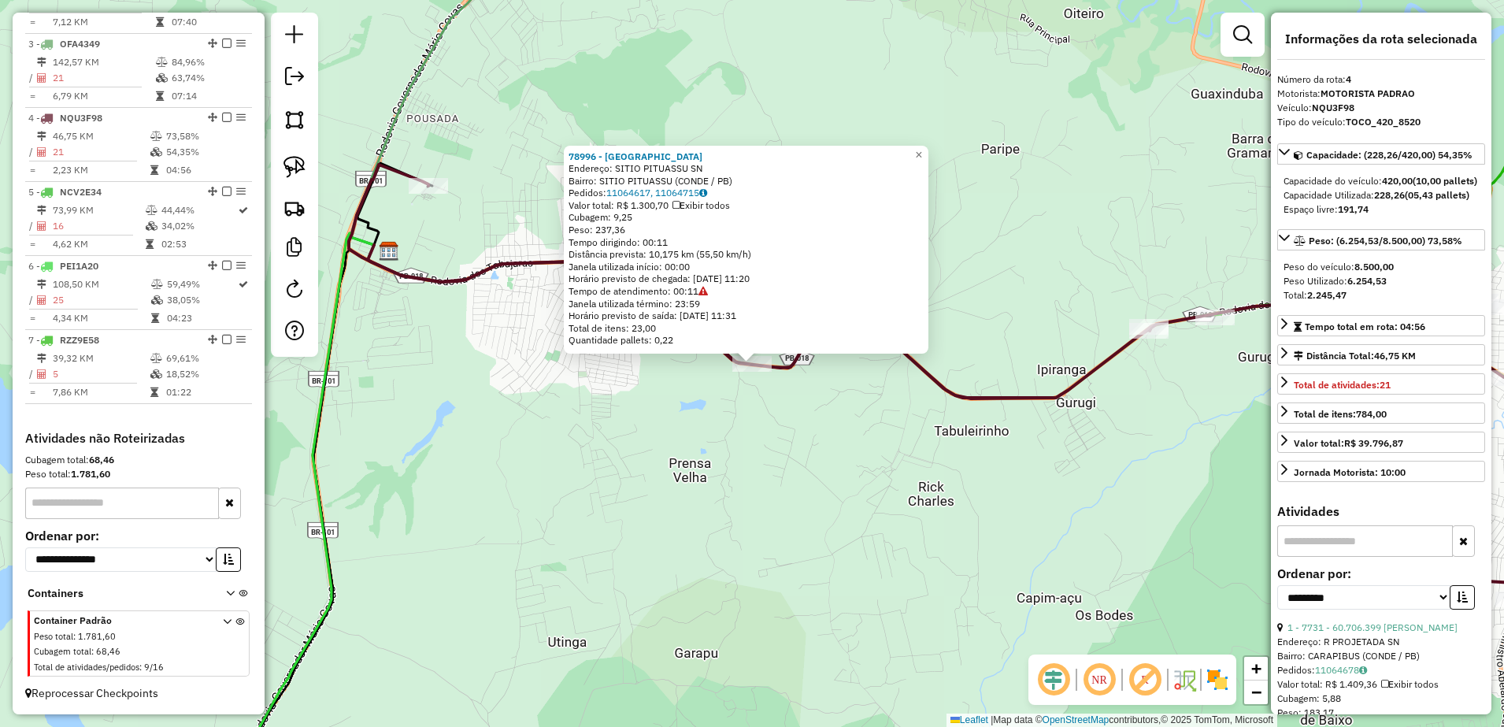
drag, startPoint x: 764, startPoint y: 445, endPoint x: 758, endPoint y: 438, distance: 9.0
click at [765, 446] on div "78996 - CAMPINAS BAR Endereço: SITIO PITUASSU SN Bairro: [GEOGRAPHIC_DATA] (CON…" at bounding box center [752, 363] width 1504 height 727
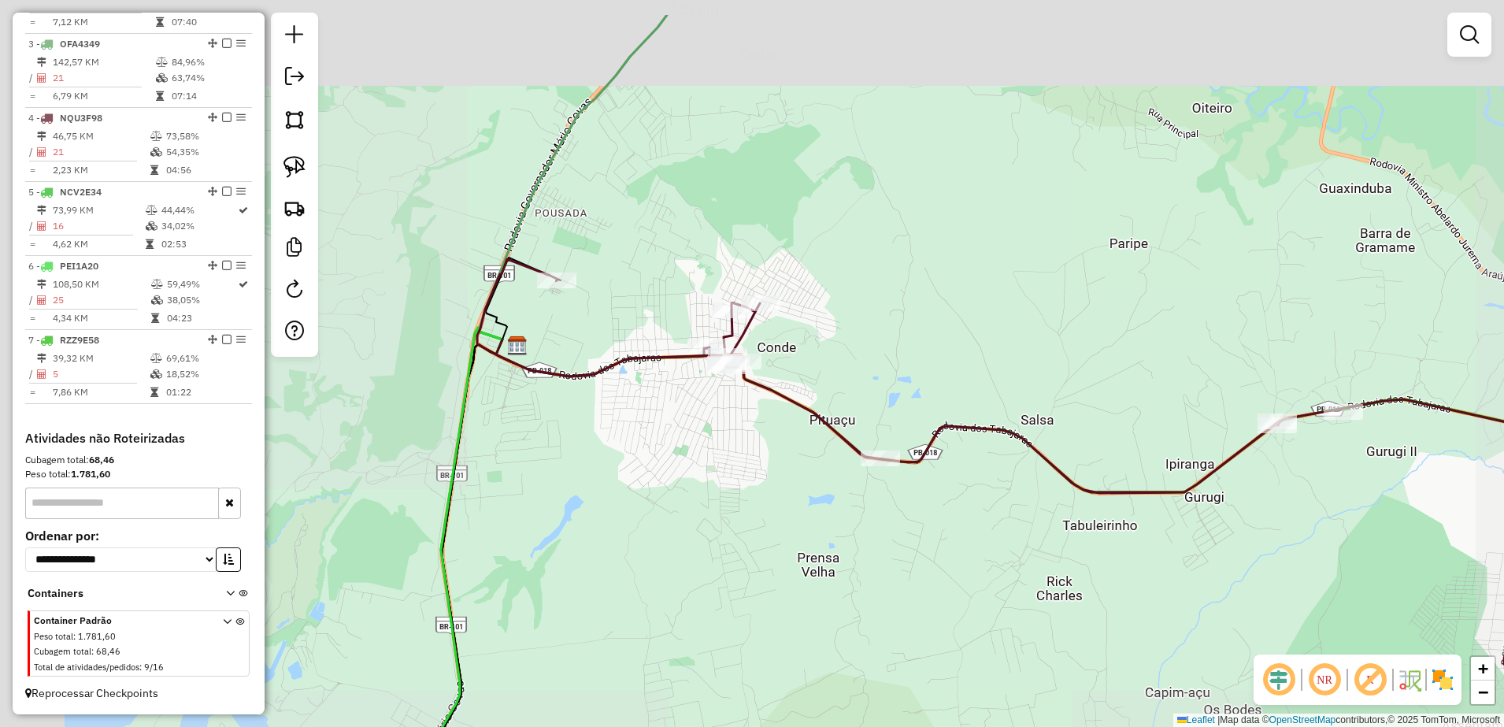
drag, startPoint x: 517, startPoint y: 319, endPoint x: 668, endPoint y: 394, distance: 168.7
click at [668, 394] on div "Janela de atendimento Grade de atendimento Capacidade Transportadoras Veículos …" at bounding box center [752, 363] width 1504 height 727
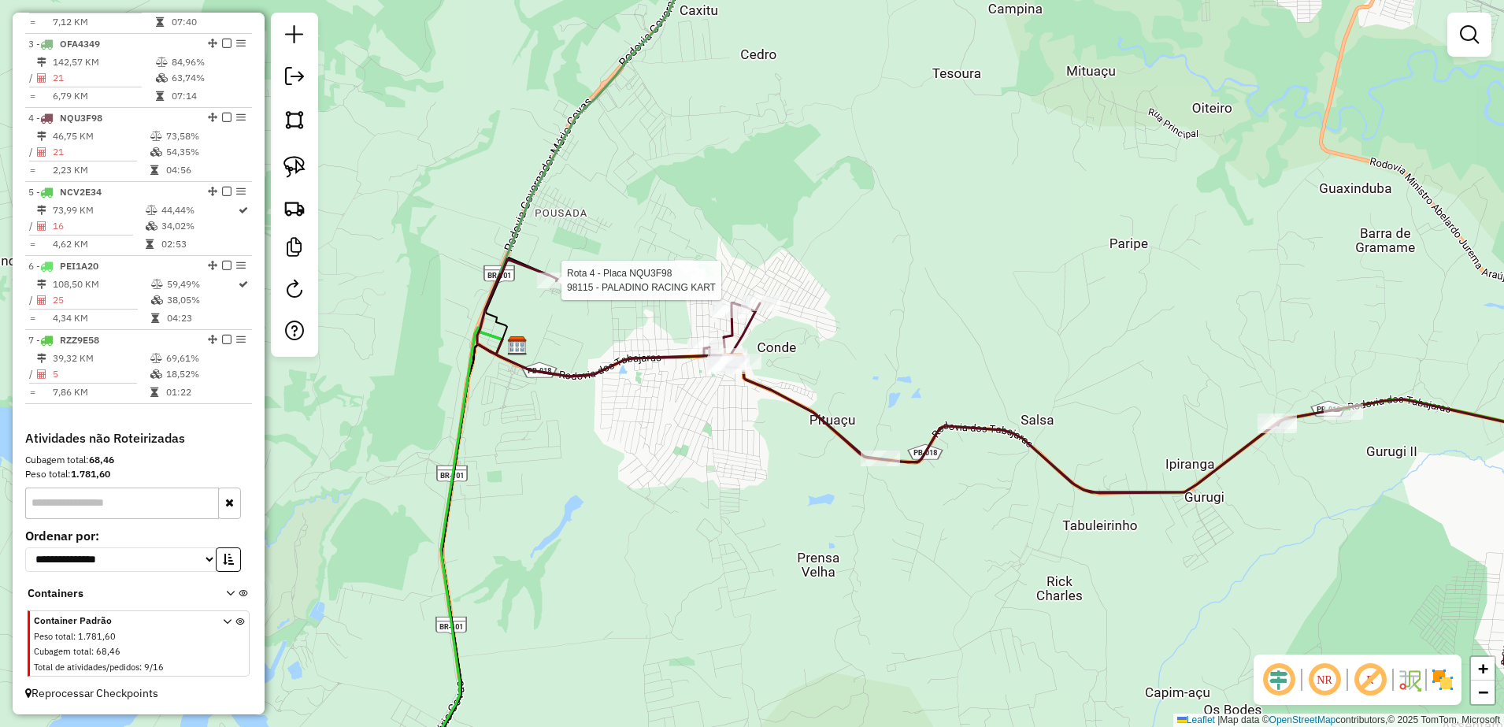
select select "**********"
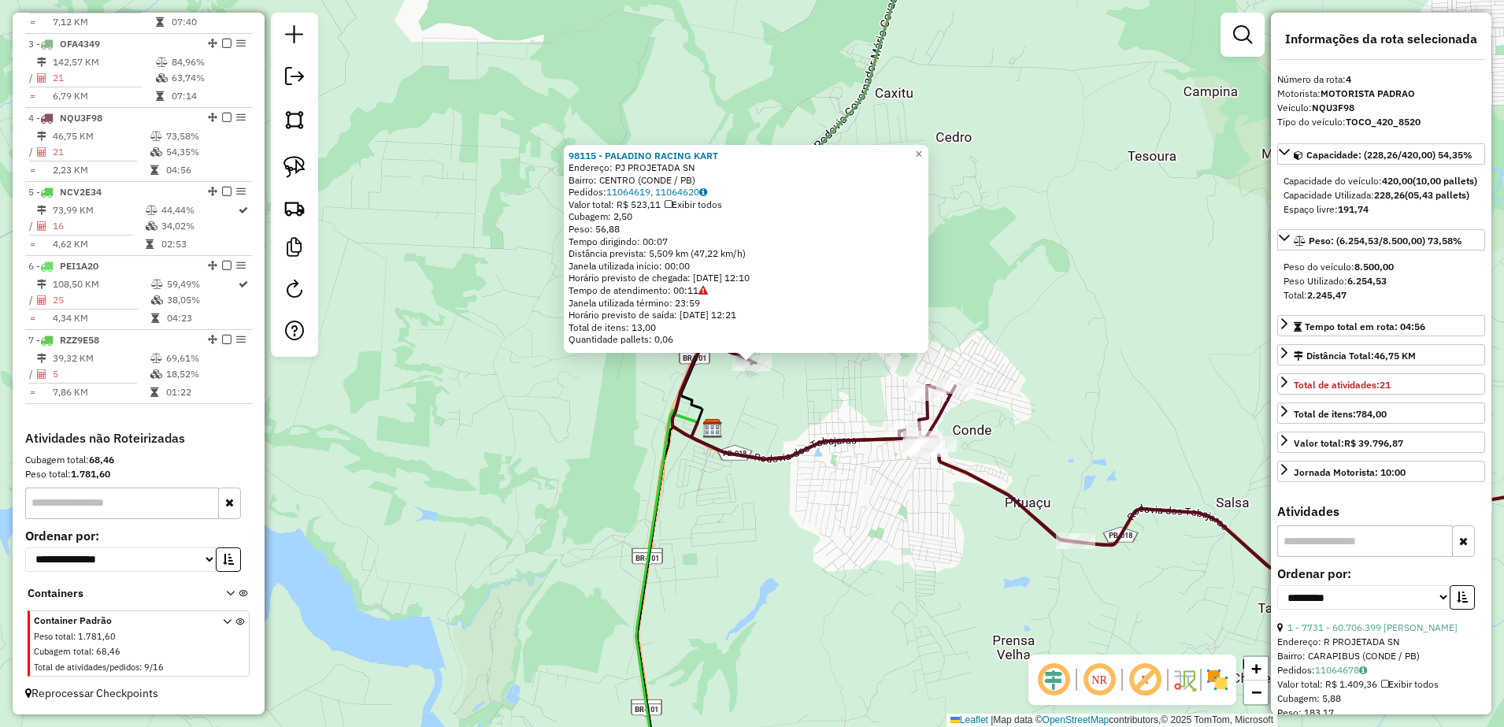
click at [746, 420] on div "98115 - PALADINO RACING KART Endereço: PJ PROJETADA SN Bairro: CENTRO (CONDE / …" at bounding box center [752, 363] width 1504 height 727
click at [295, 164] on img at bounding box center [294, 167] width 22 height 22
drag, startPoint x: 708, startPoint y: 381, endPoint x: 731, endPoint y: 334, distance: 52.5
click at [731, 334] on div "98115 - PALADINO RACING KART Endereço: PJ PROJETADA SN Bairro: CENTRO (CONDE / …" at bounding box center [752, 363] width 1504 height 727
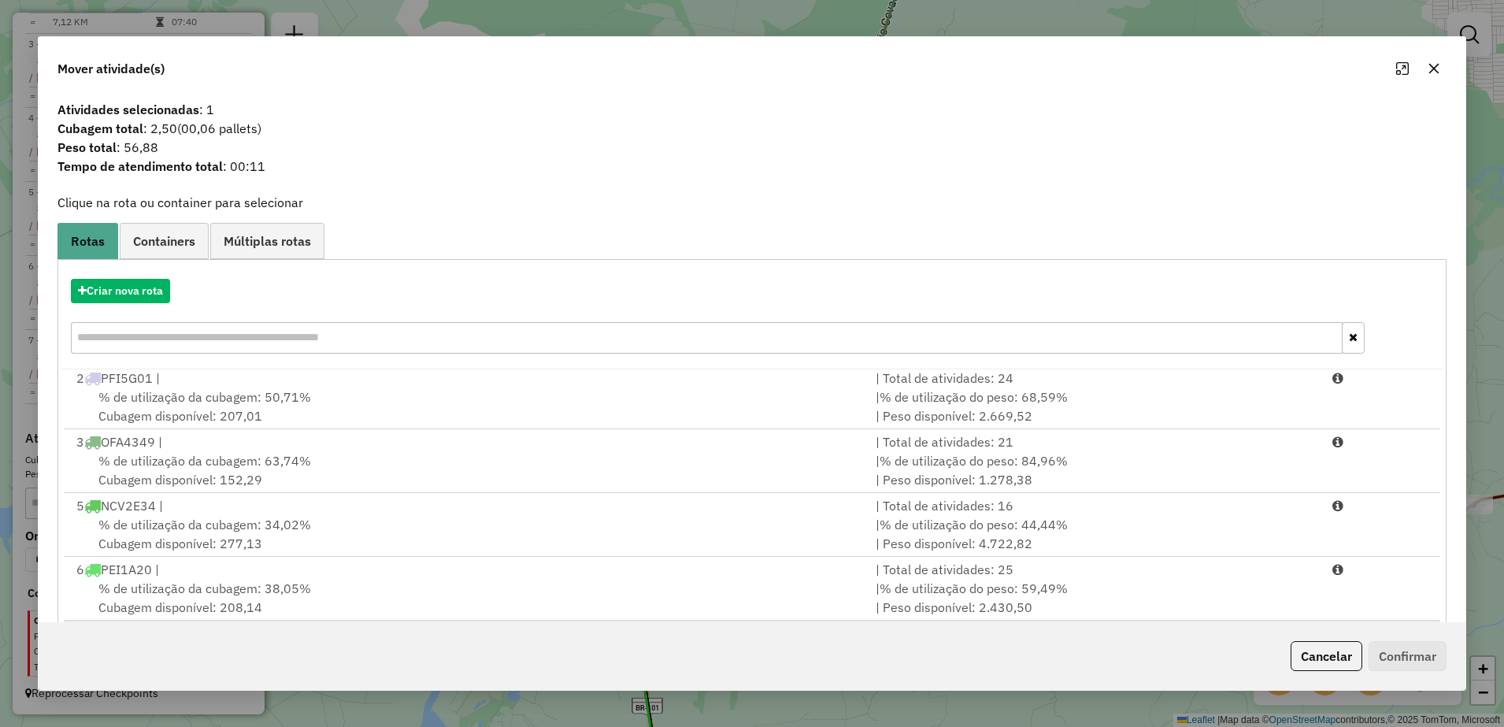
scroll to position [89, 0]
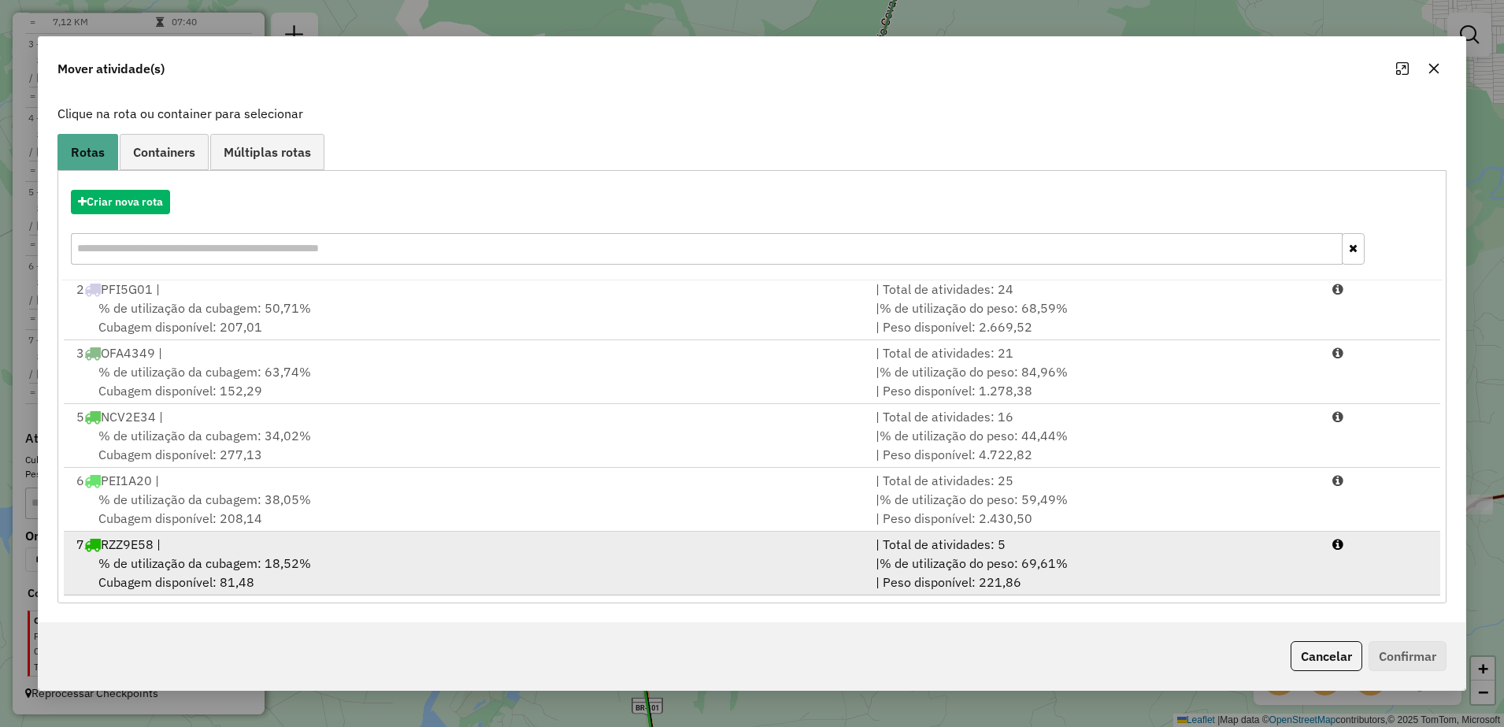
click at [296, 564] on span "% de utilização da cubagem: 18,52%" at bounding box center [204, 563] width 213 height 16
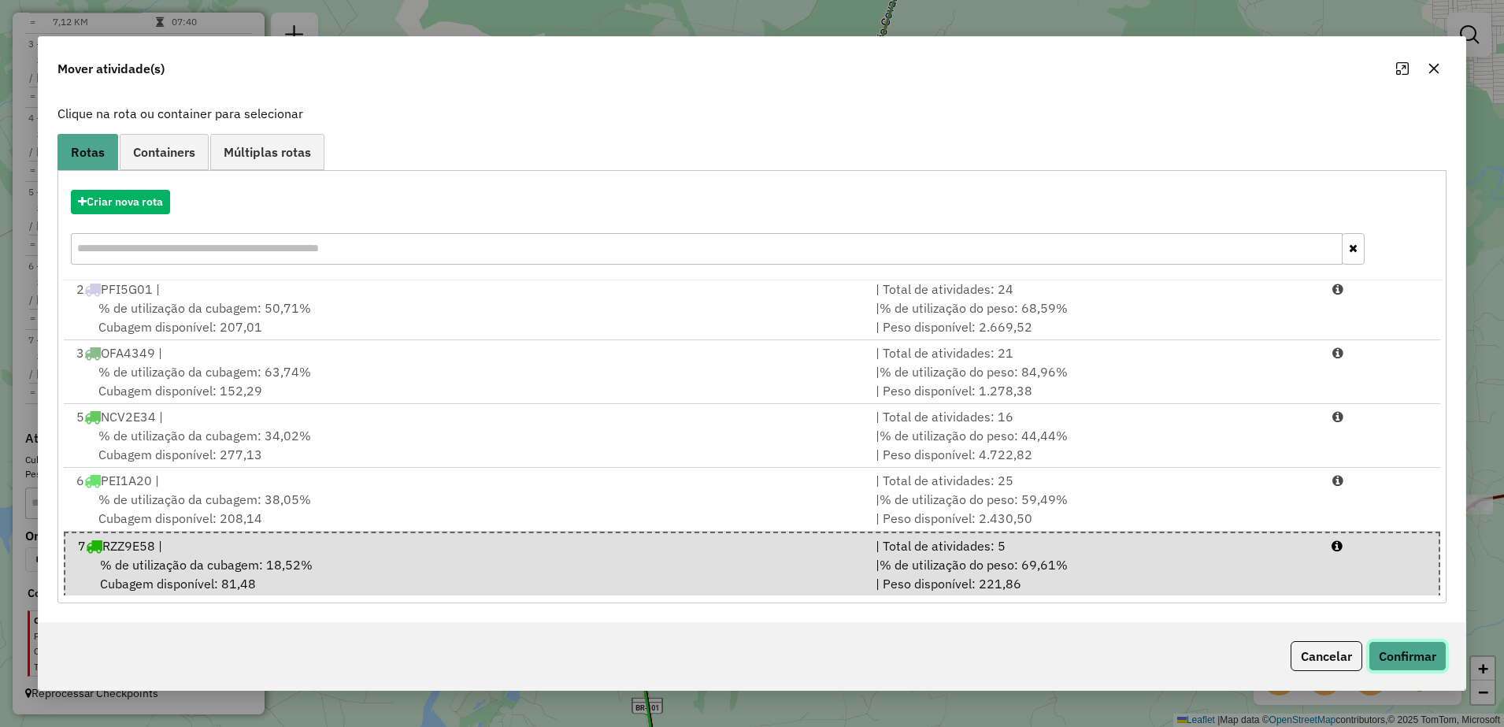
click at [1406, 649] on button "Confirmar" at bounding box center [1408, 656] width 78 height 30
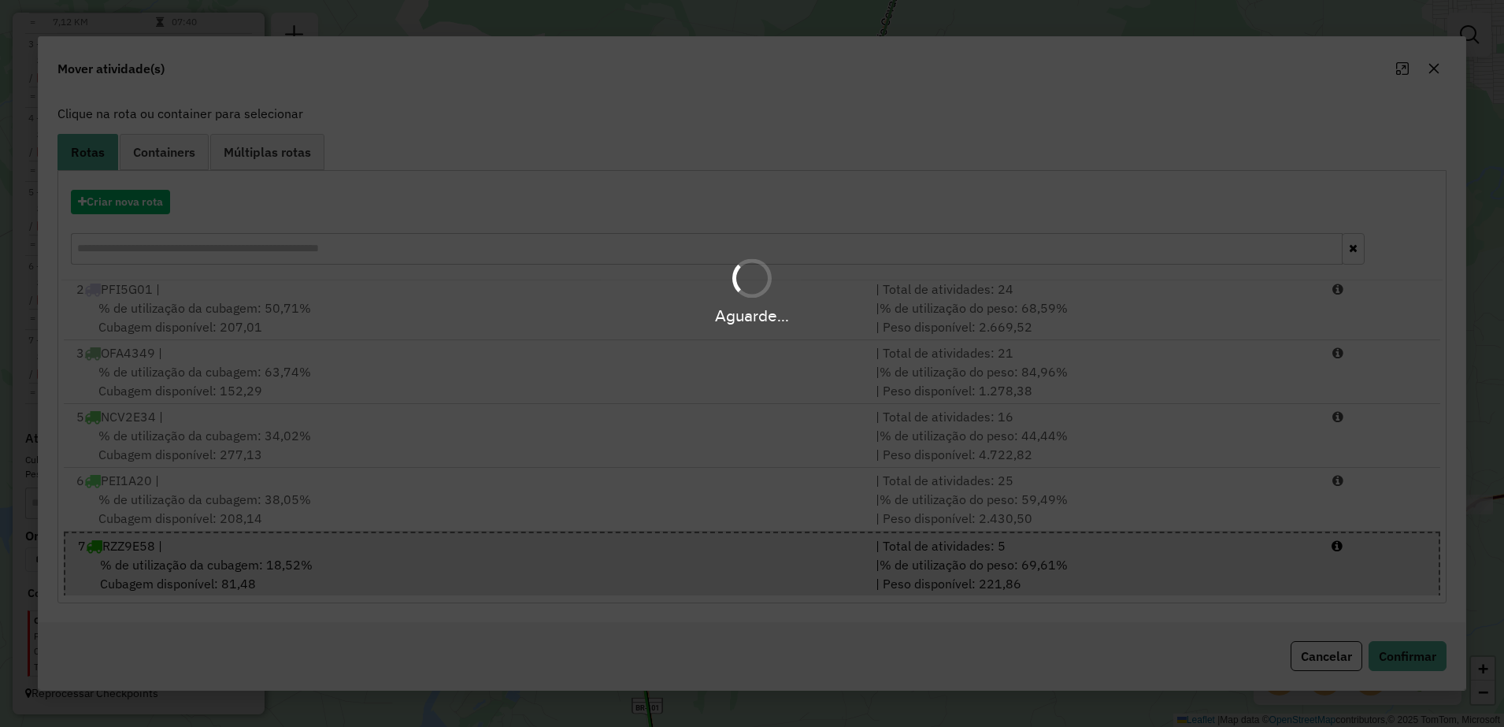
scroll to position [0, 0]
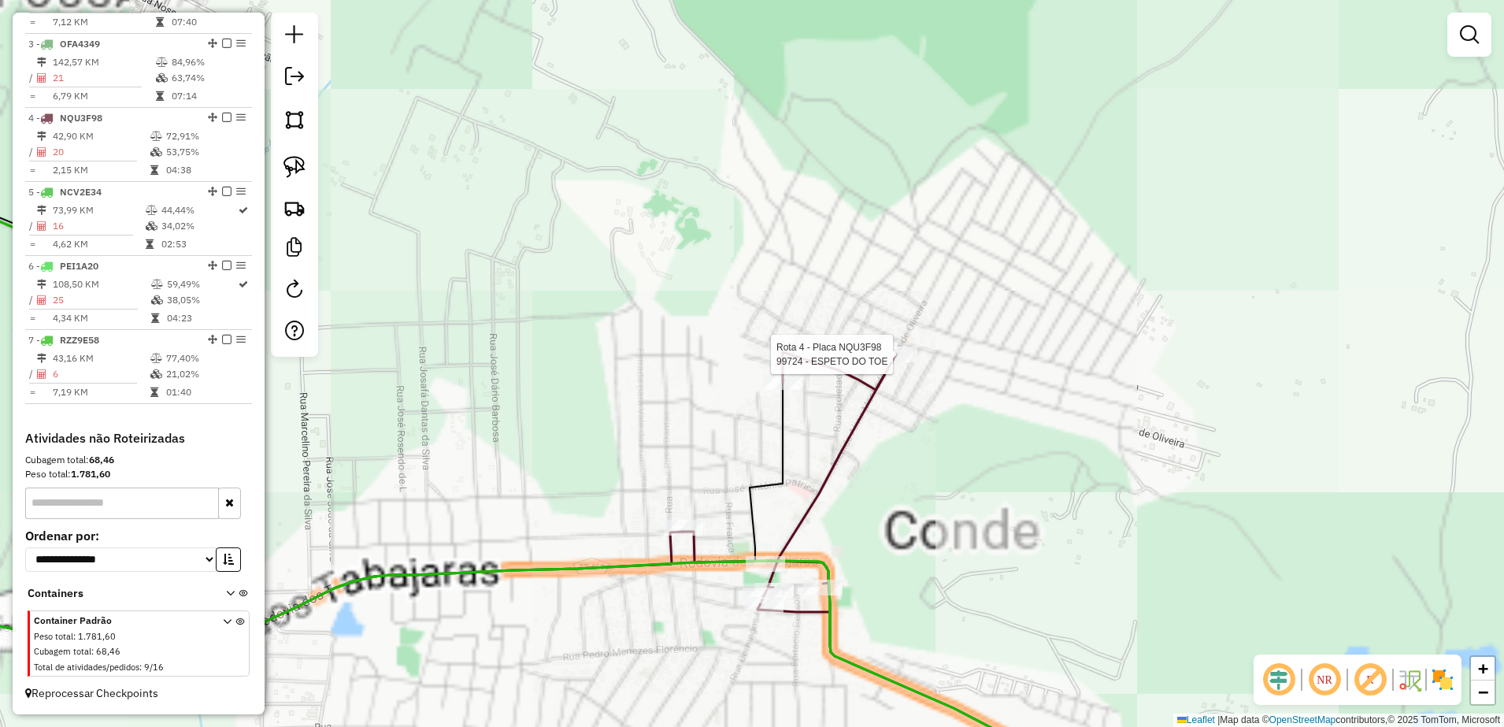
select select "**********"
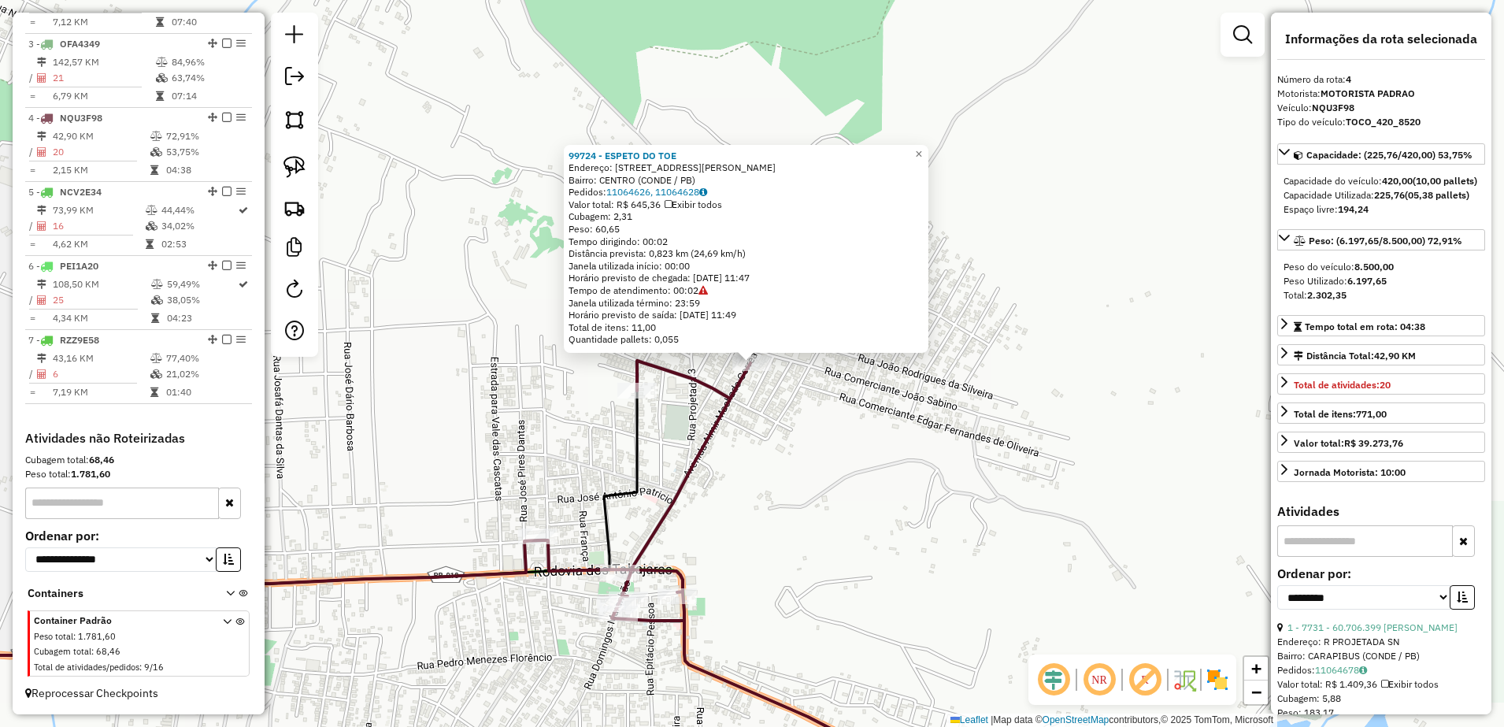
click at [880, 457] on div "99724 - ESPETO DO TOE Endereço: [STREET_ADDRESS]) Pedidos: 11064626, 11064628 V…" at bounding box center [752, 363] width 1504 height 727
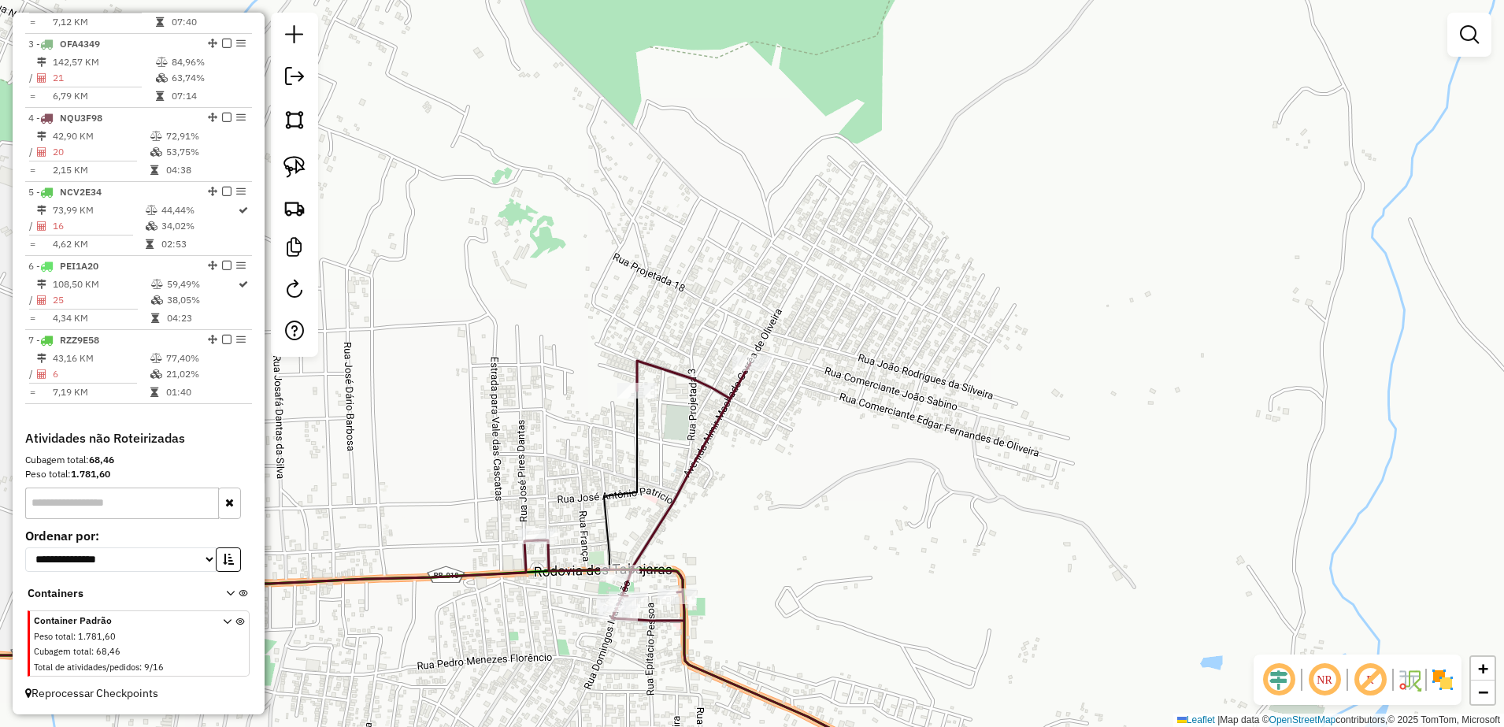
drag, startPoint x: 754, startPoint y: 457, endPoint x: 801, endPoint y: 423, distance: 58.6
click at [802, 445] on div "Janela de atendimento Grade de atendimento Capacidade Transportadoras Veículos …" at bounding box center [752, 363] width 1504 height 727
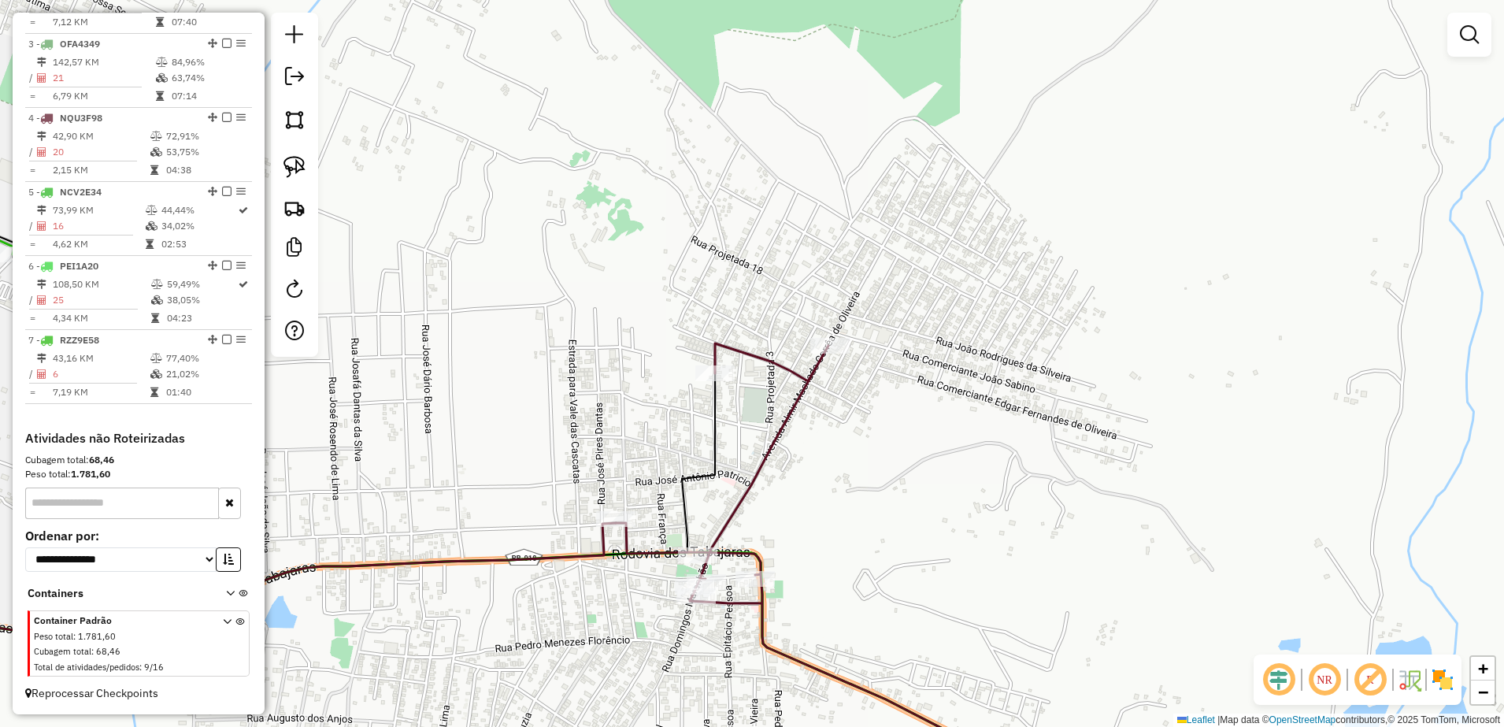
click at [722, 381] on div at bounding box center [714, 373] width 39 height 16
select select "**********"
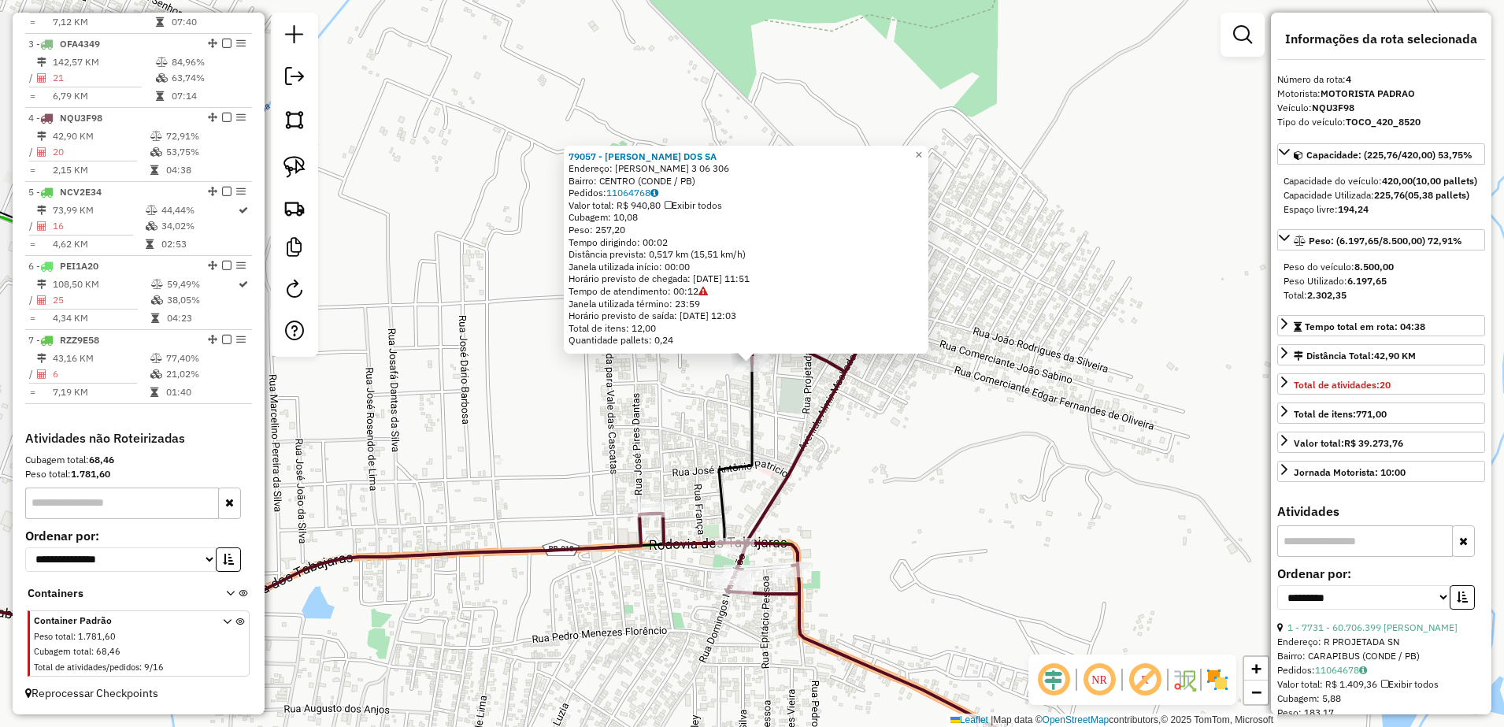
click at [902, 432] on div "79057 - [PERSON_NAME] DOS SA Endereço: [PERSON_NAME] 3 06 306 Bairro: CENTRO (C…" at bounding box center [752, 363] width 1504 height 727
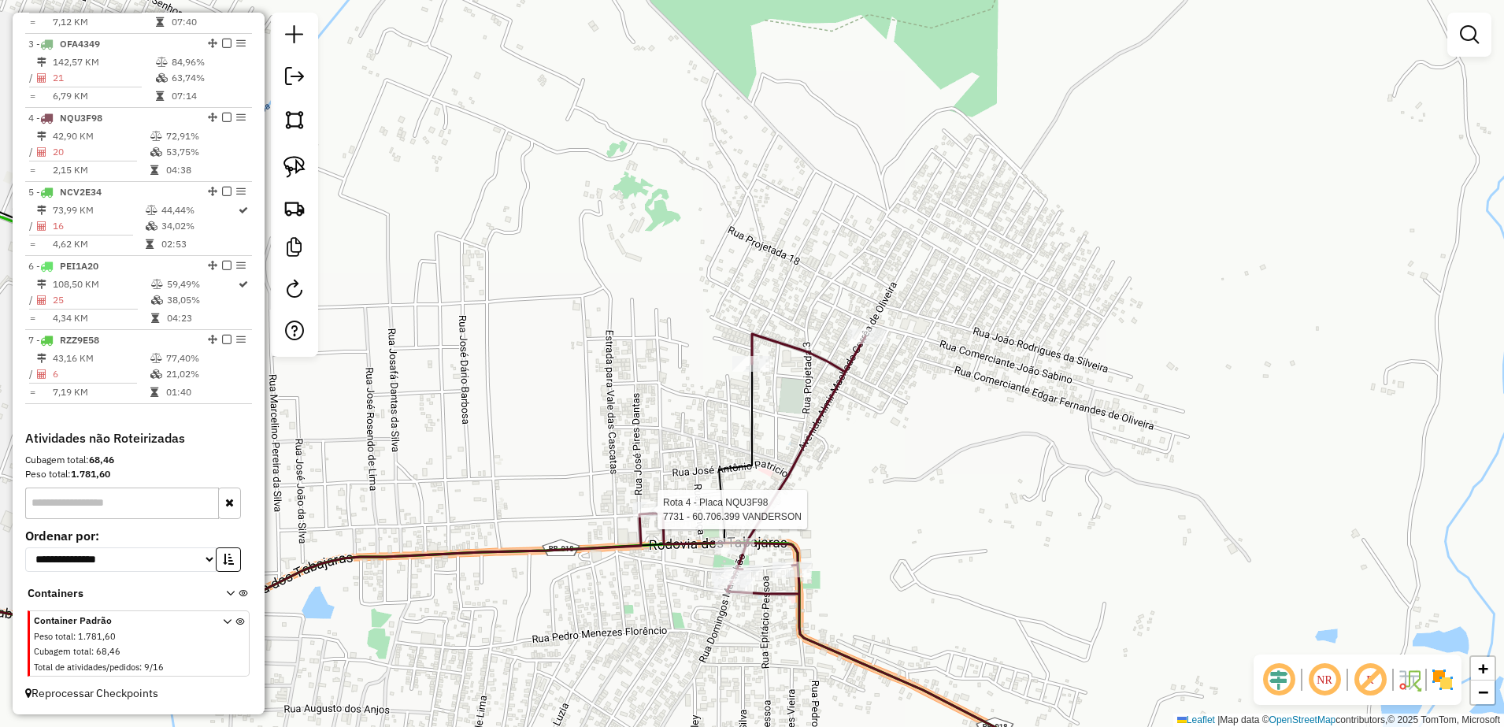
select select "**********"
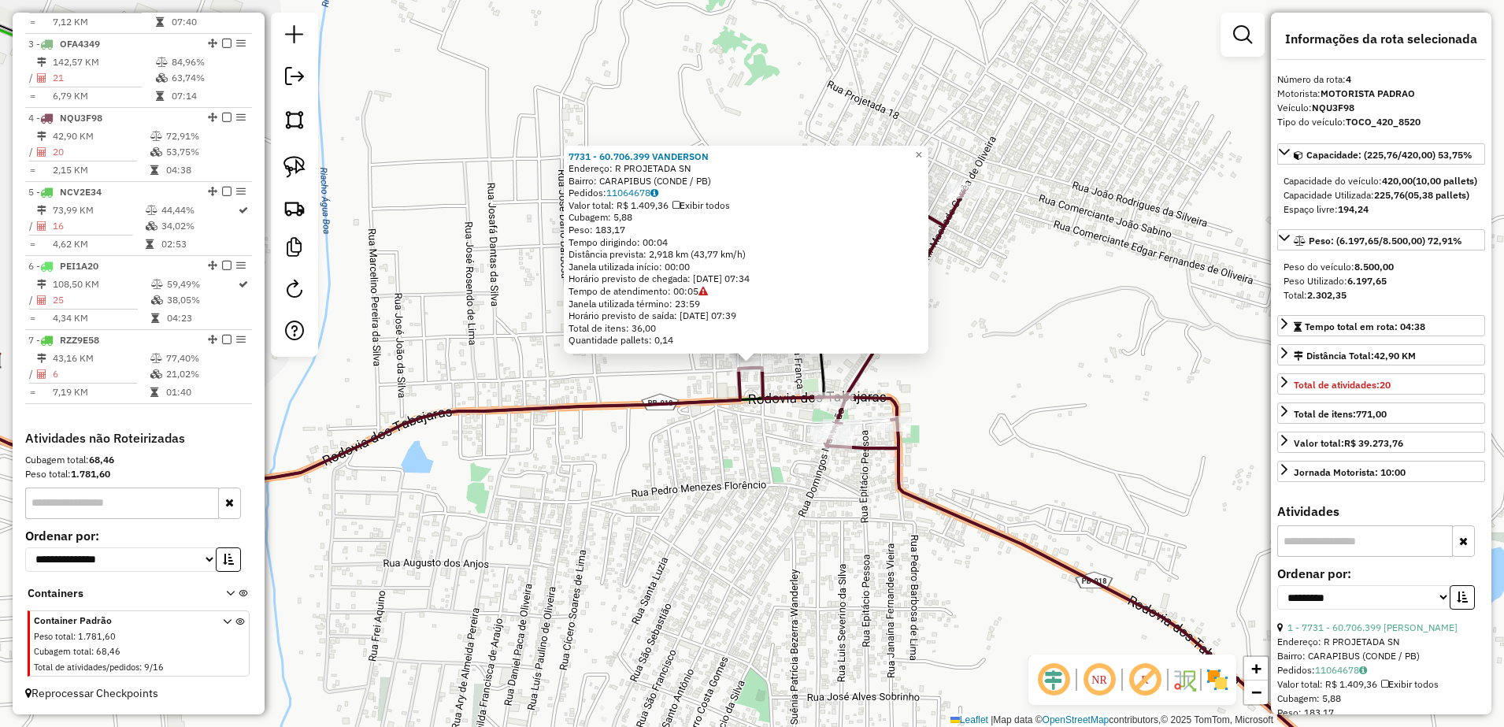
click at [739, 538] on div "7731 - 60.706.399 [PERSON_NAME]: R PROJETADA SN Bairro: CARAPIBUS (CONDE / PB) …" at bounding box center [752, 363] width 1504 height 727
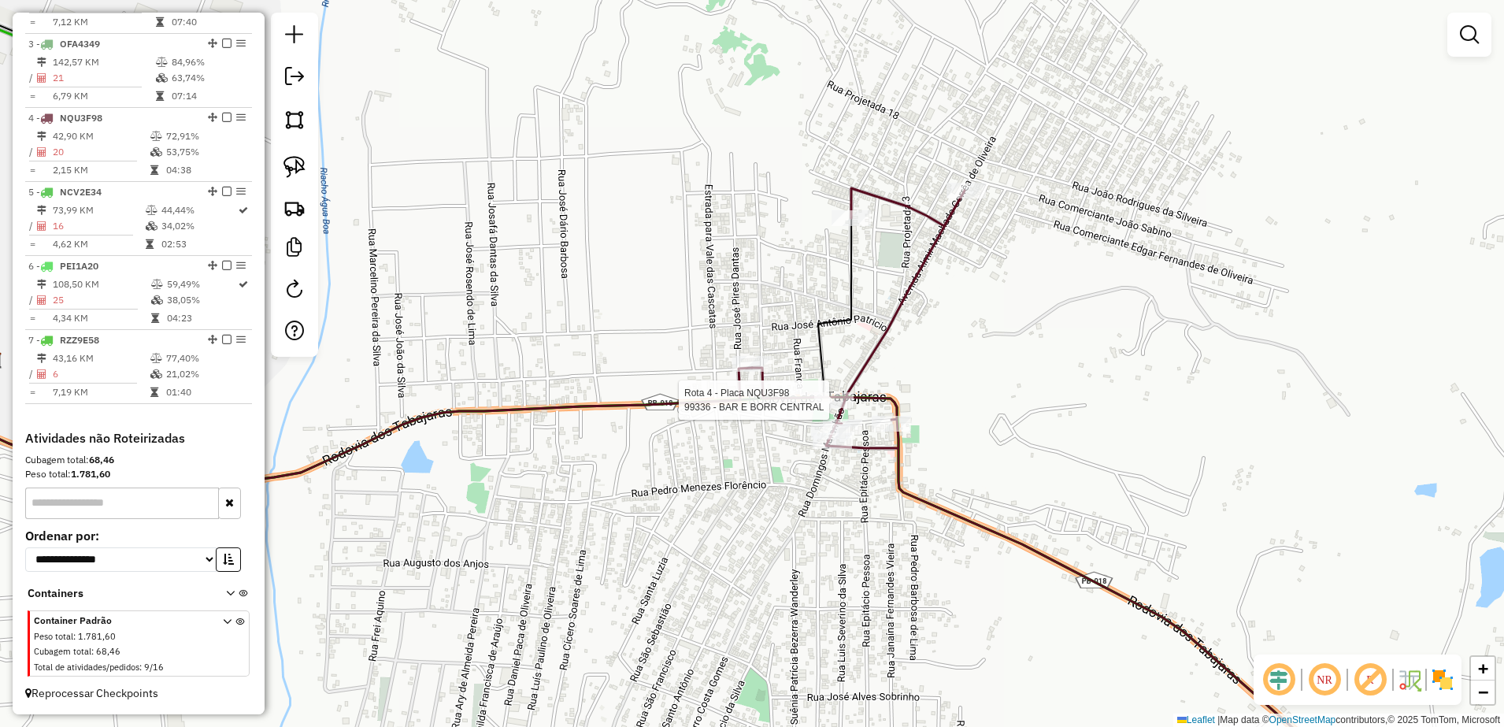
select select "**********"
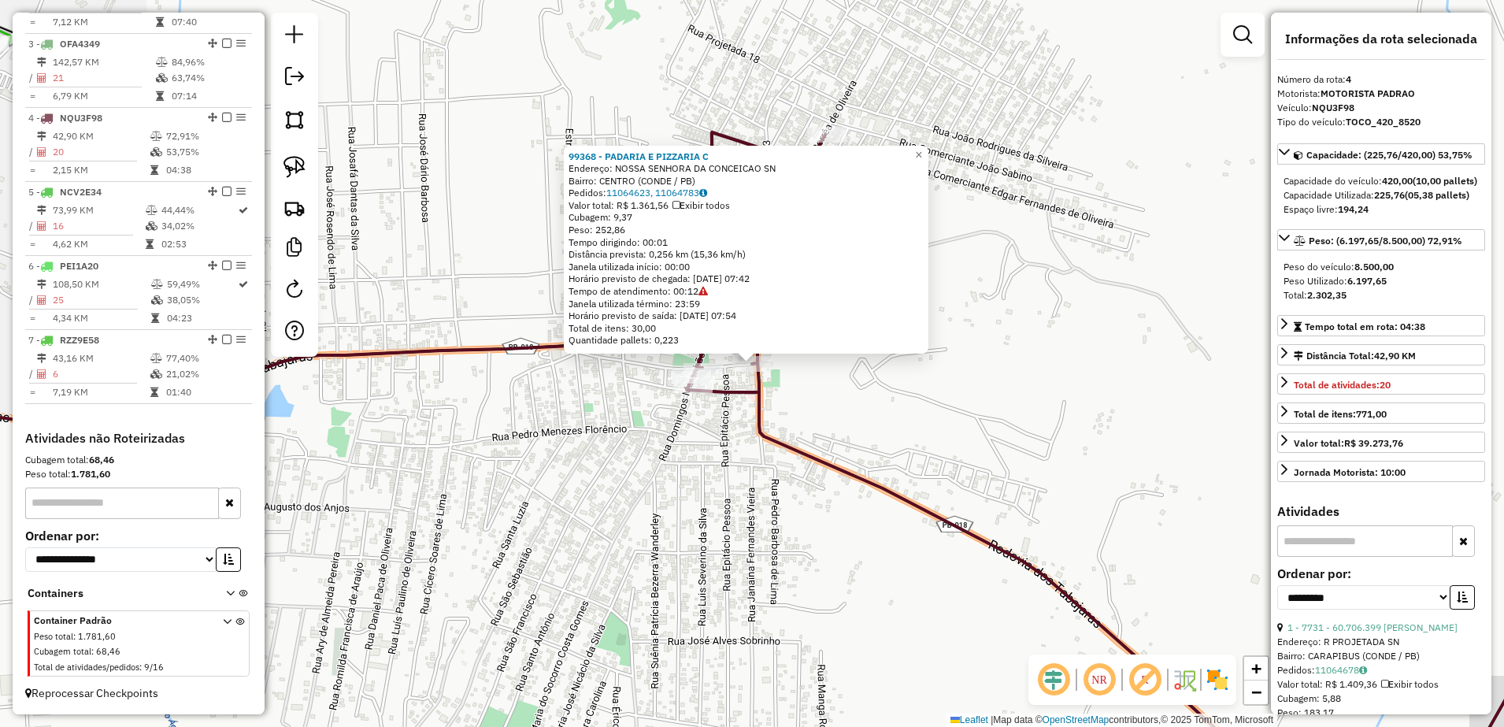
click at [861, 416] on div "99368 - PADARIA E PIZZARIA C Endereço: NOSSA SENHORA DA CONCEICAO SN Bairro: CE…" at bounding box center [752, 363] width 1504 height 727
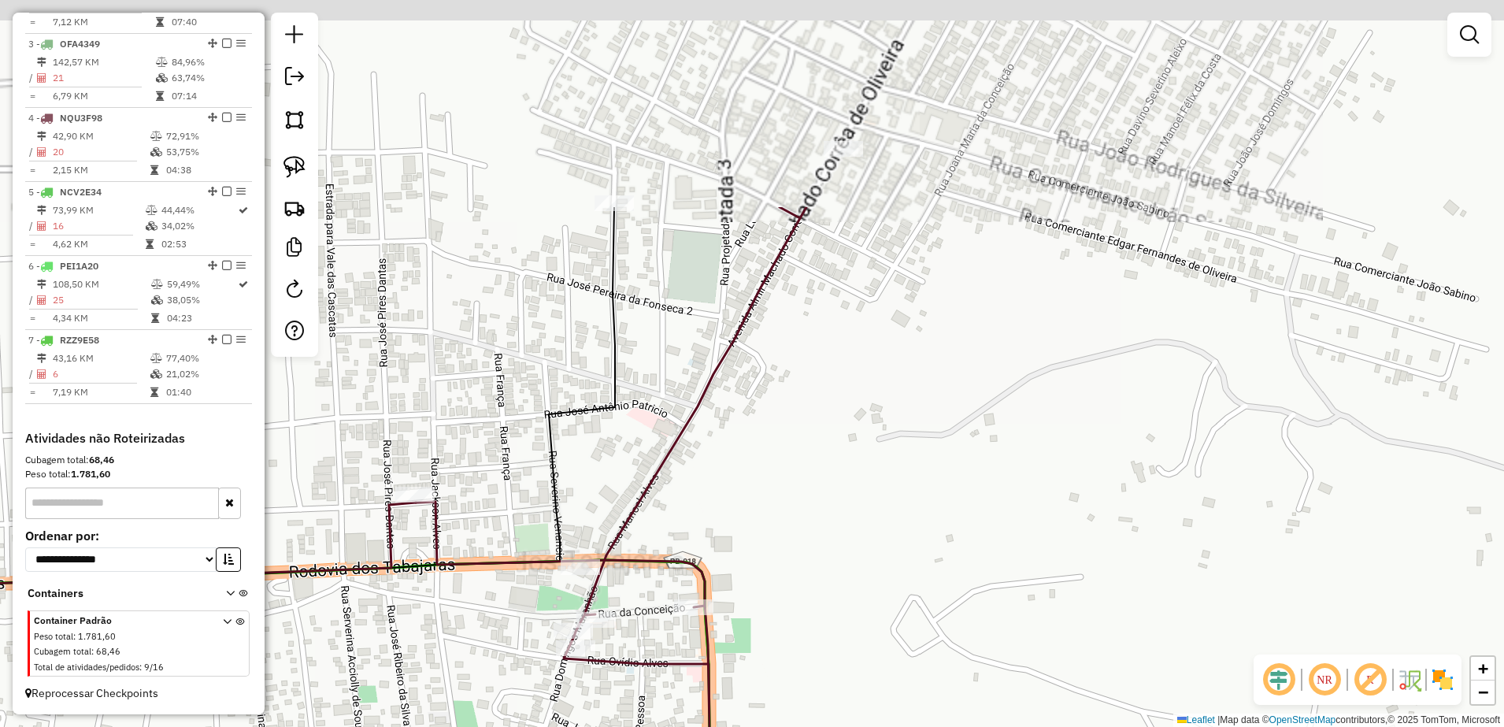
drag, startPoint x: 815, startPoint y: 413, endPoint x: 805, endPoint y: 677, distance: 264.8
click at [805, 677] on div "Janela de atendimento Grade de atendimento Capacidade Transportadoras Veículos …" at bounding box center [752, 363] width 1504 height 727
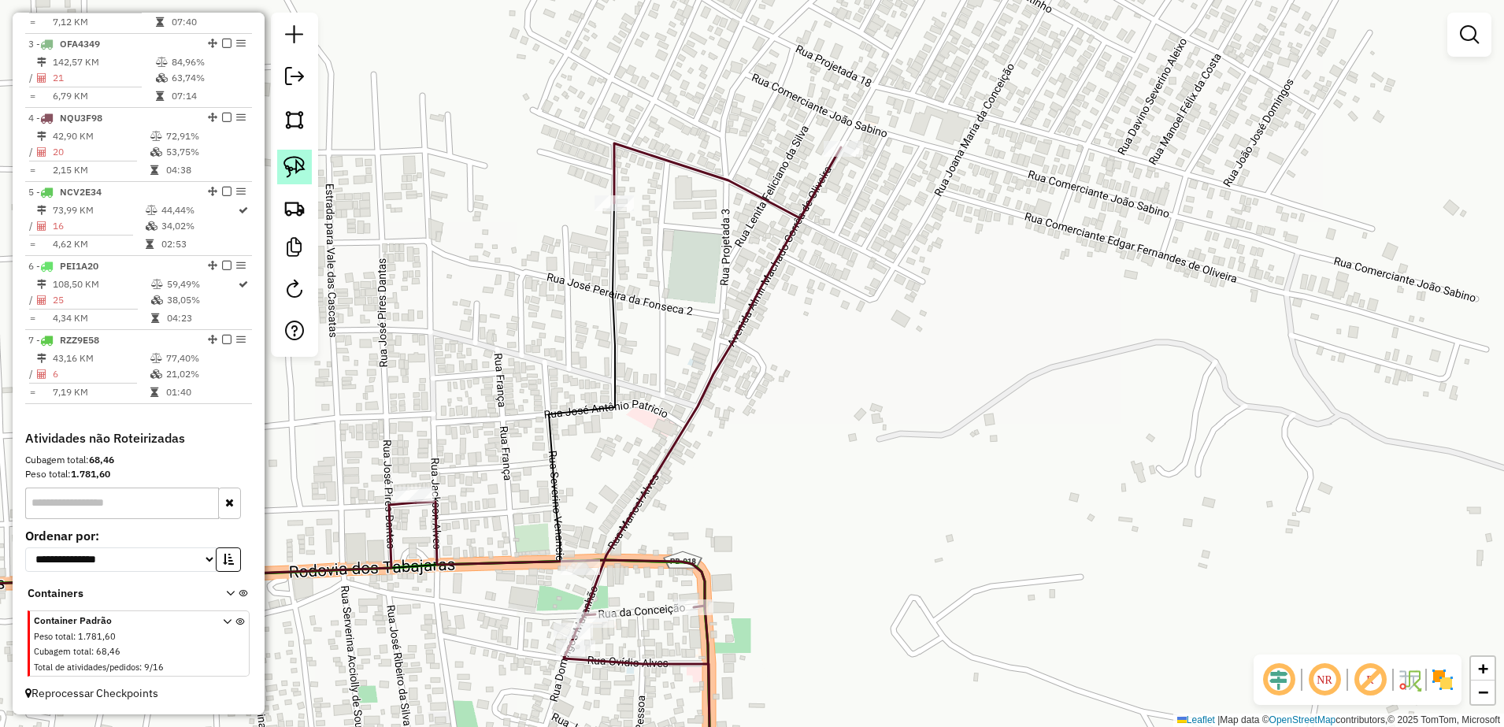
click at [298, 169] on img at bounding box center [294, 167] width 22 height 22
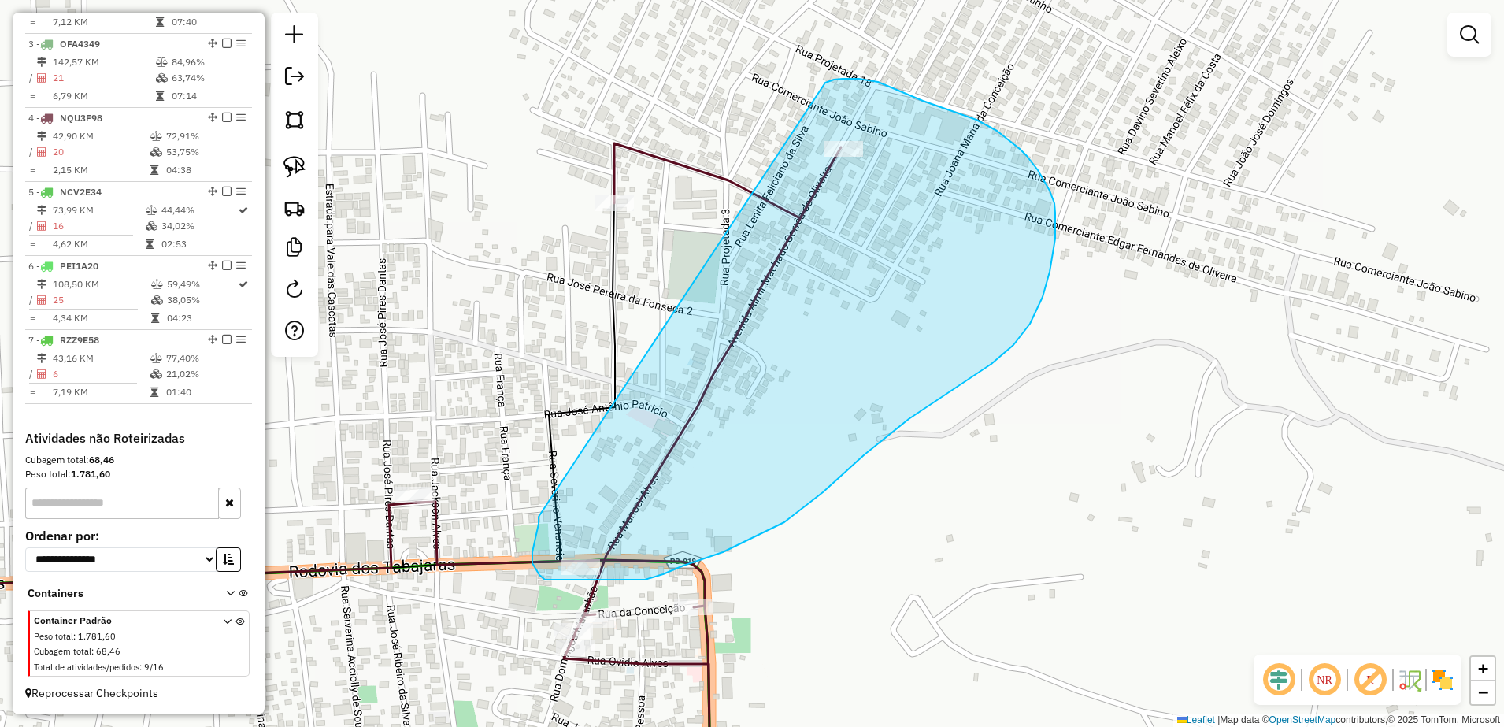
drag, startPoint x: 539, startPoint y: 517, endPoint x: 825, endPoint y: 83, distance: 520.0
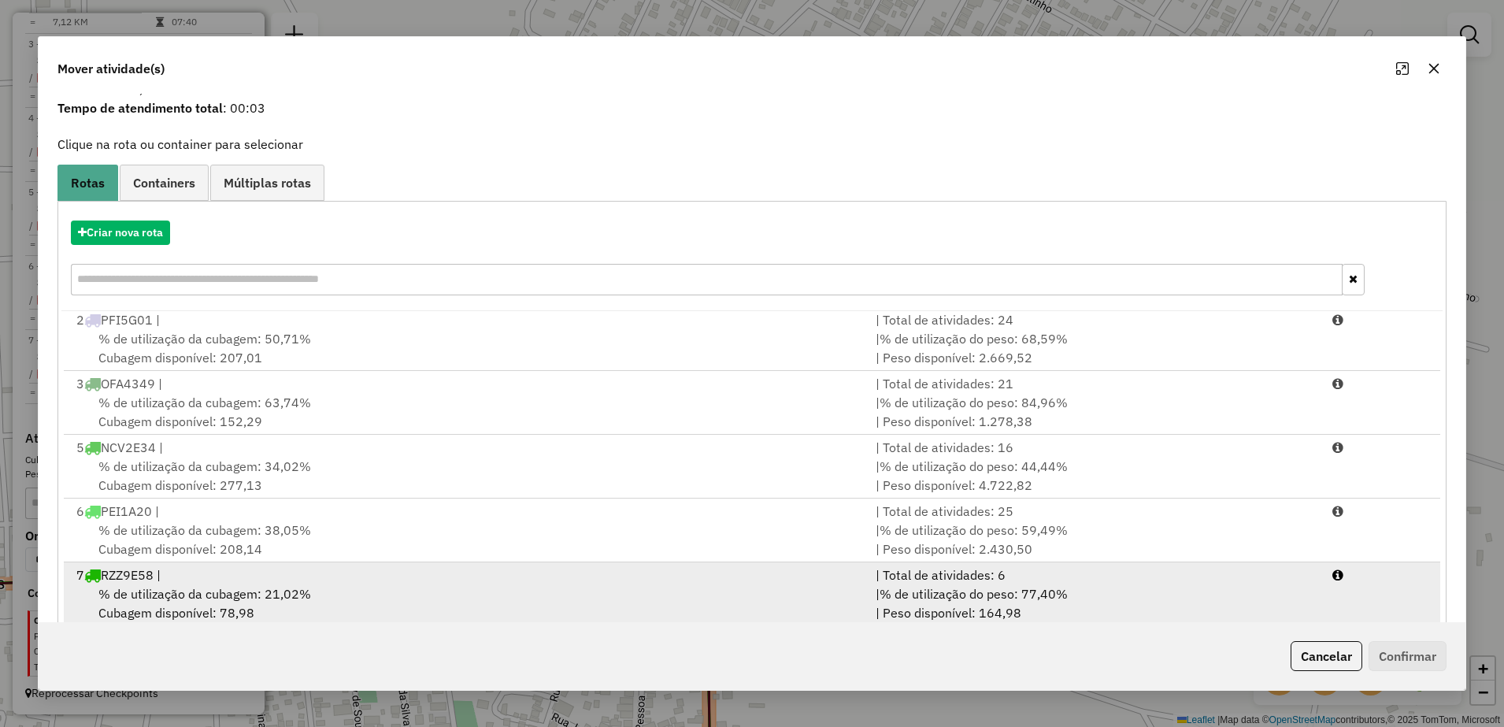
scroll to position [89, 0]
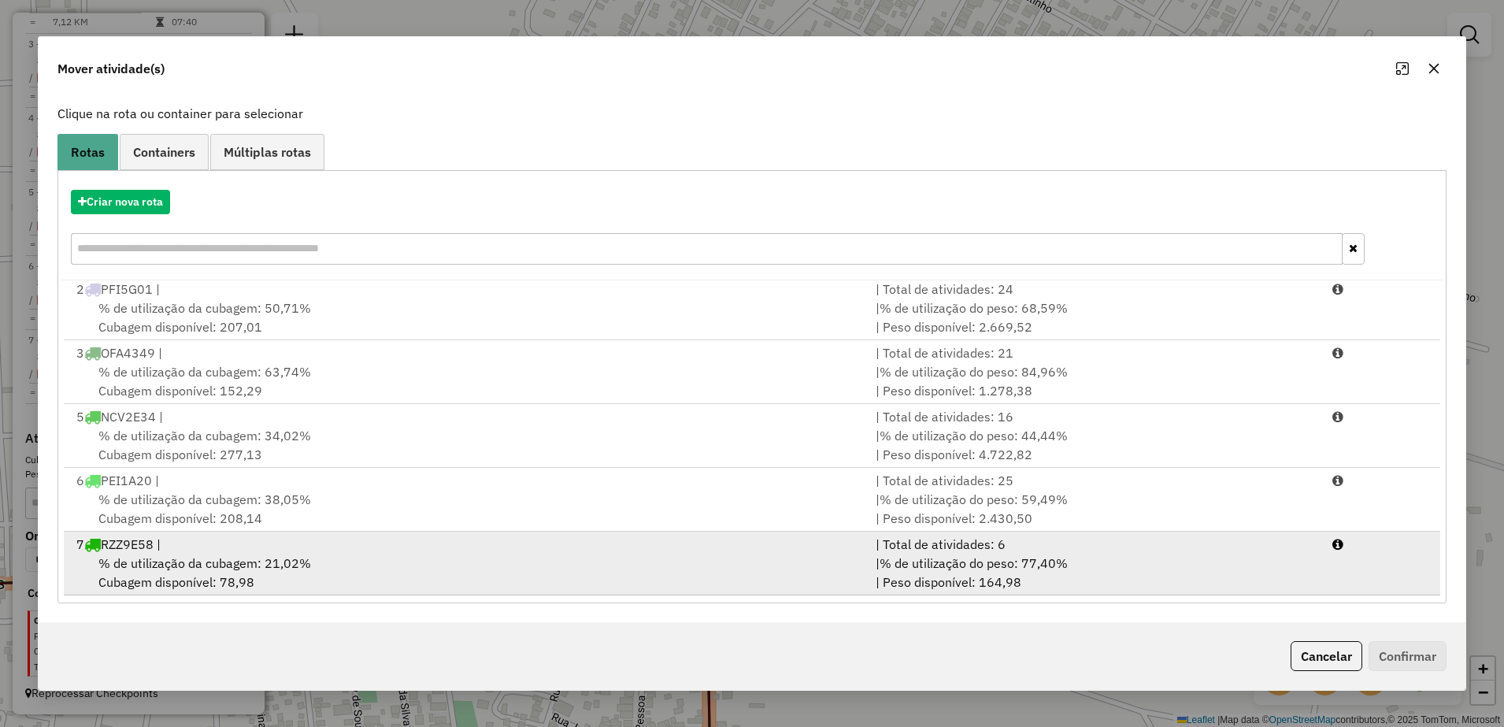
click at [411, 565] on div "% de utilização da cubagem: 21,02% Cubagem disponível: 78,98" at bounding box center [466, 573] width 799 height 38
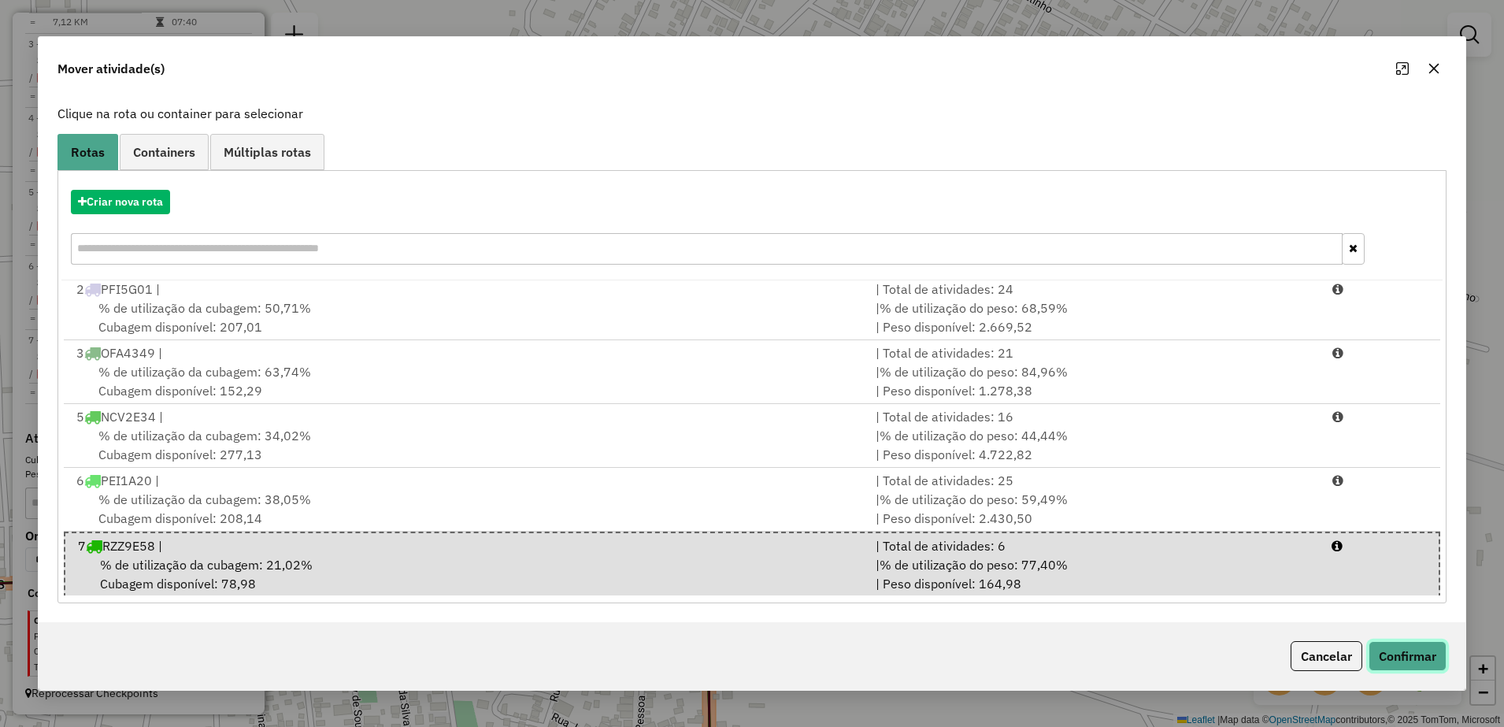
click at [1408, 653] on button "Confirmar" at bounding box center [1408, 656] width 78 height 30
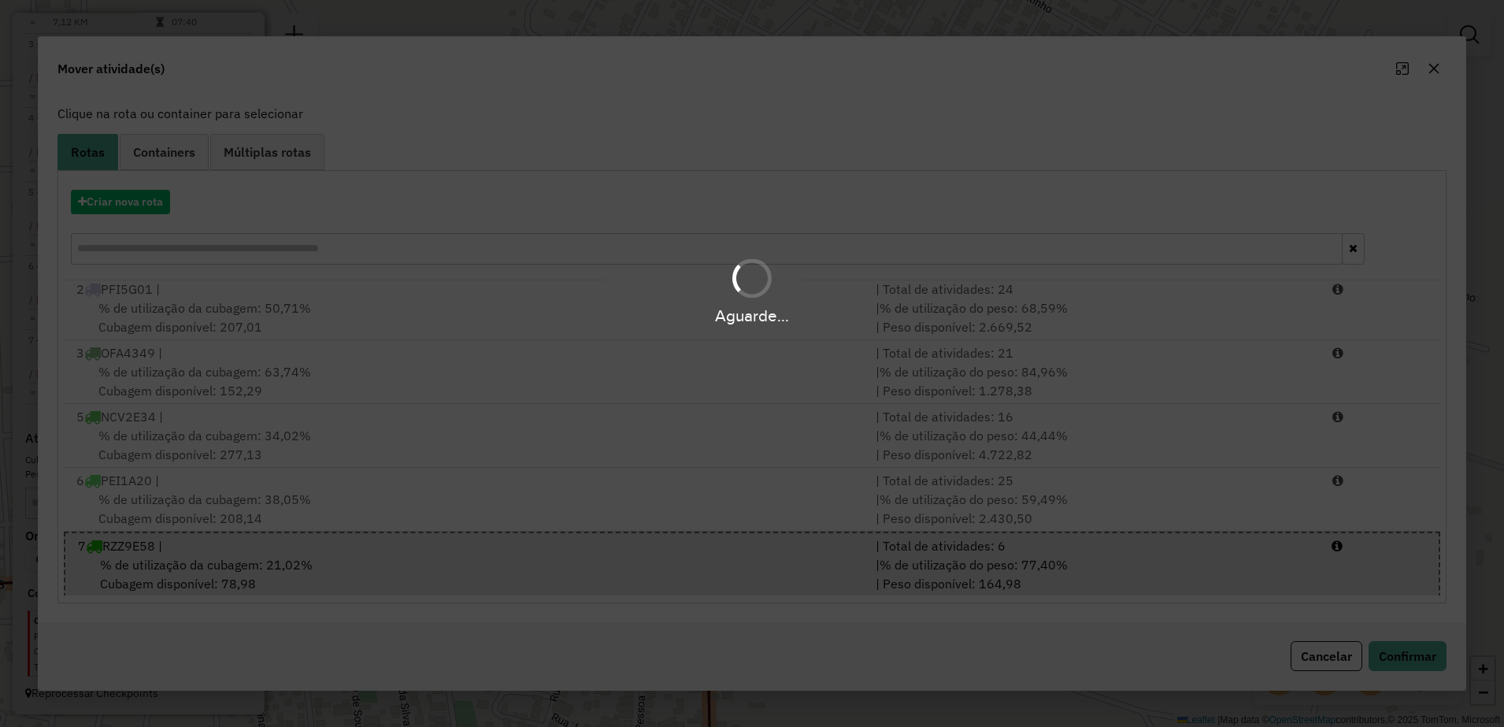
scroll to position [0, 0]
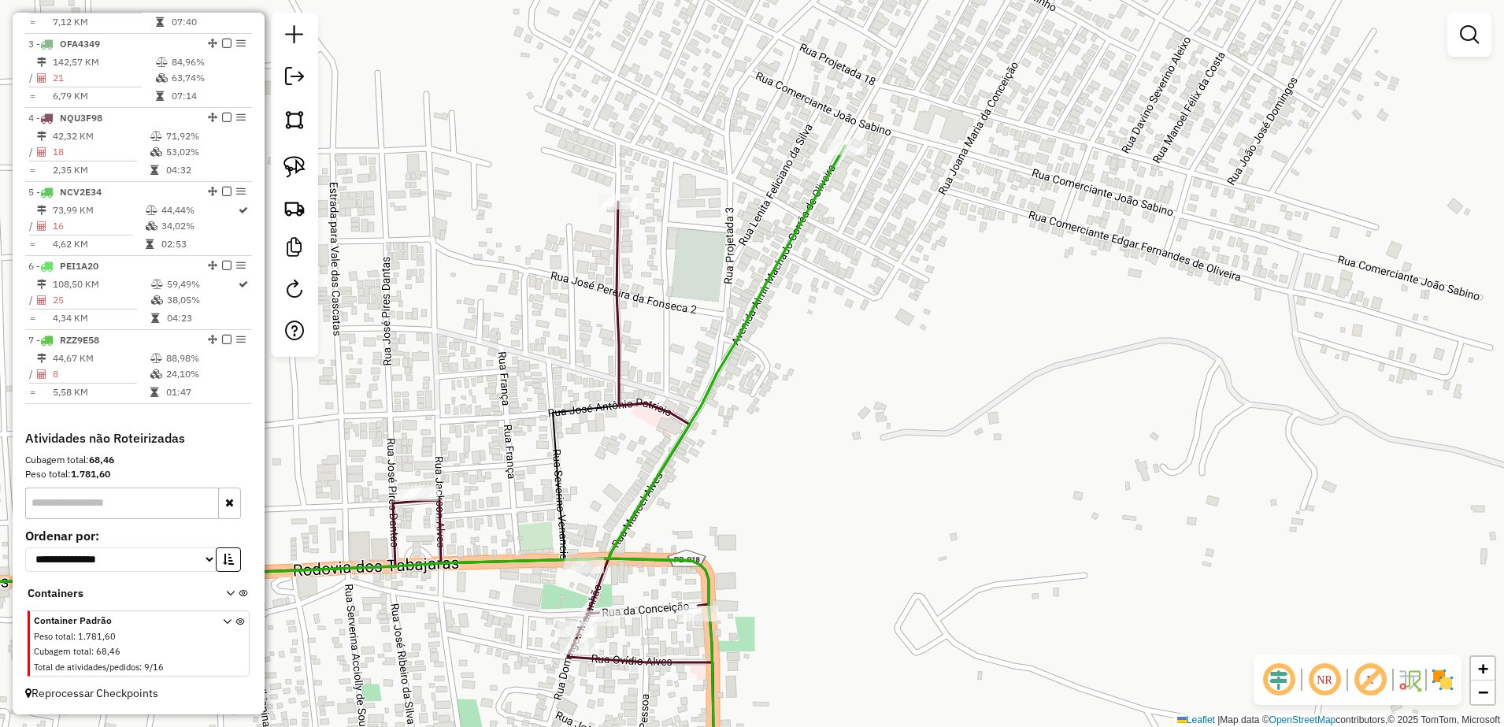
drag, startPoint x: 632, startPoint y: 592, endPoint x: 663, endPoint y: 480, distance: 116.7
click at [662, 484] on div "Janela de atendimento Grade de atendimento Capacidade Transportadoras Veículos …" at bounding box center [752, 363] width 1504 height 727
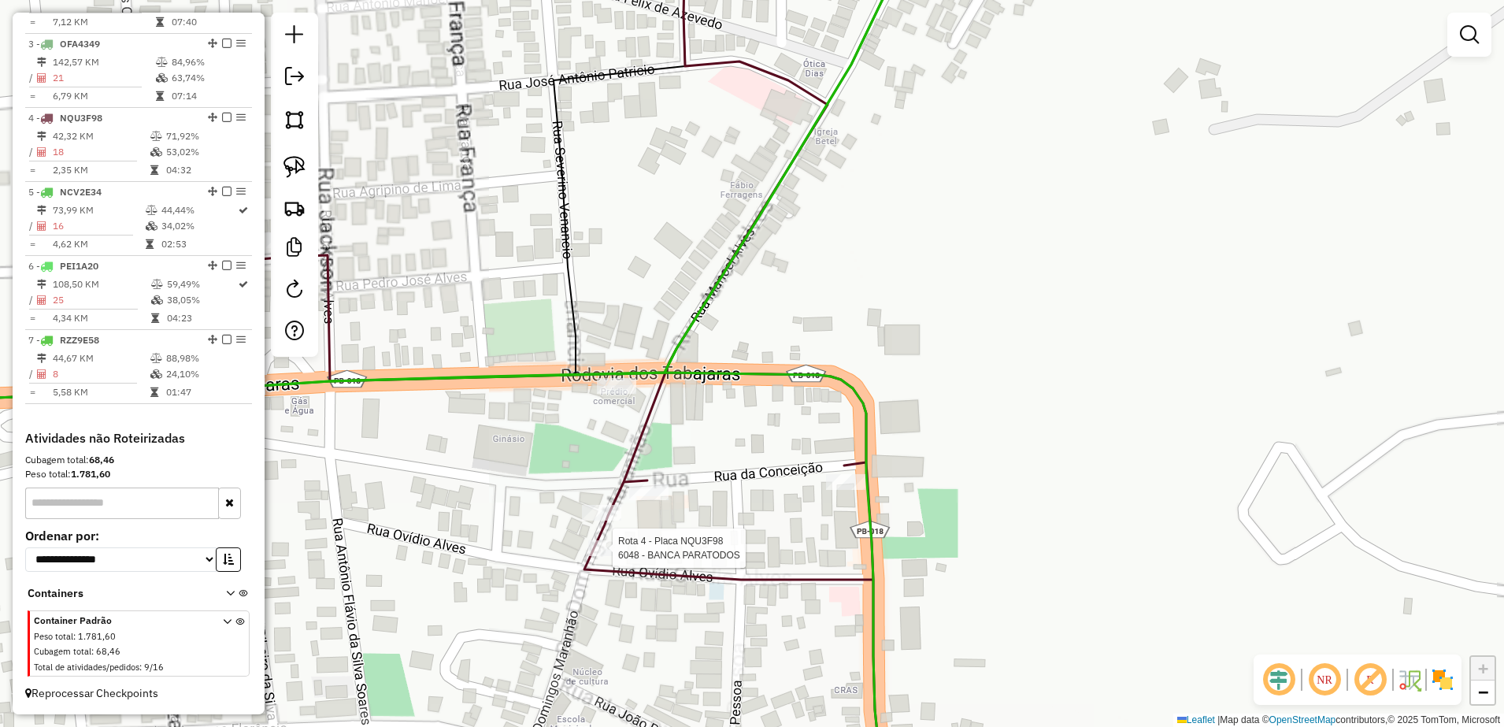
select select "**********"
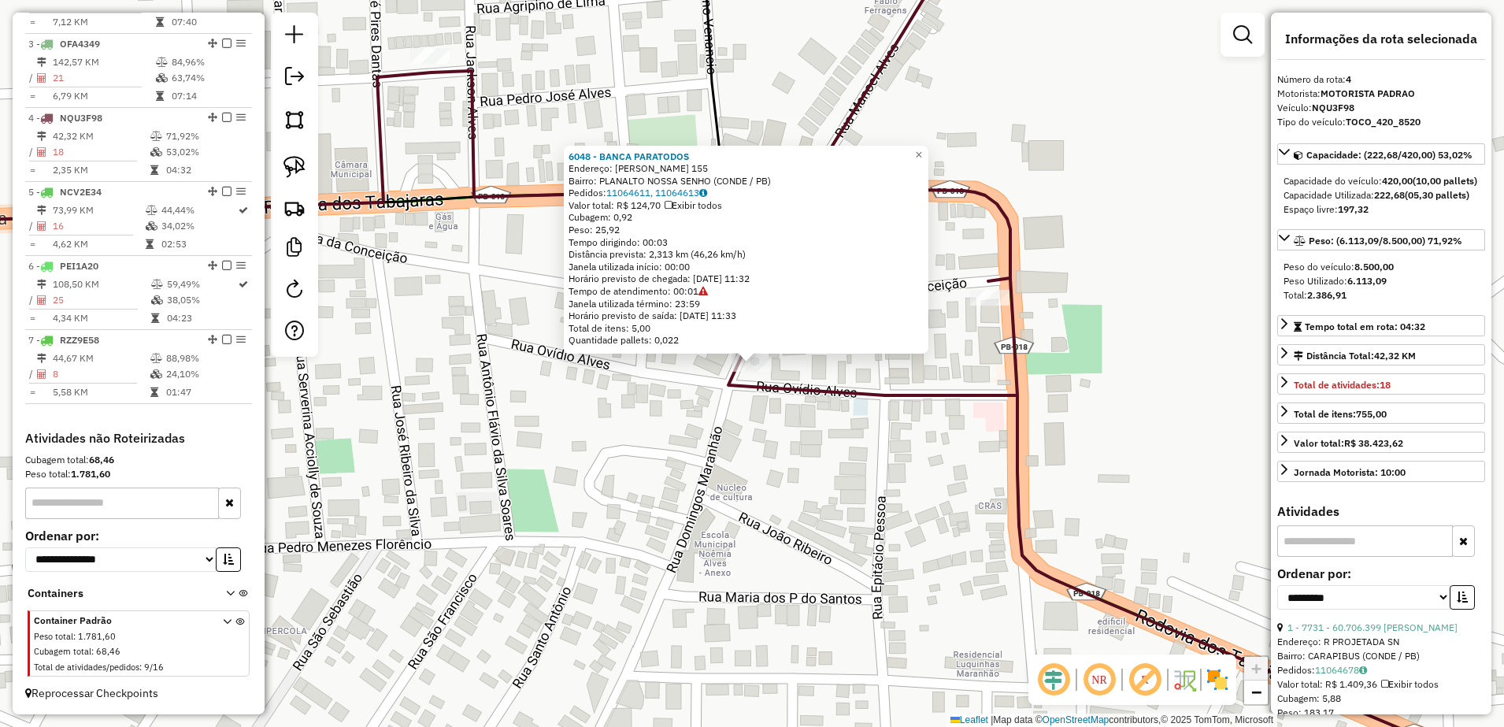
click at [706, 513] on div "6048 - BANCA PARATODOS Endereço: [PERSON_NAME] 155 Bairro: PLANALTO NOSSA SENHO…" at bounding box center [752, 363] width 1504 height 727
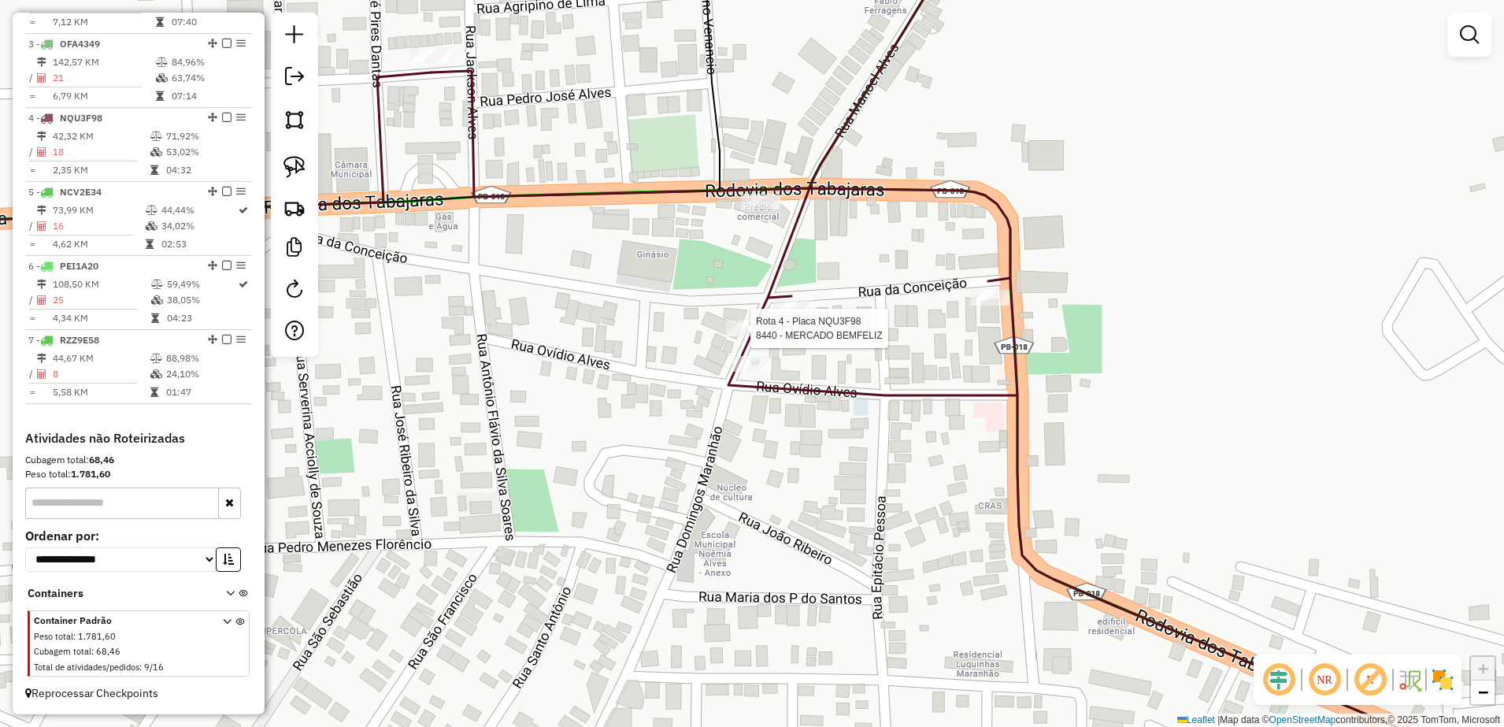
select select "**********"
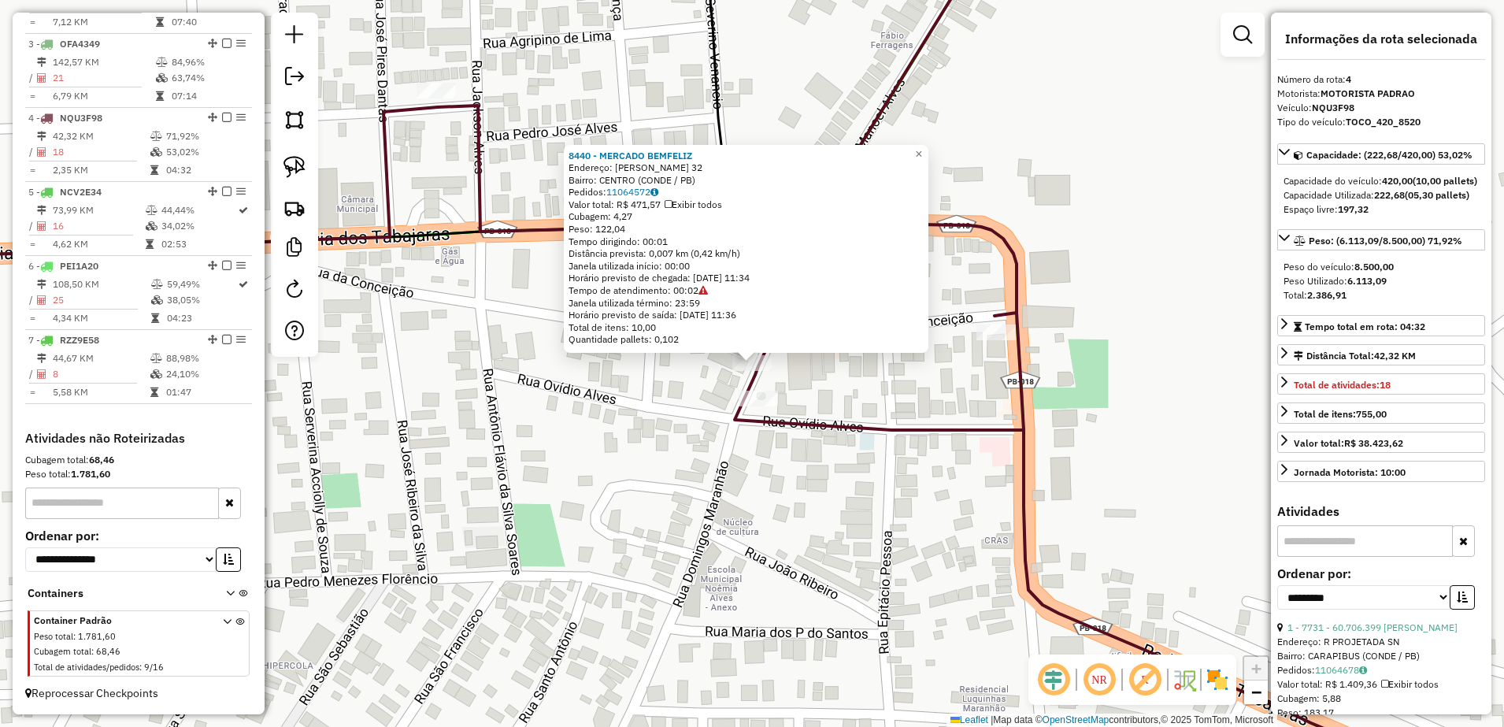
drag, startPoint x: 843, startPoint y: 413, endPoint x: 830, endPoint y: 378, distance: 36.9
click at [844, 413] on div "8440 - MERCADO BEMFELIZ Endereço: [PERSON_NAME] 32 Bairro: CENTRO (CONDE / [GEO…" at bounding box center [752, 363] width 1504 height 727
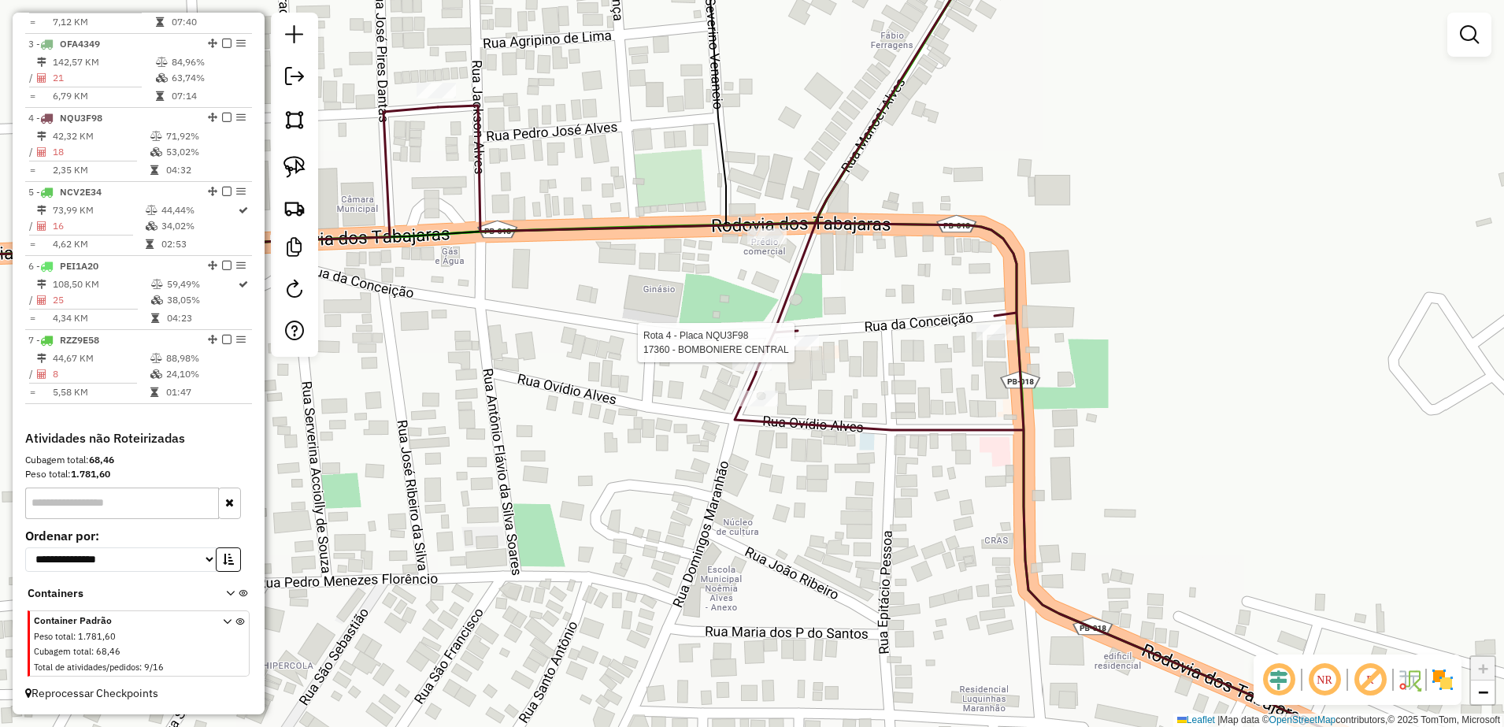
select select "**********"
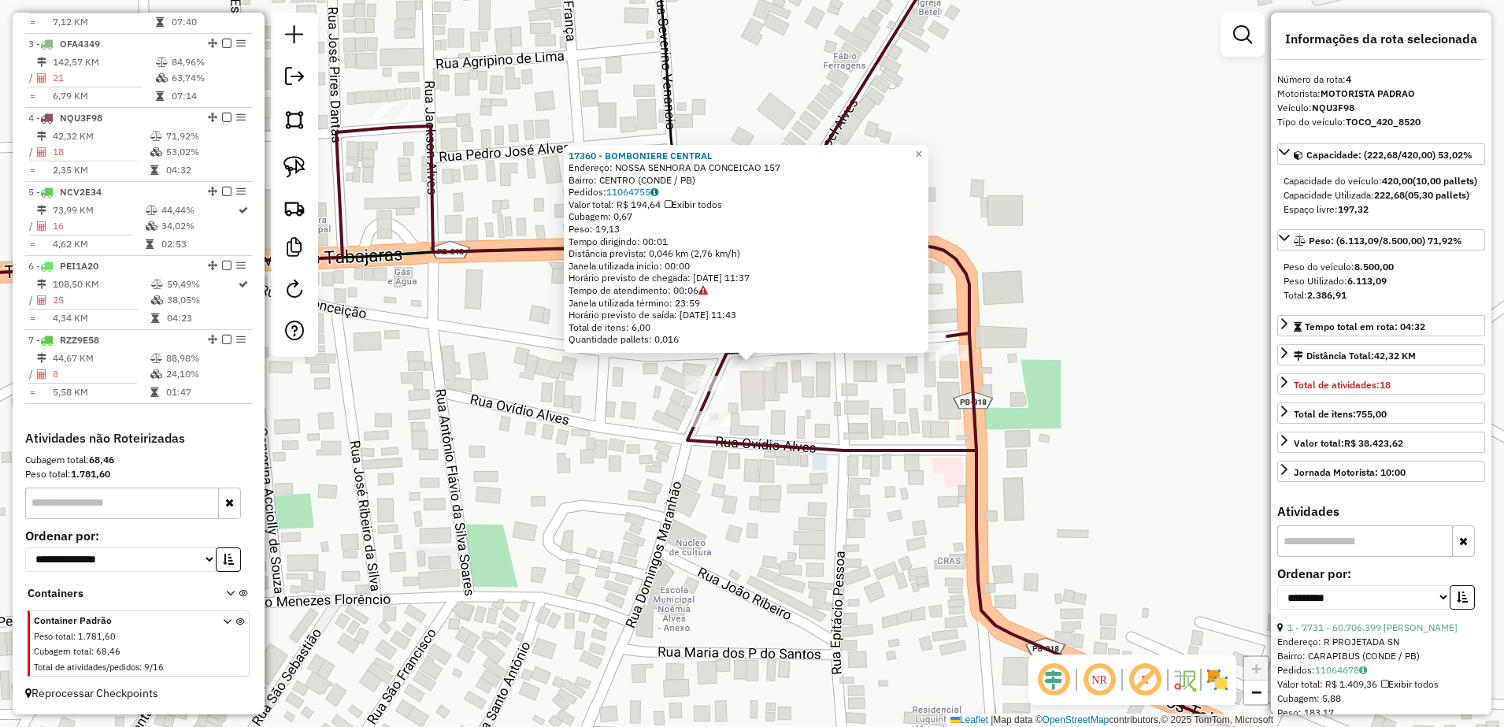
click at [854, 405] on div "17360 - BOMBONIERE CENTRAL Endereço: NOSSA SENHORA DA CONCEICAO 157 Bairro: [GE…" at bounding box center [752, 363] width 1504 height 727
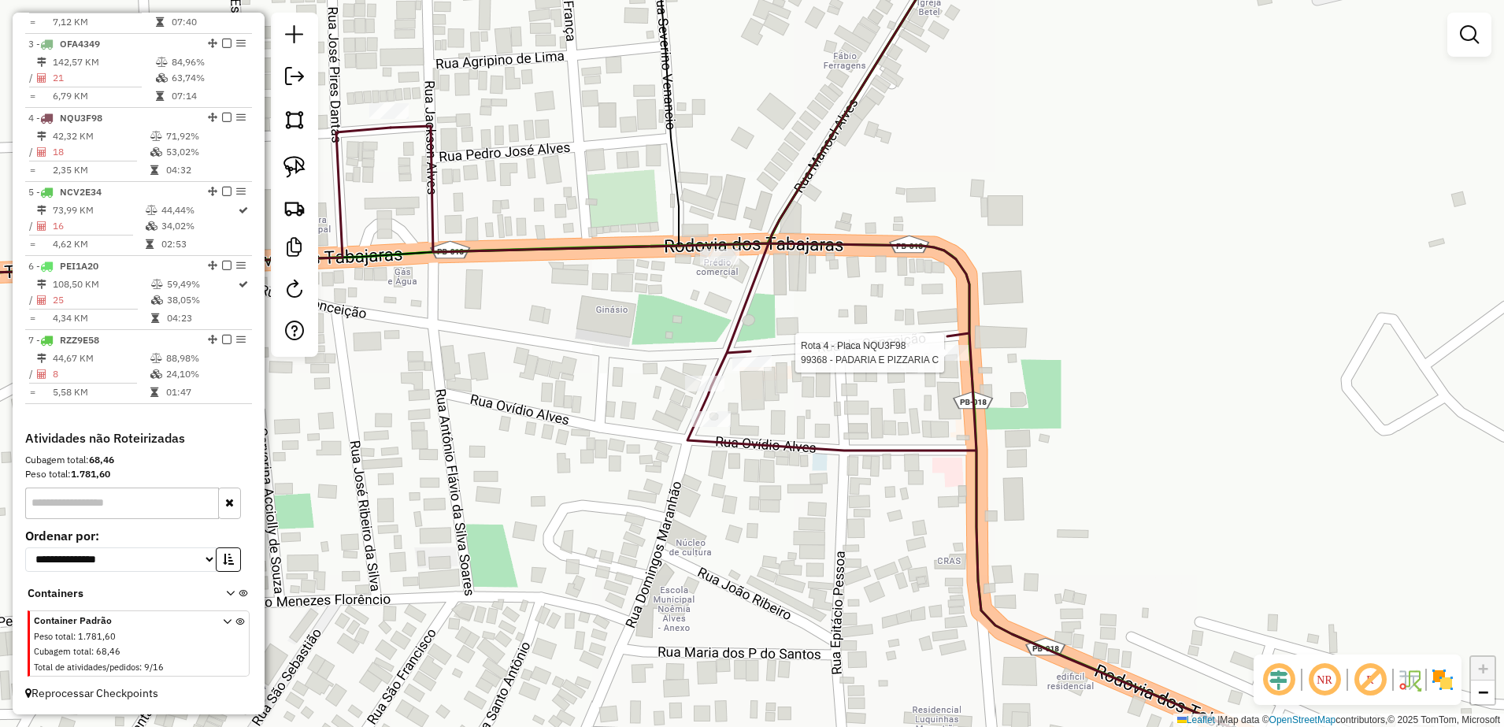
select select "**********"
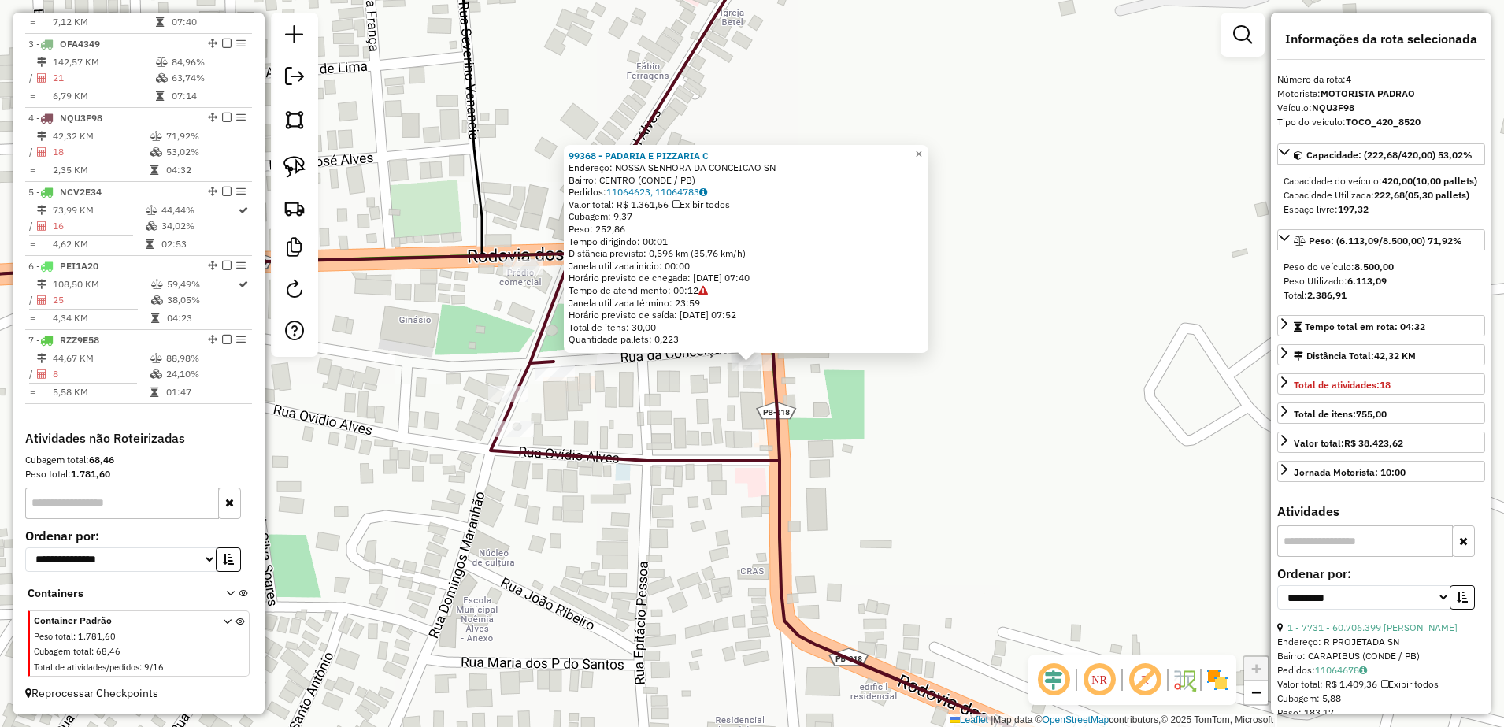
click at [783, 453] on icon at bounding box center [685, 364] width 983 height 872
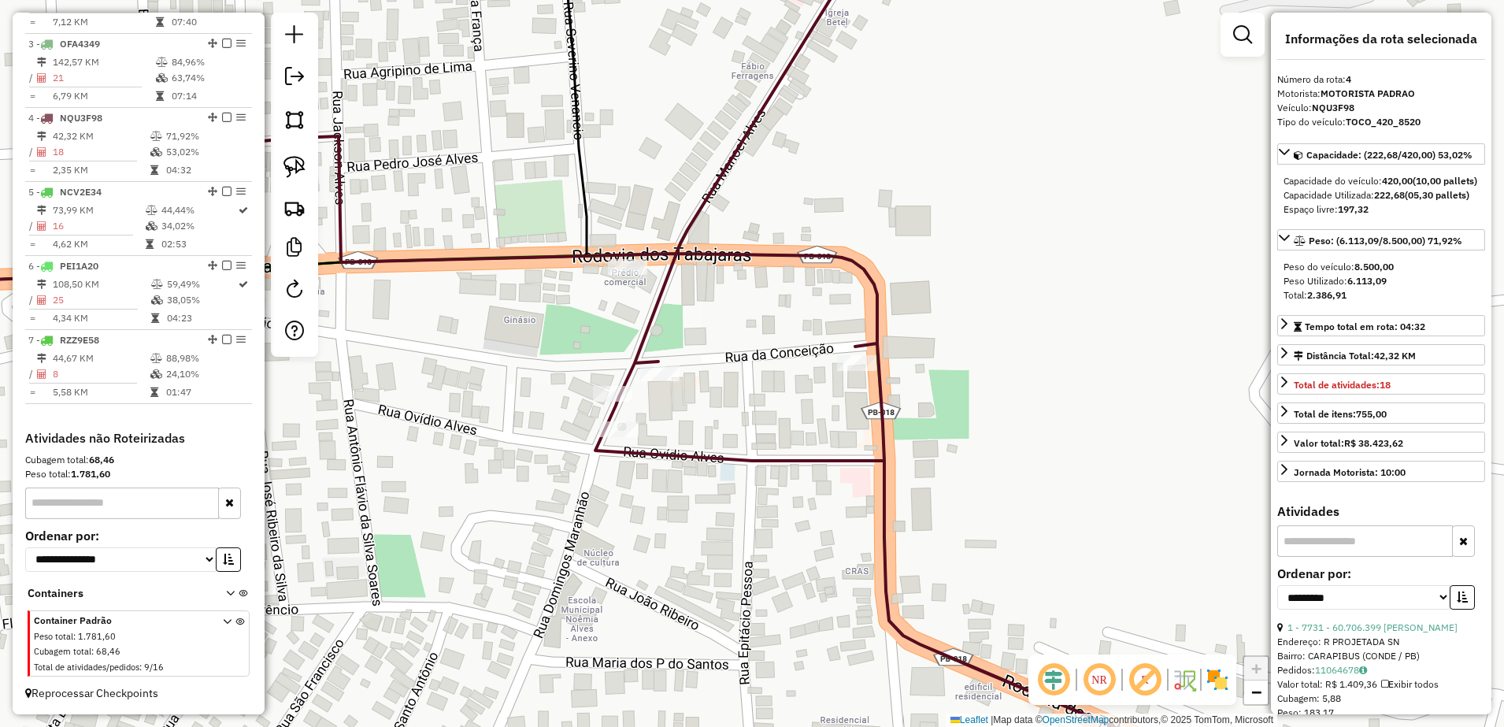
drag, startPoint x: 551, startPoint y: 457, endPoint x: 682, endPoint y: 439, distance: 132.0
click at [682, 439] on div "Janela de atendimento Grade de atendimento Capacidade Transportadoras Veículos …" at bounding box center [752, 363] width 1504 height 727
click at [300, 172] on img at bounding box center [294, 167] width 22 height 22
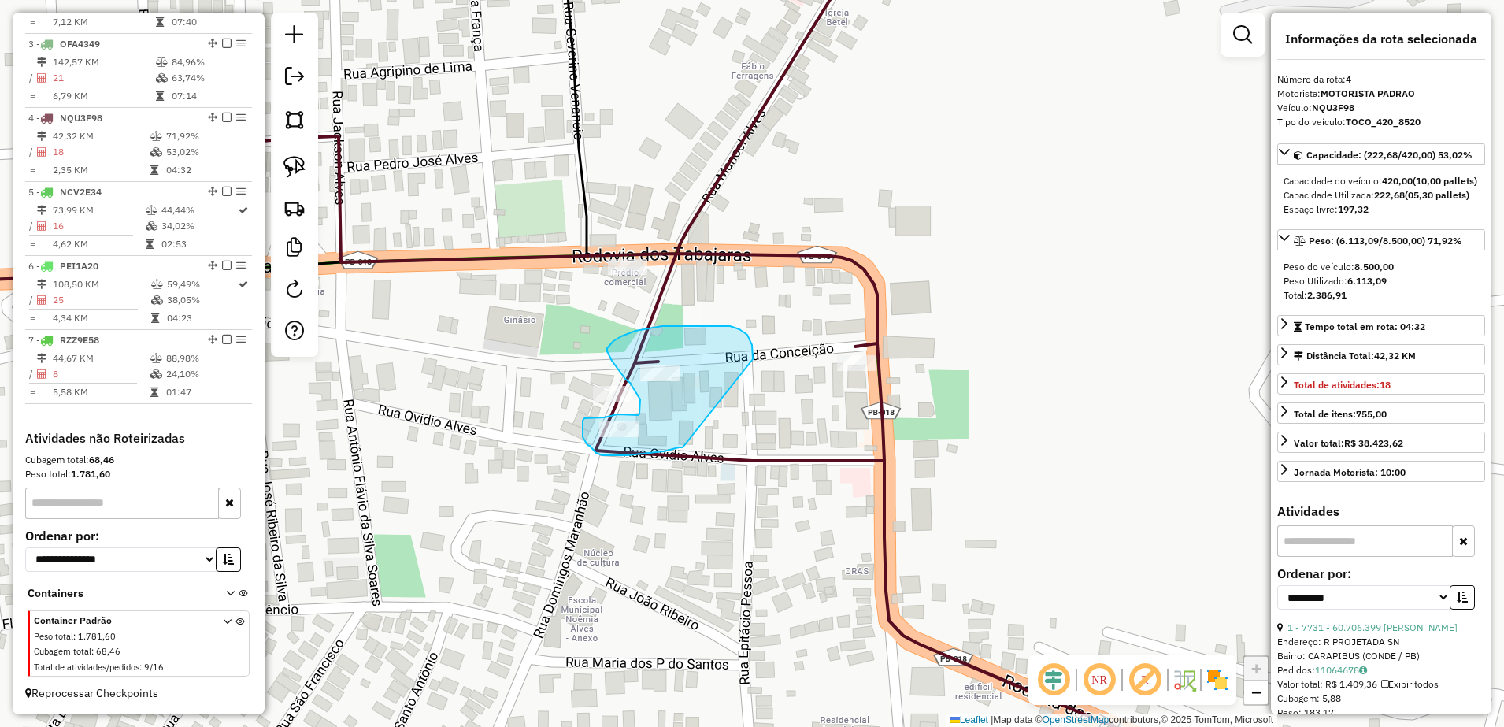
drag, startPoint x: 683, startPoint y: 446, endPoint x: 747, endPoint y: 387, distance: 88.0
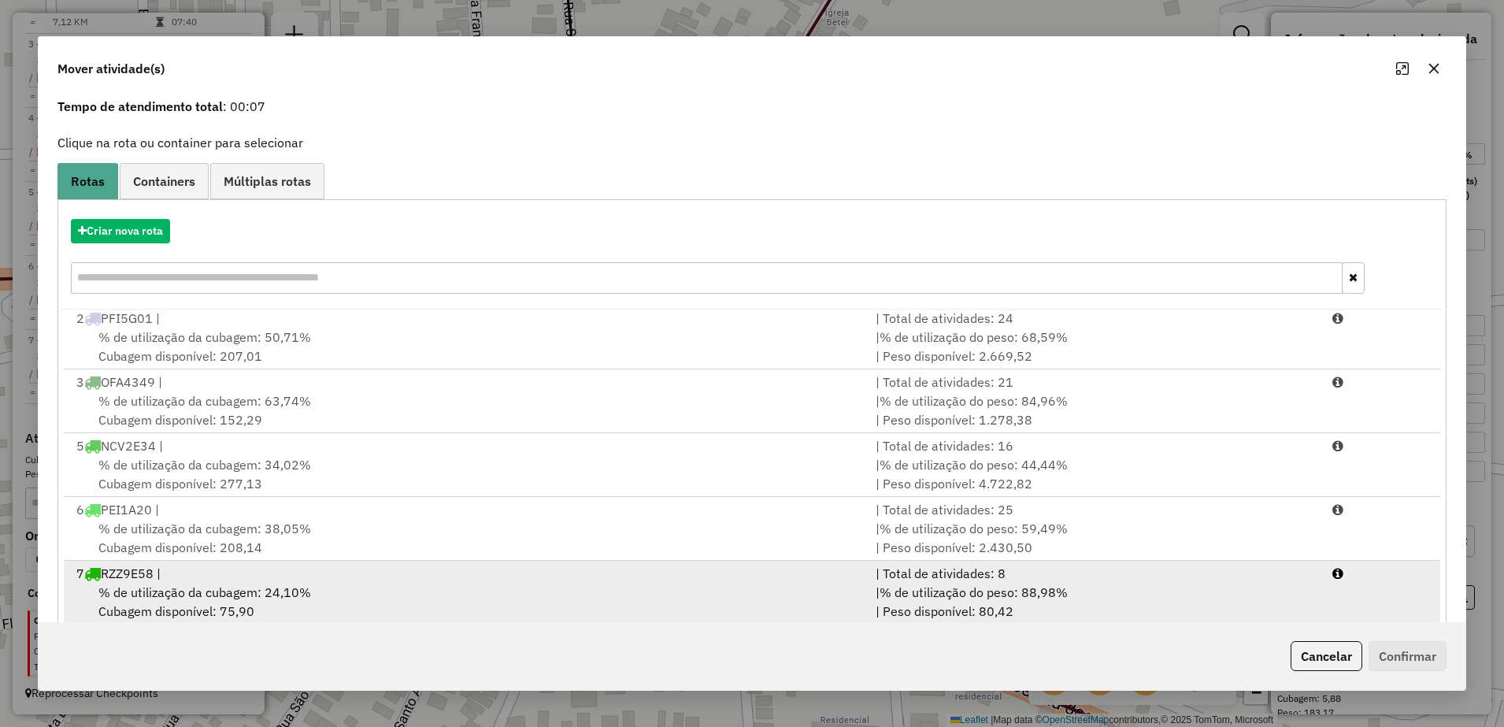
scroll to position [89, 0]
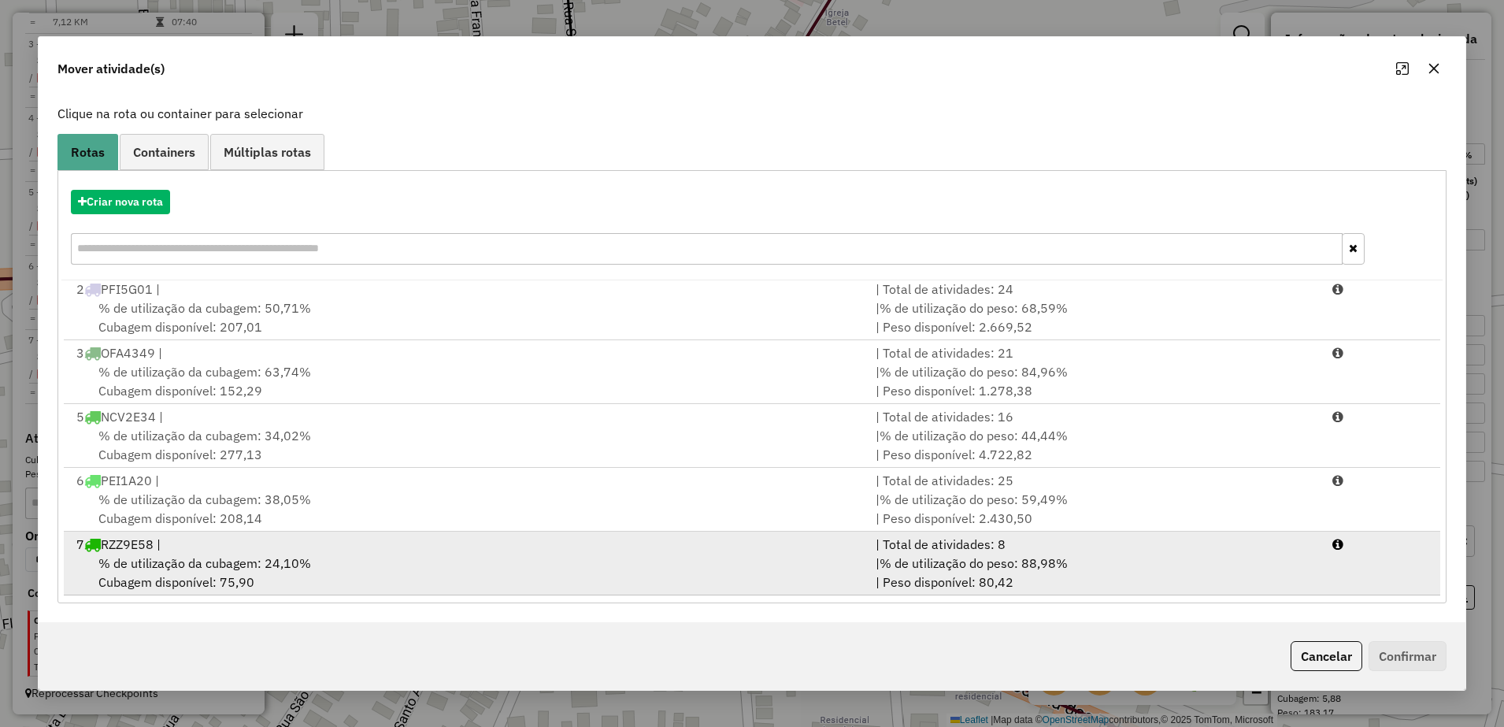
click at [283, 571] on div "% de utilização da cubagem: 24,10% Cubagem disponível: 75,90" at bounding box center [466, 573] width 799 height 38
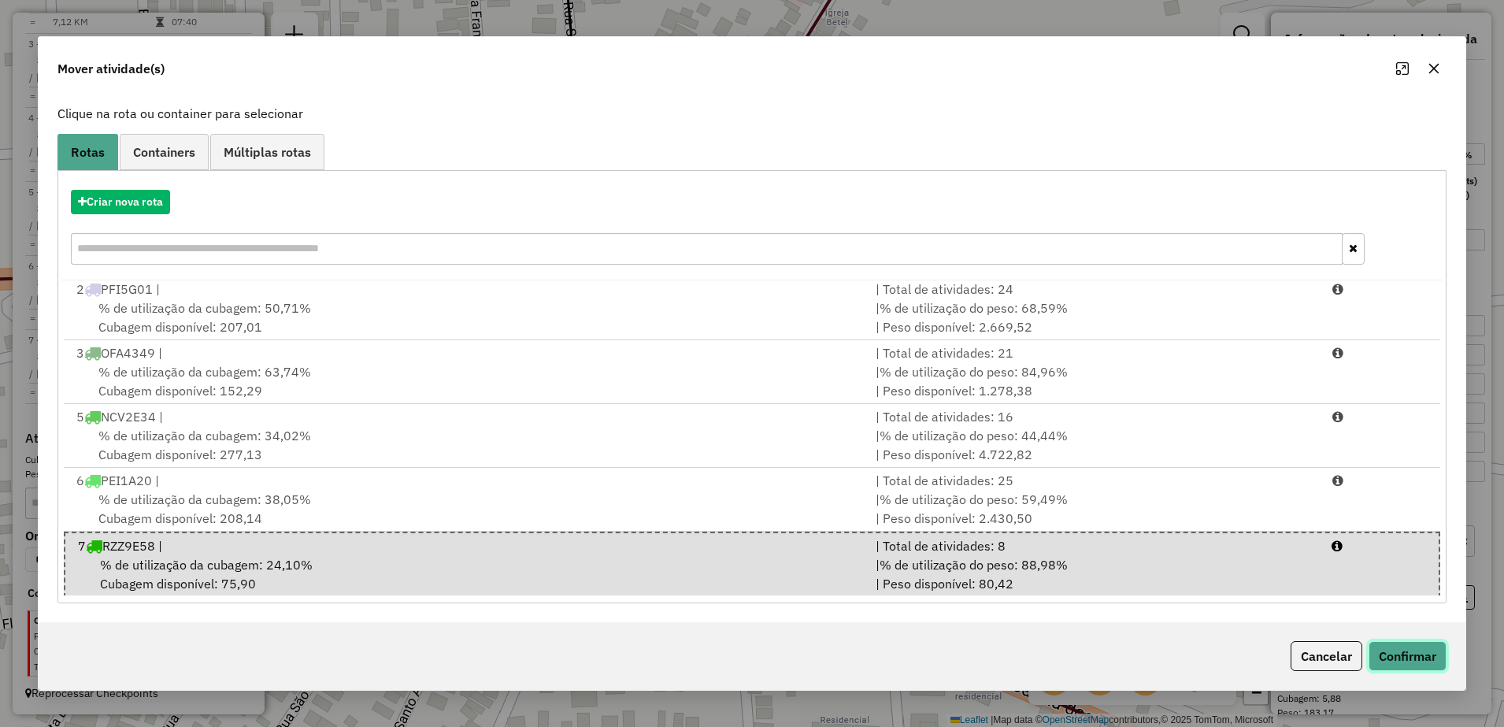
click at [1398, 649] on button "Confirmar" at bounding box center [1408, 656] width 78 height 30
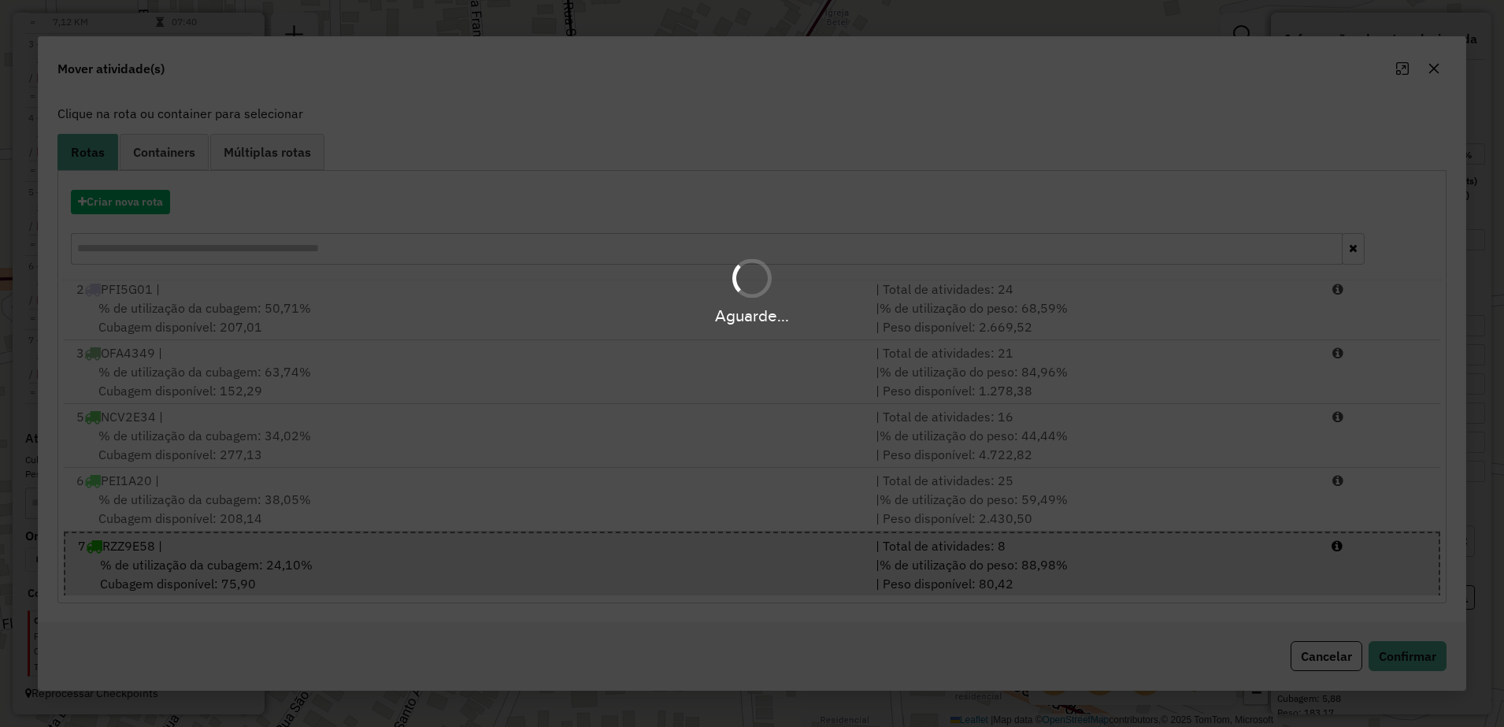
scroll to position [0, 0]
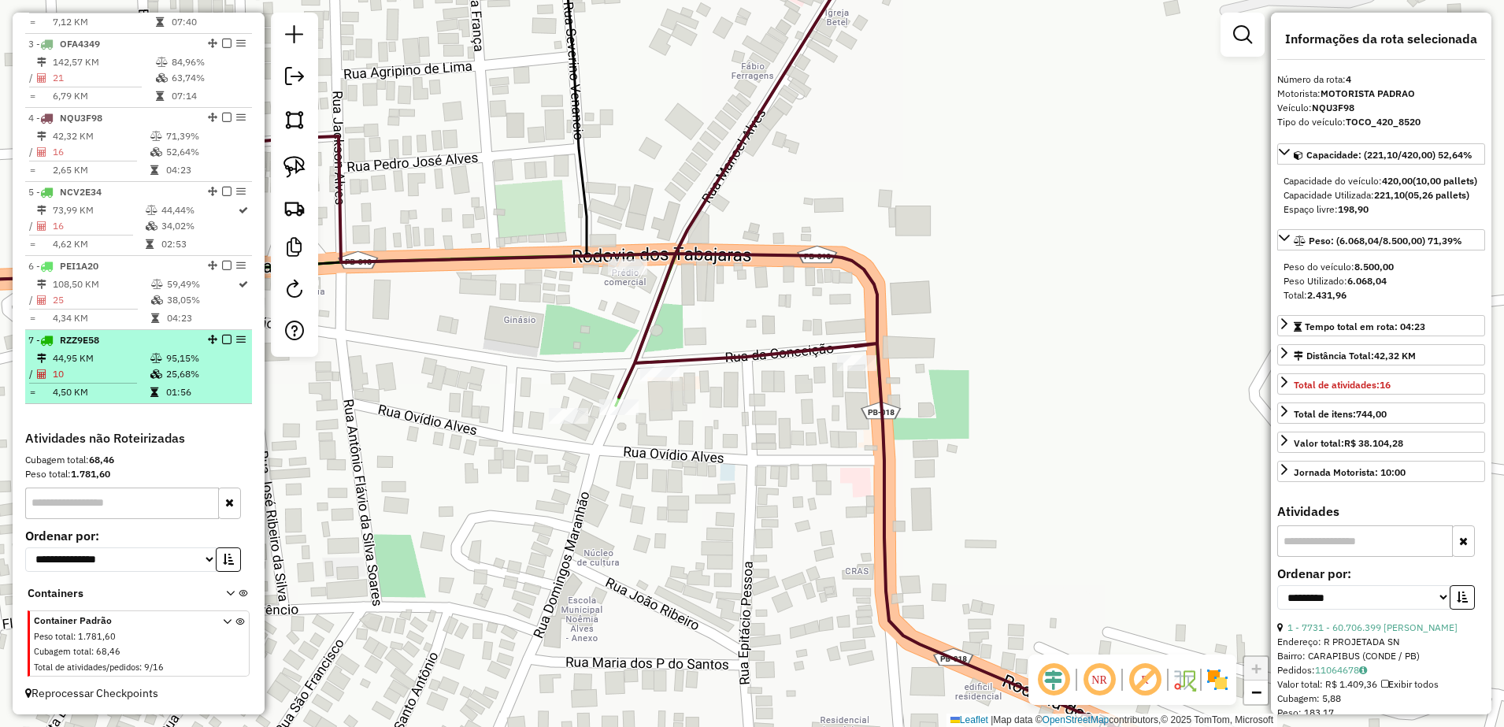
click at [107, 350] on td "44,95 KM" at bounding box center [101, 358] width 98 height 16
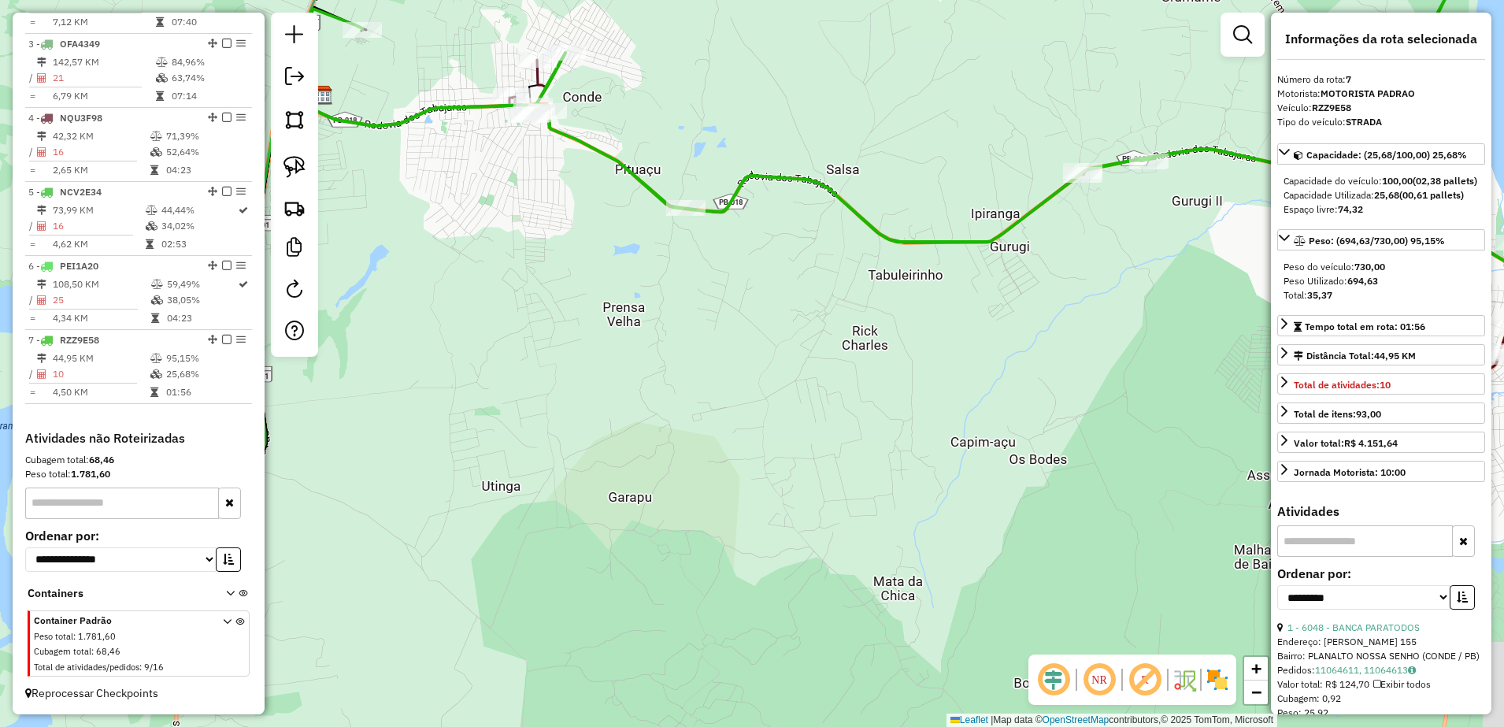
drag, startPoint x: 683, startPoint y: 506, endPoint x: 607, endPoint y: 187, distance: 327.0
click at [623, 194] on div "Janela de atendimento Grade de atendimento Capacidade Transportadoras Veículos …" at bounding box center [752, 363] width 1504 height 727
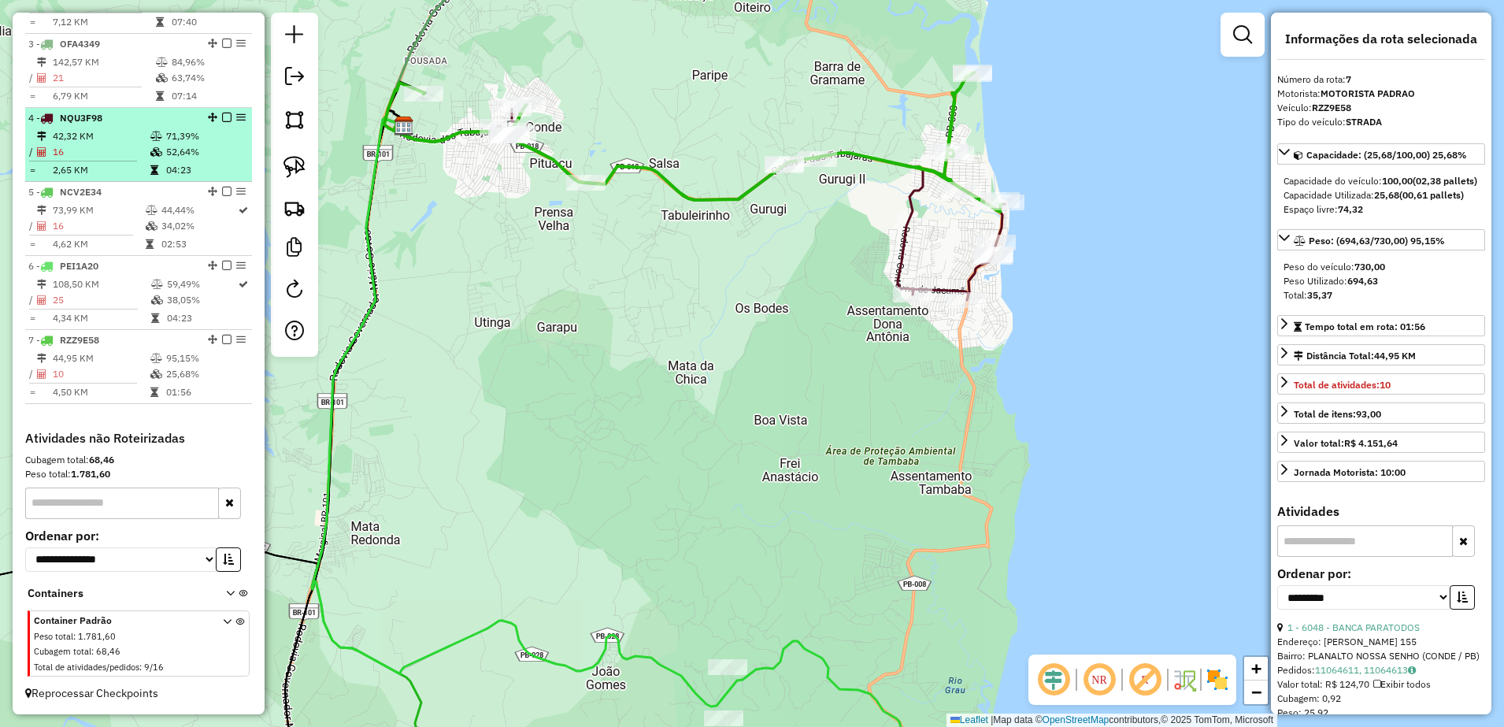
click at [98, 135] on td "42,32 KM" at bounding box center [101, 136] width 98 height 16
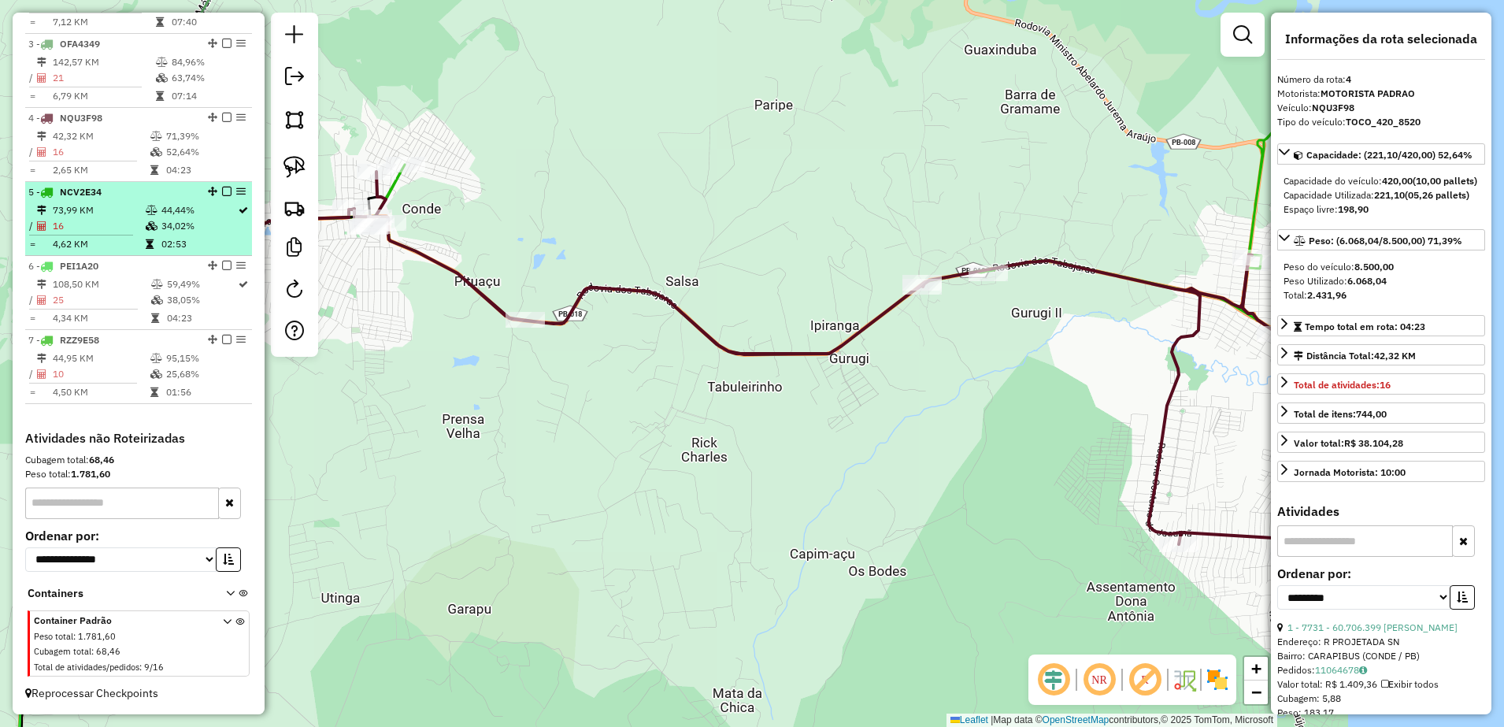
click at [106, 209] on td "73,99 KM" at bounding box center [98, 210] width 93 height 16
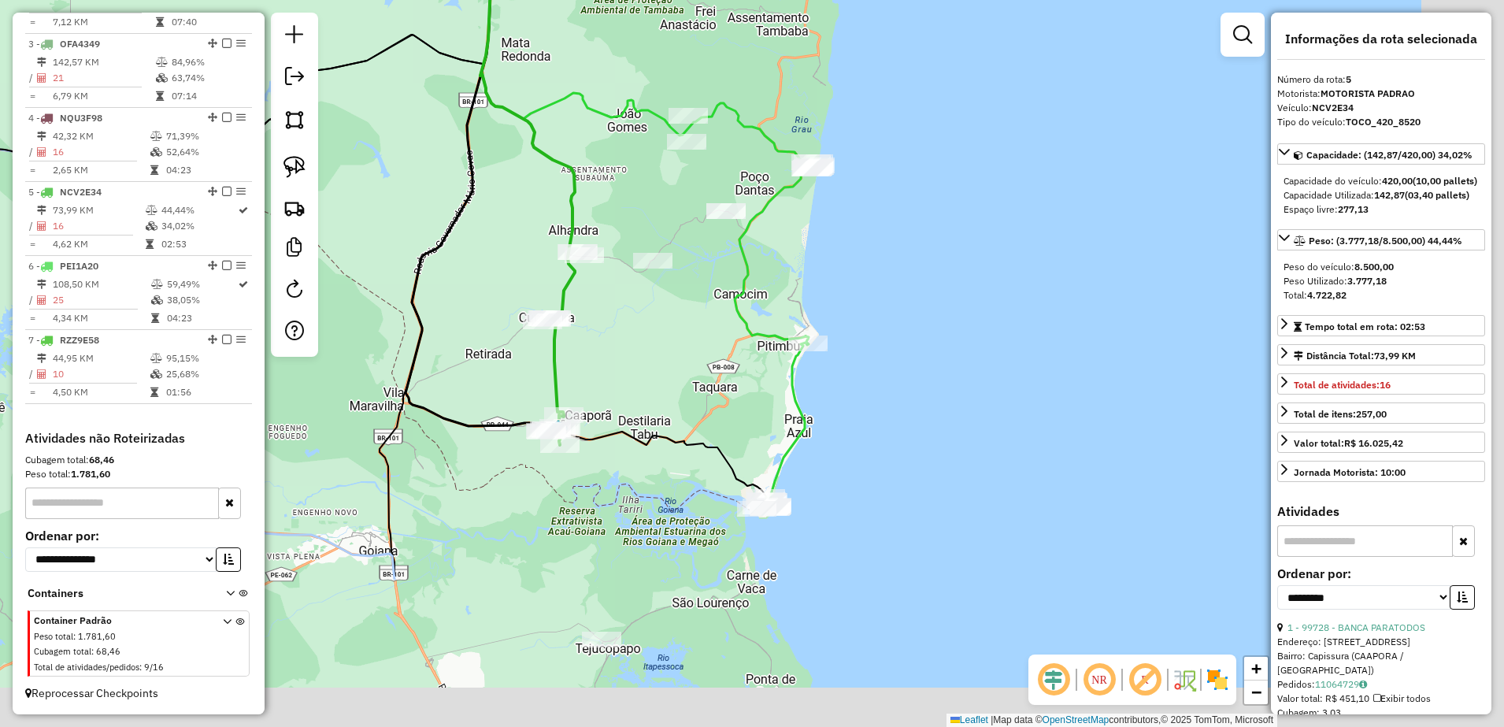
drag, startPoint x: 717, startPoint y: 508, endPoint x: 481, endPoint y: 306, distance: 310.5
click at [483, 309] on div "Janela de atendimento Grade de atendimento Capacidade Transportadoras Veículos …" at bounding box center [752, 363] width 1504 height 727
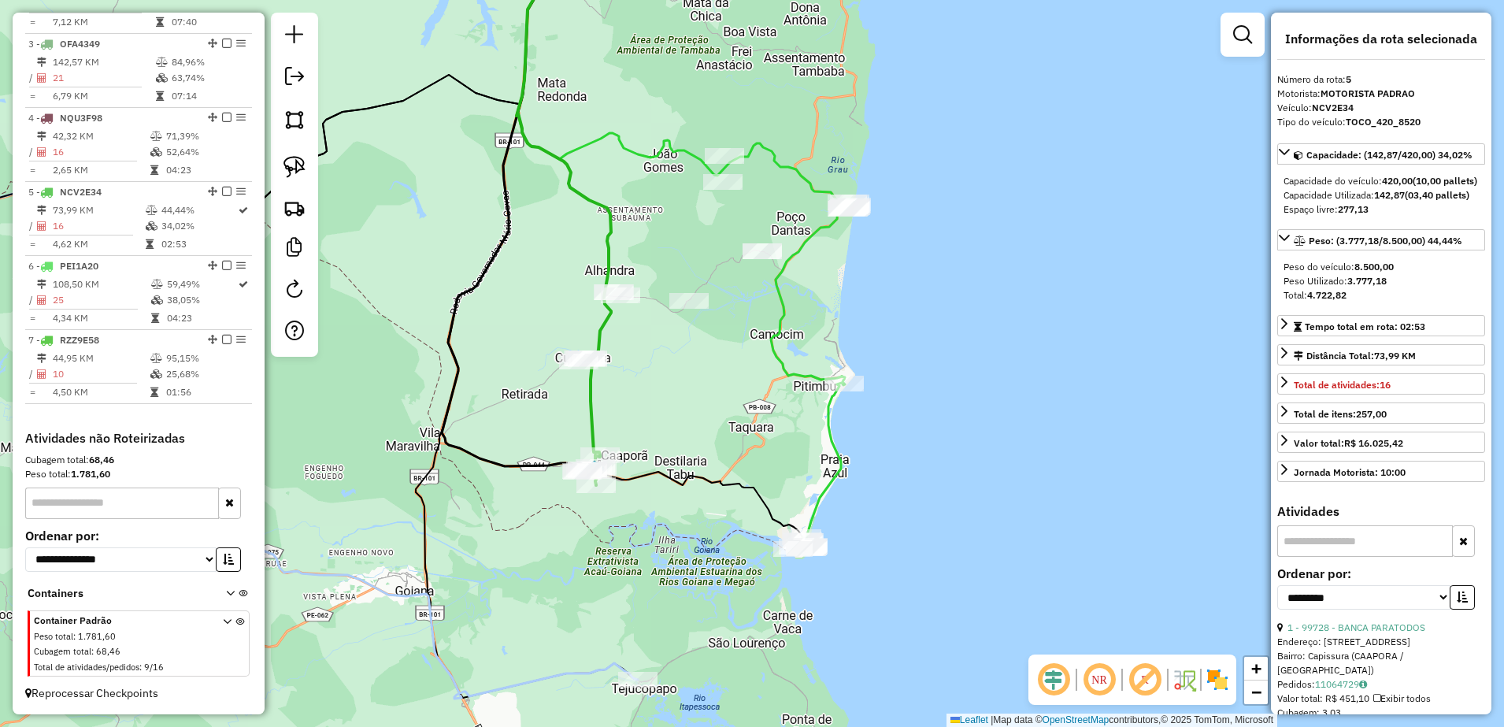
drag, startPoint x: 706, startPoint y: 415, endPoint x: 747, endPoint y: 459, distance: 60.7
click at [747, 459] on div "Janela de atendimento Grade de atendimento Capacidade Transportadoras Veículos …" at bounding box center [752, 363] width 1504 height 727
click at [297, 170] on img at bounding box center [294, 167] width 22 height 22
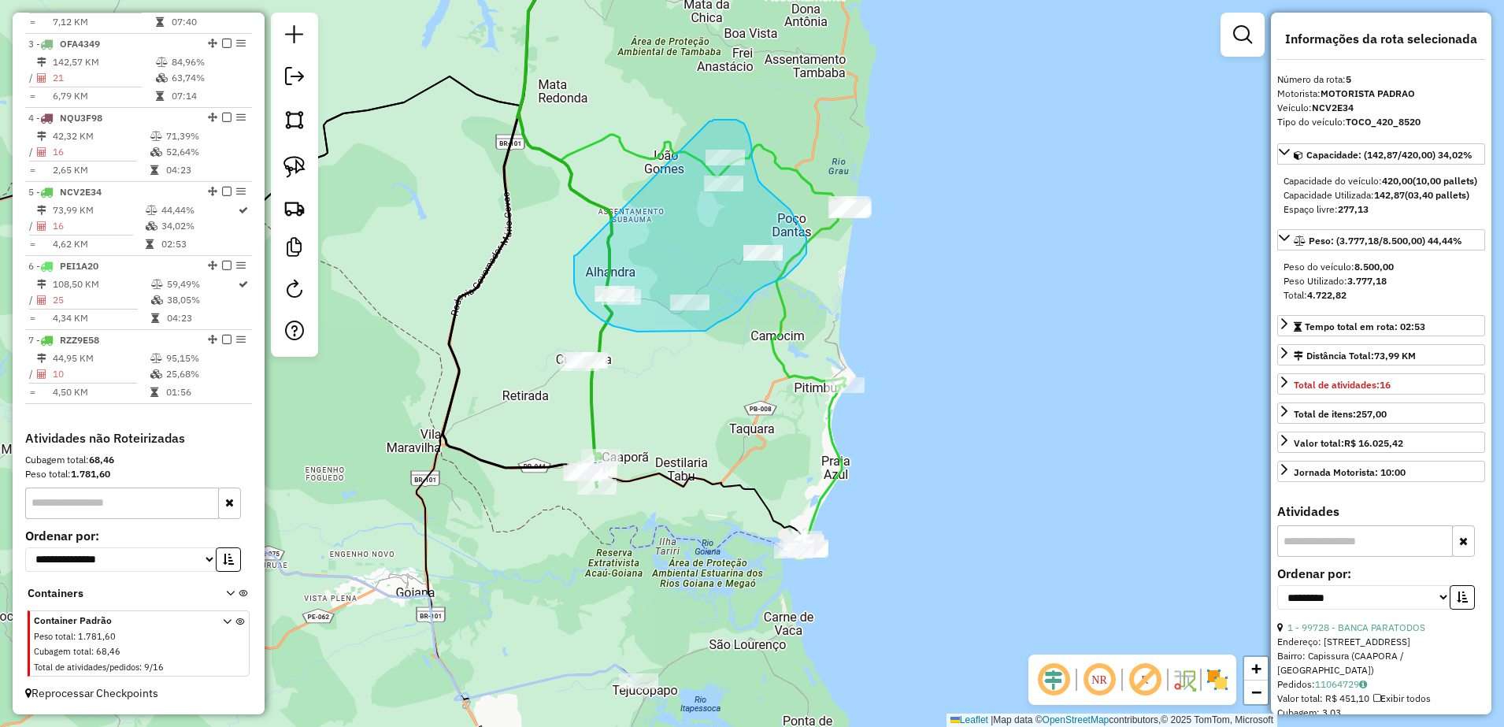
drag, startPoint x: 574, startPoint y: 269, endPoint x: 709, endPoint y: 122, distance: 200.1
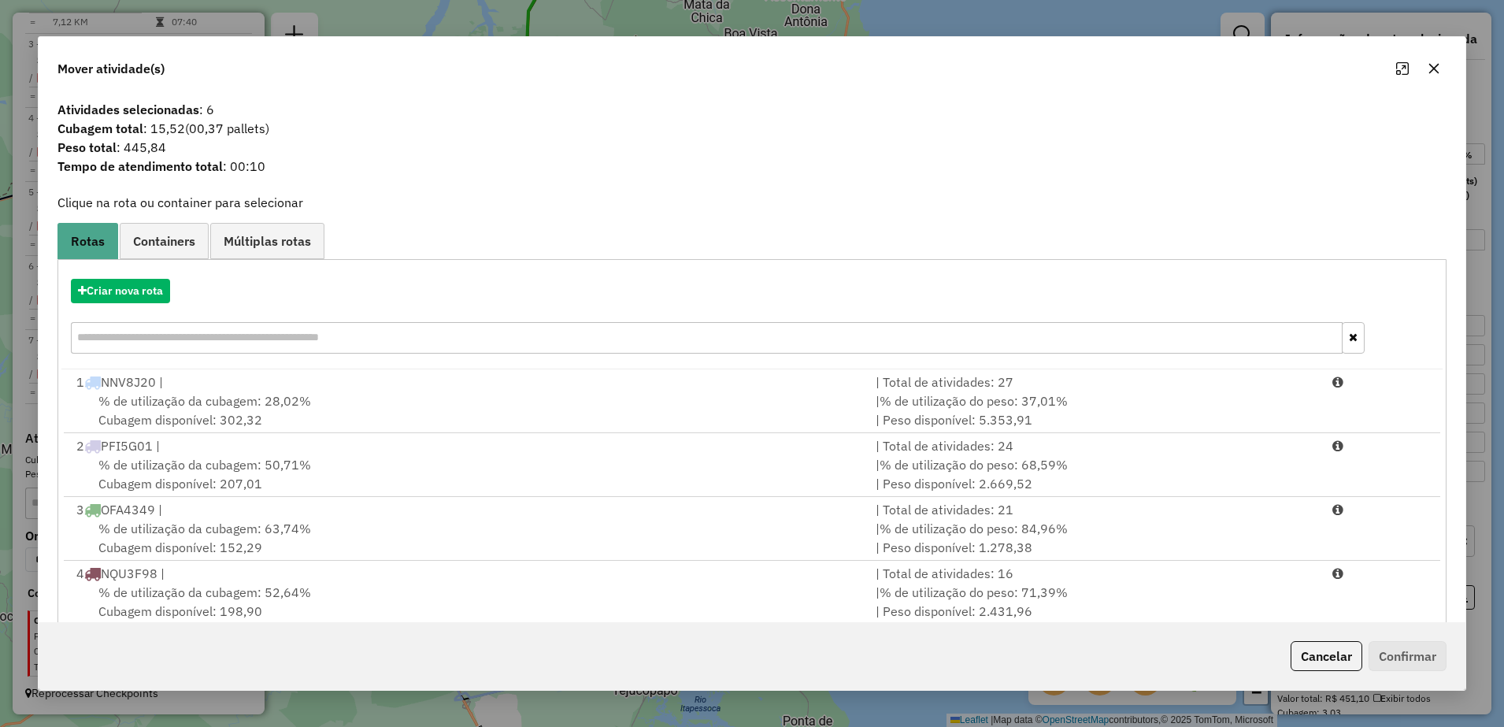
click at [1429, 65] on icon "button" at bounding box center [1434, 68] width 13 height 13
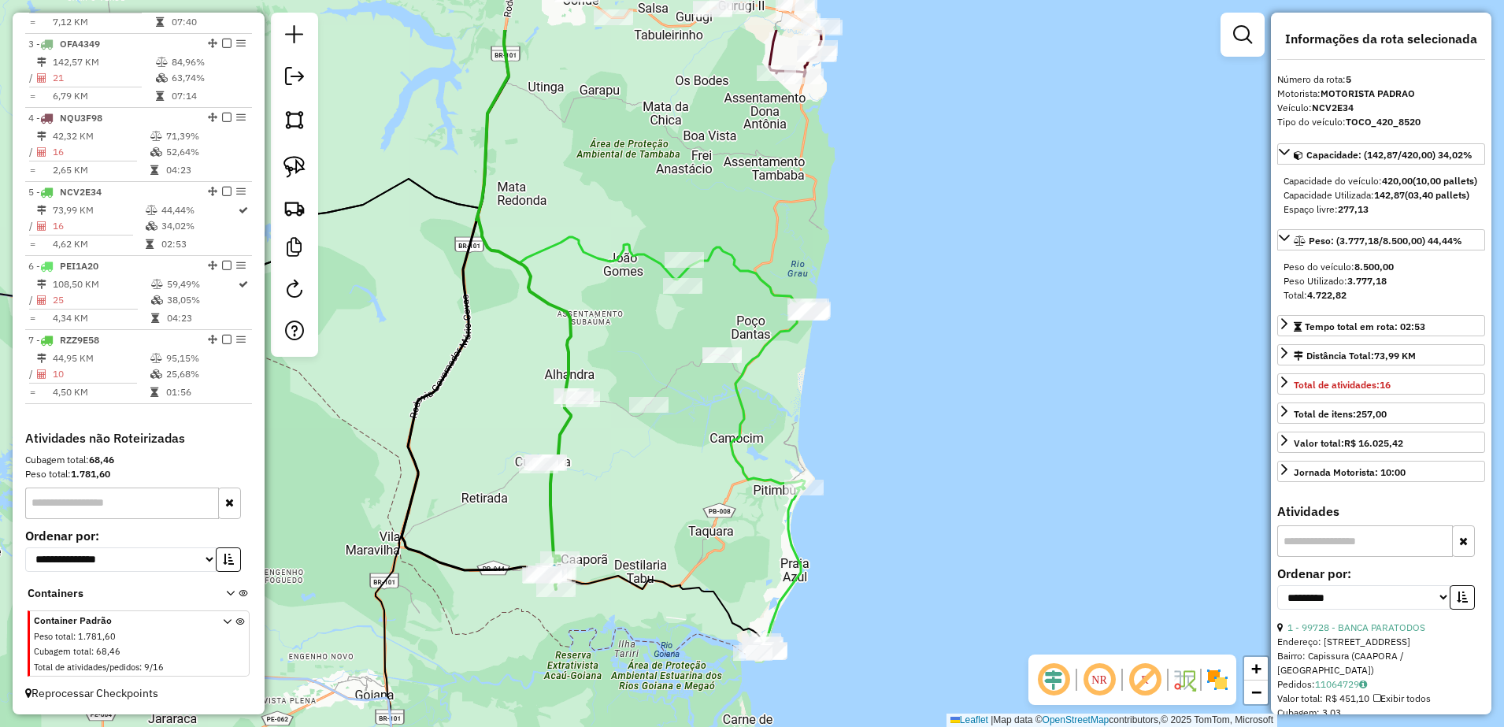
drag, startPoint x: 780, startPoint y: 389, endPoint x: 739, endPoint y: 491, distance: 110.2
click at [739, 491] on div "Janela de atendimento Grade de atendimento Capacidade Transportadoras Veículos …" at bounding box center [752, 363] width 1504 height 727
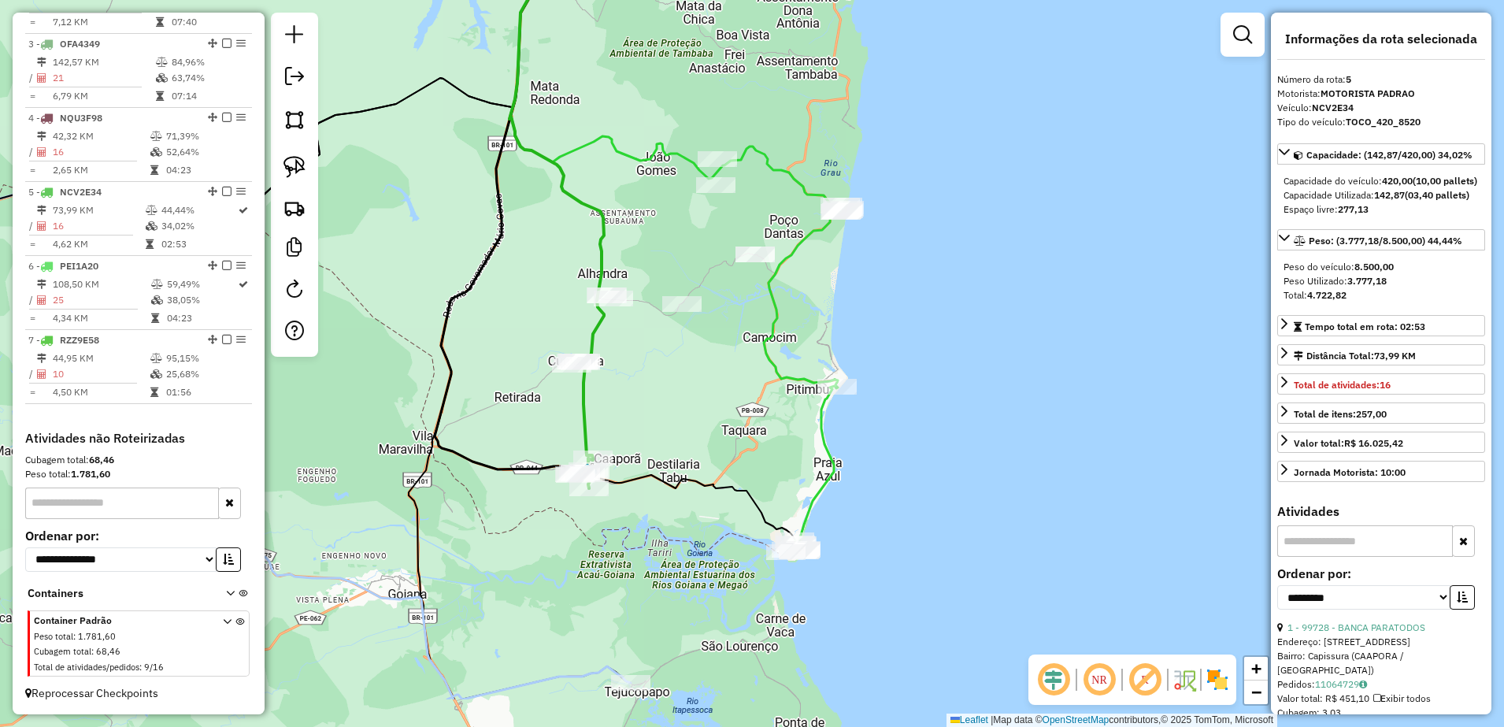
drag, startPoint x: 503, startPoint y: 308, endPoint x: 535, endPoint y: 206, distance: 106.6
click at [535, 206] on div "Janela de atendimento Grade de atendimento Capacidade Transportadoras Veículos …" at bounding box center [752, 363] width 1504 height 727
click at [287, 159] on img at bounding box center [294, 167] width 22 height 22
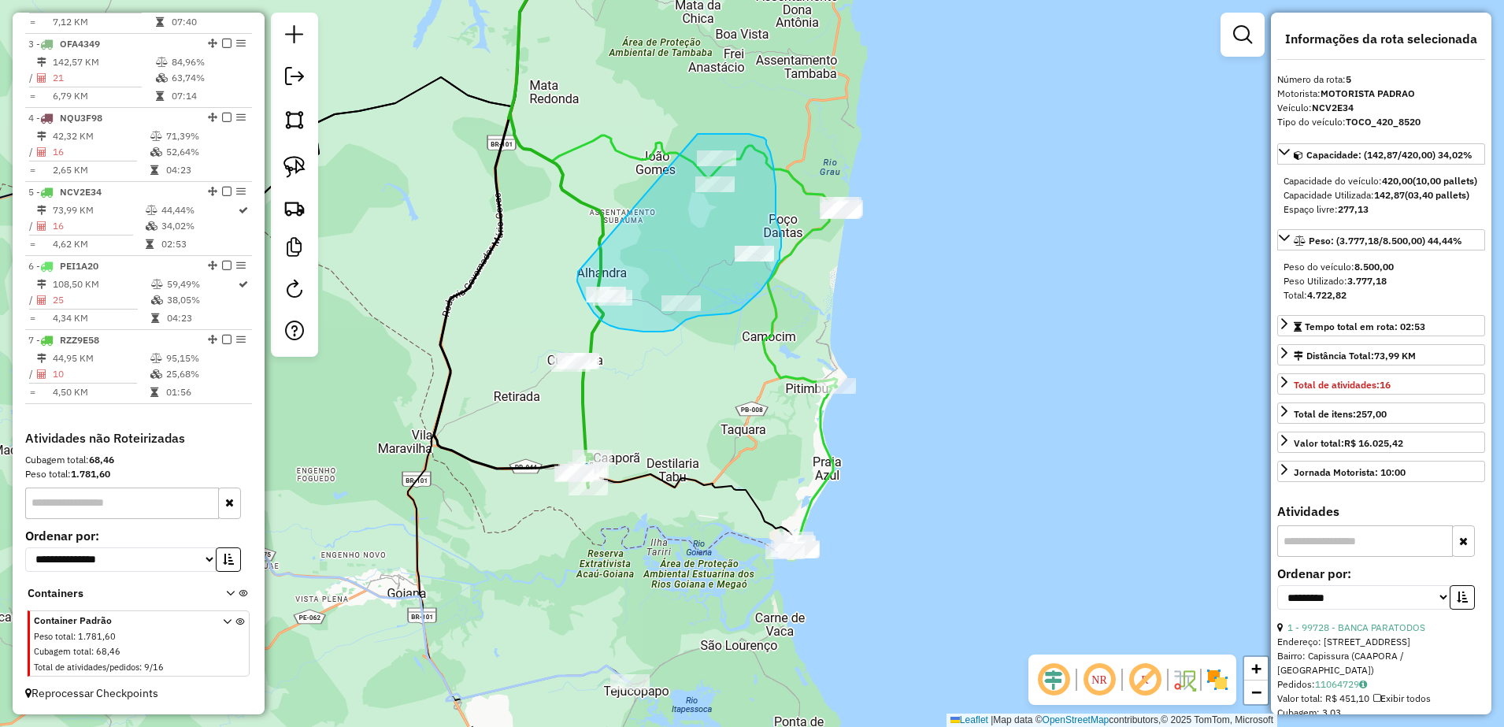
drag, startPoint x: 578, startPoint y: 272, endPoint x: 698, endPoint y: 134, distance: 182.5
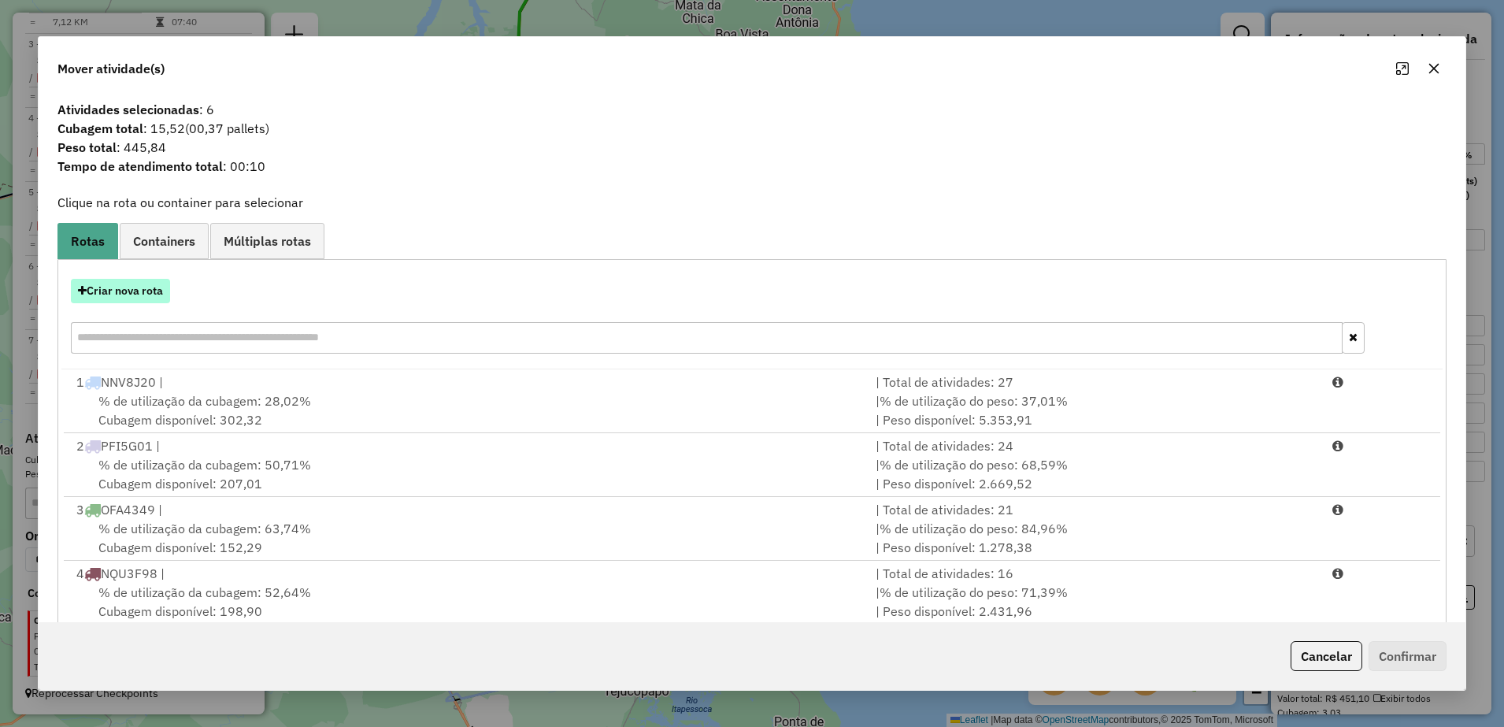
click at [154, 298] on button "Criar nova rota" at bounding box center [120, 291] width 99 height 24
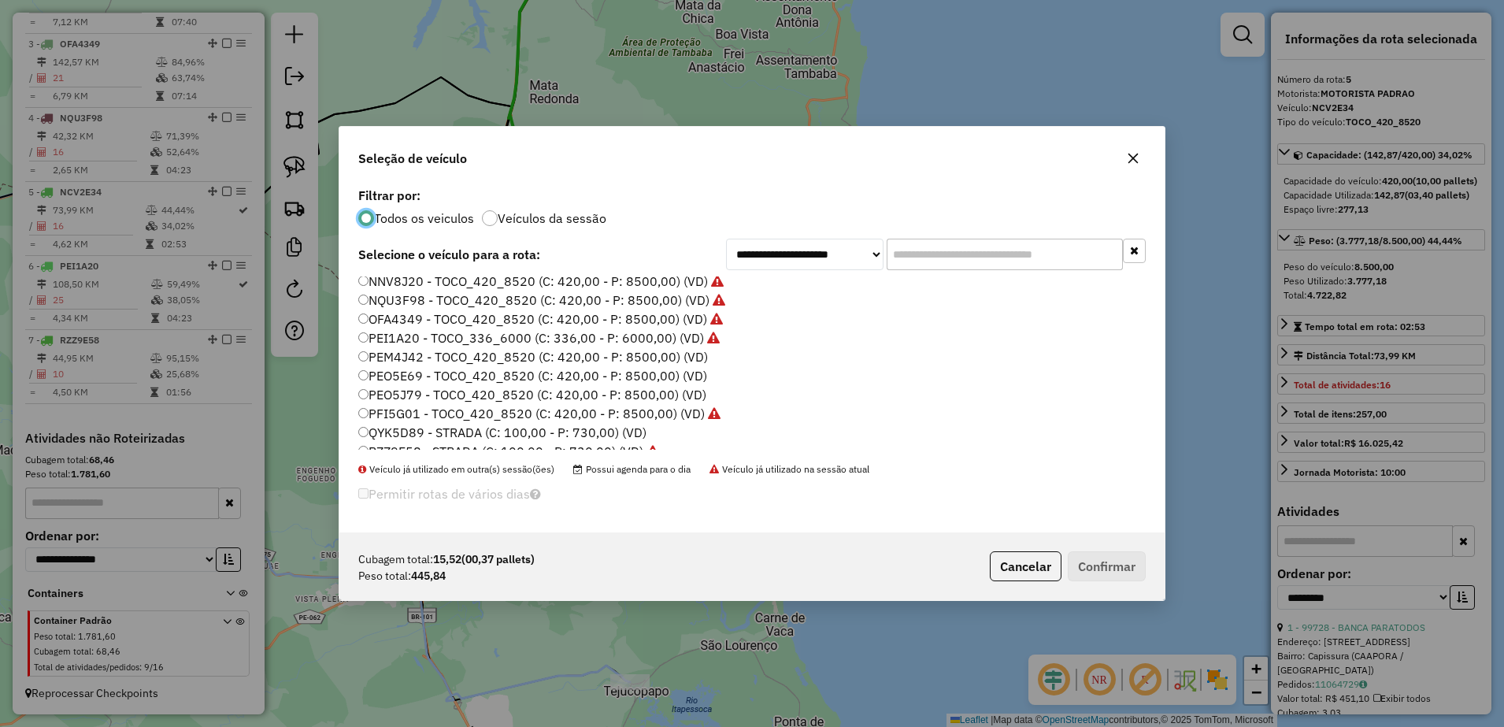
scroll to position [54, 0]
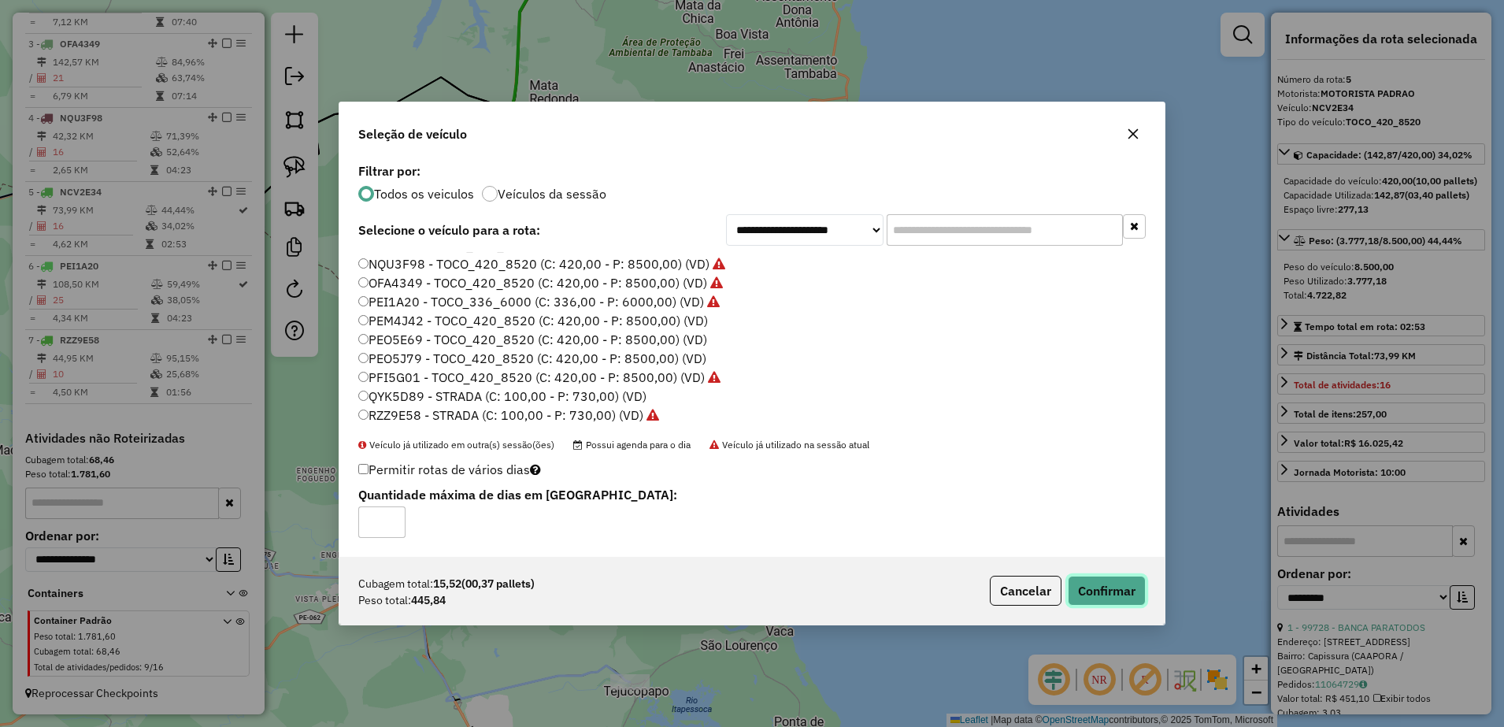
click at [1102, 582] on button "Confirmar" at bounding box center [1107, 591] width 78 height 30
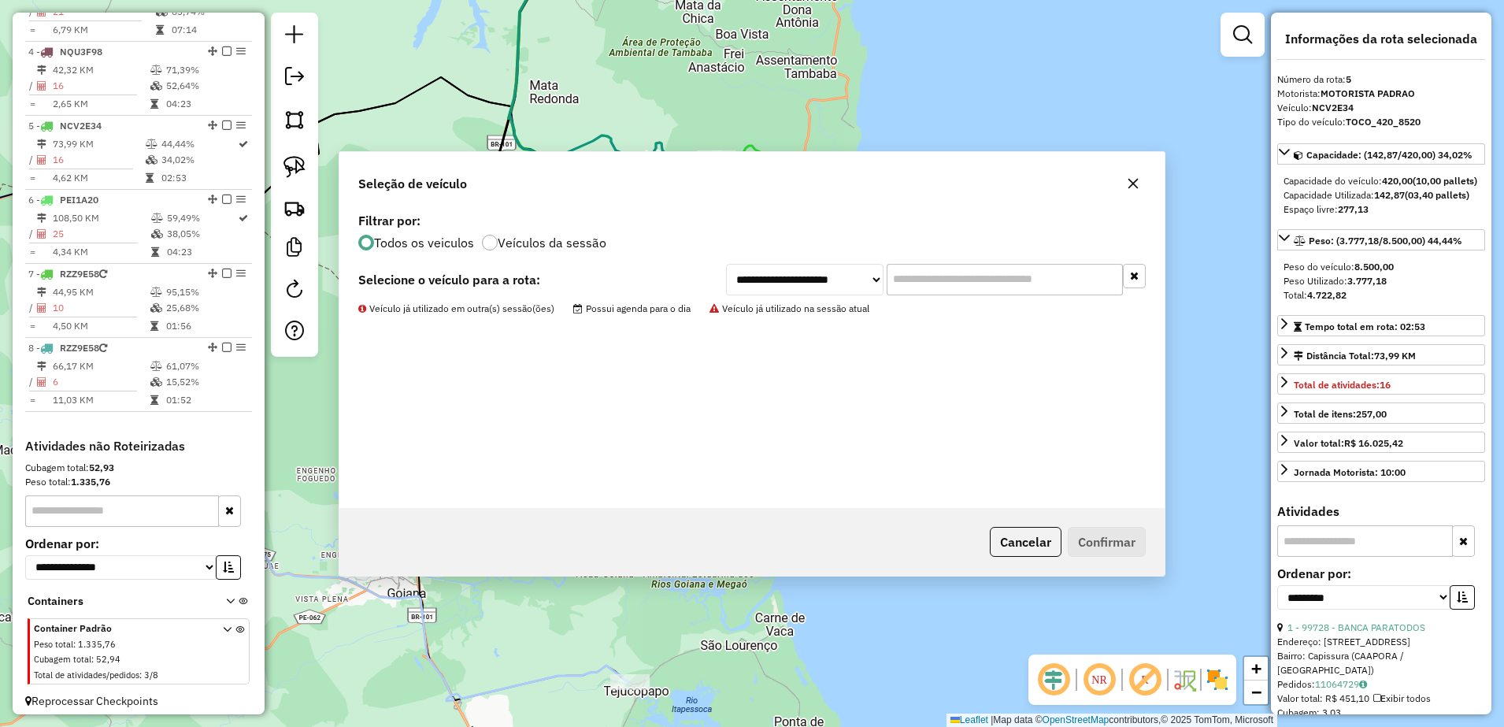
scroll to position [824, 0]
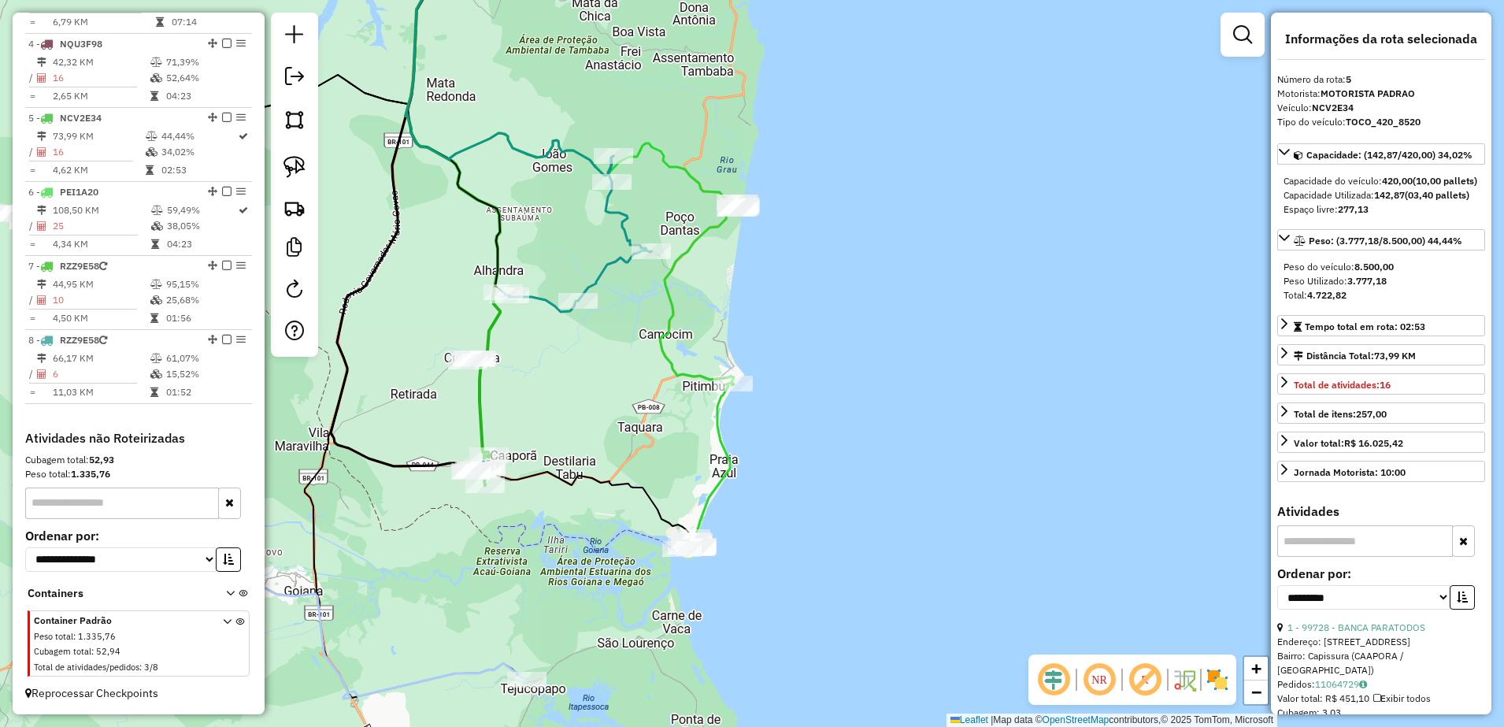
drag, startPoint x: 763, startPoint y: 415, endPoint x: 661, endPoint y: 413, distance: 102.4
click at [661, 413] on div "Janela de atendimento Grade de atendimento Capacidade Transportadoras Veículos …" at bounding box center [752, 363] width 1504 height 727
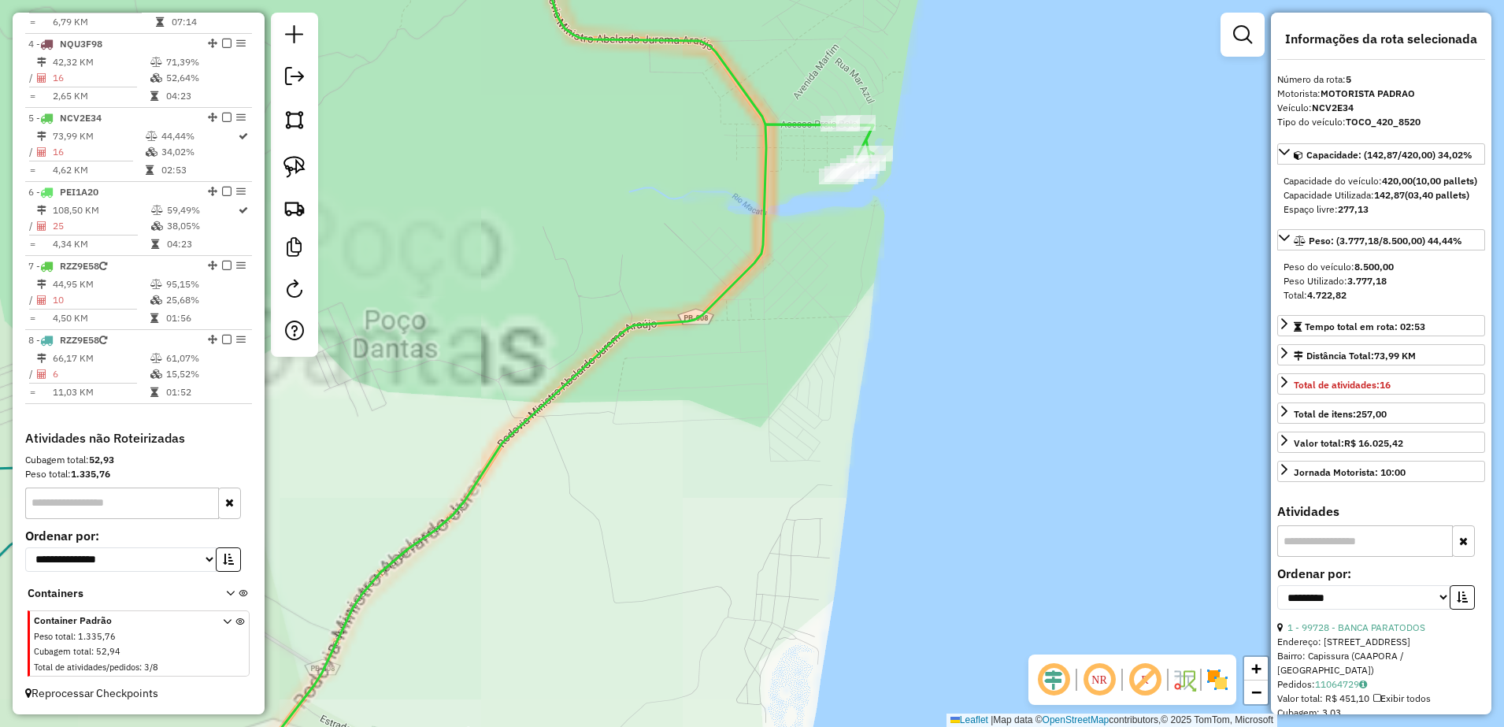
drag, startPoint x: 833, startPoint y: 209, endPoint x: 730, endPoint y: 432, distance: 246.3
click at [732, 428] on div "Janela de atendimento Grade de atendimento Capacidade Transportadoras Veículos …" at bounding box center [752, 363] width 1504 height 727
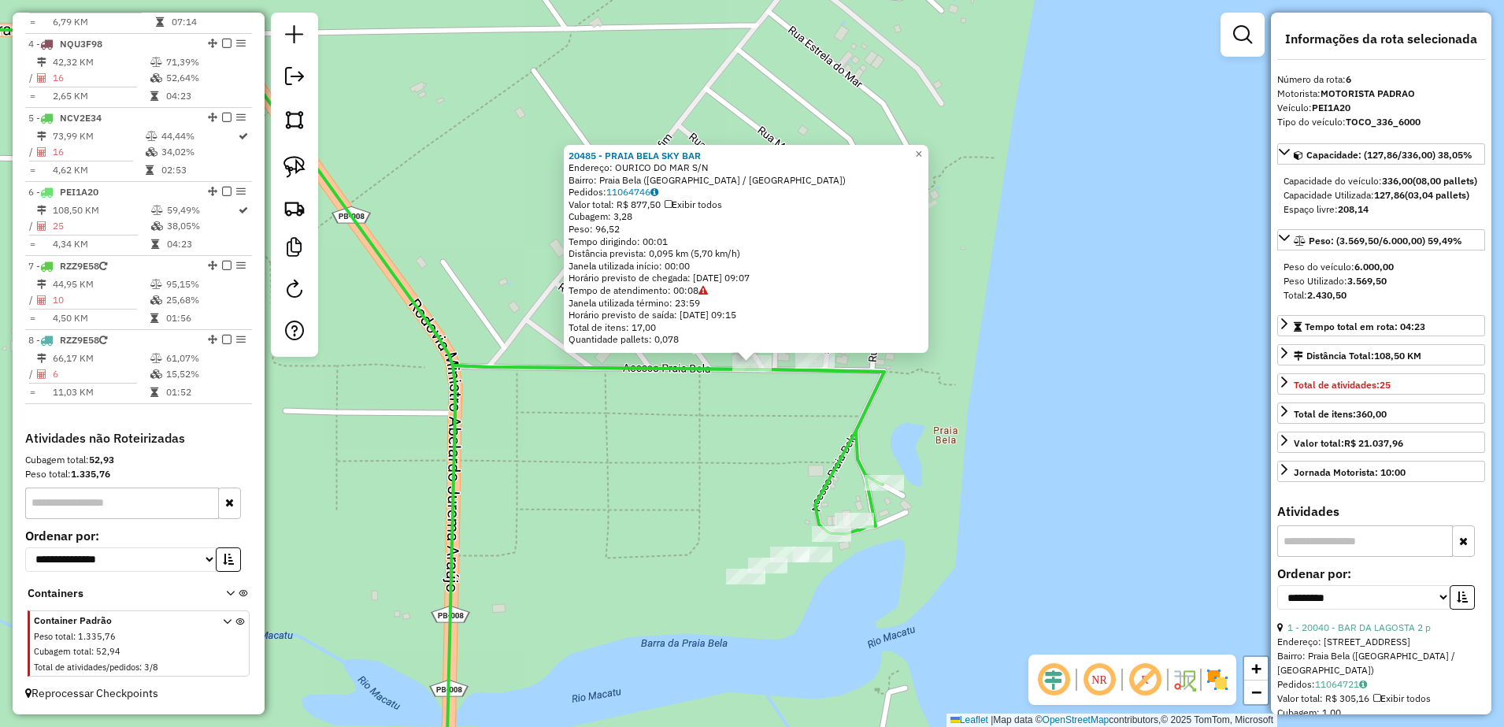
click at [787, 417] on div "20485 - PRAIA BELA SKY BAR Endereço: OURICO DO MAR S/N Bairro: [GEOGRAPHIC_DATA…" at bounding box center [752, 363] width 1504 height 727
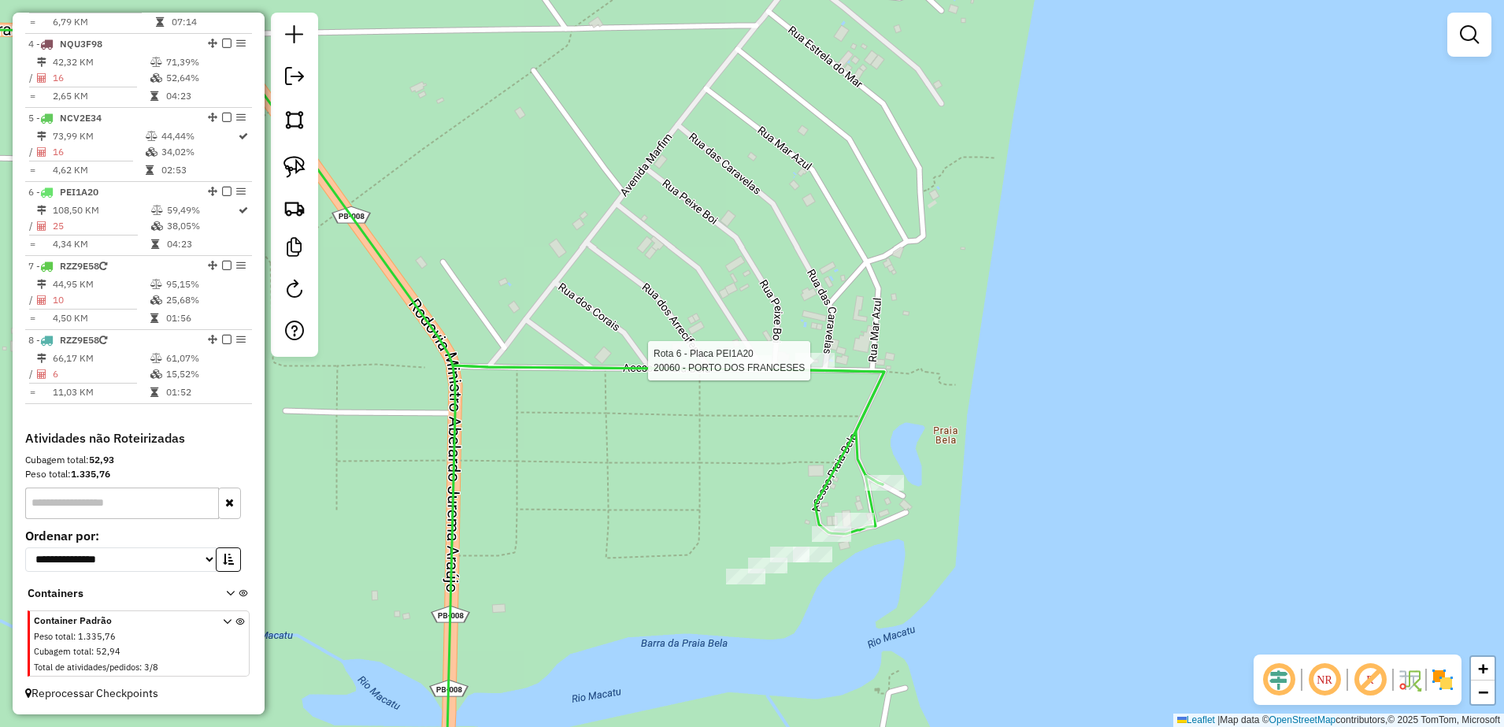
select select "**********"
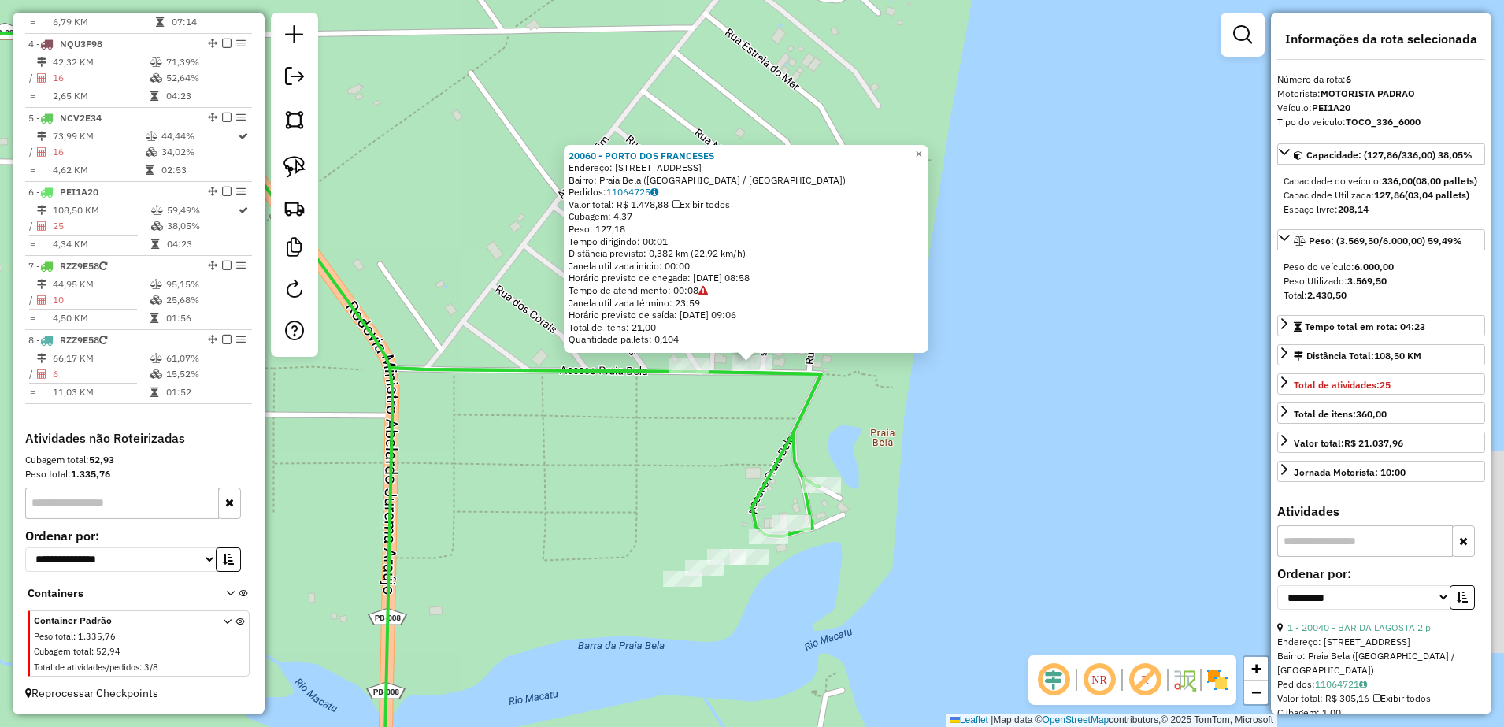
click at [820, 398] on icon at bounding box center [602, 584] width 439 height 432
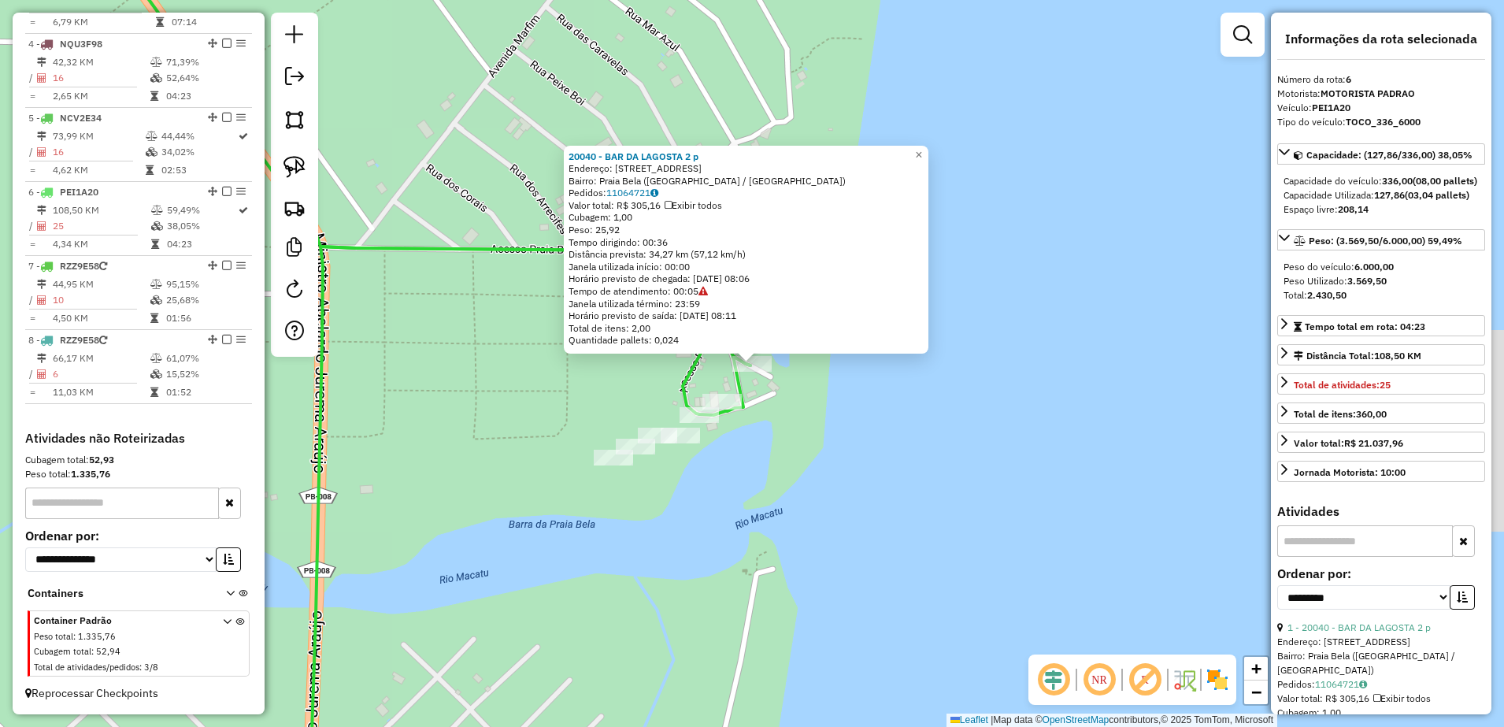
click at [817, 478] on div "20040 - BAR DA LAGOSTA 2 p Endereço: [STREET_ADDRESS] Pedidos: 11064721 Valor t…" at bounding box center [752, 363] width 1504 height 727
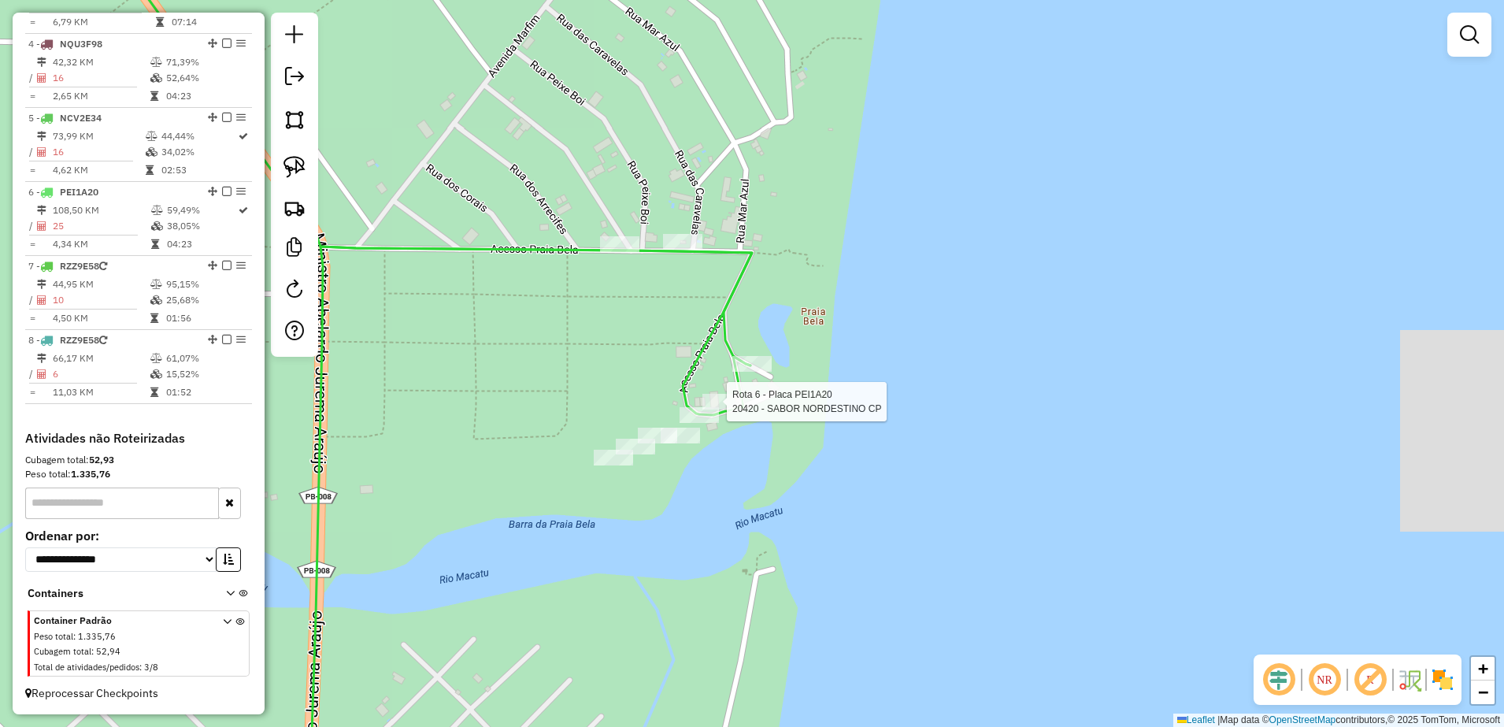
select select "**********"
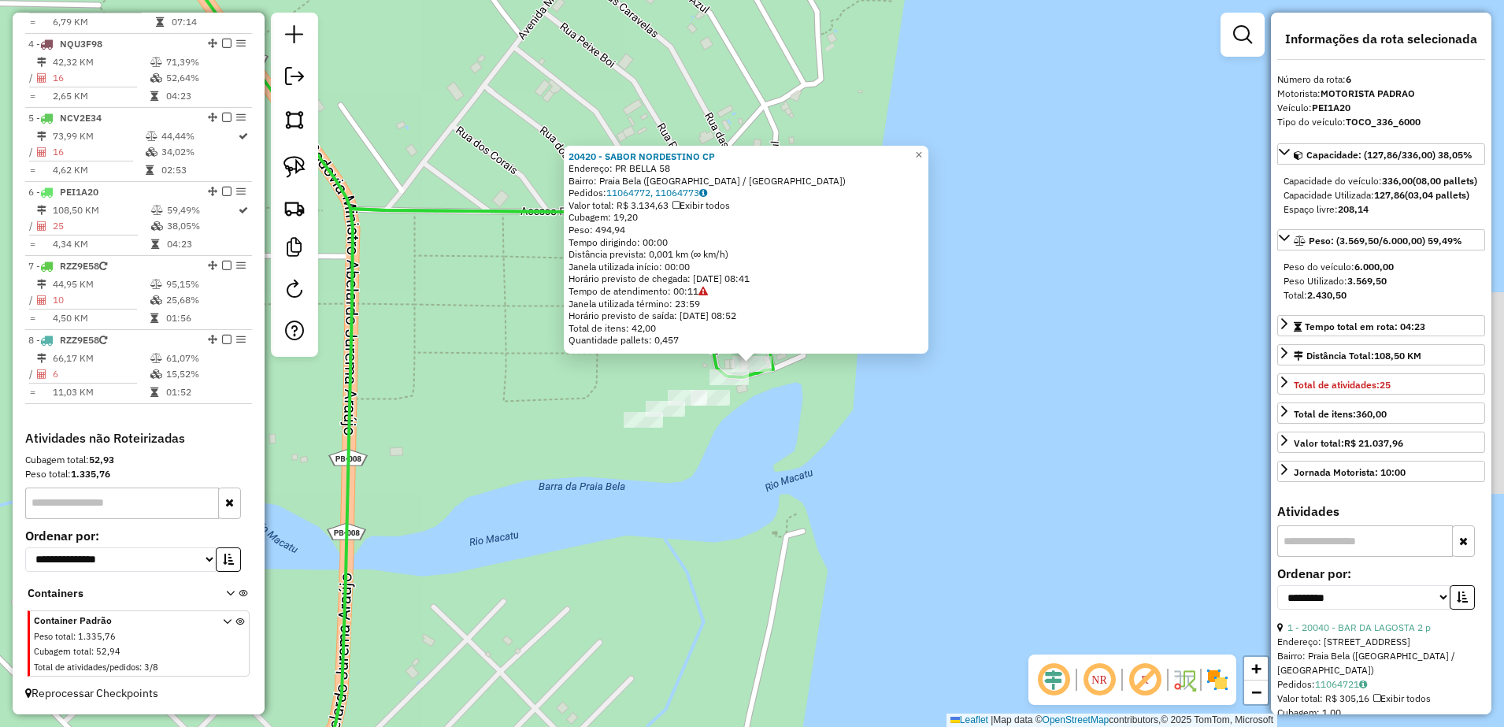
click at [771, 403] on div "20420 - SABOR NORDESTINO CP Endereço: PR BELLA 58 Bairro: [GEOGRAPHIC_DATA] ([G…" at bounding box center [752, 363] width 1504 height 727
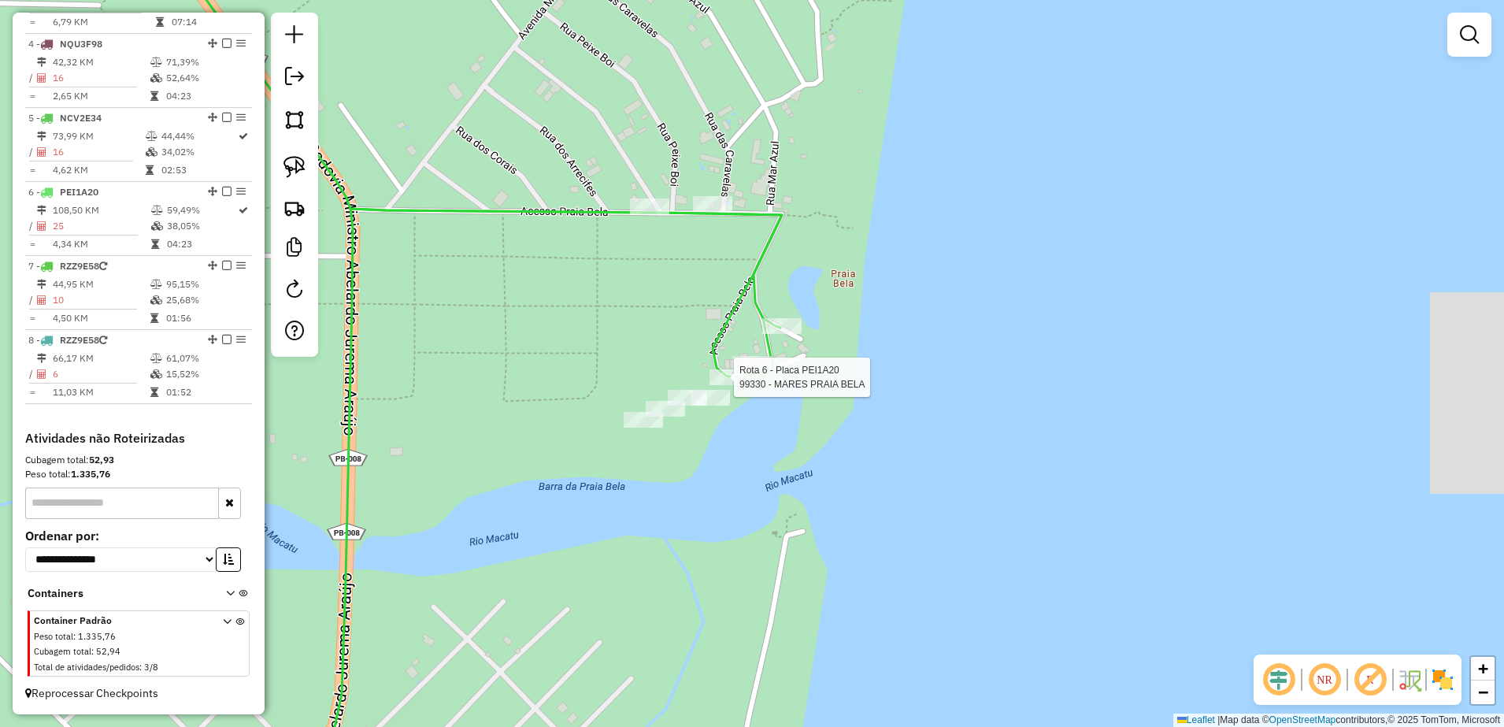
select select "**********"
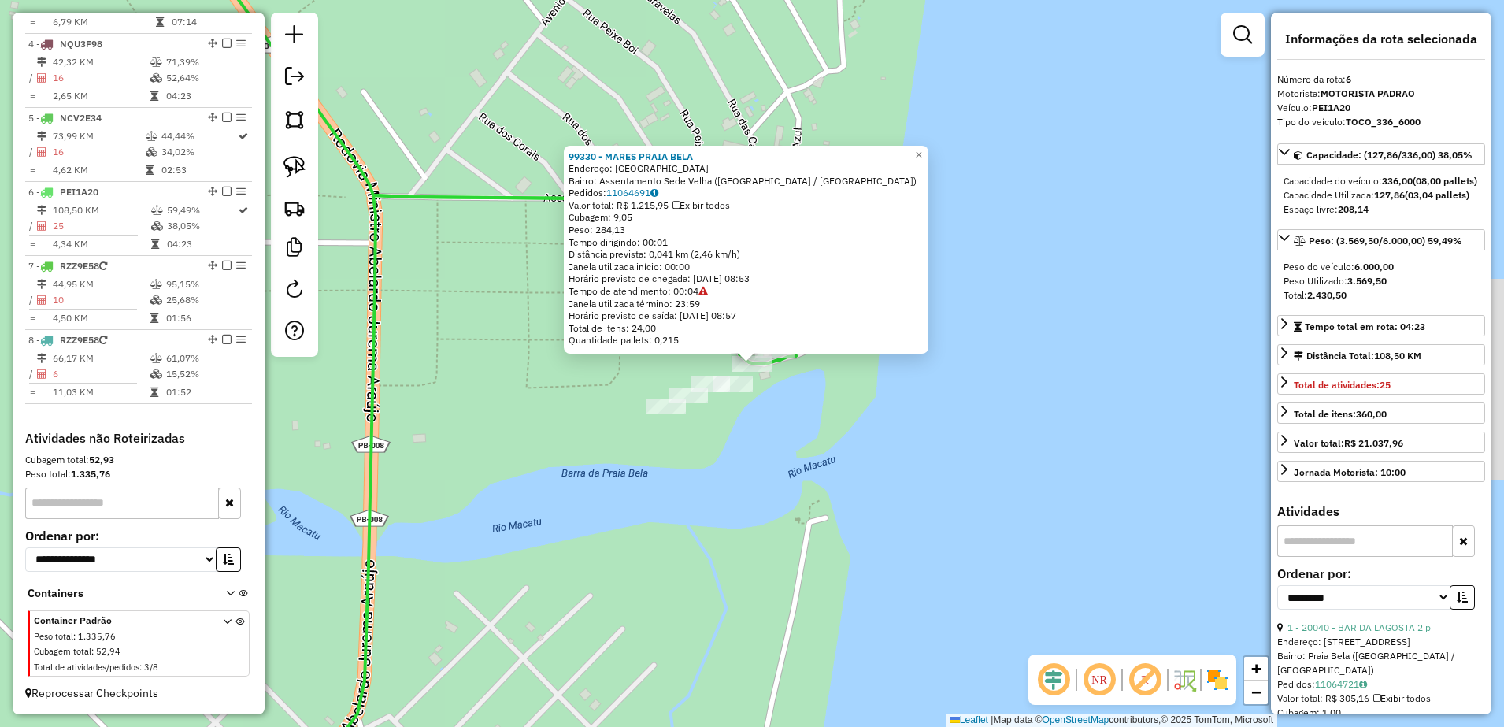
click at [786, 424] on div "99330 - MARES PRAIA BELA Endereço: PRAIA BELA SN Bairro: Assentamento Sede Velh…" at bounding box center [752, 363] width 1504 height 727
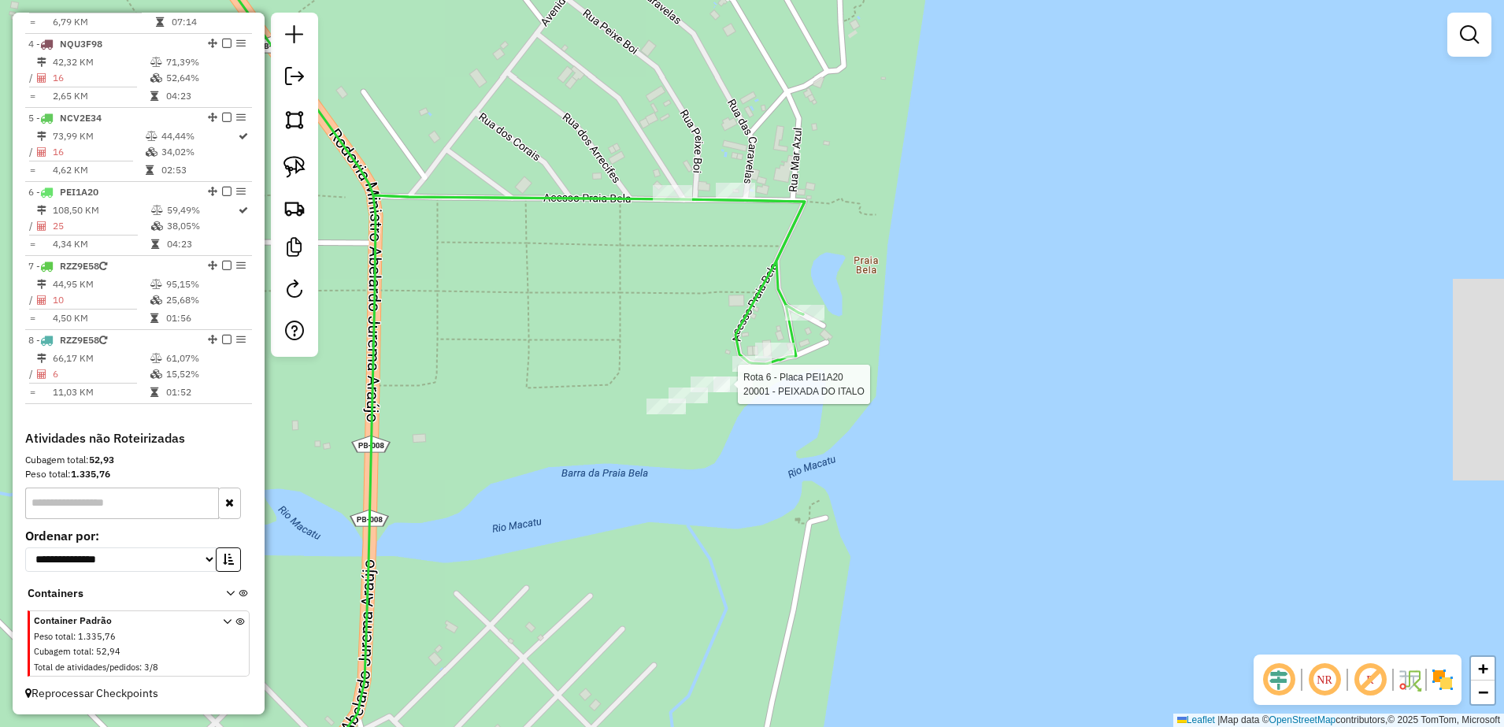
select select "**********"
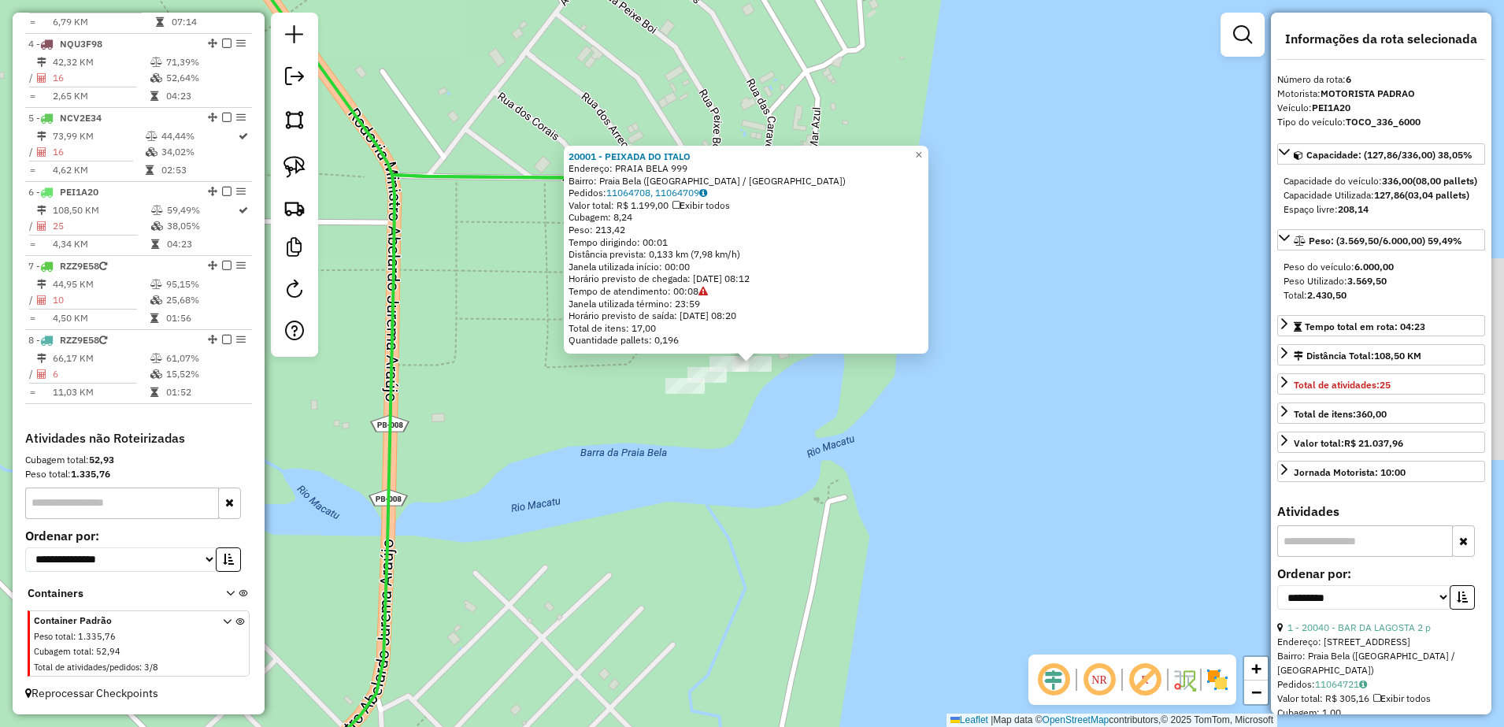
click at [755, 399] on div "20001 - PEIXADA DO ITALO Endereço: PRAIA BELA 999 Bairro: [GEOGRAPHIC_DATA] ([G…" at bounding box center [752, 363] width 1504 height 727
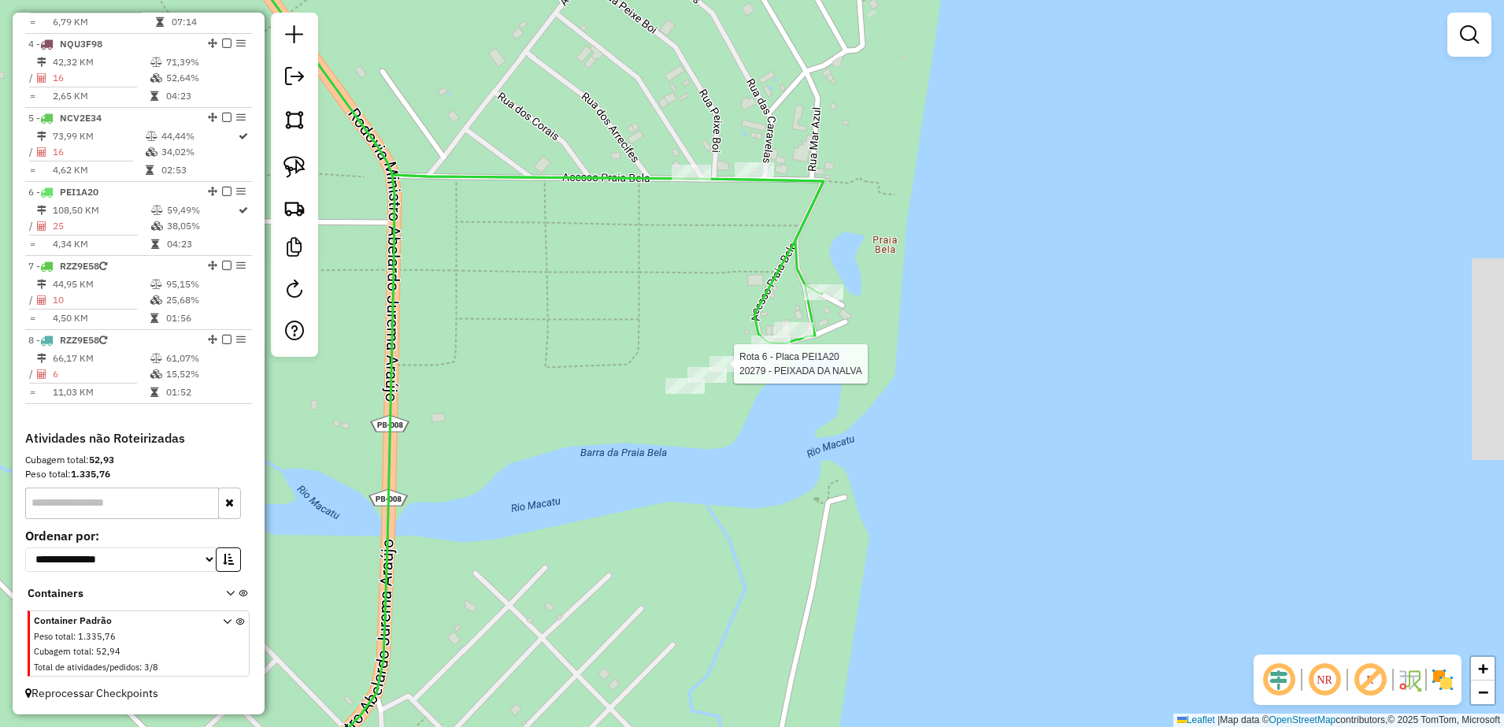
click at [729, 372] on div at bounding box center [728, 364] width 39 height 16
select select "**********"
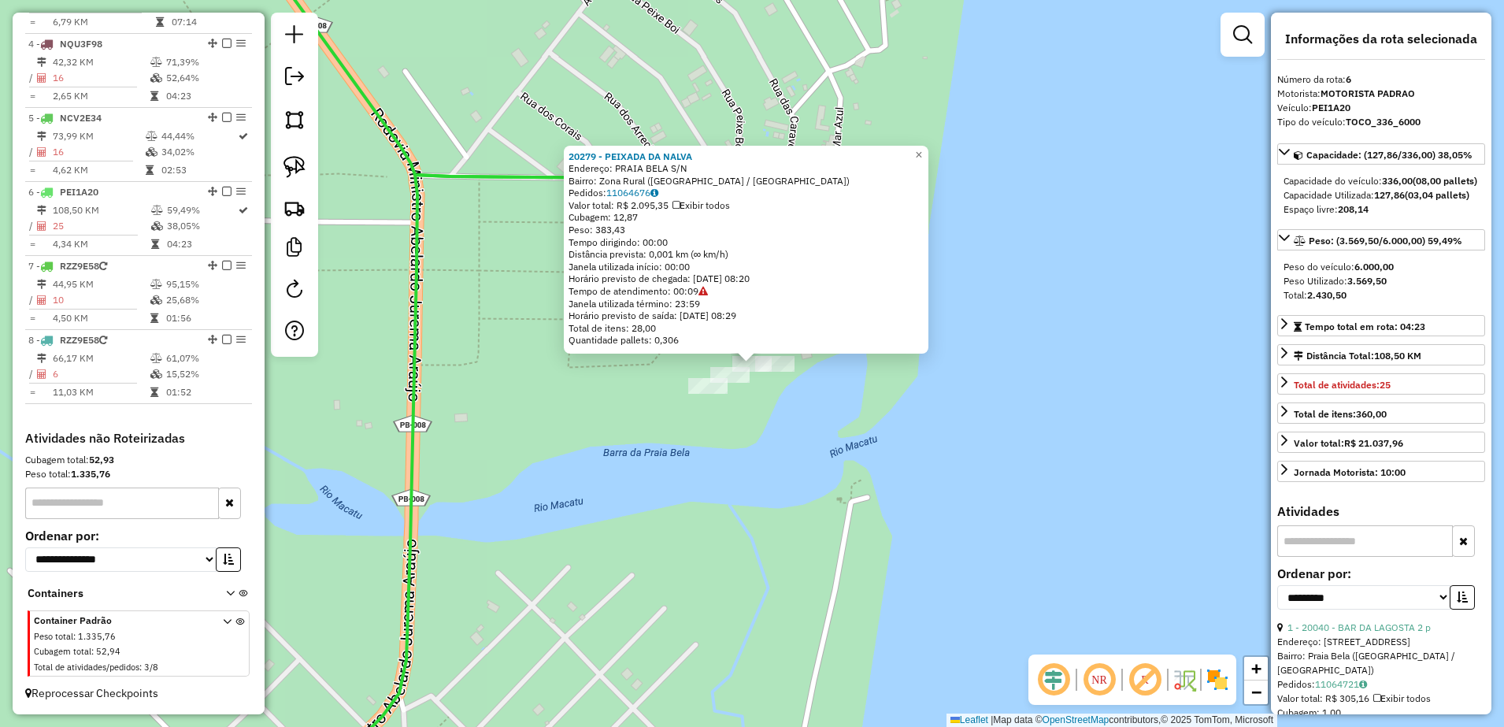
click at [760, 414] on div "20279 - PEIXADA DA NALVA Endereço: [GEOGRAPHIC_DATA] S/N Bairro: Zona Rural ([G…" at bounding box center [752, 363] width 1504 height 727
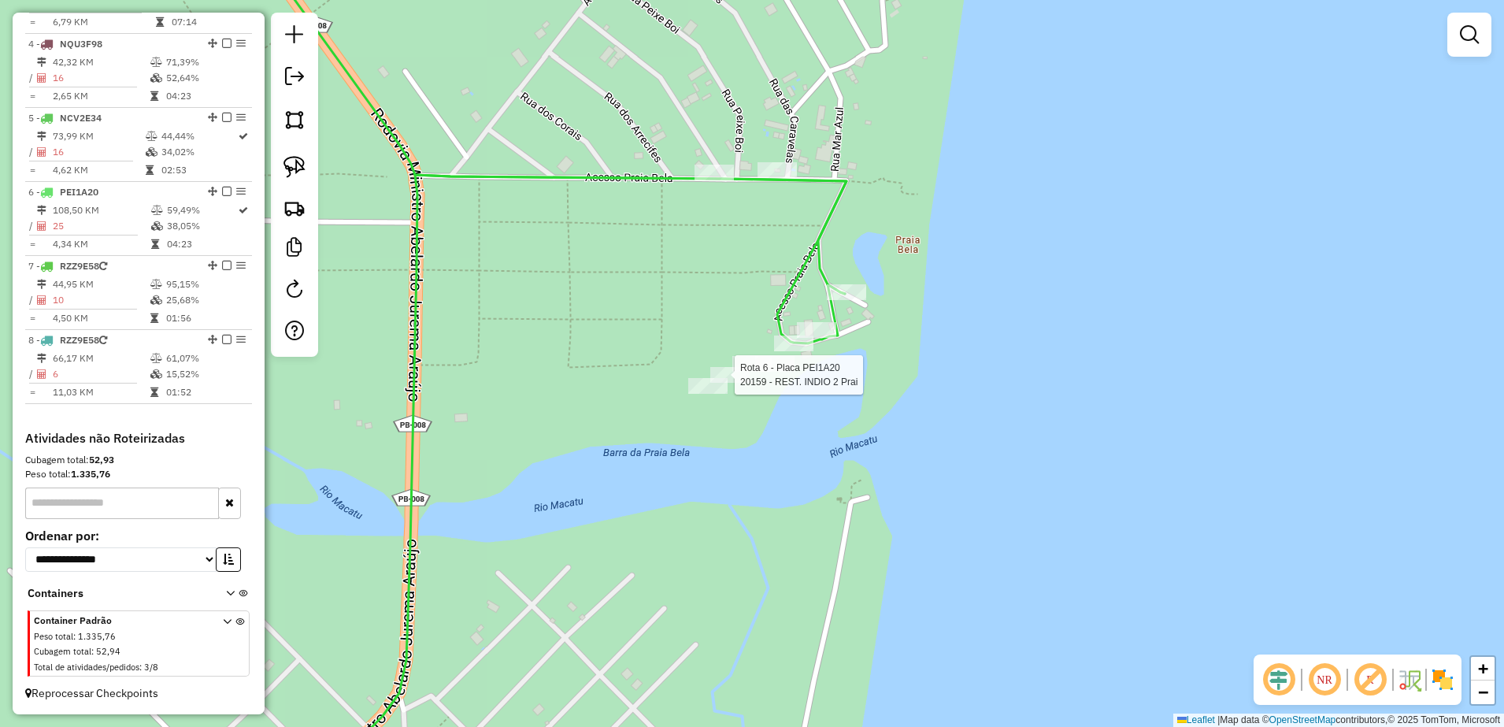
select select "**********"
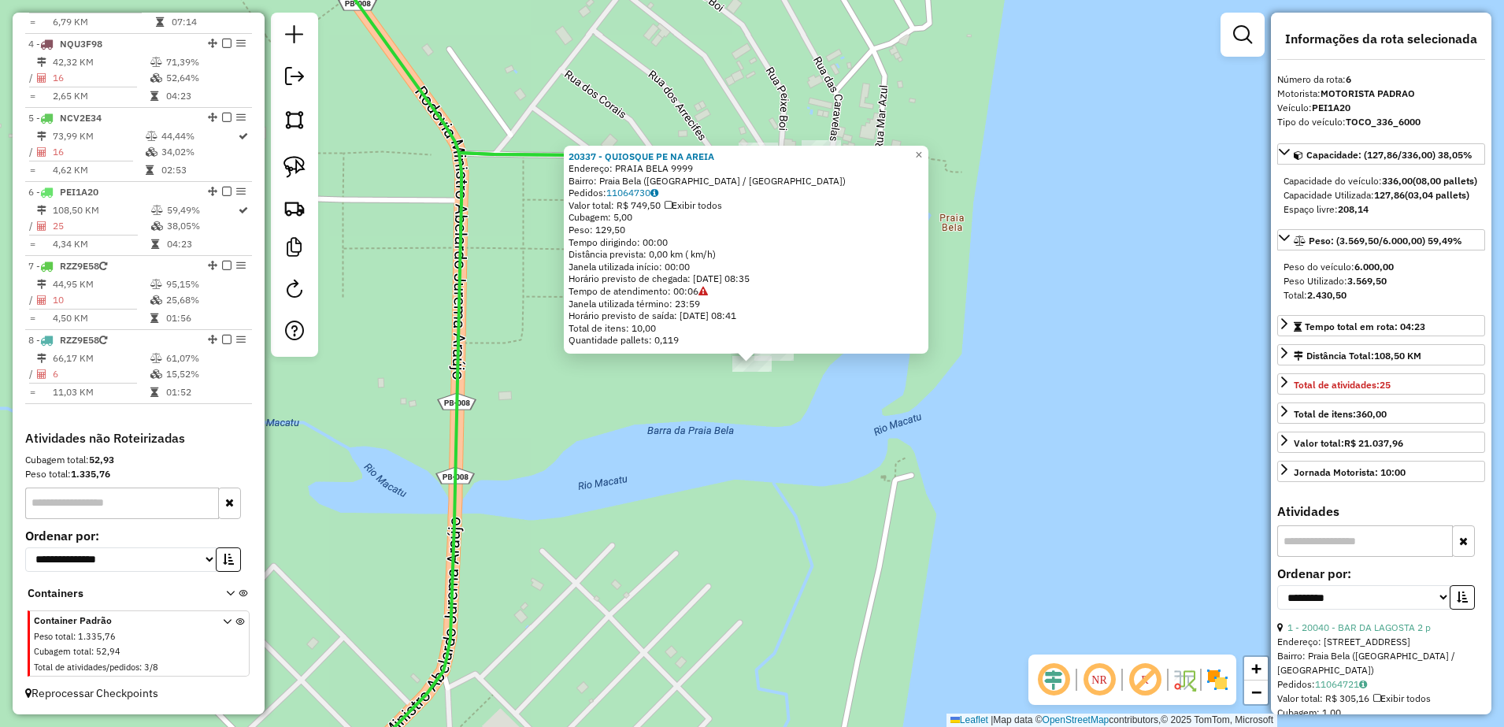
click at [737, 455] on div "20337 - QUIOSQUE PE NA AREIA Endereço: PRAIA BELA 9999 Bairro: [GEOGRAPHIC_DATA…" at bounding box center [752, 363] width 1504 height 727
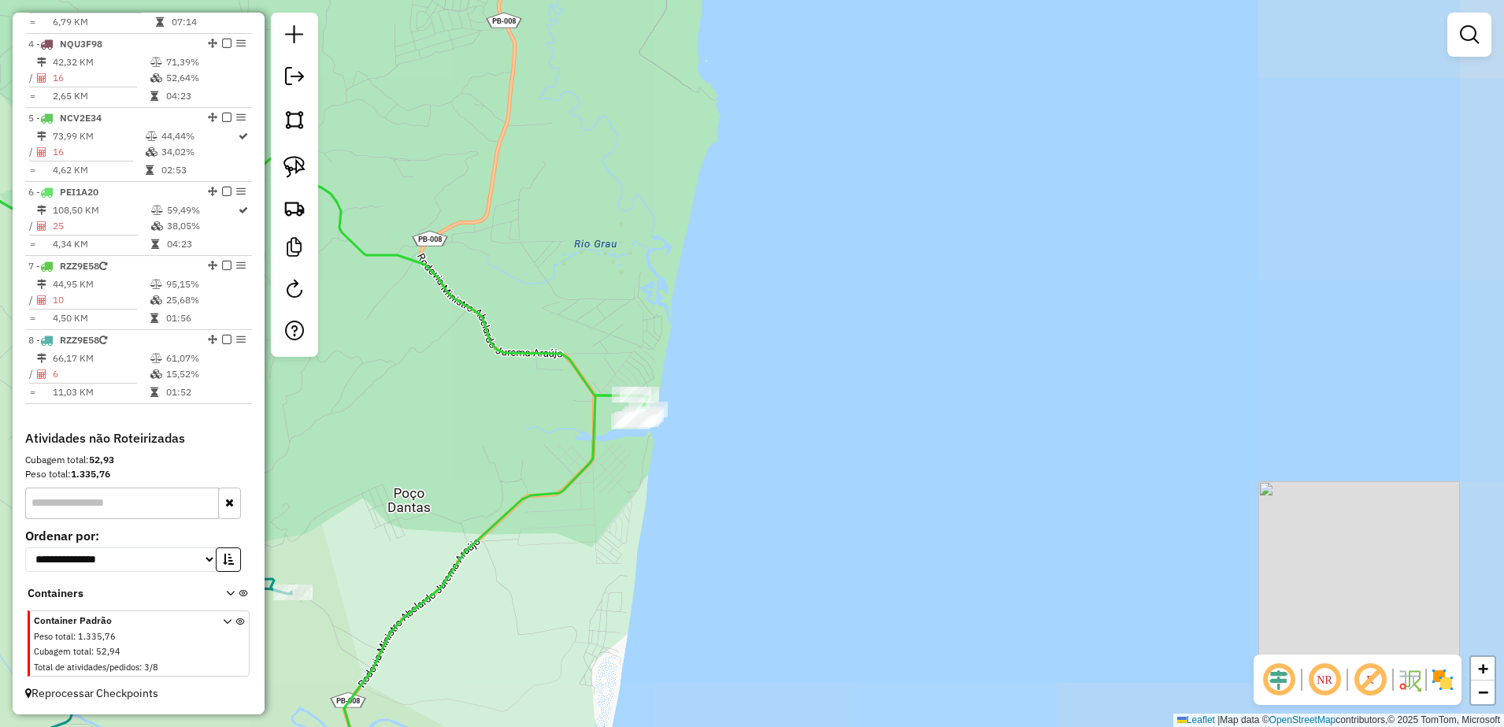
drag, startPoint x: 589, startPoint y: 542, endPoint x: 646, endPoint y: 372, distance: 178.5
click at [619, 413] on div "Janela de atendimento Grade de atendimento Capacidade Transportadoras Veículos …" at bounding box center [752, 363] width 1504 height 727
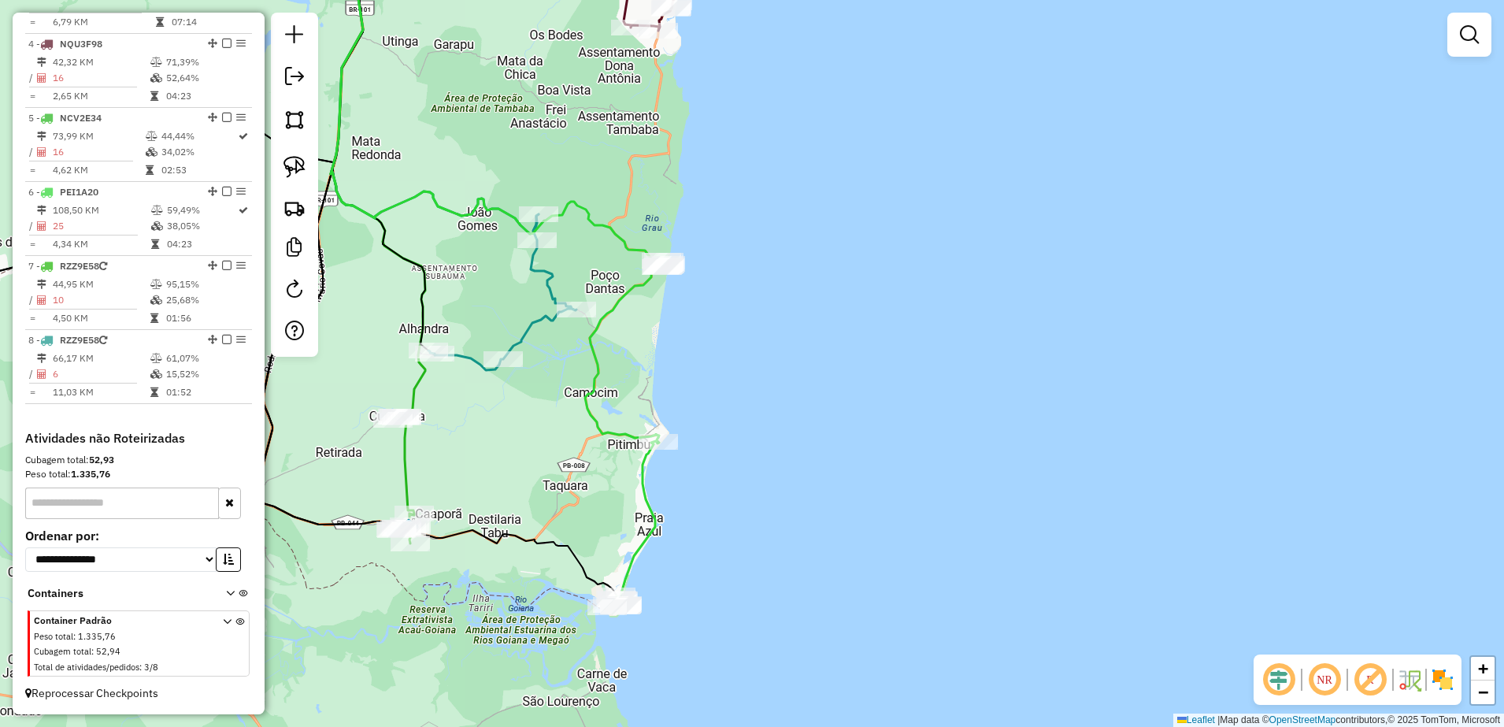
drag, startPoint x: 621, startPoint y: 424, endPoint x: 664, endPoint y: 383, distance: 58.5
click at [637, 346] on div "Janela de atendimento Grade de atendimento Capacidade Transportadoras Veículos …" at bounding box center [752, 363] width 1504 height 727
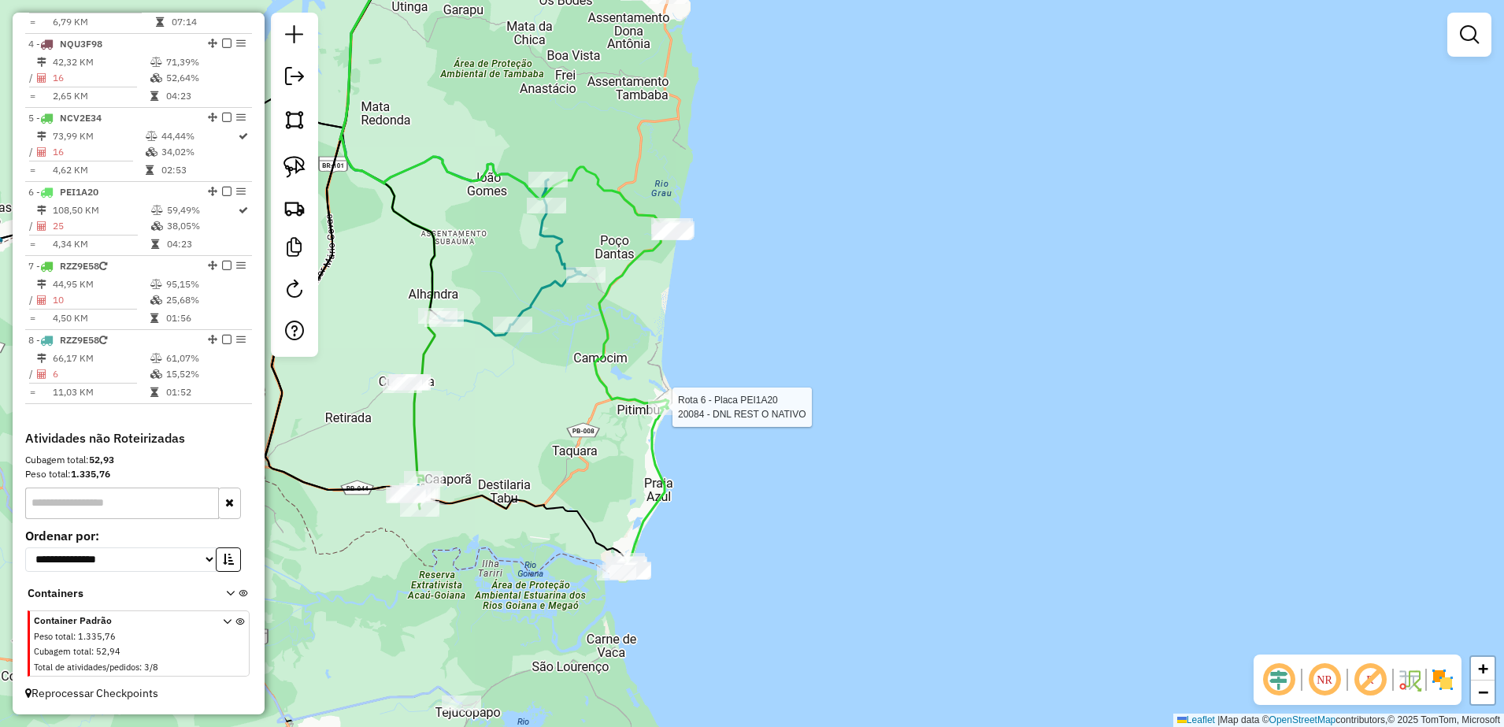
select select "**********"
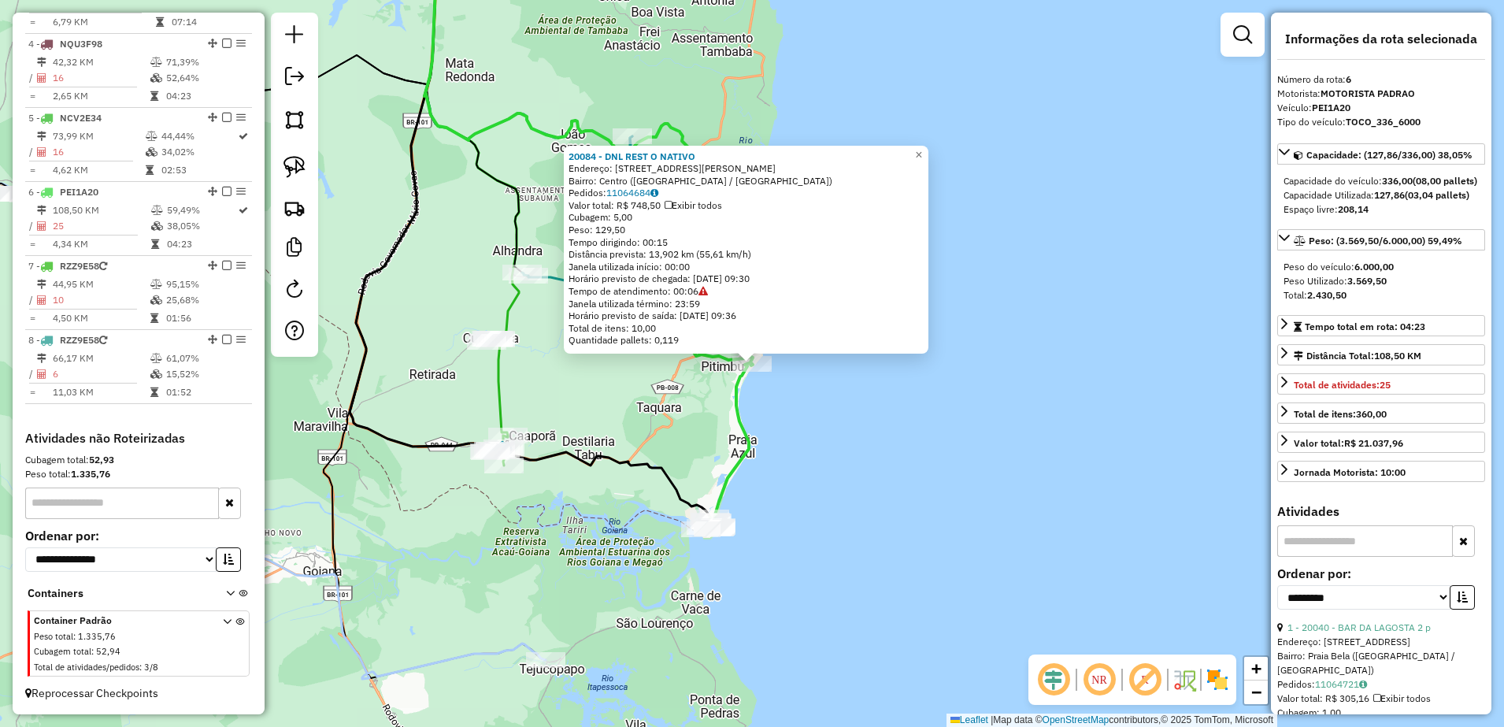
click at [661, 428] on div "20084 - DNL REST O NATIVO Endereço: R [PERSON_NAME] 88 Bairro: Centro ([GEOGRAP…" at bounding box center [752, 363] width 1504 height 727
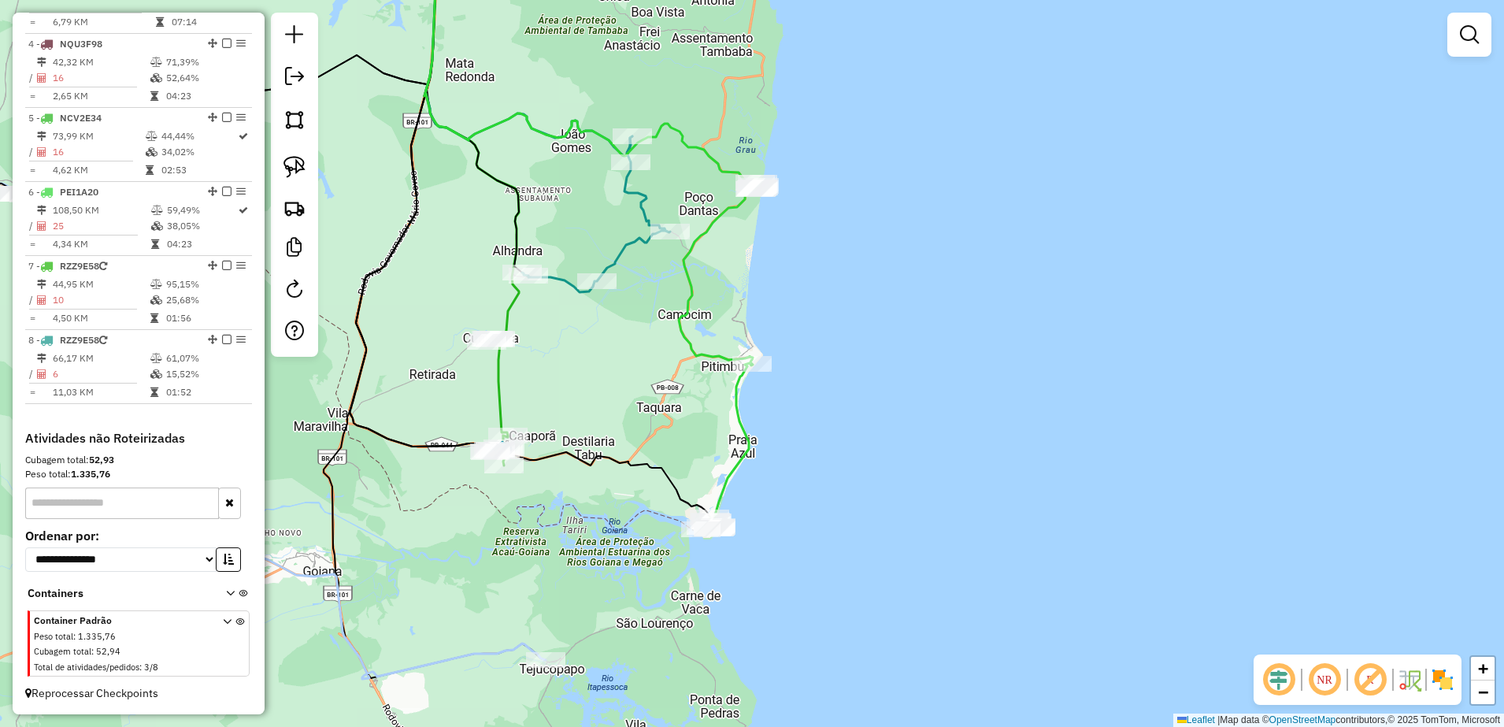
drag, startPoint x: 701, startPoint y: 483, endPoint x: 678, endPoint y: 417, distance: 70.0
click at [678, 417] on div "Janela de atendimento Grade de atendimento Capacidade Transportadoras Veículos …" at bounding box center [752, 363] width 1504 height 727
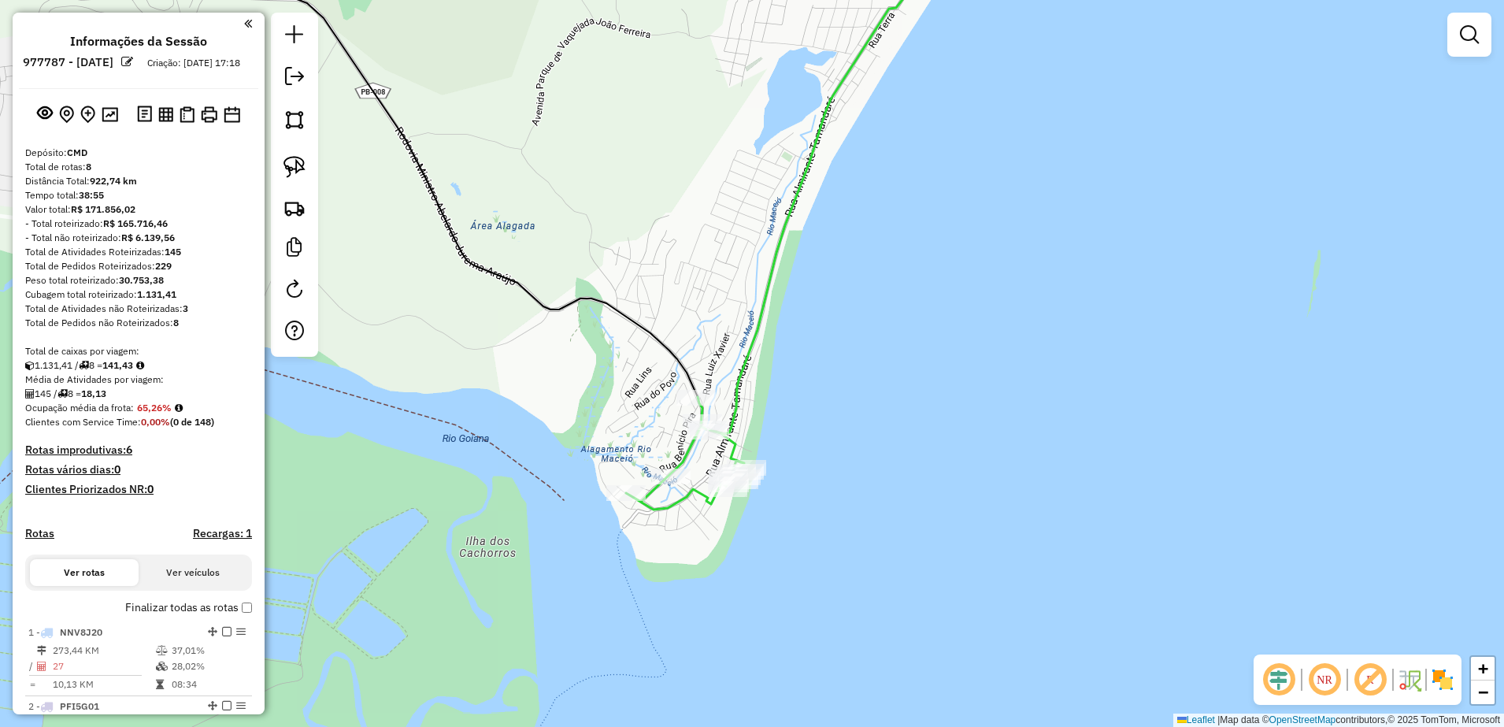
scroll to position [824, 0]
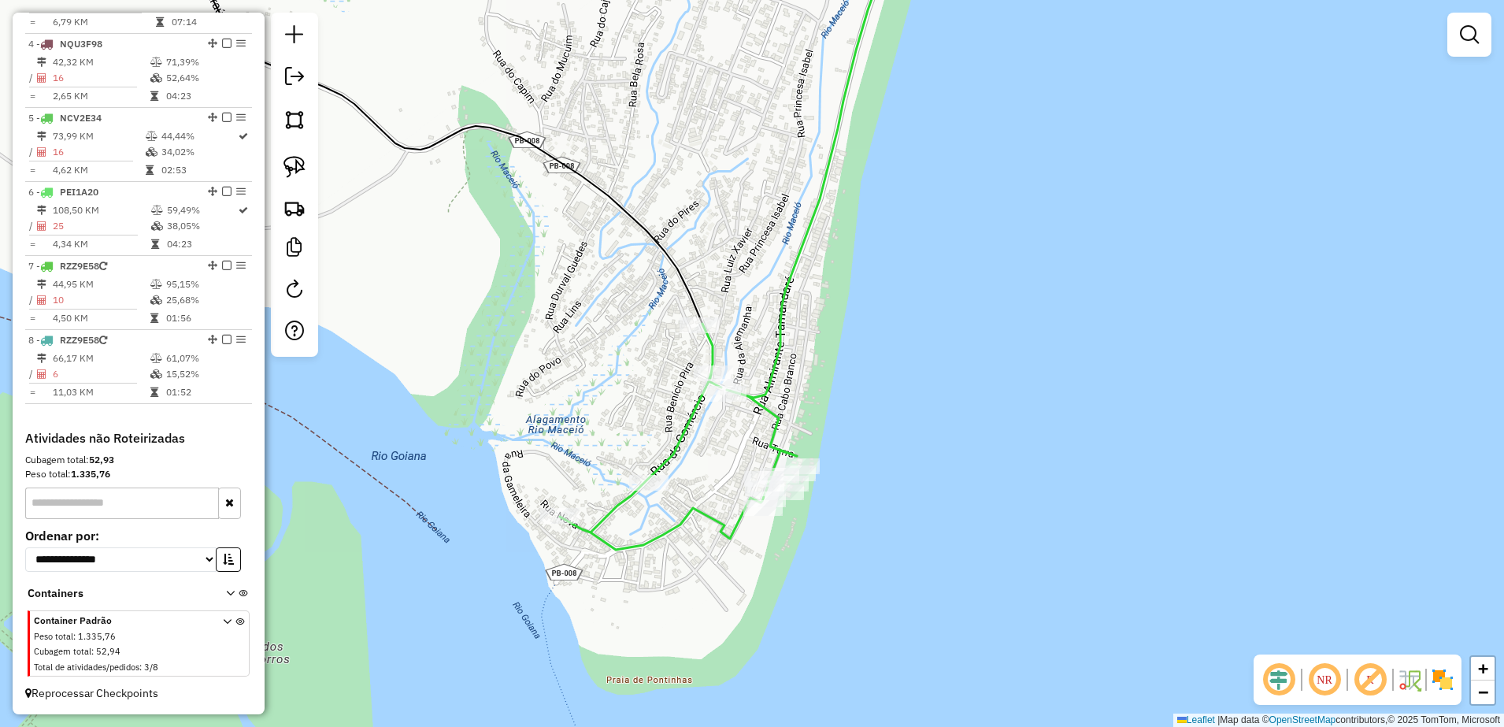
drag, startPoint x: 749, startPoint y: 450, endPoint x: 743, endPoint y: 475, distance: 25.2
click at [743, 475] on div "Janela de atendimento Grade de atendimento Capacidade Transportadoras Veículos …" at bounding box center [752, 363] width 1504 height 727
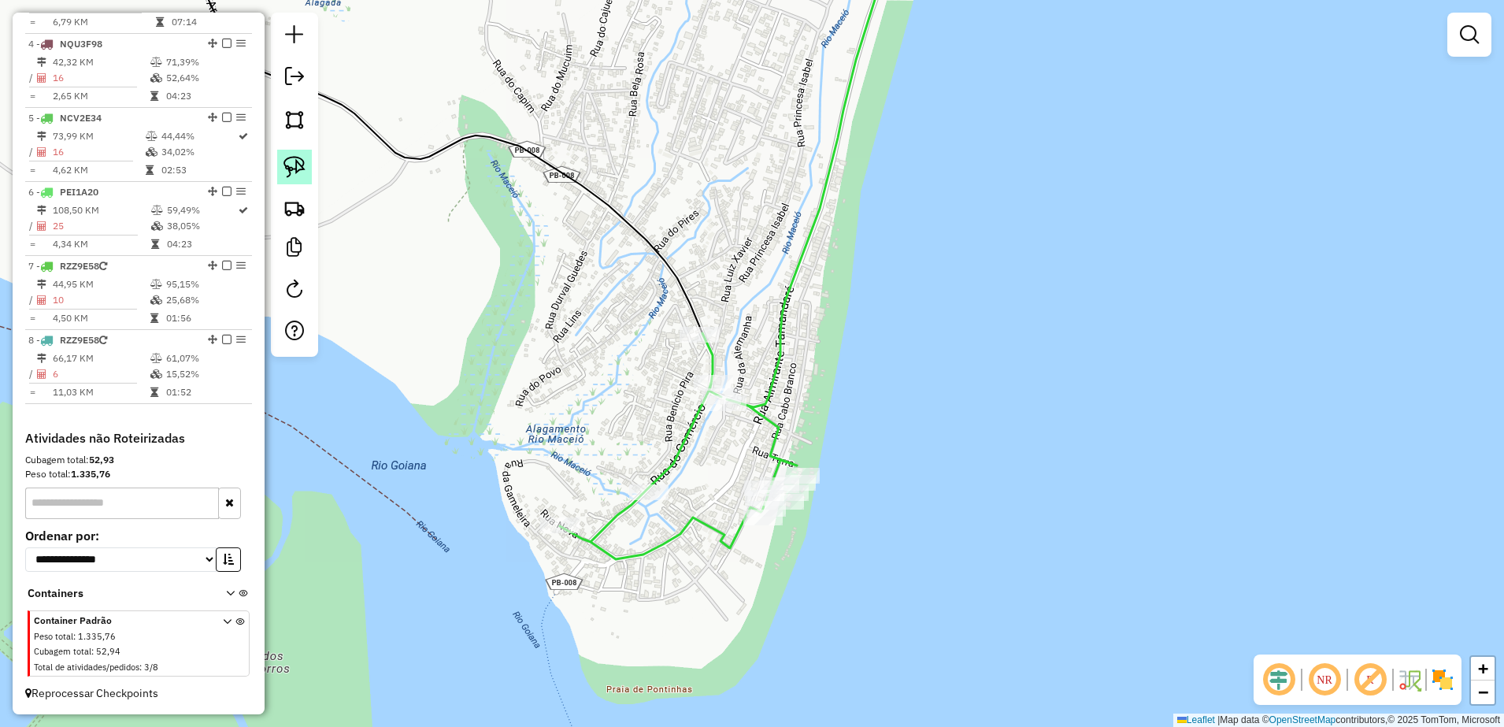
click at [296, 172] on img at bounding box center [294, 167] width 22 height 22
drag, startPoint x: 714, startPoint y: 463, endPoint x: 823, endPoint y: 438, distance: 111.5
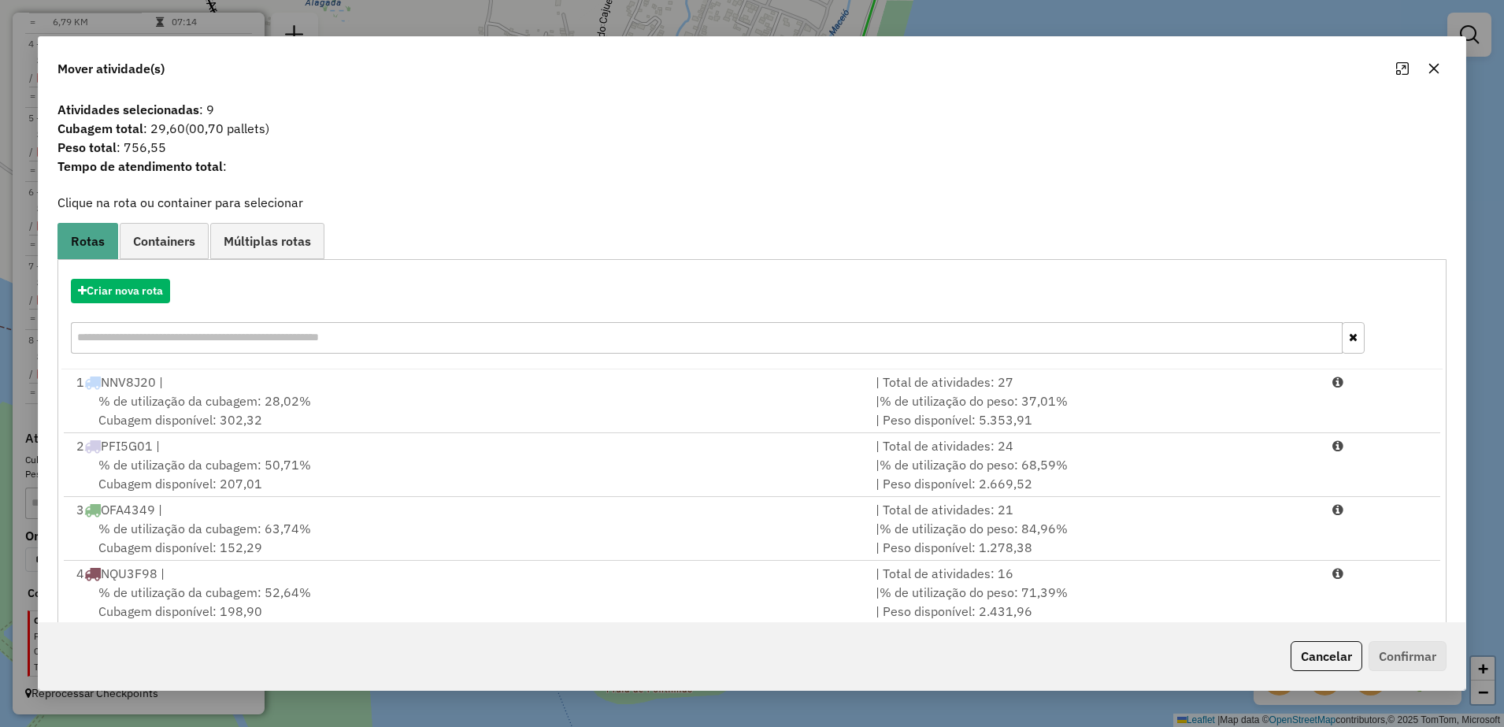
click at [1427, 61] on button "button" at bounding box center [1433, 68] width 25 height 25
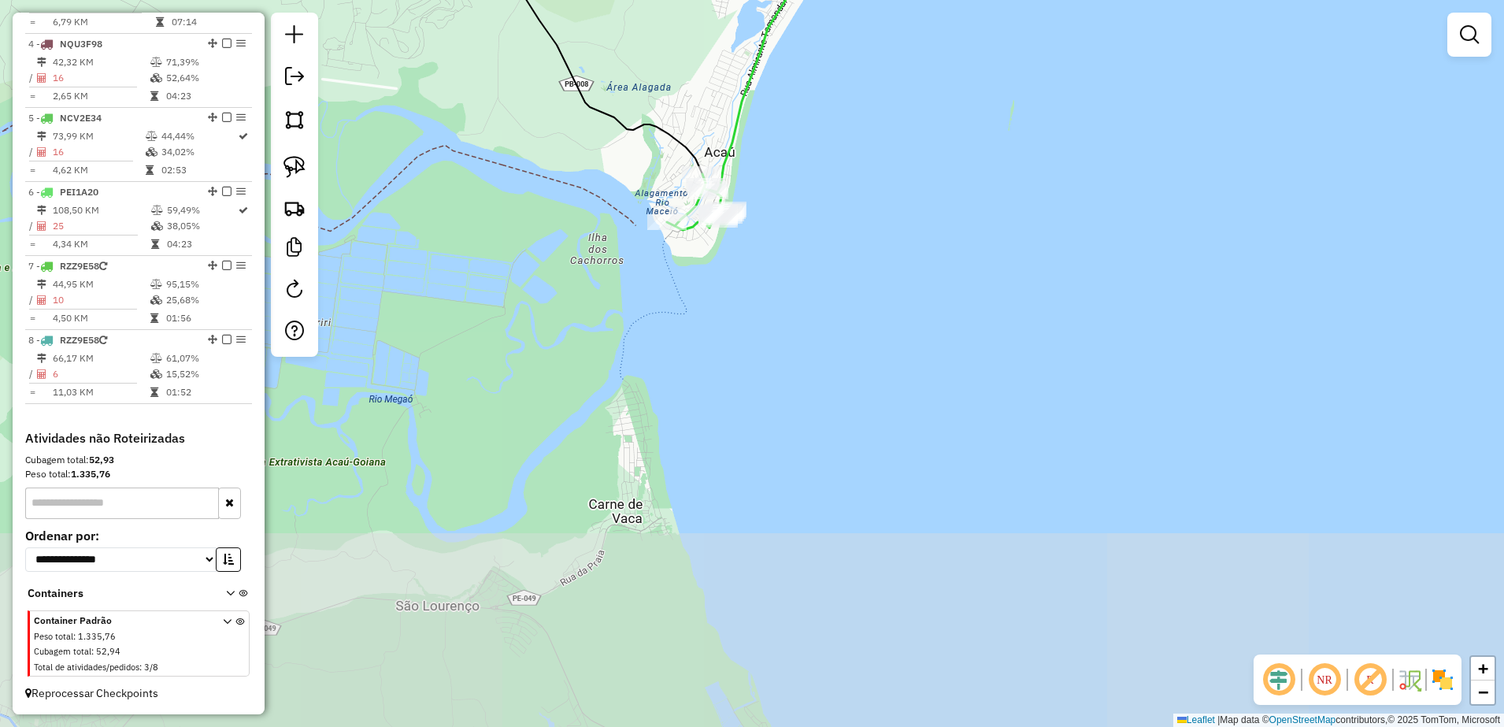
drag, startPoint x: 787, startPoint y: 143, endPoint x: 731, endPoint y: 442, distance: 304.5
click at [735, 441] on div "Janela de atendimento Grade de atendimento Capacidade Transportadoras Veículos …" at bounding box center [752, 363] width 1504 height 727
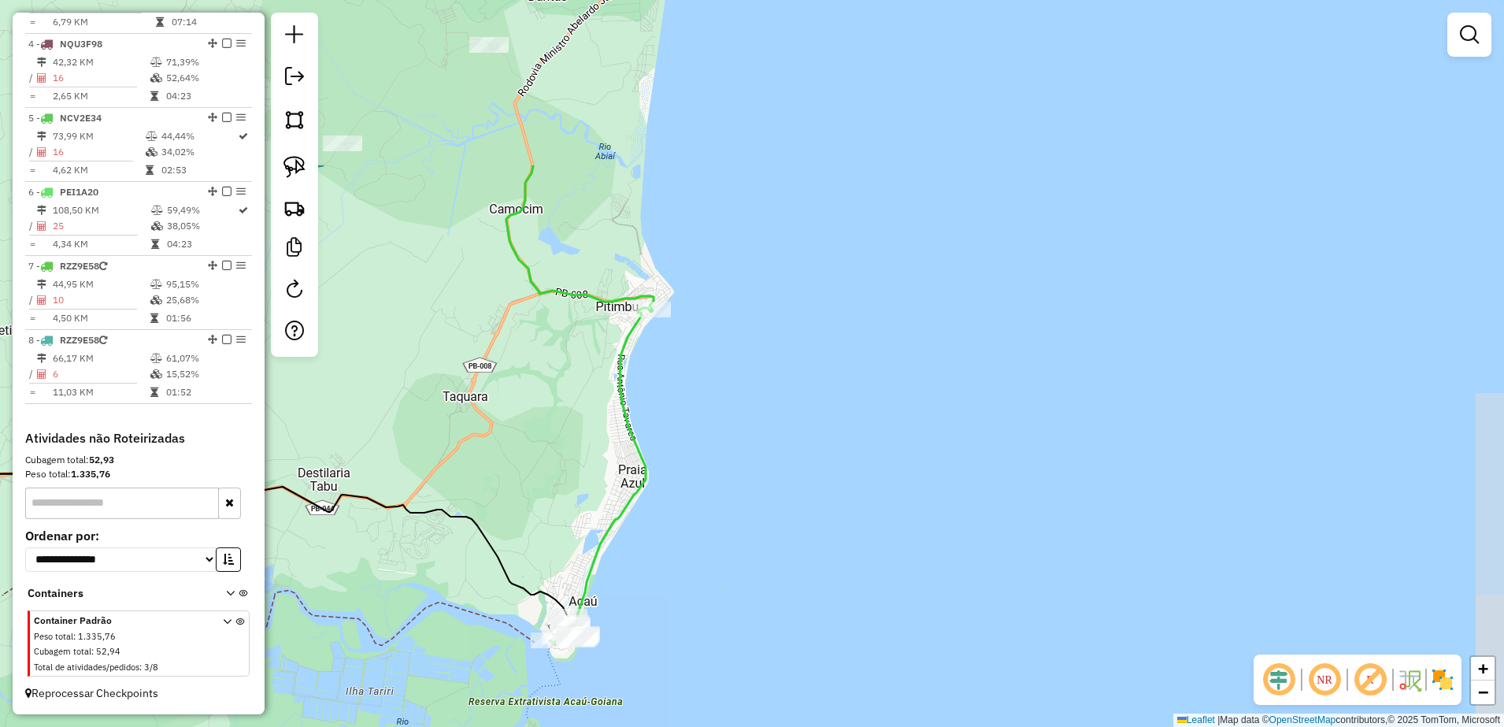
drag, startPoint x: 722, startPoint y: 214, endPoint x: 714, endPoint y: 450, distance: 235.6
click at [713, 471] on div "Janela de atendimento Grade de atendimento Capacidade Transportadoras Veículos …" at bounding box center [752, 363] width 1504 height 727
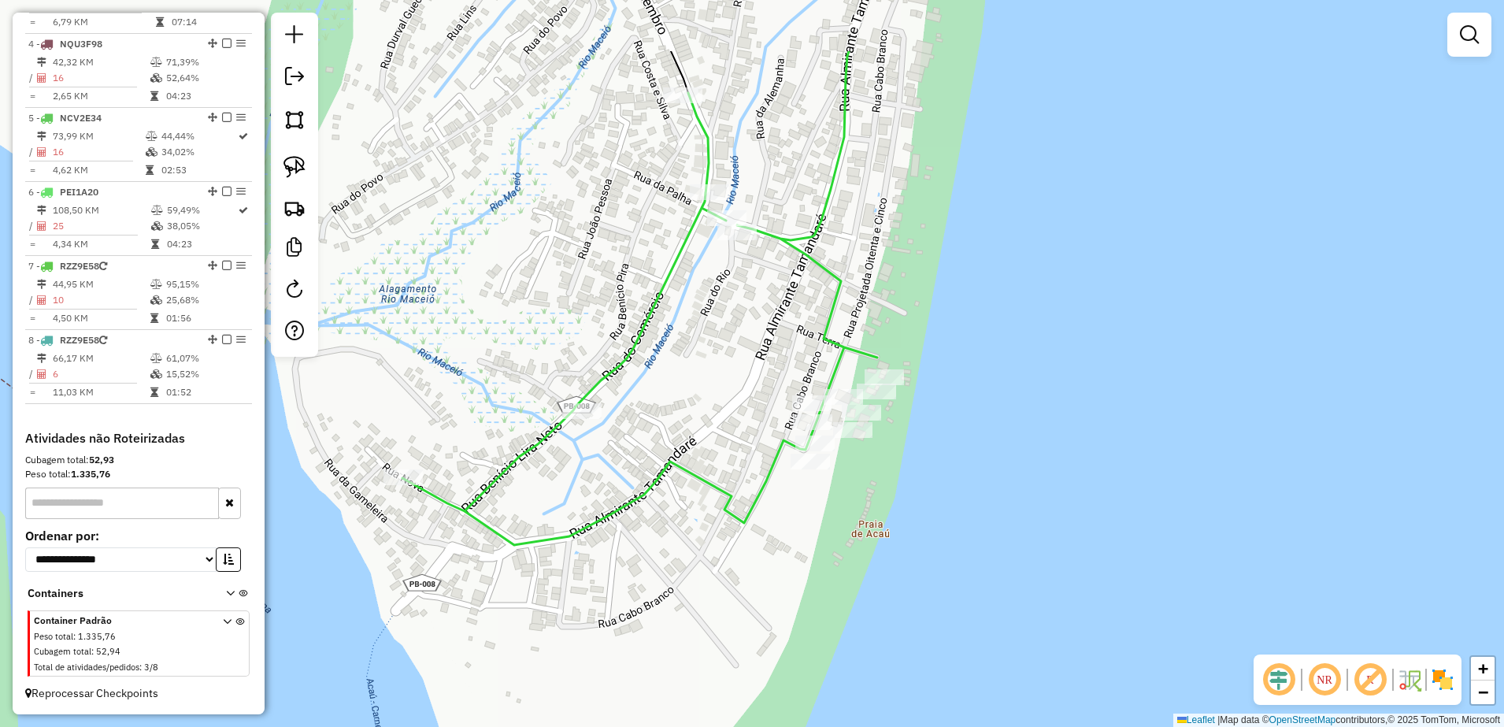
drag, startPoint x: 669, startPoint y: 250, endPoint x: 731, endPoint y: 375, distance: 139.1
click at [731, 375] on div "Janela de atendimento Grade de atendimento Capacidade Transportadoras Veículos …" at bounding box center [752, 363] width 1504 height 727
click at [287, 168] on img at bounding box center [294, 167] width 22 height 22
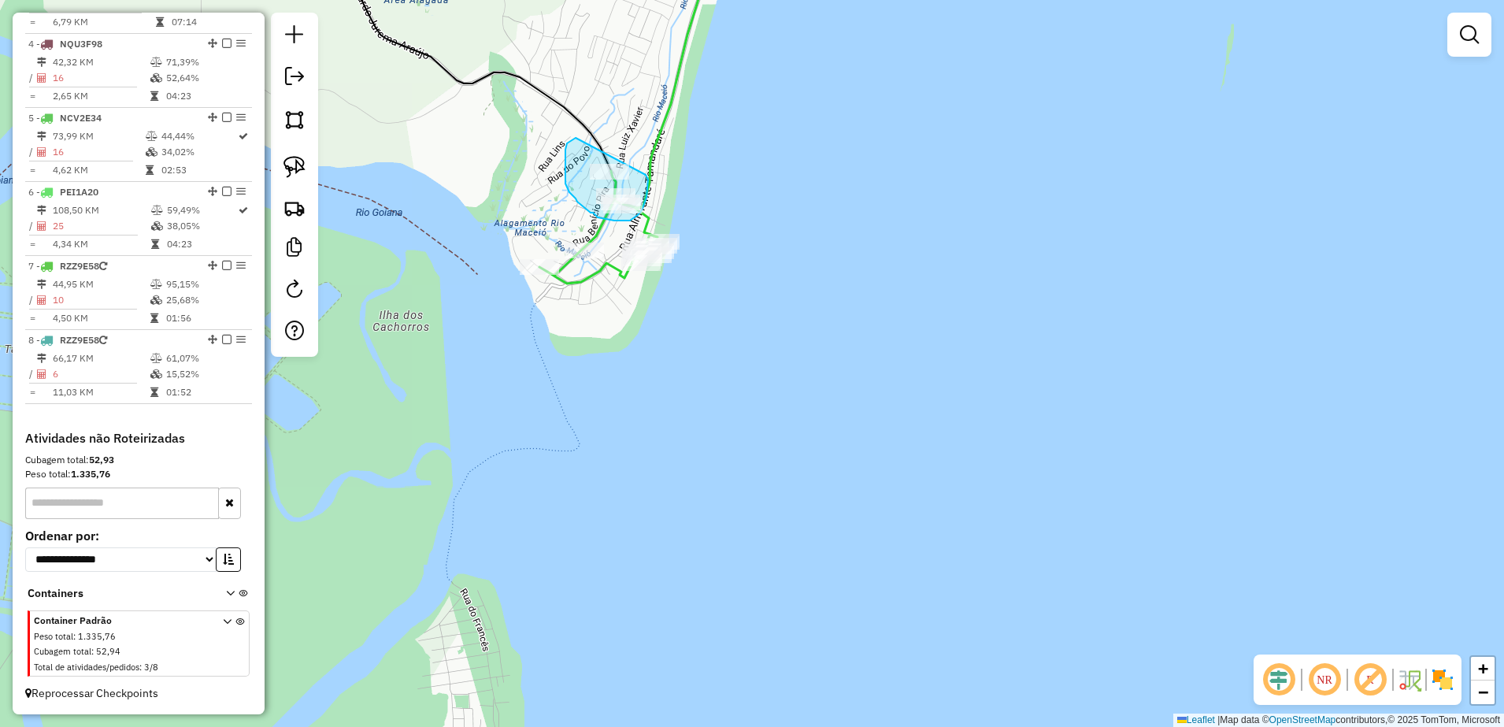
drag, startPoint x: 567, startPoint y: 143, endPoint x: 646, endPoint y: 175, distance: 84.8
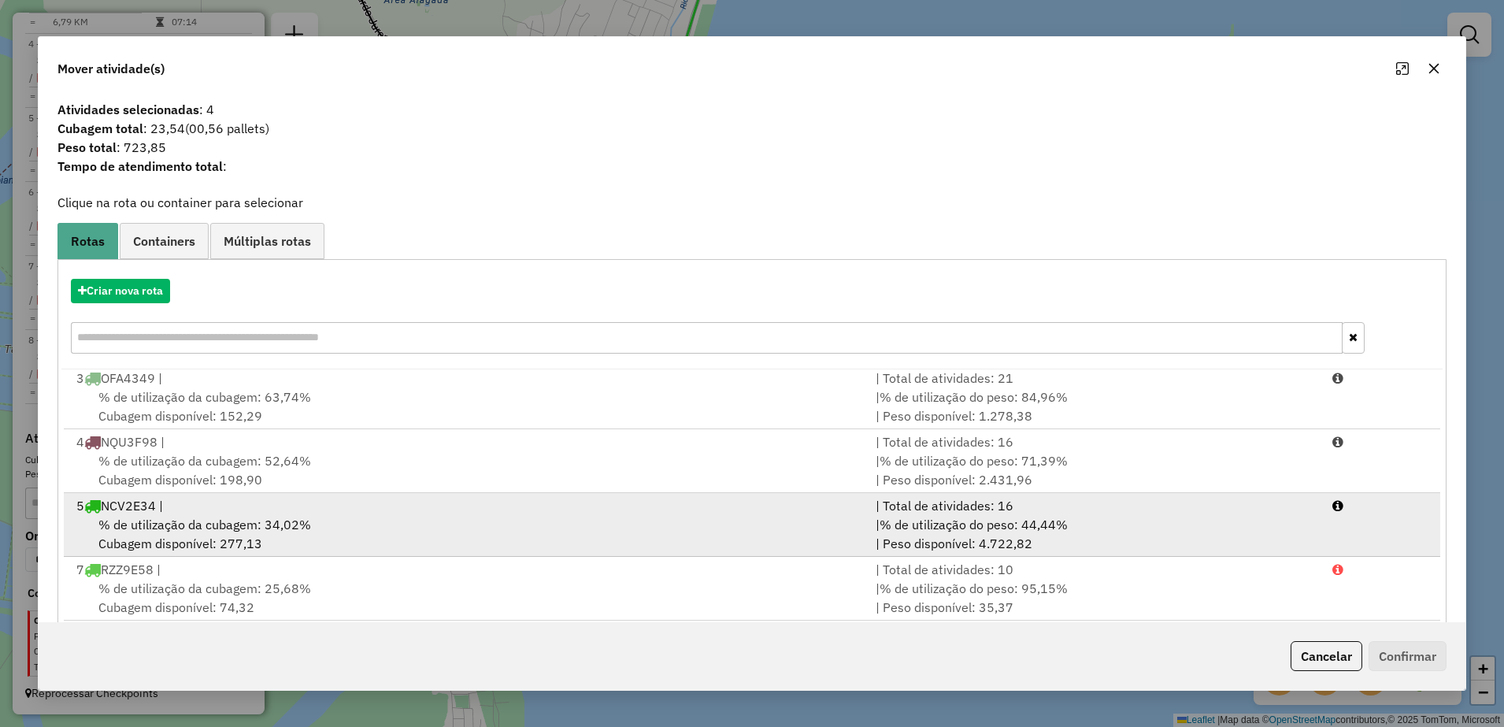
scroll to position [89, 0]
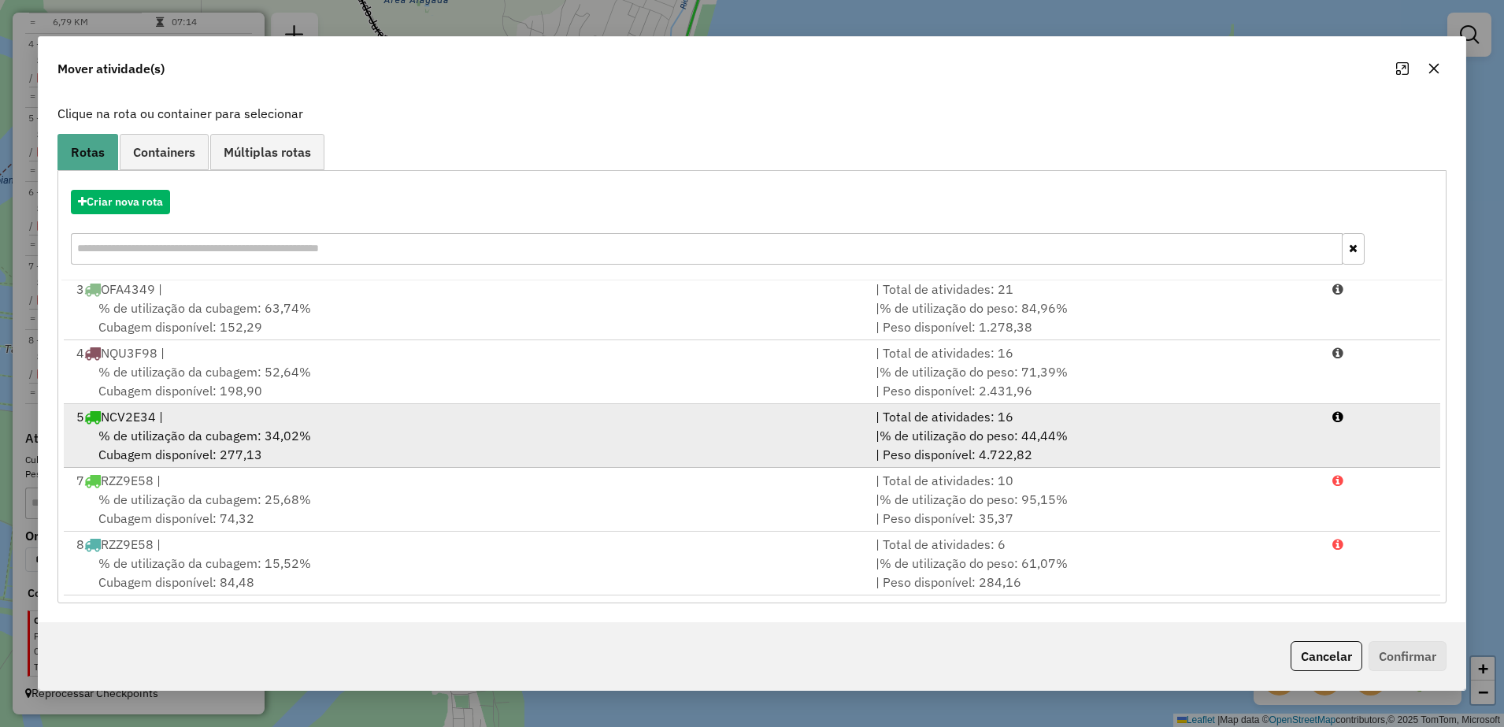
click at [265, 439] on span "% de utilização da cubagem: 34,02%" at bounding box center [204, 436] width 213 height 16
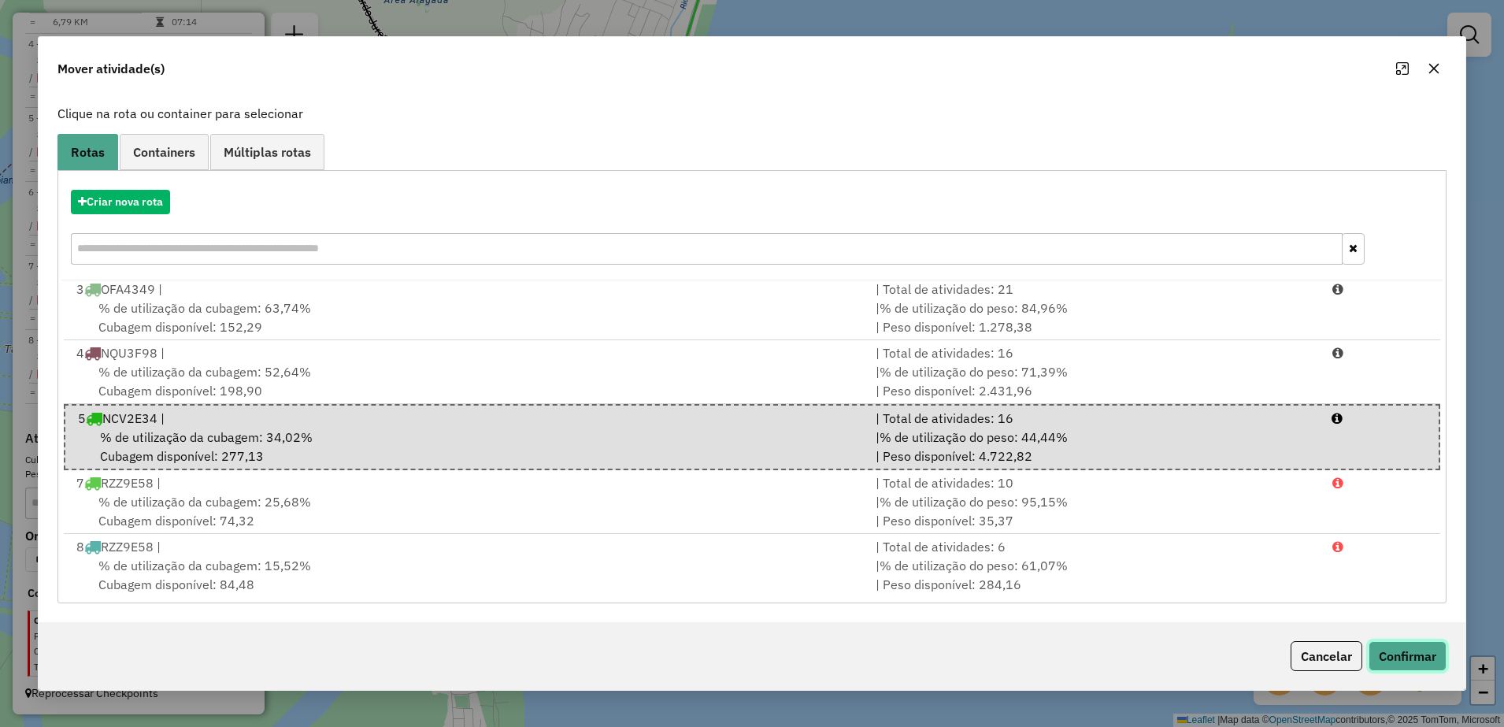
click at [1376, 654] on button "Confirmar" at bounding box center [1408, 656] width 78 height 30
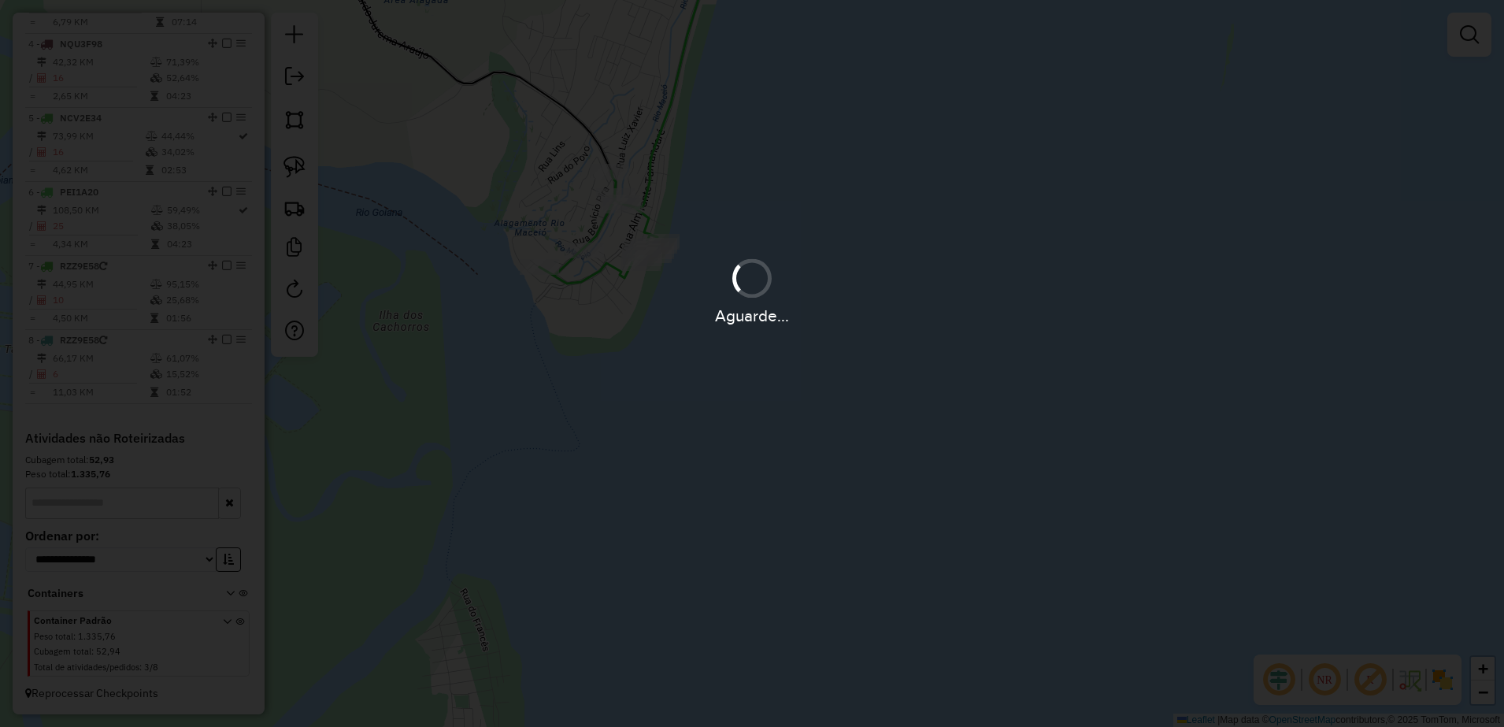
scroll to position [0, 0]
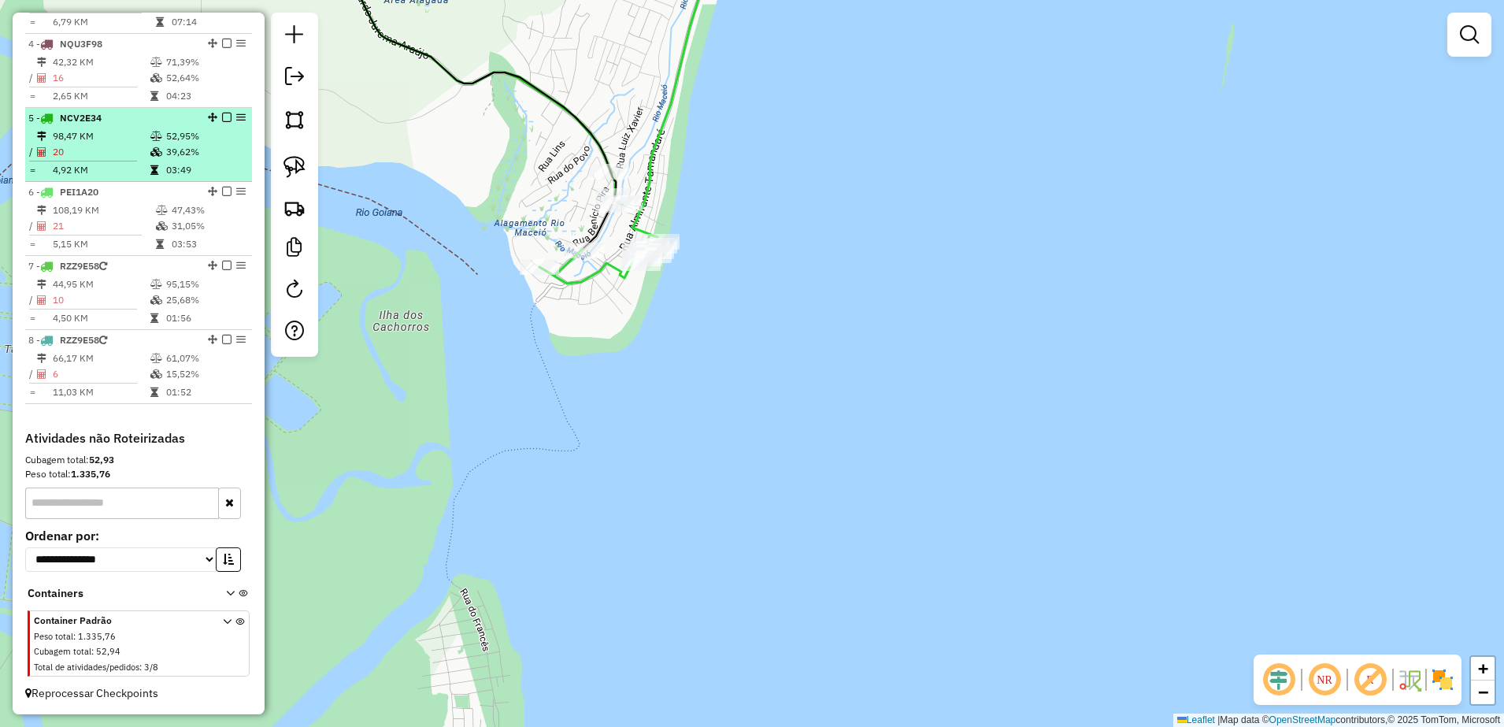
click at [100, 129] on td "98,47 KM" at bounding box center [101, 136] width 98 height 16
select select "**********"
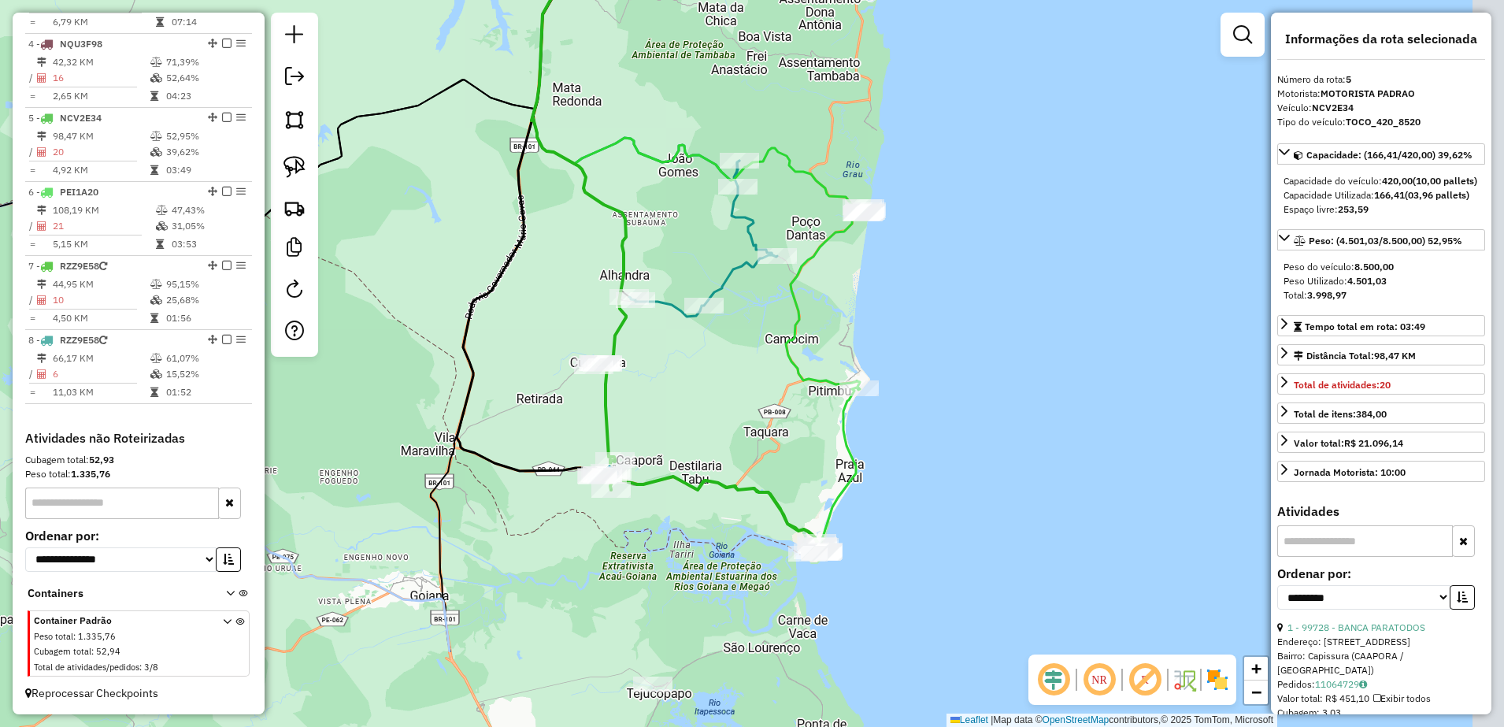
drag, startPoint x: 883, startPoint y: 583, endPoint x: 766, endPoint y: 436, distance: 187.8
click at [766, 436] on div "Janela de atendimento Grade de atendimento Capacidade Transportadoras Veículos …" at bounding box center [752, 363] width 1504 height 727
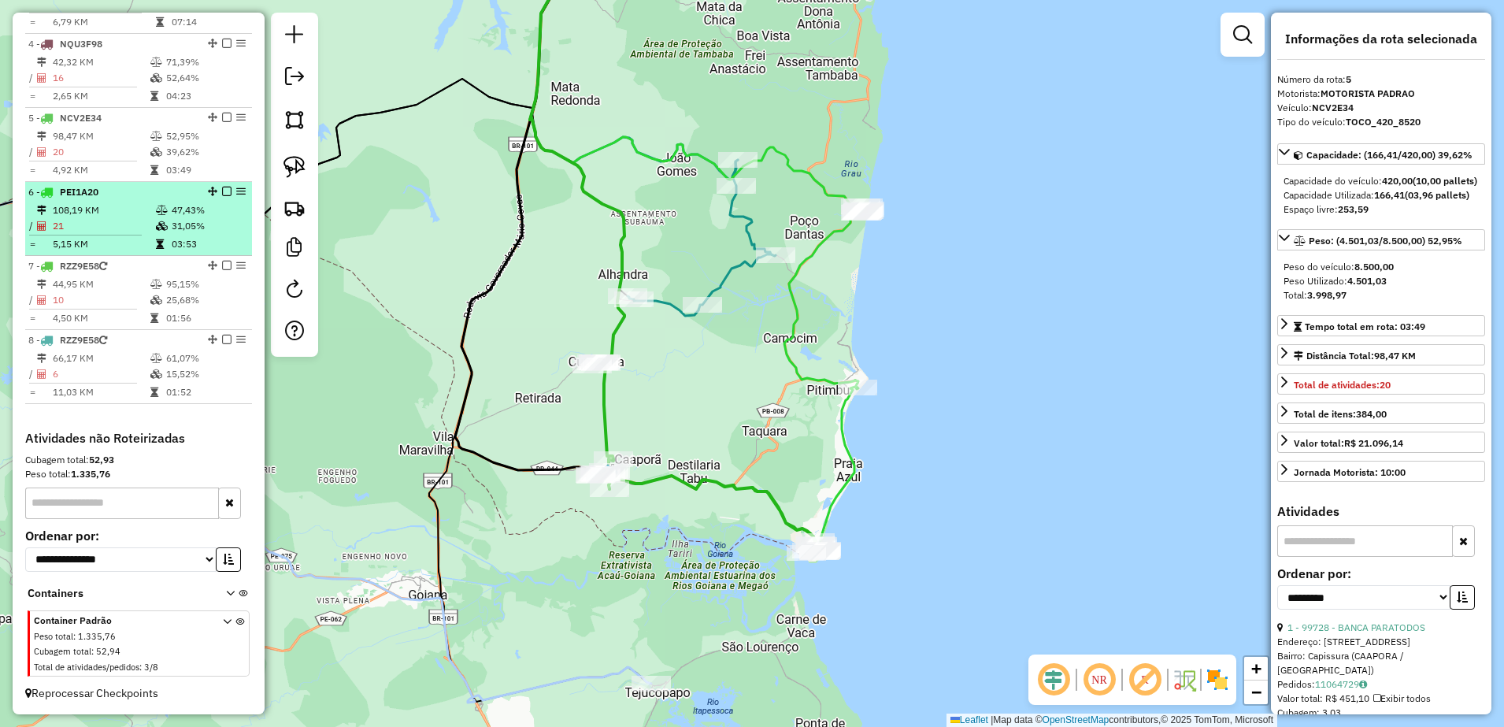
click at [101, 194] on div "6 - PEI1A20" at bounding box center [111, 192] width 167 height 14
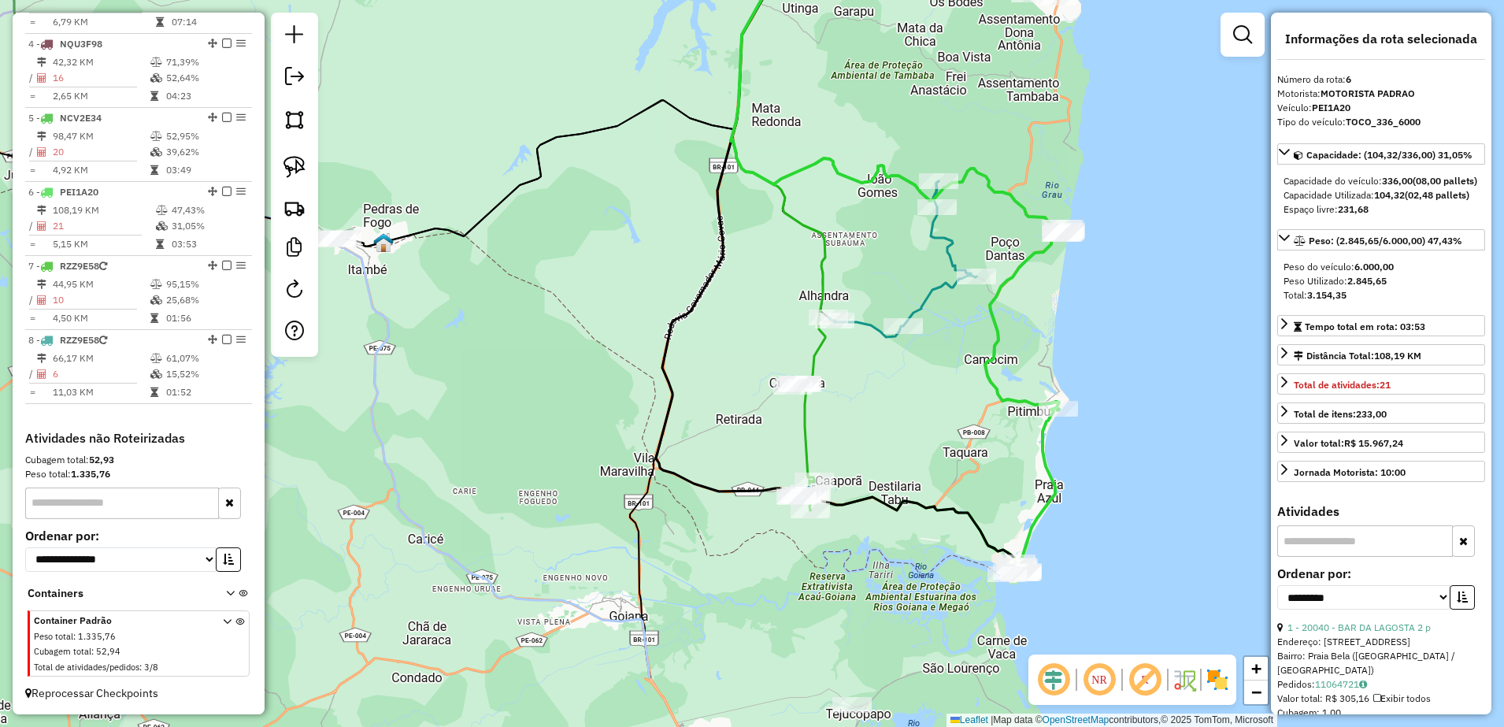
drag, startPoint x: 832, startPoint y: 528, endPoint x: 960, endPoint y: 405, distance: 177.6
click at [959, 407] on div "Janela de atendimento Grade de atendimento Capacidade Transportadoras Veículos …" at bounding box center [752, 363] width 1504 height 727
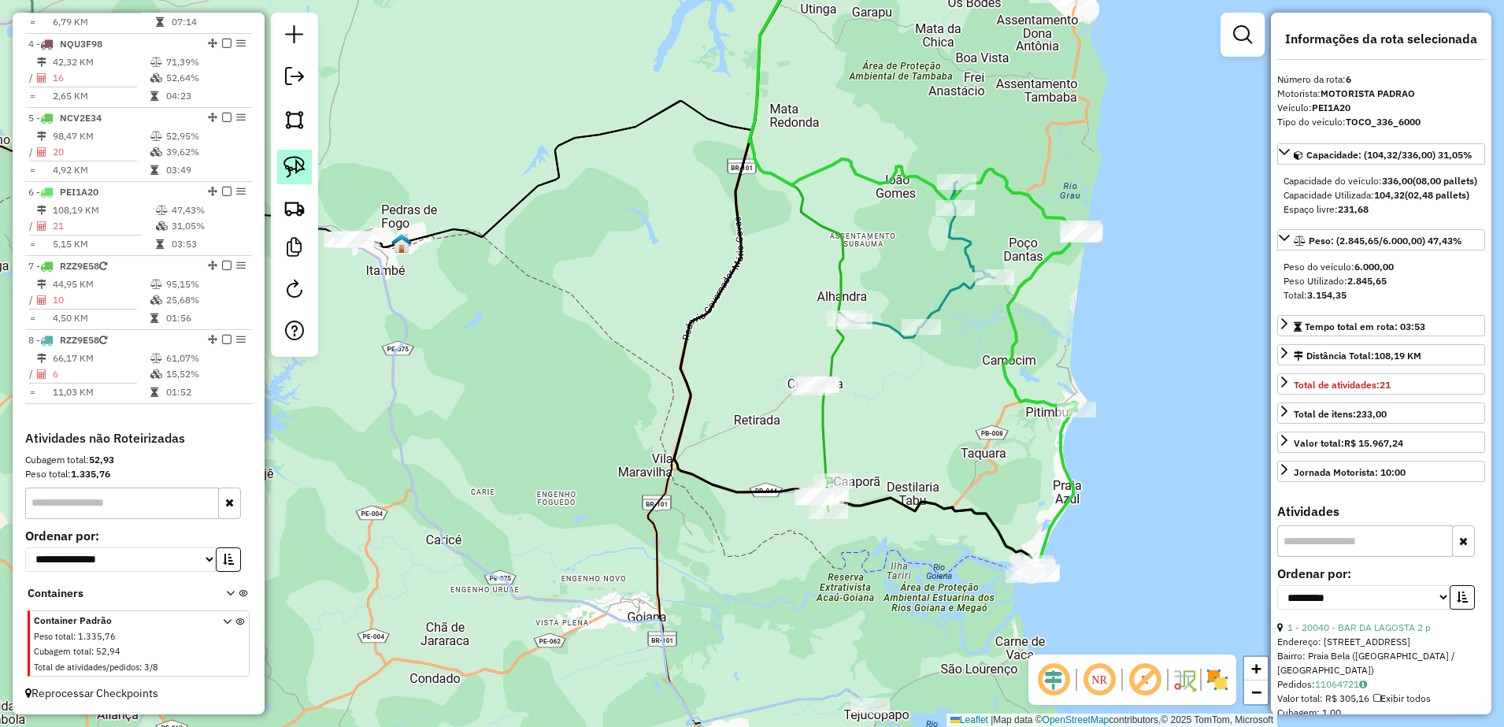
click at [302, 151] on link at bounding box center [294, 167] width 35 height 35
drag, startPoint x: 361, startPoint y: 210, endPoint x: 418, endPoint y: 239, distance: 64.4
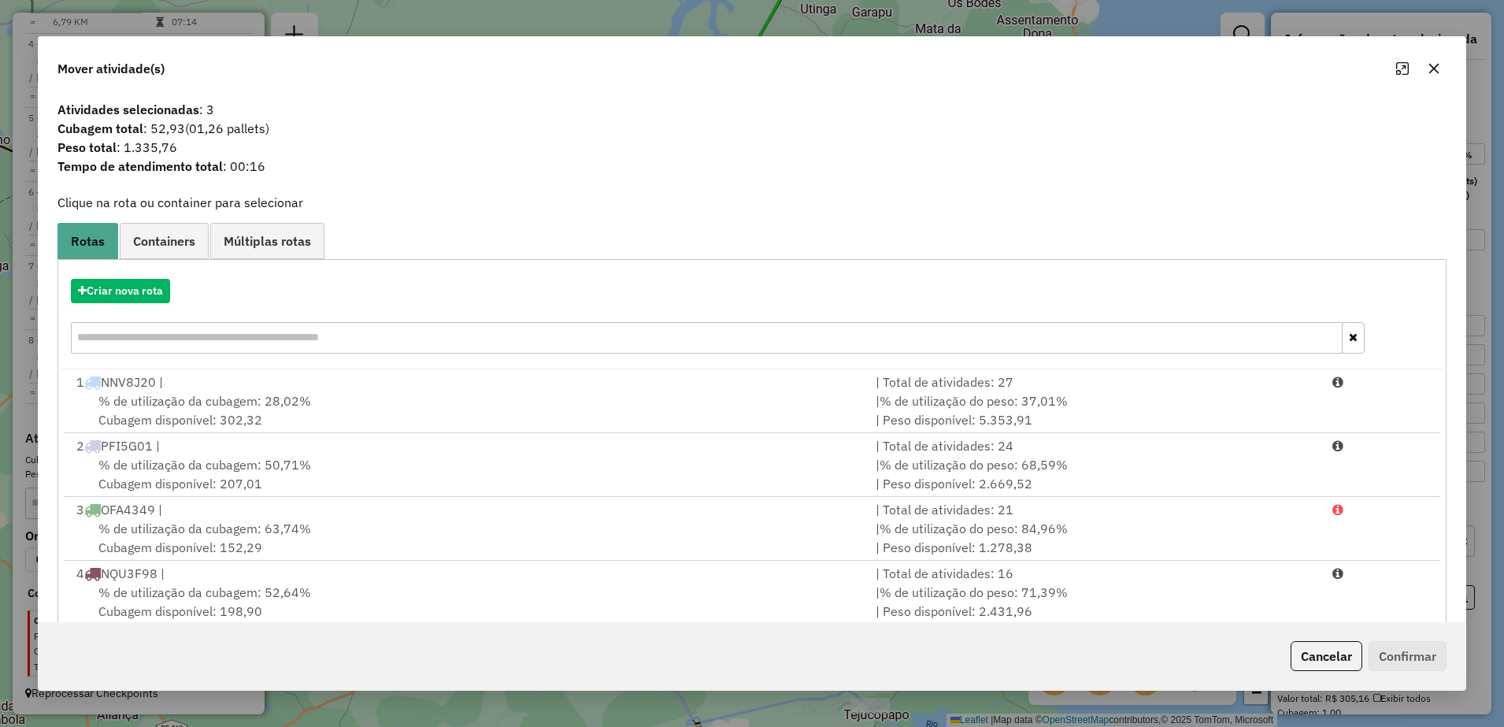
click at [1434, 72] on icon "button" at bounding box center [1434, 68] width 13 height 13
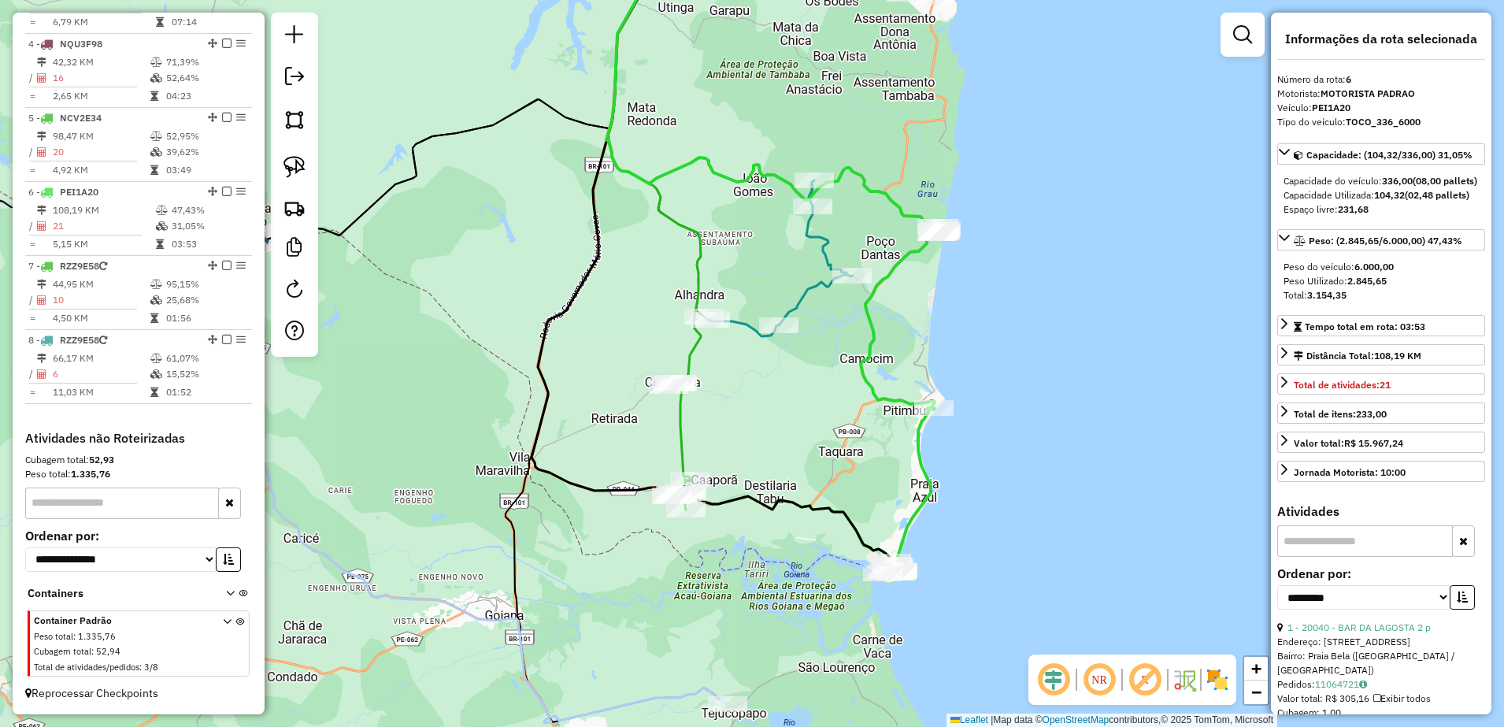
drag, startPoint x: 1067, startPoint y: 327, endPoint x: 918, endPoint y: 326, distance: 148.8
click at [920, 326] on div "Janela de atendimento Grade de atendimento Capacidade Transportadoras Veículos …" at bounding box center [752, 363] width 1504 height 727
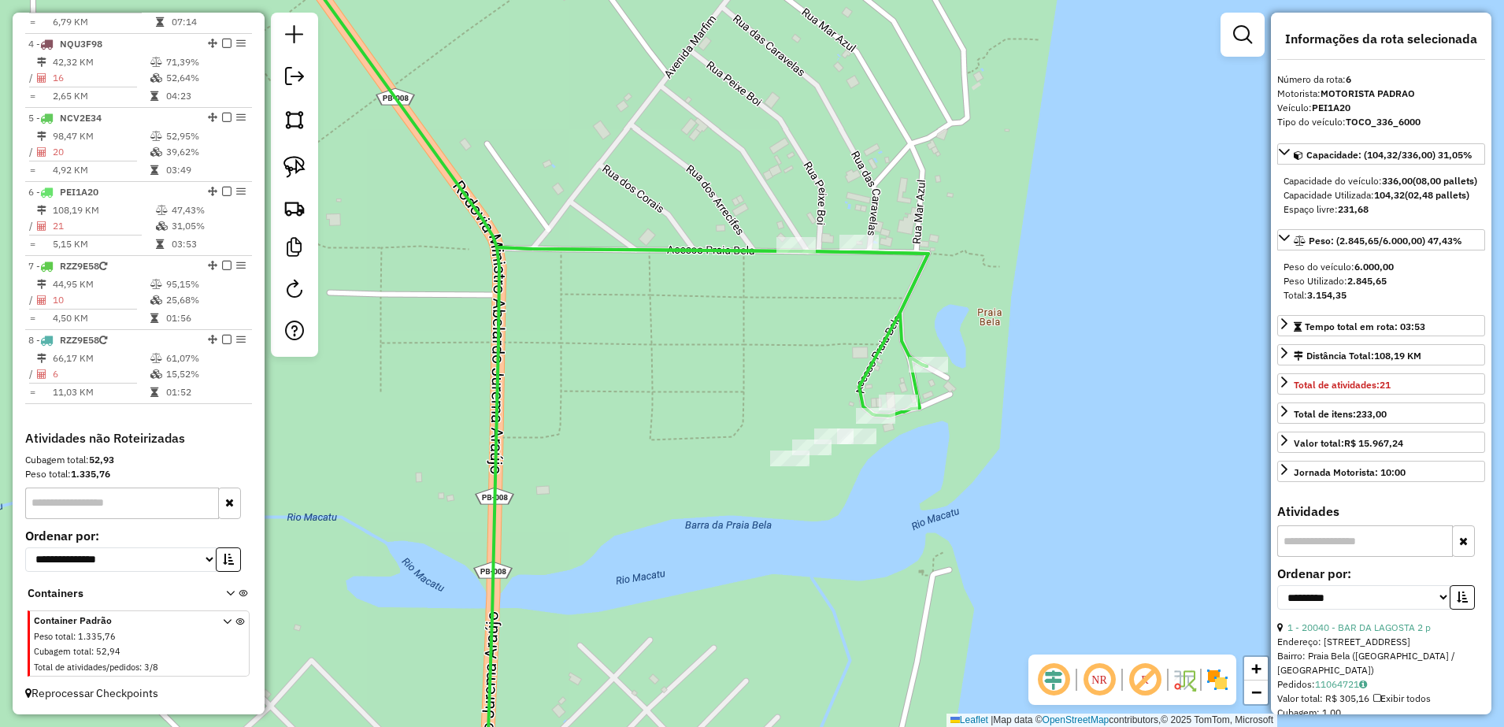
drag, startPoint x: 1041, startPoint y: 213, endPoint x: 809, endPoint y: 287, distance: 243.8
click at [828, 287] on div "Janela de atendimento Grade de atendimento Capacidade Transportadoras Veículos …" at bounding box center [752, 363] width 1504 height 727
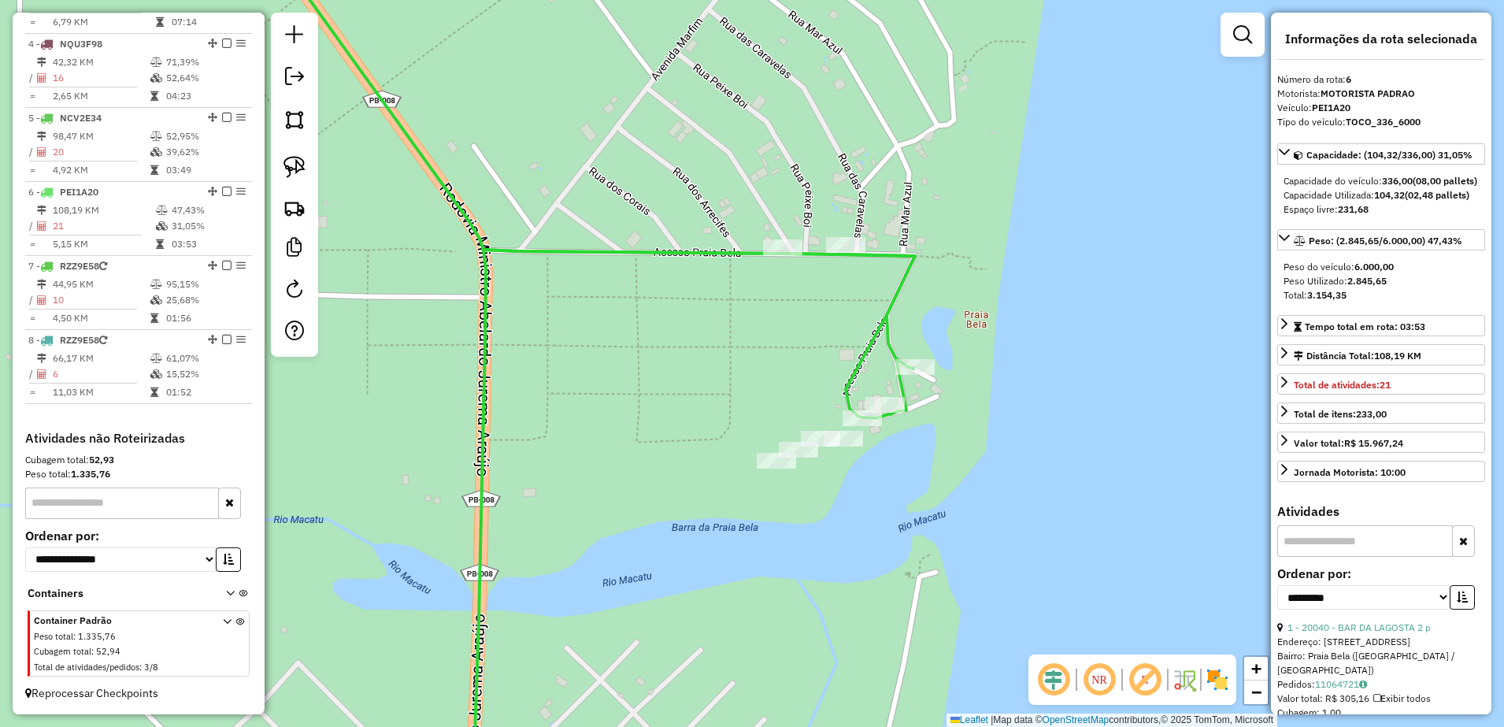
drag, startPoint x: 295, startPoint y: 166, endPoint x: 320, endPoint y: 166, distance: 25.2
click at [297, 166] on img at bounding box center [294, 167] width 22 height 22
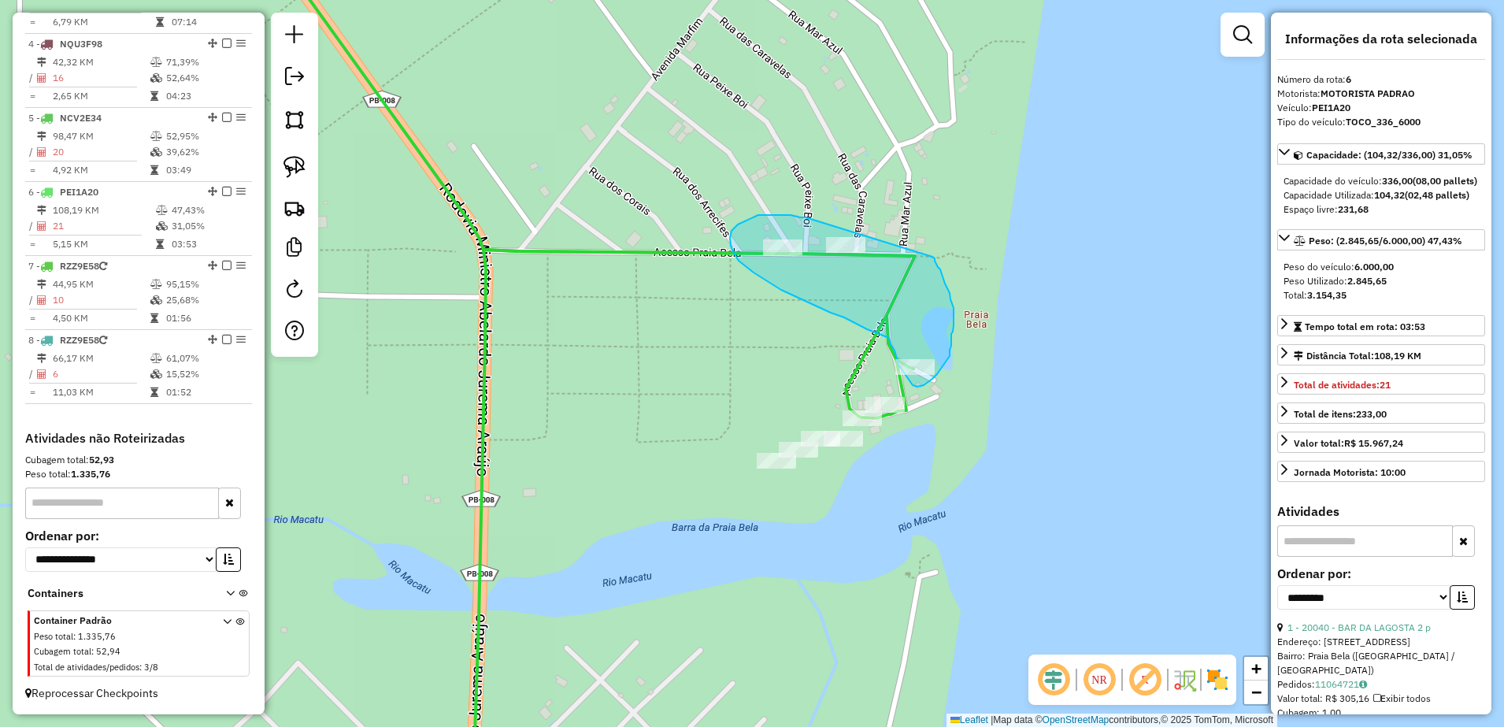
drag, startPoint x: 791, startPoint y: 215, endPoint x: 932, endPoint y: 257, distance: 147.8
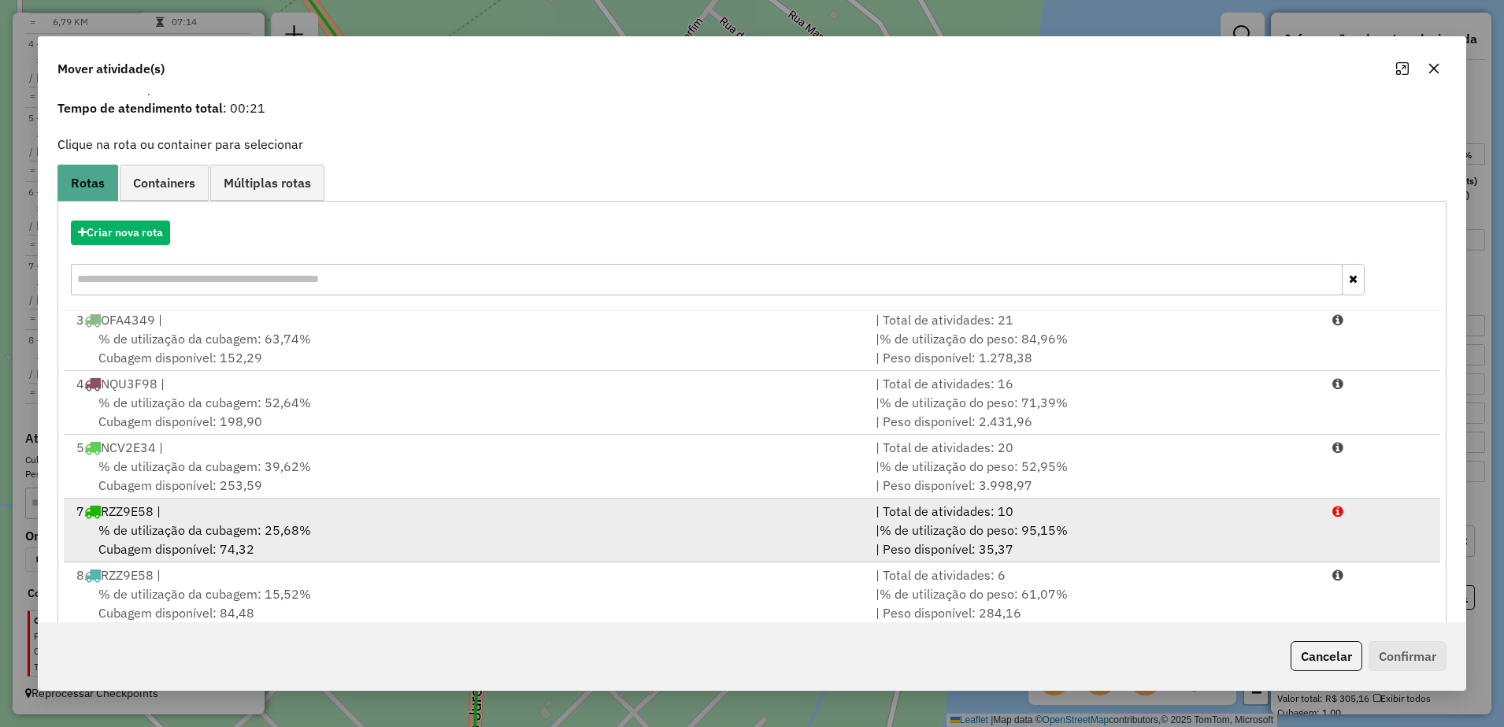
scroll to position [89, 0]
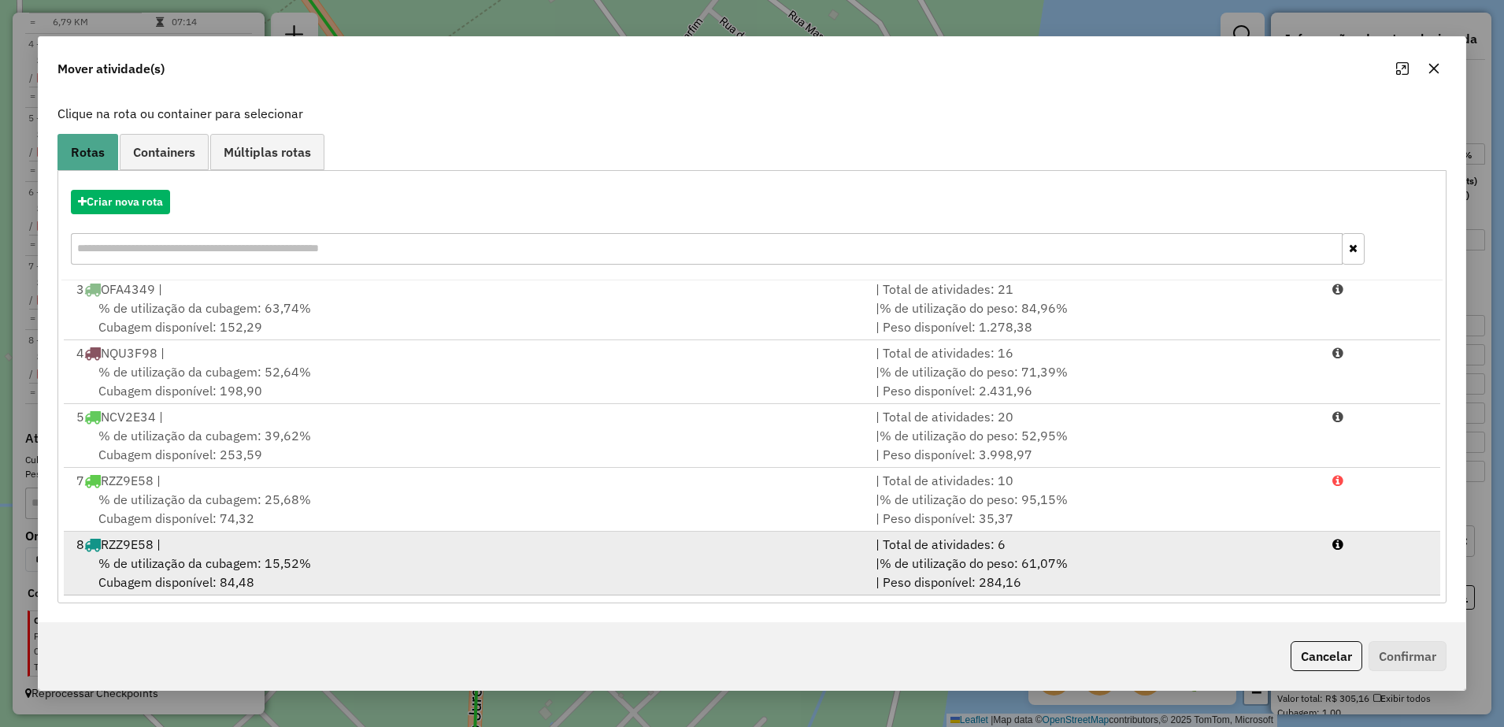
click at [309, 572] on div "% de utilização da cubagem: 15,52% Cubagem disponível: 84,48" at bounding box center [466, 573] width 799 height 38
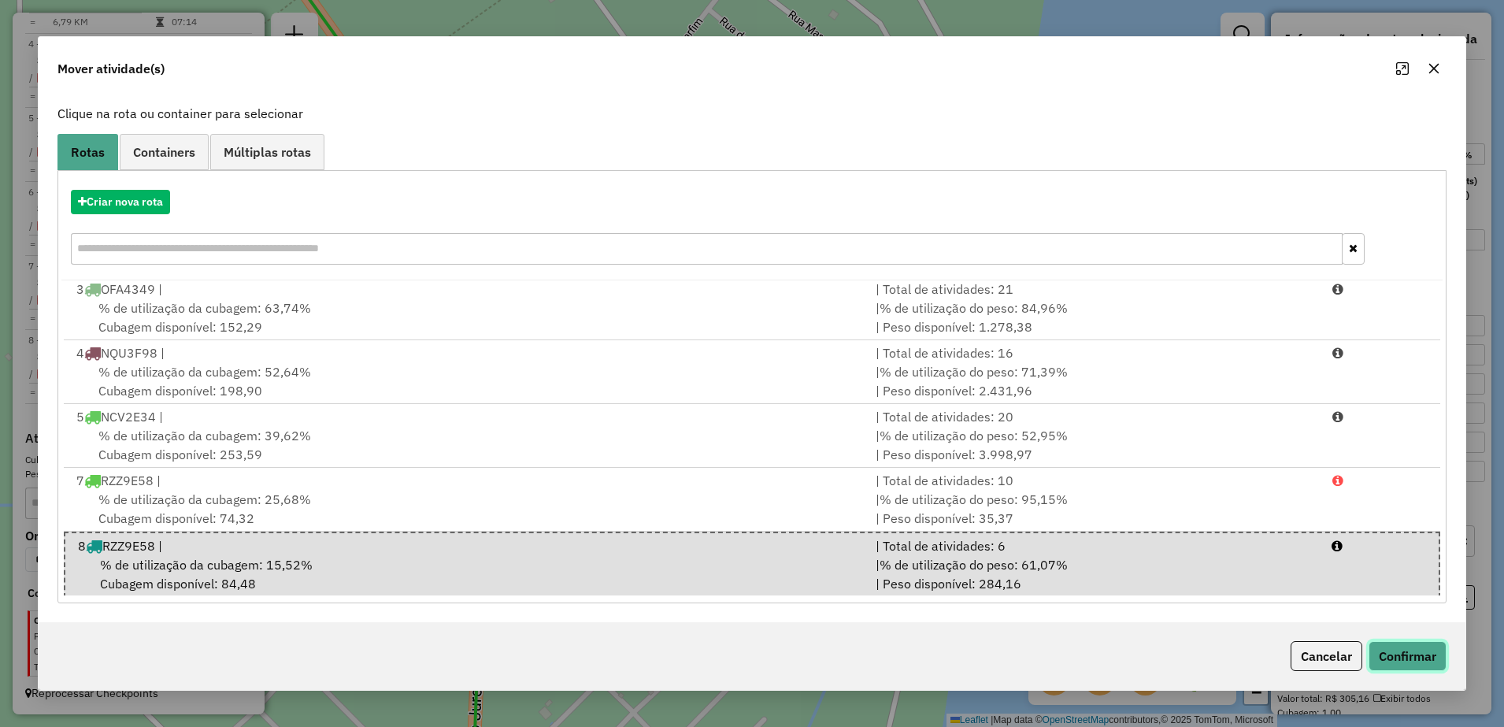
click at [1429, 658] on button "Confirmar" at bounding box center [1408, 656] width 78 height 30
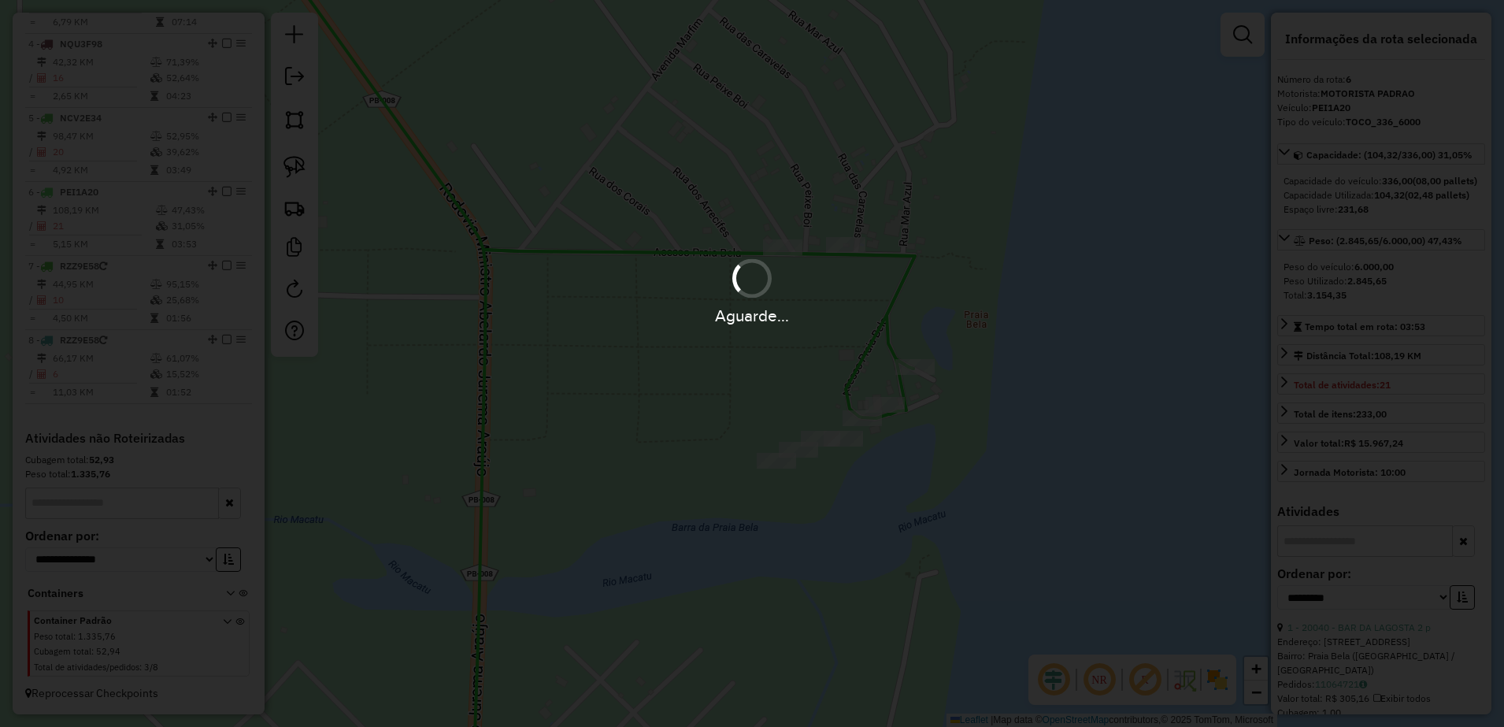
scroll to position [0, 0]
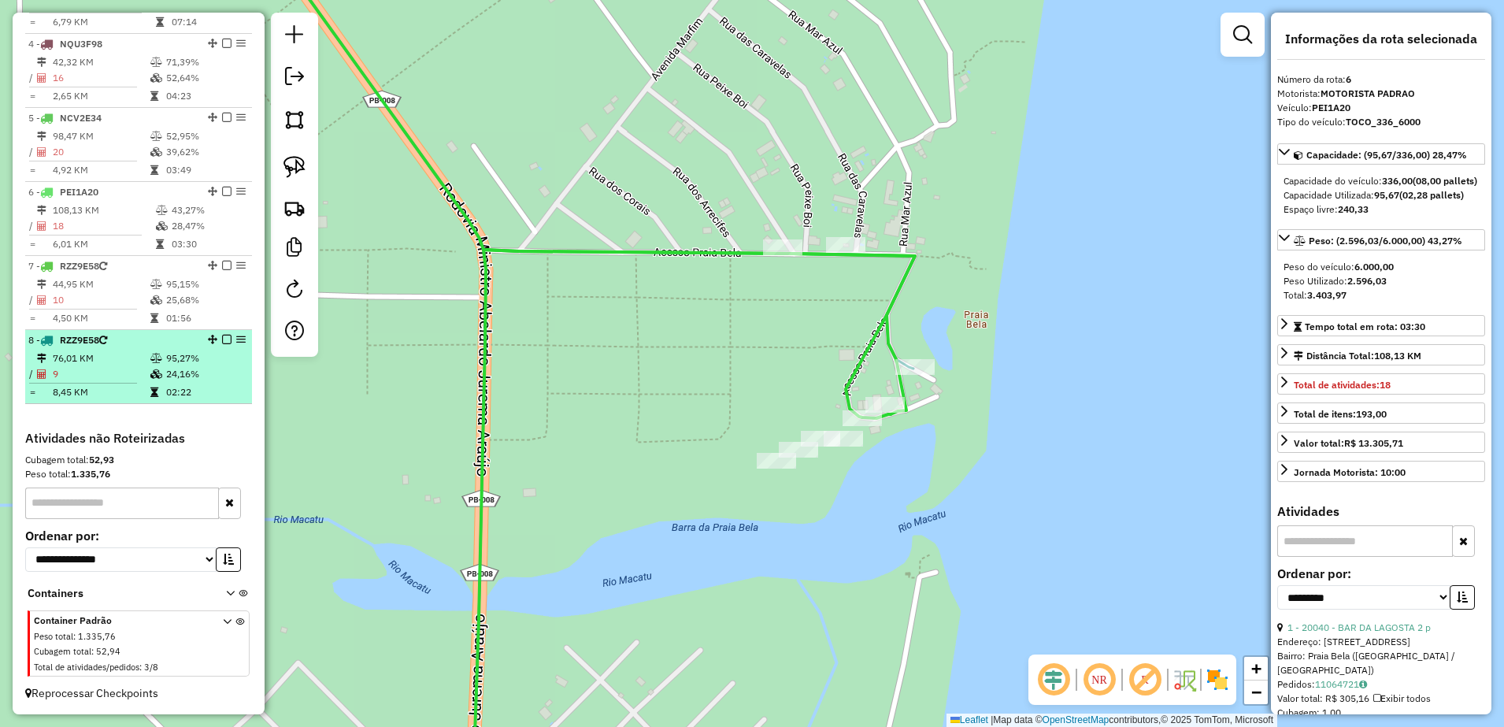
click at [94, 362] on td "76,01 KM" at bounding box center [101, 358] width 98 height 16
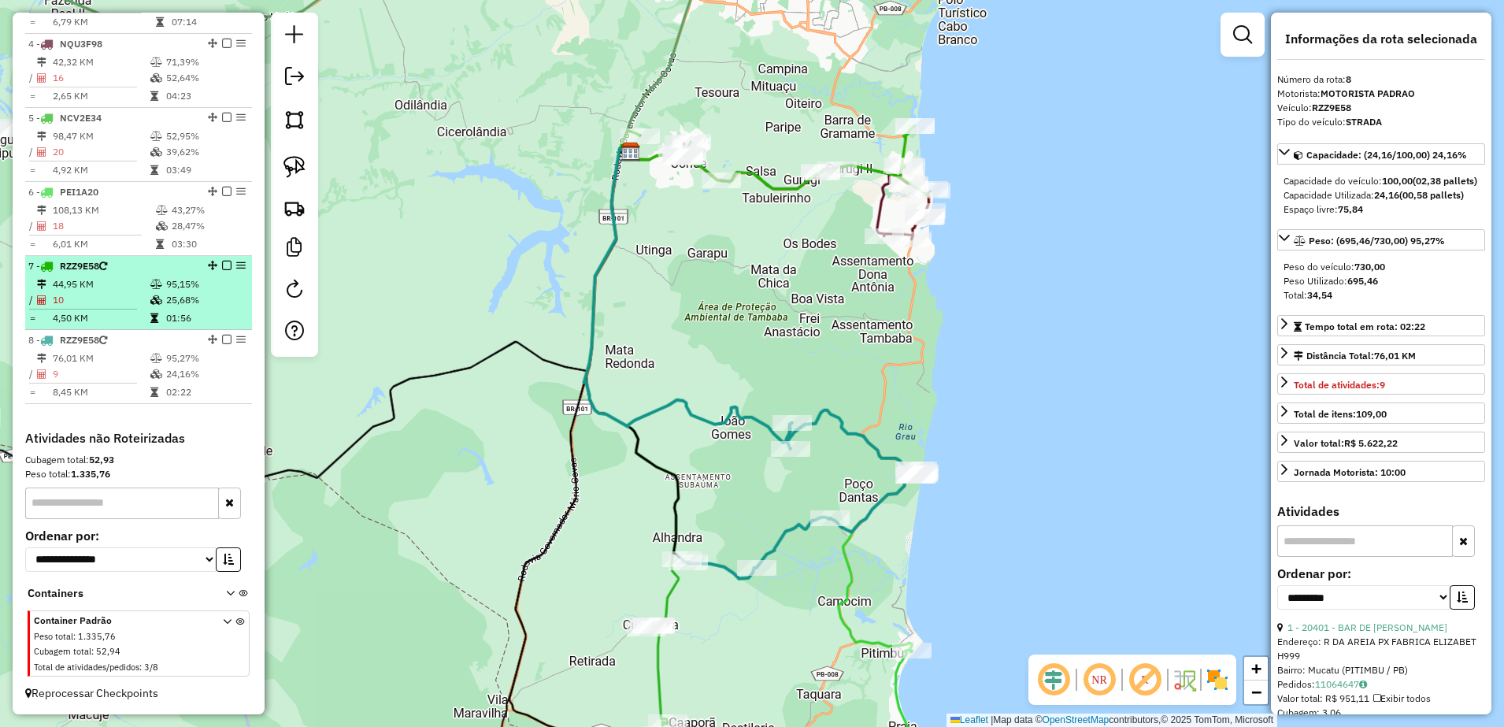
click at [131, 292] on td "10" at bounding box center [101, 300] width 98 height 16
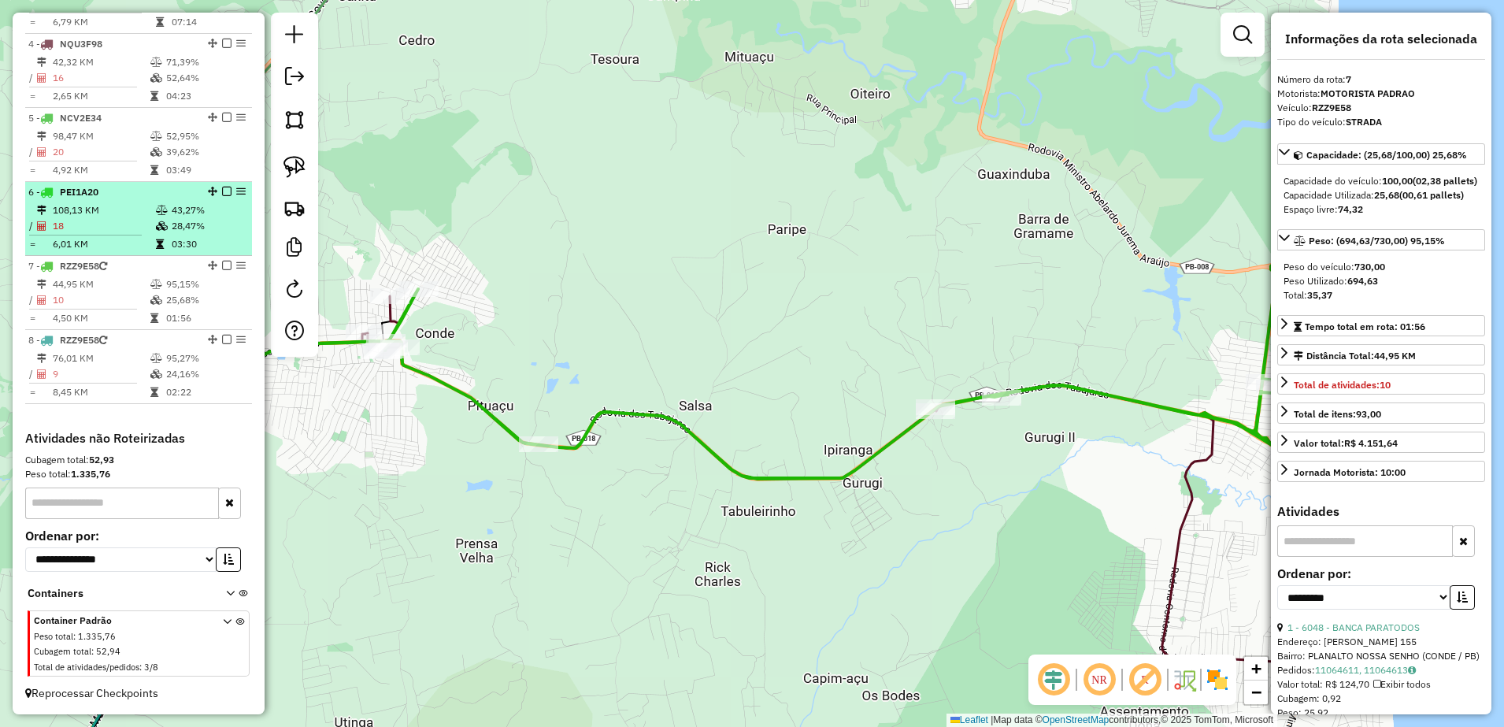
click at [118, 213] on td "108,13 KM" at bounding box center [103, 210] width 103 height 16
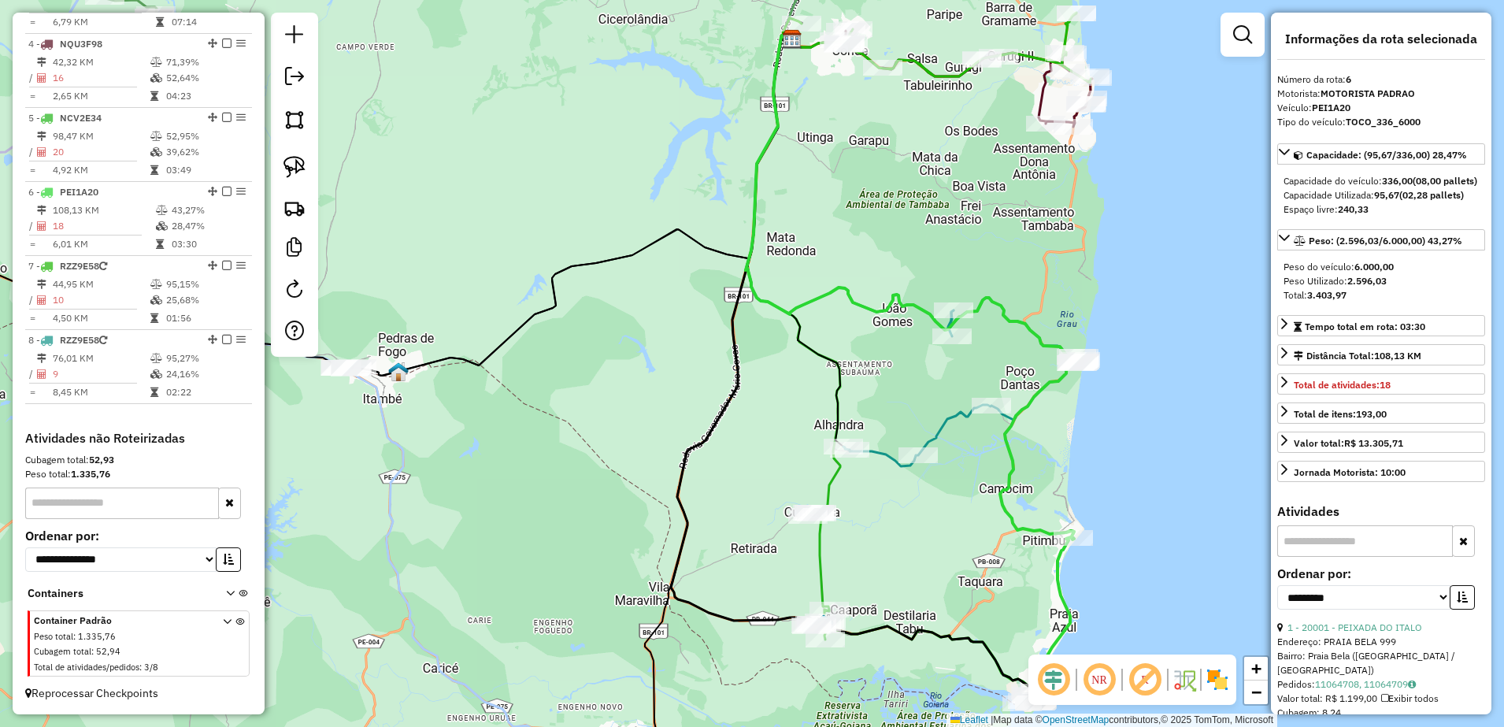
drag, startPoint x: 785, startPoint y: 543, endPoint x: 909, endPoint y: 551, distance: 123.9
click at [909, 551] on div "Janela de atendimento Grade de atendimento Capacidade Transportadoras Veículos …" at bounding box center [752, 363] width 1504 height 727
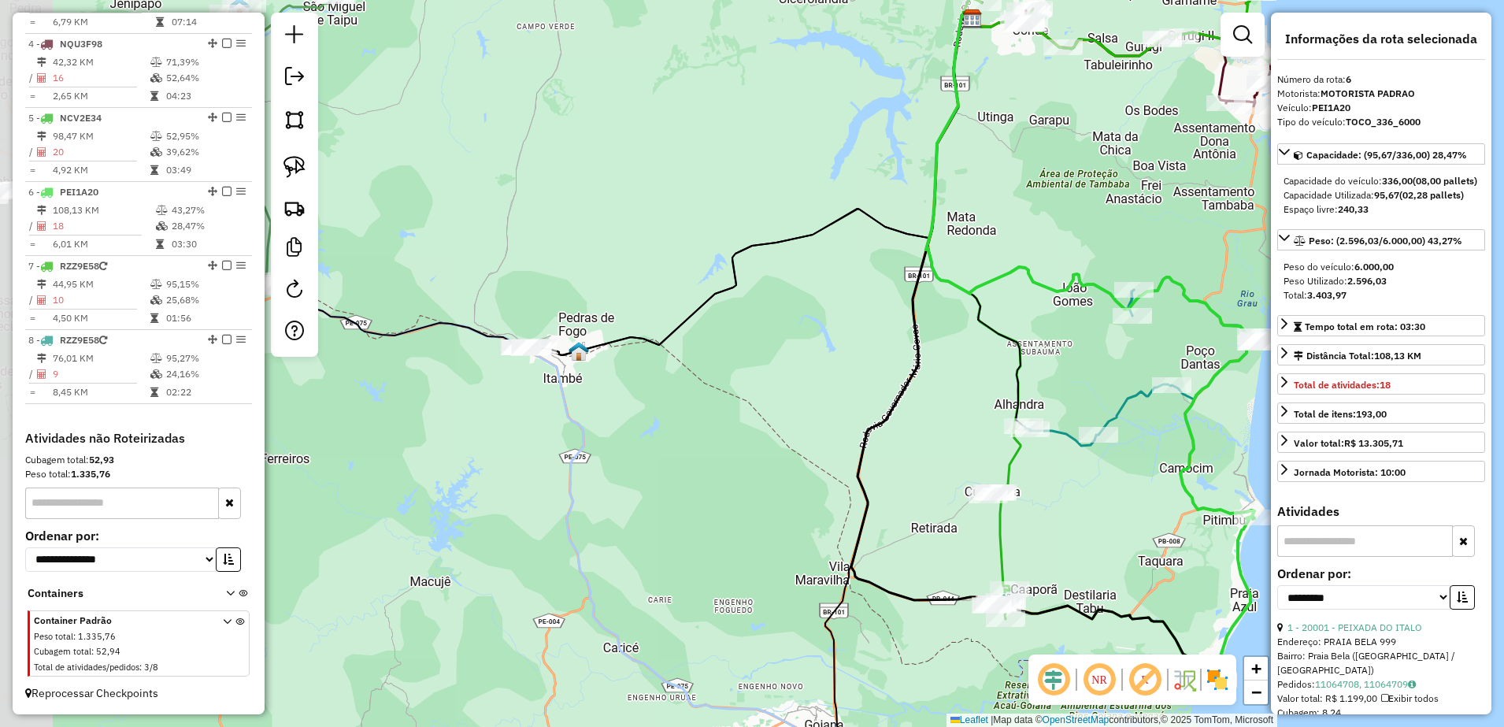
drag, startPoint x: 857, startPoint y: 220, endPoint x: 1038, endPoint y: 200, distance: 181.5
click at [1038, 200] on div "Janela de atendimento Grade de atendimento Capacidade Transportadoras Veículos …" at bounding box center [752, 363] width 1504 height 727
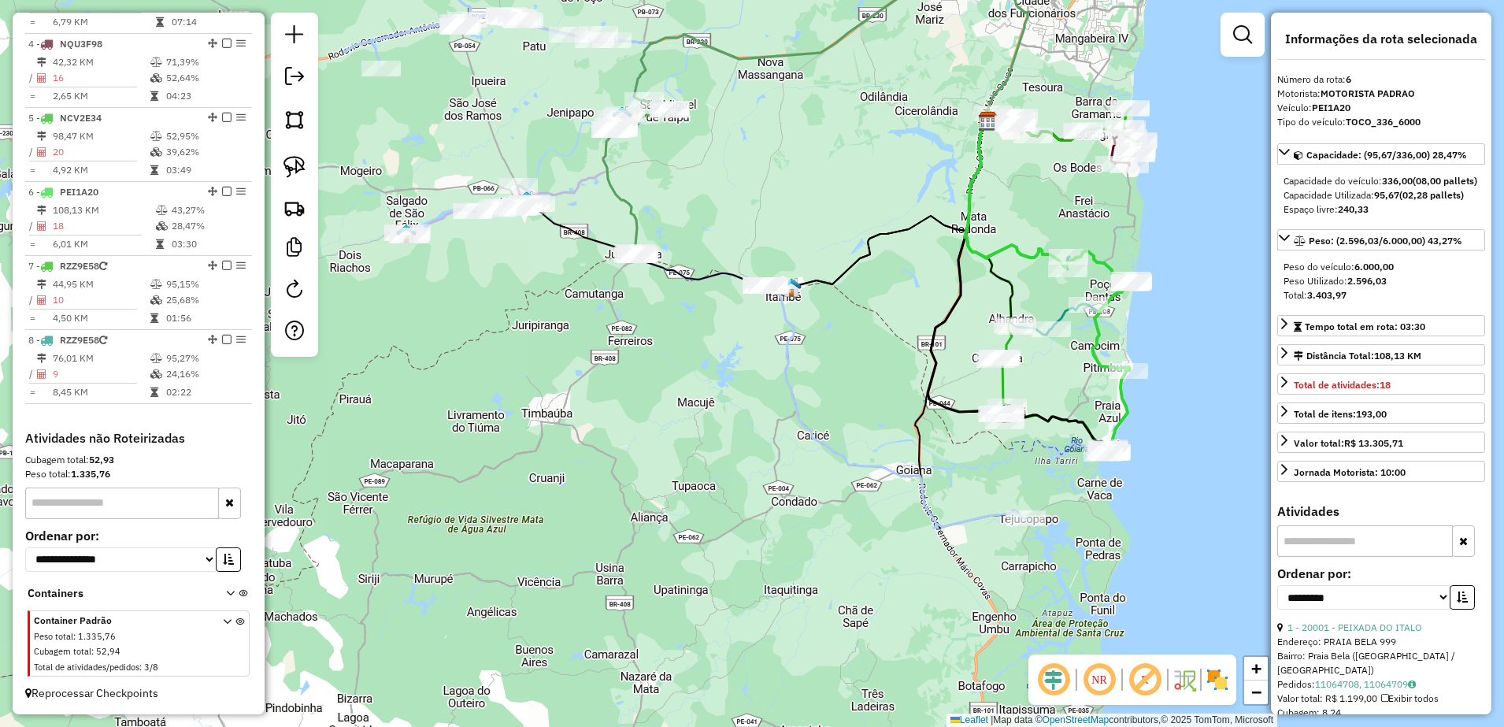
drag, startPoint x: 908, startPoint y: 233, endPoint x: 824, endPoint y: 420, distance: 204.8
click at [825, 289] on icon at bounding box center [810, 204] width 352 height 169
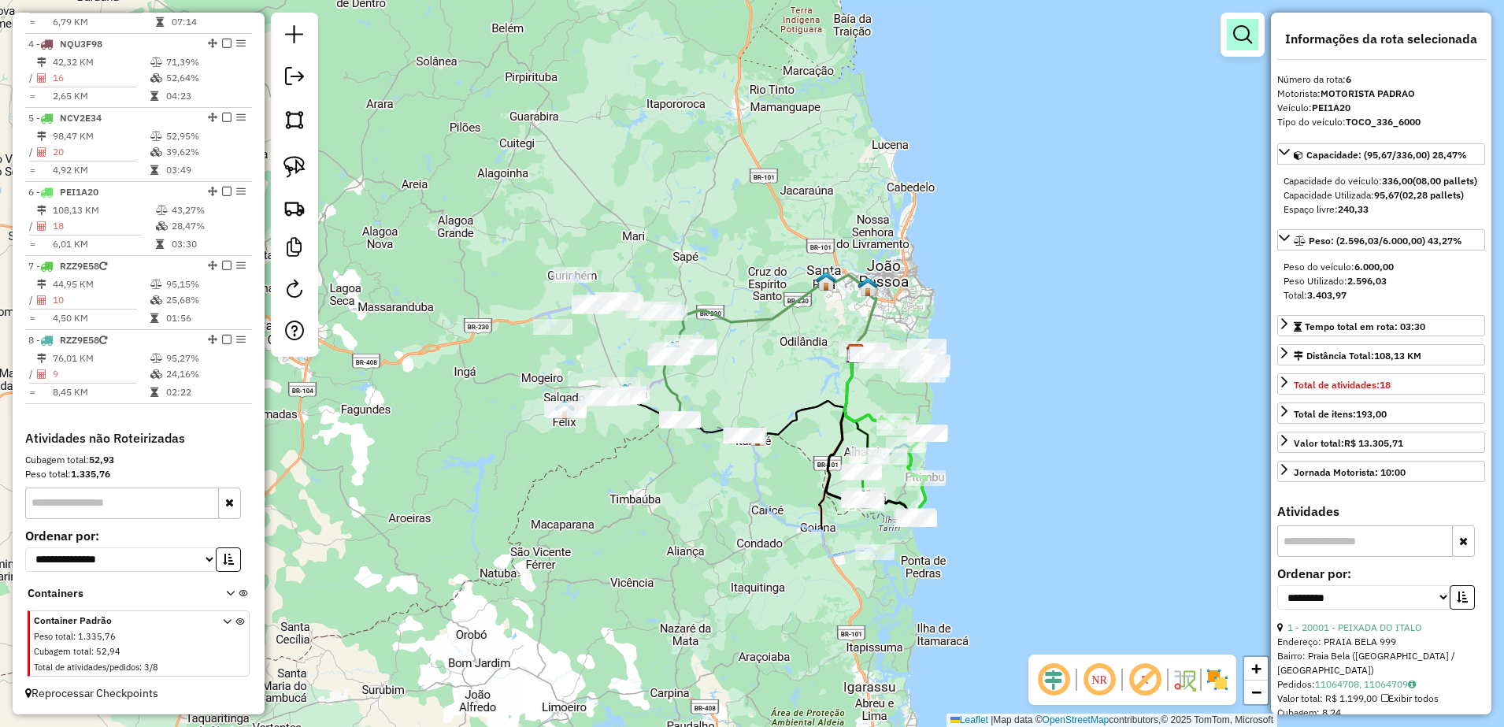
click at [1235, 35] on em at bounding box center [1242, 34] width 19 height 19
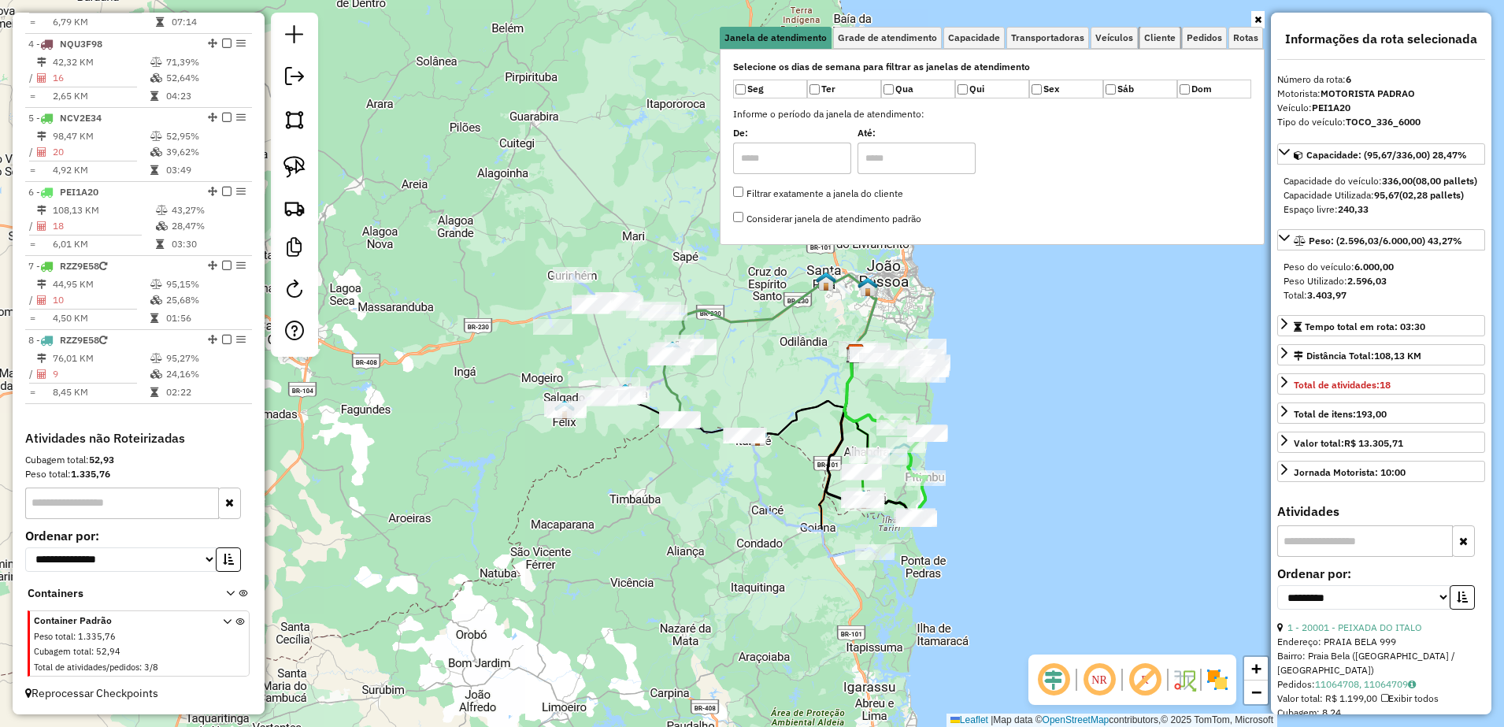
drag, startPoint x: 1171, startPoint y: 38, endPoint x: 1048, endPoint y: 58, distance: 124.5
click at [1170, 38] on span "Cliente" at bounding box center [1159, 37] width 31 height 9
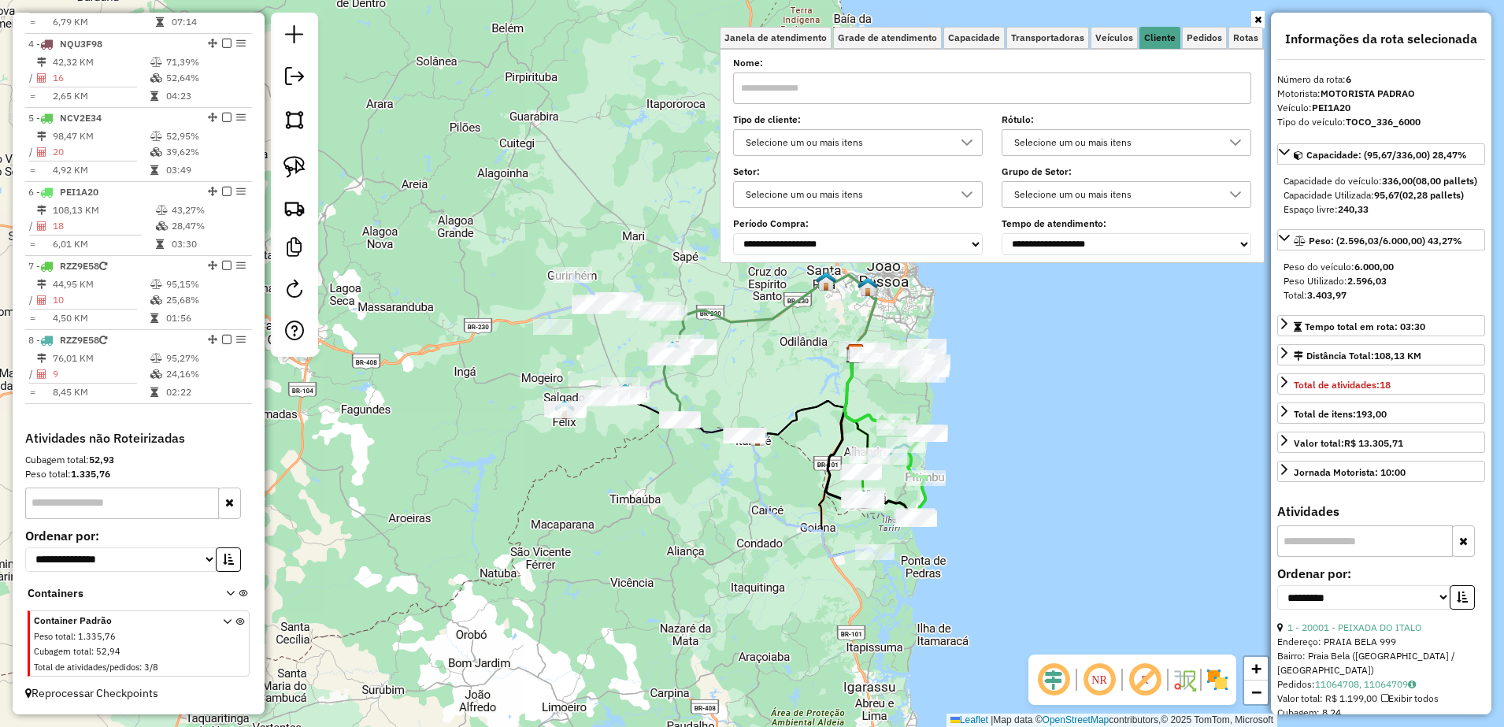
click at [925, 71] on div "Nome:" at bounding box center [992, 82] width 518 height 44
click at [917, 87] on input "text" at bounding box center [992, 87] width 518 height 31
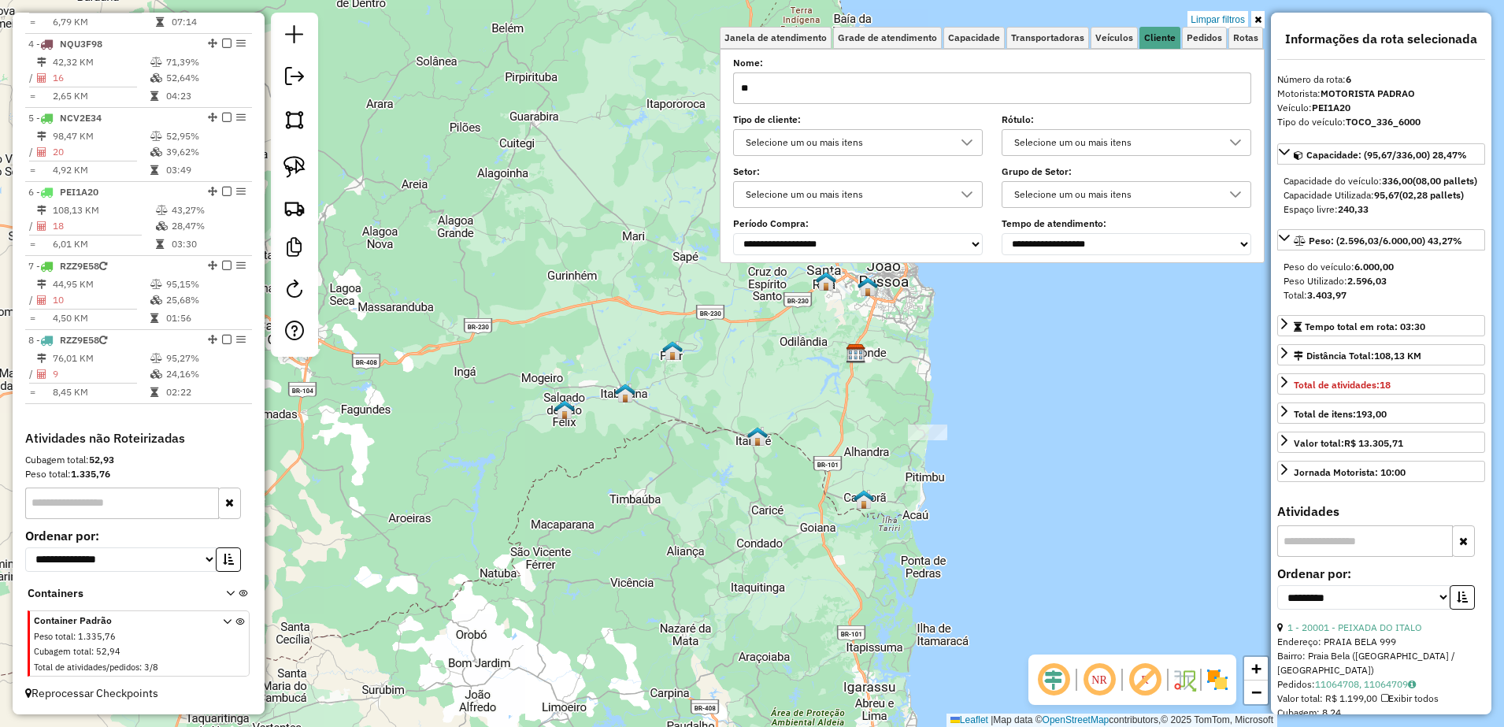
type input "*"
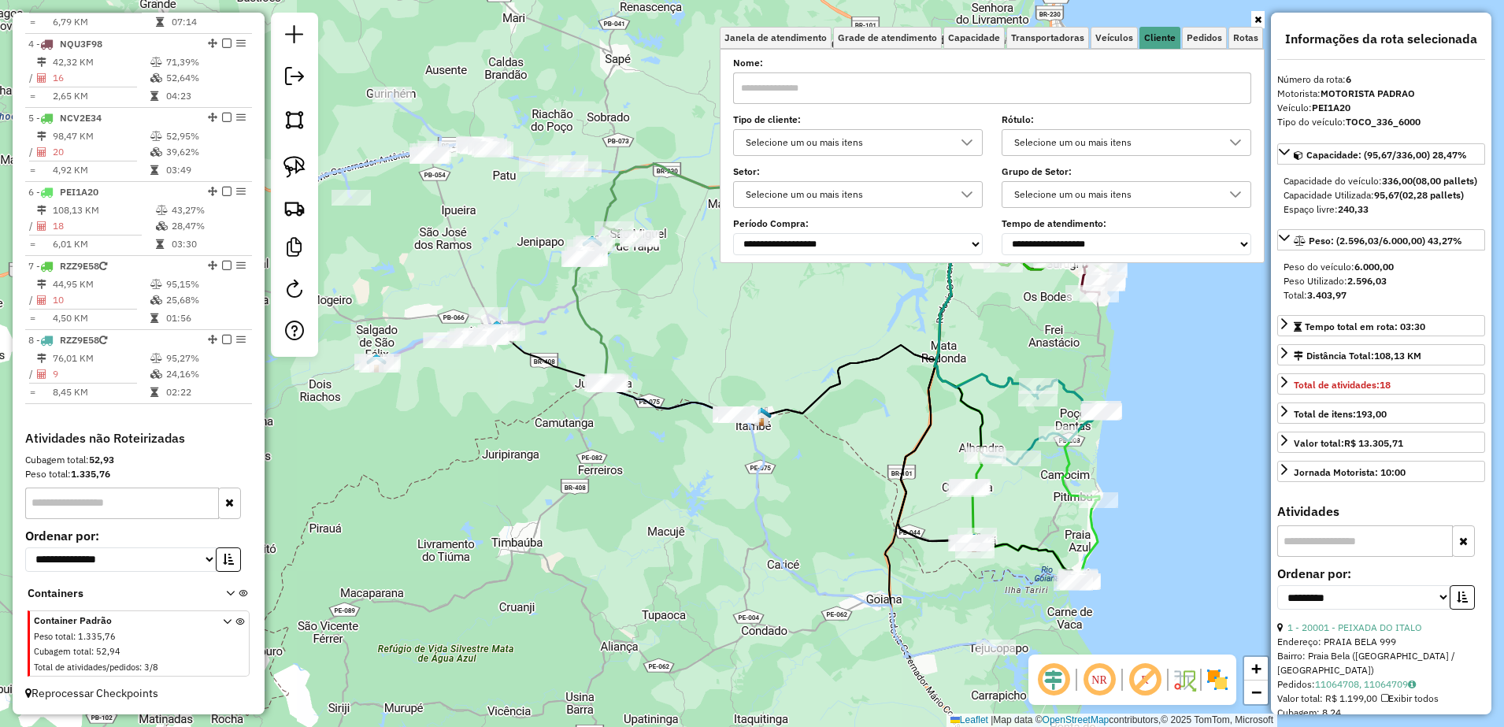
click at [796, 483] on div "Janela de atendimento Grade de atendimento Capacidade Transportadoras Veículos …" at bounding box center [752, 363] width 1504 height 727
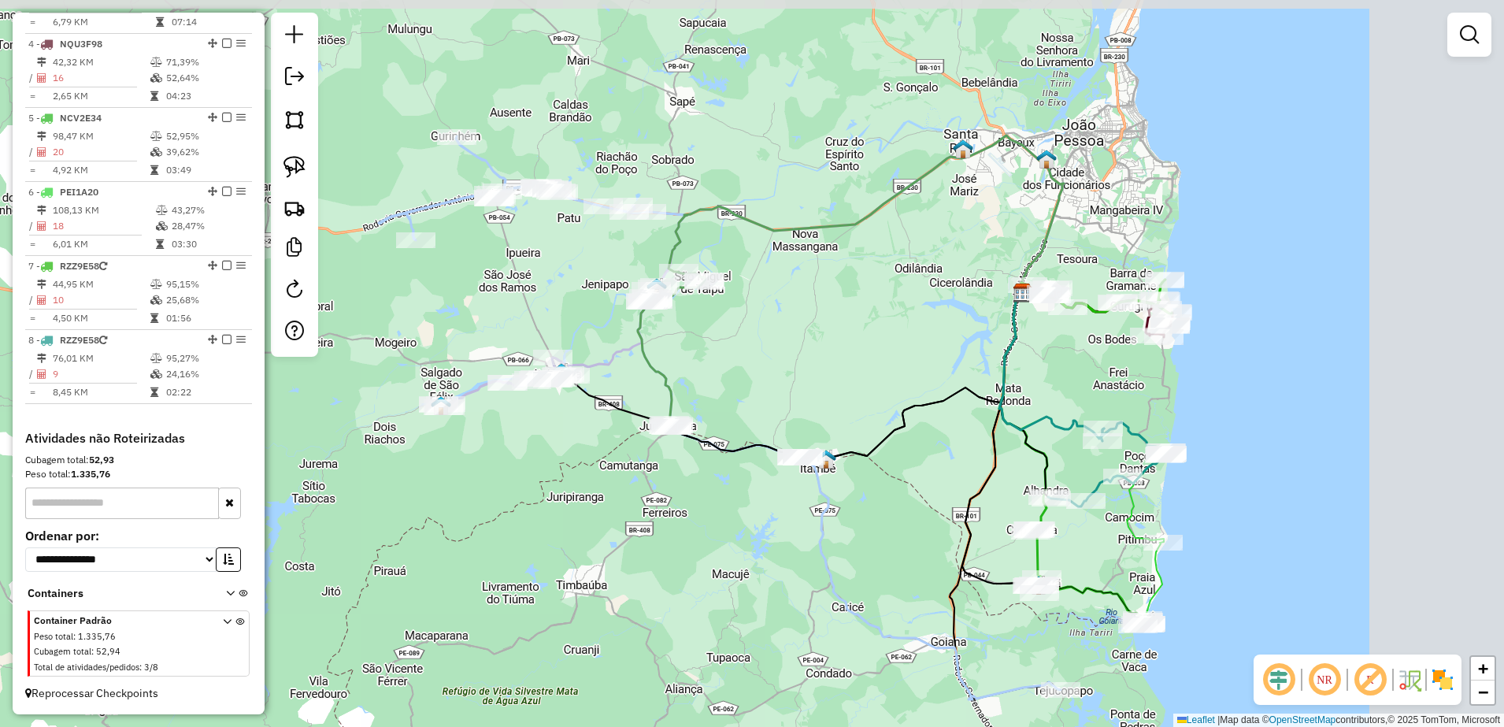
drag, startPoint x: 1095, startPoint y: 333, endPoint x: 869, endPoint y: 446, distance: 252.5
click at [891, 454] on div "Janela de atendimento Grade de atendimento Capacidade Transportadoras Veículos …" at bounding box center [752, 363] width 1504 height 727
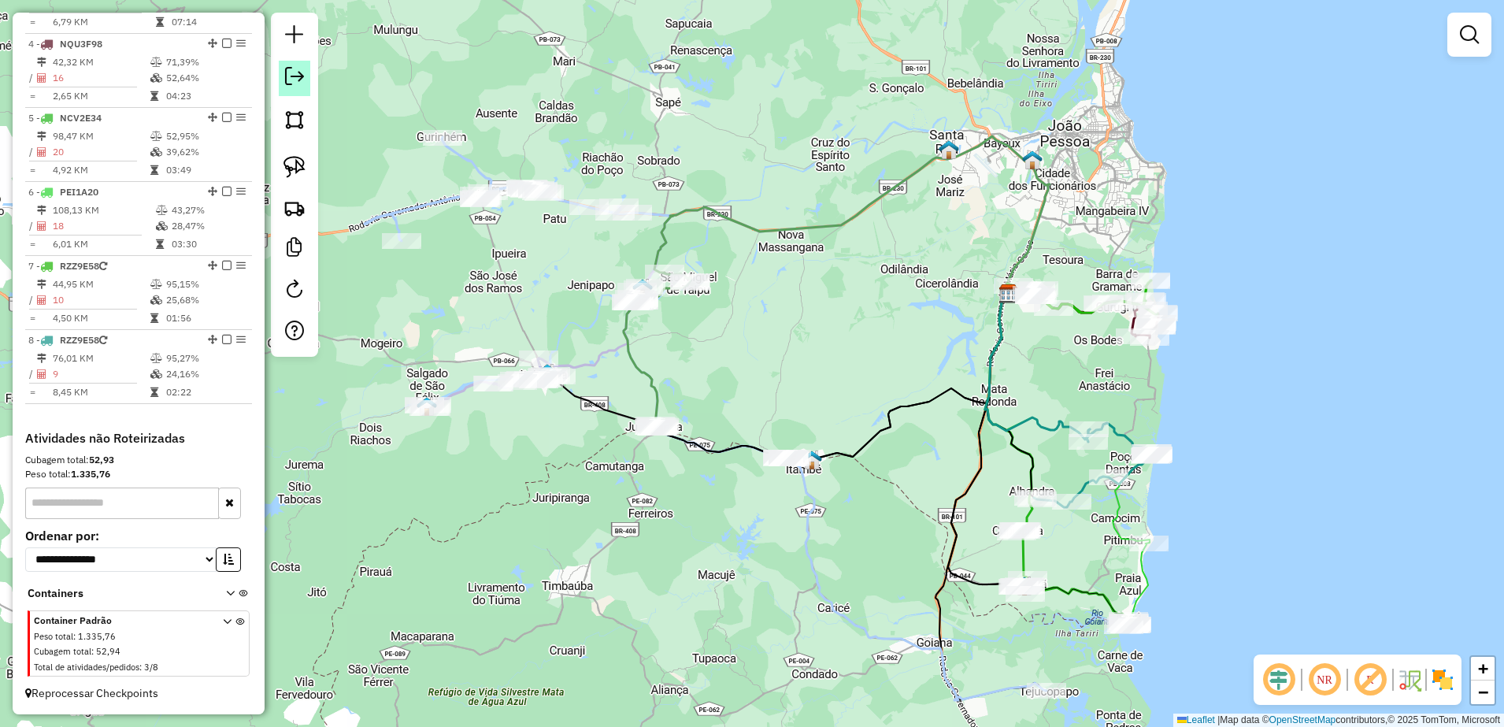
click at [299, 72] on em at bounding box center [294, 76] width 19 height 19
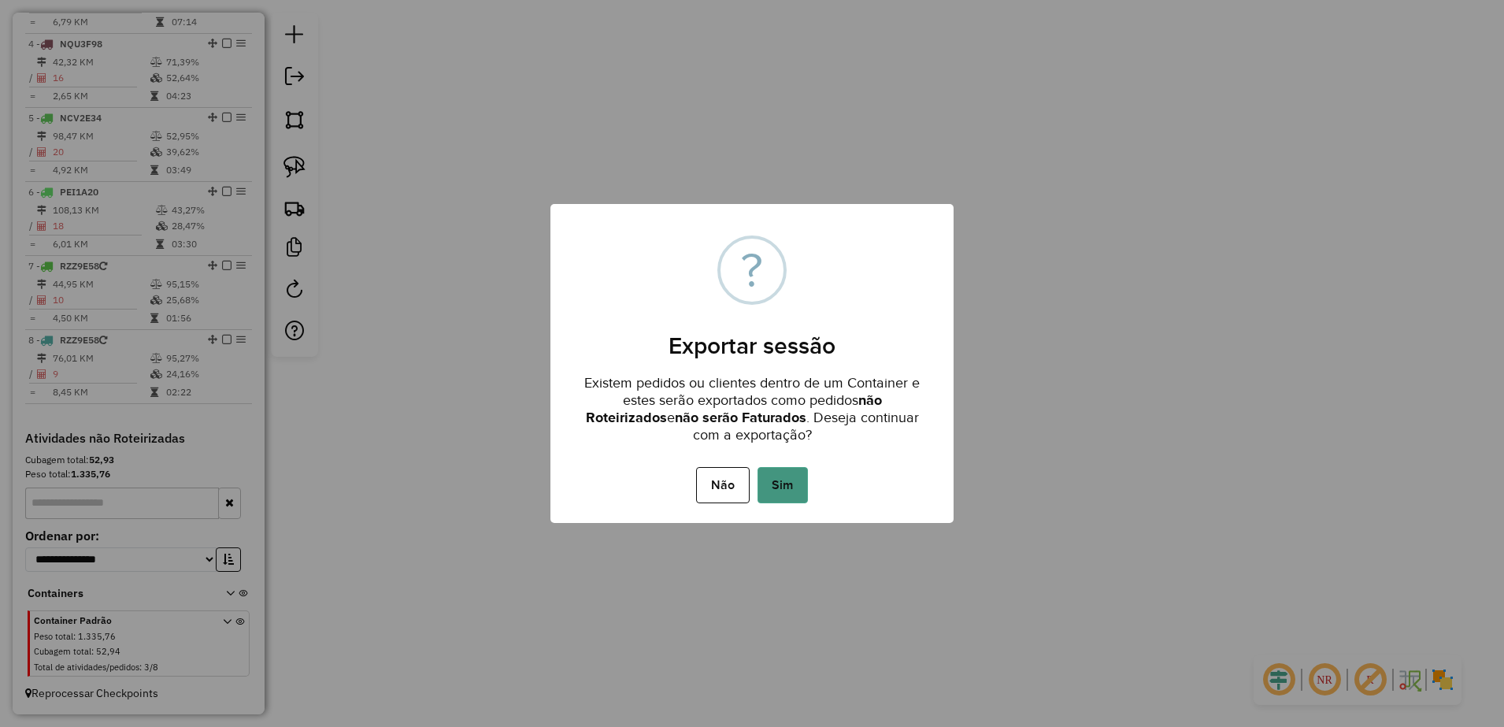
click at [780, 490] on button "Sim" at bounding box center [782, 485] width 50 height 36
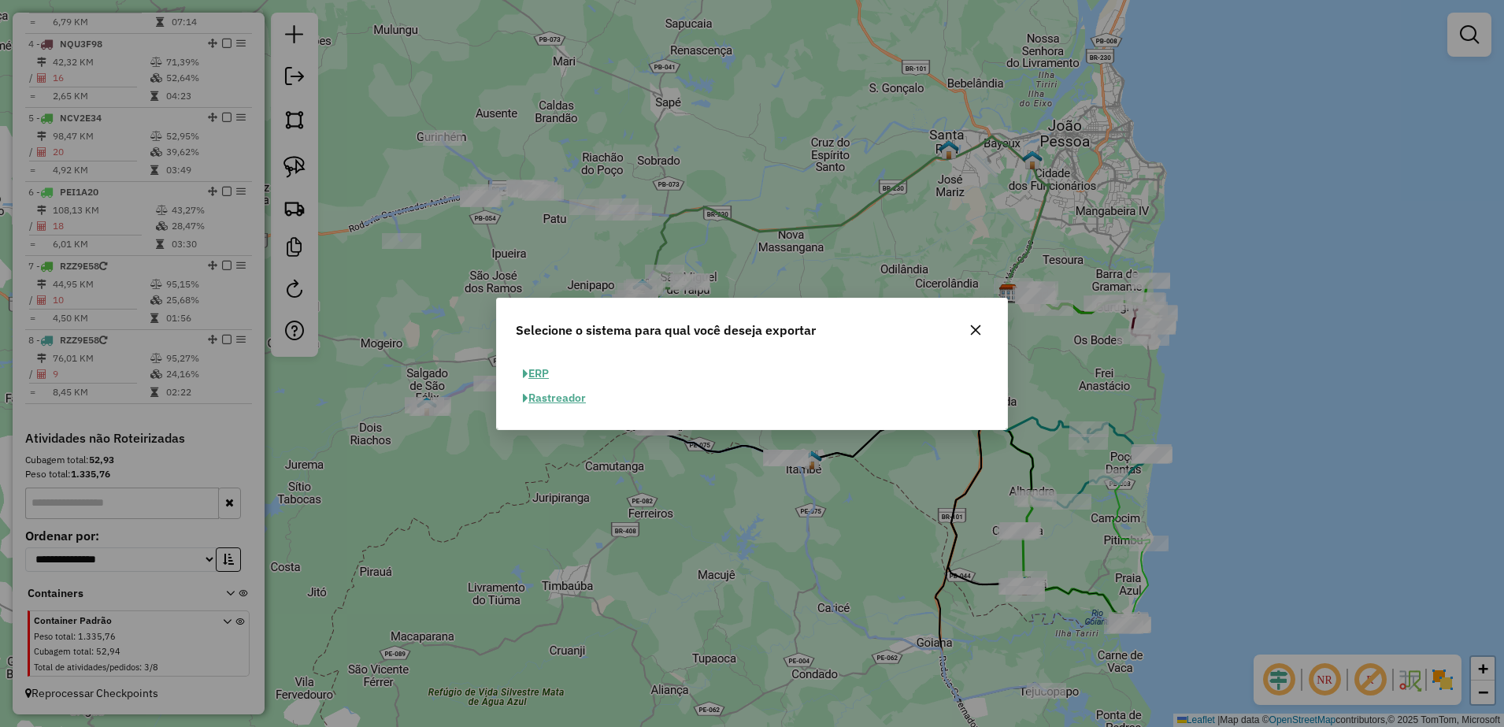
click at [545, 366] on button "ERP" at bounding box center [536, 373] width 40 height 24
select select "**"
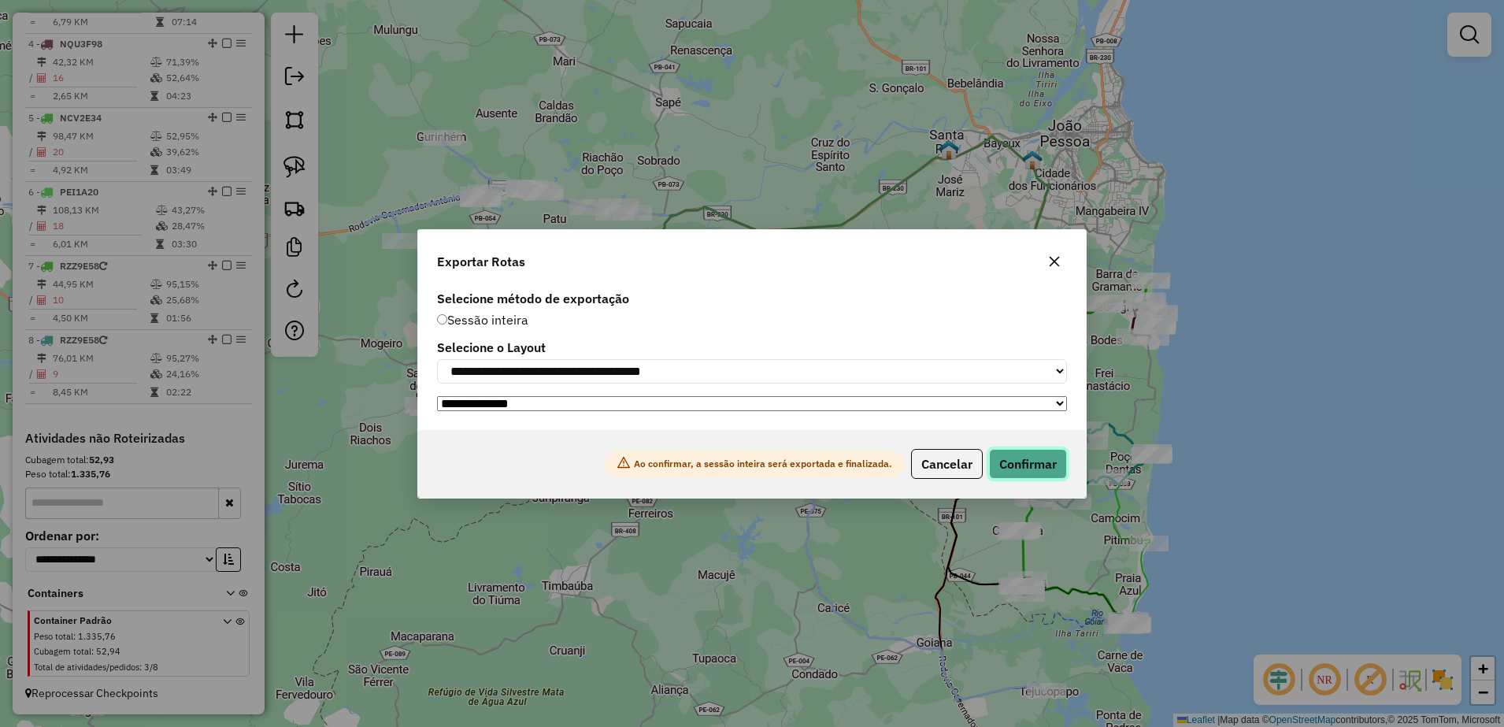
click at [1024, 465] on button "Confirmar" at bounding box center [1028, 464] width 78 height 30
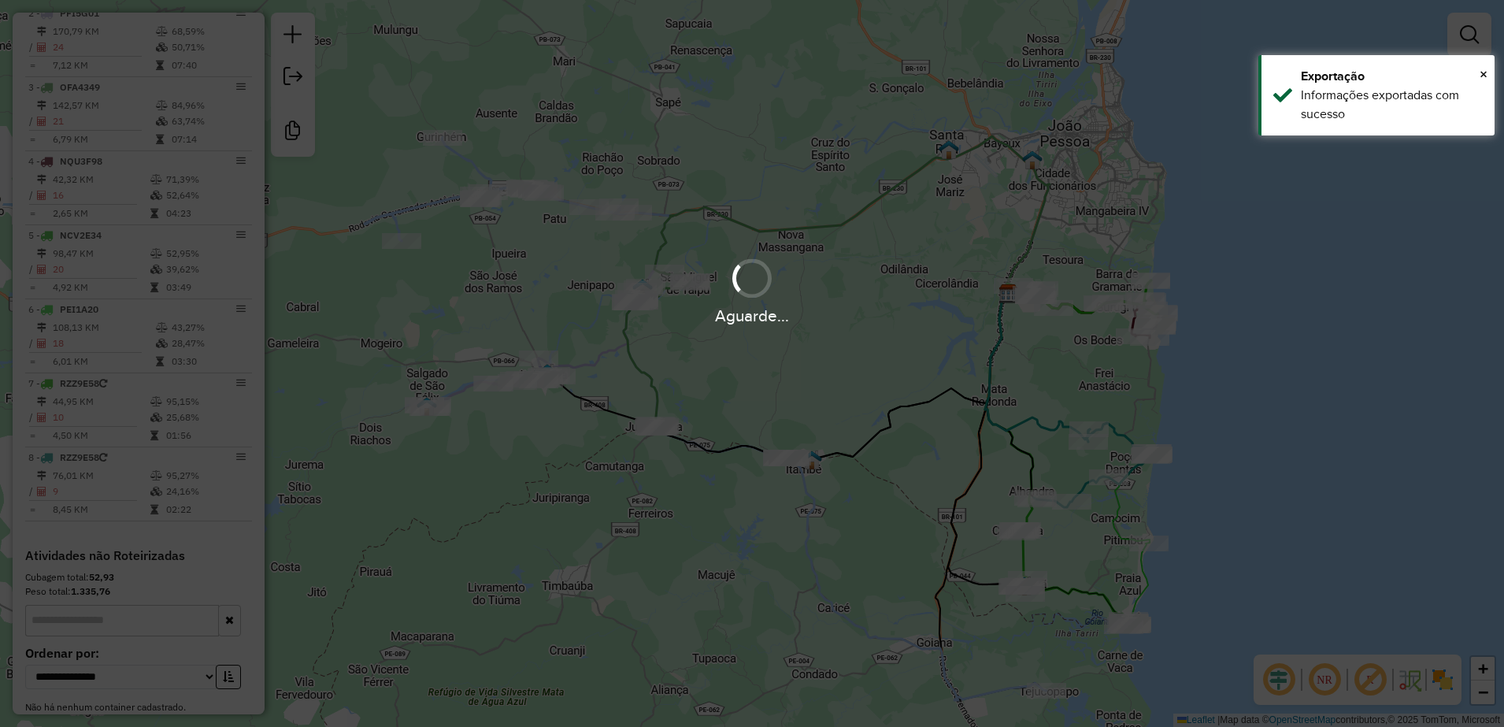
scroll to position [800, 0]
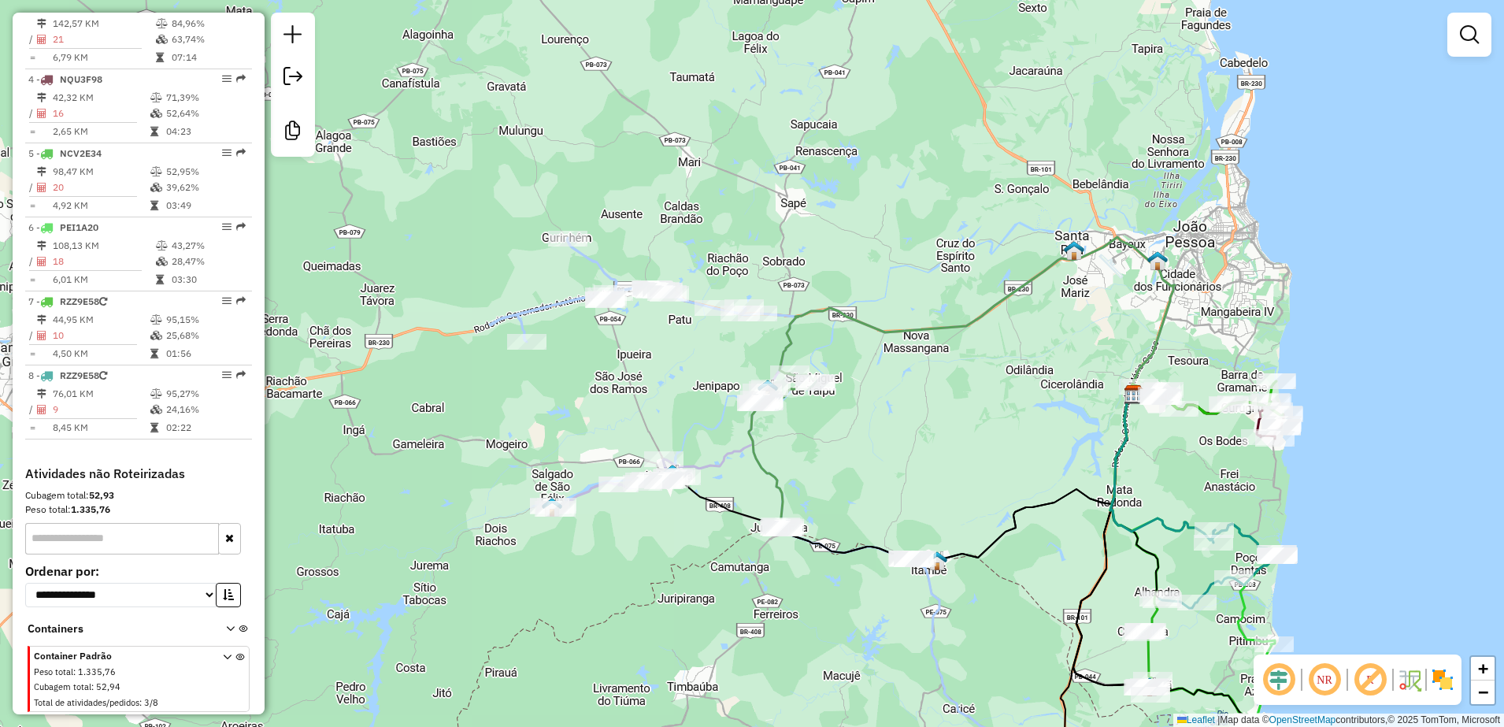
drag, startPoint x: 812, startPoint y: 203, endPoint x: 932, endPoint y: 301, distance: 155.1
click at [932, 301] on div "Janela de atendimento Grade de atendimento Capacidade Transportadoras Veículos …" at bounding box center [752, 363] width 1504 height 727
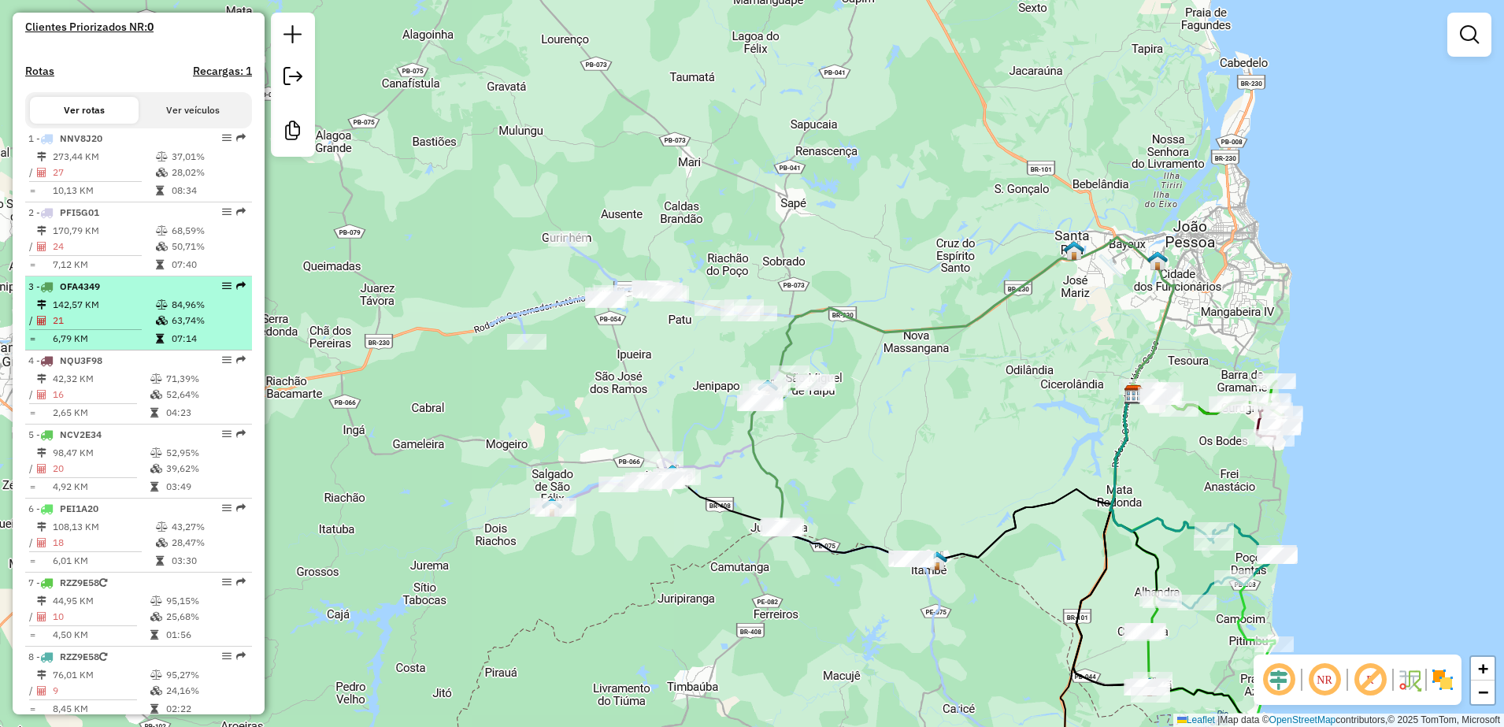
scroll to position [13, 0]
